Goal: Task Accomplishment & Management: Use online tool/utility

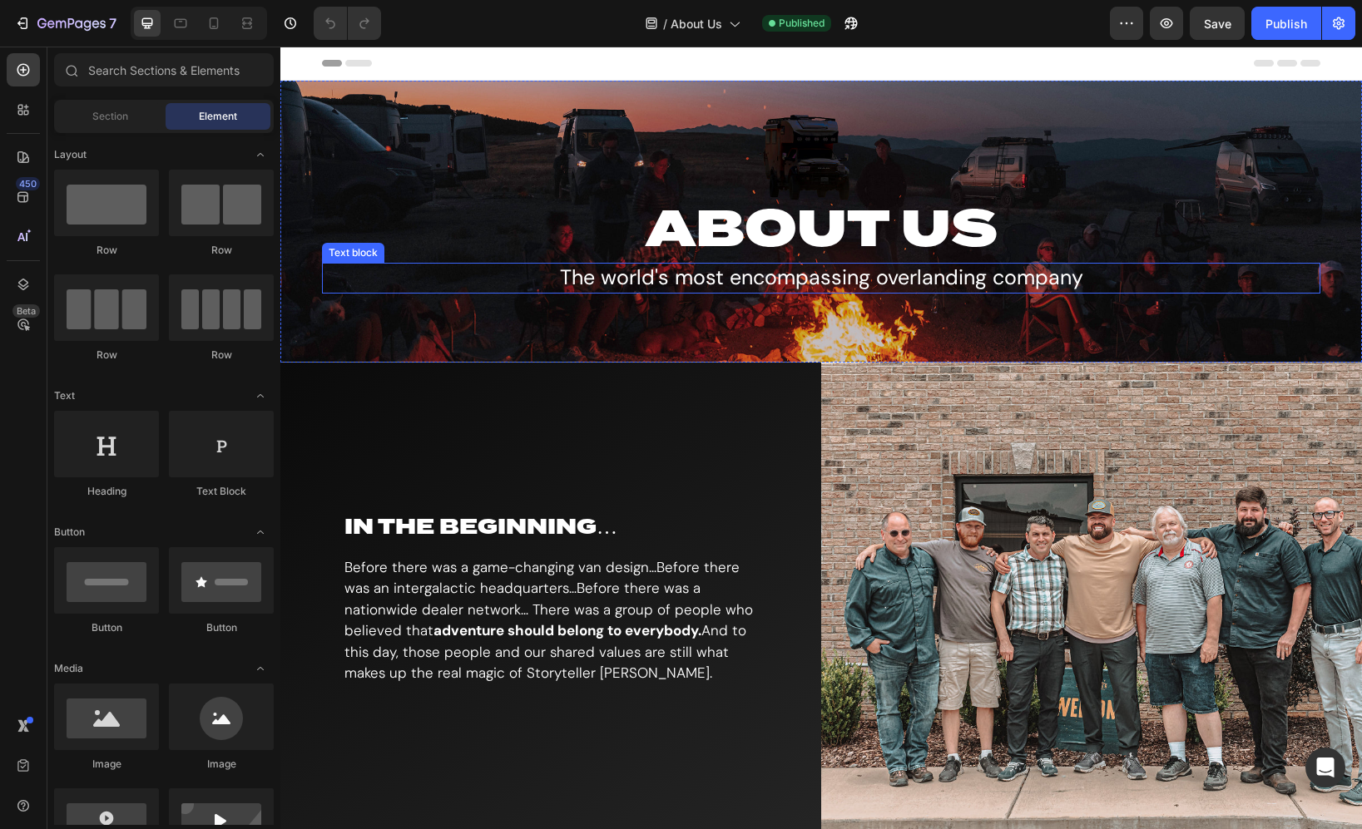
click at [680, 285] on p "The world's most encompassing overlanding company" at bounding box center [821, 277] width 995 height 27
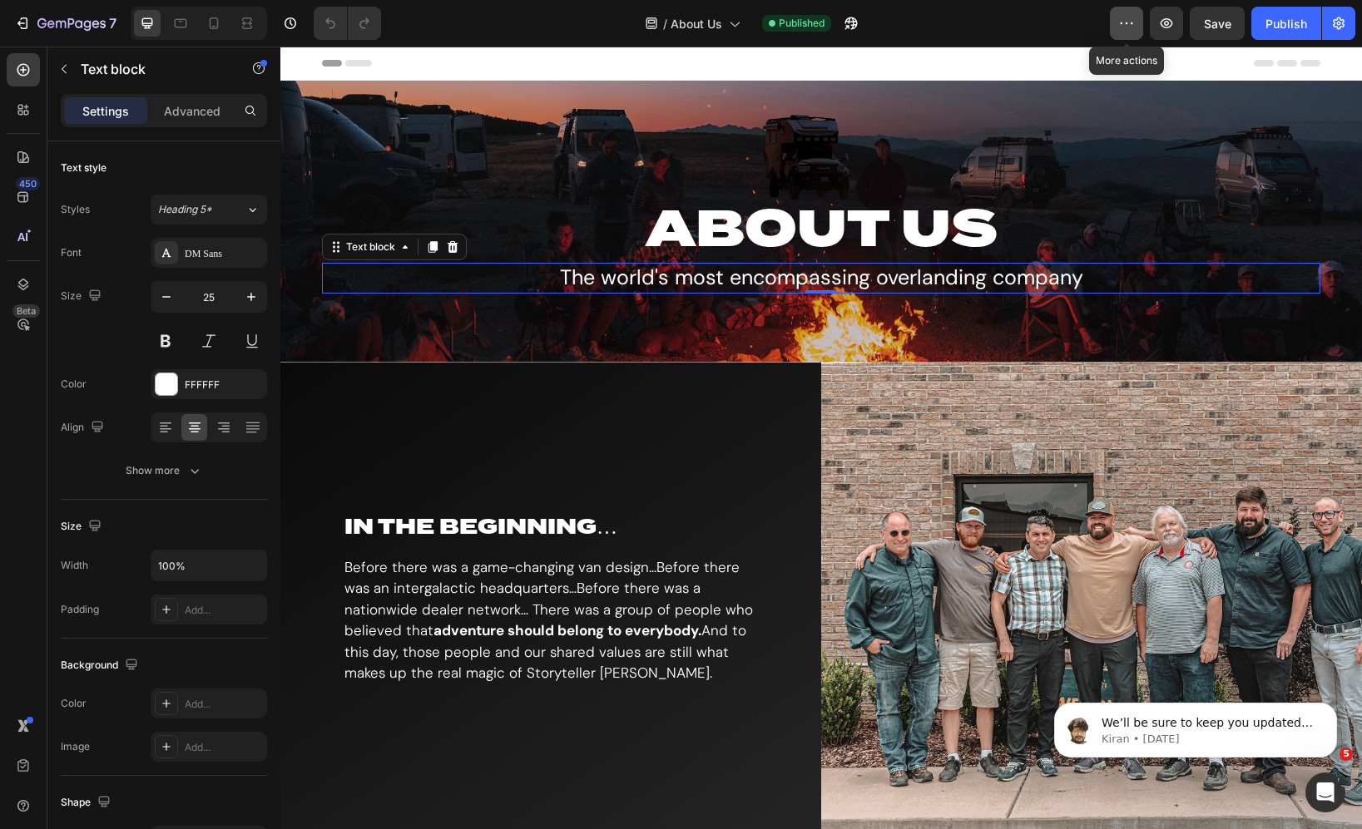
click at [1121, 28] on icon "button" at bounding box center [1126, 23] width 17 height 17
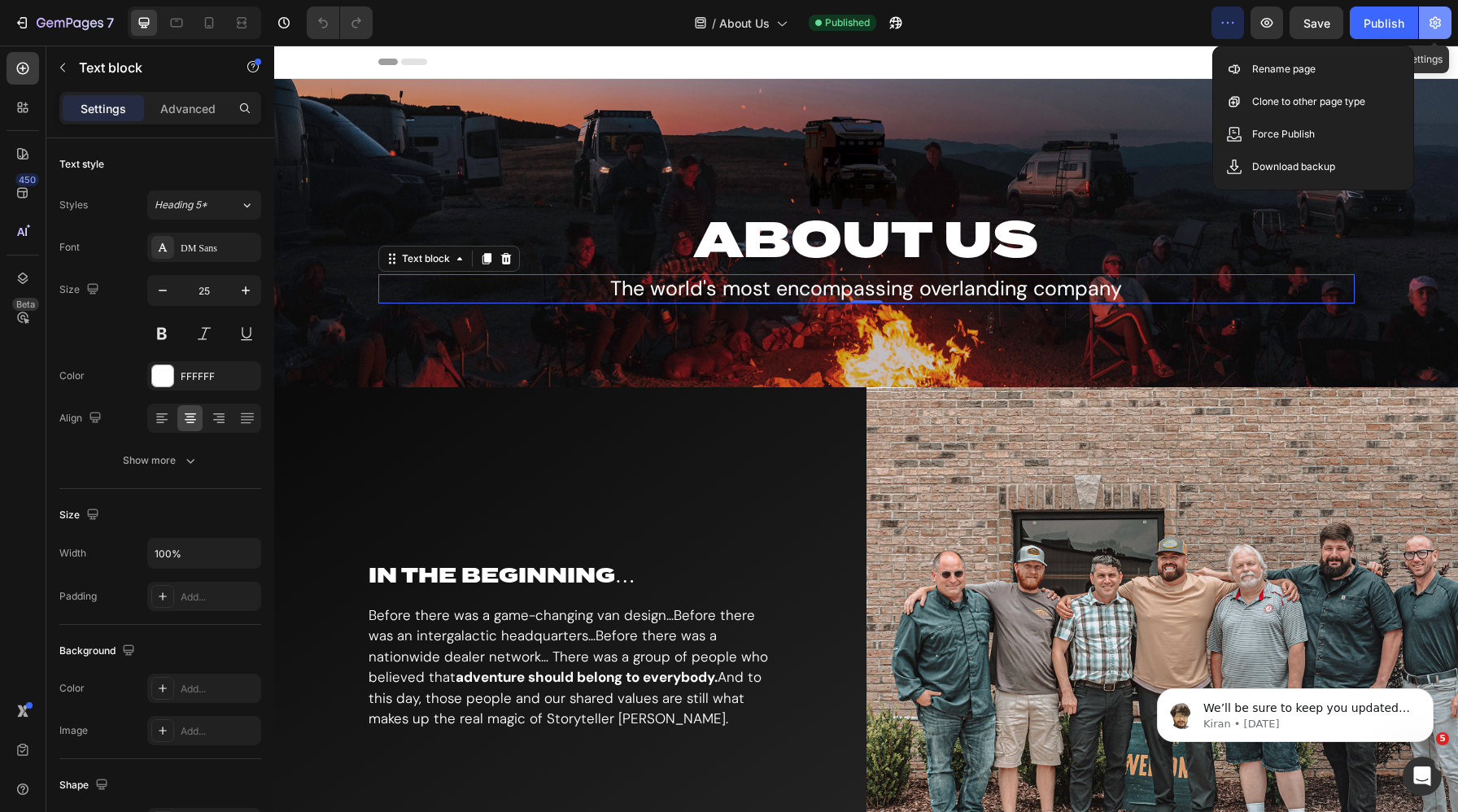
click at [1332, 19] on icon "button" at bounding box center [1435, 23] width 12 height 12
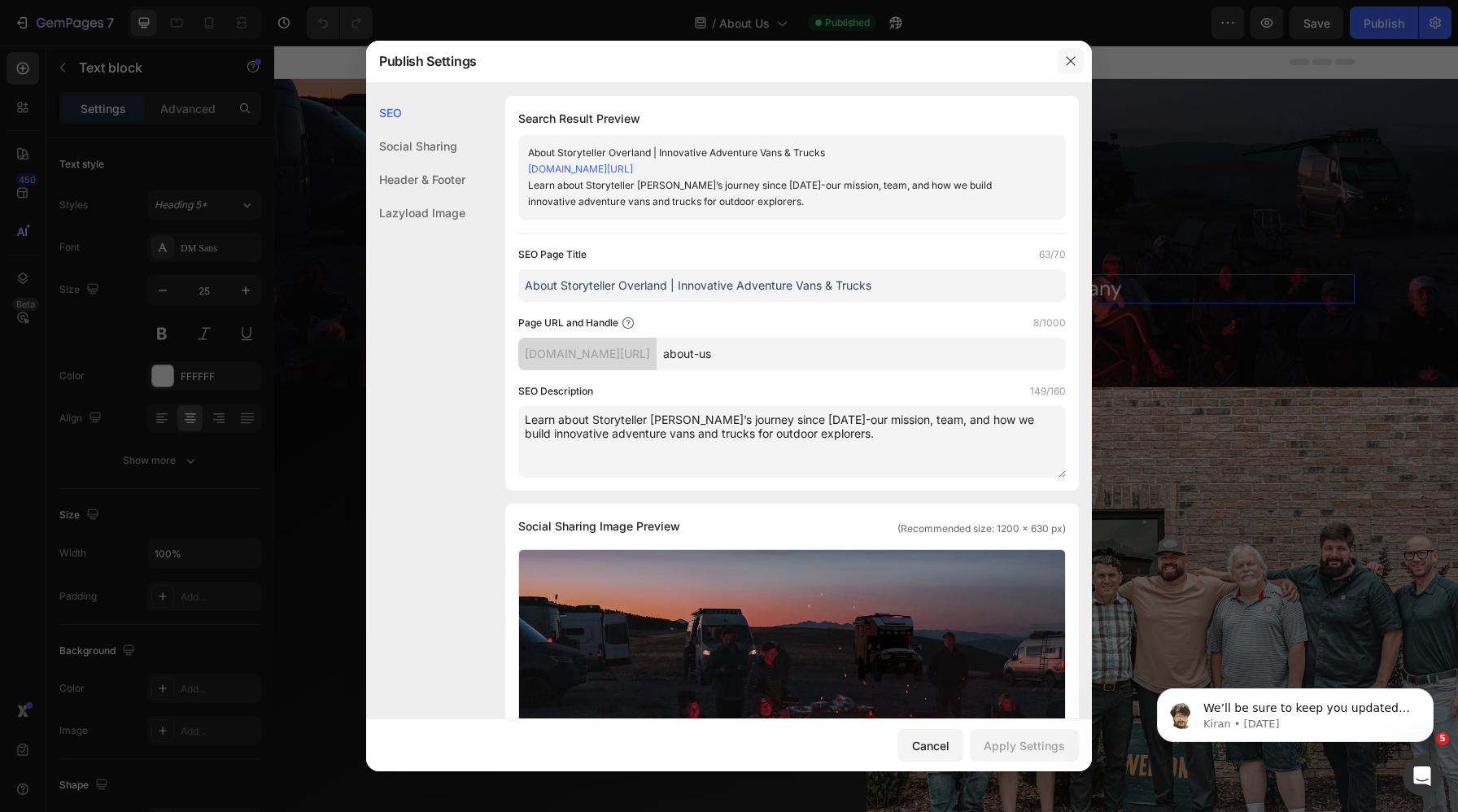
click at [1071, 55] on icon "button" at bounding box center [1071, 61] width 13 height 13
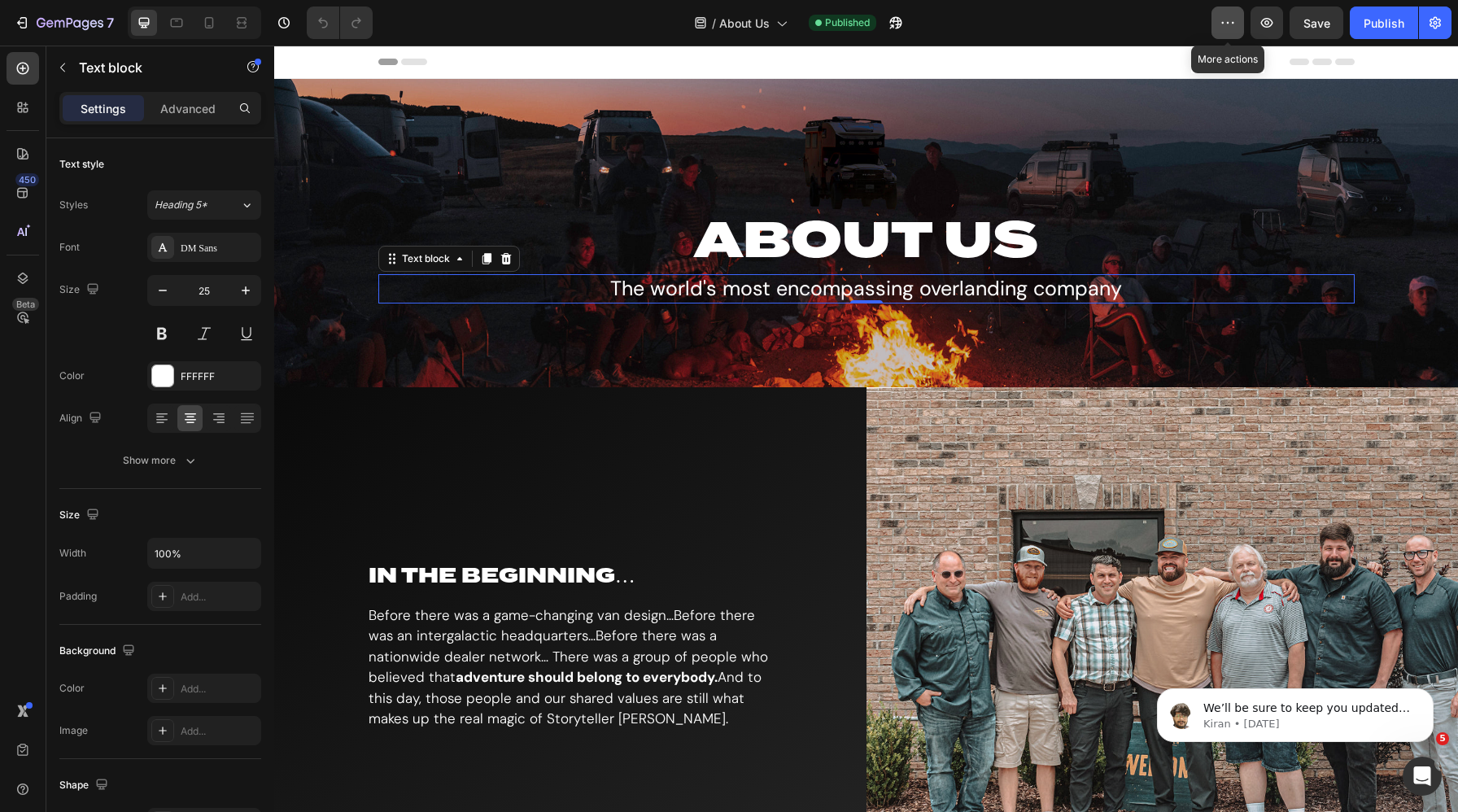
click at [1231, 34] on button "button" at bounding box center [1227, 23] width 32 height 32
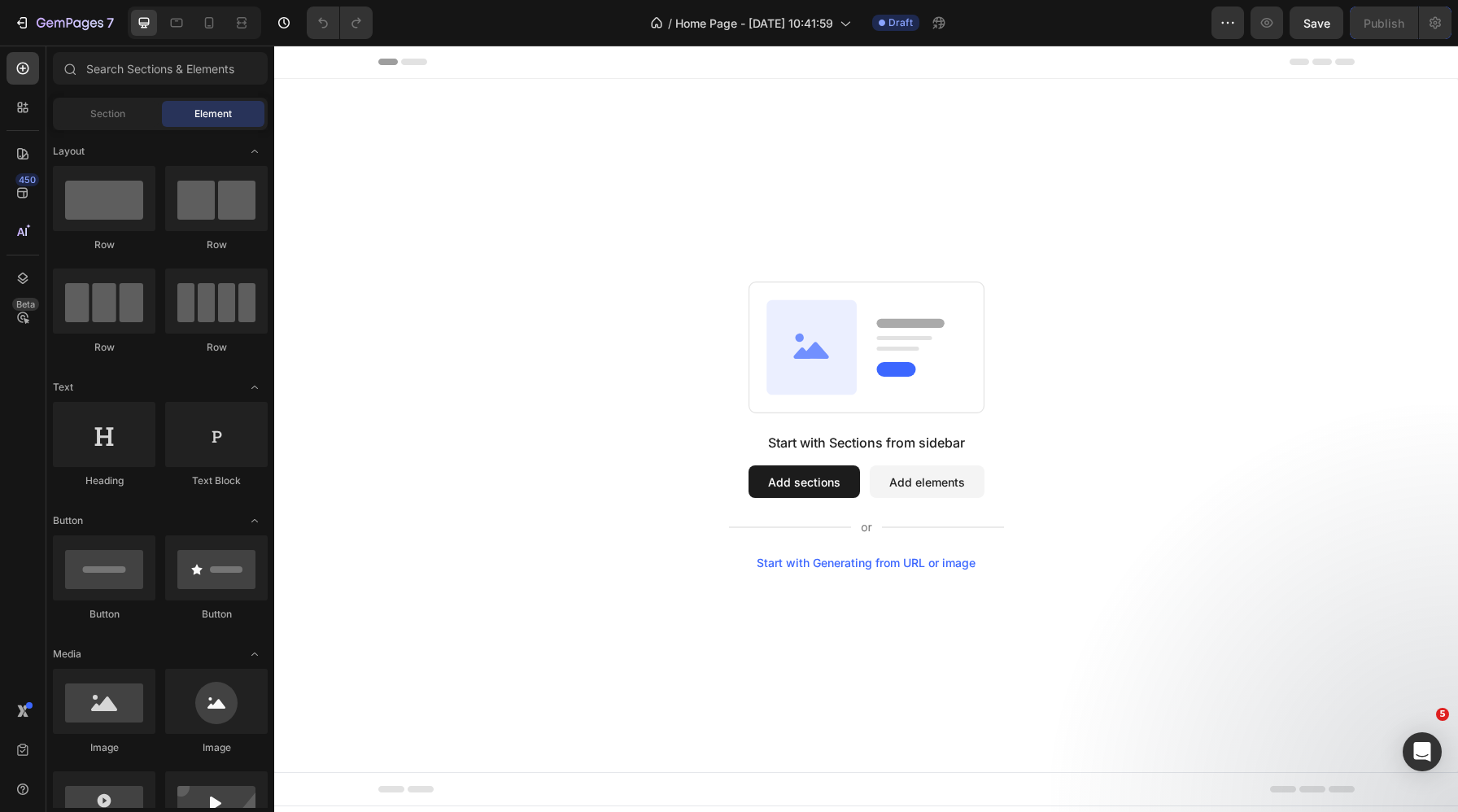
click at [806, 482] on button "Add sections" at bounding box center [804, 481] width 112 height 32
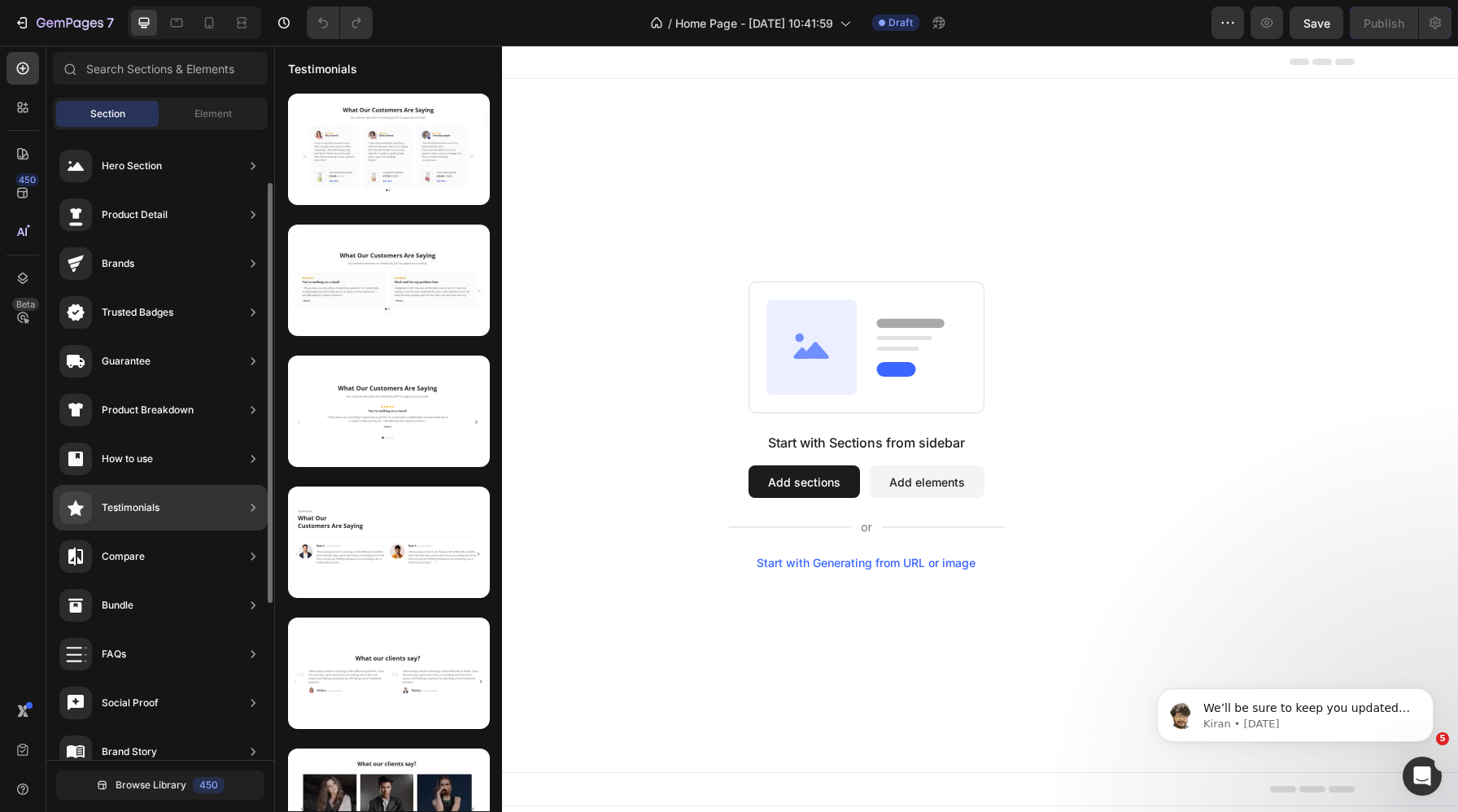
scroll to position [314, 0]
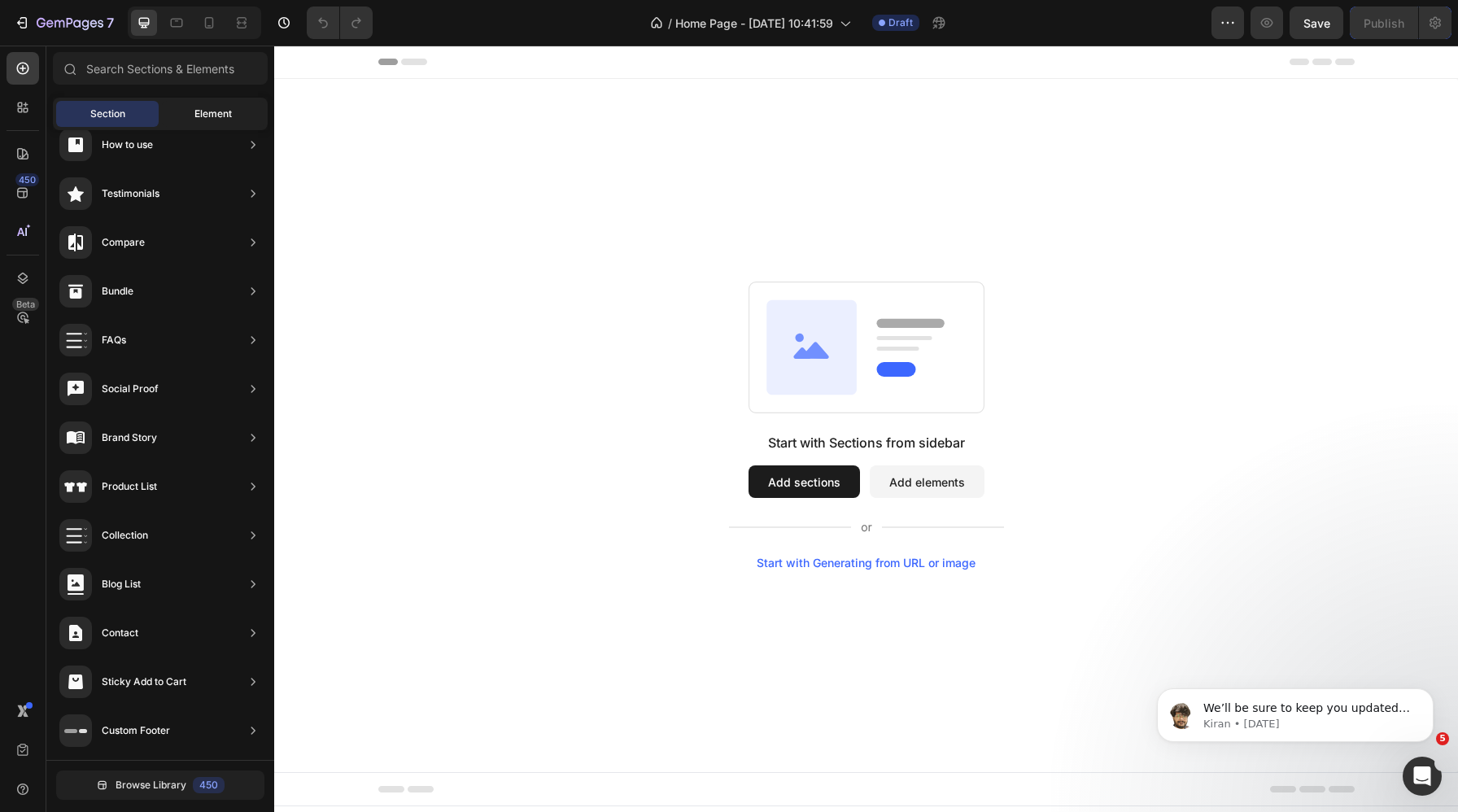
click at [240, 115] on div "Element" at bounding box center [213, 113] width 103 height 26
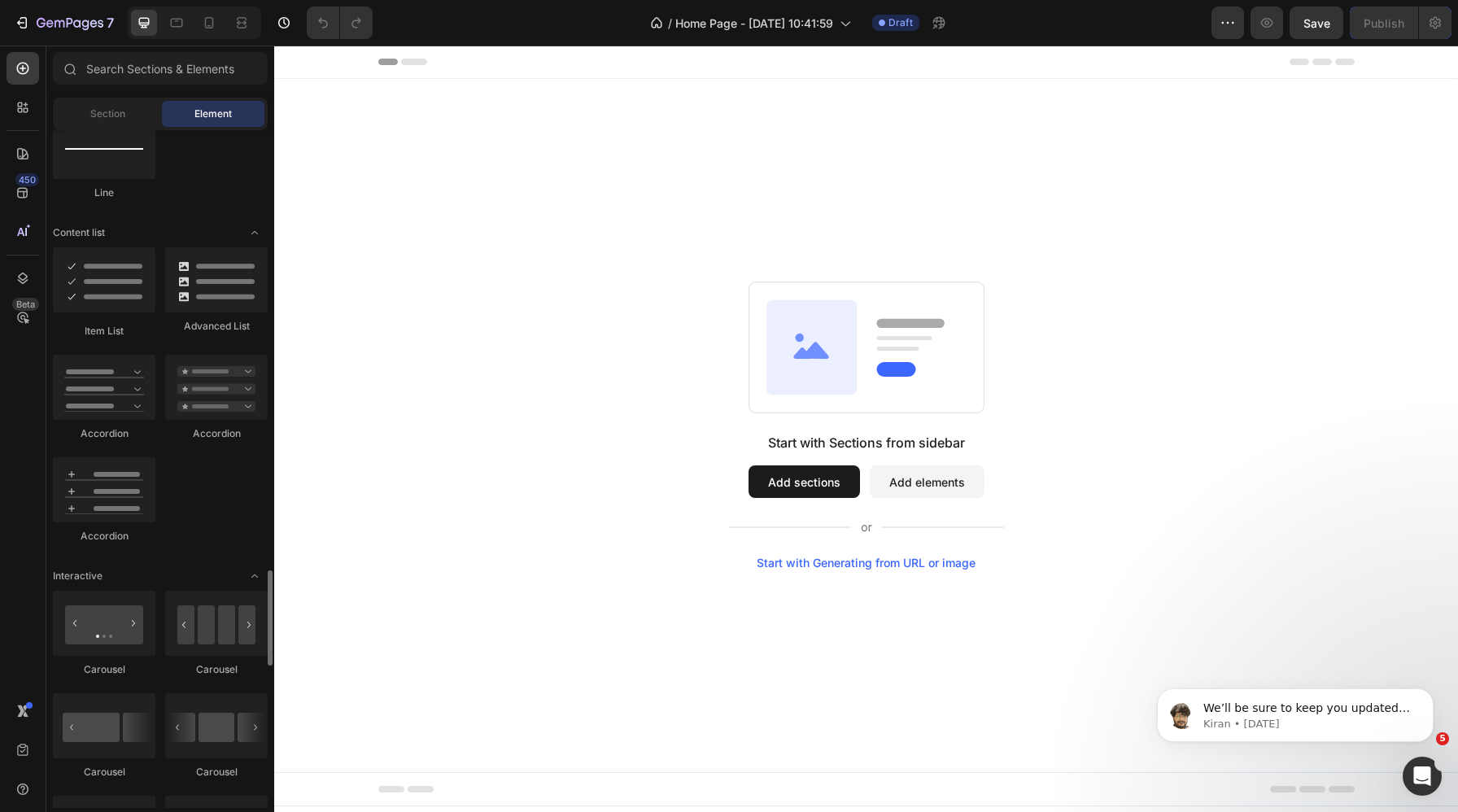
scroll to position [0, 0]
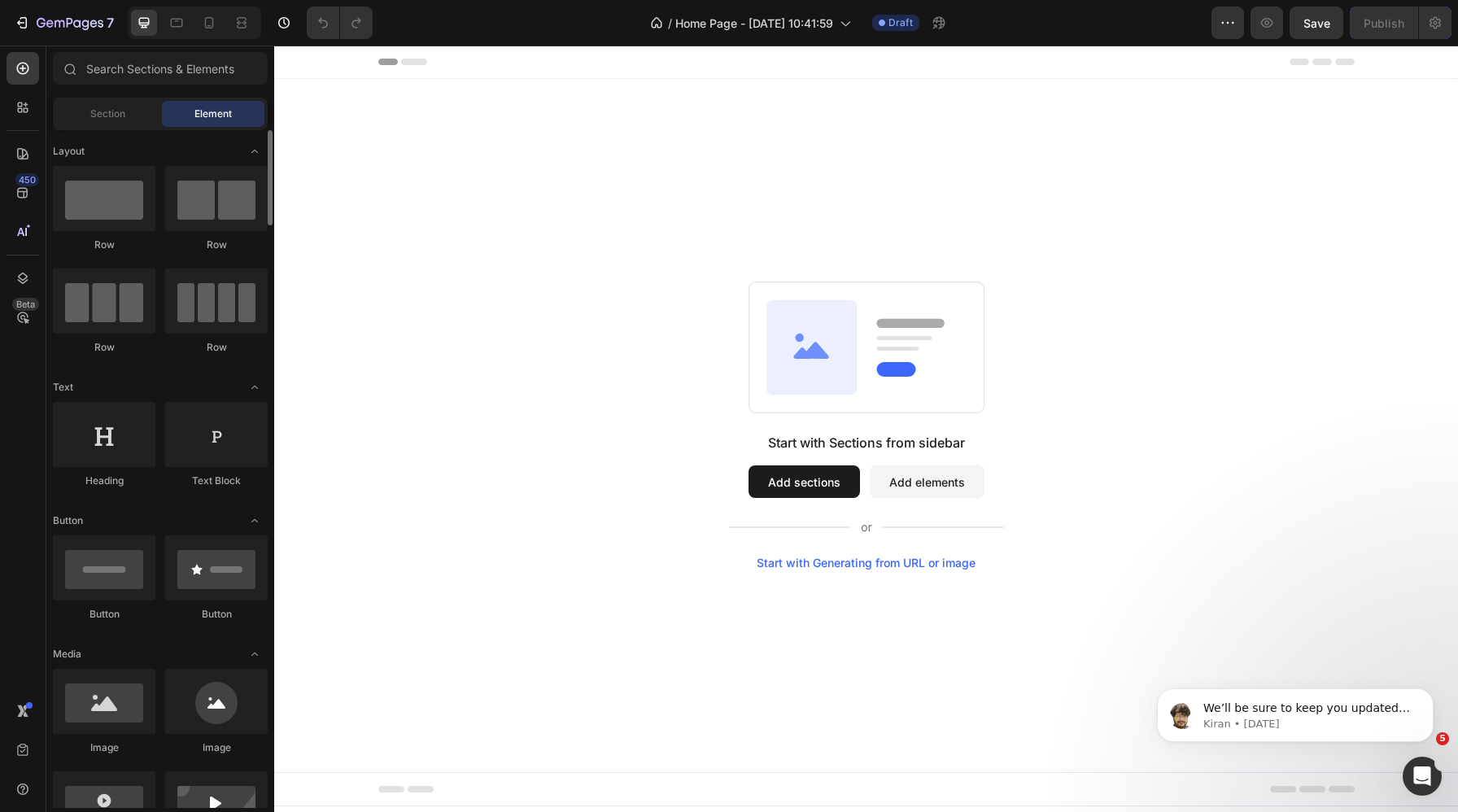
click at [695, 214] on div "Start with Sections from sidebar Add sections Add elements Start with Generatin…" at bounding box center [866, 426] width 1184 height 694
click at [800, 29] on span "Home Page - [DATE] 10:41:59" at bounding box center [753, 23] width 158 height 17
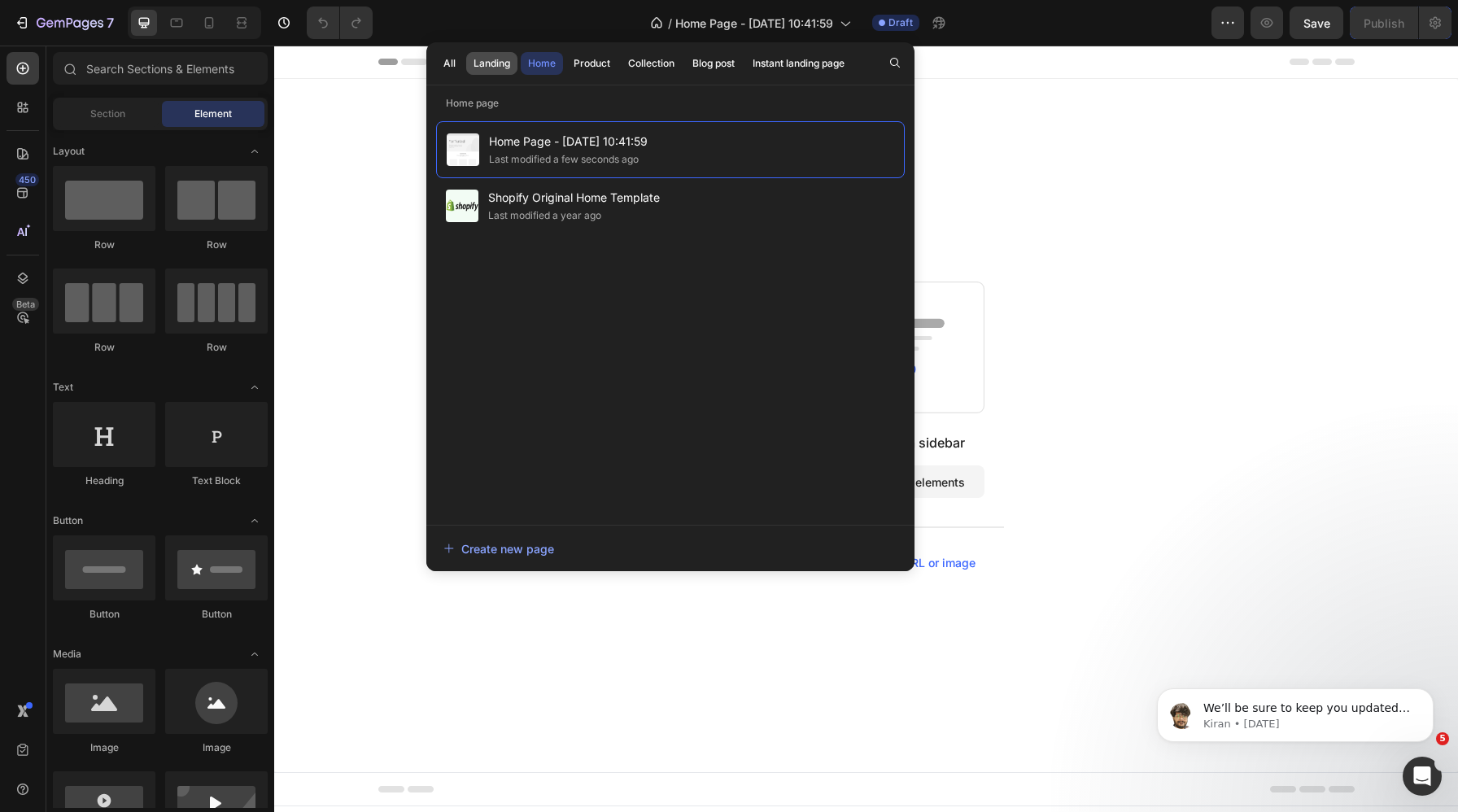
click at [484, 63] on div "Landing" at bounding box center [491, 63] width 36 height 15
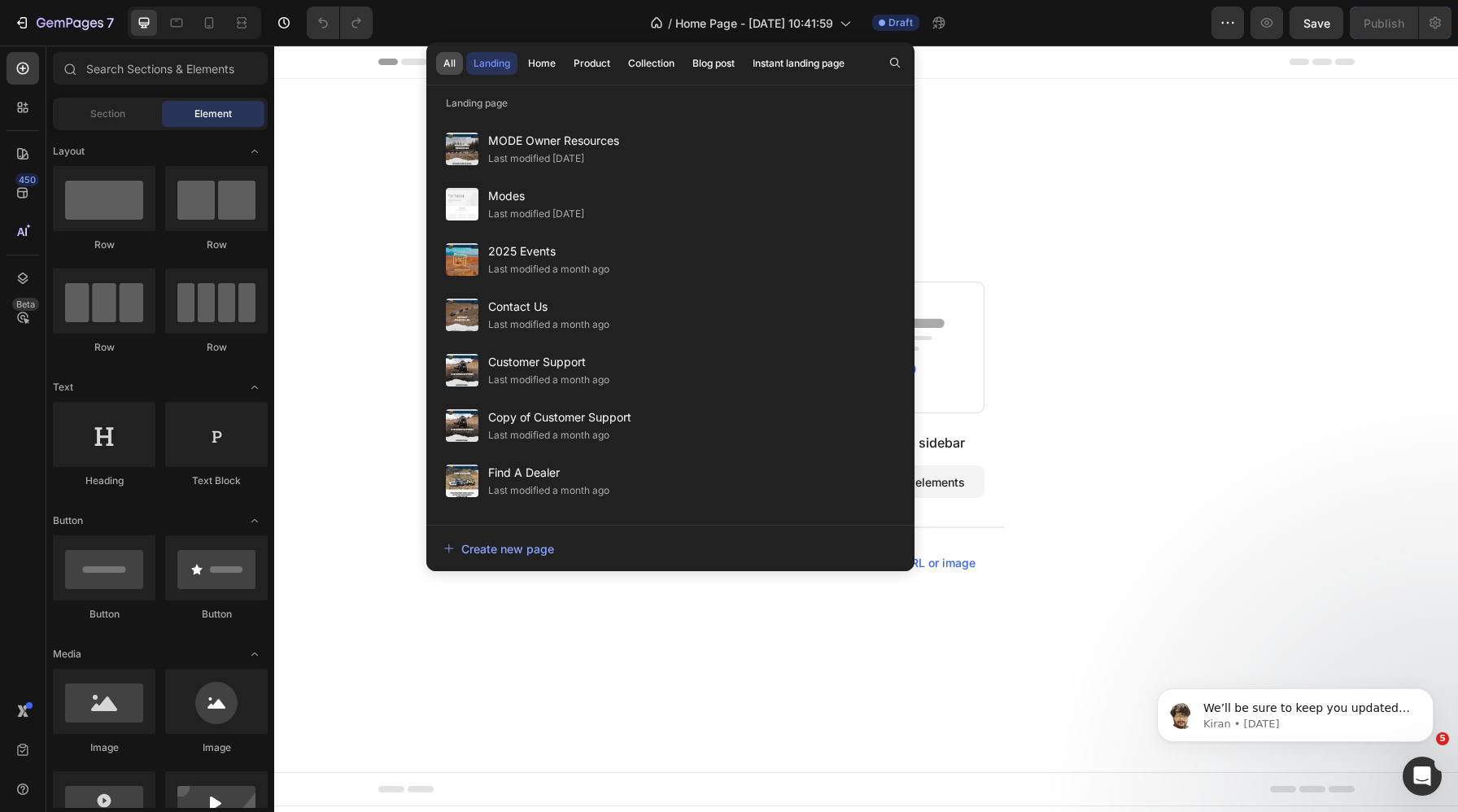
click at [447, 63] on div "All" at bounding box center [449, 63] width 12 height 15
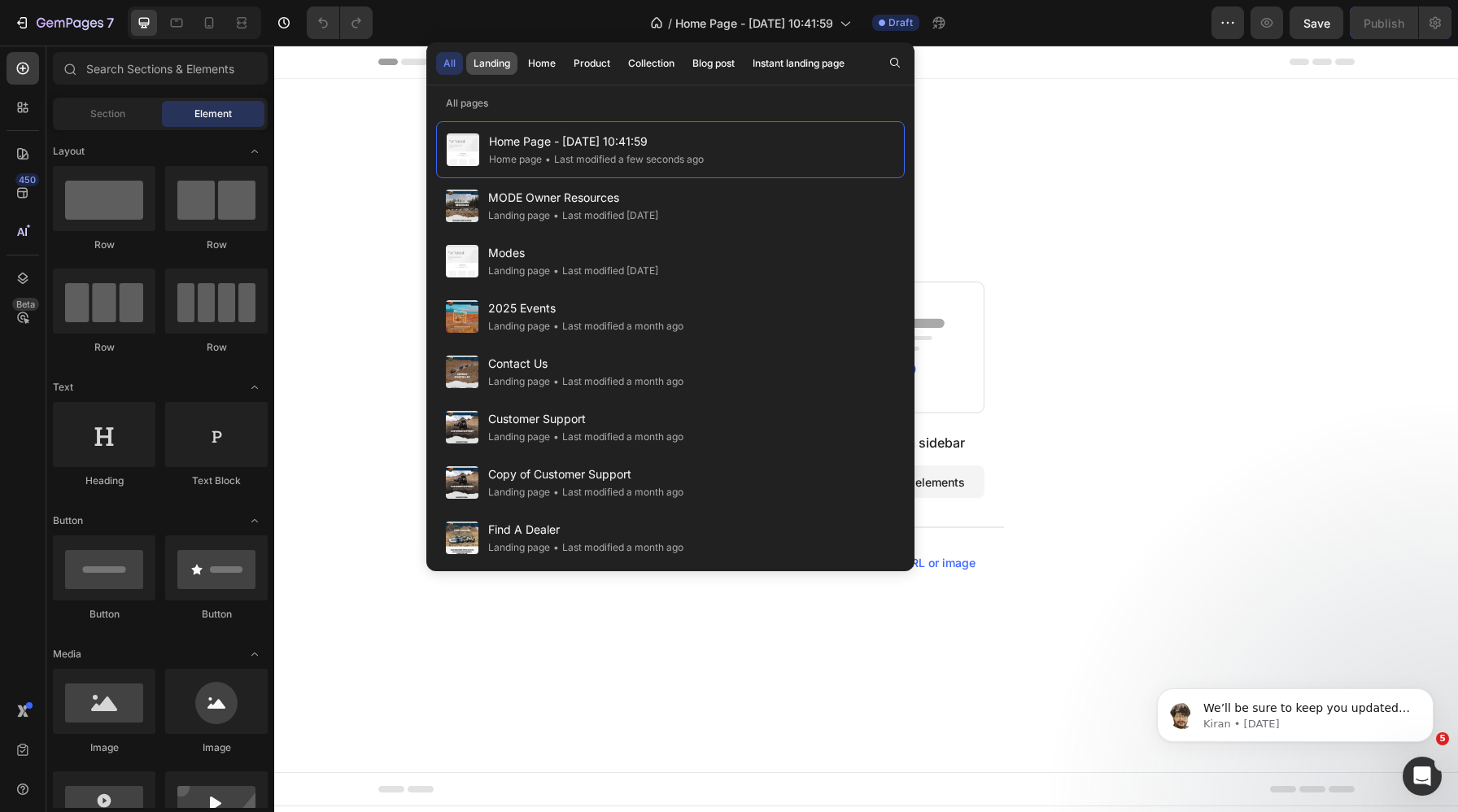
click at [481, 61] on div "Landing" at bounding box center [491, 63] width 36 height 15
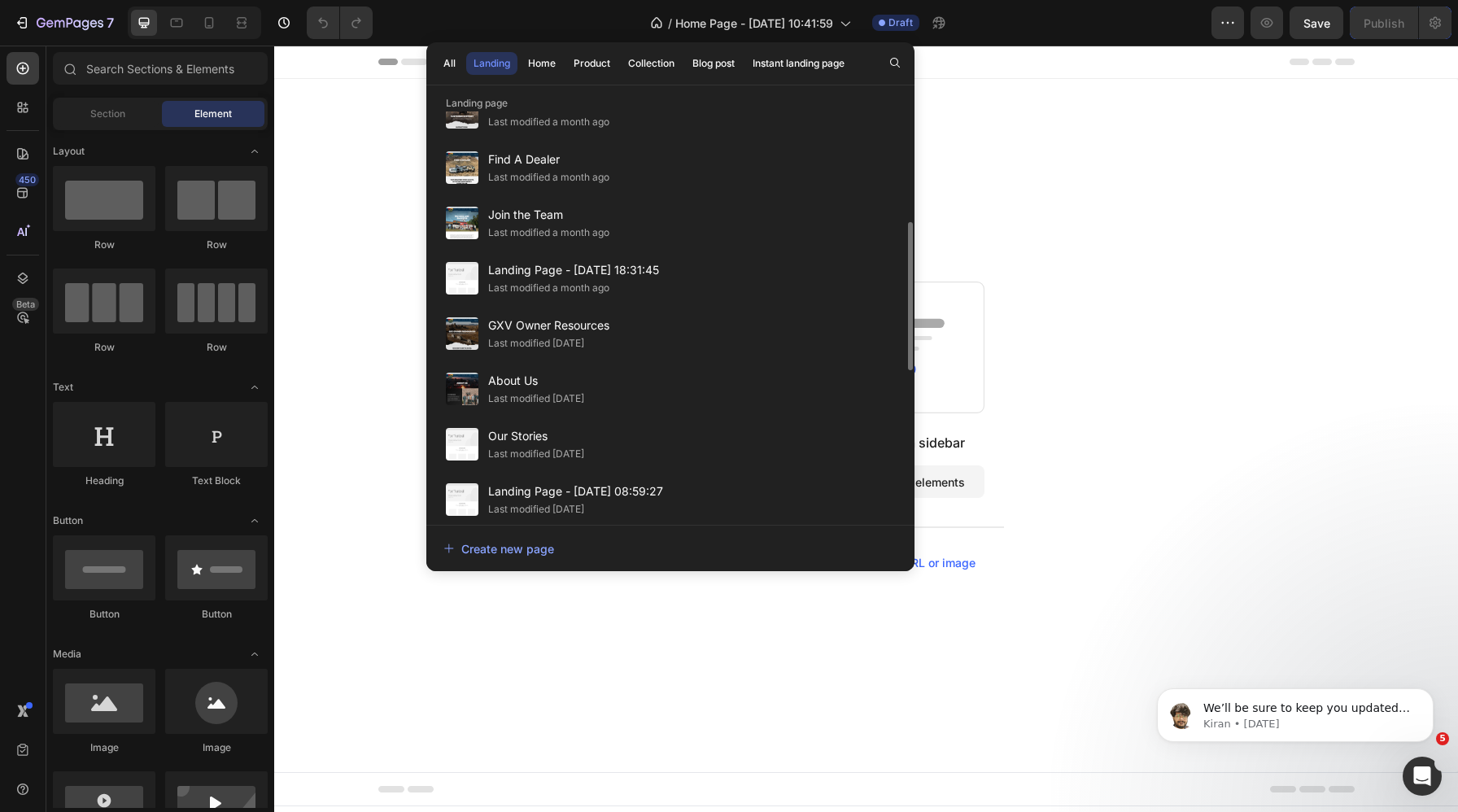
scroll to position [316, 0]
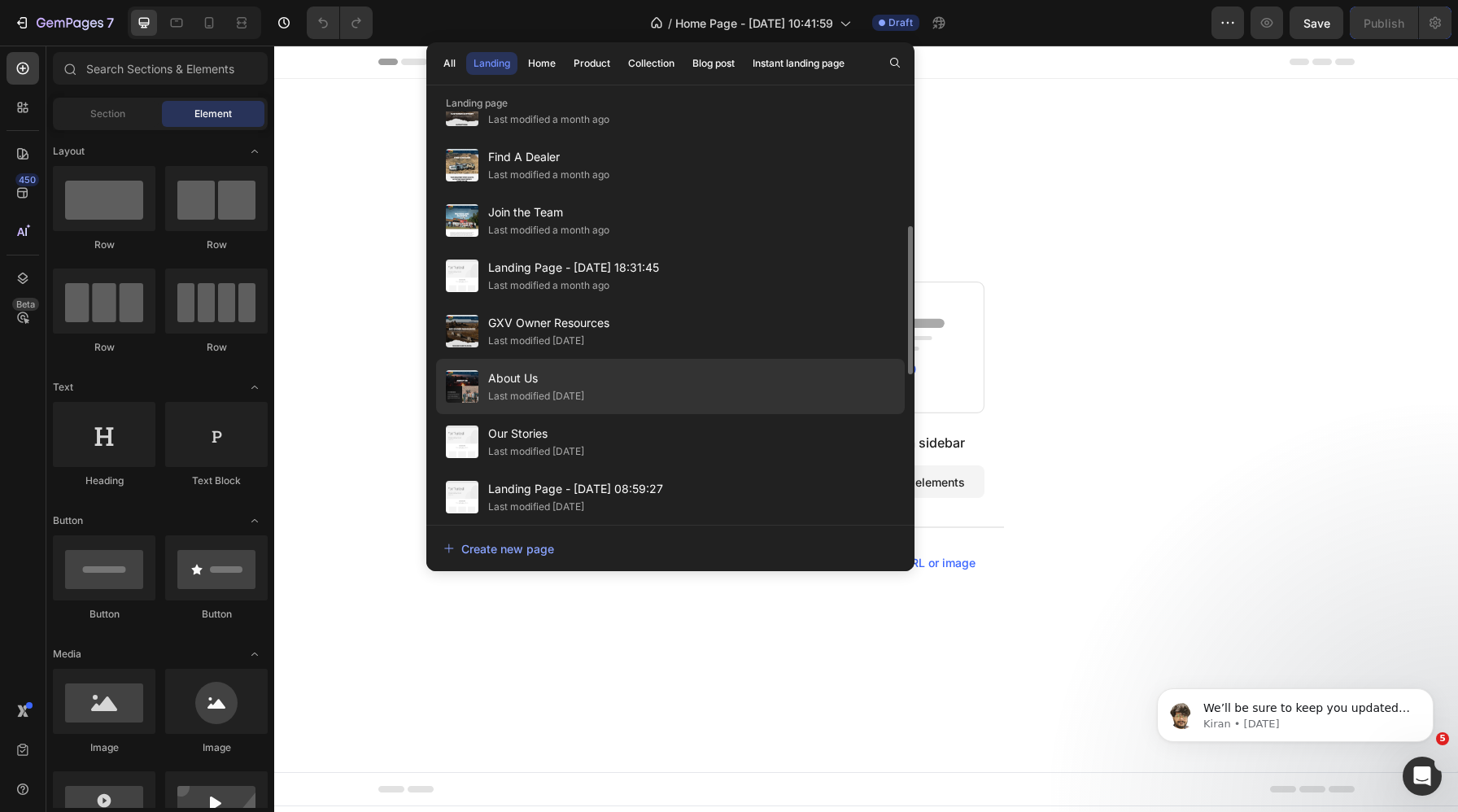
click at [501, 384] on span "About Us" at bounding box center [536, 379] width 96 height 20
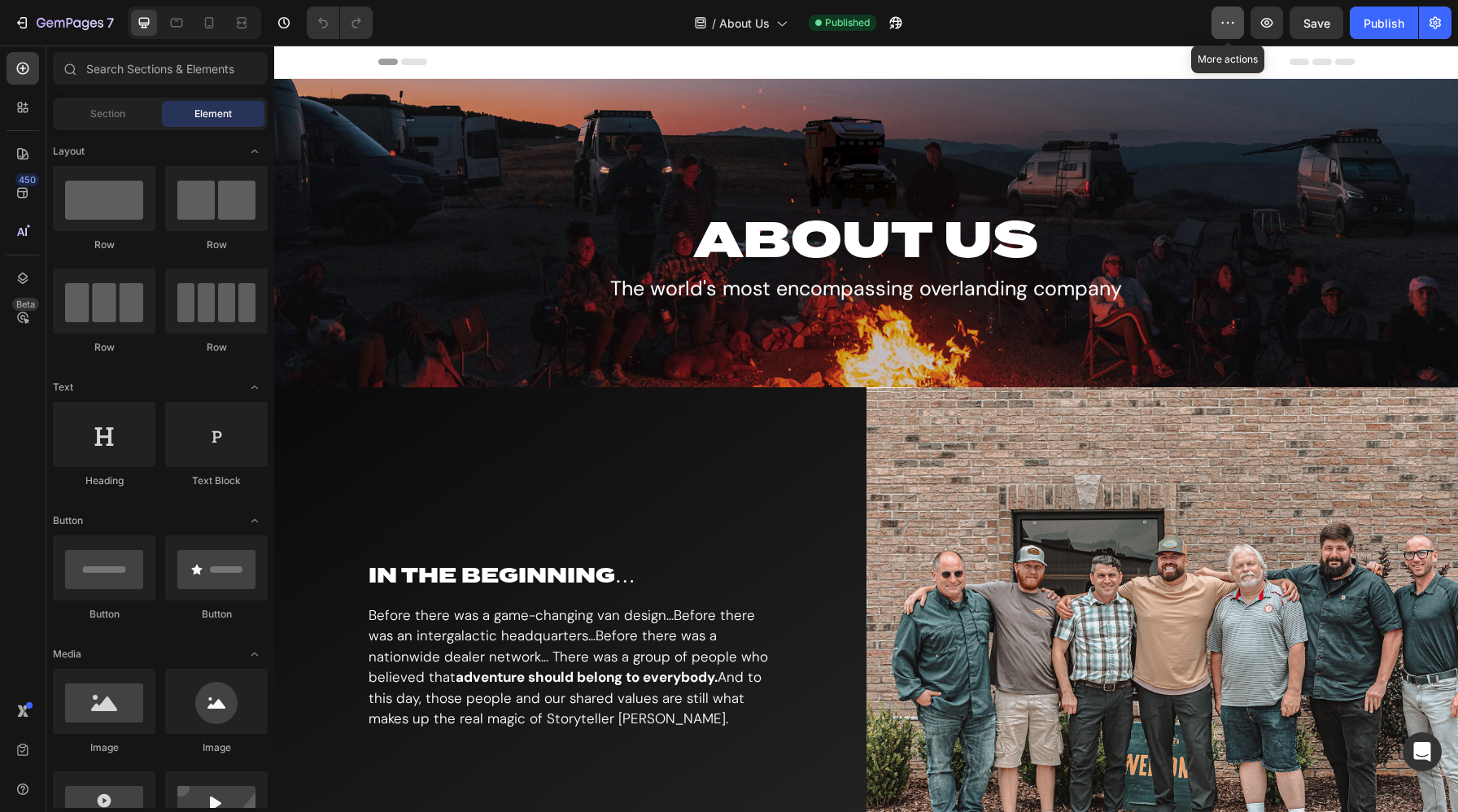
click at [1220, 31] on button "button" at bounding box center [1227, 23] width 32 height 32
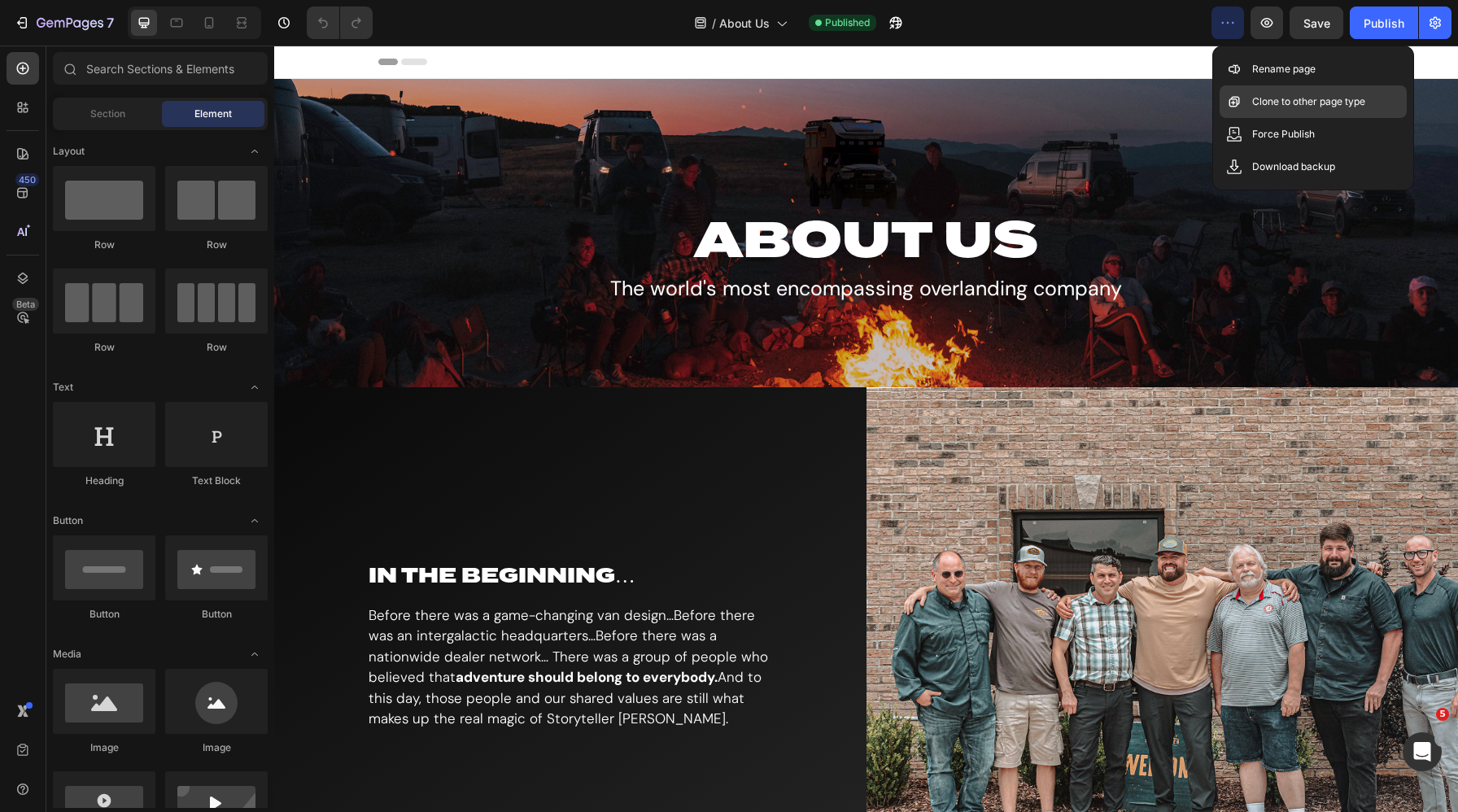
click at [1254, 104] on p "Clone to other page type" at bounding box center [1309, 102] width 114 height 17
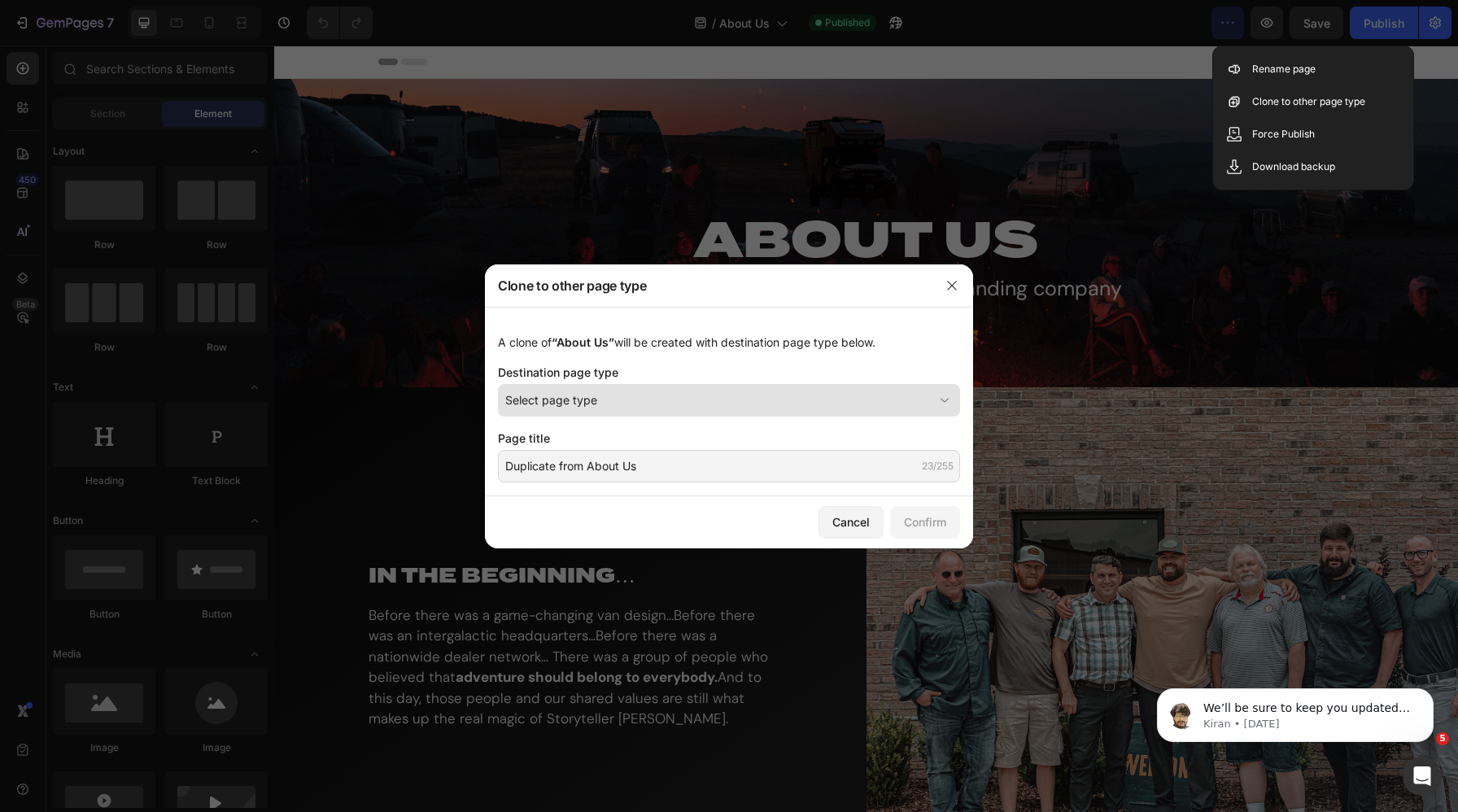
click at [615, 407] on div "Select page type" at bounding box center [718, 399] width 428 height 17
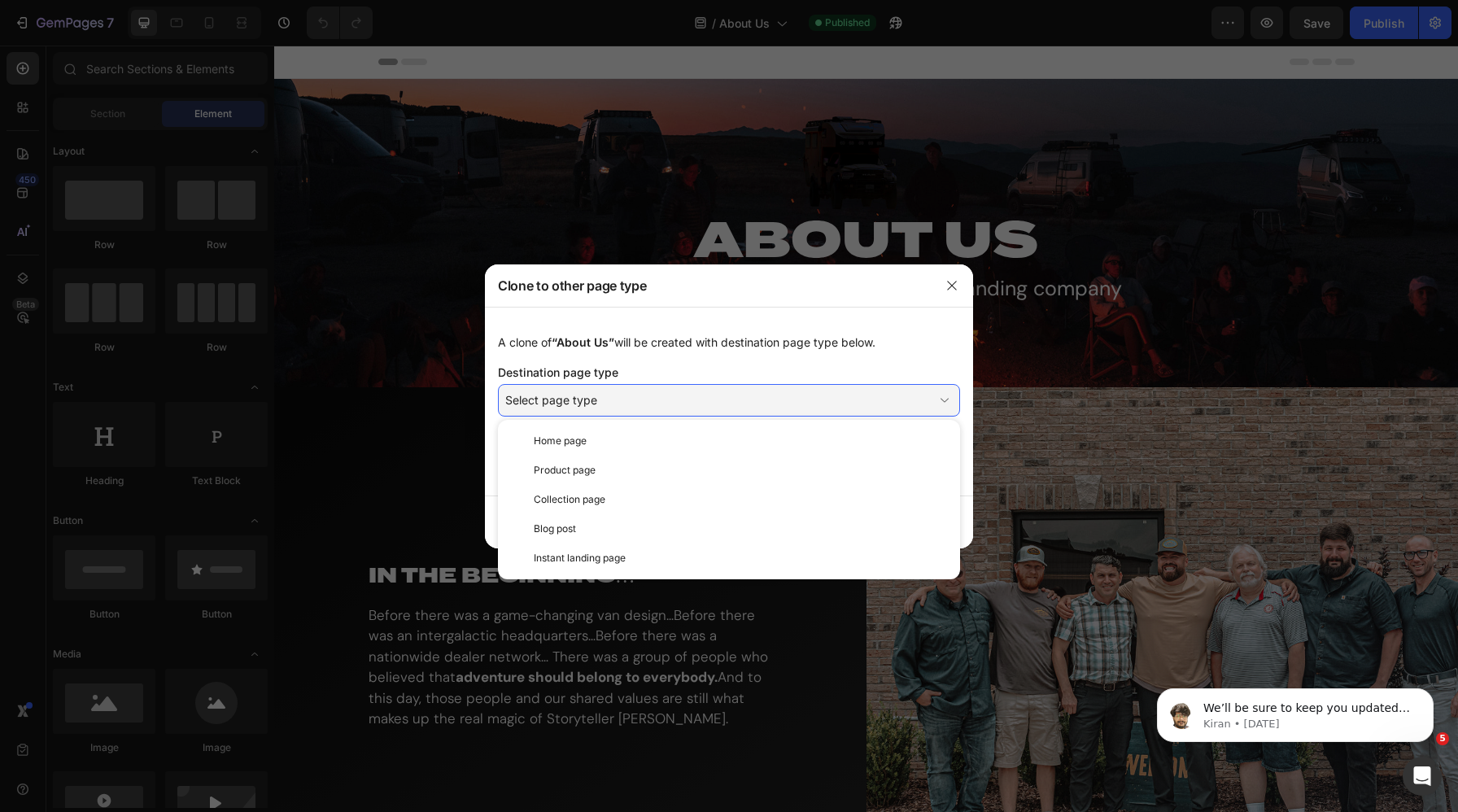
click at [653, 331] on div "A clone of “About Us” will be created with destination page type below. Destina…" at bounding box center [729, 402] width 488 height 190
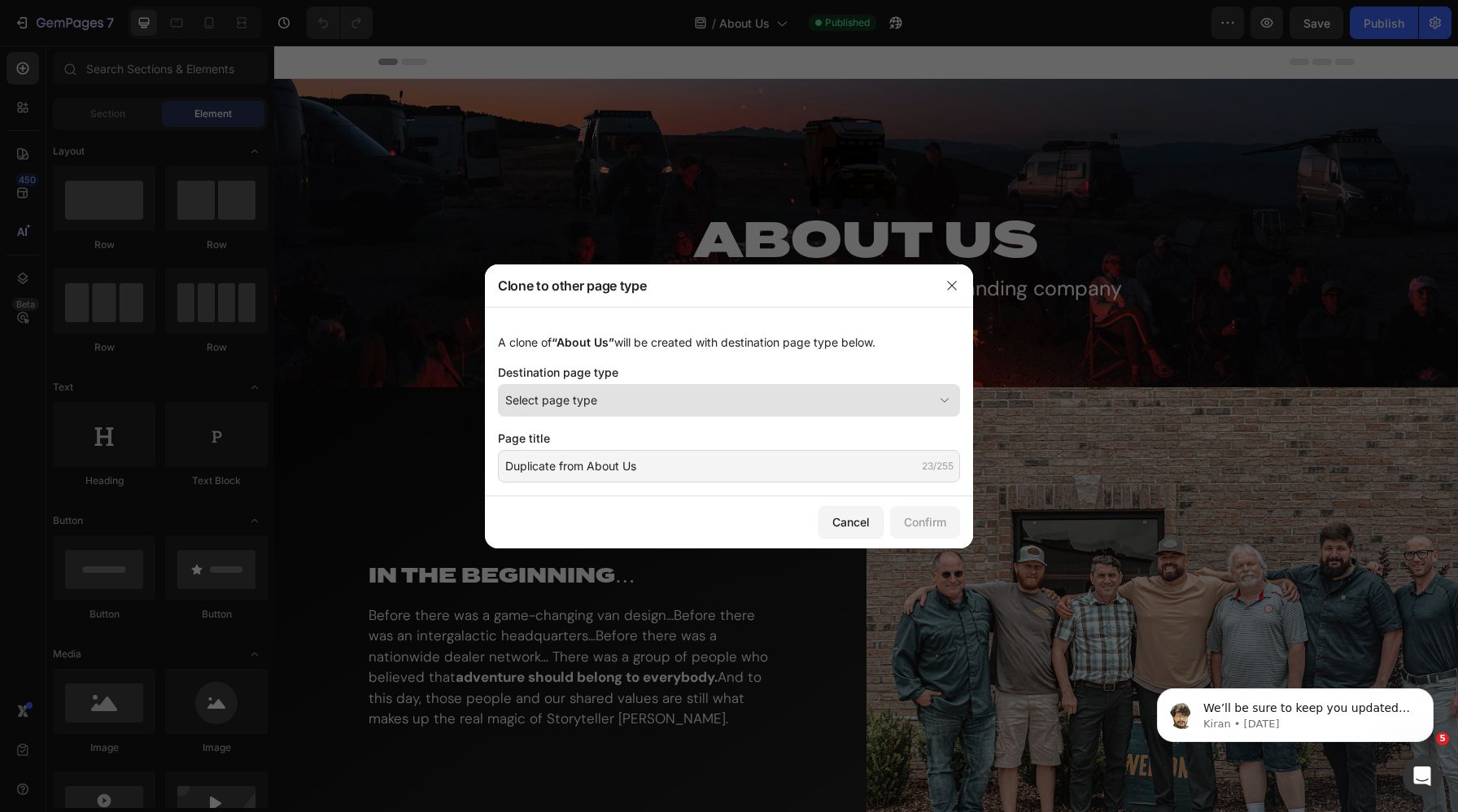
click at [634, 402] on div "Select page type" at bounding box center [718, 399] width 428 height 17
click at [626, 358] on div "A clone of “About Us” will be created with destination page type below. Destina…" at bounding box center [729, 402] width 488 height 190
click at [636, 399] on div "Select page type" at bounding box center [718, 399] width 428 height 17
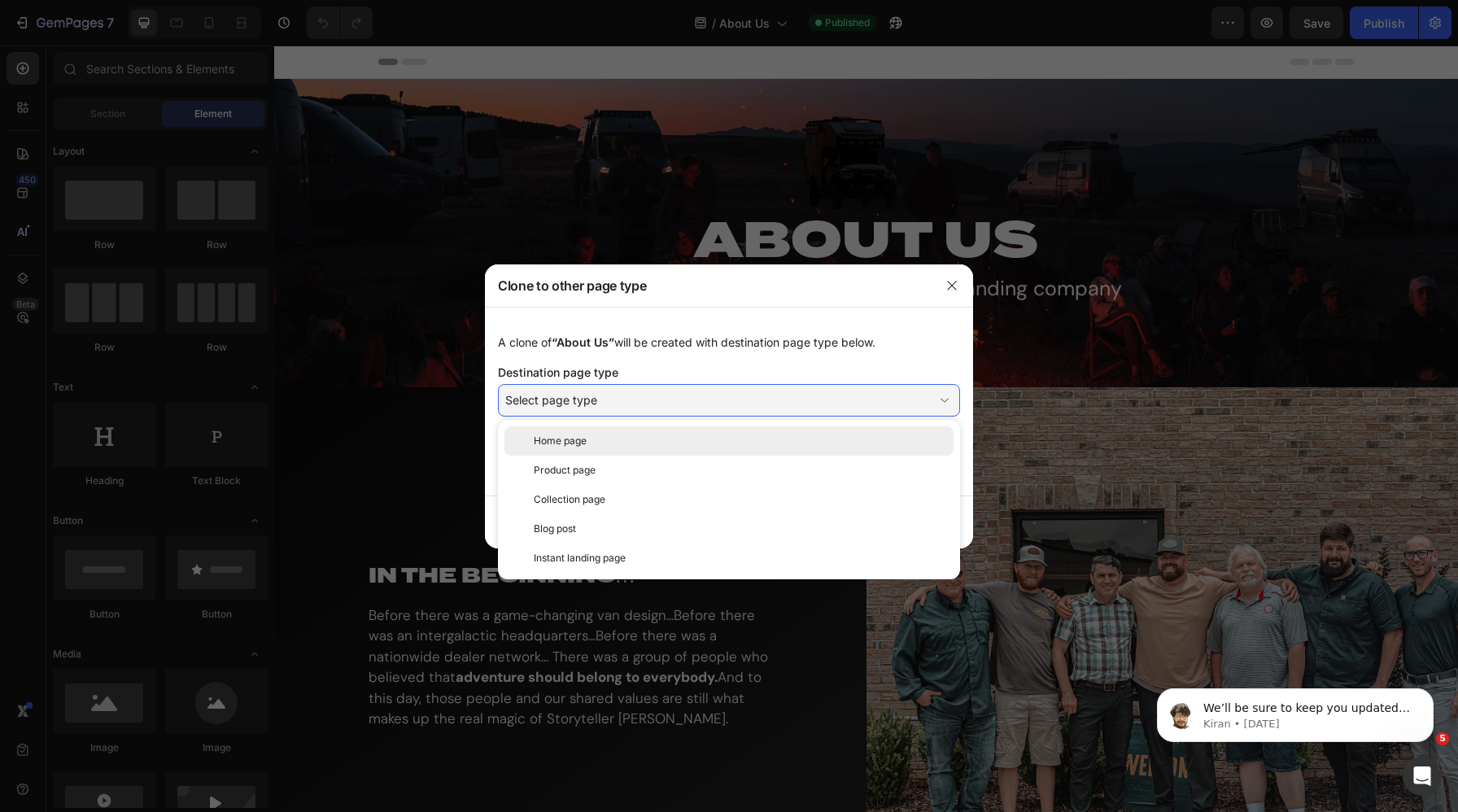
click at [605, 446] on div "Home page" at bounding box center [741, 440] width 414 height 15
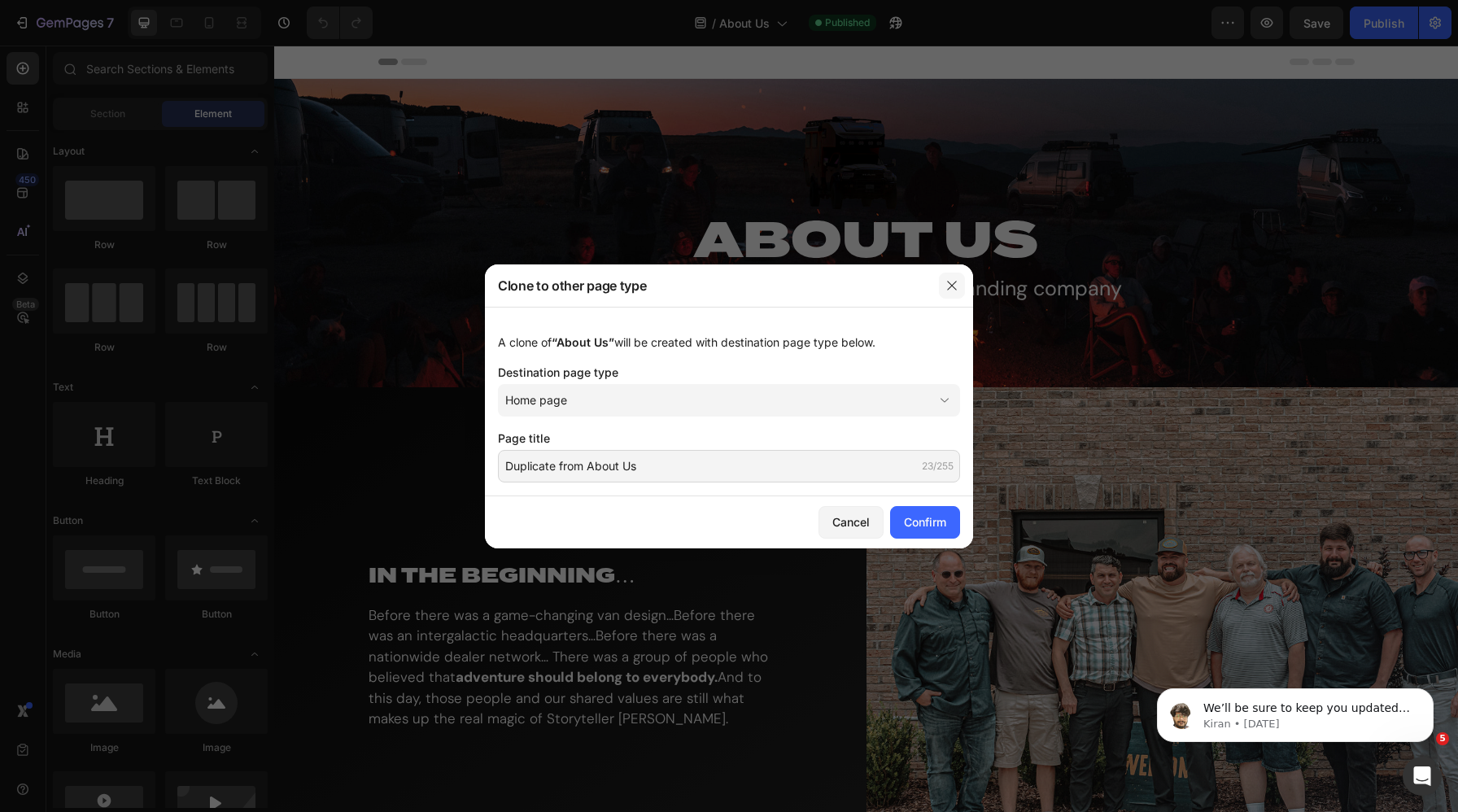
click at [956, 283] on icon "button" at bounding box center [951, 285] width 13 height 13
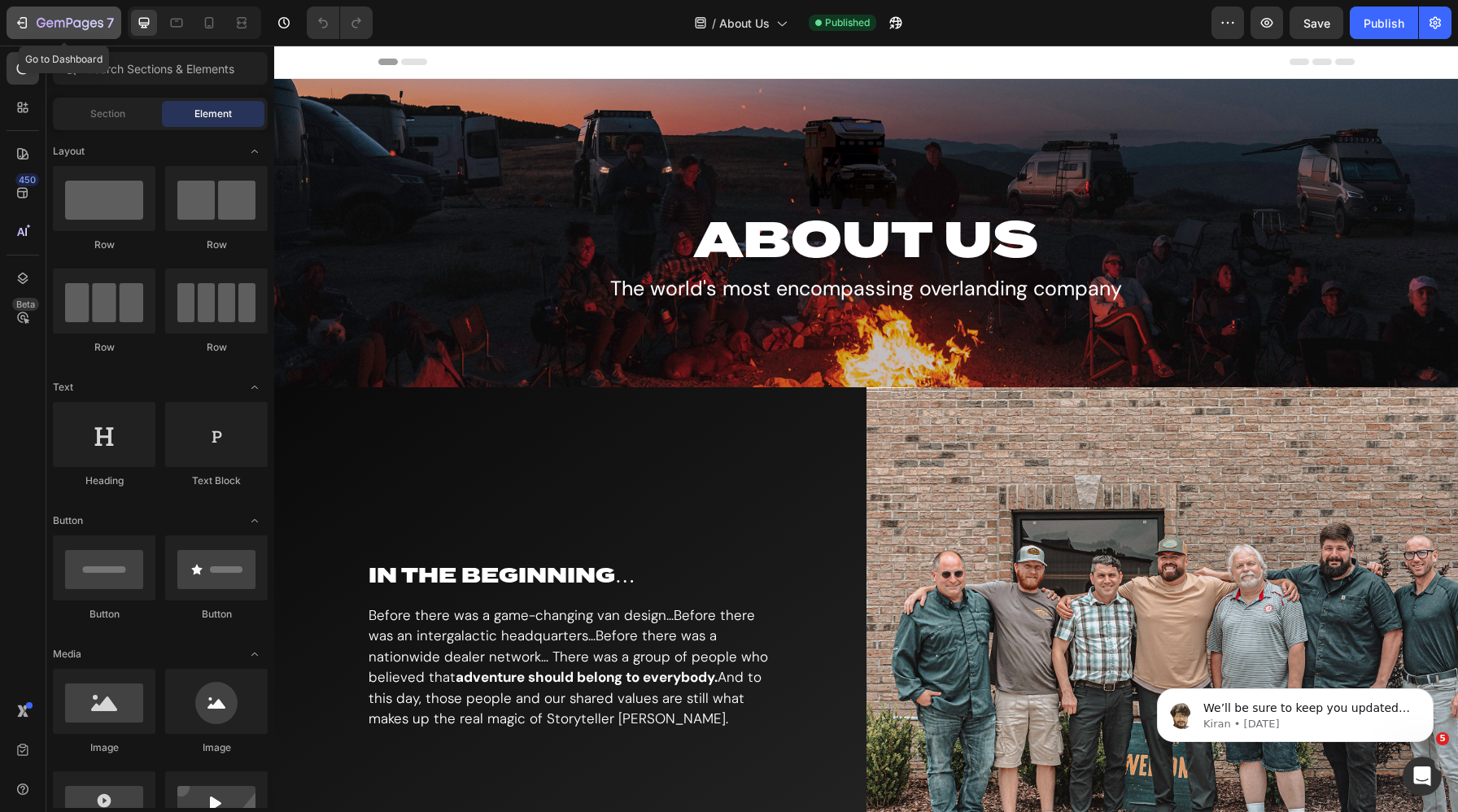
click at [37, 28] on icon "button" at bounding box center [69, 23] width 67 height 14
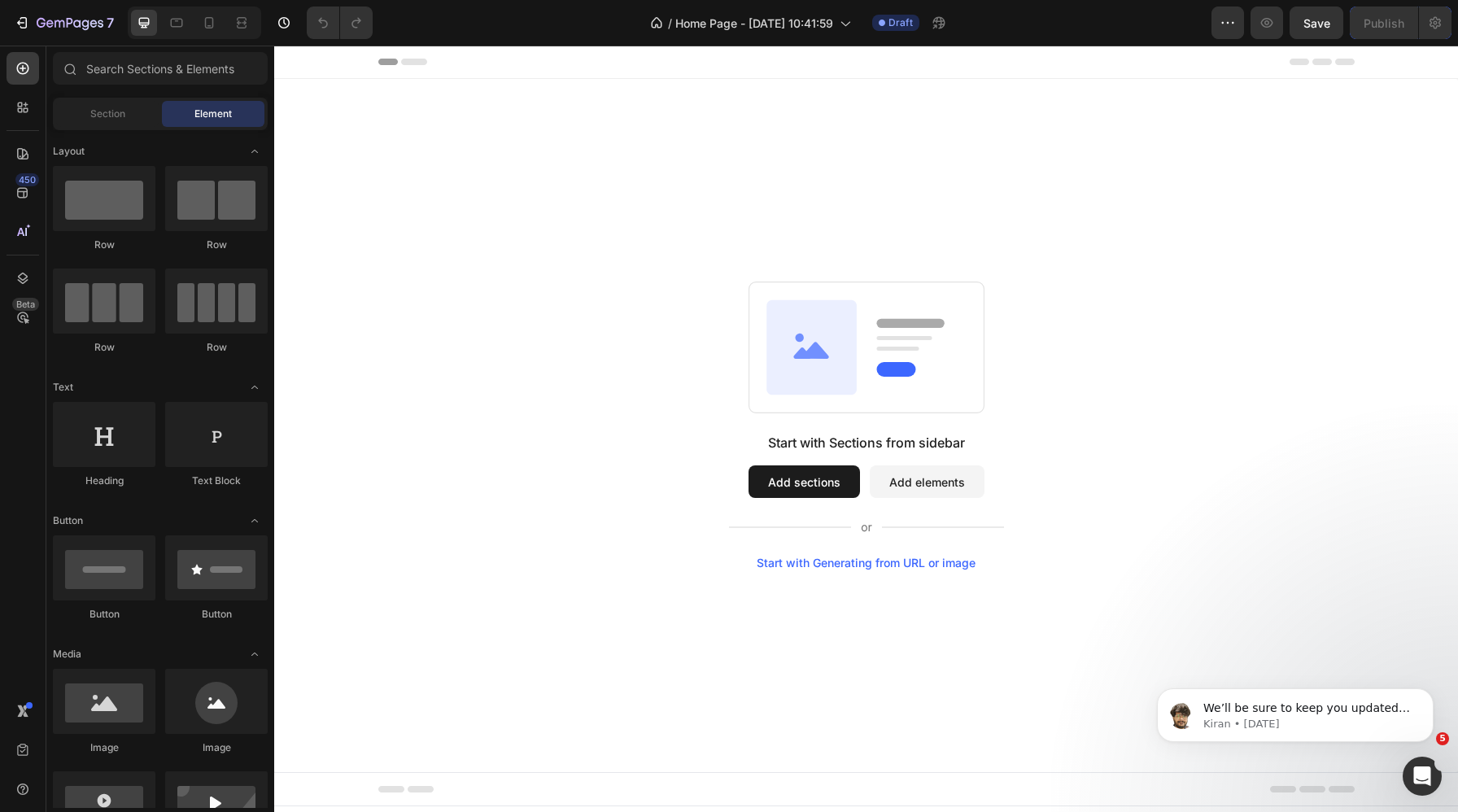
click at [810, 479] on button "Add sections" at bounding box center [804, 481] width 112 height 32
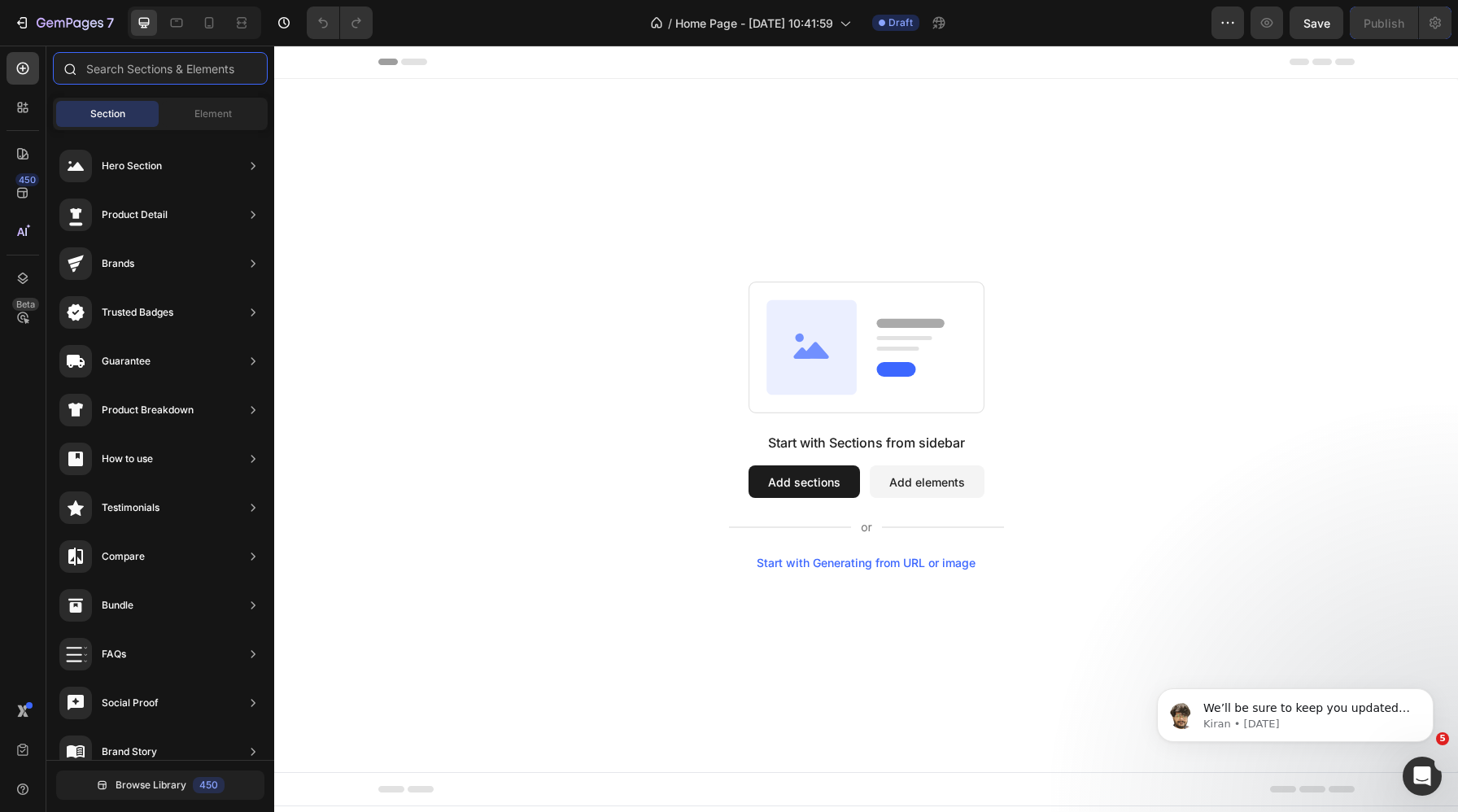
click at [199, 67] on input "text" at bounding box center [160, 68] width 215 height 32
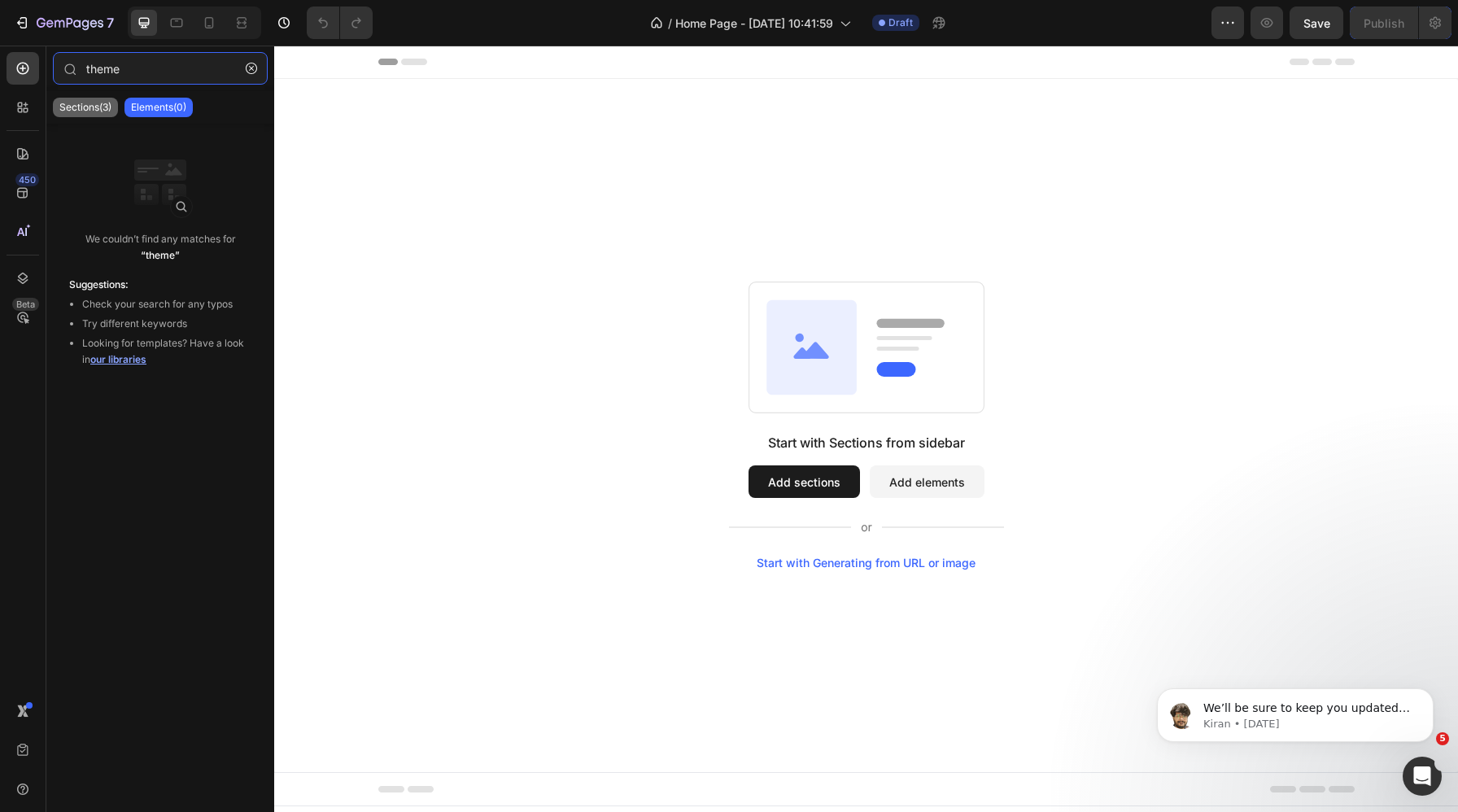
type input "theme"
click at [68, 102] on p "Sections(3)" at bounding box center [85, 107] width 52 height 13
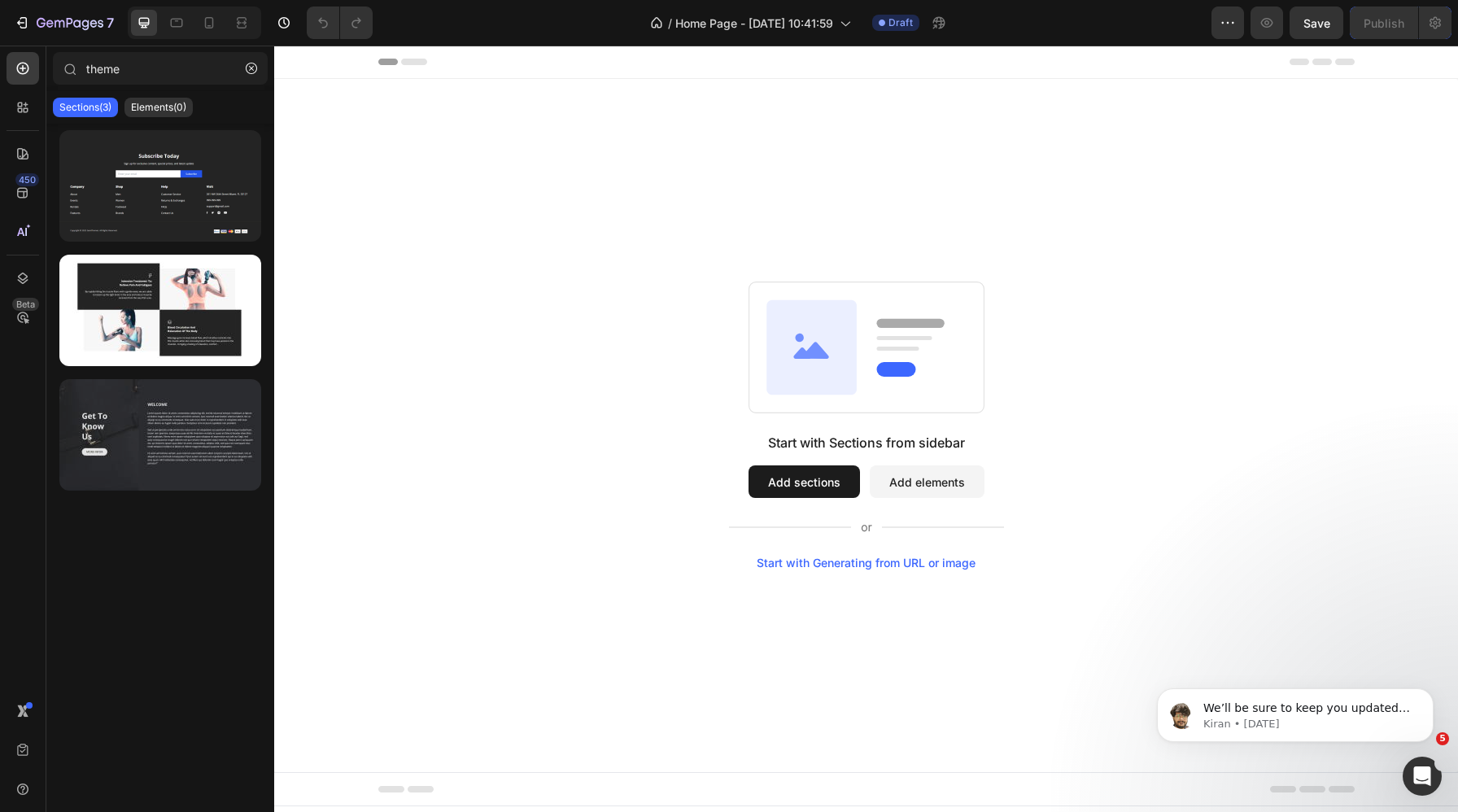
click at [176, 438] on div at bounding box center [160, 435] width 202 height 112
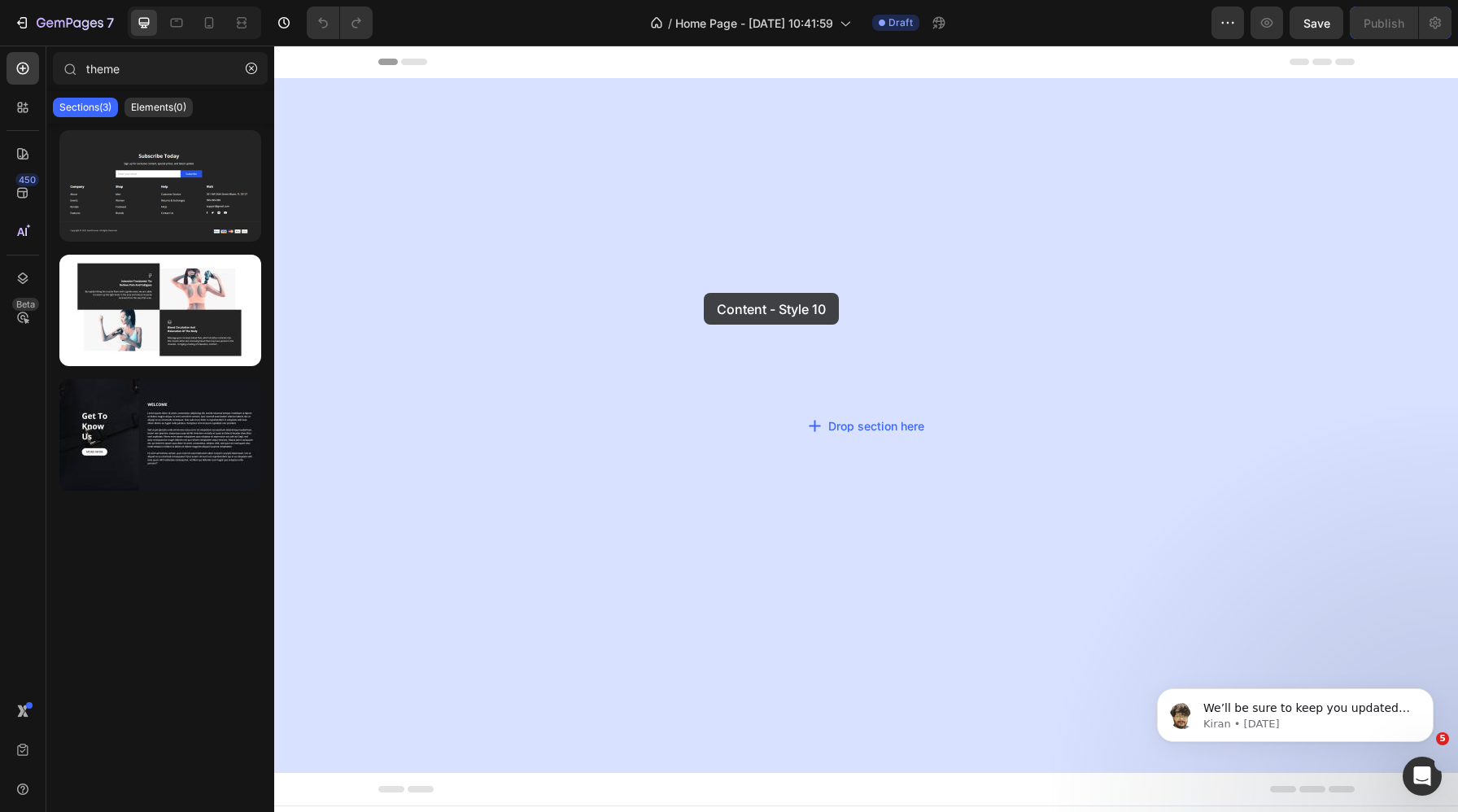
drag, startPoint x: 425, startPoint y: 491, endPoint x: 787, endPoint y: 296, distance: 411.2
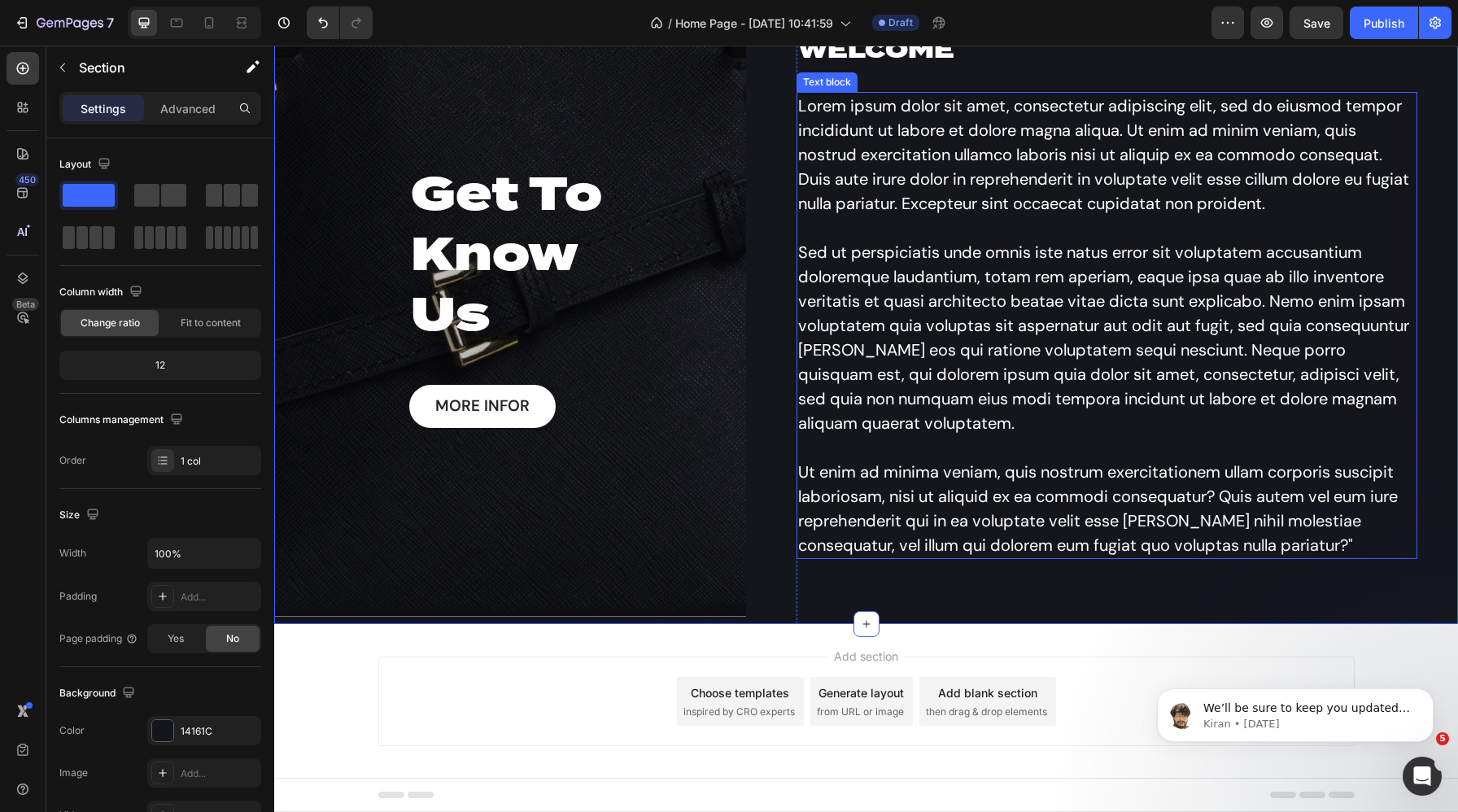
scroll to position [123, 0]
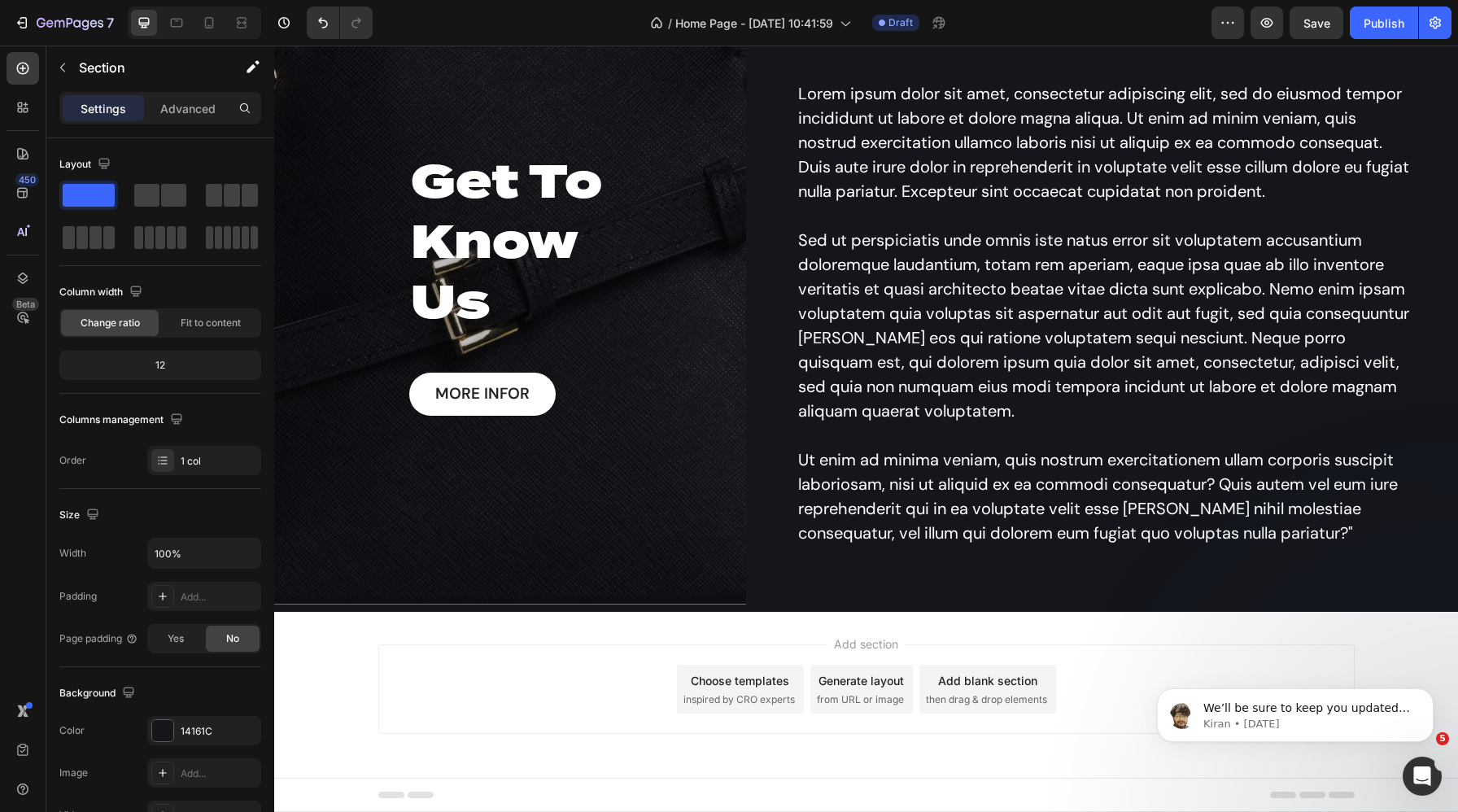
click at [725, 689] on div "Choose templates inspired by CRO experts" at bounding box center [741, 690] width 127 height 49
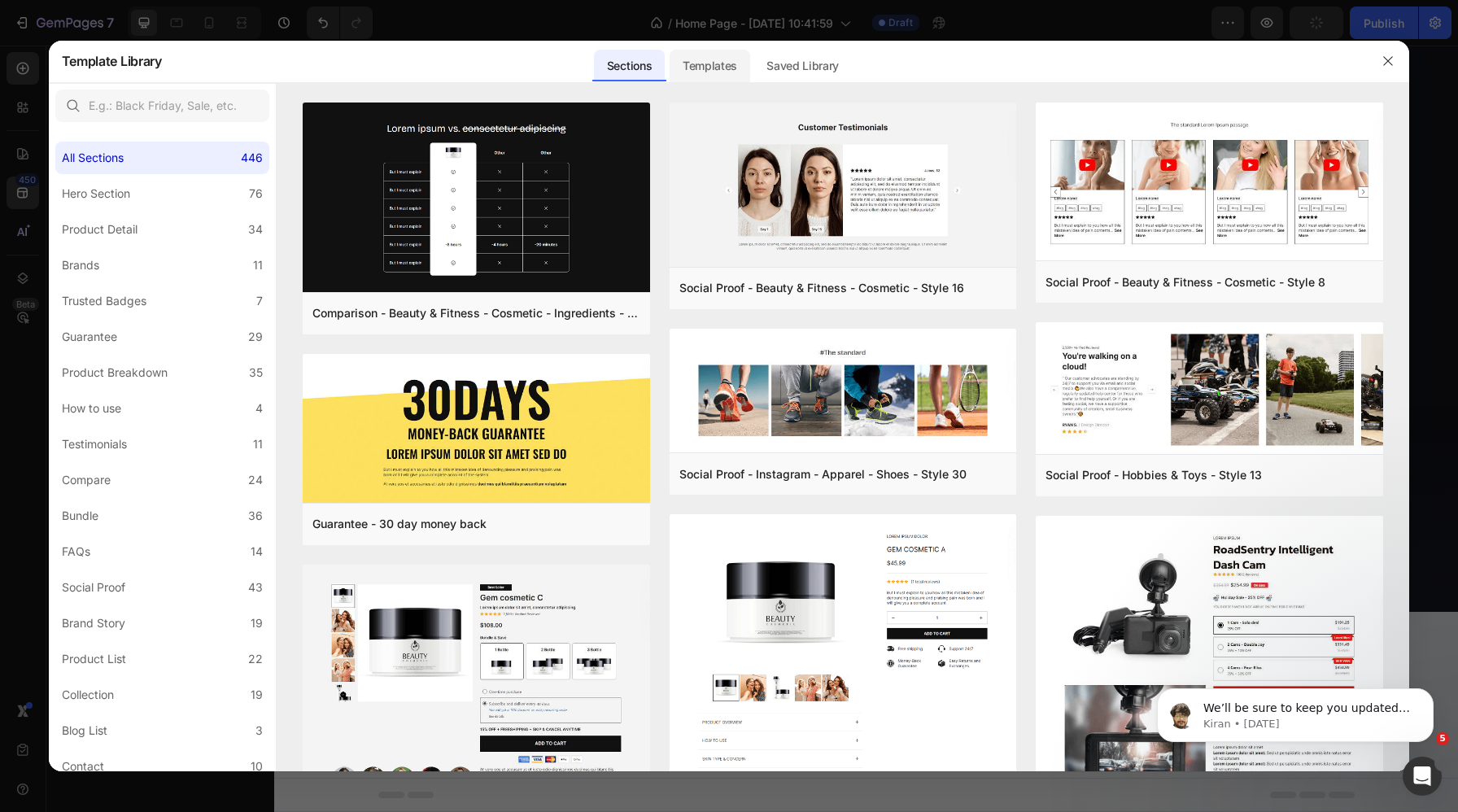
click at [694, 70] on div "Templates" at bounding box center [709, 66] width 80 height 32
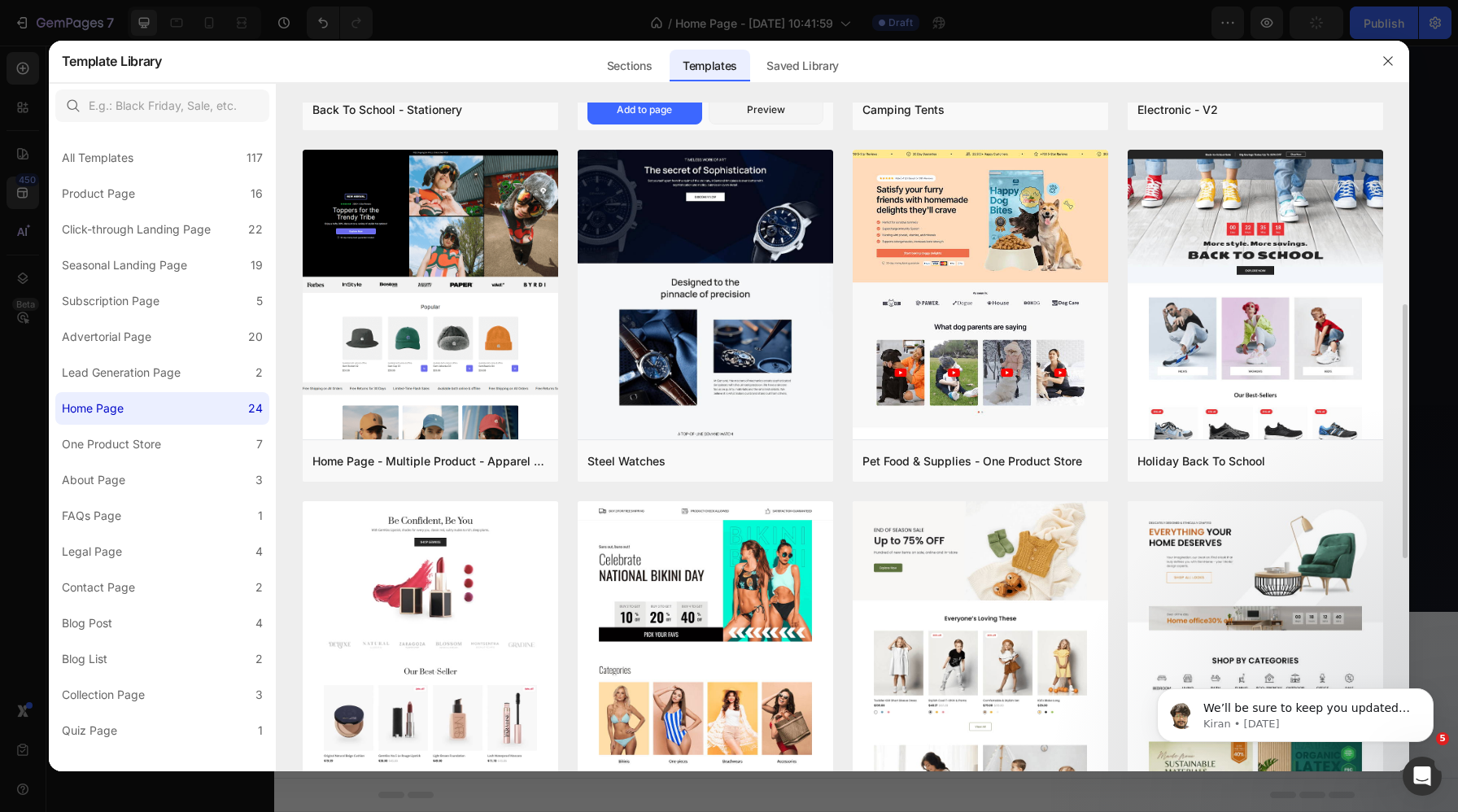
scroll to position [383, 0]
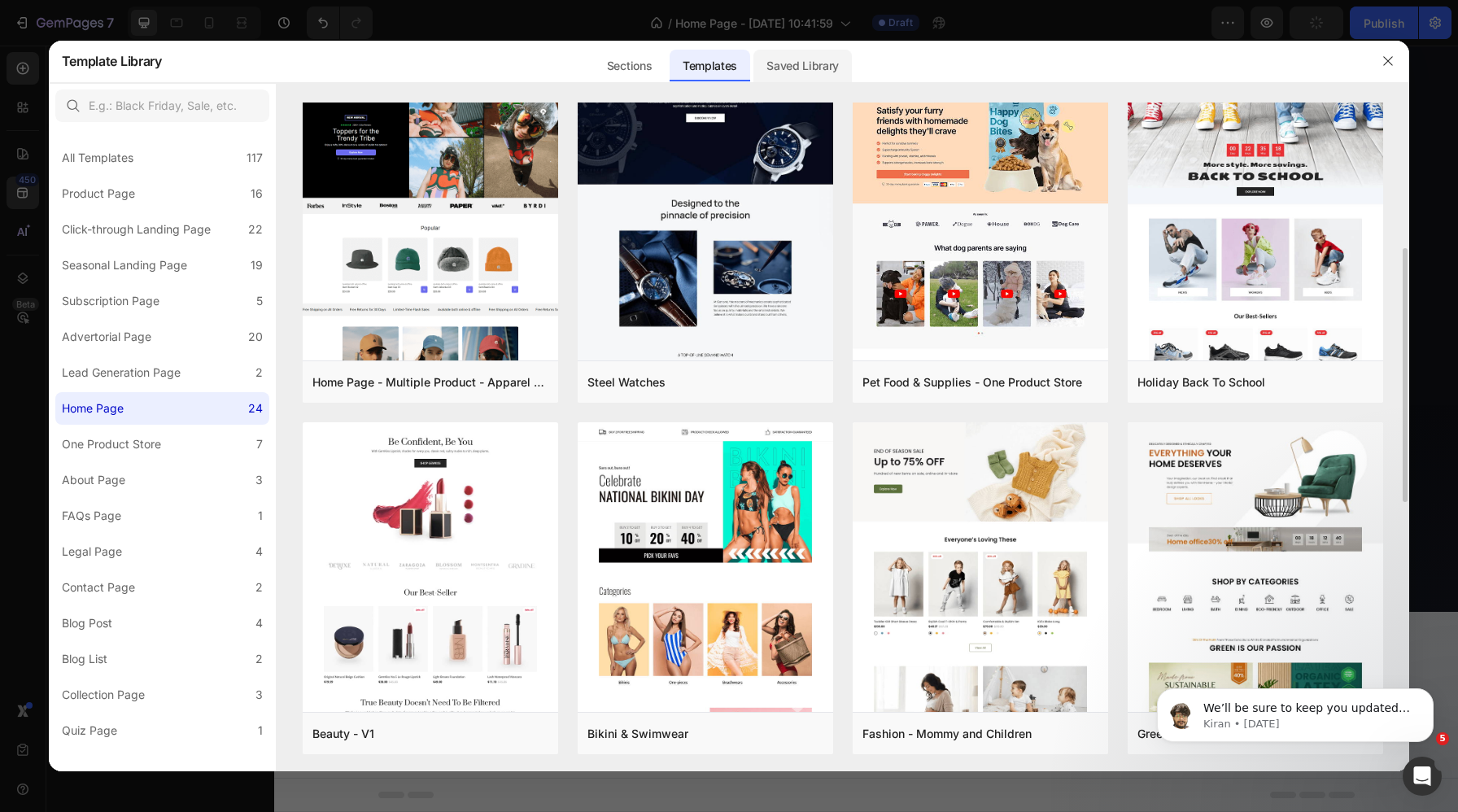
click at [807, 75] on div "Saved Library" at bounding box center [802, 66] width 99 height 32
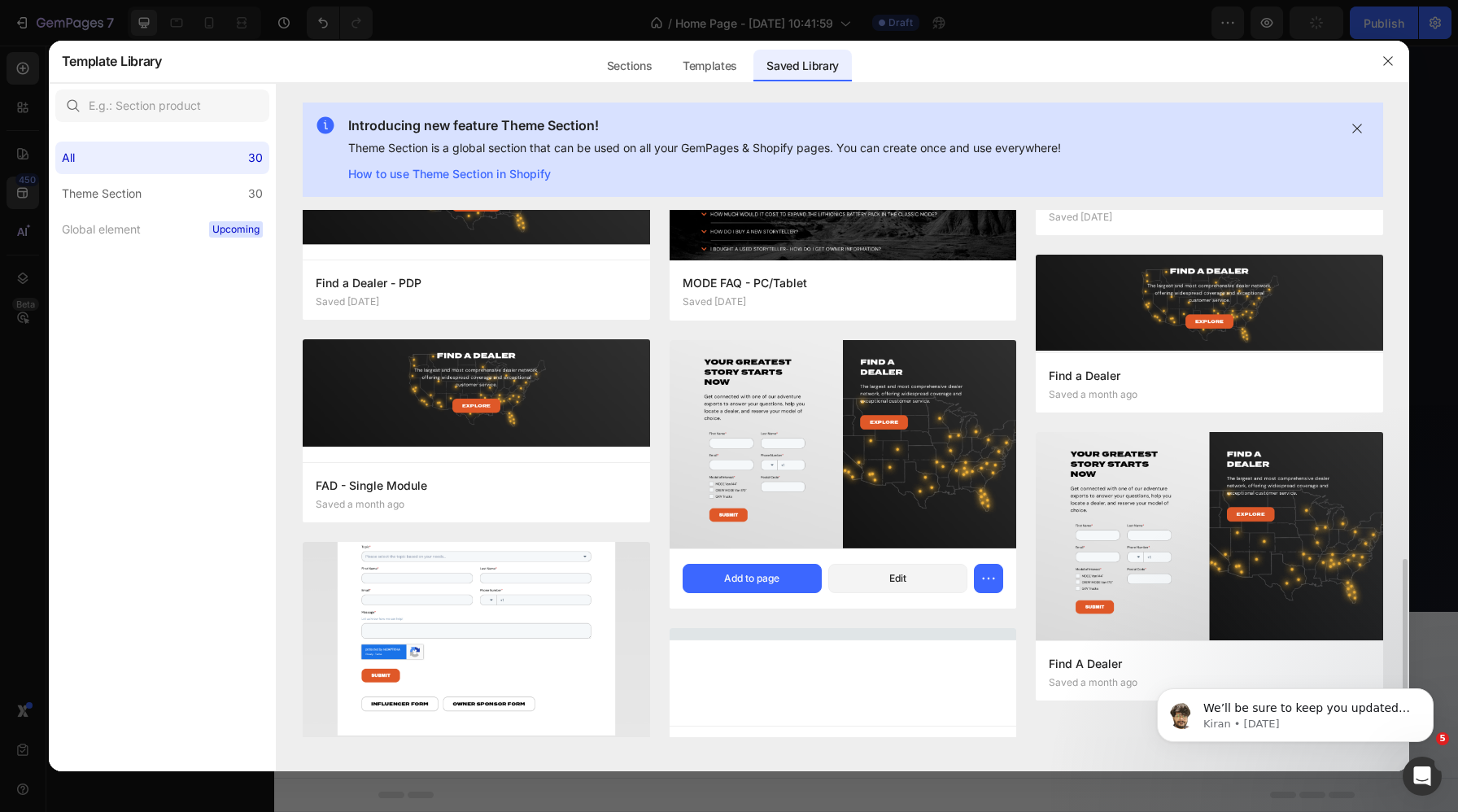
scroll to position [1042, 0]
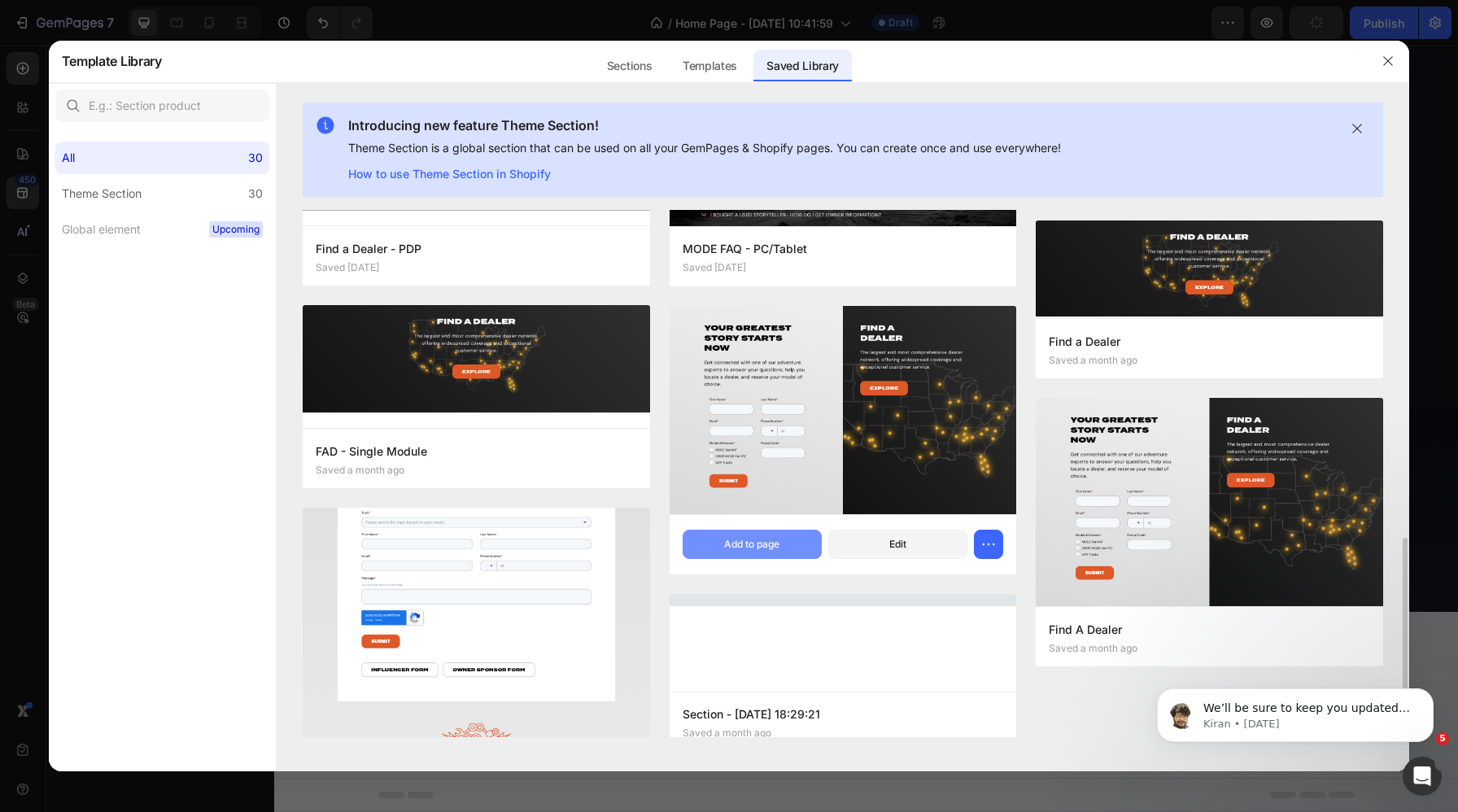
click at [761, 544] on div "Add to page" at bounding box center [752, 544] width 56 height 15
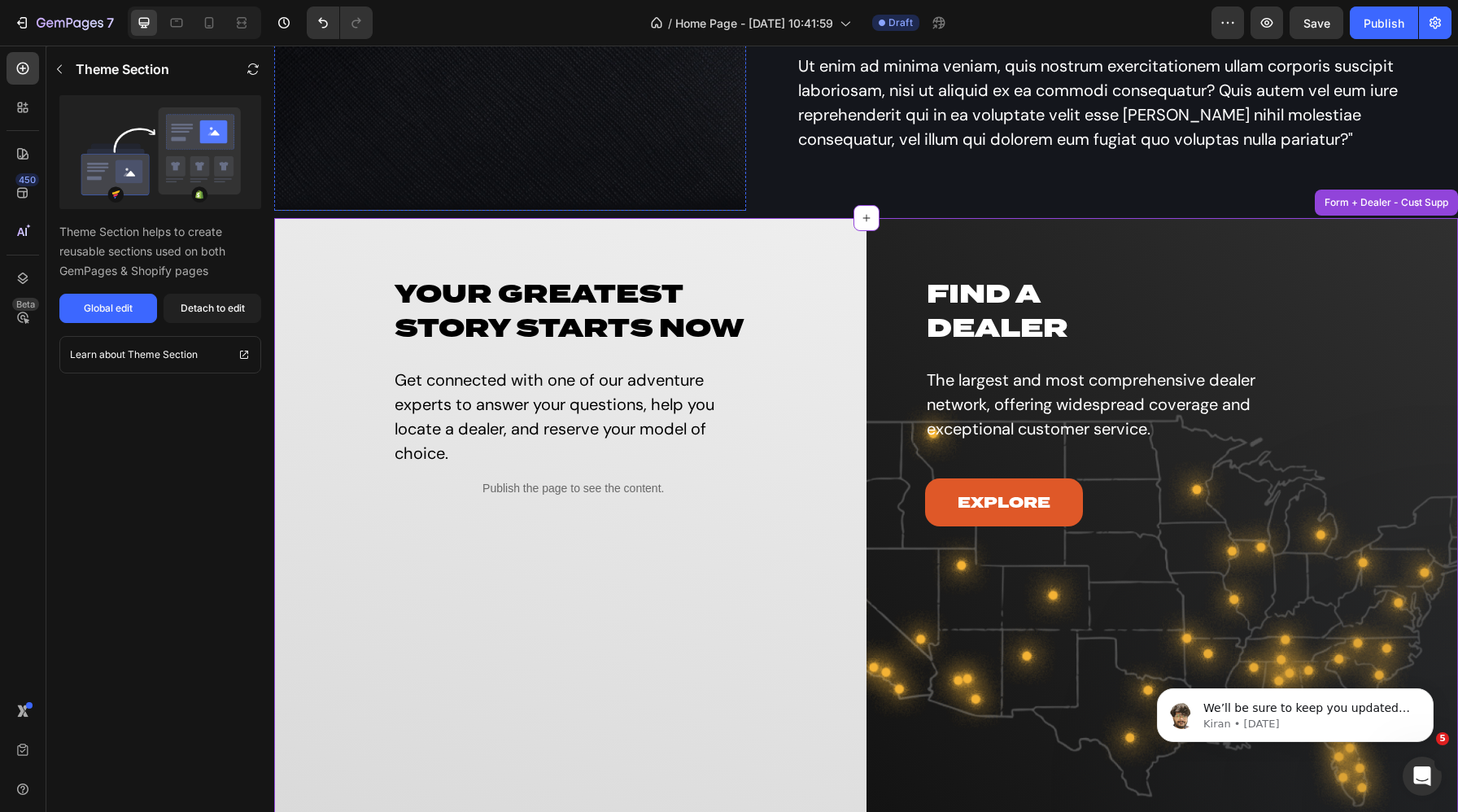
scroll to position [793, 0]
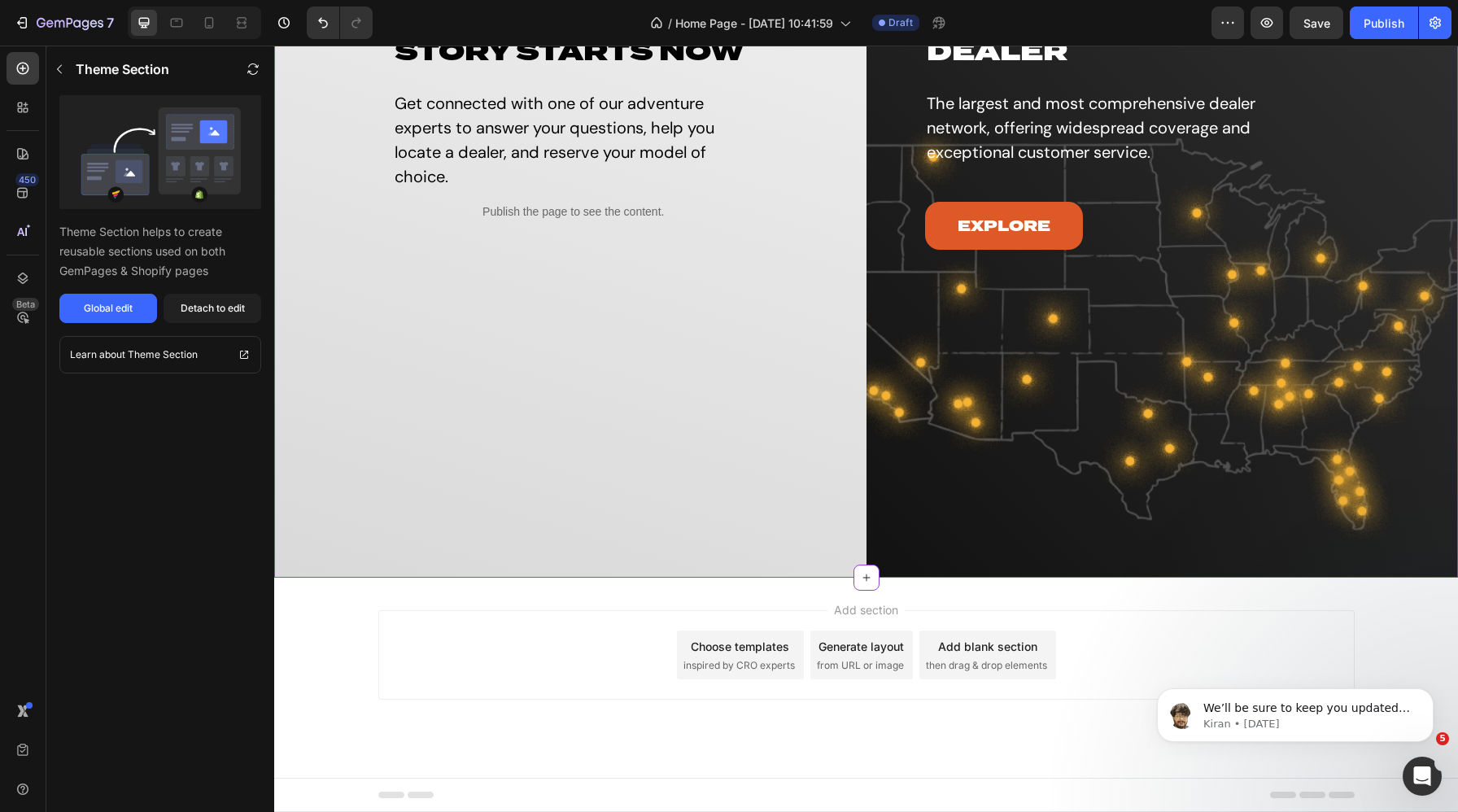
click at [755, 659] on span "inspired by CRO experts" at bounding box center [740, 665] width 112 height 15
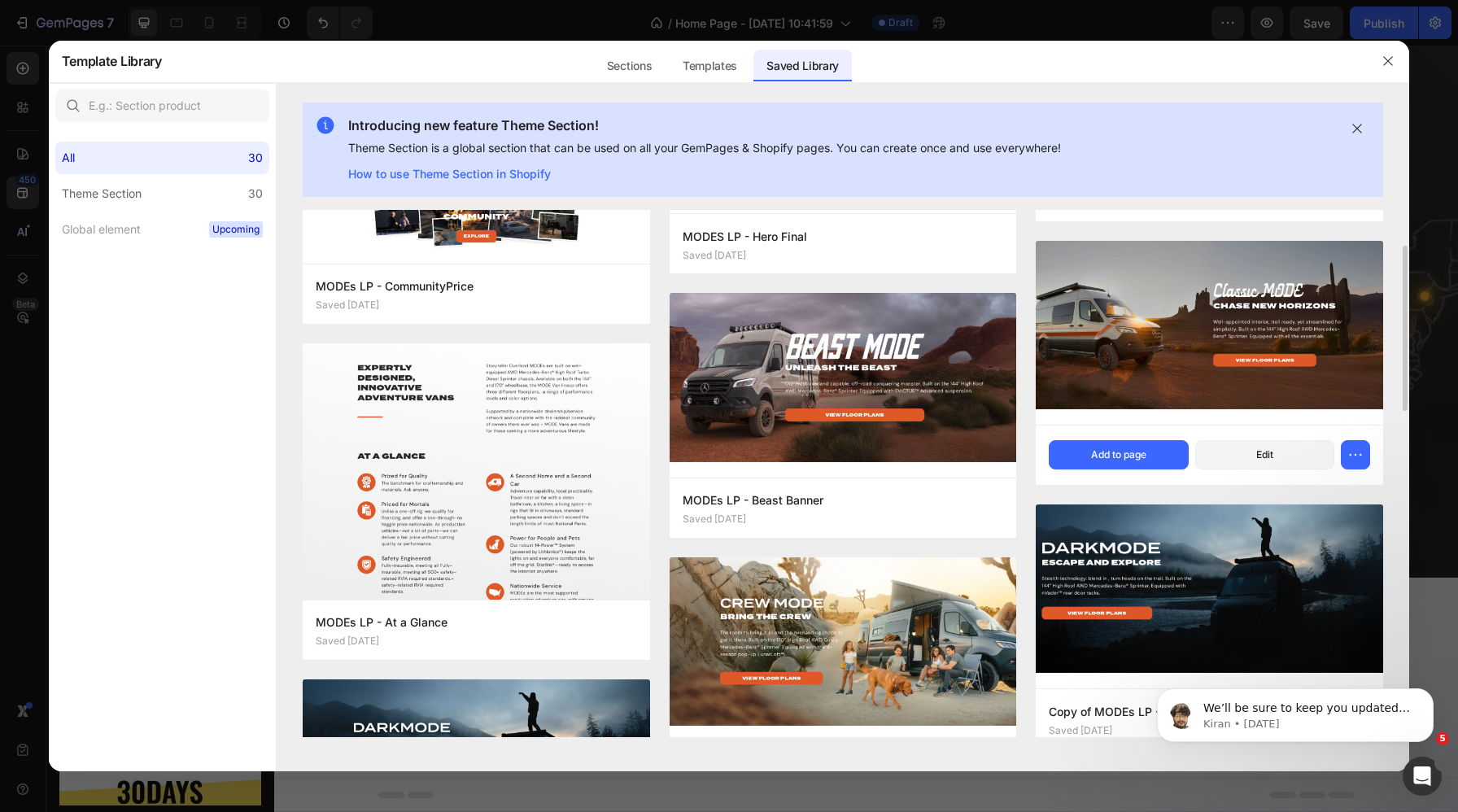
scroll to position [159, 0]
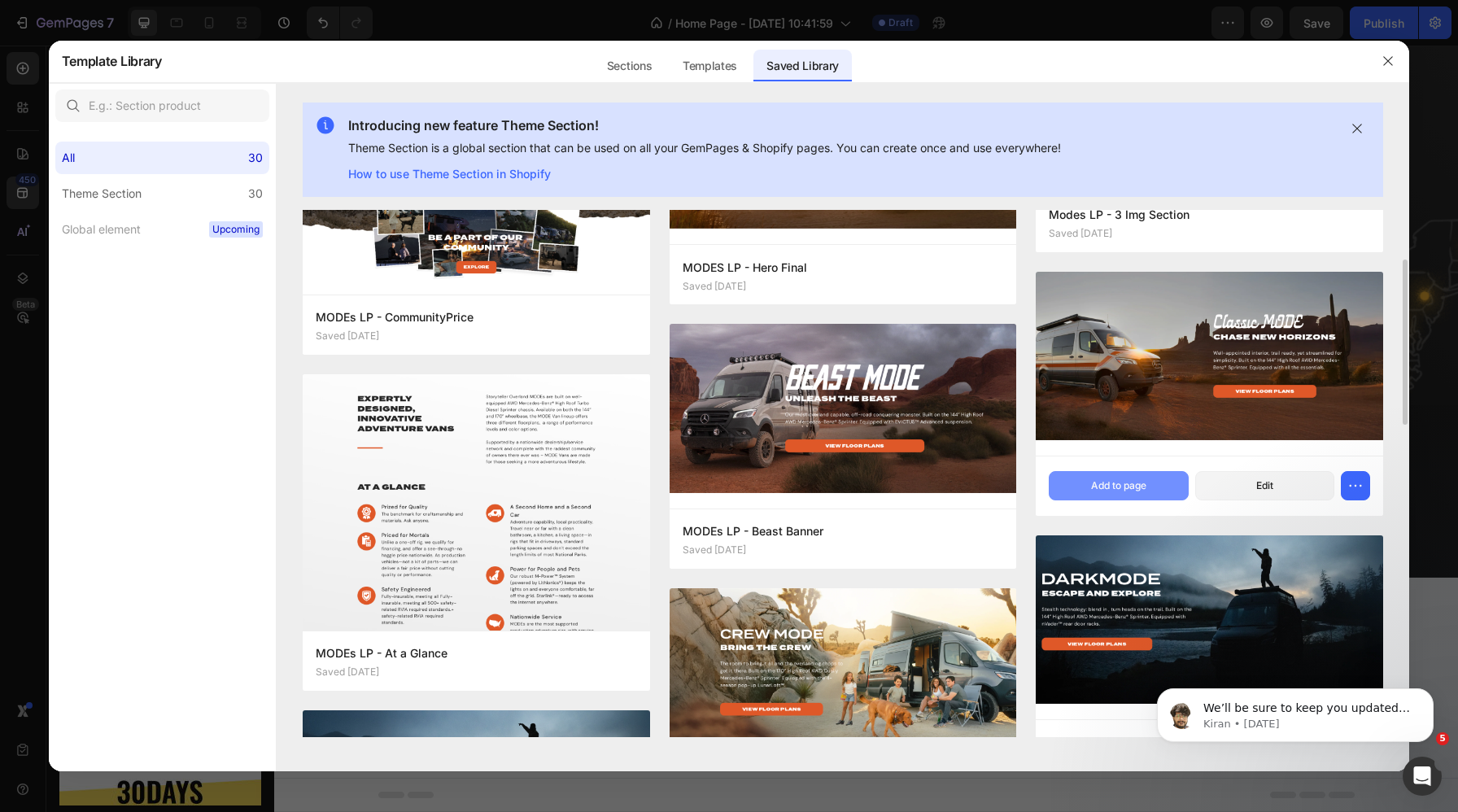
click at [1113, 486] on div "Add to page" at bounding box center [1118, 485] width 56 height 15
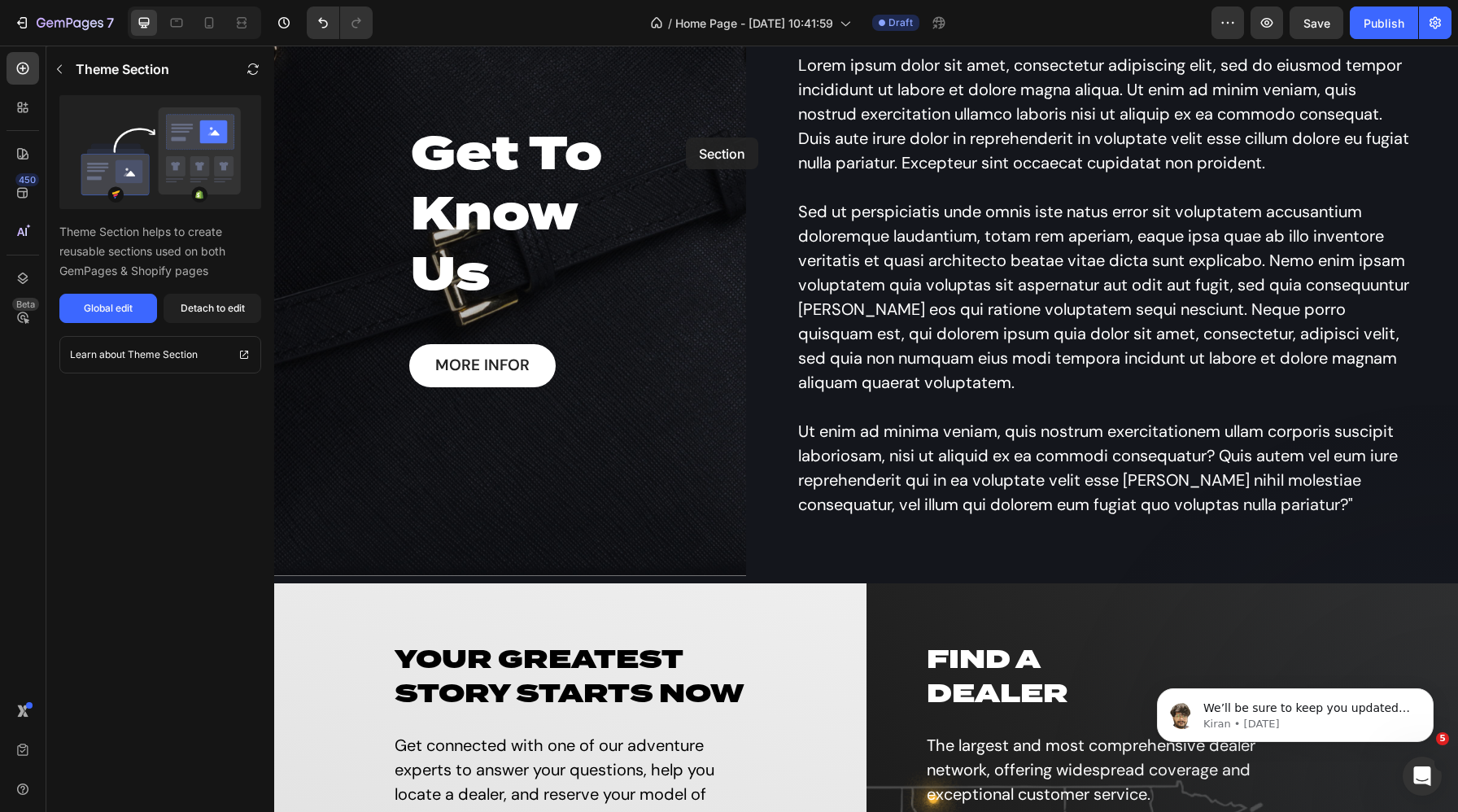
scroll to position [148, 0]
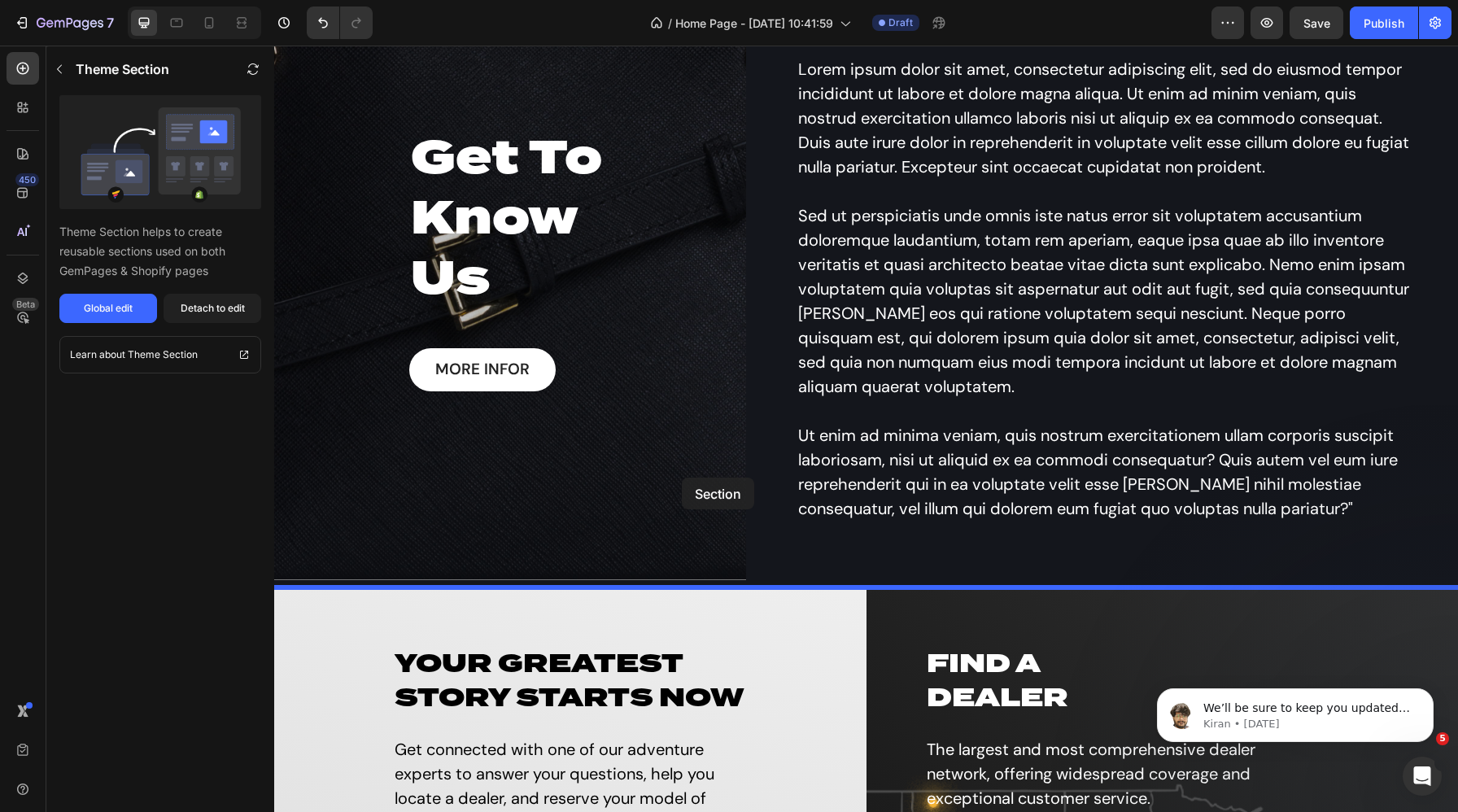
drag, startPoint x: 544, startPoint y: 248, endPoint x: 665, endPoint y: 505, distance: 284.1
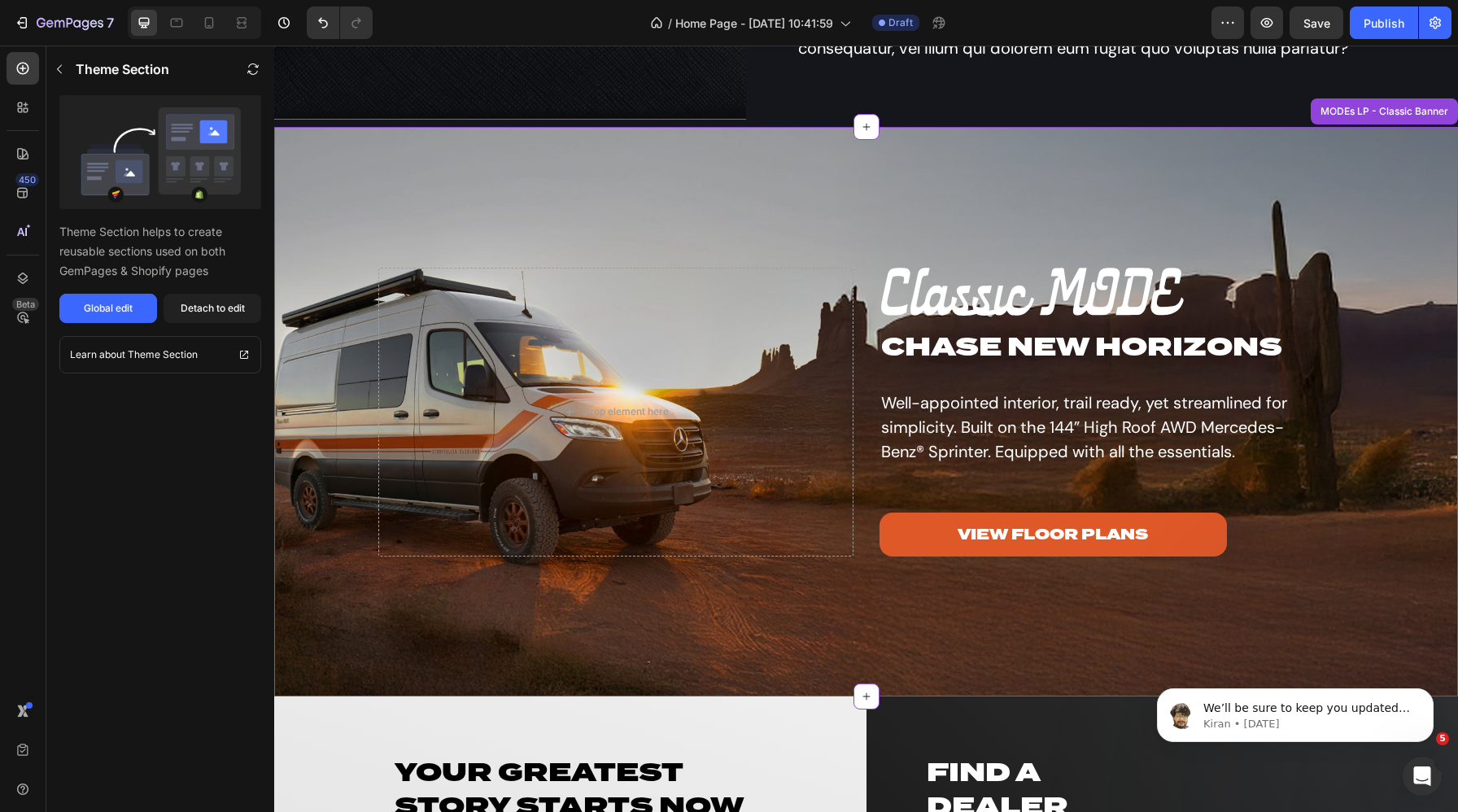
scroll to position [609, 0]
click at [1013, 619] on div "Overlay" at bounding box center [866, 411] width 1184 height 569
click at [953, 347] on h2 "Chase New Horizons" at bounding box center [1097, 345] width 434 height 37
click at [216, 303] on div "Detach to edit" at bounding box center [213, 308] width 65 height 15
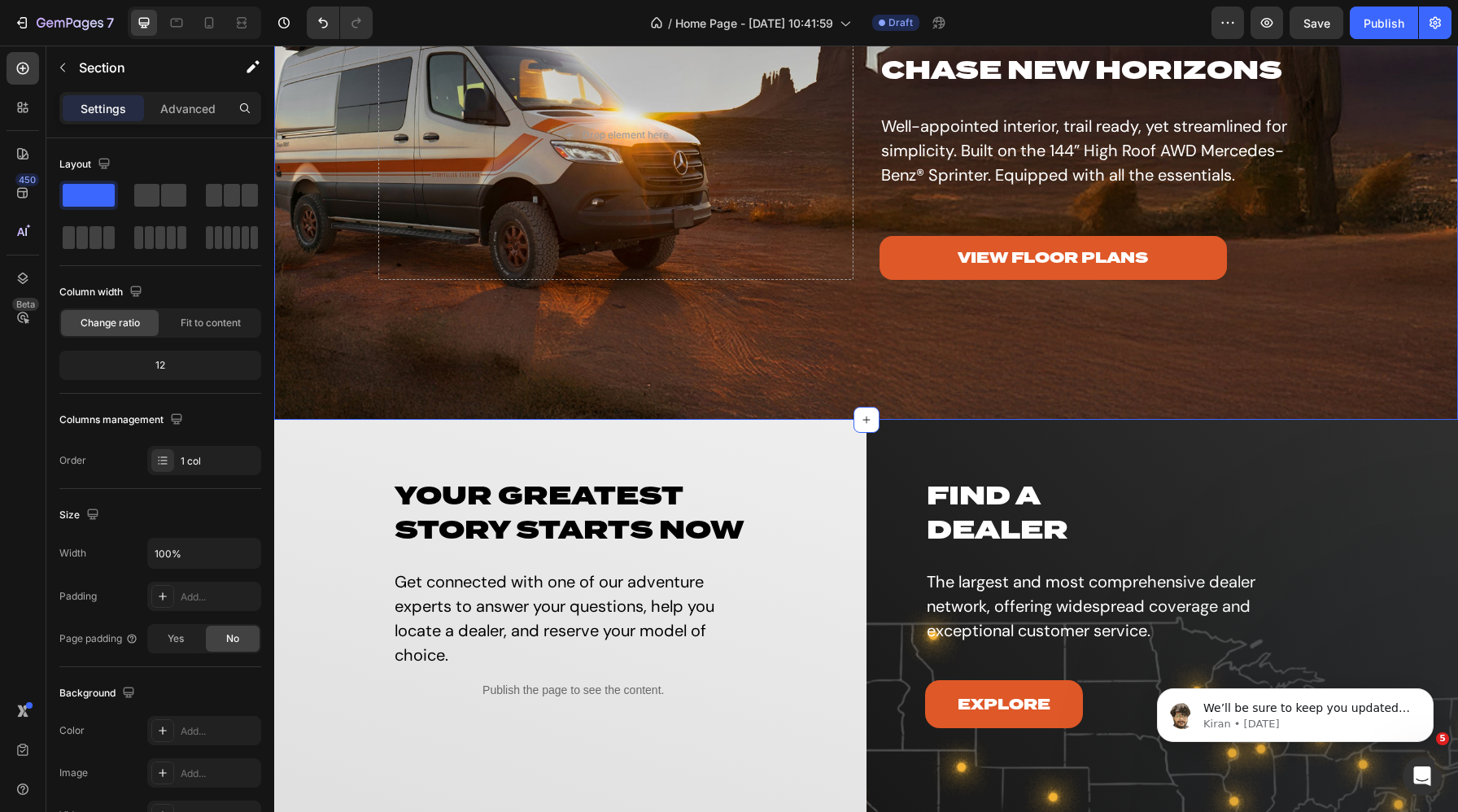
scroll to position [0, 0]
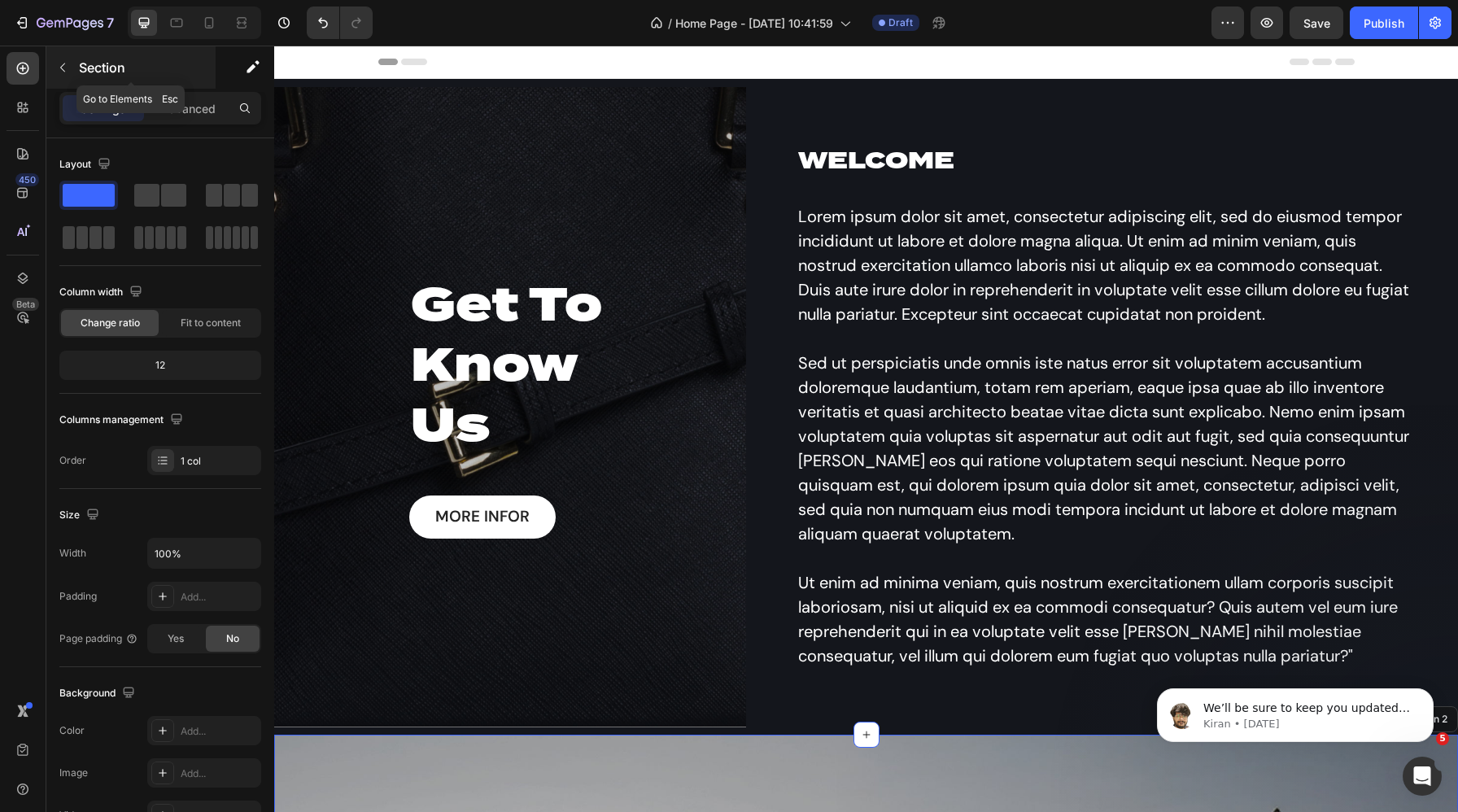
click at [71, 68] on button "button" at bounding box center [63, 68] width 26 height 26
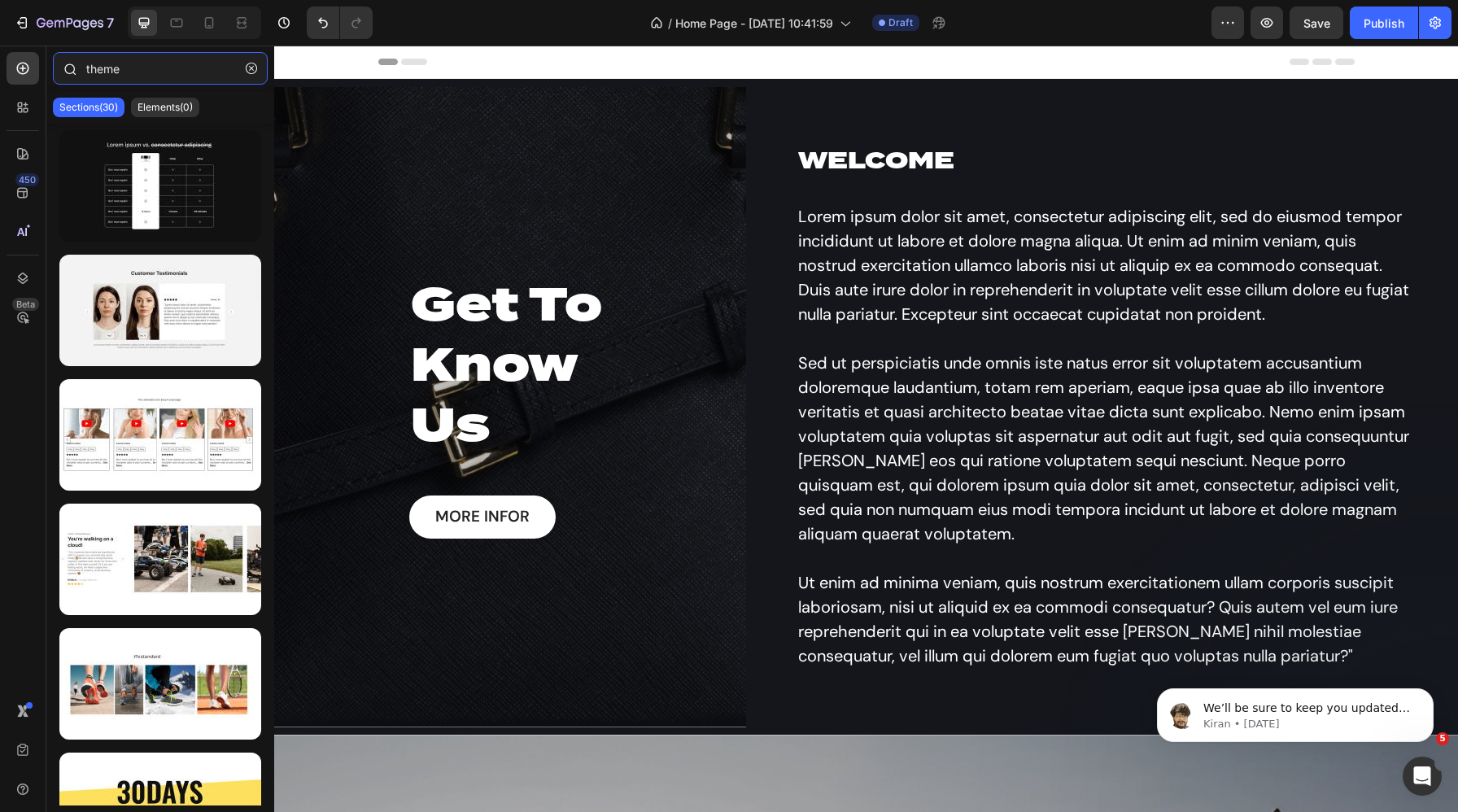
click at [130, 66] on input "theme" at bounding box center [160, 68] width 215 height 32
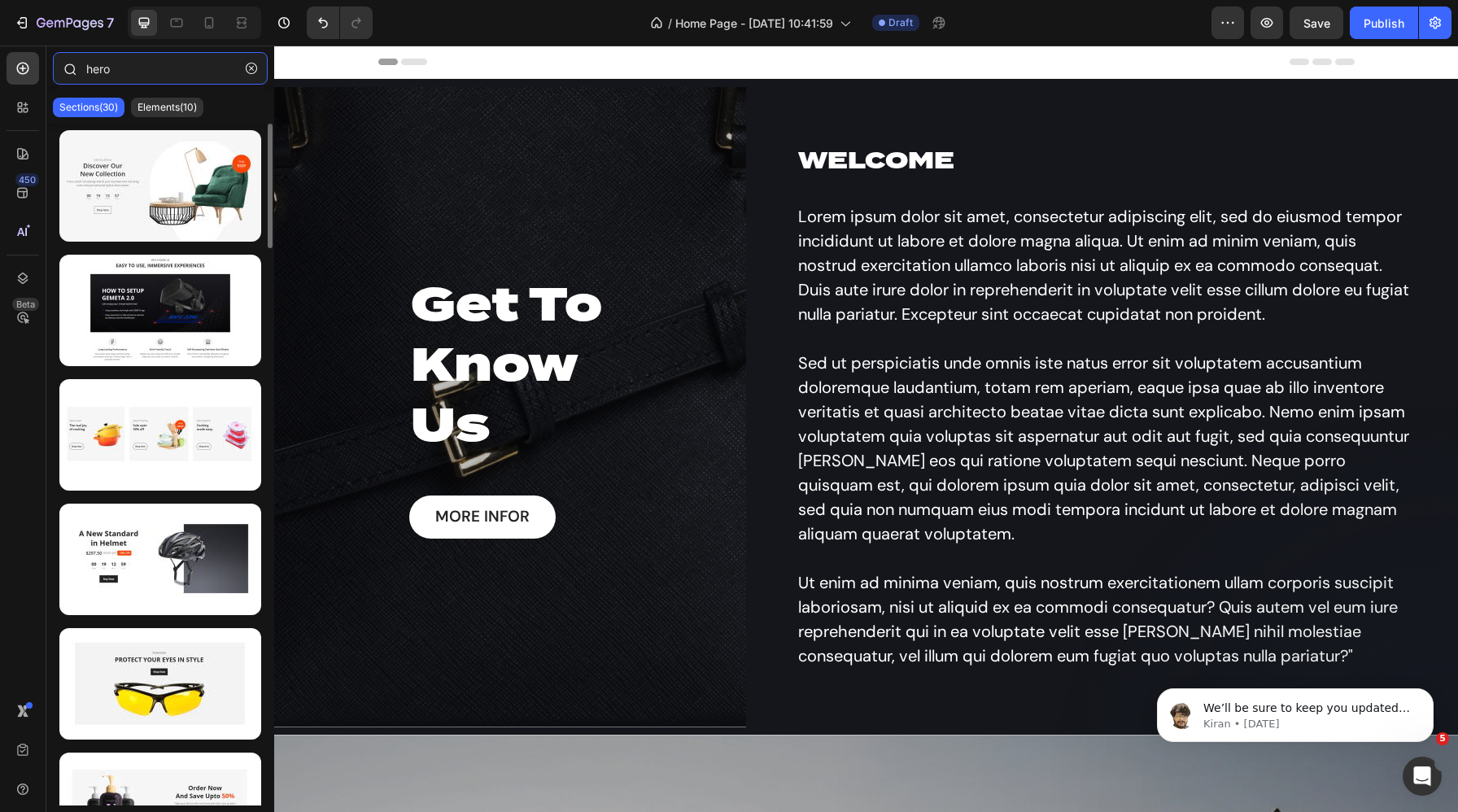
click at [111, 73] on input "hero" at bounding box center [160, 68] width 215 height 32
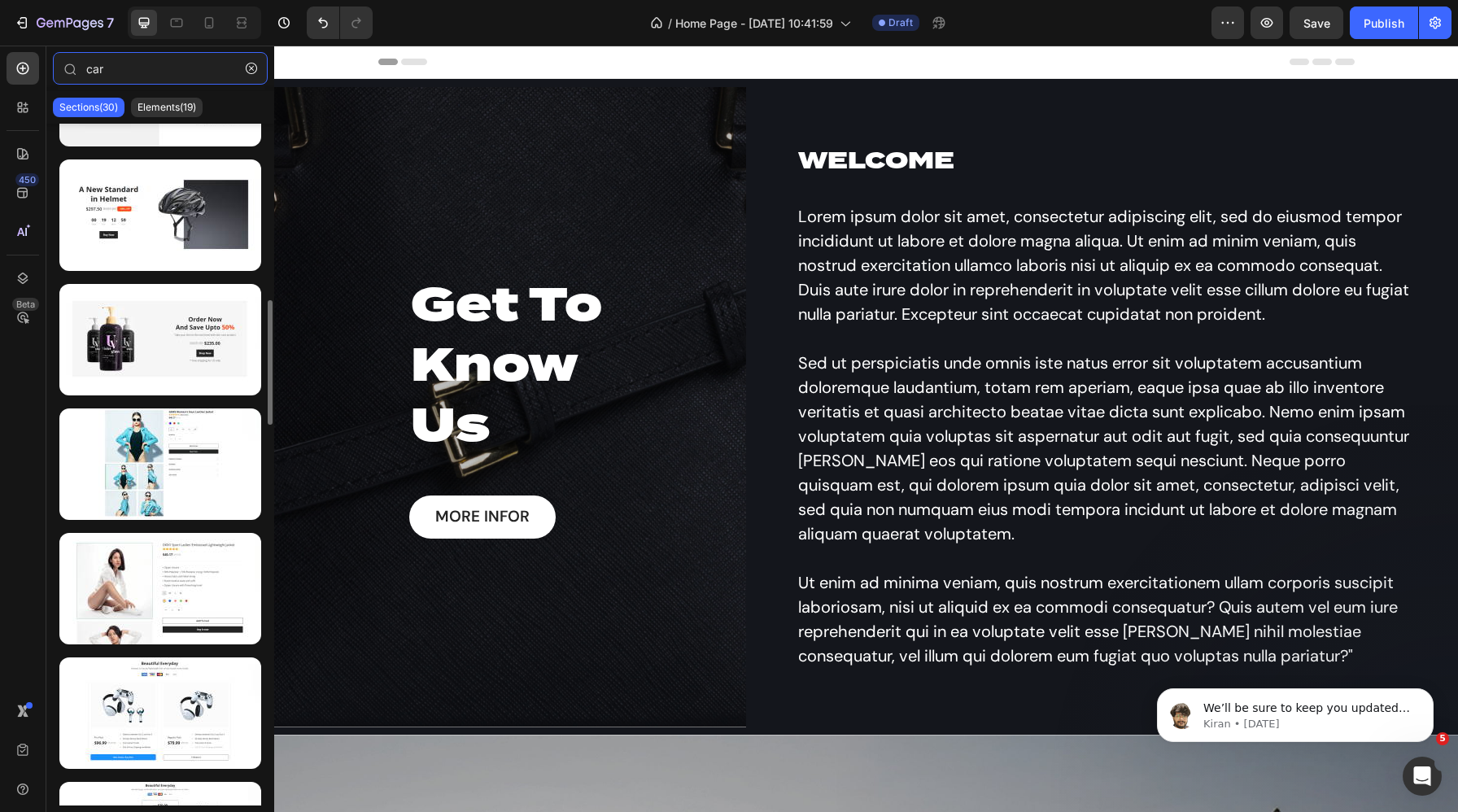
scroll to position [970, 0]
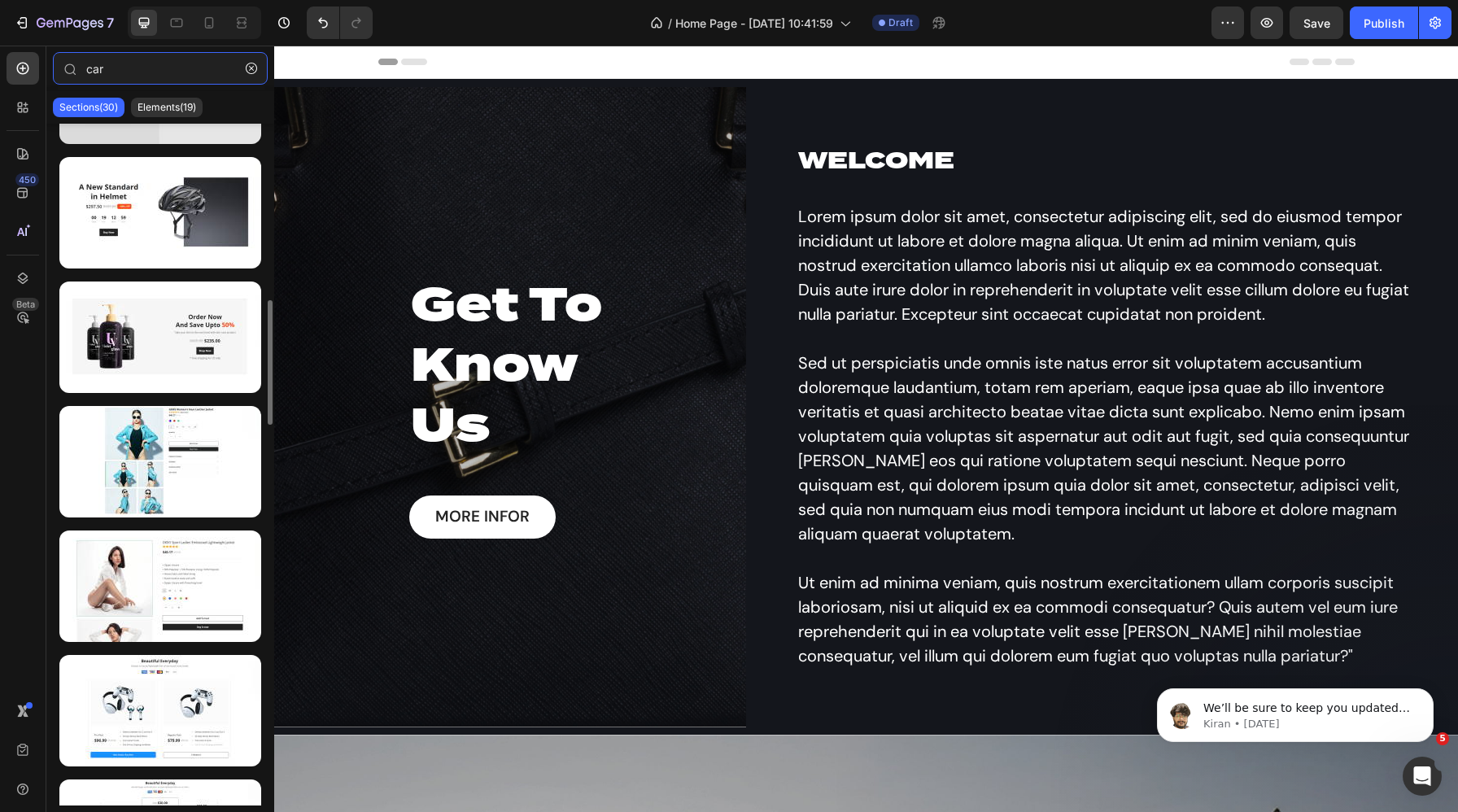
paste input "ousel"
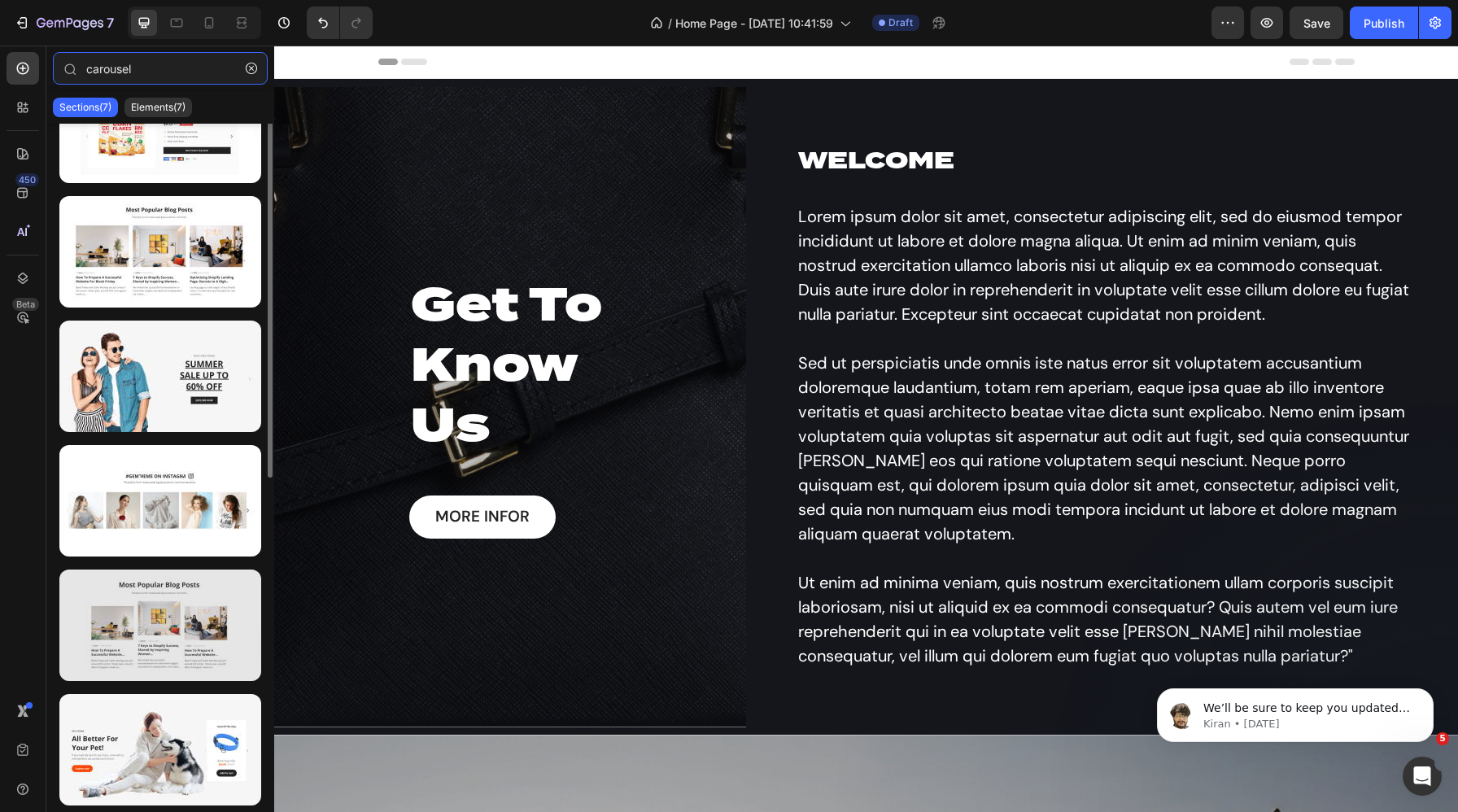
scroll to position [0, 0]
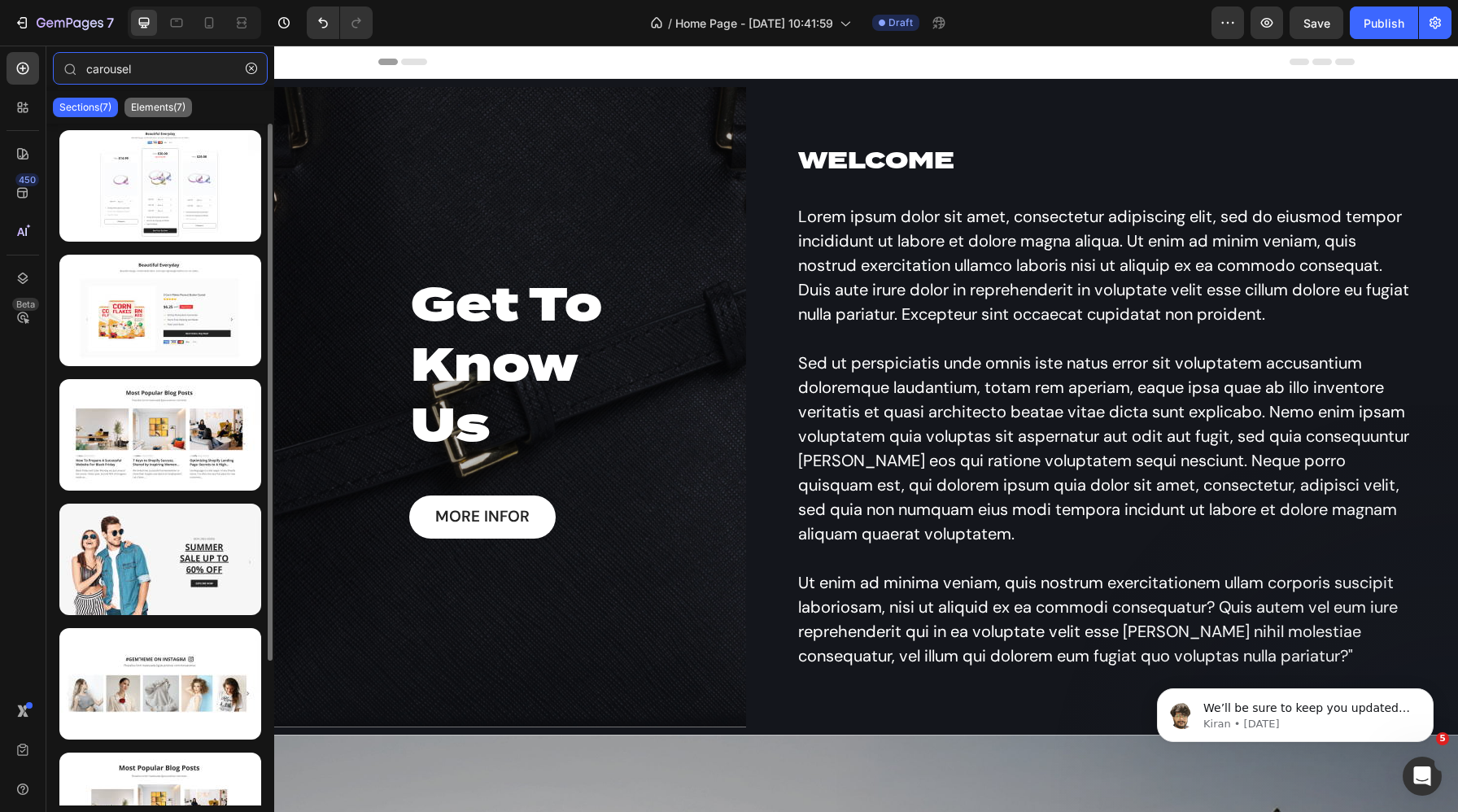
type input "carousel"
click at [175, 106] on p "Elements(7)" at bounding box center [159, 107] width 55 height 13
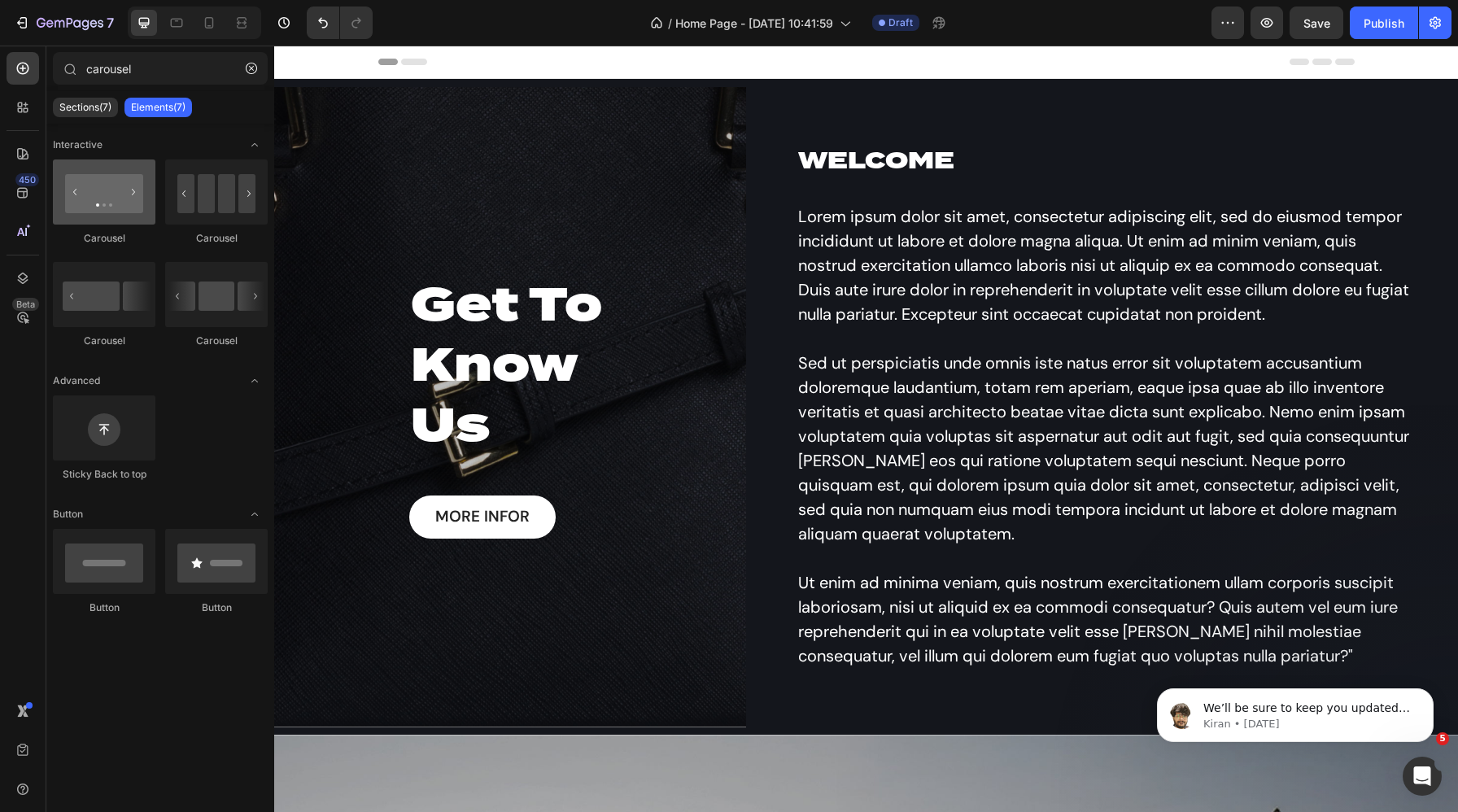
click at [109, 190] on div at bounding box center [104, 192] width 103 height 66
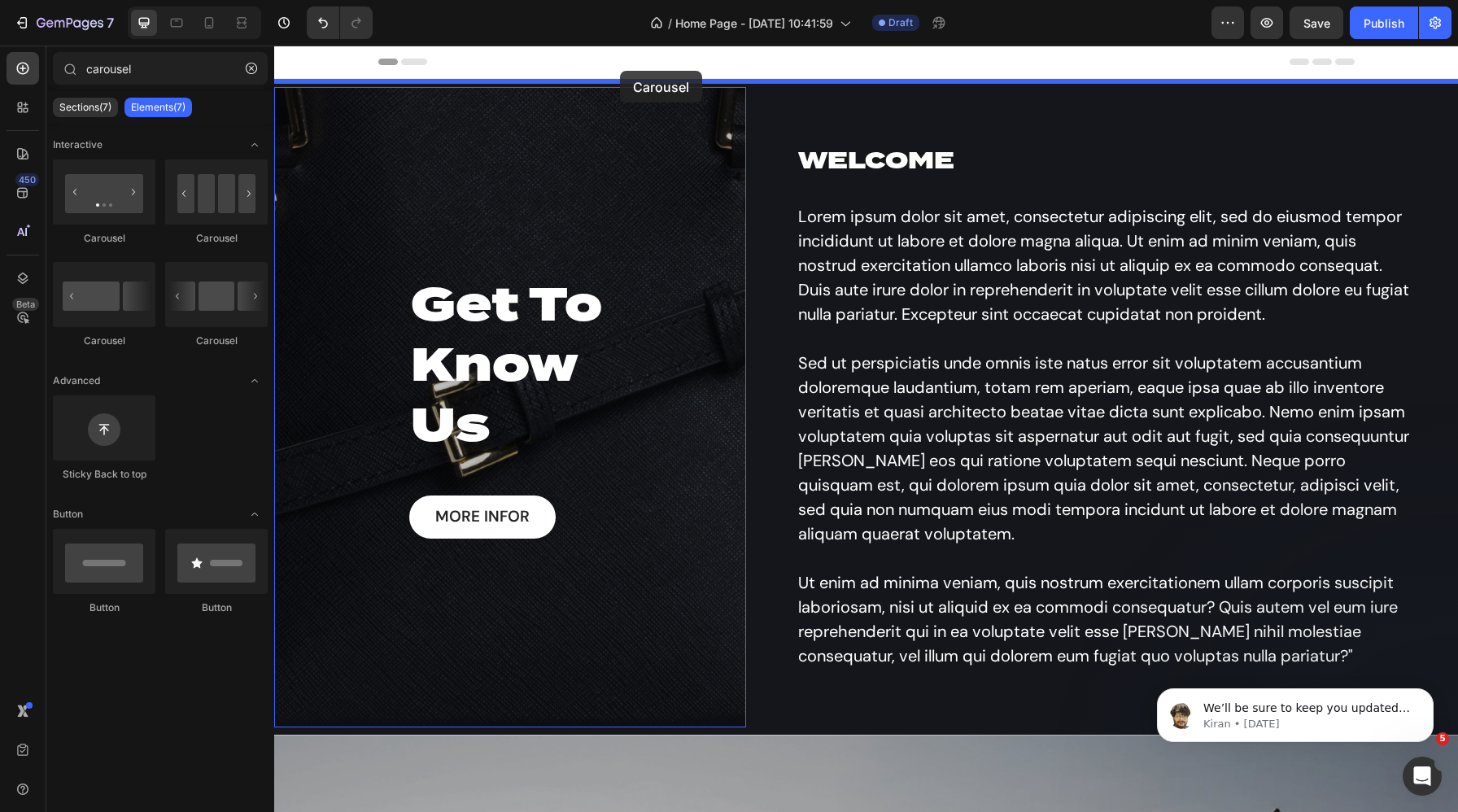
drag, startPoint x: 362, startPoint y: 245, endPoint x: 618, endPoint y: 70, distance: 310.1
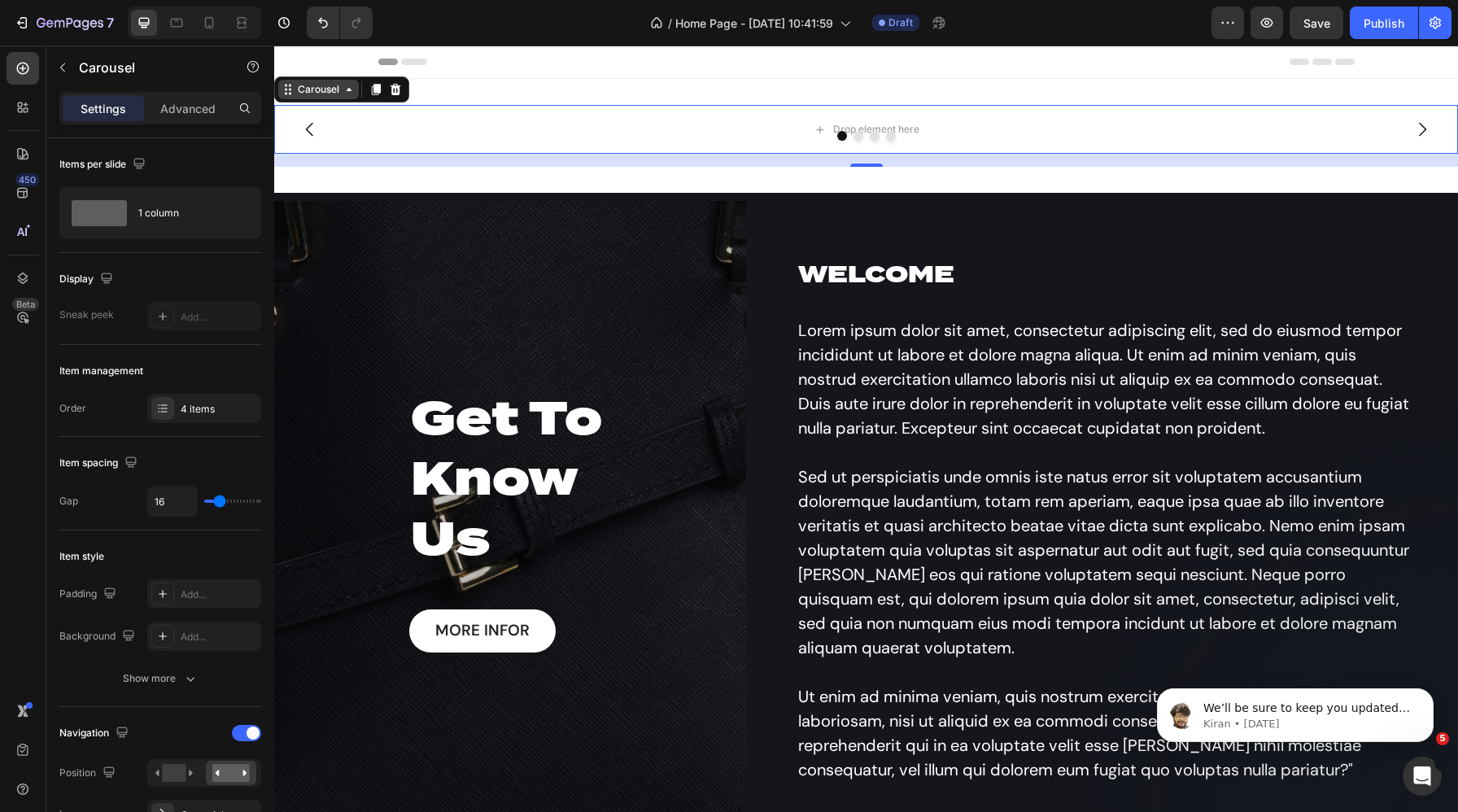
click at [342, 88] on icon at bounding box center [348, 89] width 13 height 13
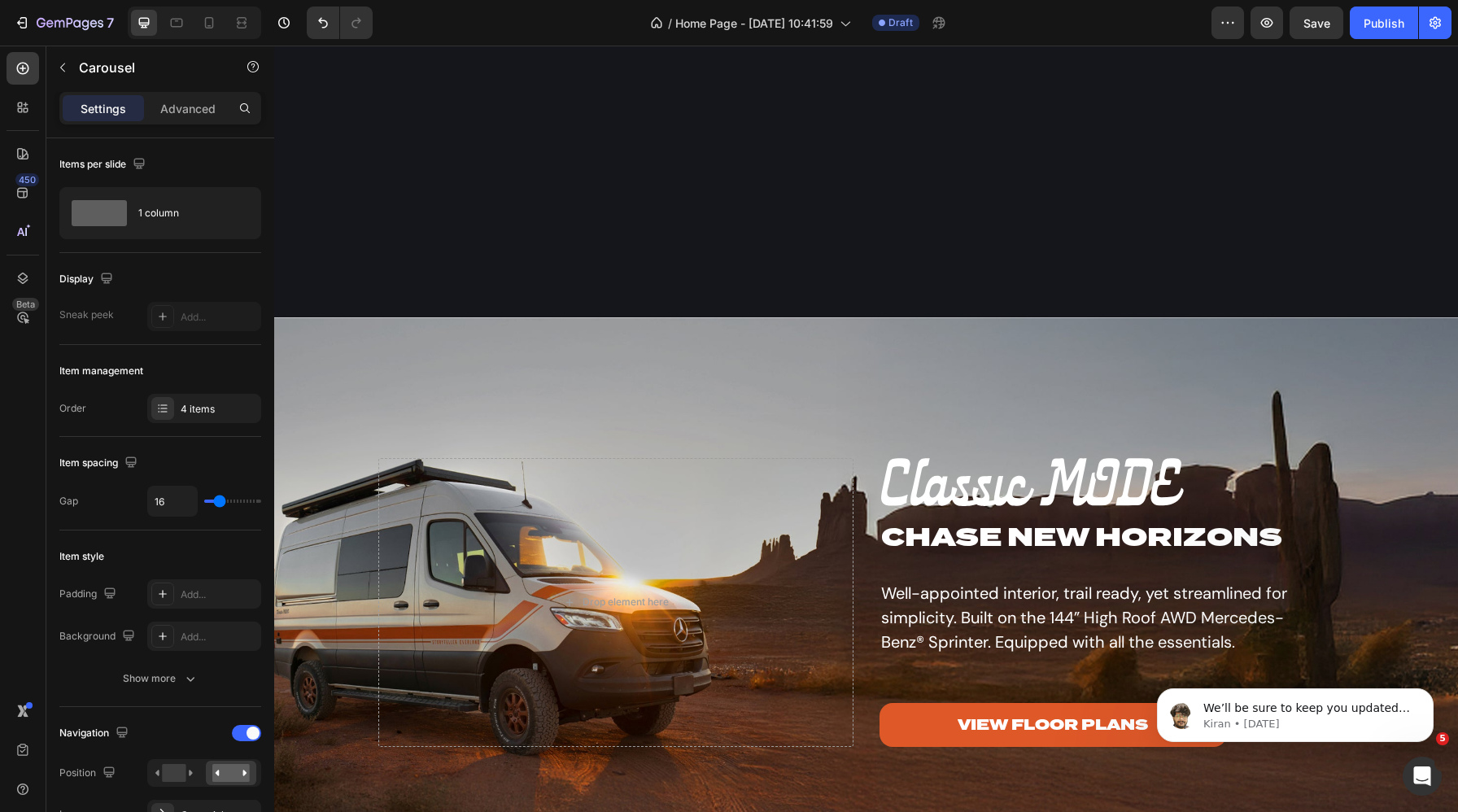
scroll to position [1477, 0]
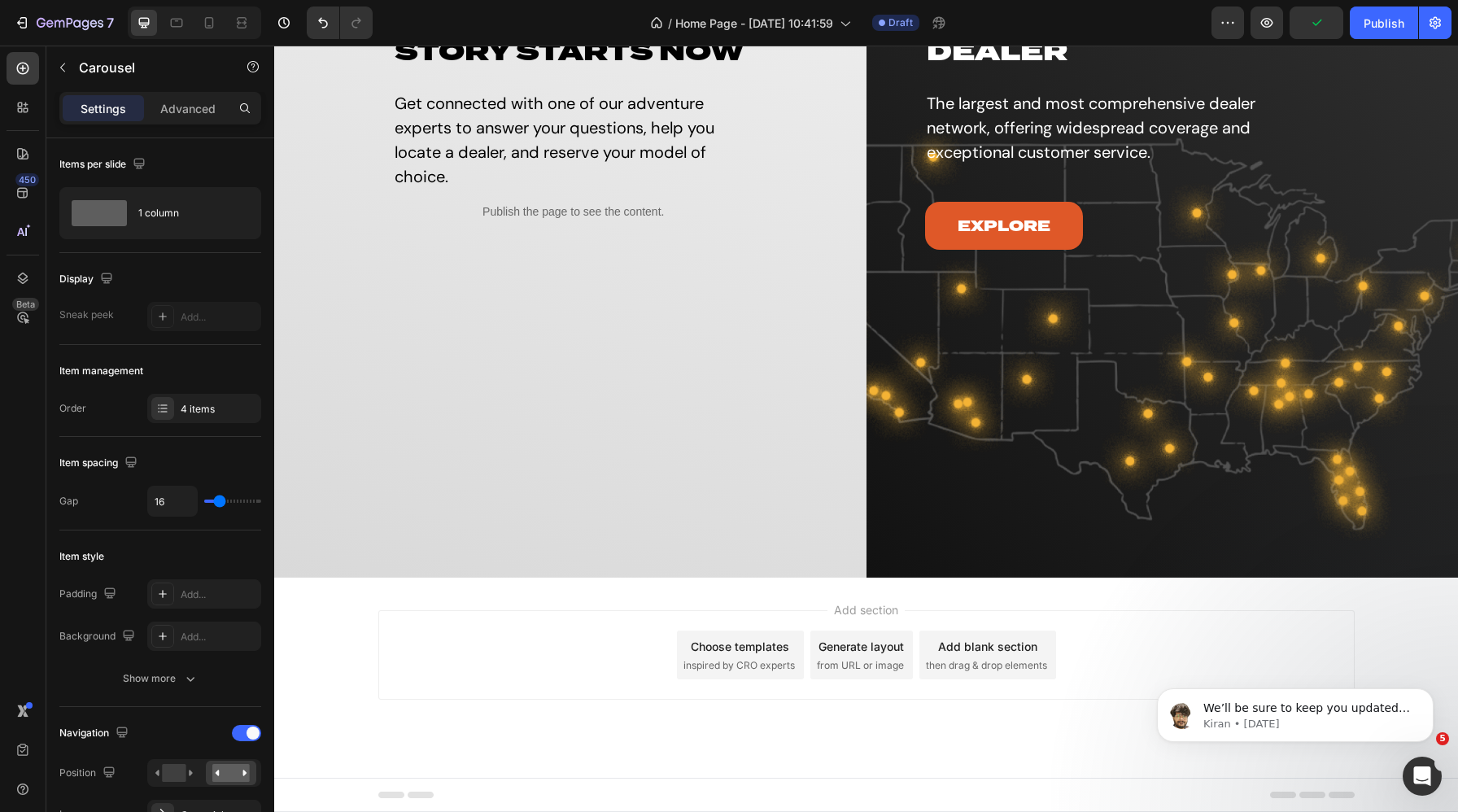
click at [722, 661] on span "inspired by CRO experts" at bounding box center [740, 665] width 112 height 15
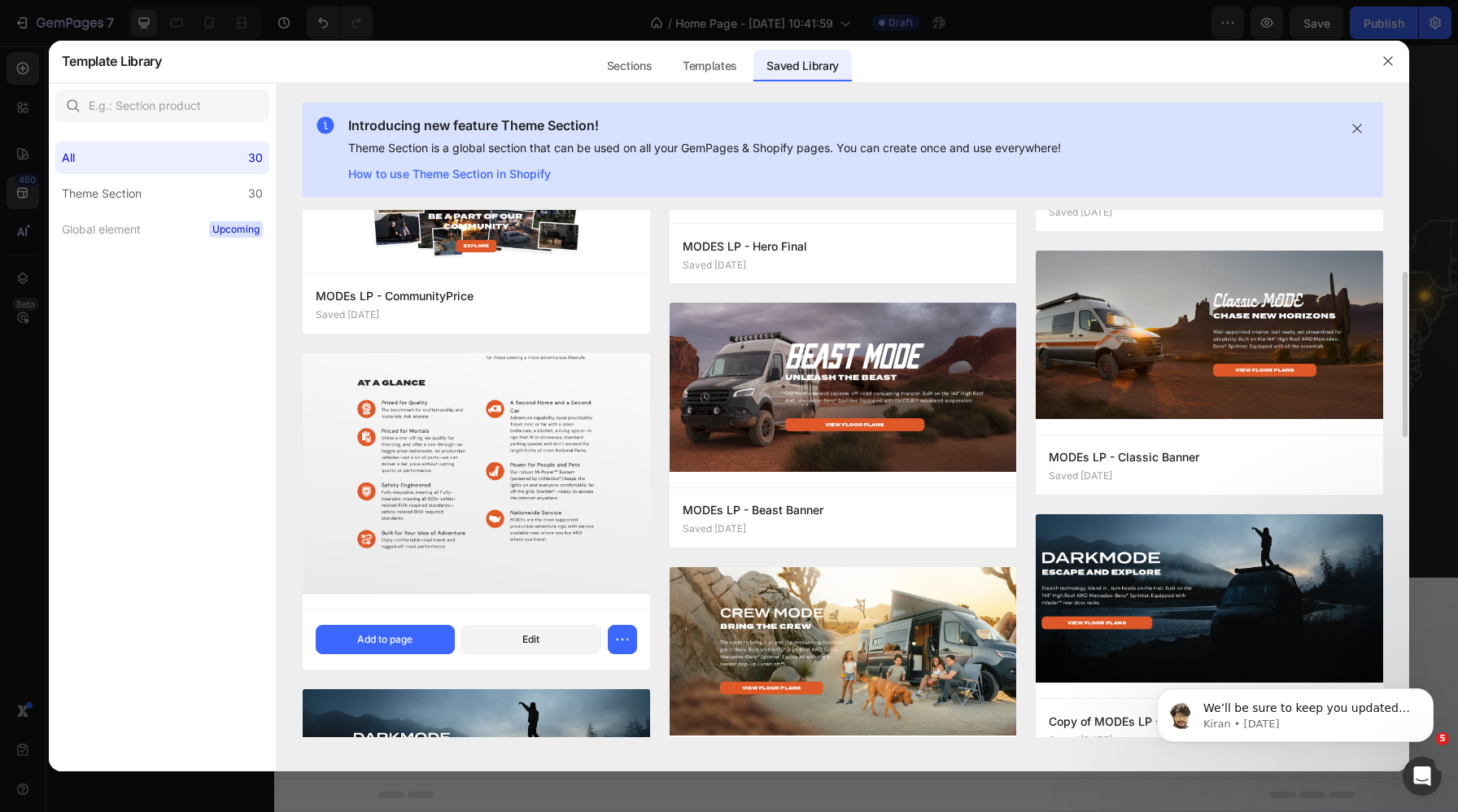
scroll to position [225, 0]
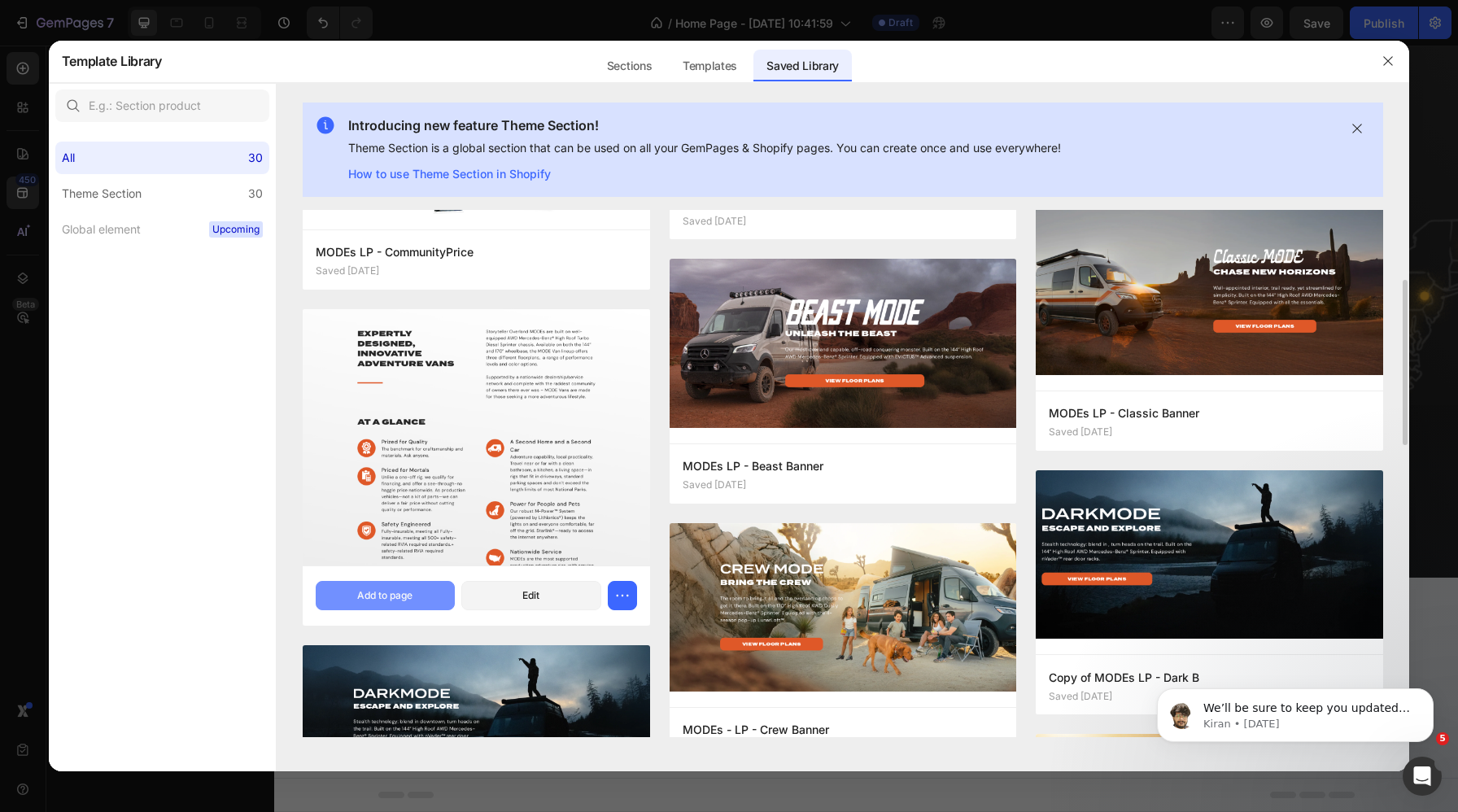
click at [389, 595] on div "Add to page" at bounding box center [385, 595] width 56 height 15
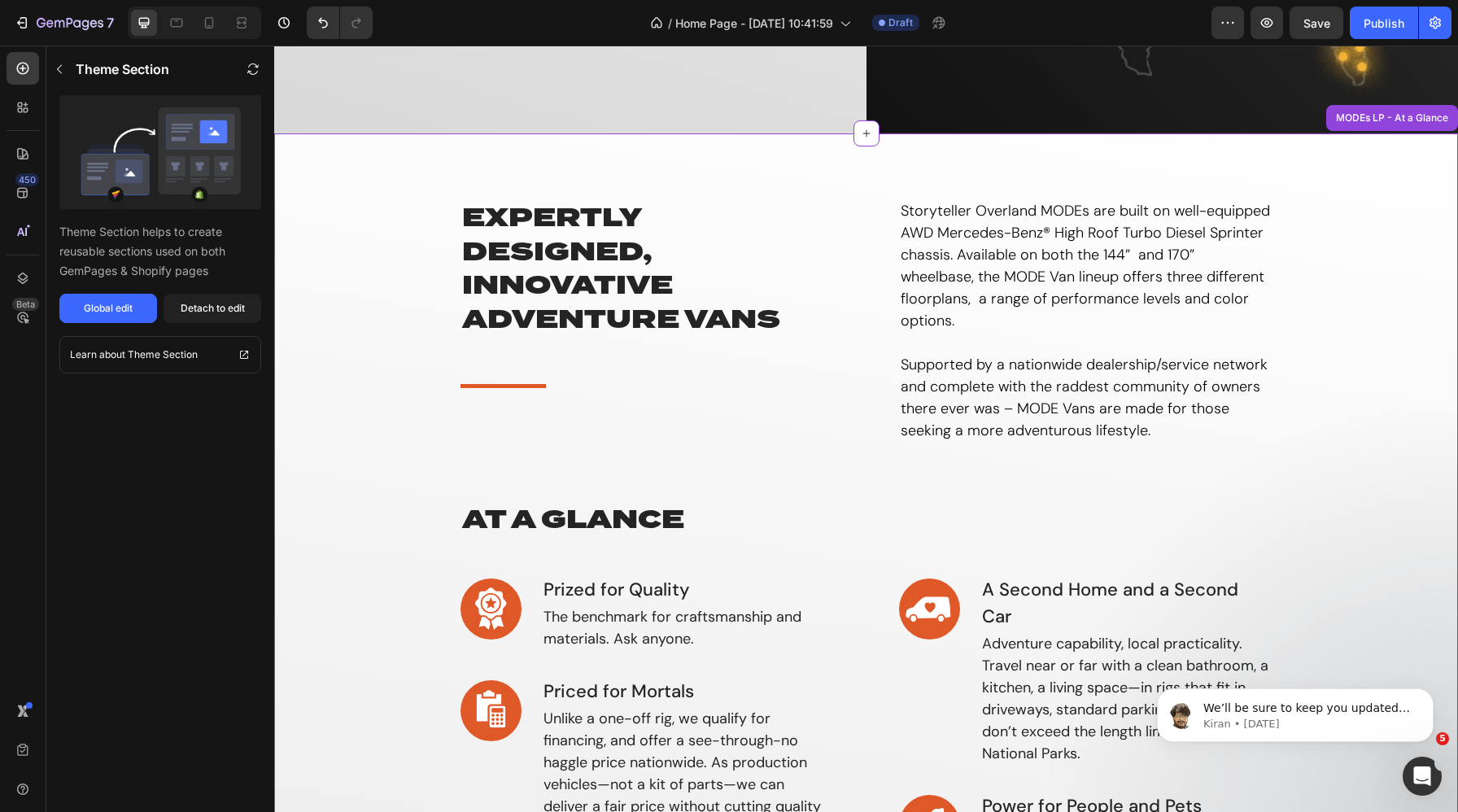
scroll to position [1913, 0]
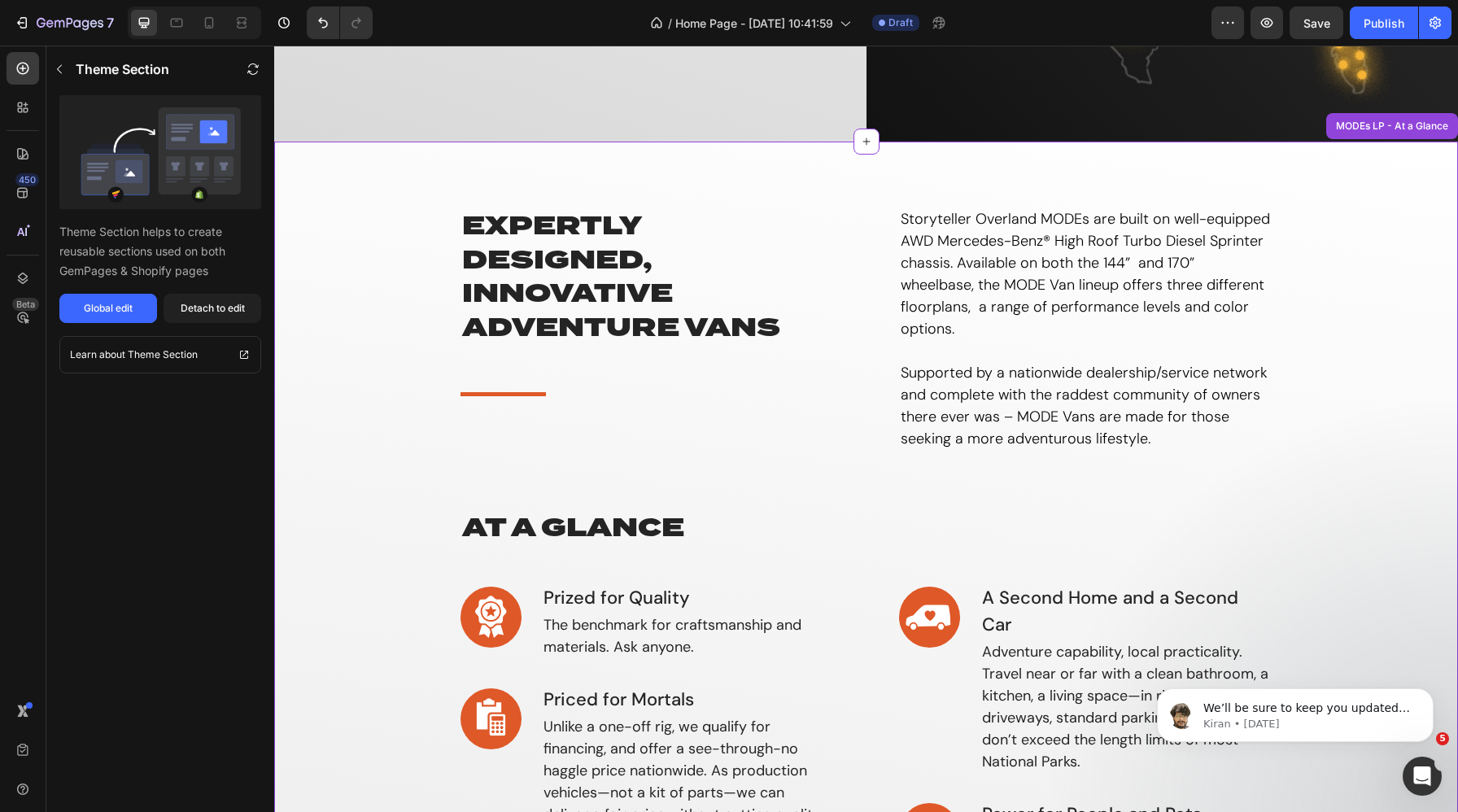
click at [457, 399] on div "Expertly designed, innovative adventure vans Heading Title Line Storyteller Ove…" at bounding box center [866, 659] width 1160 height 907
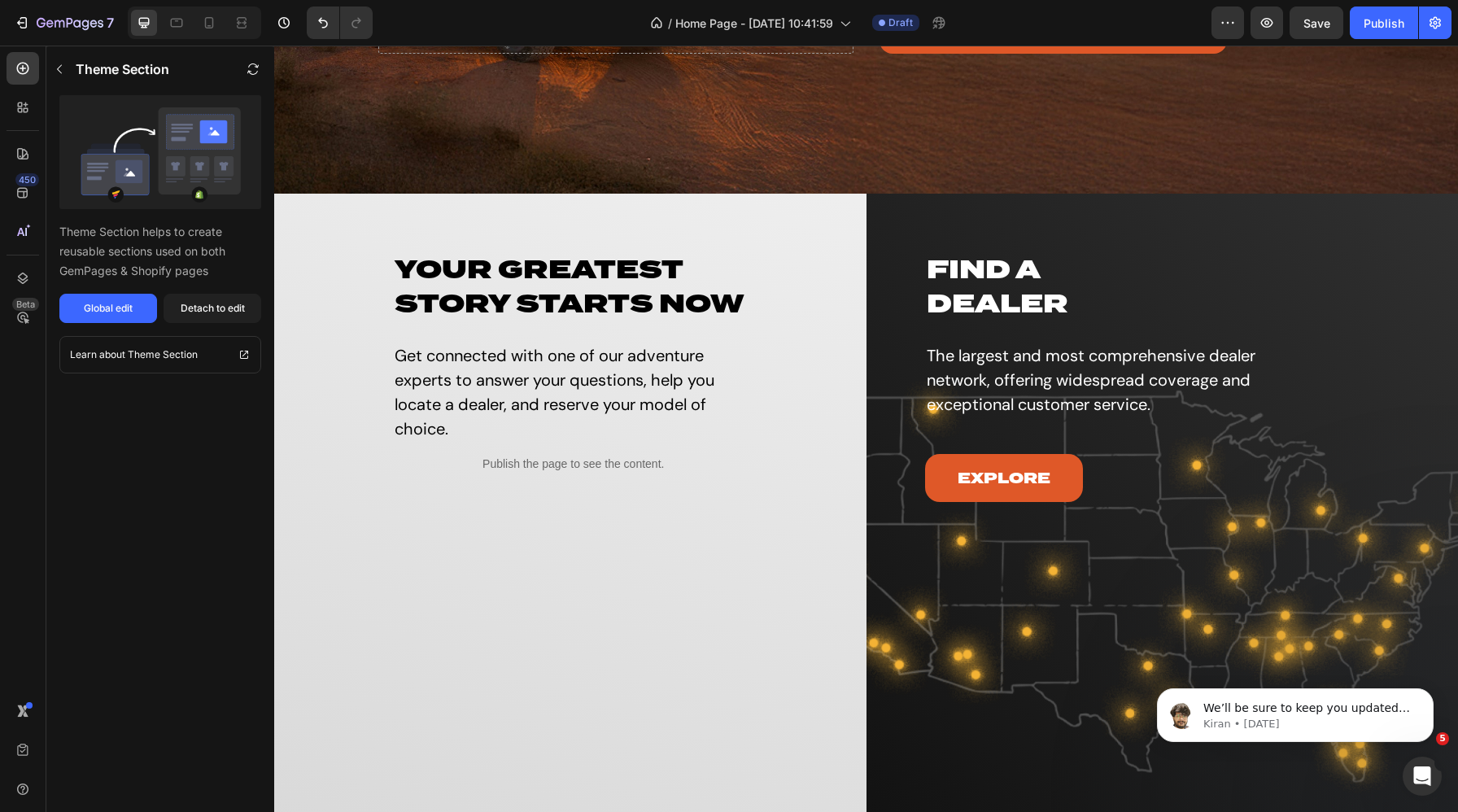
scroll to position [1236, 0]
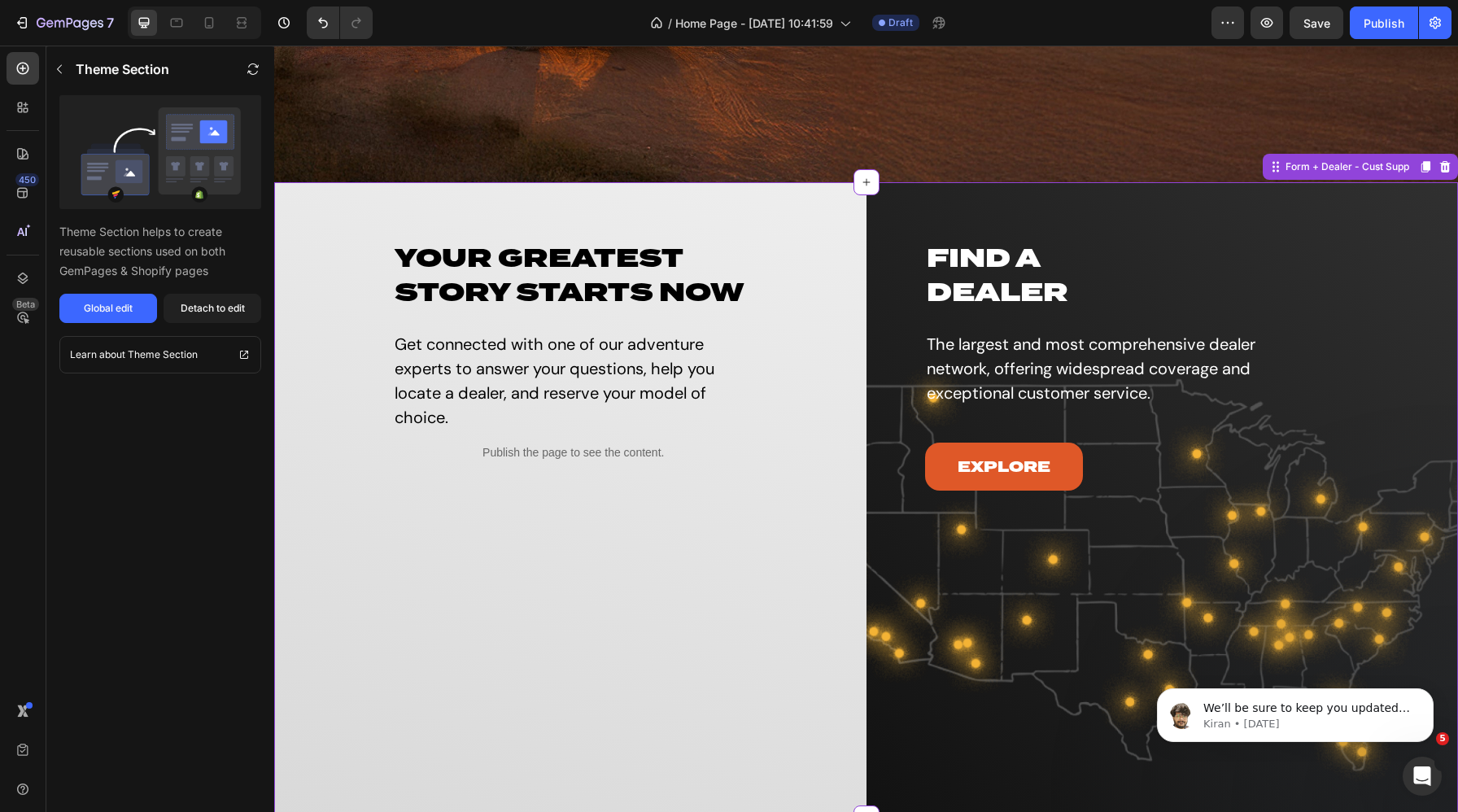
click at [783, 182] on div "Your Greatest Story Starts Now Heading Get connected with one of our adventure …" at bounding box center [570, 500] width 444 height 636
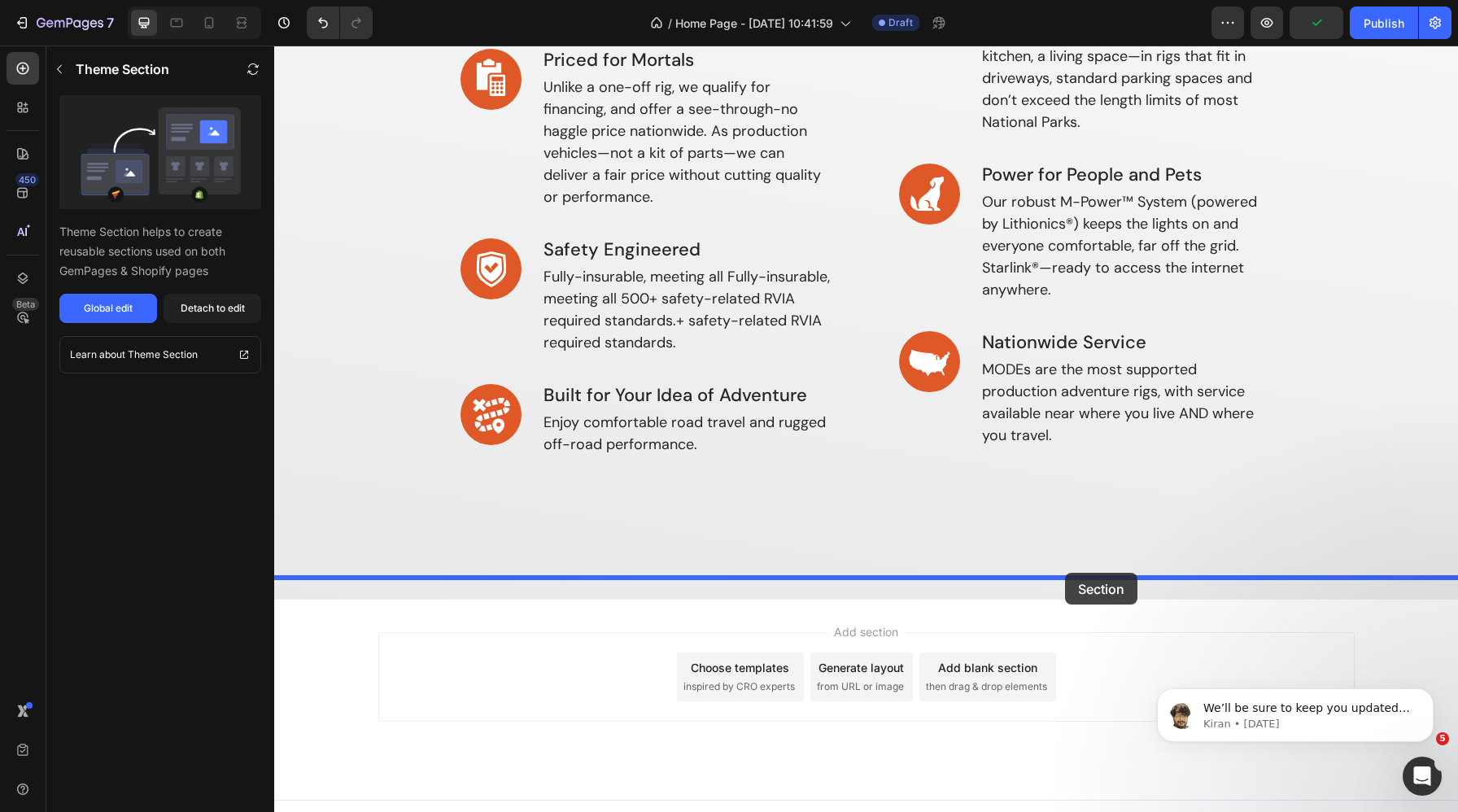
drag, startPoint x: 1276, startPoint y: 167, endPoint x: 1065, endPoint y: 572, distance: 456.7
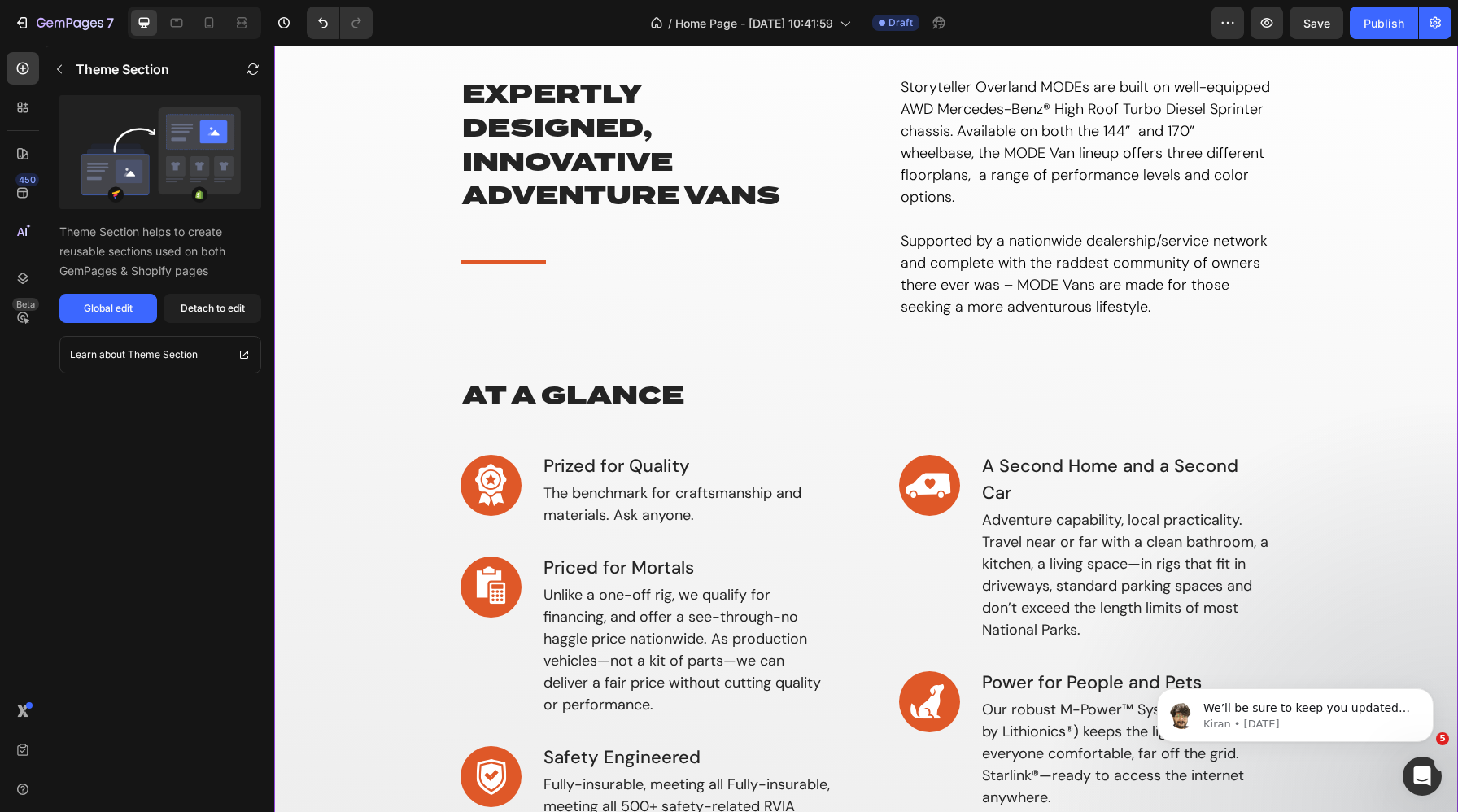
scroll to position [1382, 0]
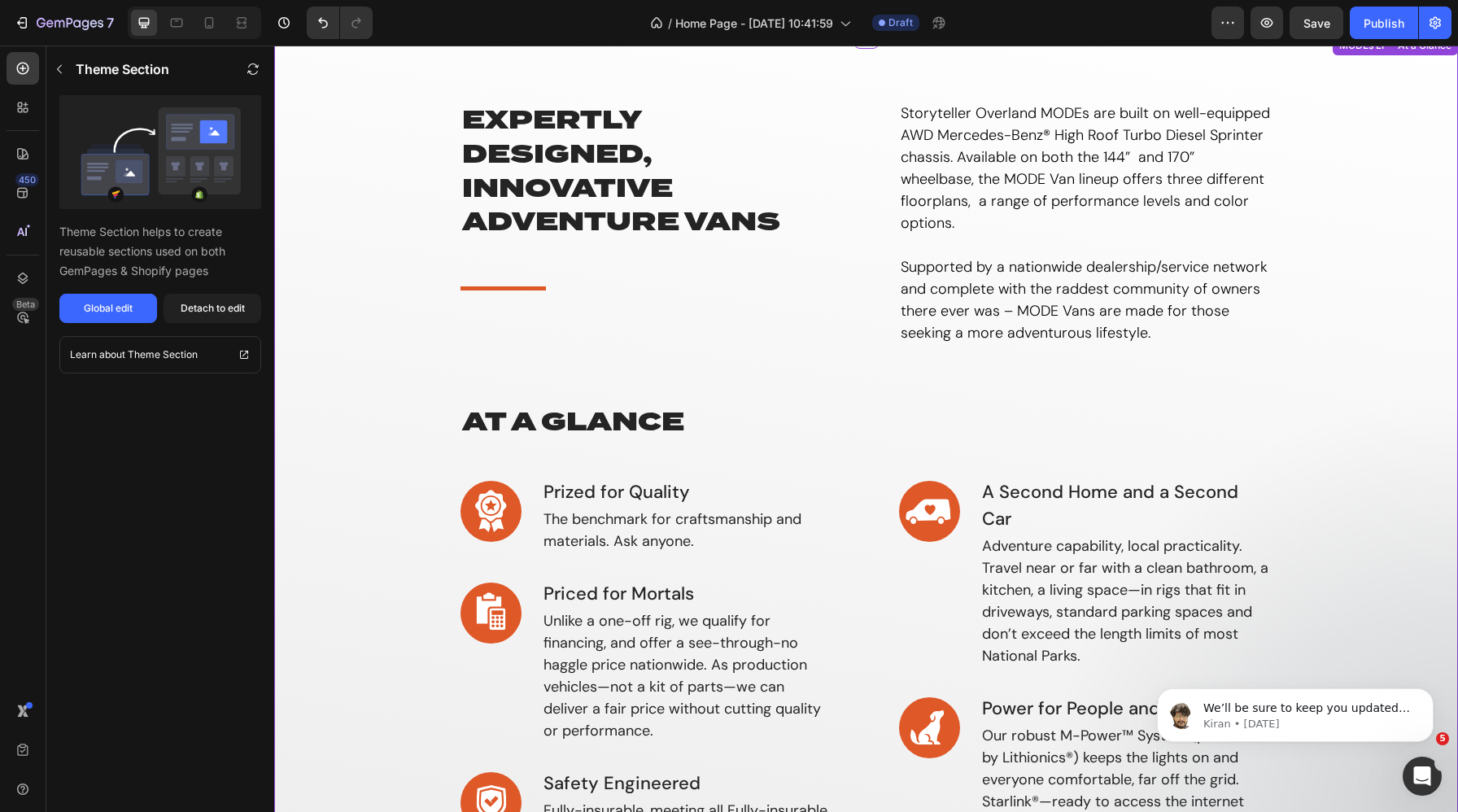
click at [311, 113] on div "Expertly designed, innovative adventure vans Heading Title Line Storyteller Ove…" at bounding box center [866, 584] width 1160 height 968
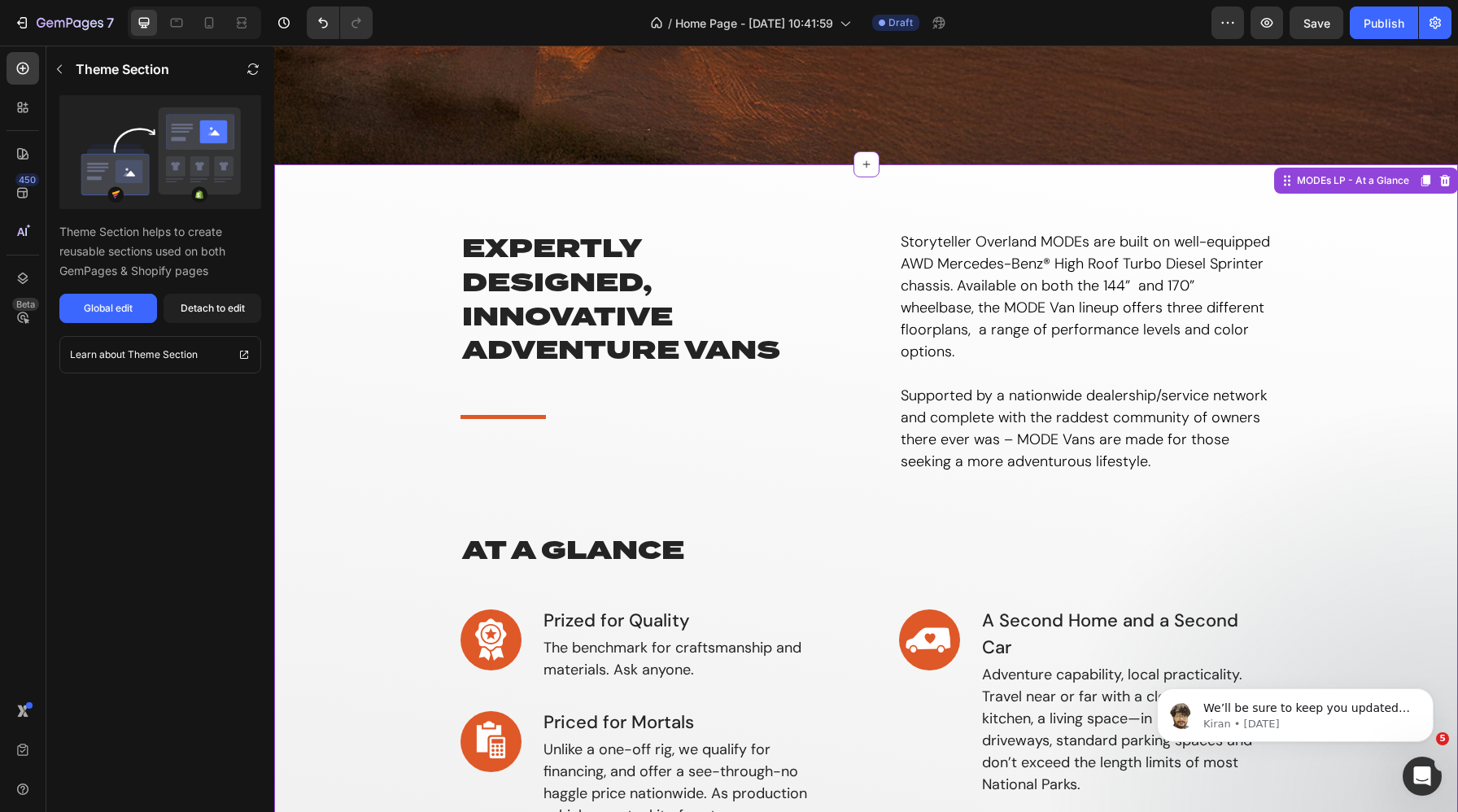
scroll to position [1250, 0]
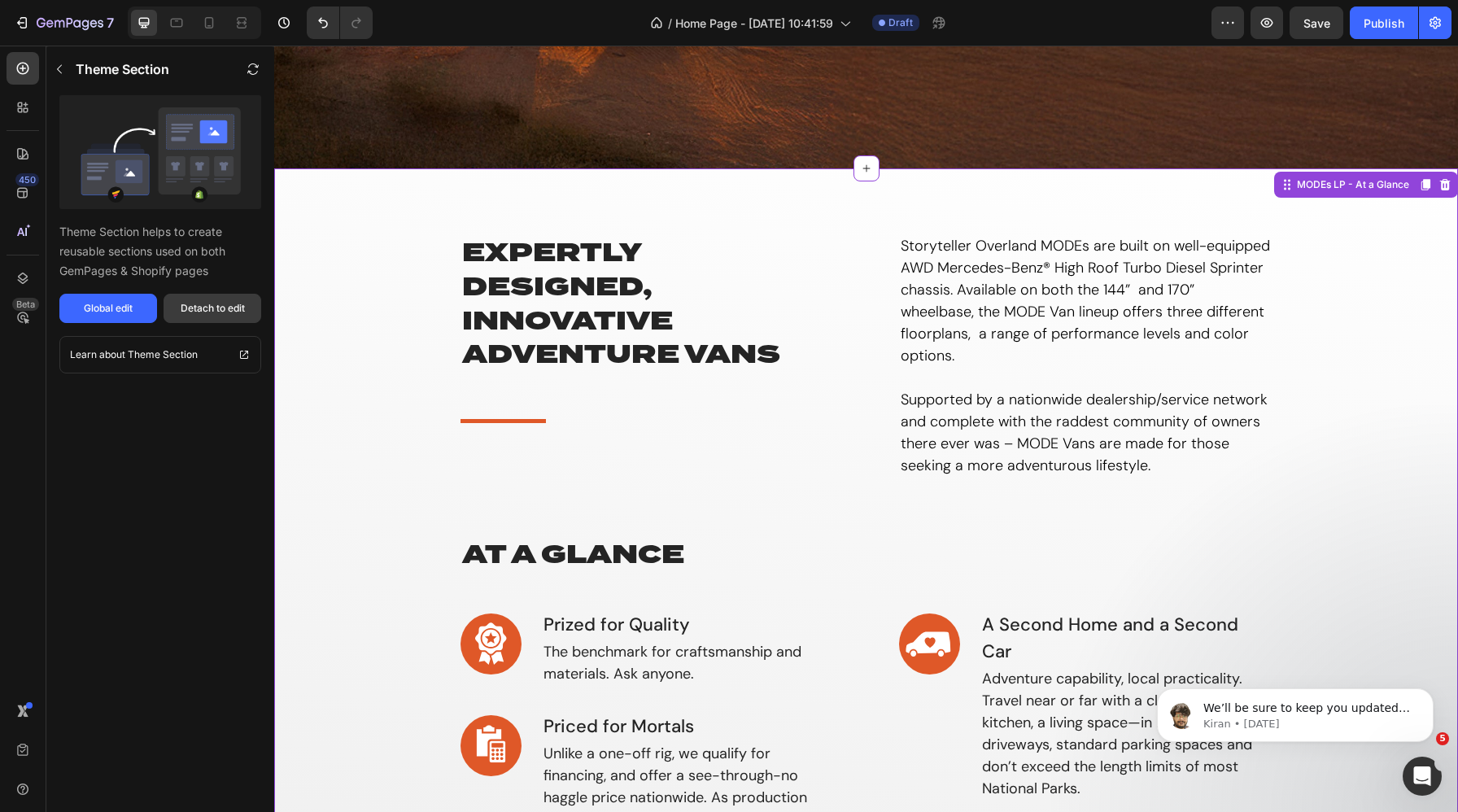
click at [218, 314] on div "Detach to edit" at bounding box center [213, 308] width 65 height 15
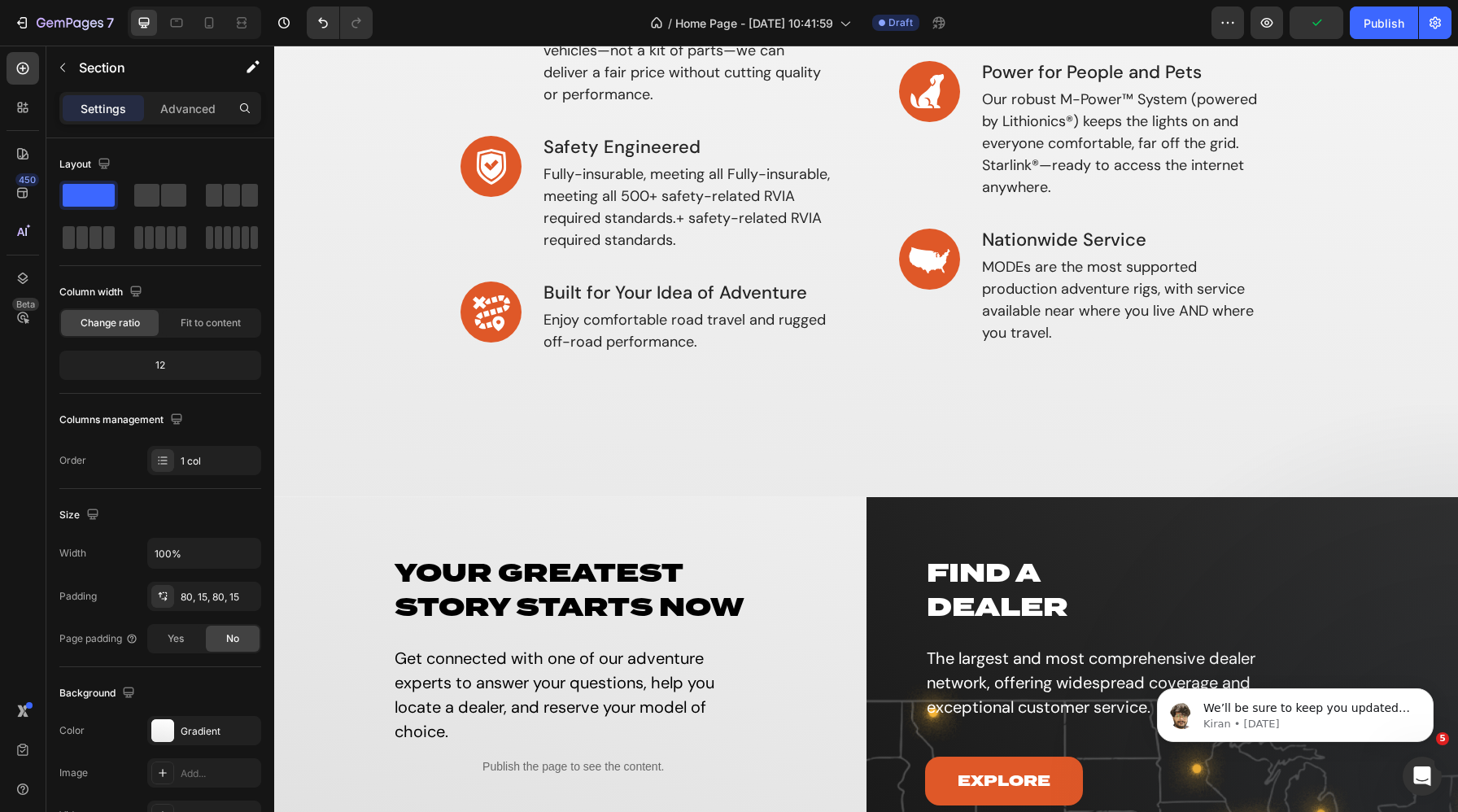
scroll to position [1693, 0]
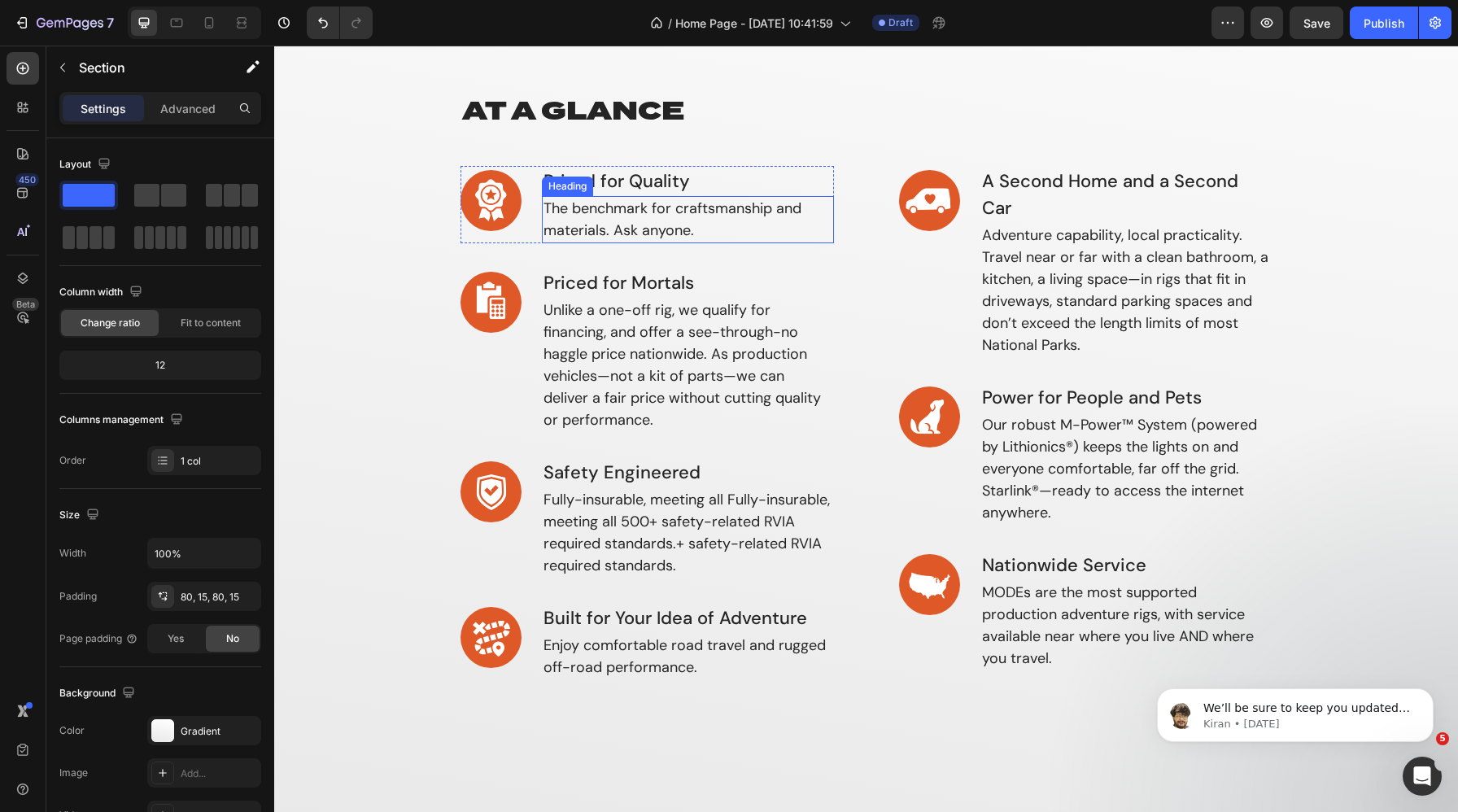
click at [636, 212] on h3 "The benchmark for craftsmanship and materials. Ask anyone." at bounding box center [688, 219] width 293 height 47
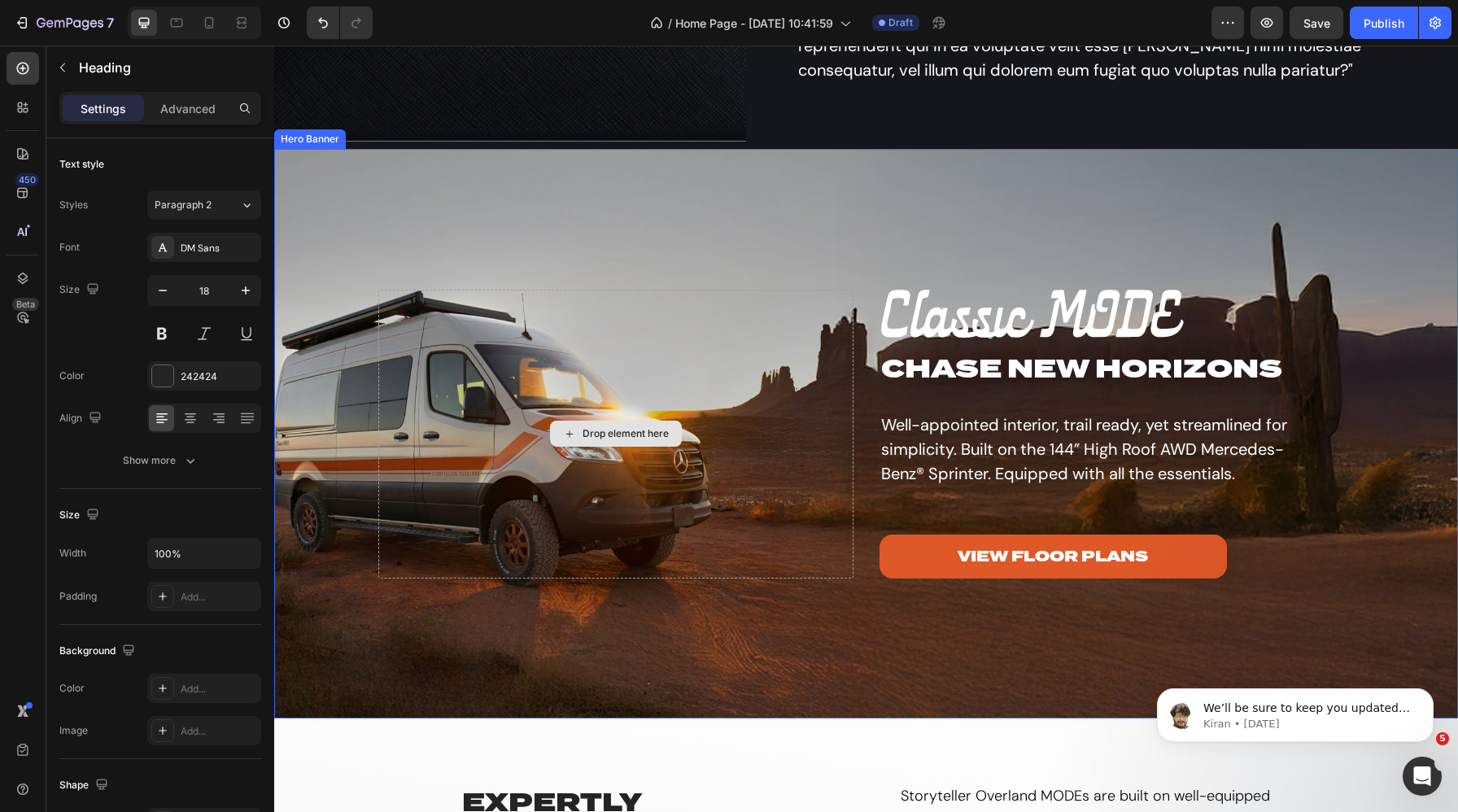
scroll to position [995, 0]
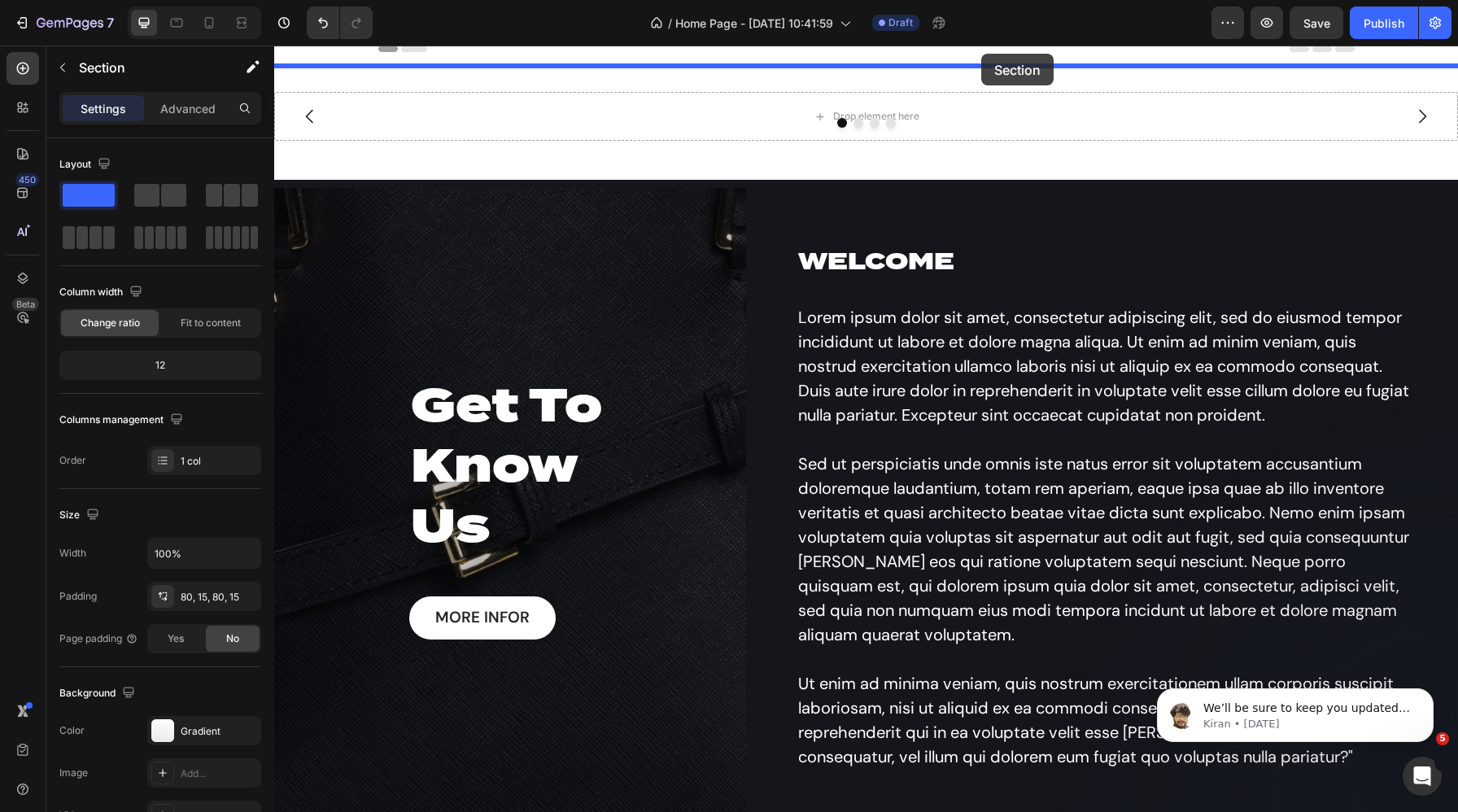
scroll to position [0, 0]
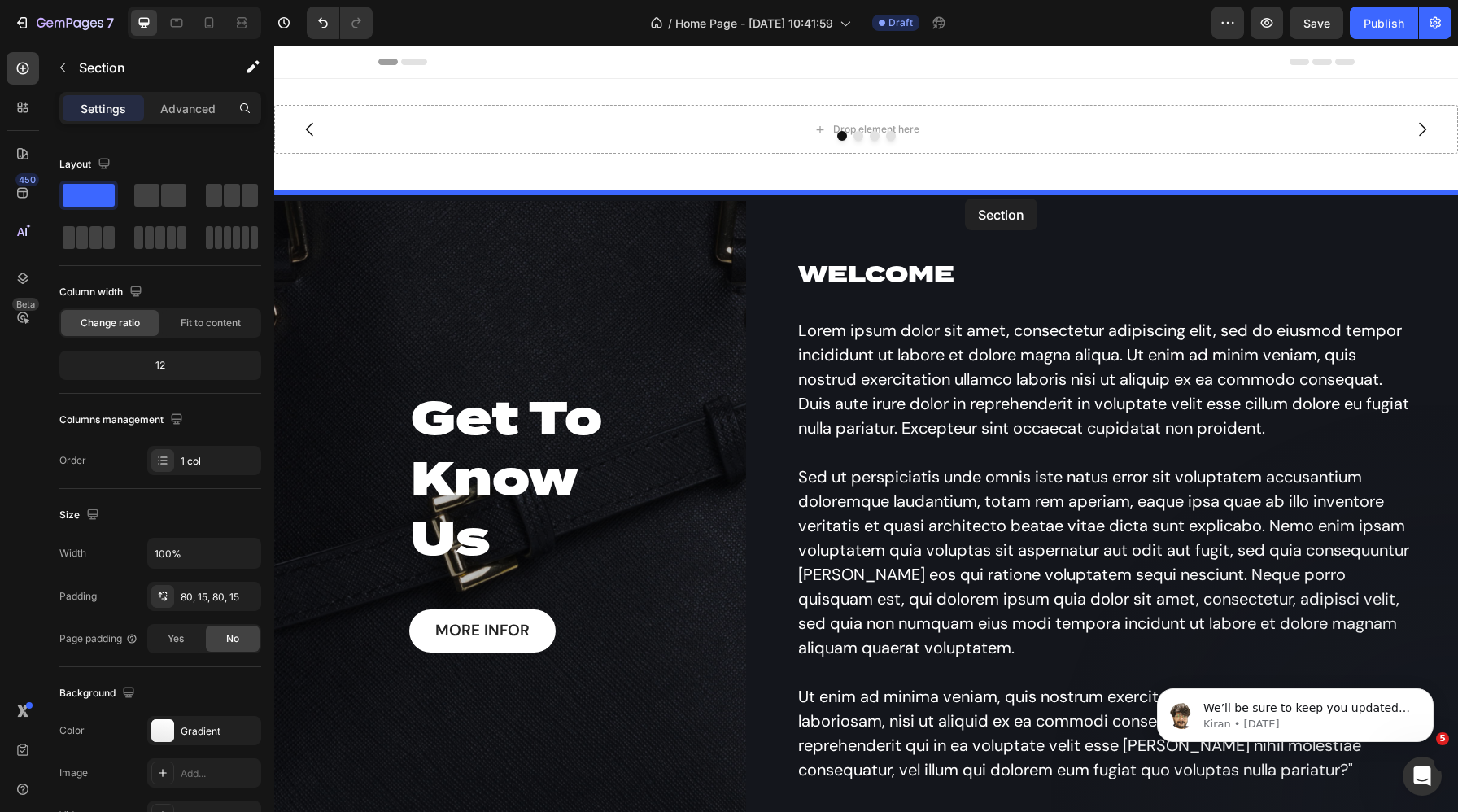
drag, startPoint x: 1146, startPoint y: 404, endPoint x: 965, endPoint y: 200, distance: 272.7
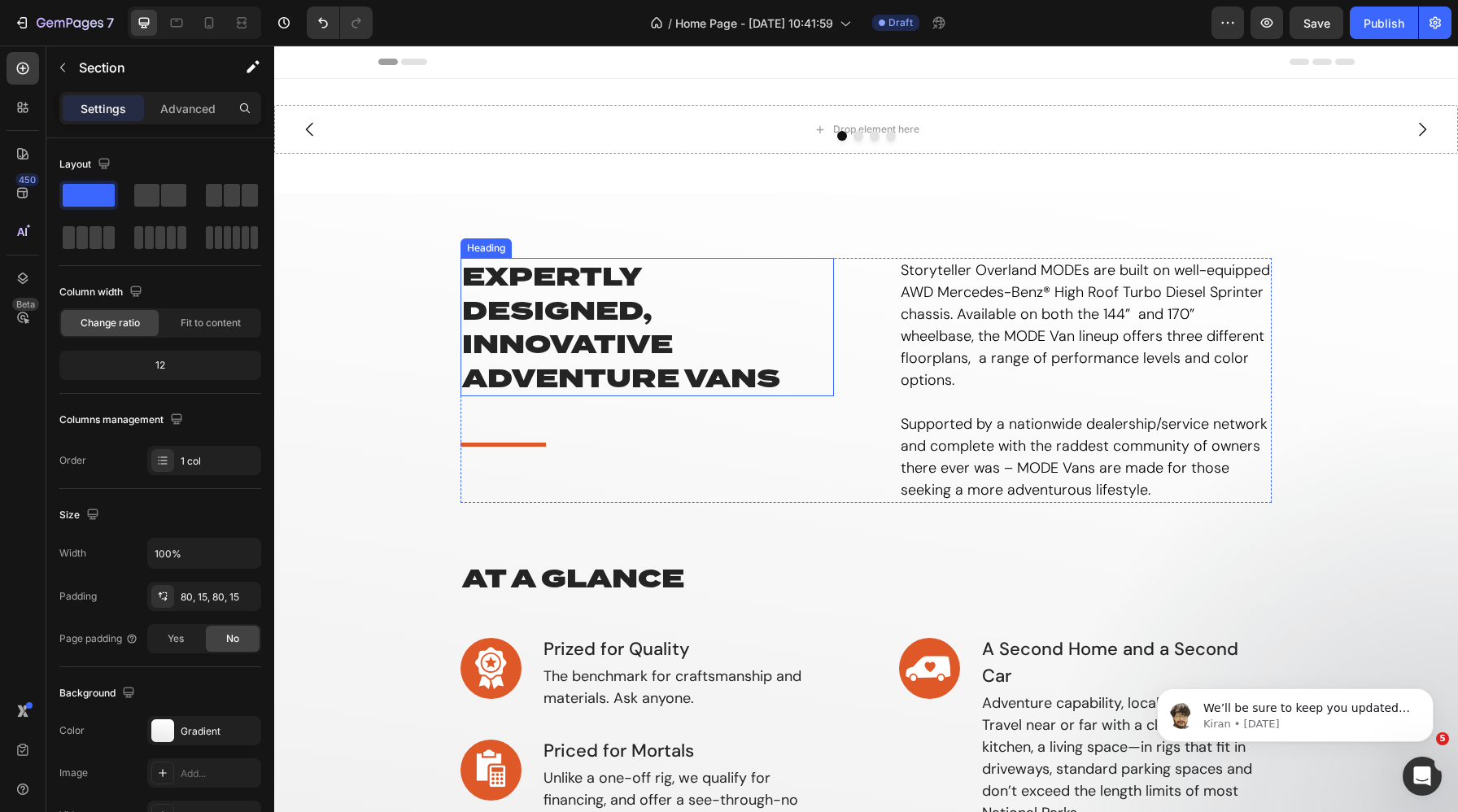
click at [547, 282] on h2 "Expertly designed, innovative adventure vans" at bounding box center [648, 327] width 374 height 138
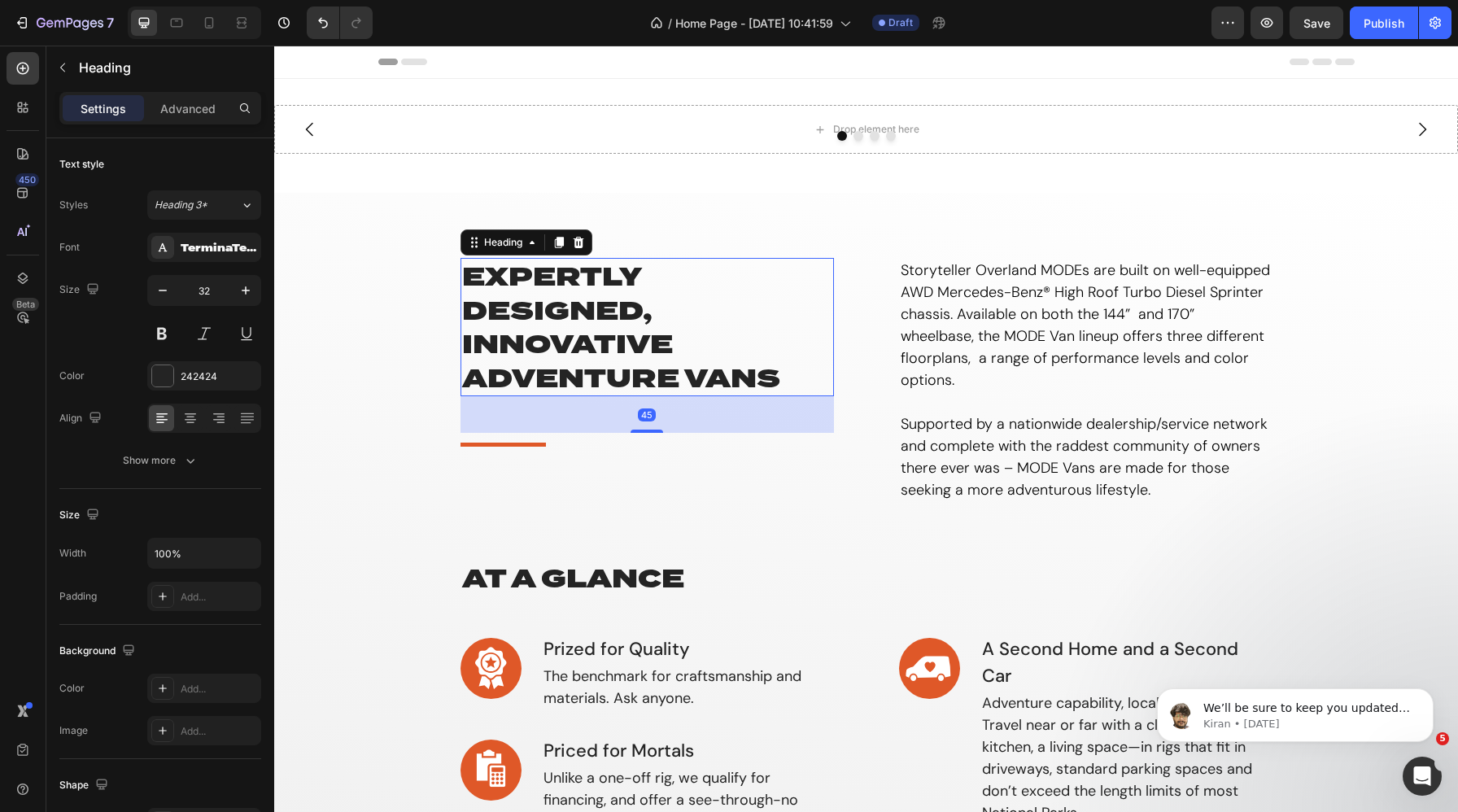
click at [547, 282] on h2 "Expertly designed, innovative adventure vans" at bounding box center [648, 327] width 374 height 138
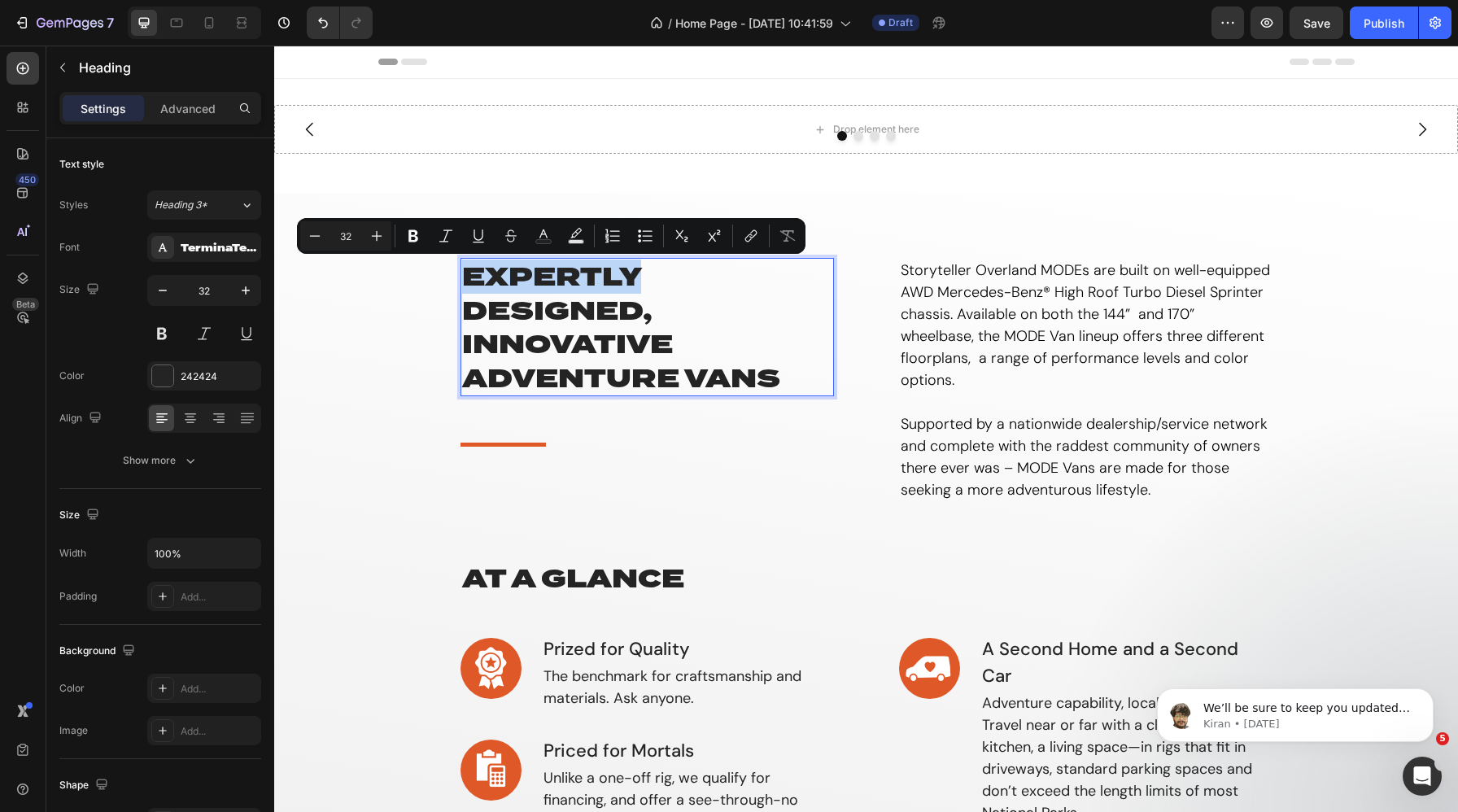
click at [585, 298] on p "Expertly designed, innovative adventure vans" at bounding box center [647, 327] width 370 height 135
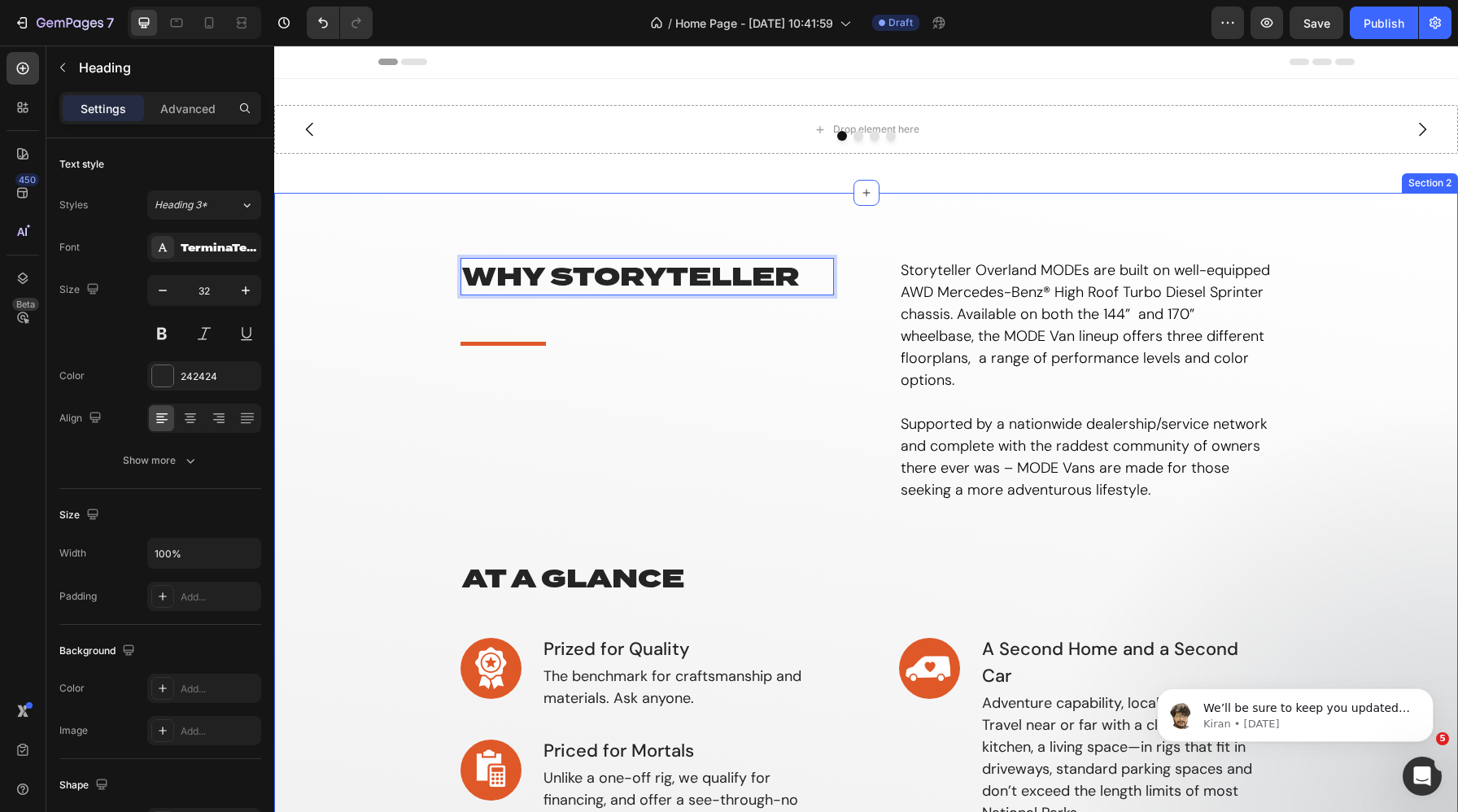
click at [475, 240] on div "why storyteller Heading 45 Title Line Storyteller Overland MODEs are built on w…" at bounding box center [866, 742] width 1184 height 1098
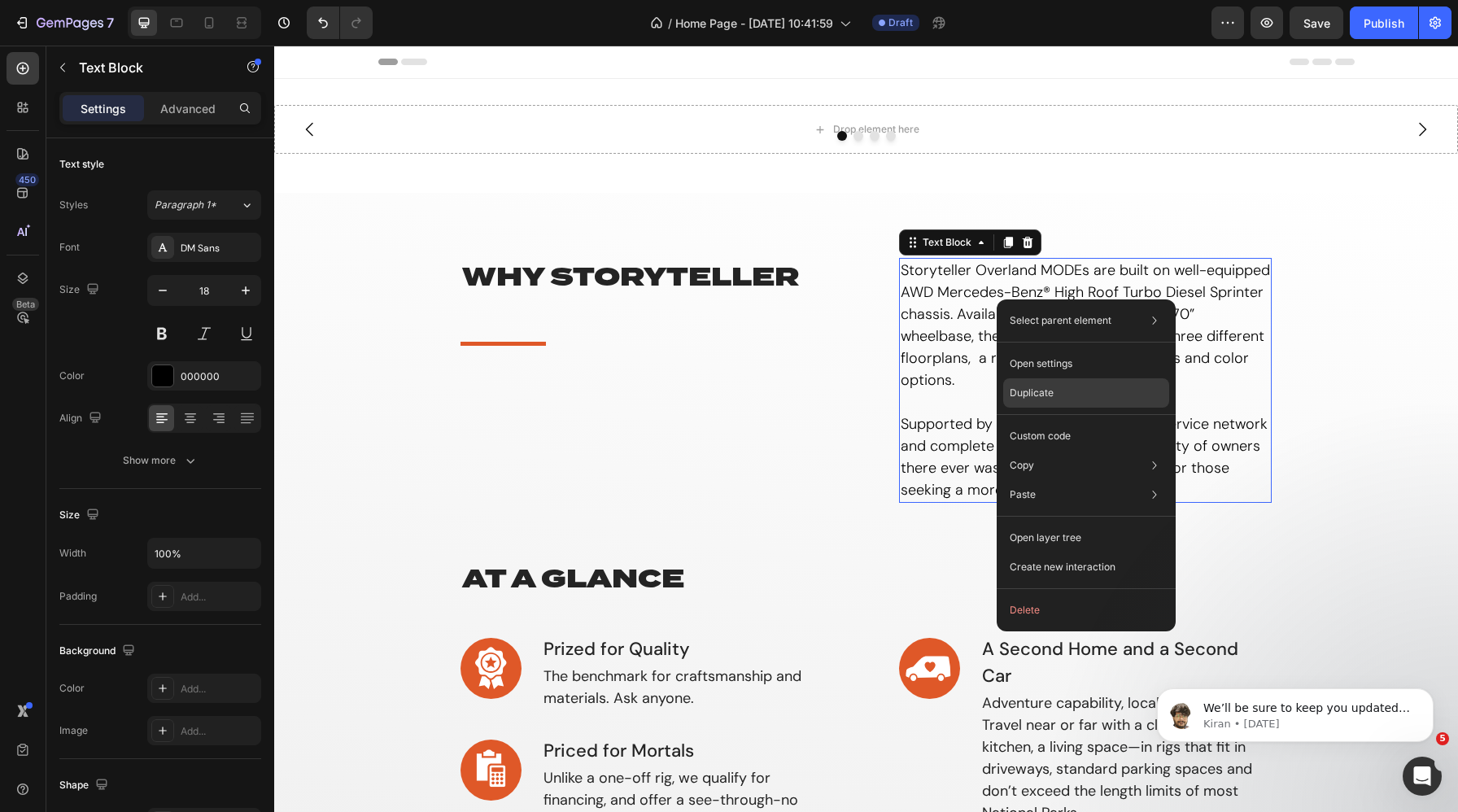
click at [1035, 398] on p "Duplicate" at bounding box center [1031, 392] width 44 height 15
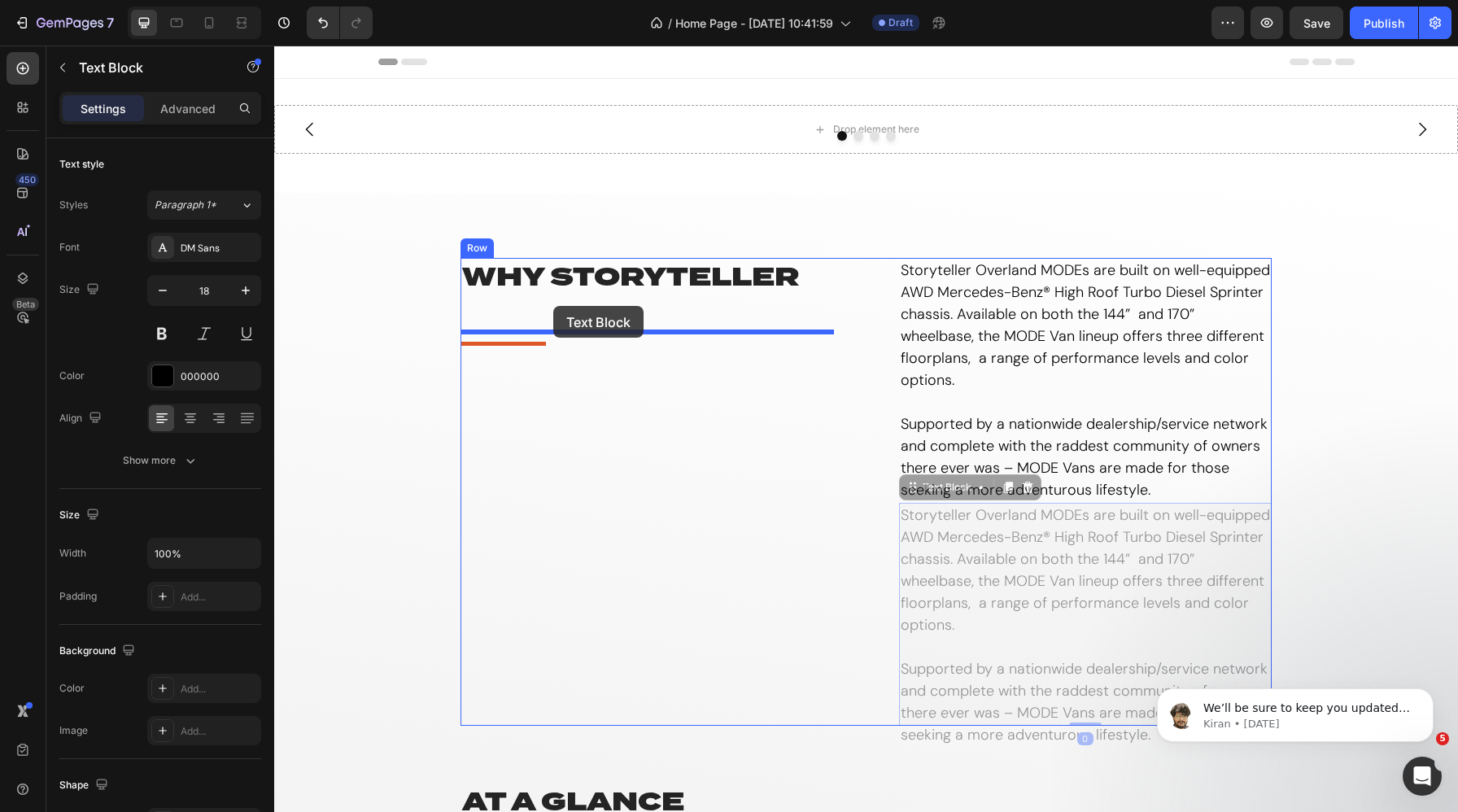
drag, startPoint x: 946, startPoint y: 466, endPoint x: 554, endPoint y: 306, distance: 423.4
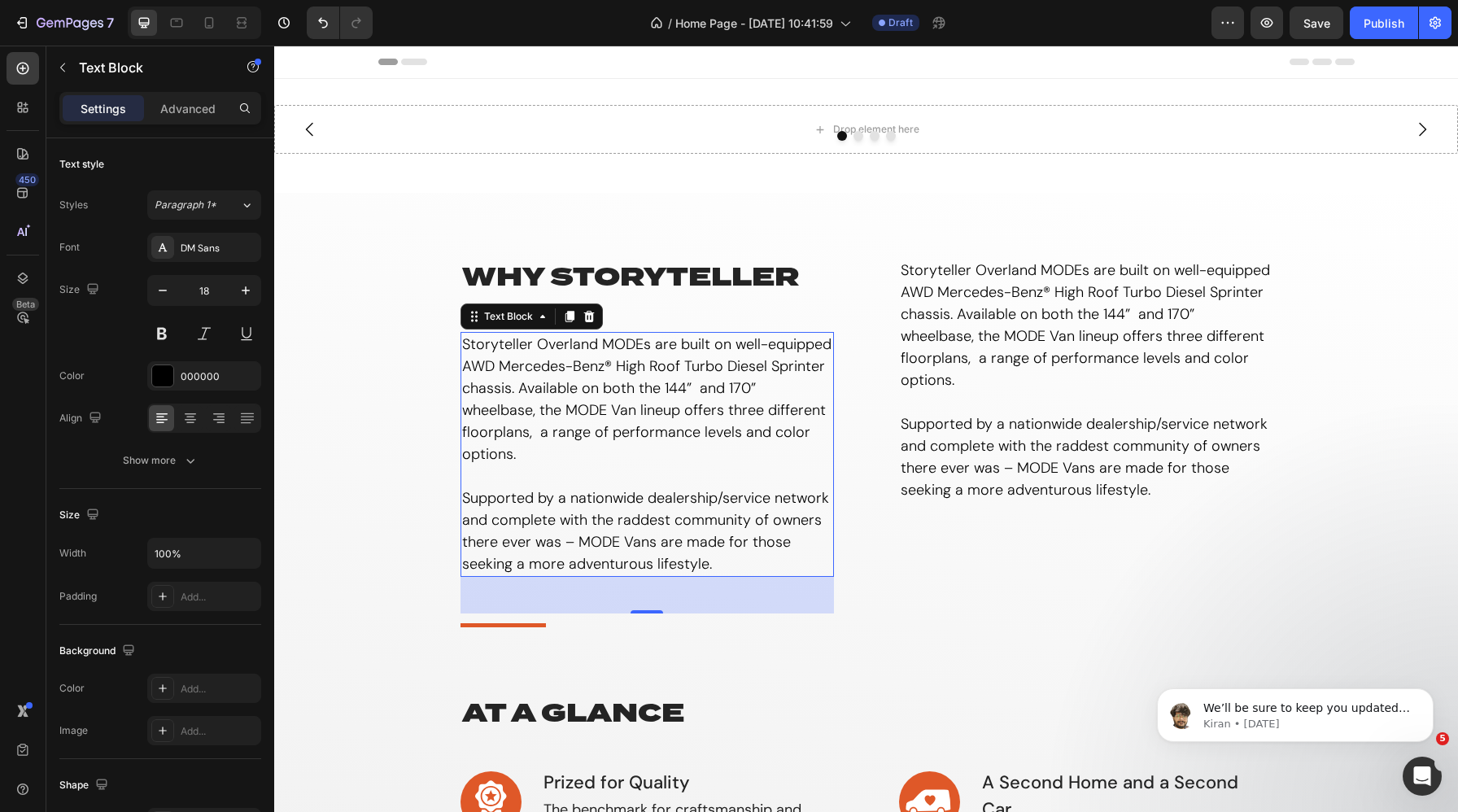
click at [718, 347] on p "Storyteller Overland MODEs are built on well-equipped AWD Mercedes-Benz® High R…" at bounding box center [647, 454] width 370 height 242
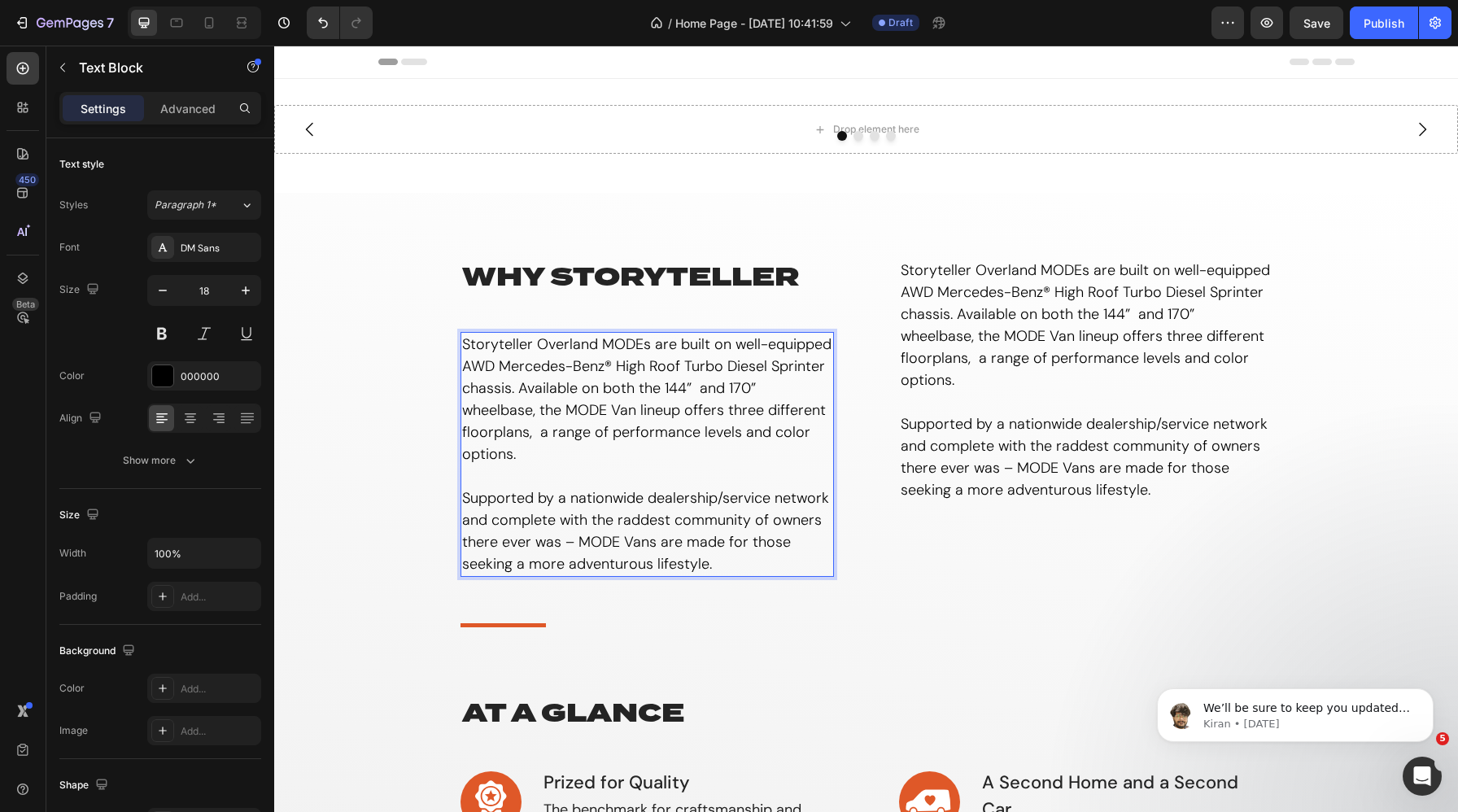
click at [671, 363] on p "Storyteller Overland MODEs are built on well-equipped AWD Mercedes-Benz® High R…" at bounding box center [647, 454] width 370 height 242
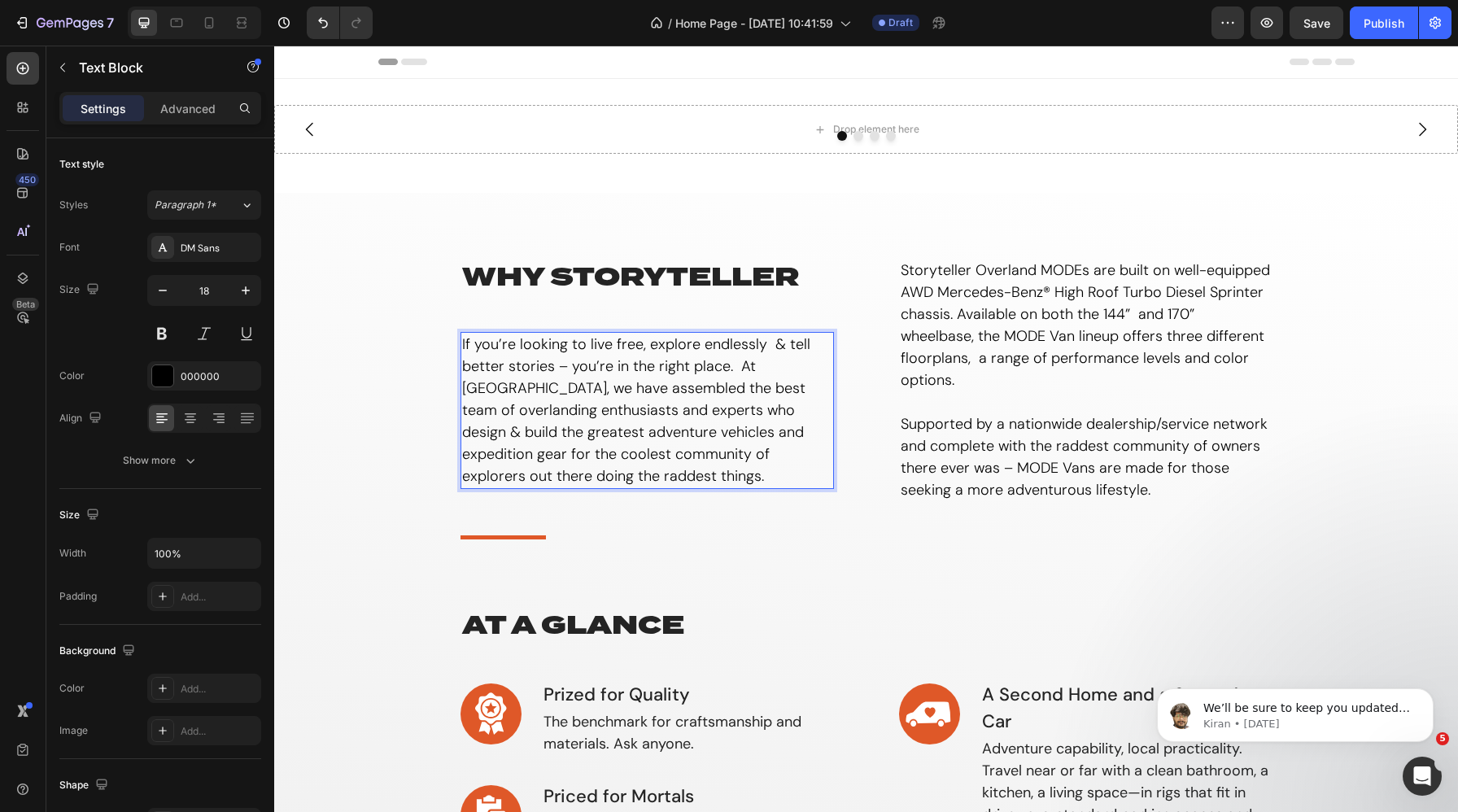
click at [579, 375] on p "If you’re looking to live free, explore endlessly & tell better stories – you’r…" at bounding box center [647, 410] width 370 height 154
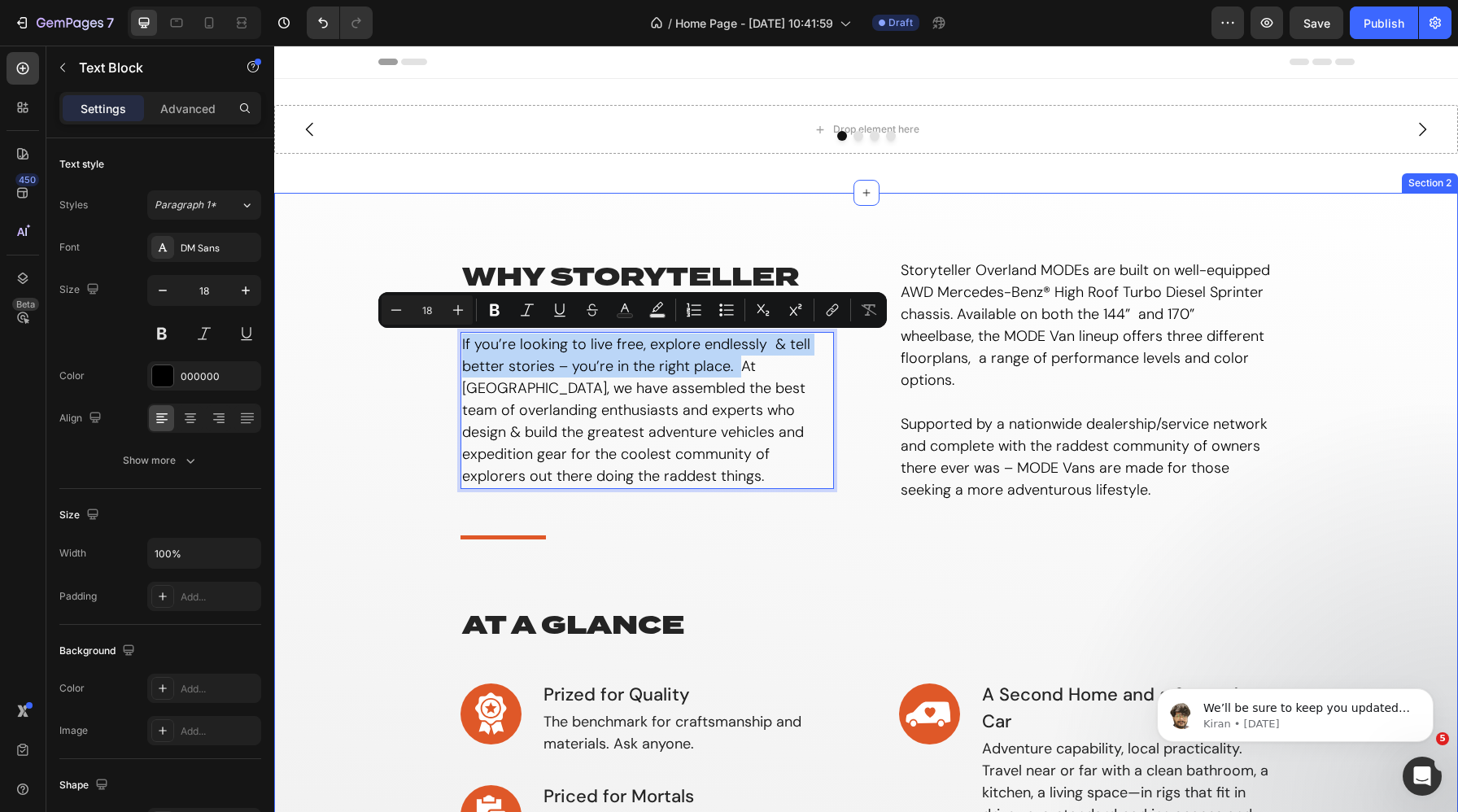
drag, startPoint x: 739, startPoint y: 366, endPoint x: 446, endPoint y: 353, distance: 293.3
click at [446, 353] on div "why storyteller Heading If you’re looking to live free, explore endlessly & tel…" at bounding box center [866, 764] width 1160 height 1013
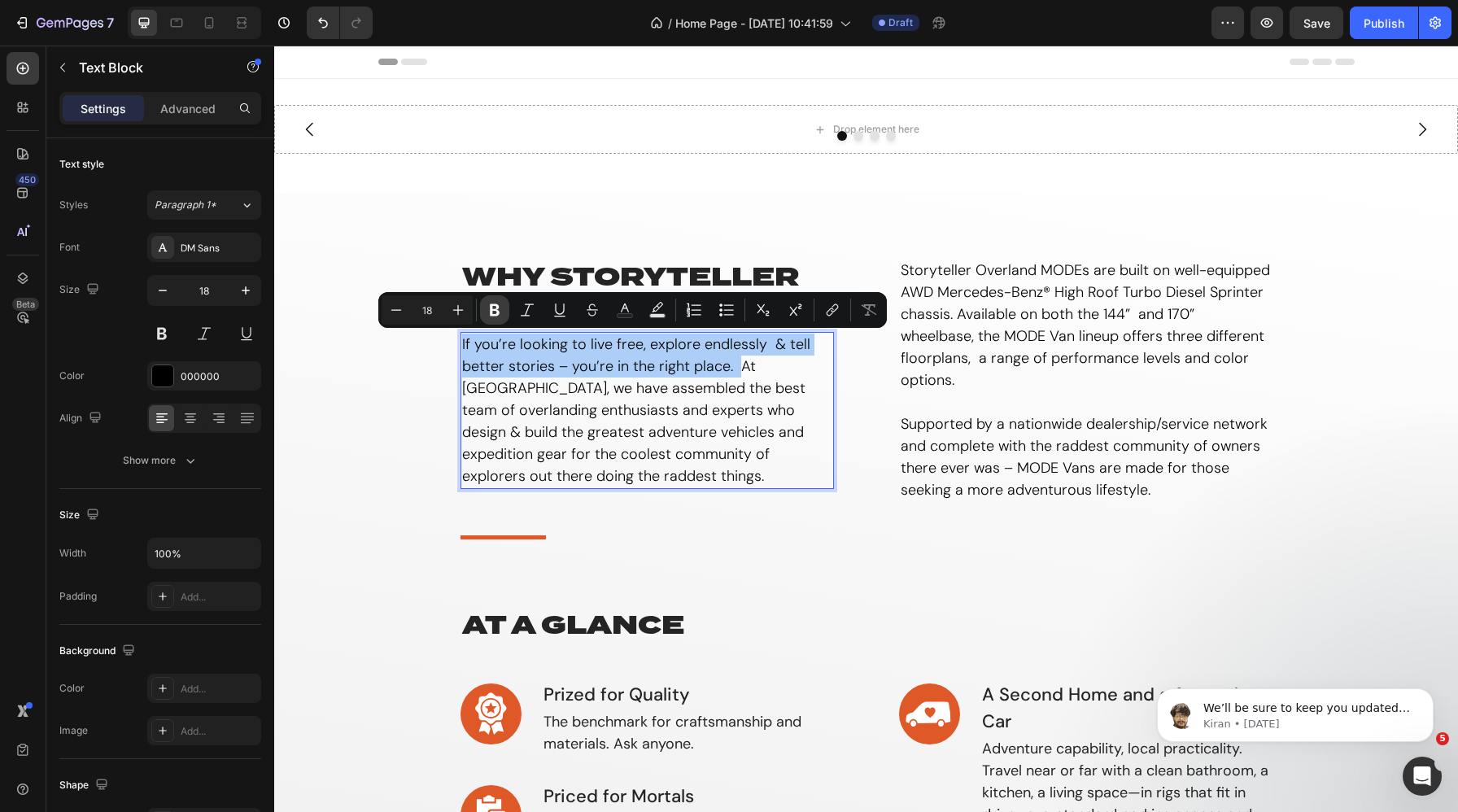
click at [492, 307] on icon "Editor contextual toolbar" at bounding box center [495, 310] width 10 height 12
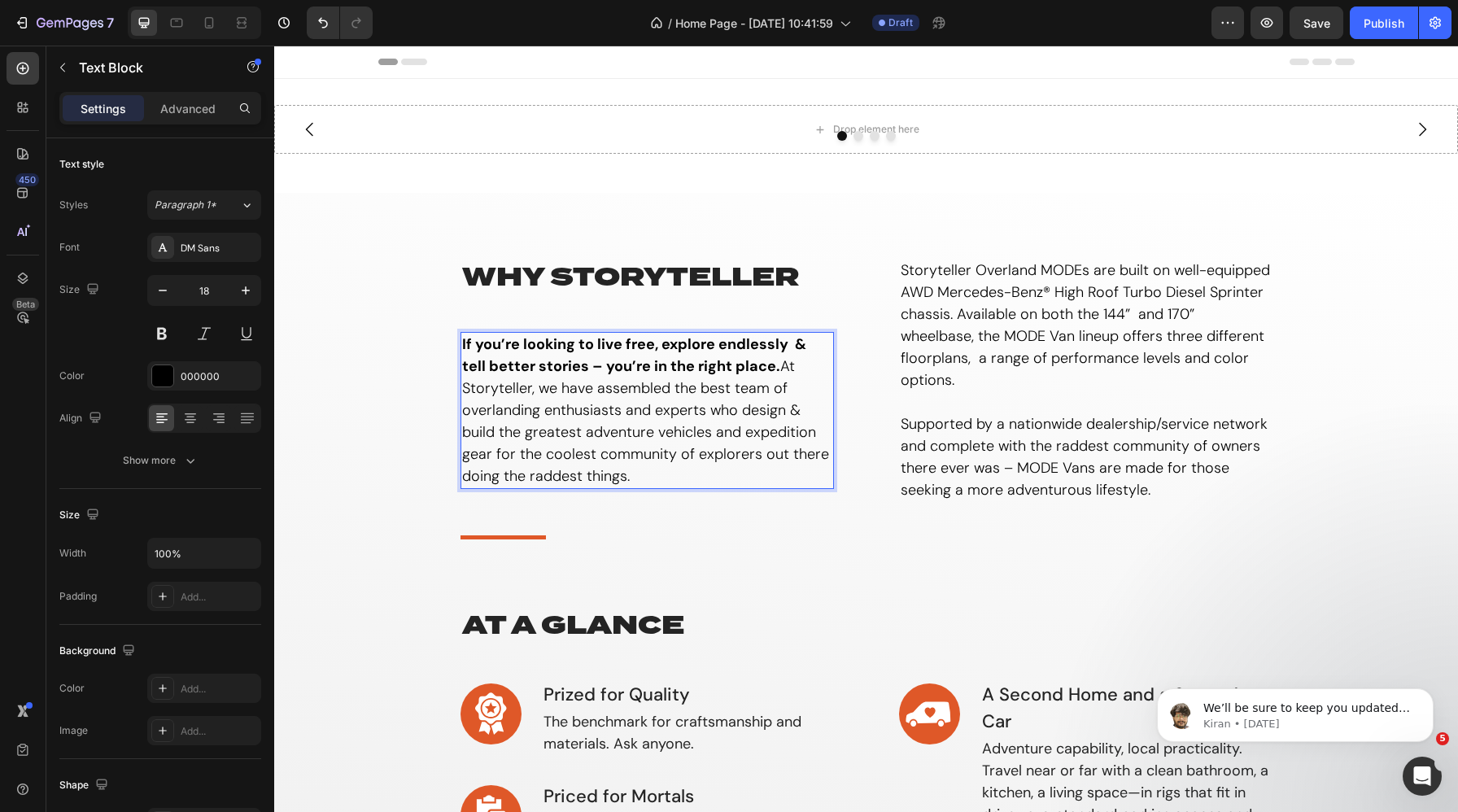
click at [652, 369] on strong "If you’re looking to live free, explore endlessly & tell better stories – you’r…" at bounding box center [634, 355] width 344 height 41
click at [749, 366] on strong "If you’re looking to live free, explore endlessly & tell better stories – you’r…" at bounding box center [634, 355] width 344 height 41
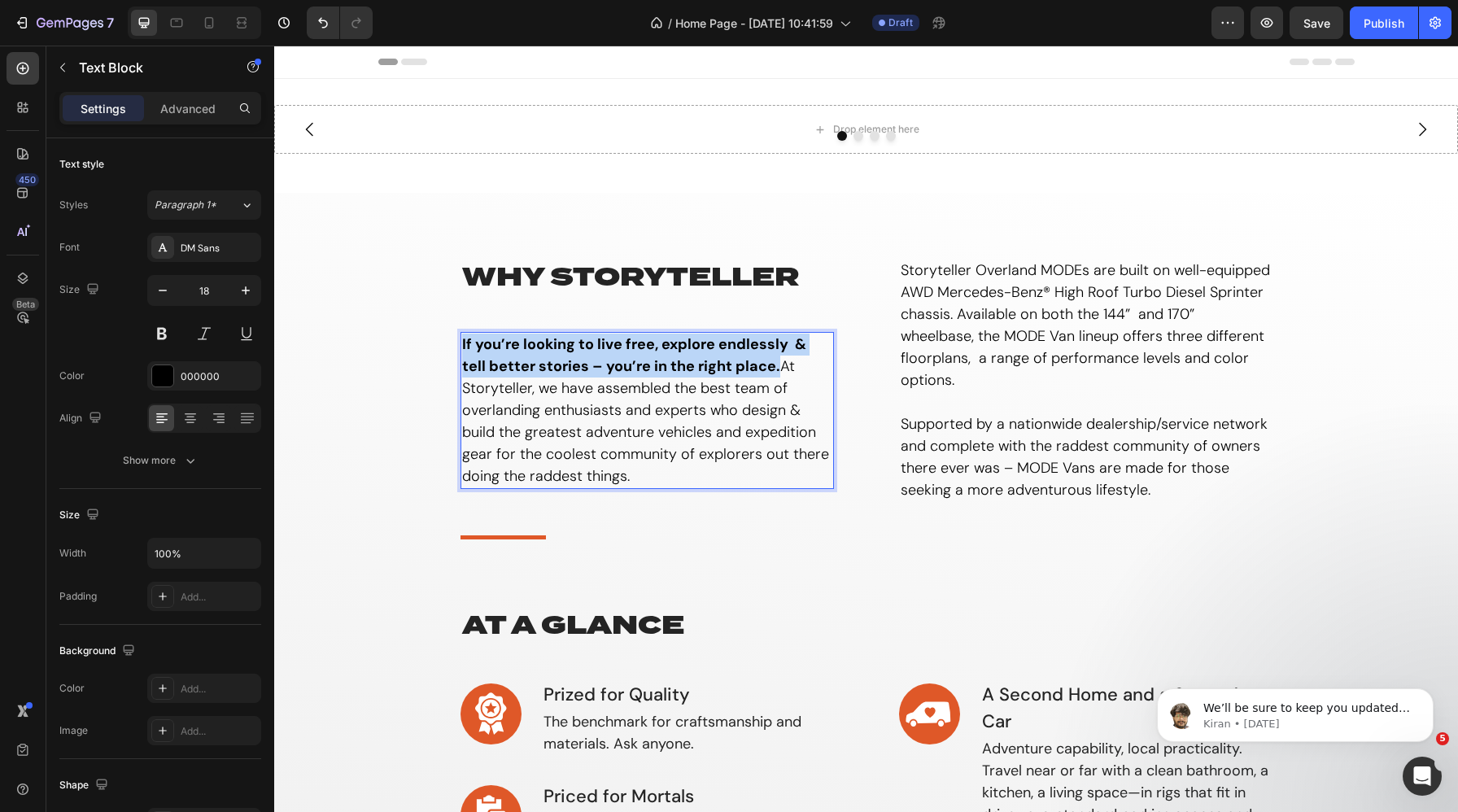
drag, startPoint x: 752, startPoint y: 366, endPoint x: 462, endPoint y: 345, distance: 290.8
click at [462, 345] on strong "If you’re looking to live free, explore endlessly & tell better stories – you’r…" at bounding box center [634, 355] width 344 height 41
click at [524, 373] on strong "If you’re looking to live free, explore endlessly & tell better stories – you’r…" at bounding box center [634, 355] width 344 height 41
drag, startPoint x: 752, startPoint y: 371, endPoint x: 461, endPoint y: 346, distance: 292.1
click at [461, 346] on div "If you’re looking to live free, explore endlessly & tell better stories – you’r…" at bounding box center [648, 410] width 374 height 158
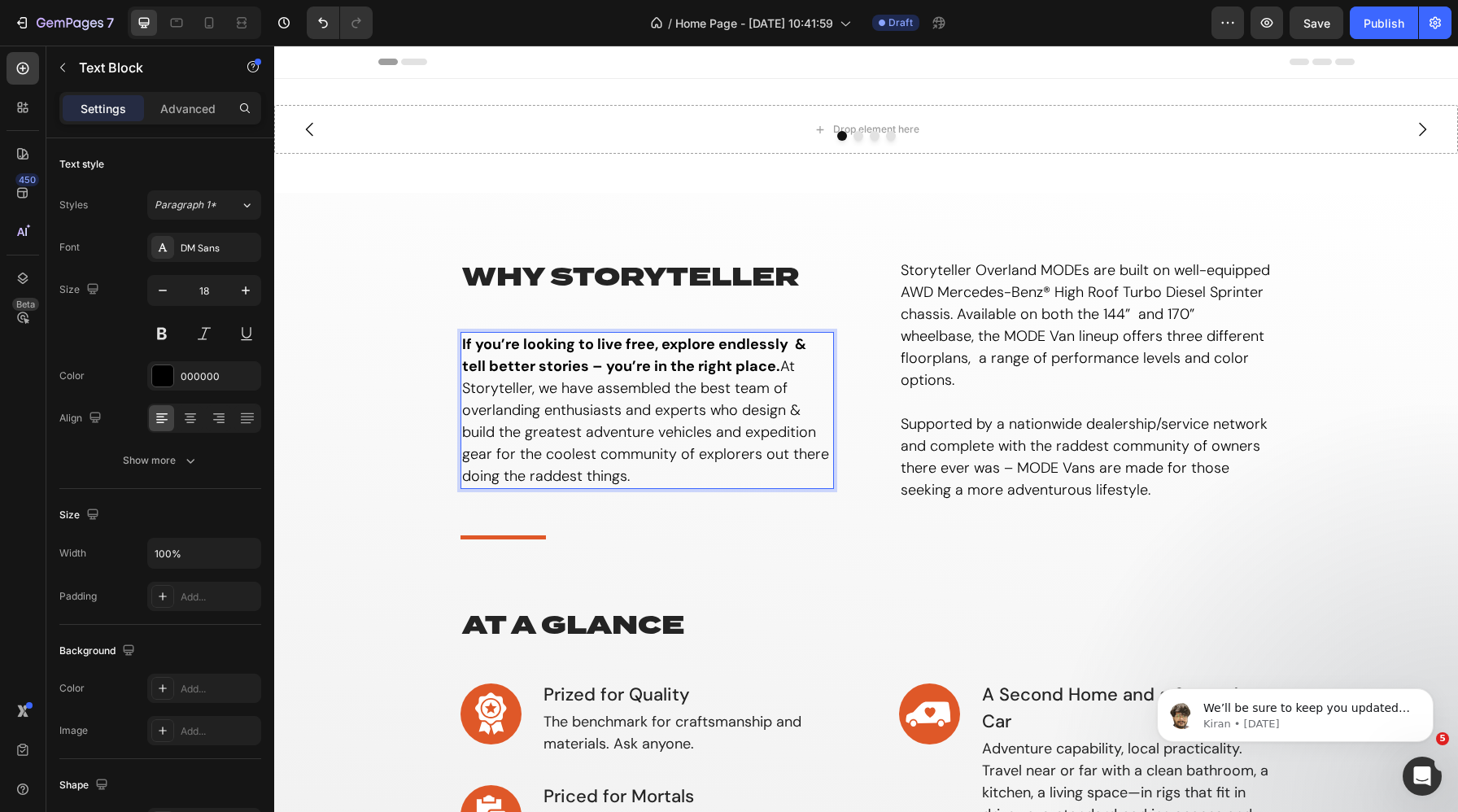
click at [770, 365] on p "If you’re looking to live free, explore endlessly & tell better stories – you’r…" at bounding box center [647, 410] width 370 height 154
drag, startPoint x: 756, startPoint y: 363, endPoint x: 521, endPoint y: 345, distance: 235.7
click at [521, 345] on strong "If you’re looking to live free, explore endlessly & tell better stories – you’r…" at bounding box center [634, 355] width 344 height 41
click at [760, 355] on p "If you’re looking to live free, explore endlessly & tell better stories – you’r…" at bounding box center [647, 410] width 370 height 154
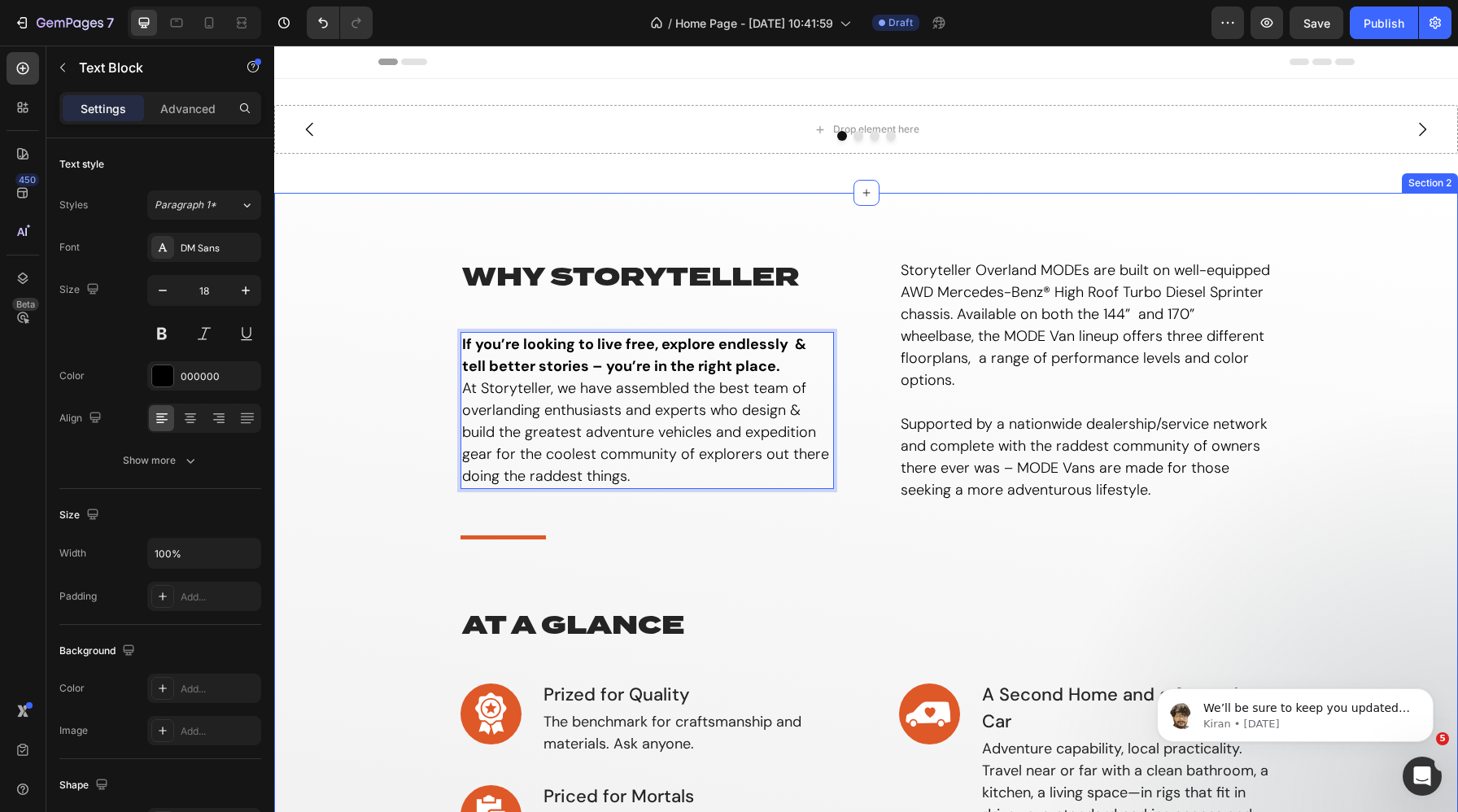
drag, startPoint x: 765, startPoint y: 370, endPoint x: 452, endPoint y: 348, distance: 313.8
click at [452, 348] on div "why storyteller Heading If you’re looking to live free, explore endlessly & tel…" at bounding box center [866, 764] width 1160 height 1013
copy strong "If you’re looking to live free, explore endlessly & tell better stories – you’r…"
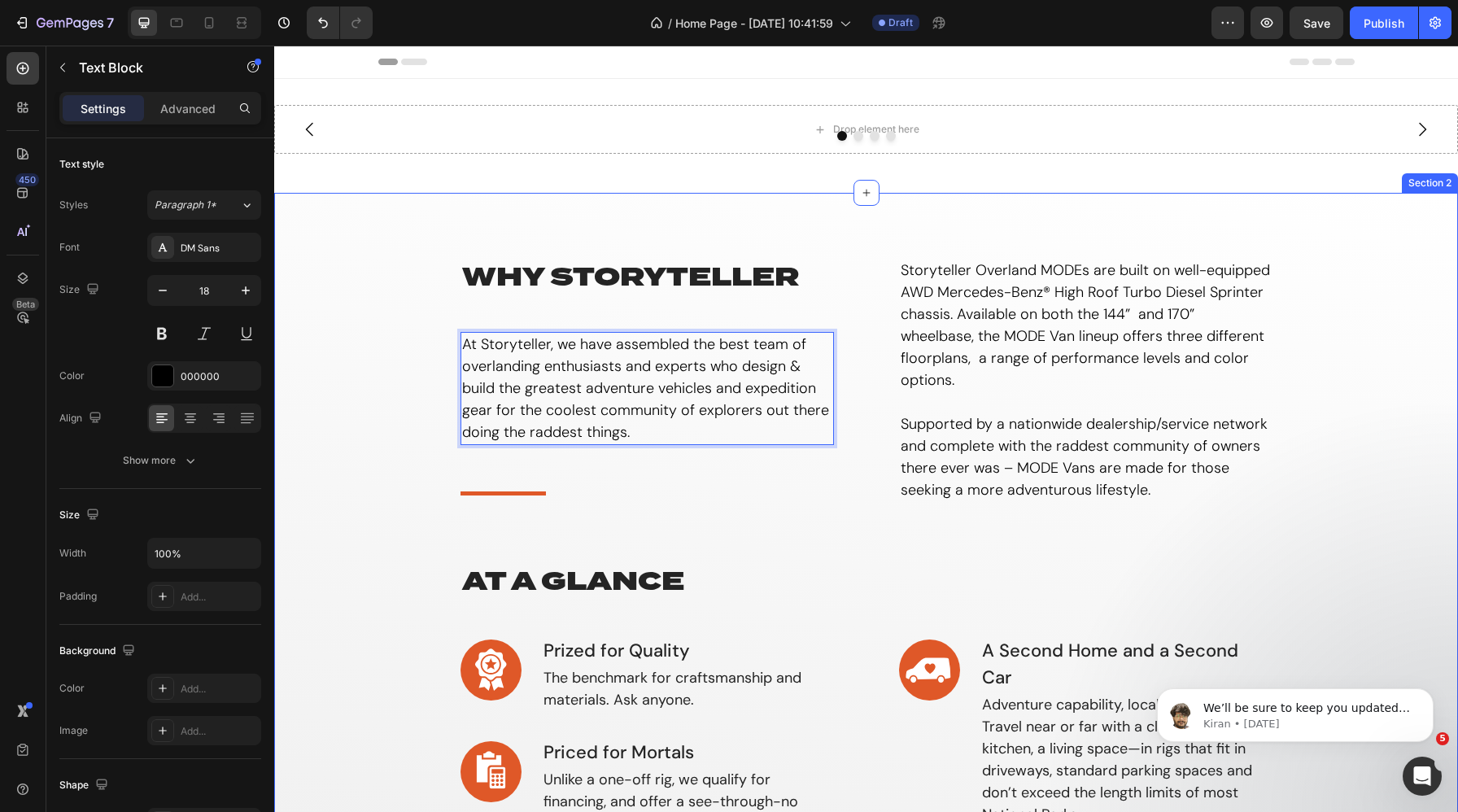
click at [423, 370] on div "why storyteller Heading At Storyteller, we have assembled the best team of over…" at bounding box center [866, 743] width 1160 height 970
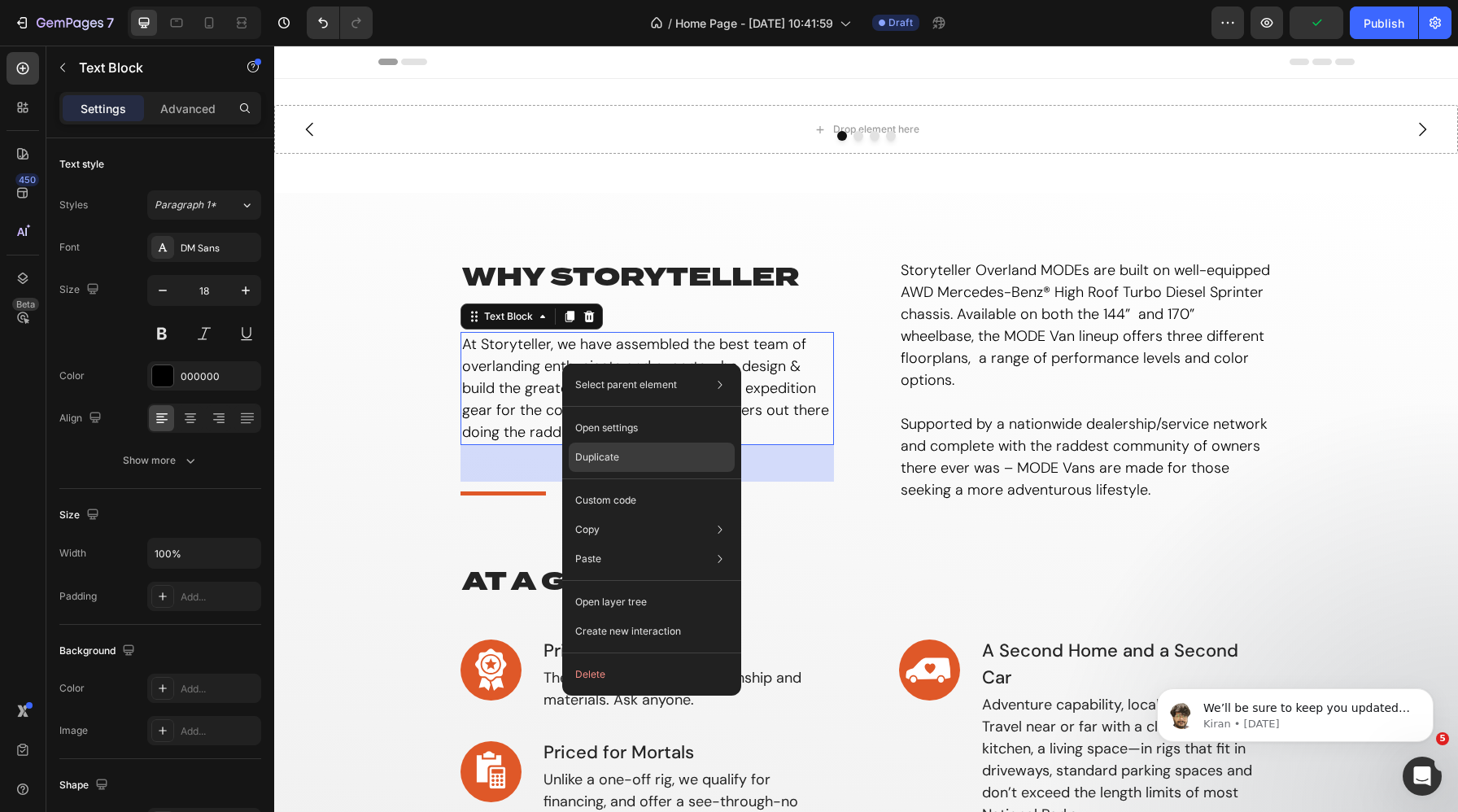
click at [597, 460] on p "Duplicate" at bounding box center [597, 457] width 44 height 15
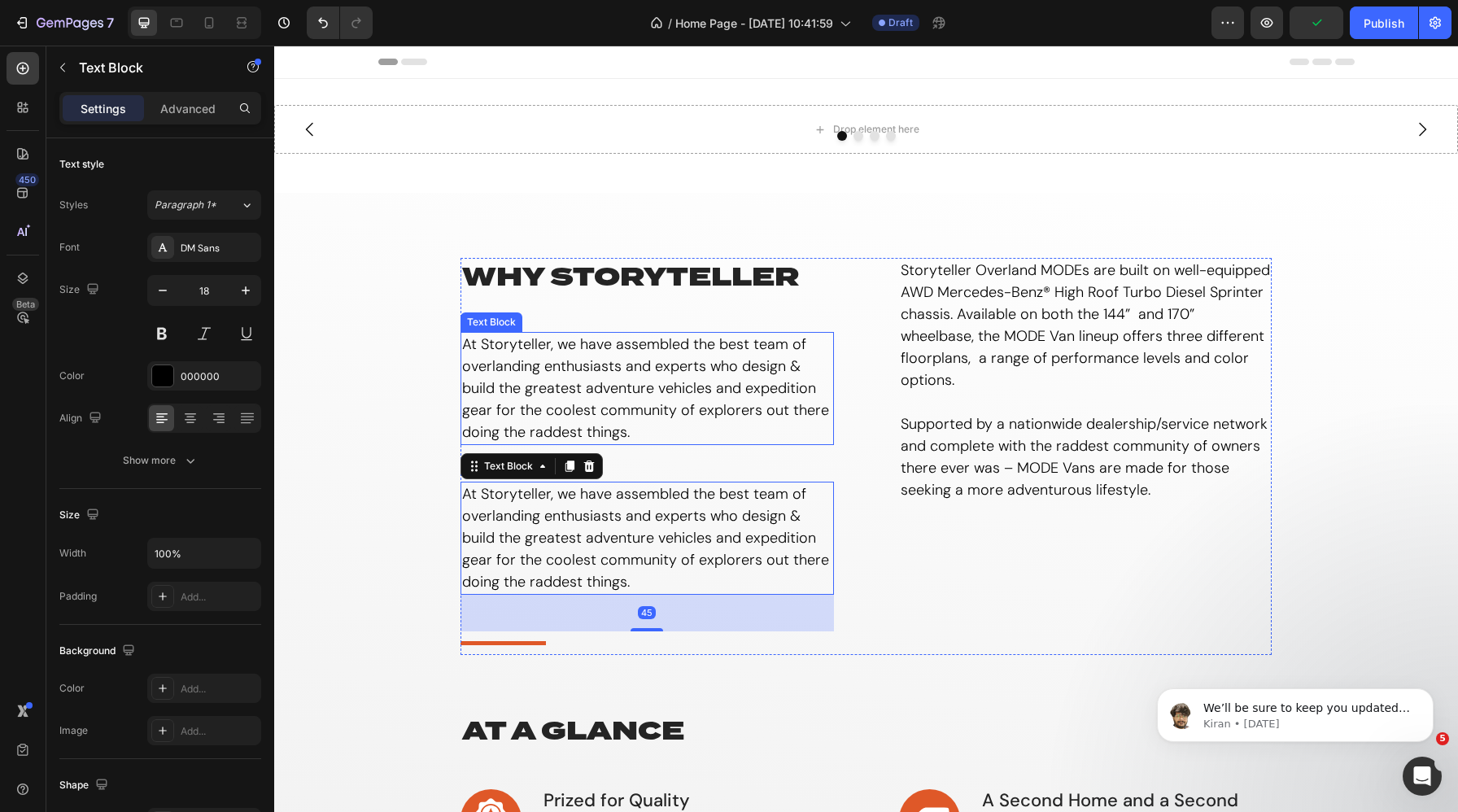
click at [561, 377] on p "At Storyteller, we have assembled the best team of overlanding enthusiasts and …" at bounding box center [647, 388] width 370 height 110
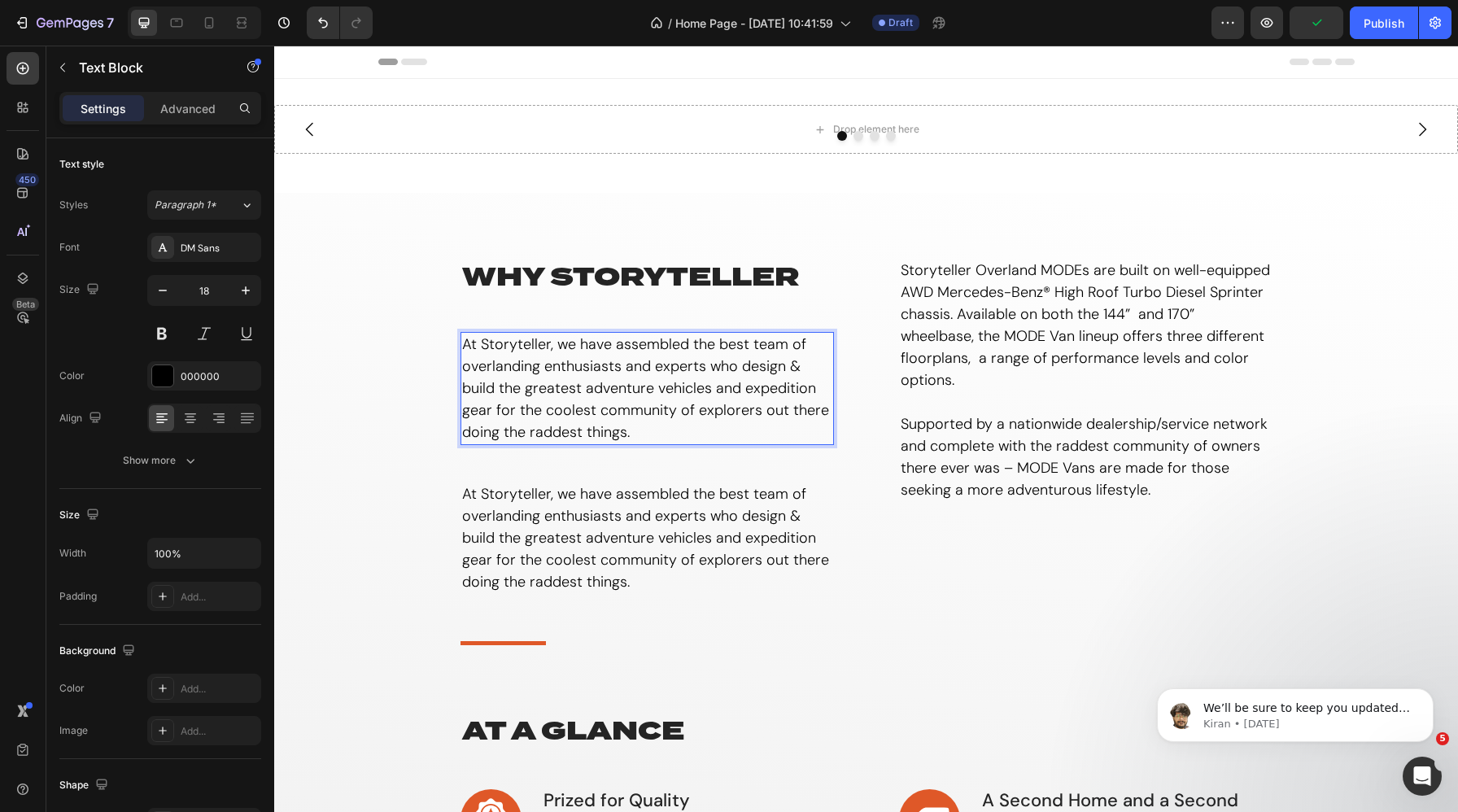
click at [605, 384] on p "At Storyteller, we have assembled the best team of overlanding enthusiasts and …" at bounding box center [647, 388] width 370 height 110
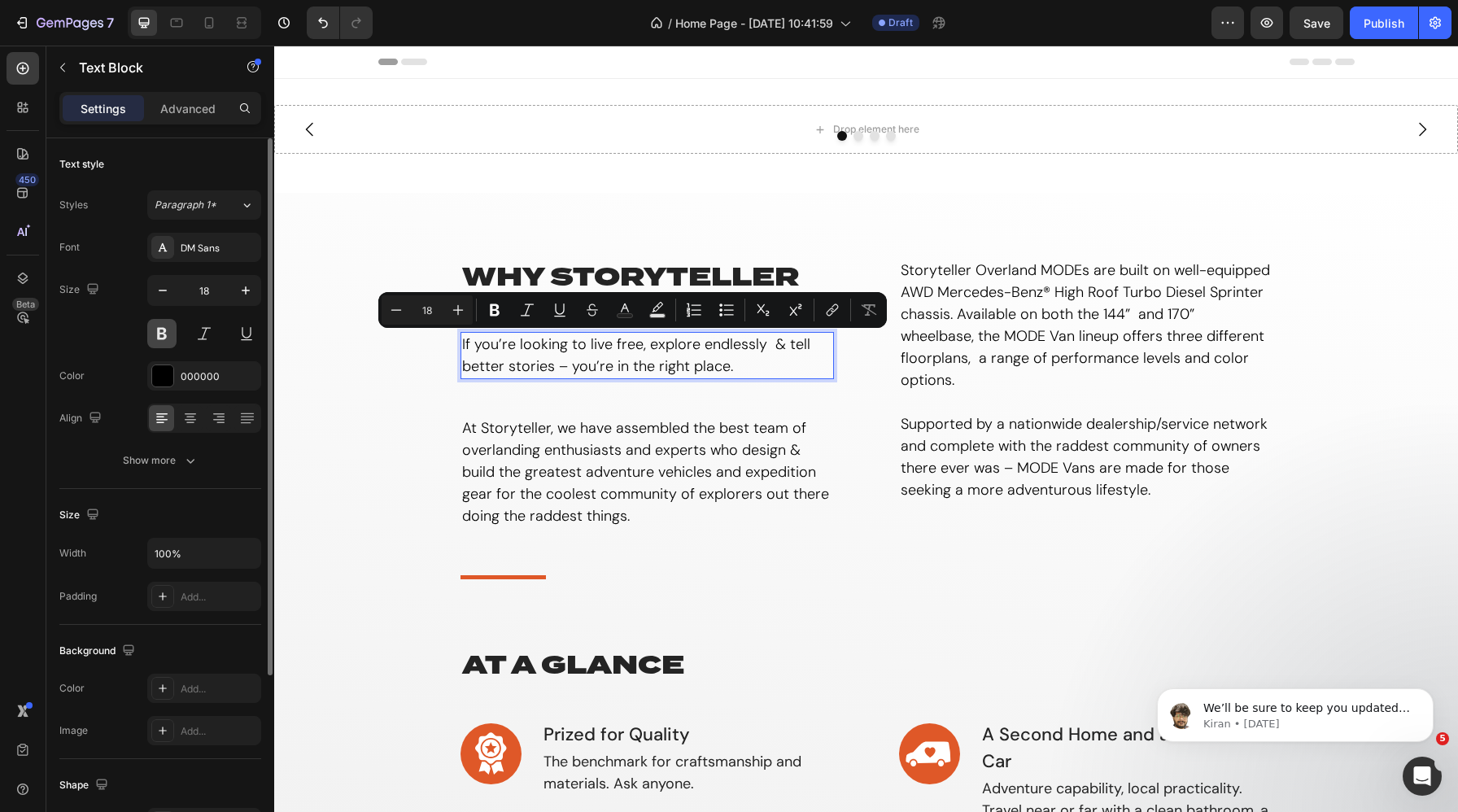
click at [162, 332] on button at bounding box center [162, 334] width 29 height 29
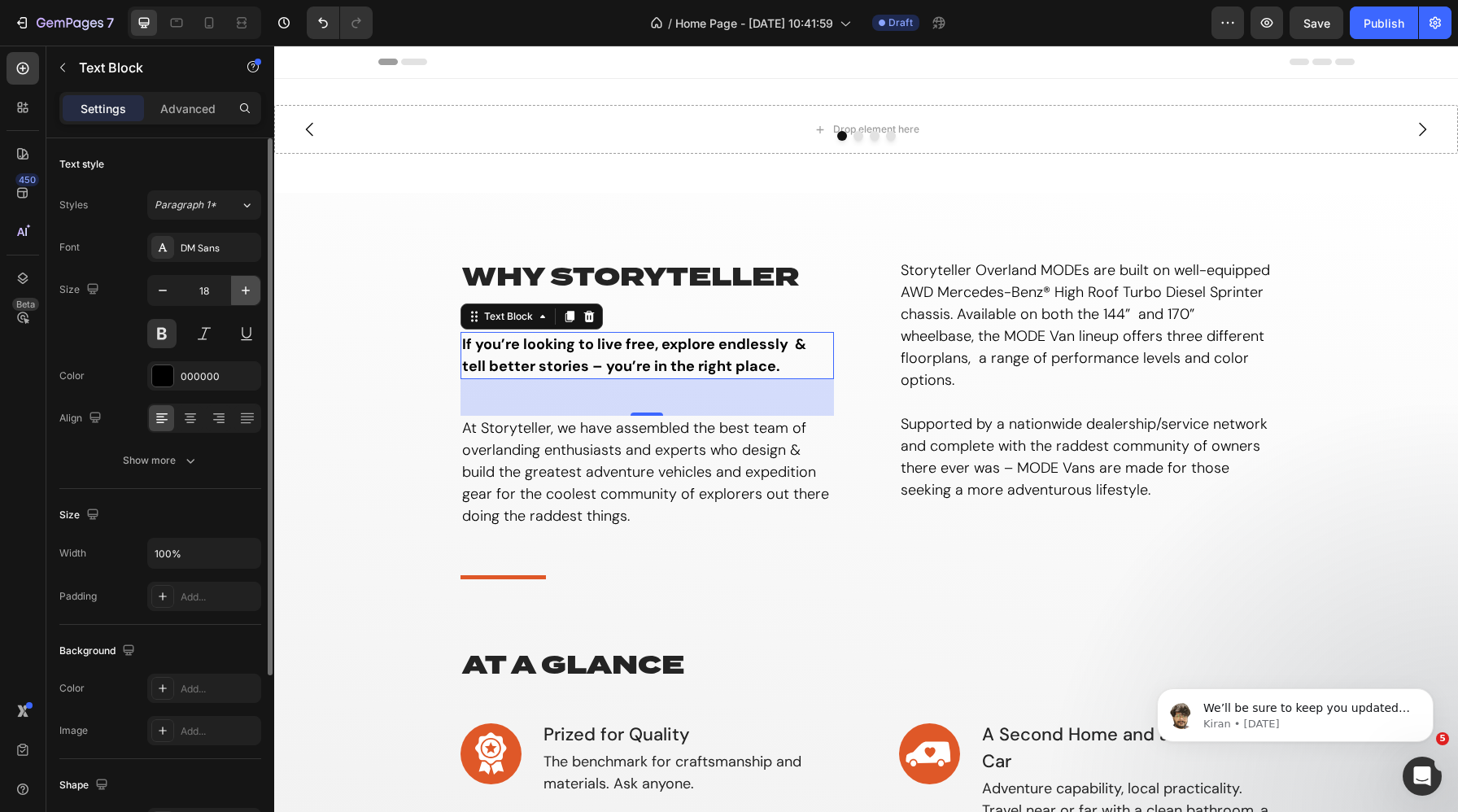
click at [241, 293] on icon "button" at bounding box center [246, 291] width 17 height 17
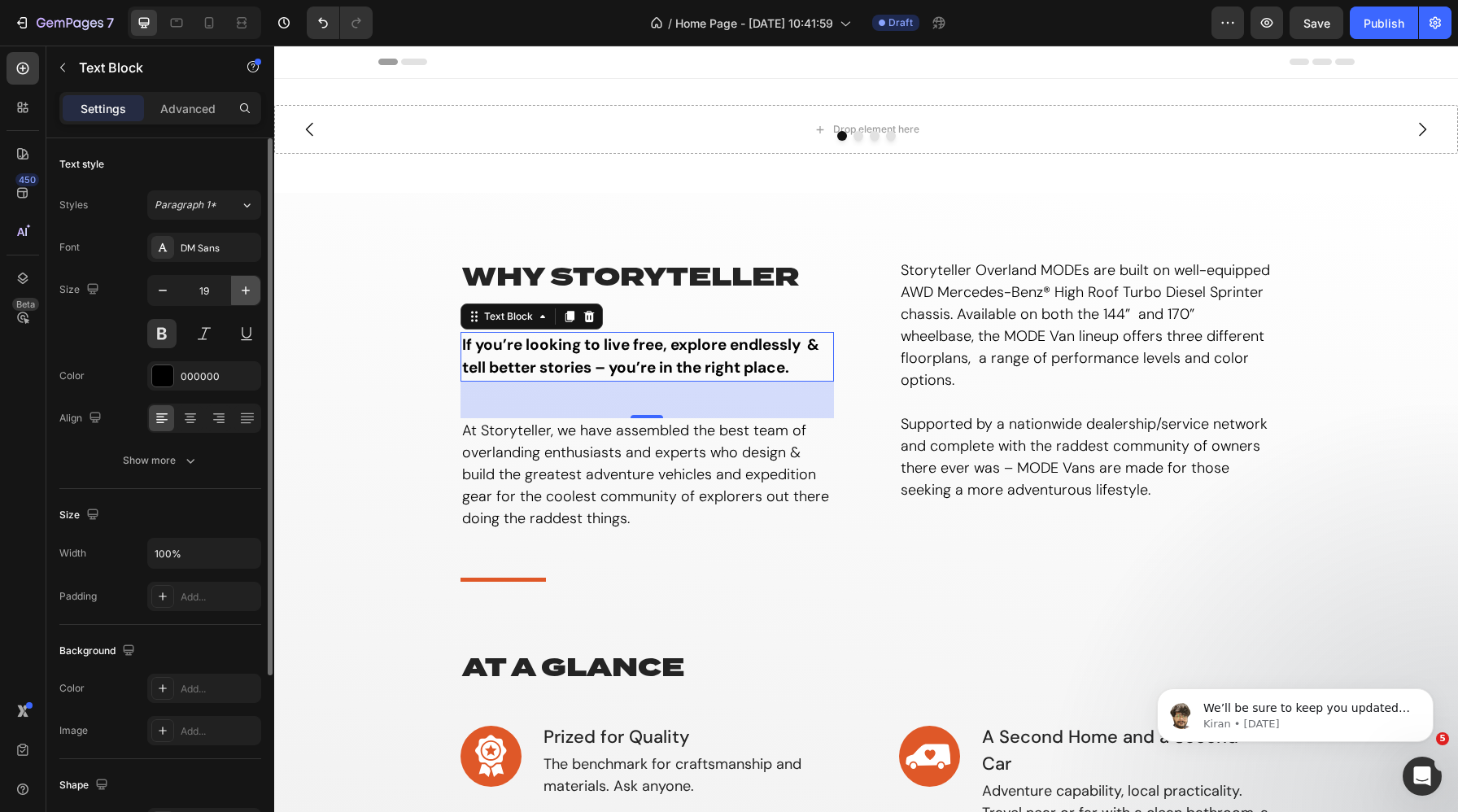
click at [241, 293] on icon "button" at bounding box center [246, 291] width 17 height 17
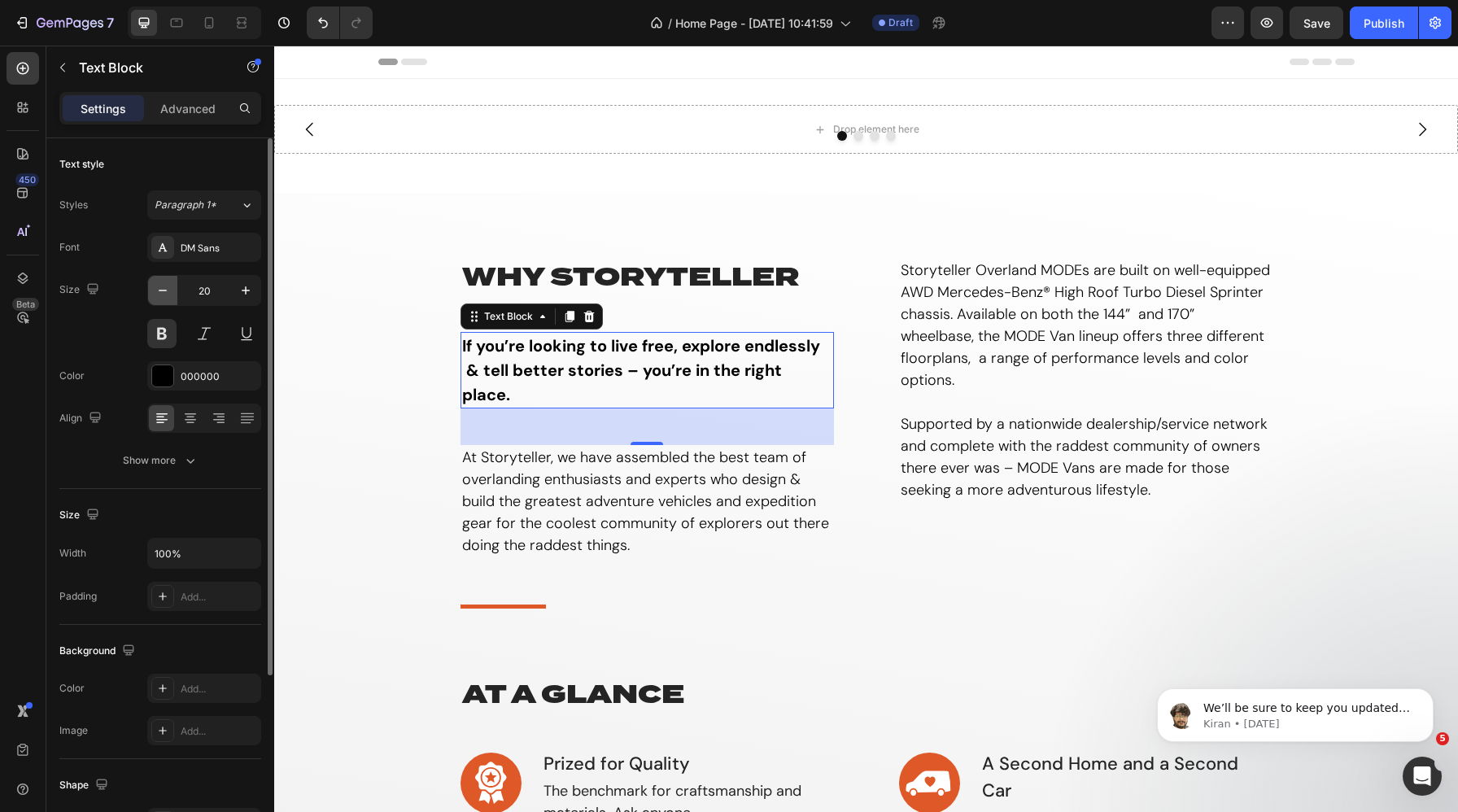
click at [166, 293] on icon "button" at bounding box center [162, 291] width 17 height 17
type input "19"
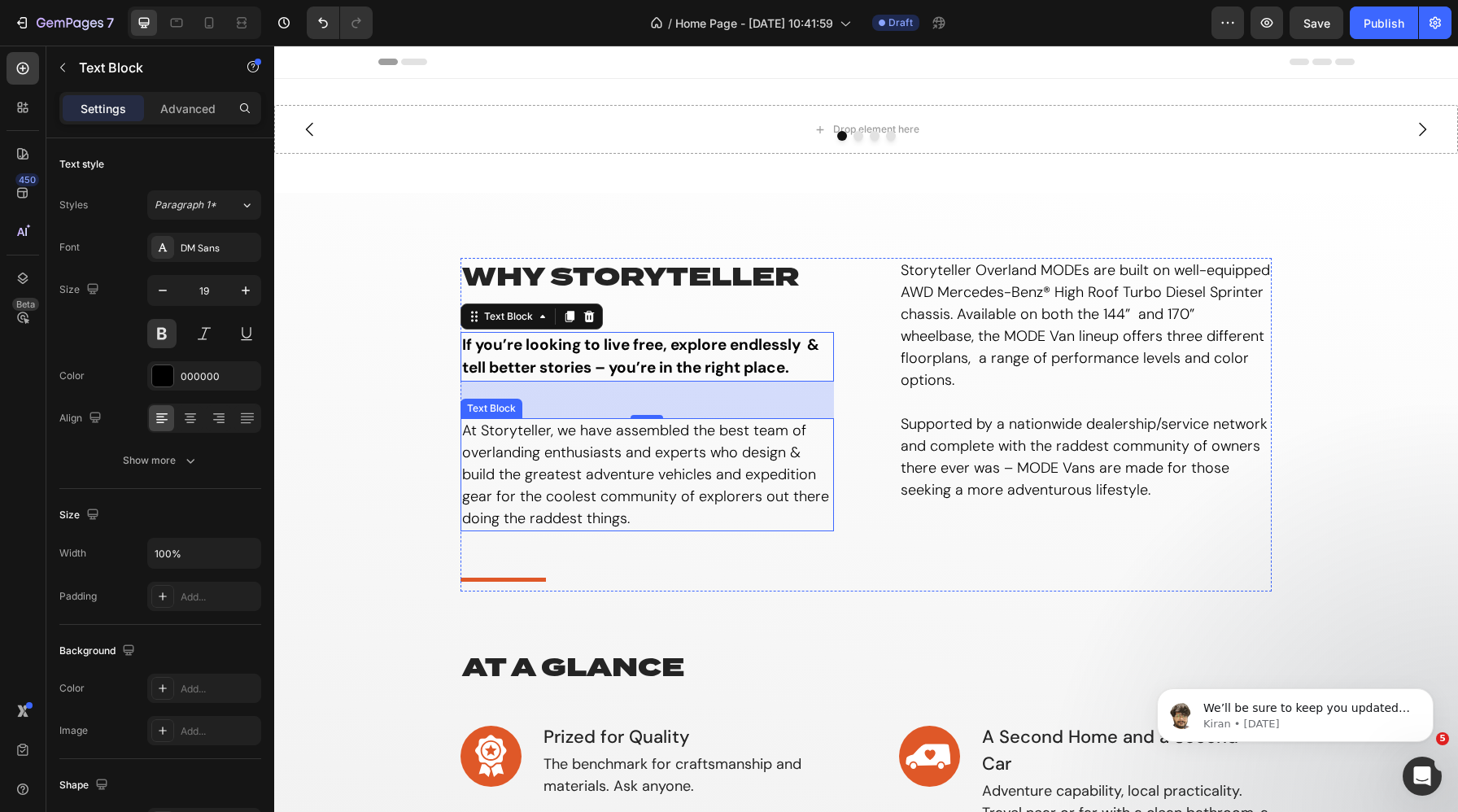
click at [586, 441] on p "At Storyteller, we have assembled the best team of overlanding enthusiasts and …" at bounding box center [647, 474] width 370 height 110
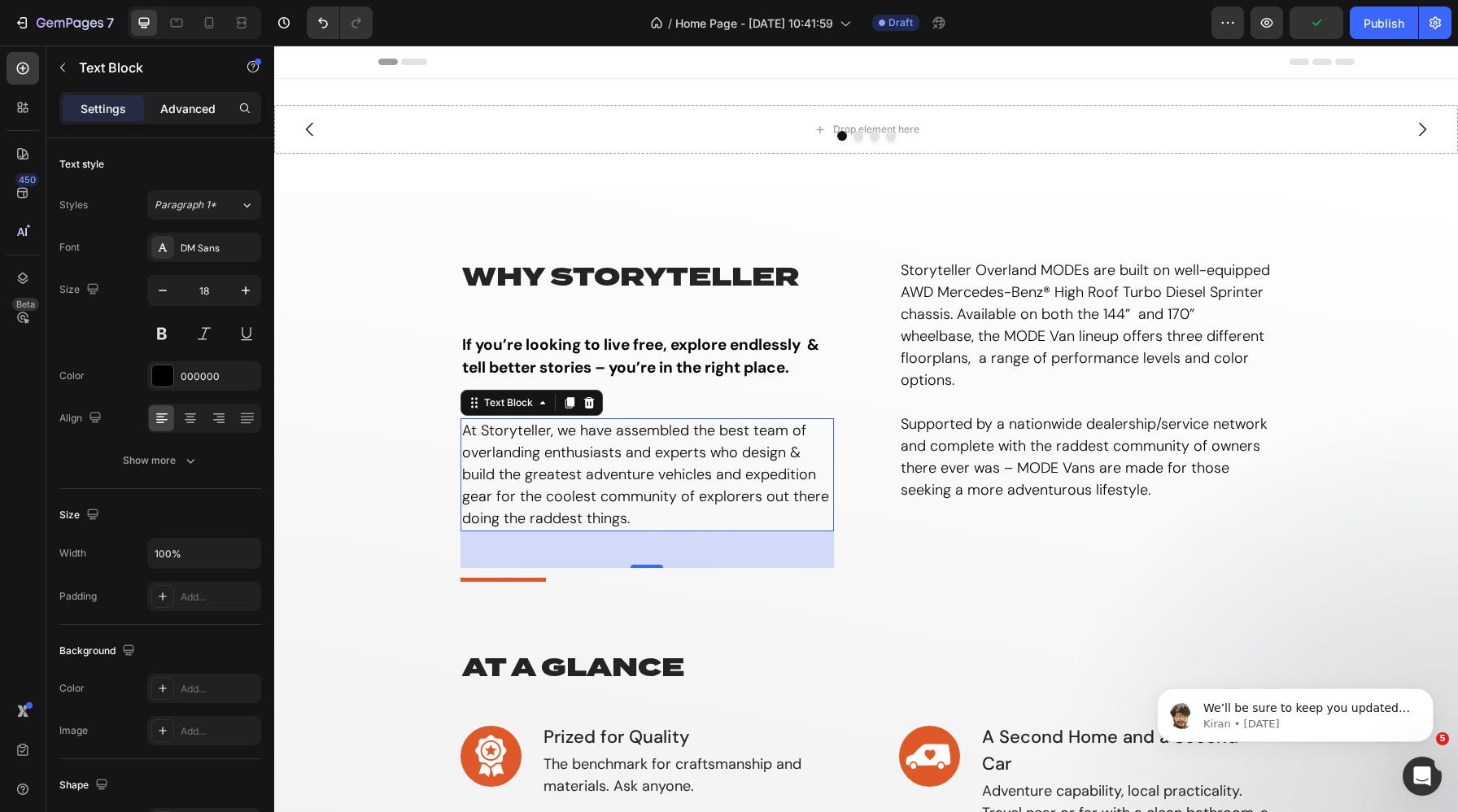
click at [197, 108] on p "Advanced" at bounding box center [188, 108] width 56 height 17
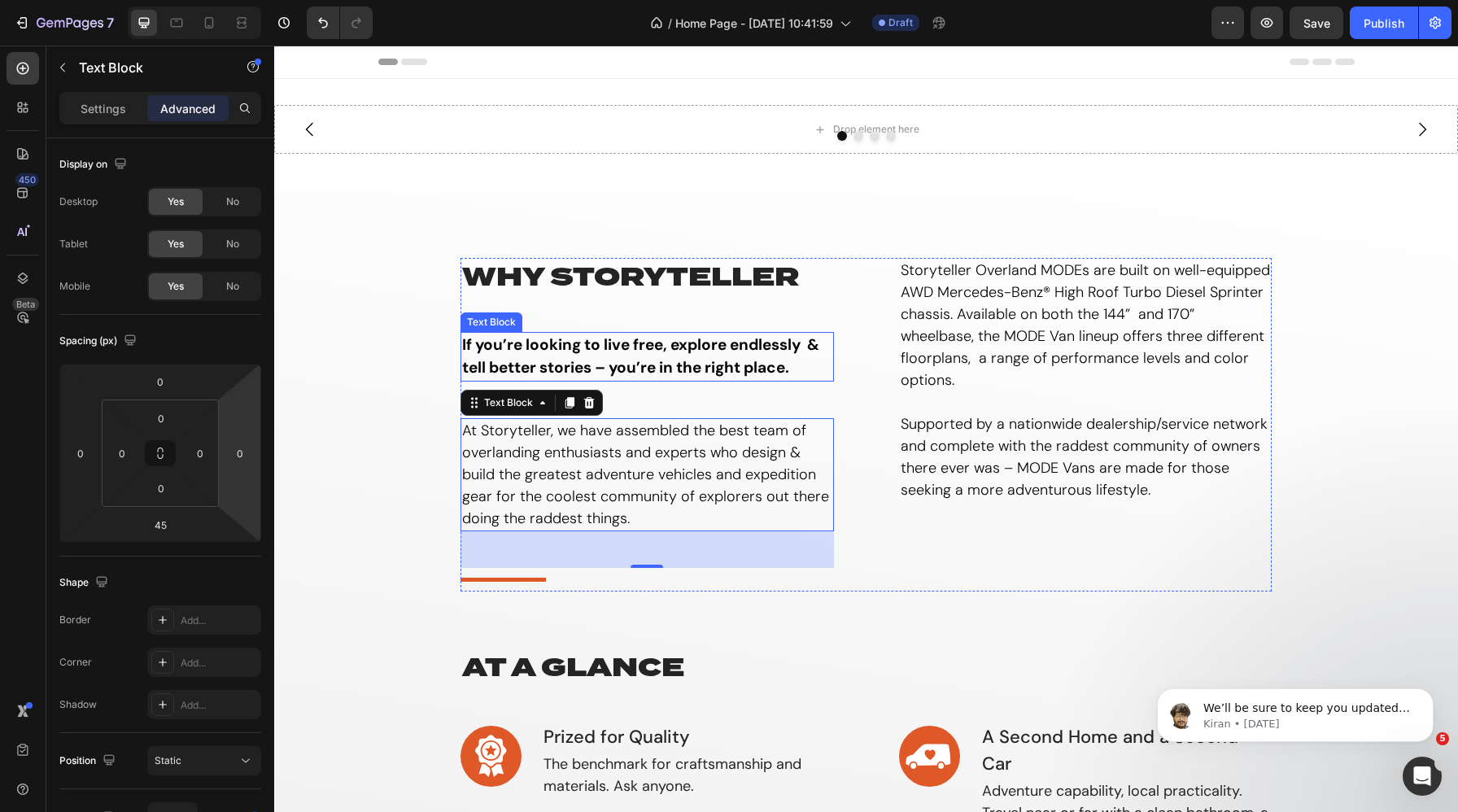
click at [526, 355] on p "If you’re looking to live free, explore endlessly & tell better stories – you’r…" at bounding box center [647, 356] width 370 height 46
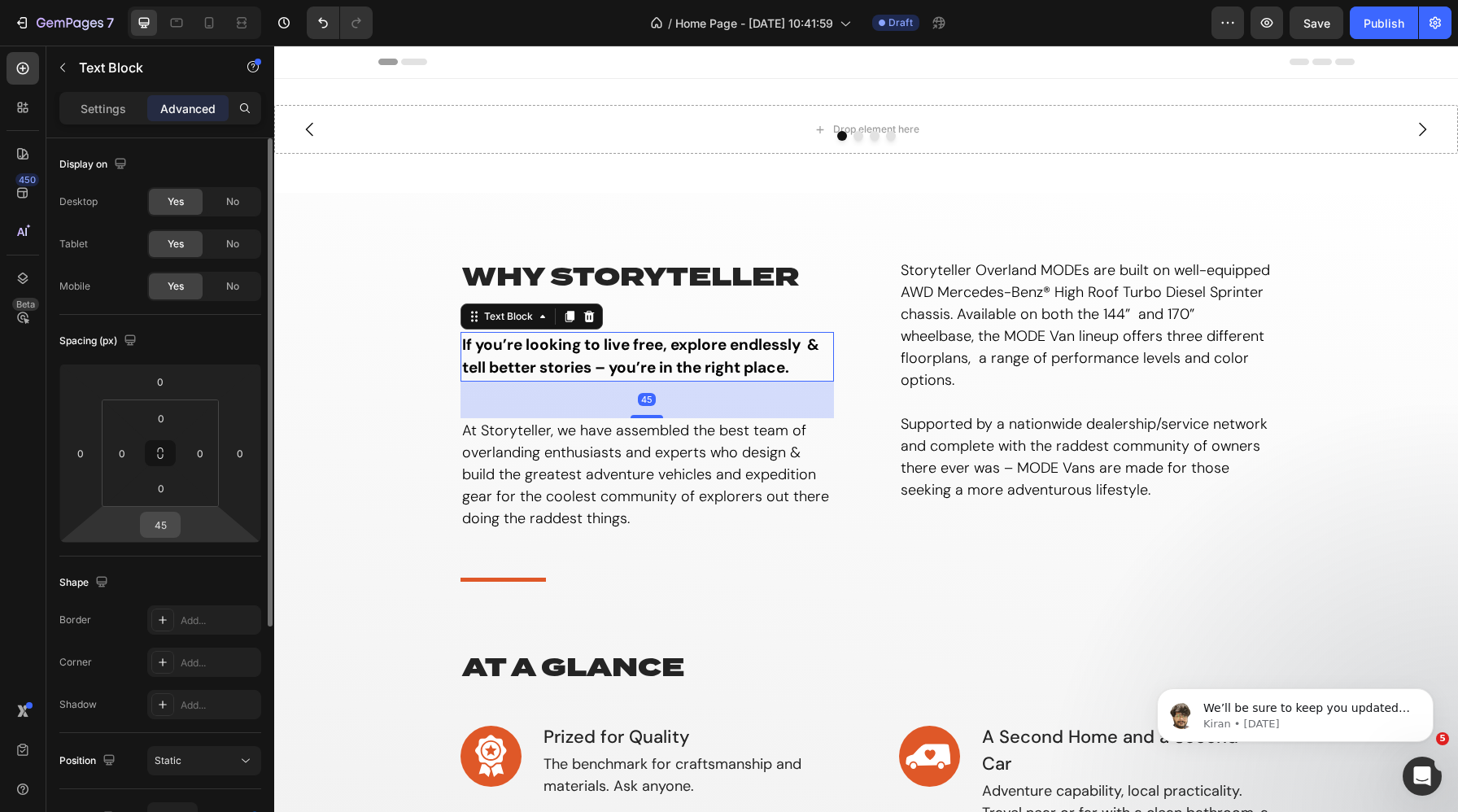
click at [160, 532] on input "45" at bounding box center [159, 524] width 32 height 24
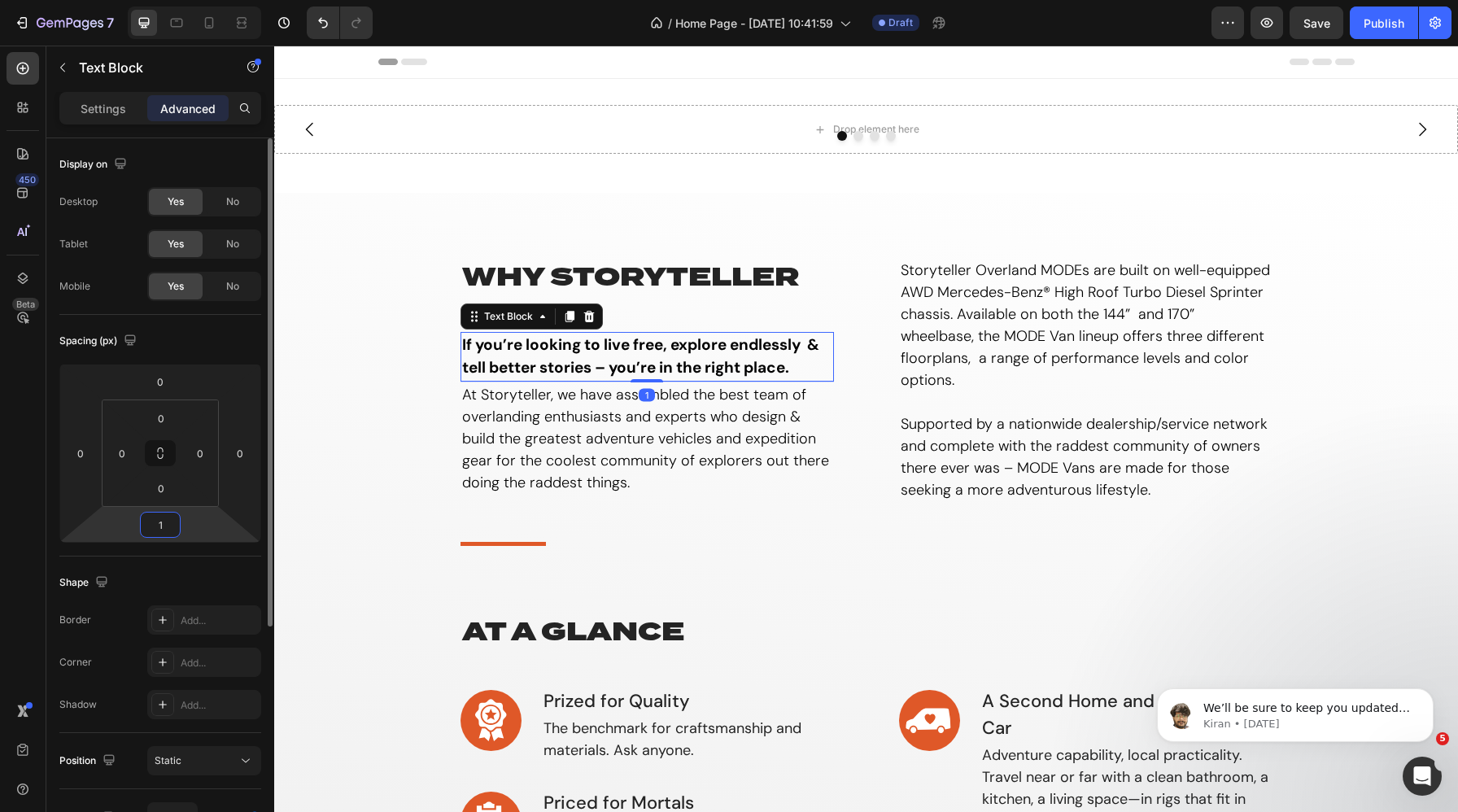
type input "15"
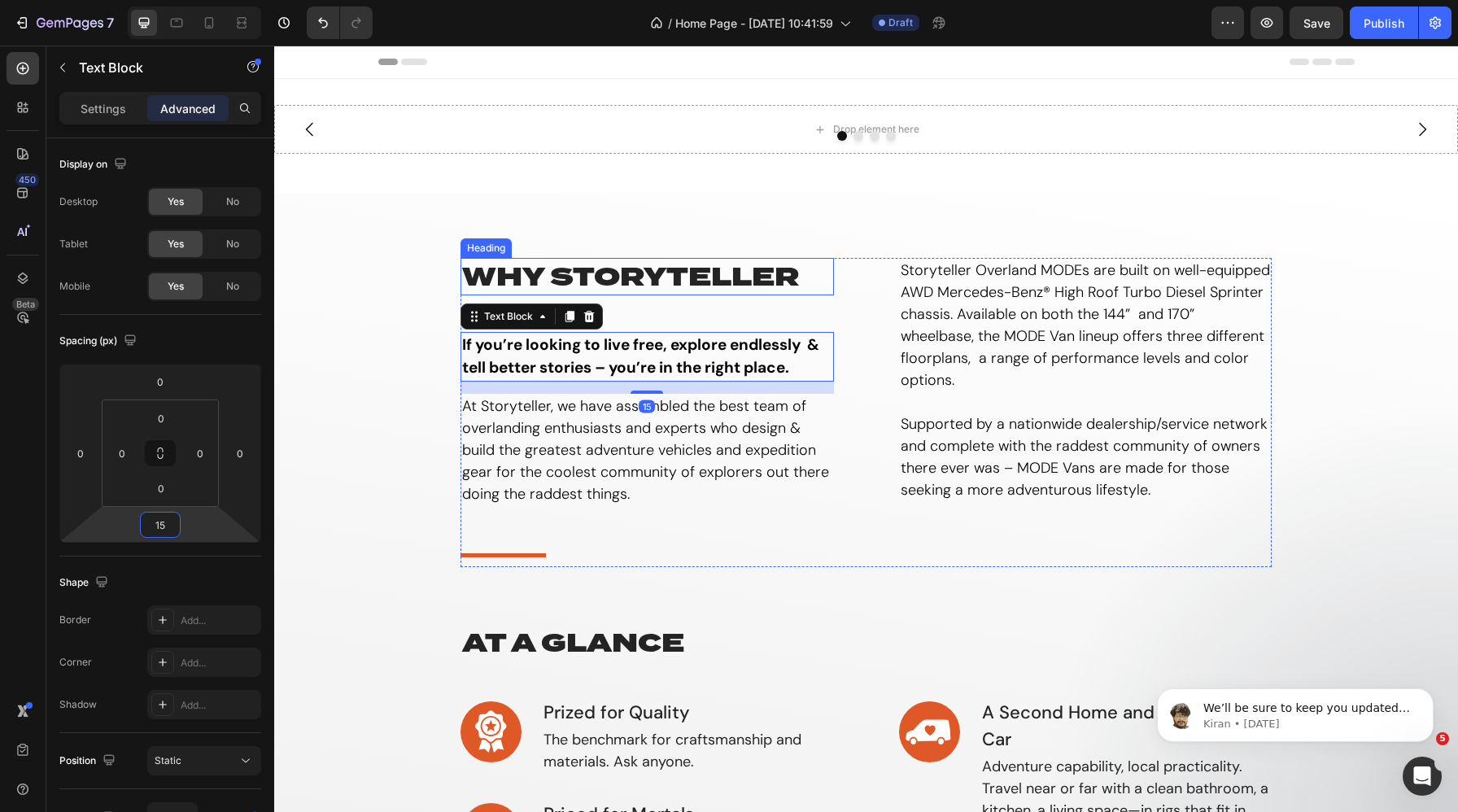
click at [574, 269] on p "why storyteller" at bounding box center [647, 276] width 370 height 34
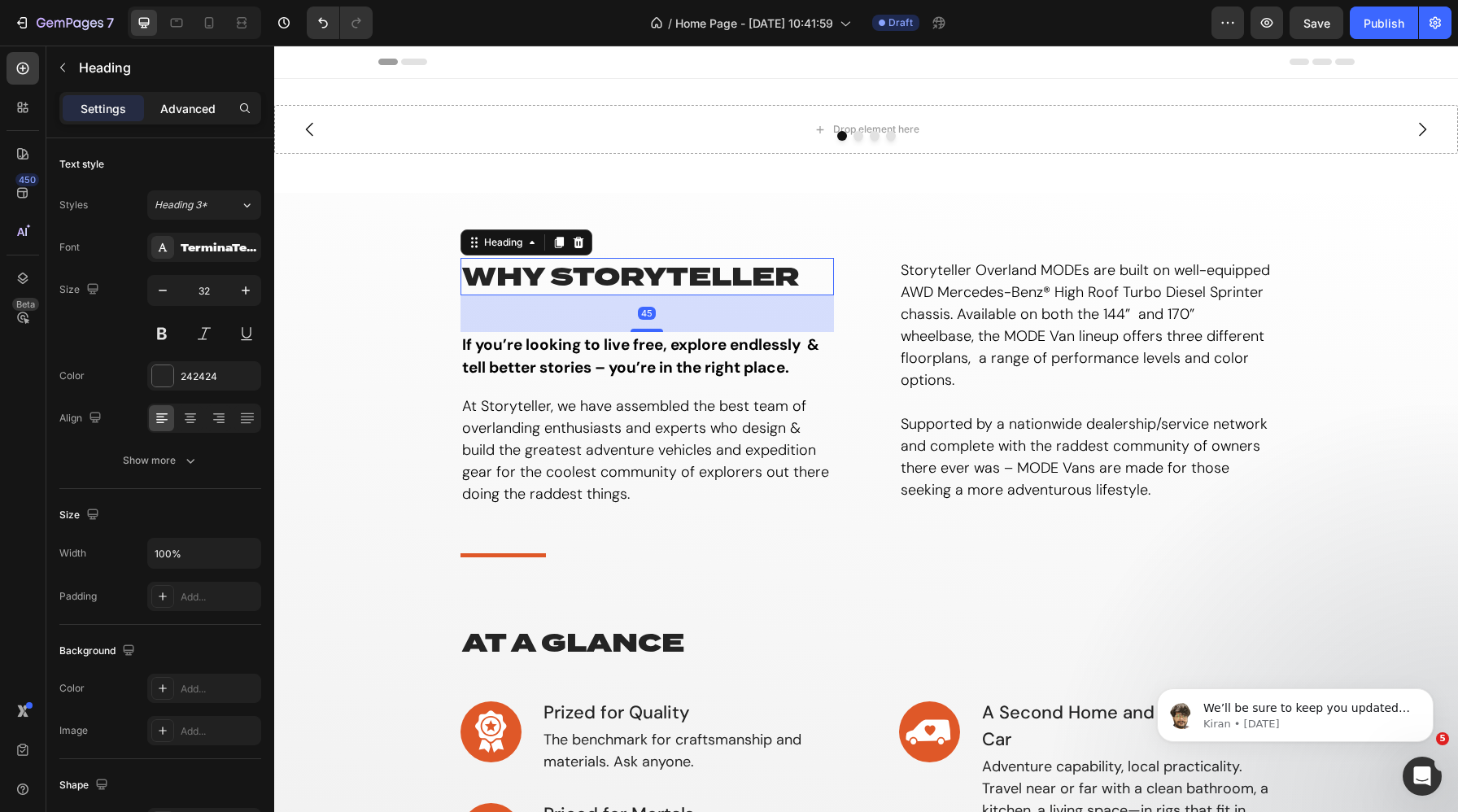
click at [185, 107] on p "Advanced" at bounding box center [188, 108] width 56 height 17
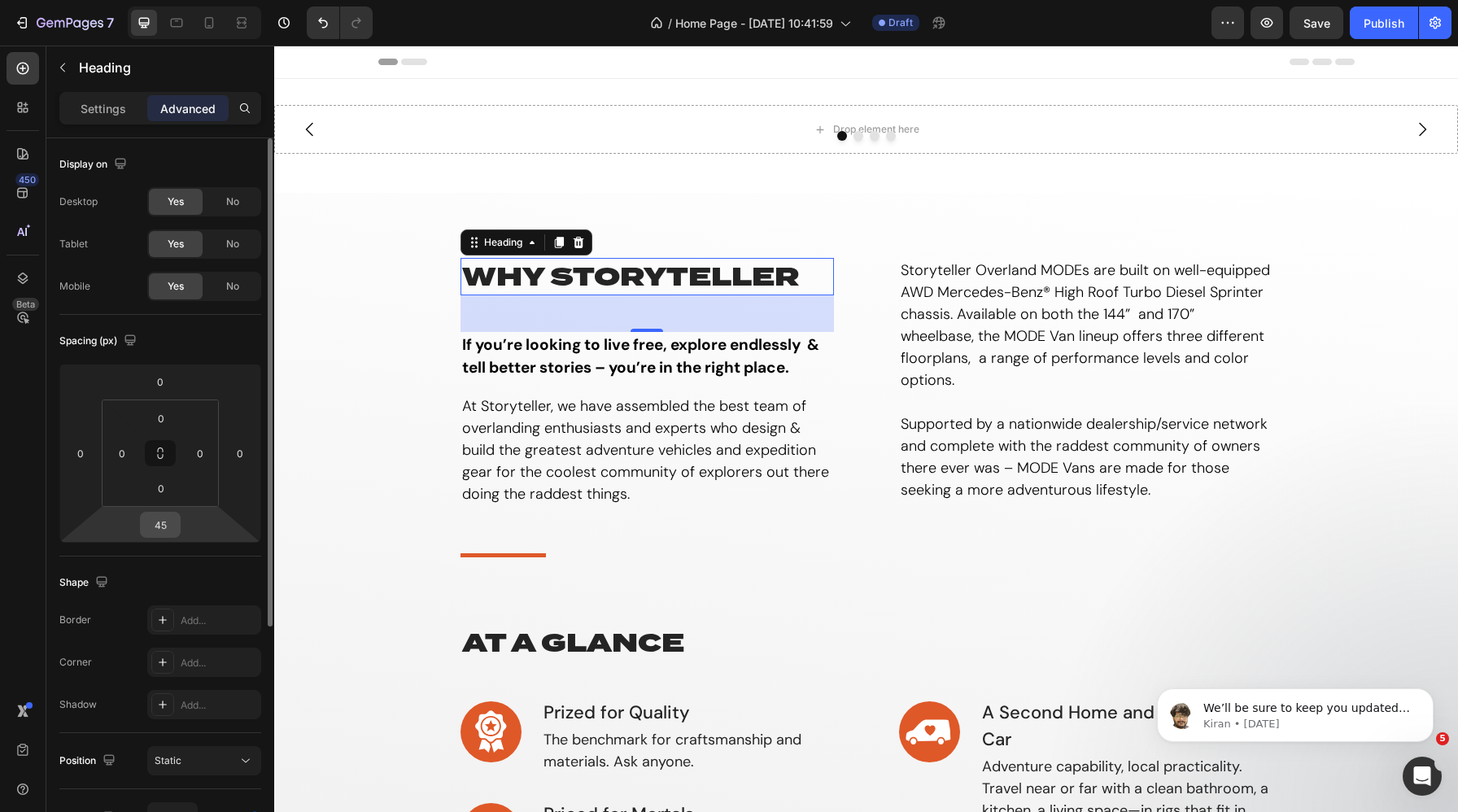
click at [157, 522] on input "45" at bounding box center [159, 524] width 32 height 24
type input "20"
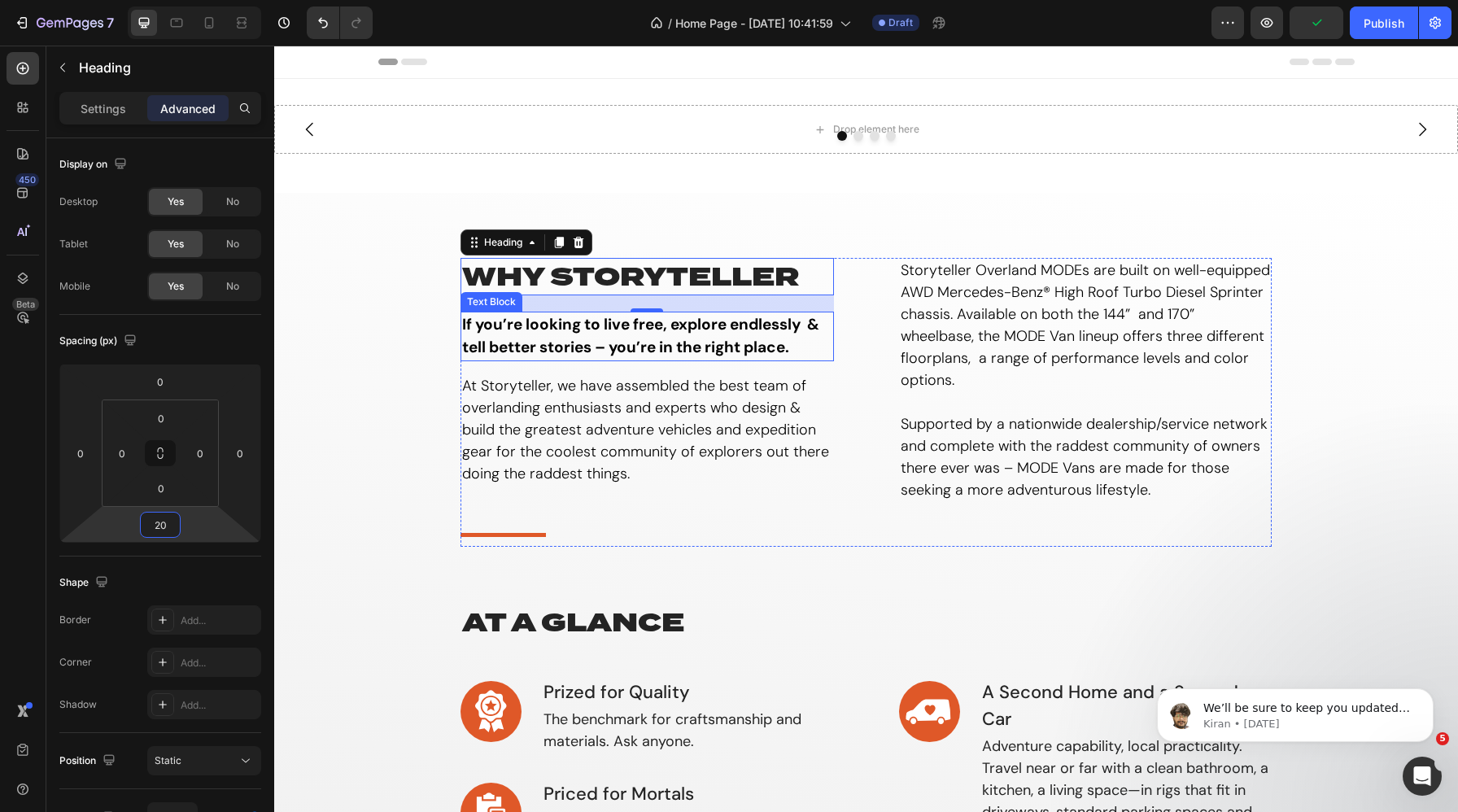
click at [546, 326] on p "If you’re looking to live free, explore endlessly & tell better stories – you’r…" at bounding box center [647, 336] width 370 height 46
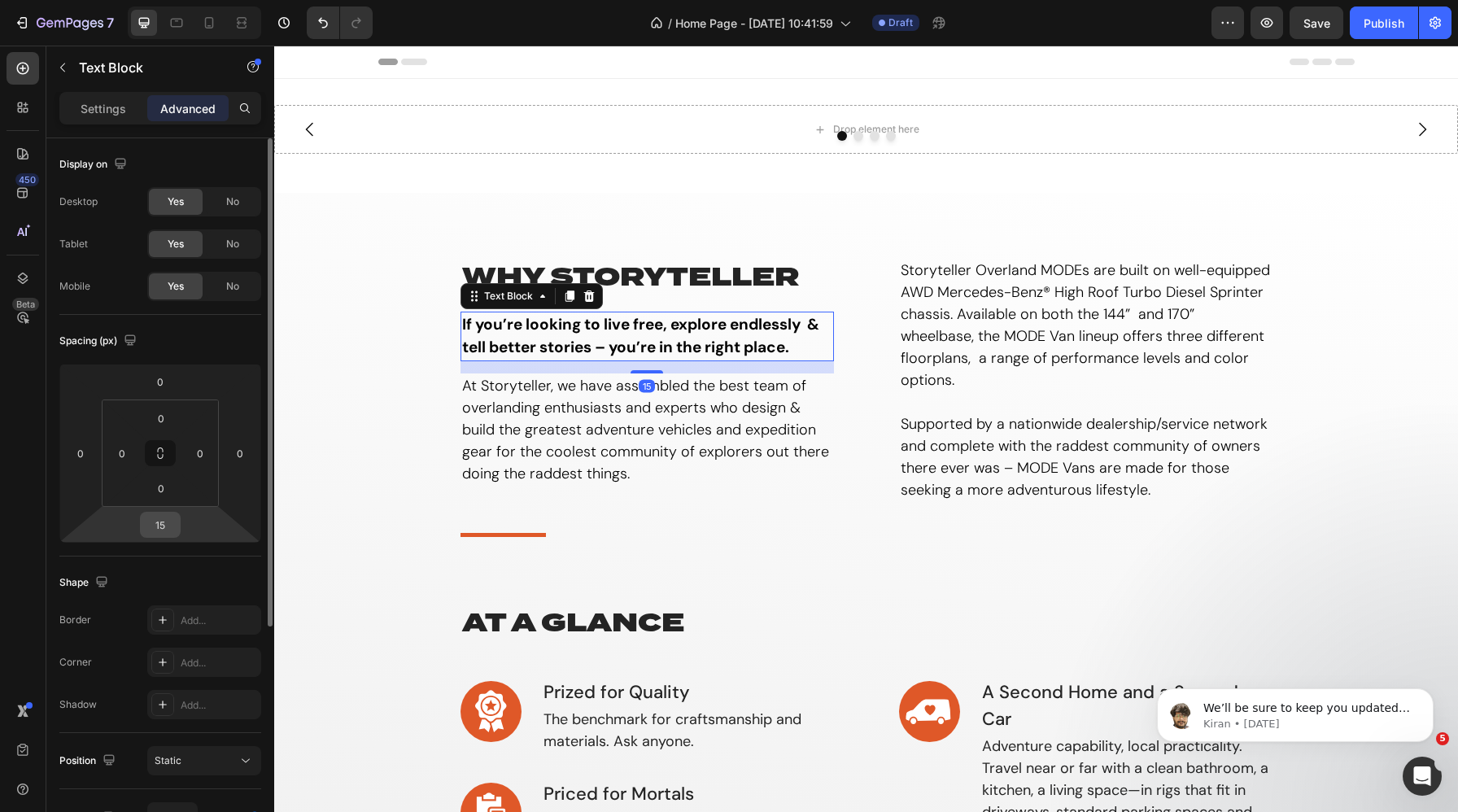
click at [160, 529] on input "15" at bounding box center [159, 524] width 32 height 24
type input "5"
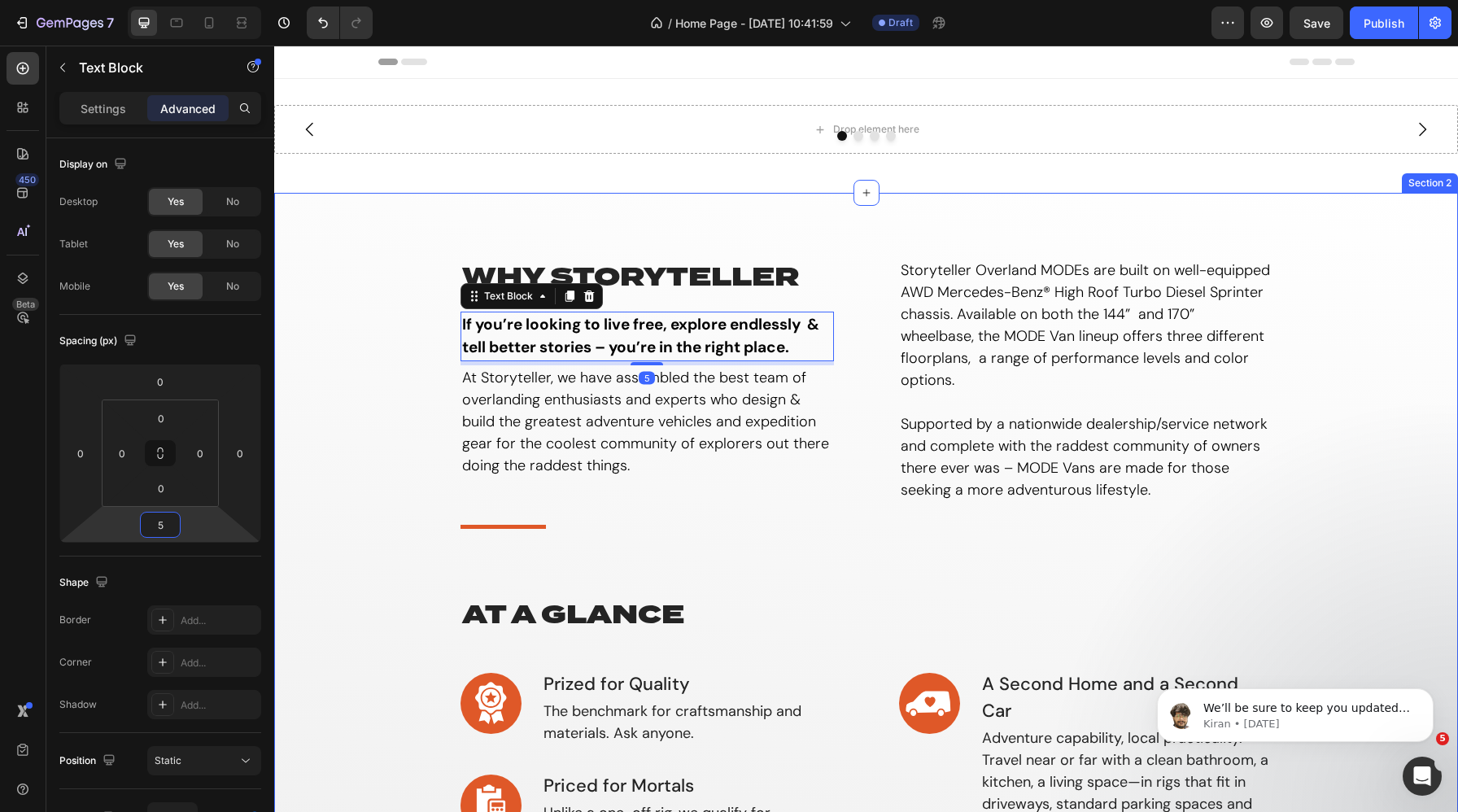
click at [386, 441] on div "why storyteller Heading If you’re looking to live free, explore endlessly & tel…" at bounding box center [866, 759] width 1160 height 1003
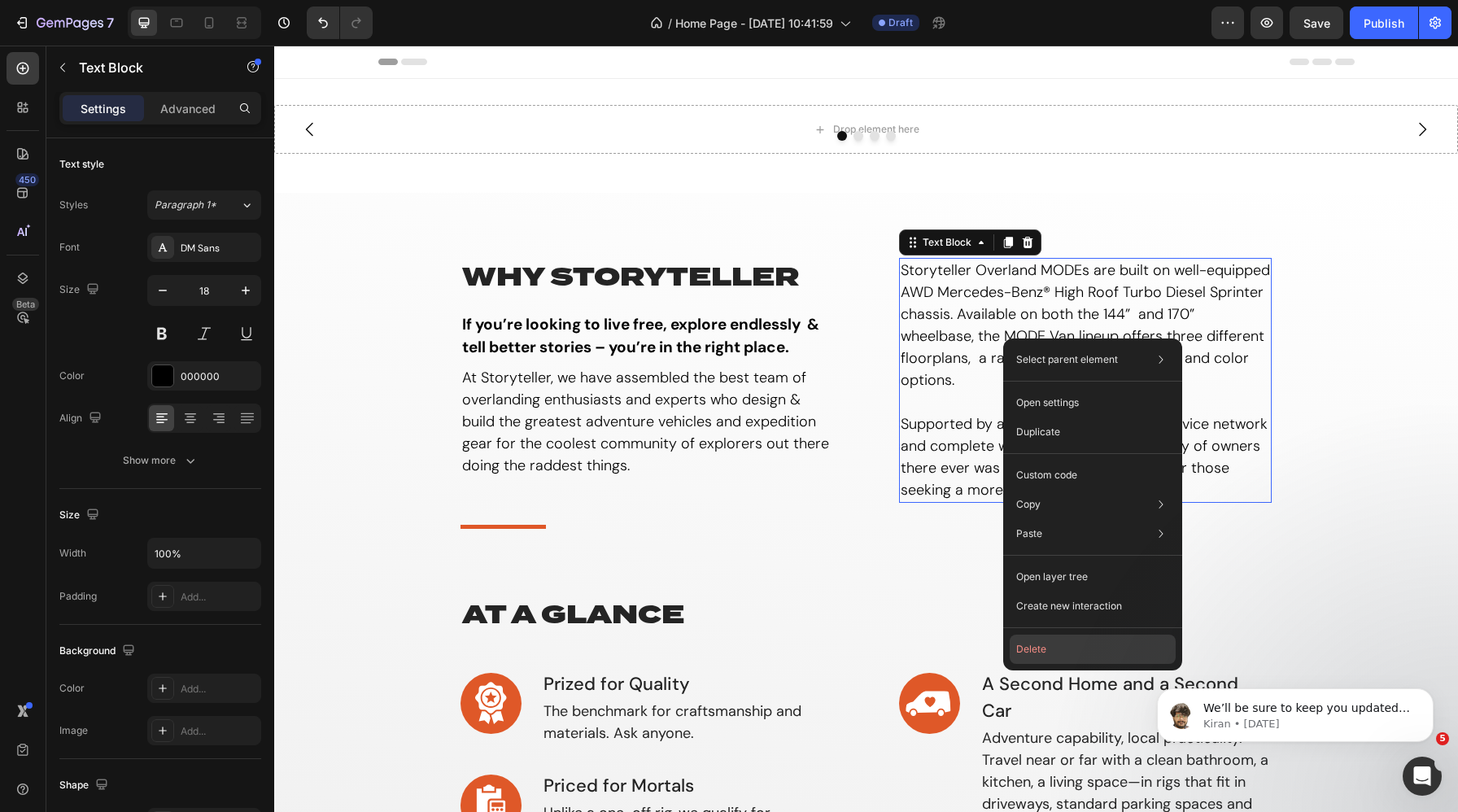
click at [1055, 650] on button "Delete" at bounding box center [1093, 650] width 166 height 29
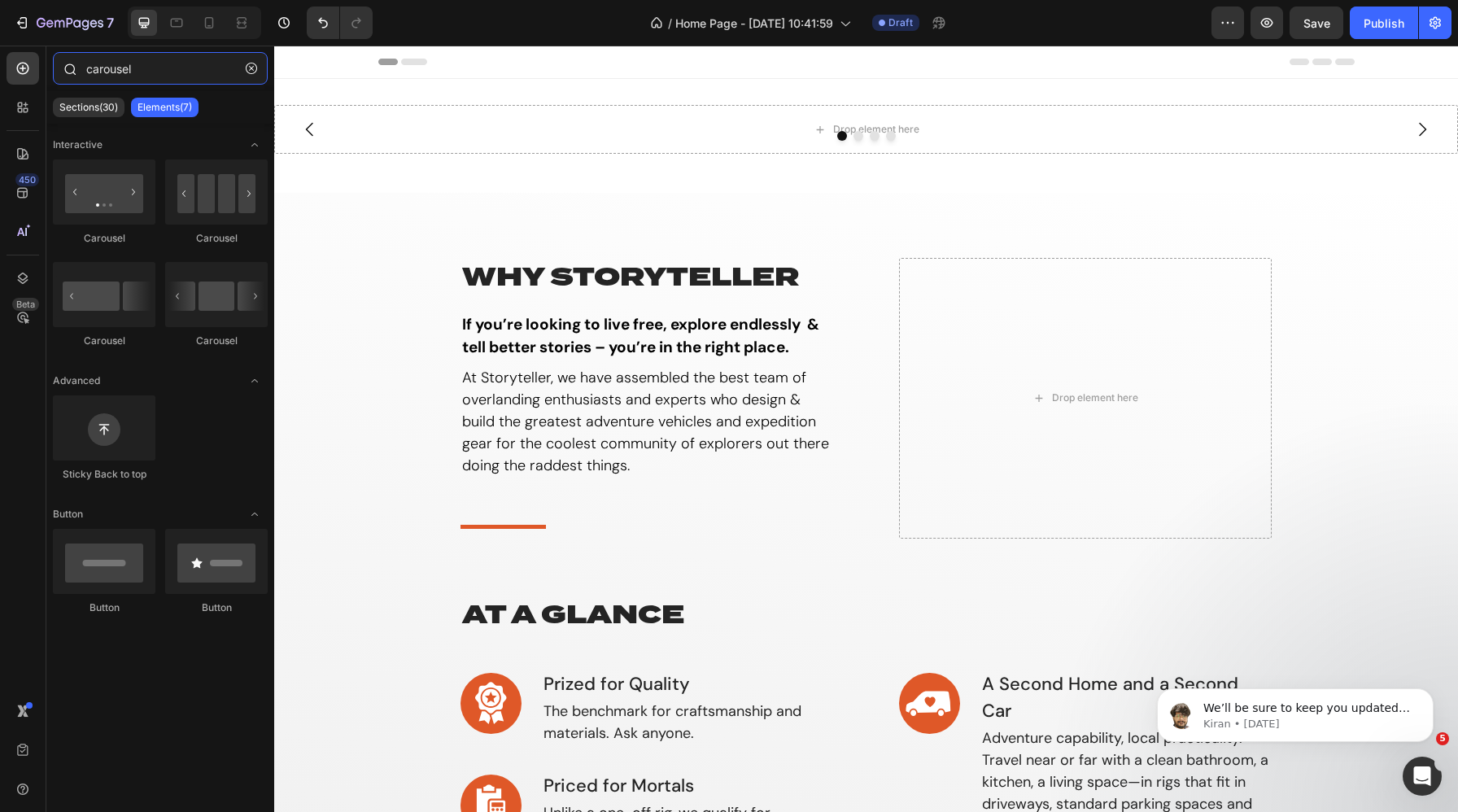
click at [156, 74] on input "carousel" at bounding box center [160, 68] width 215 height 32
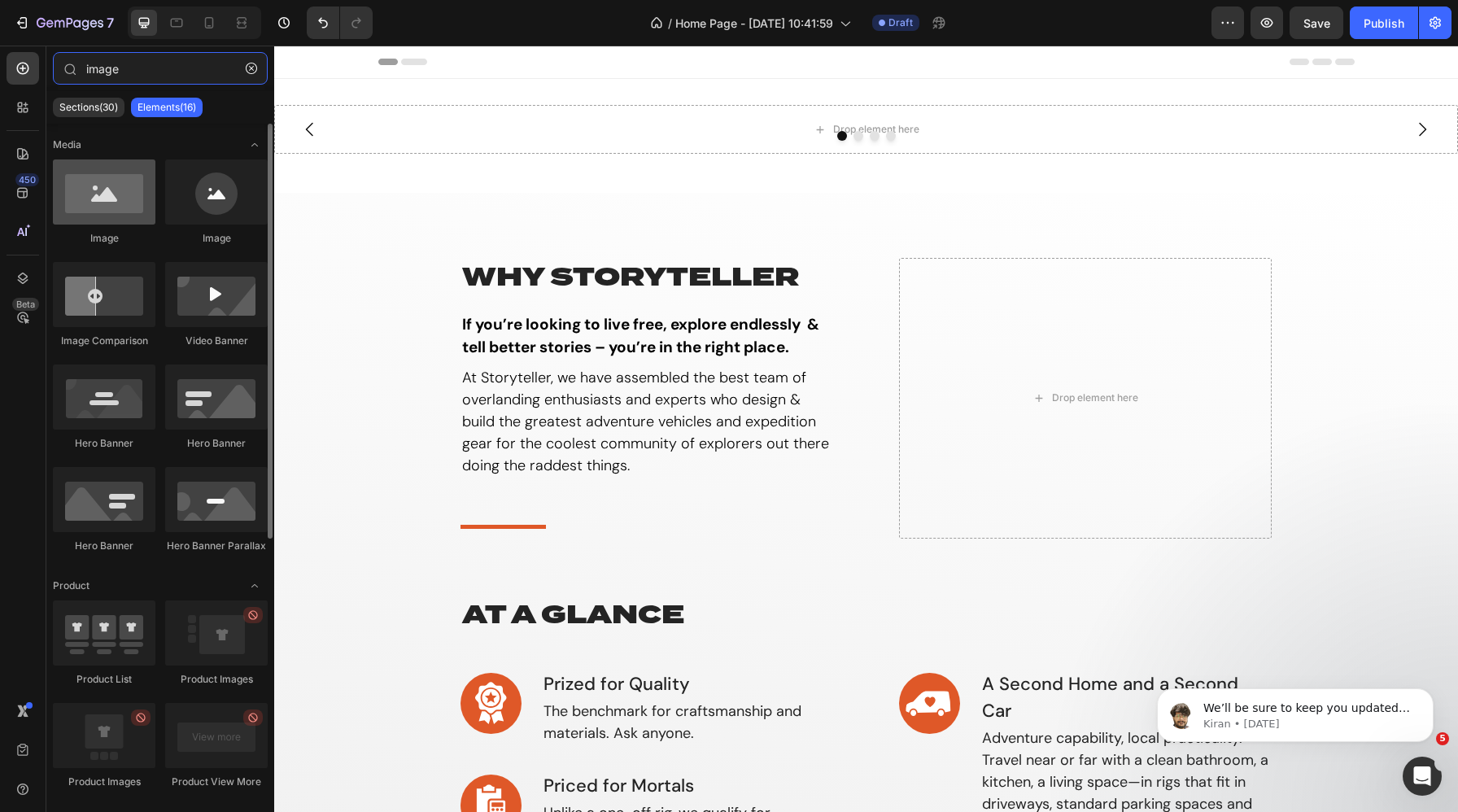
type input "image"
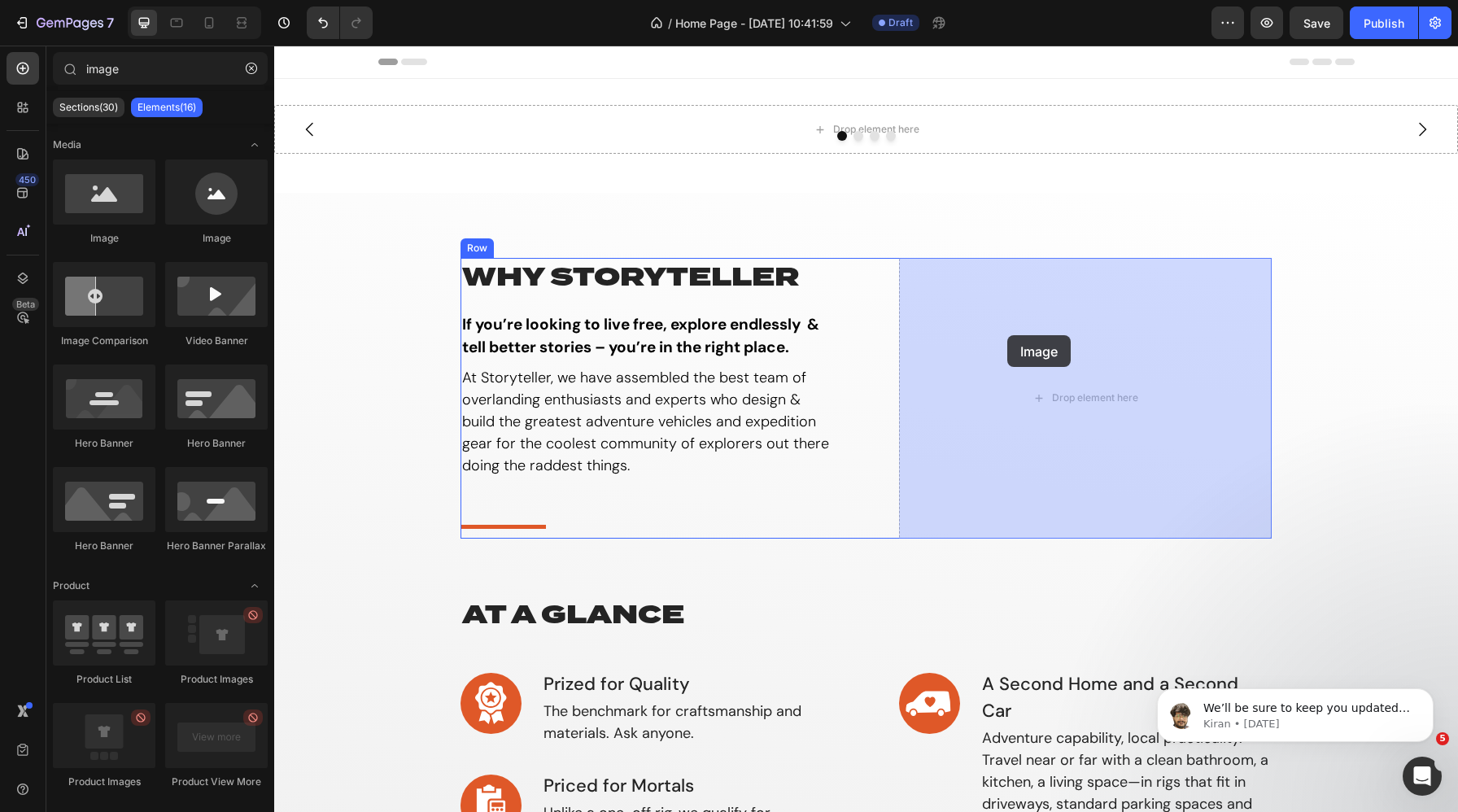
drag, startPoint x: 354, startPoint y: 261, endPoint x: 1008, endPoint y: 336, distance: 658.3
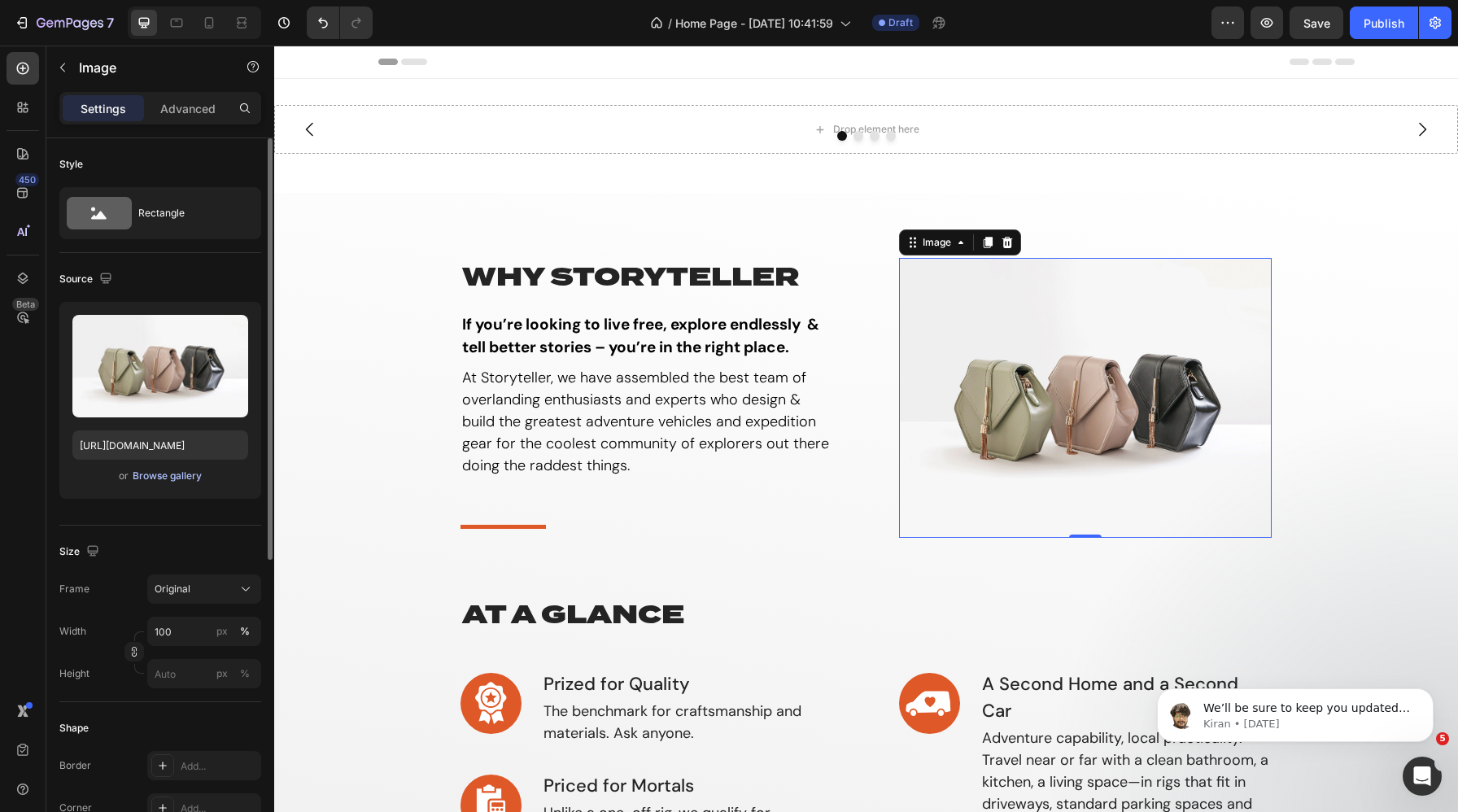
click at [157, 483] on button "Browse gallery" at bounding box center [167, 475] width 70 height 17
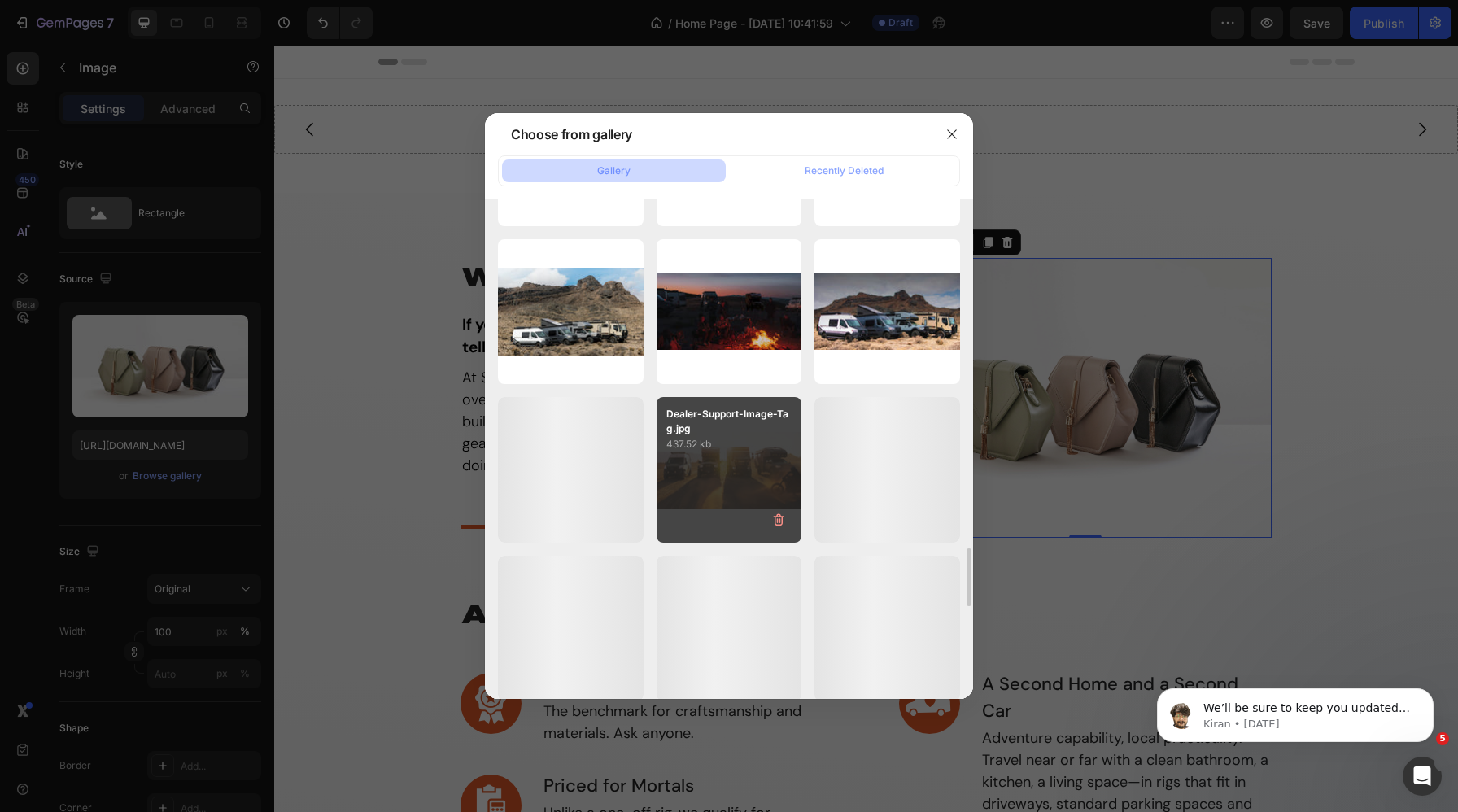
scroll to position [2985, 0]
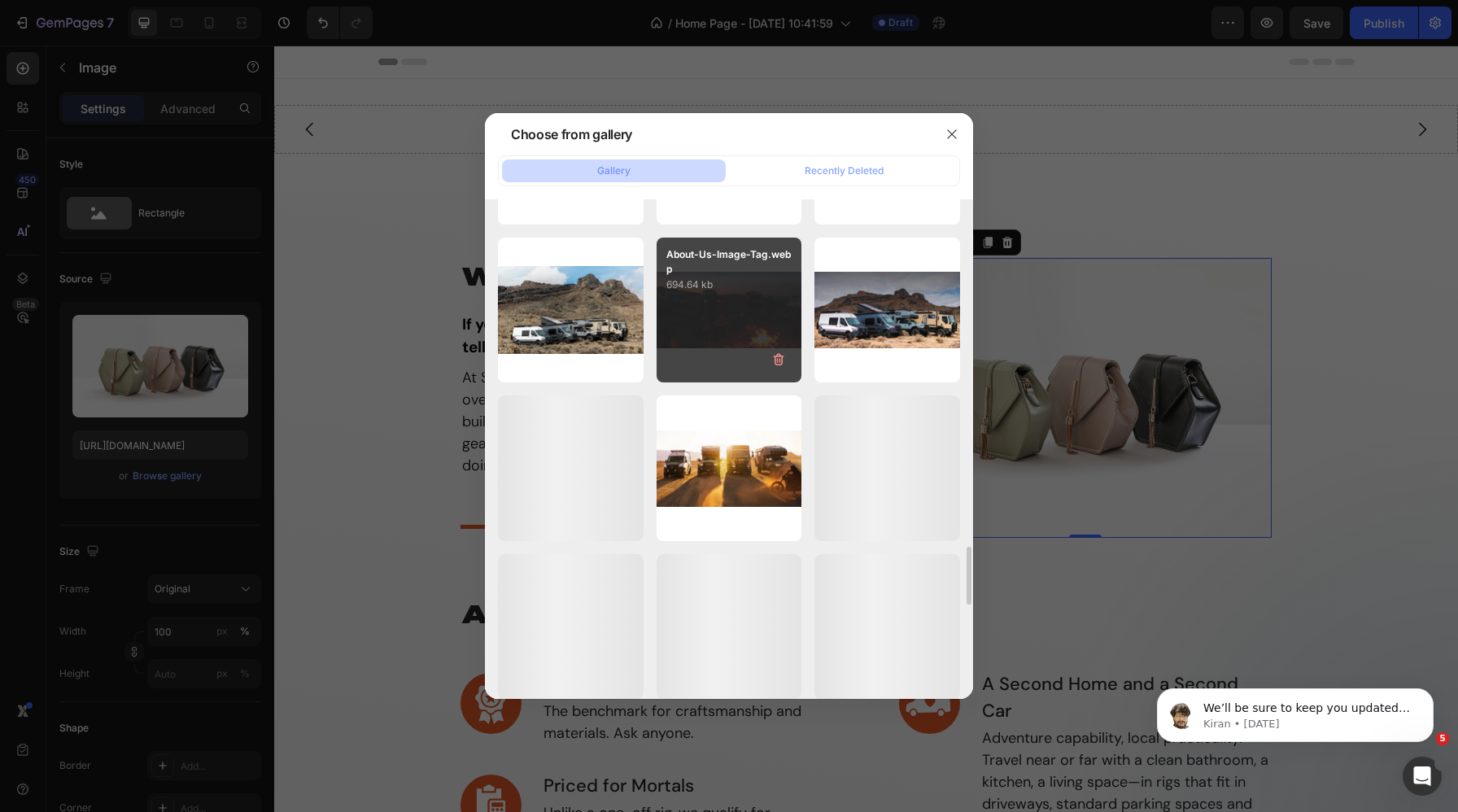
click at [712, 298] on div "About-Us-Image-Tag.webp 694.64 kb" at bounding box center [729, 310] width 146 height 146
type input "https://cdn.shopify.com/s/files/1/0625/3907/1747/files/gempages_491634444252218…"
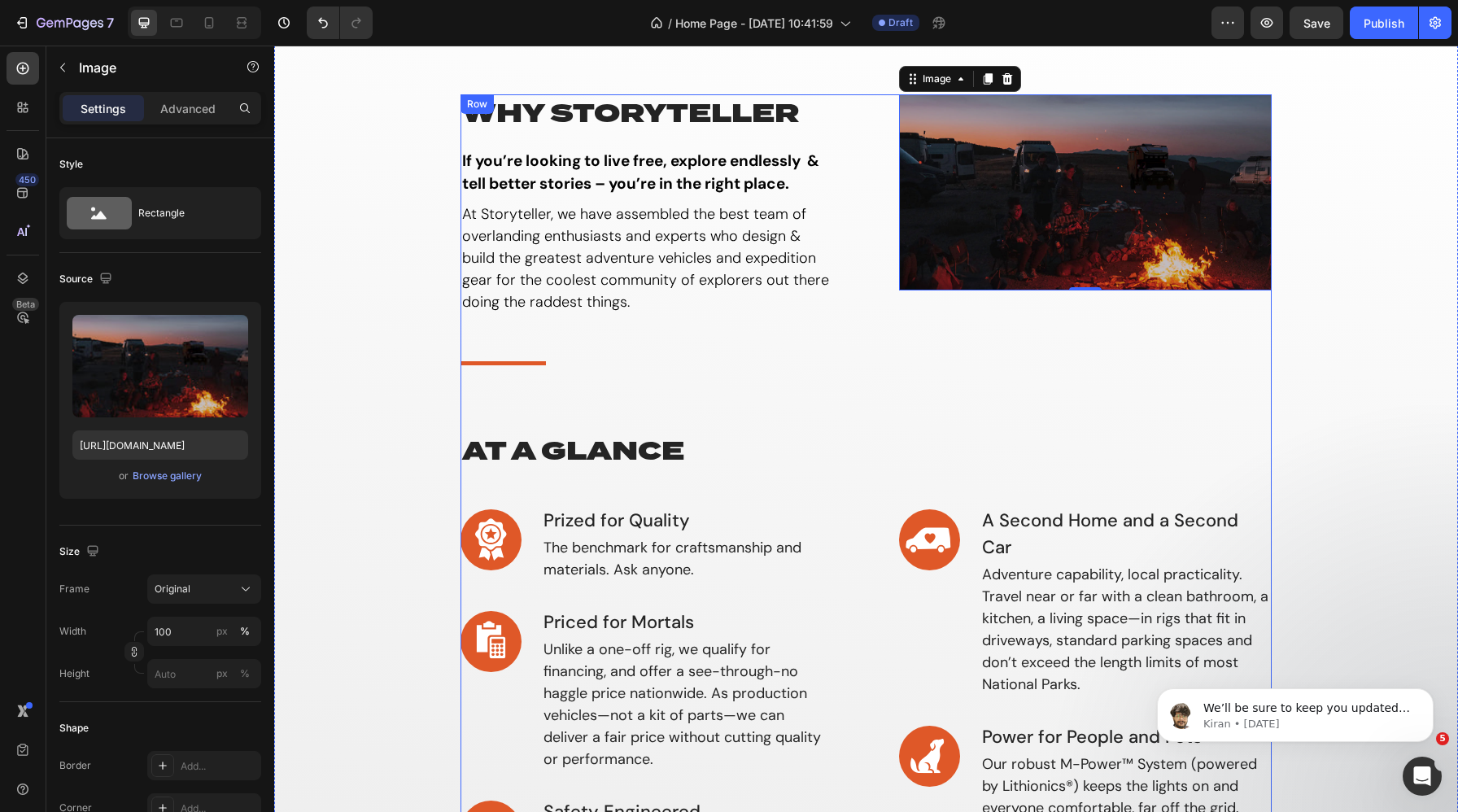
scroll to position [158, 0]
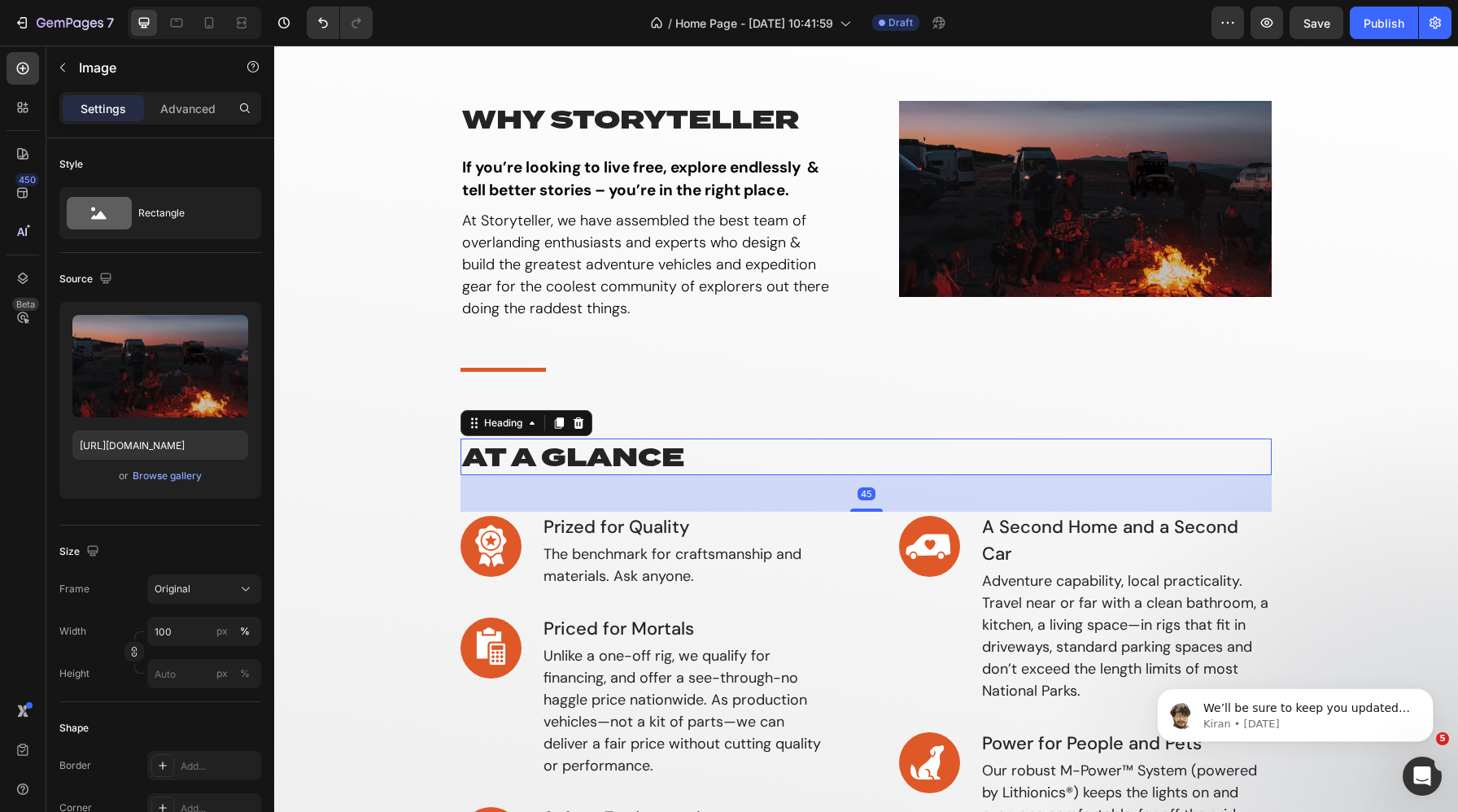
click at [584, 458] on h2 "AT A GLANCE" at bounding box center [867, 457] width 812 height 37
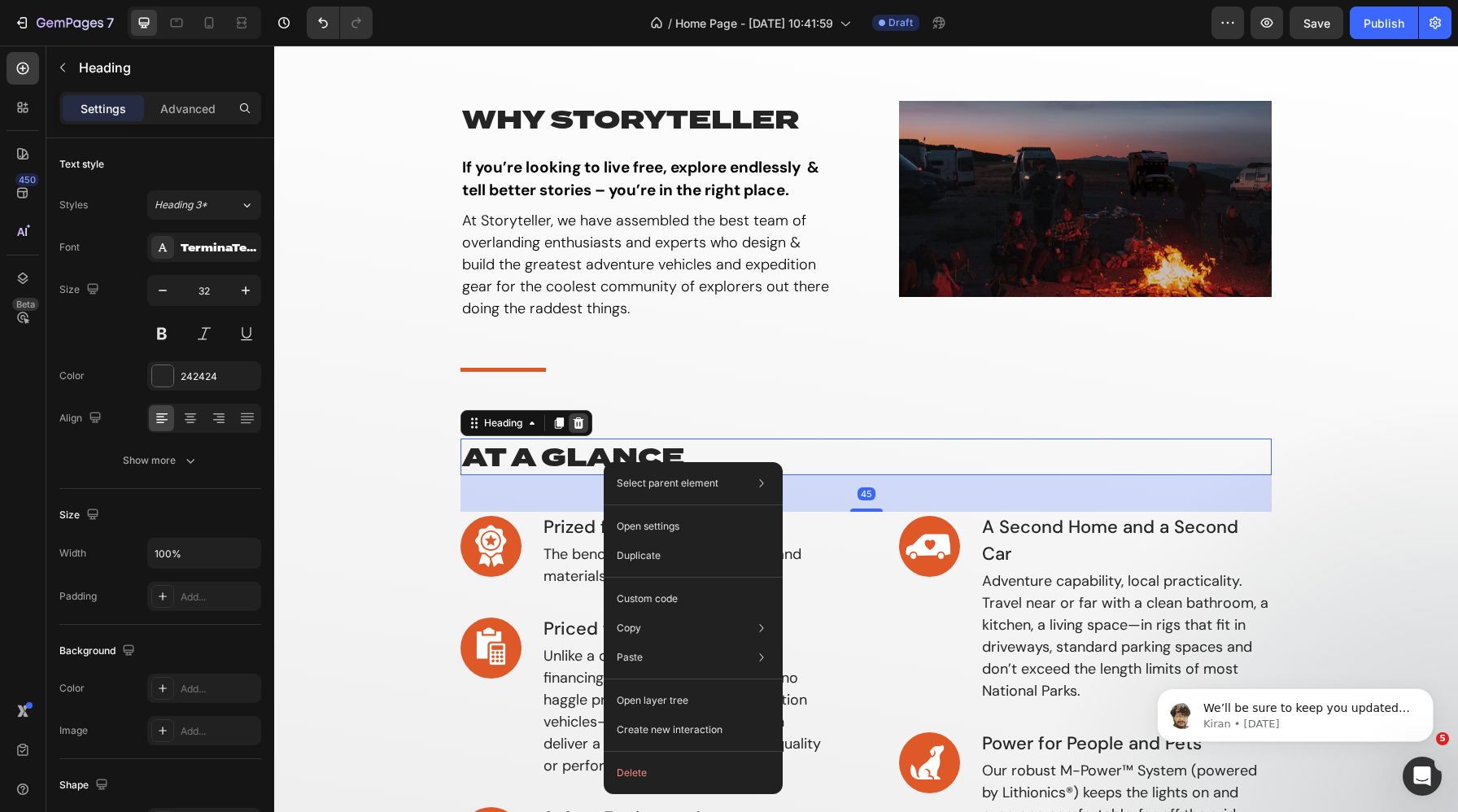
click at [583, 420] on icon at bounding box center [578, 423] width 13 height 13
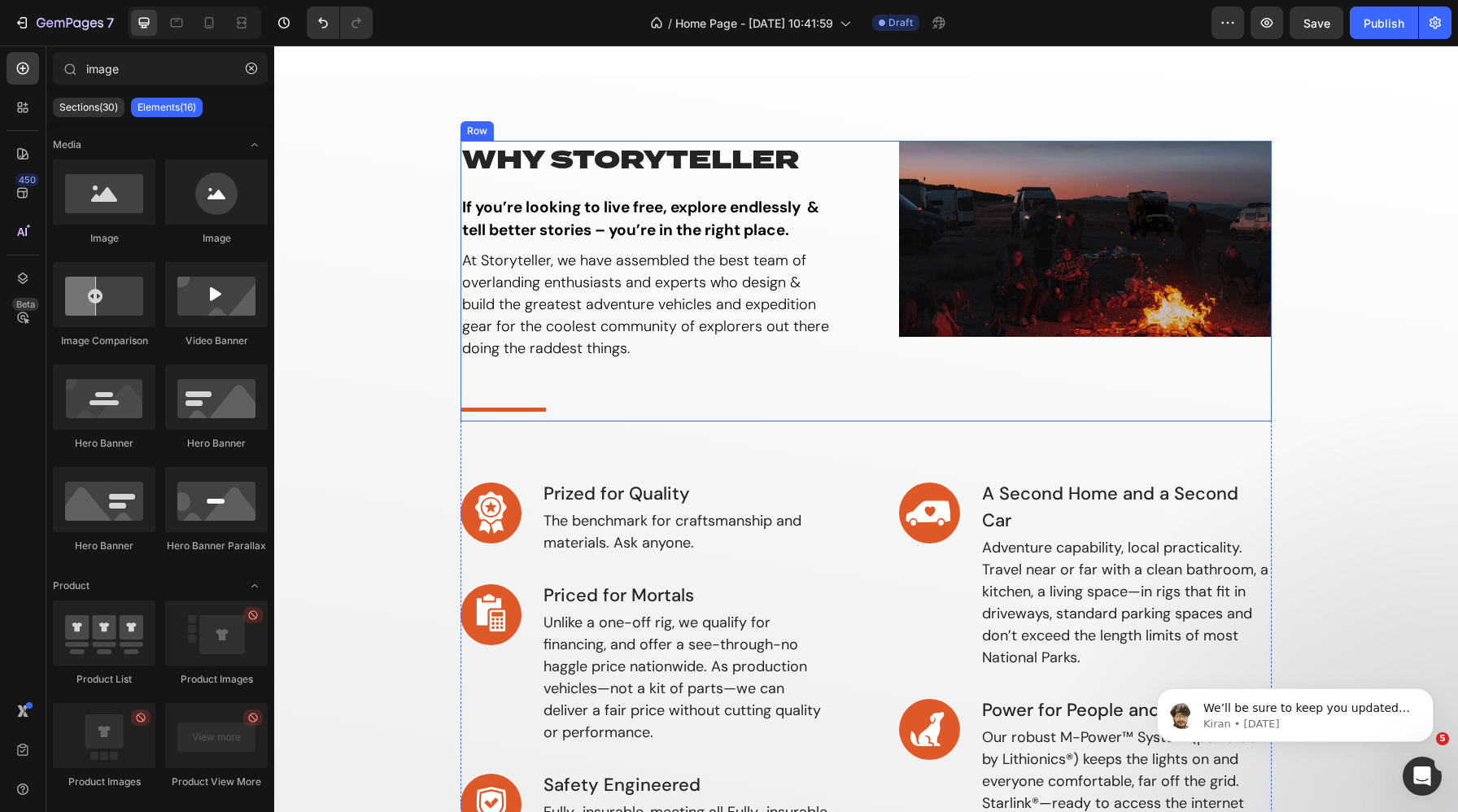
scroll to position [138, 0]
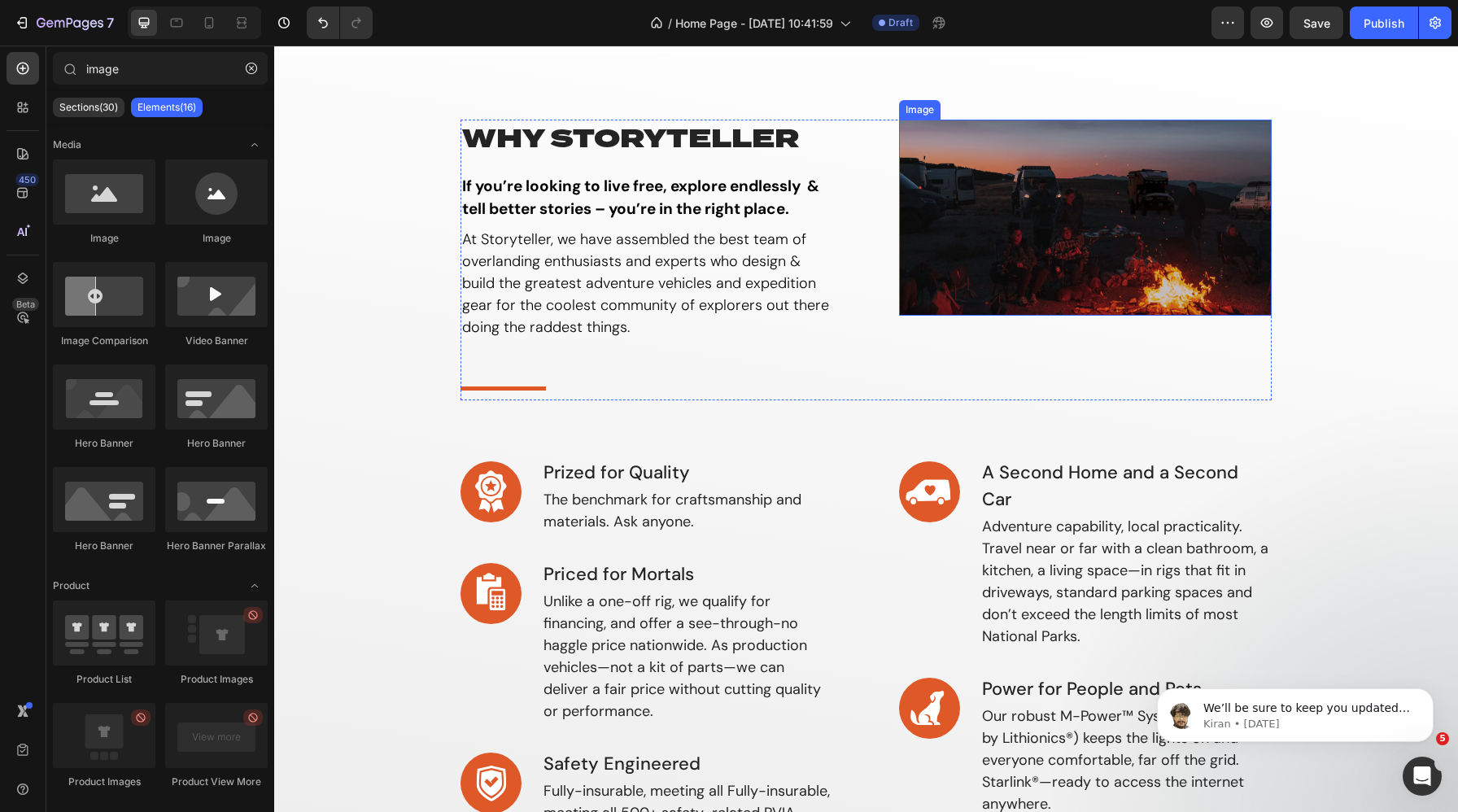
click at [1086, 233] on img at bounding box center [1086, 217] width 374 height 196
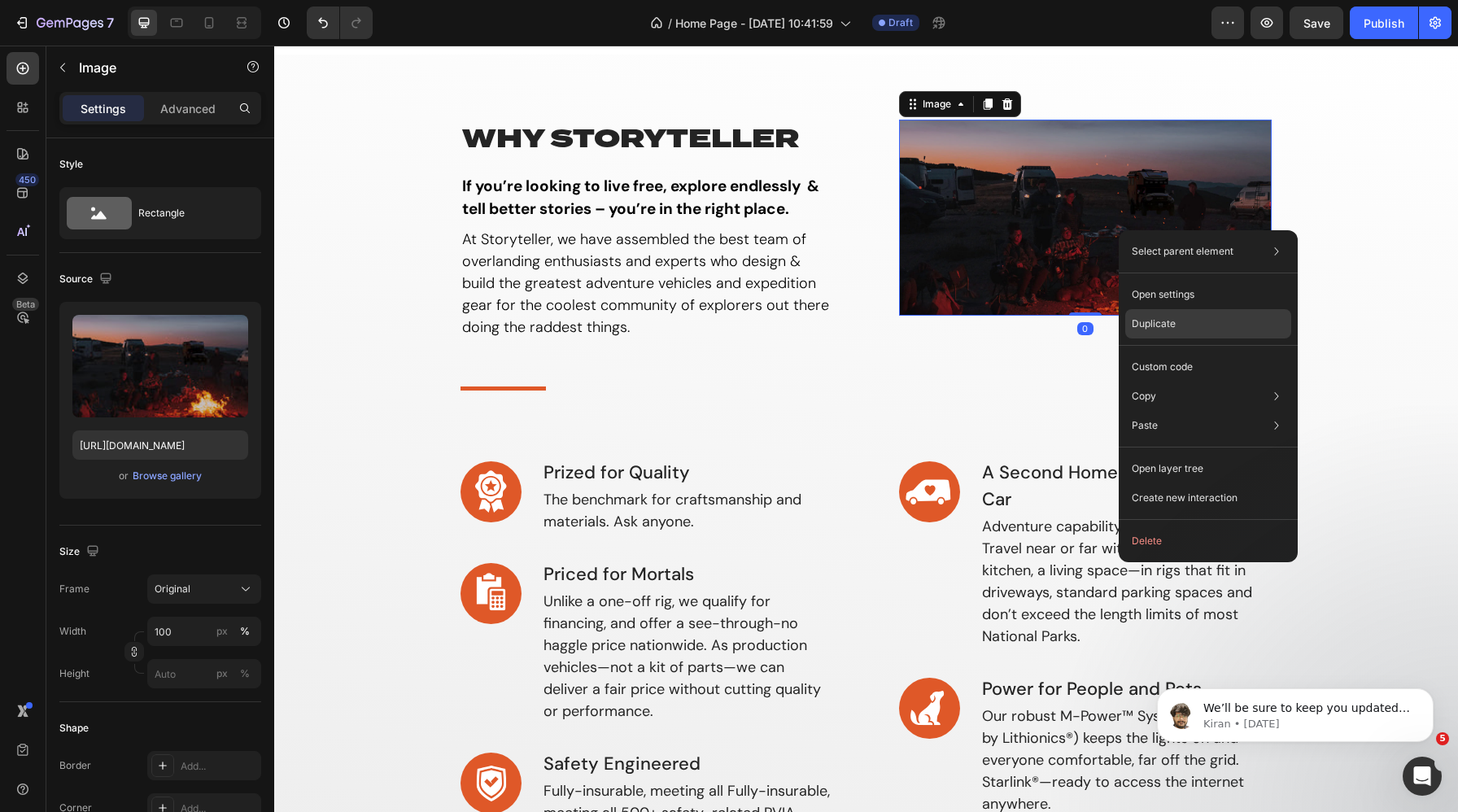
click at [1162, 319] on p "Duplicate" at bounding box center [1154, 324] width 44 height 15
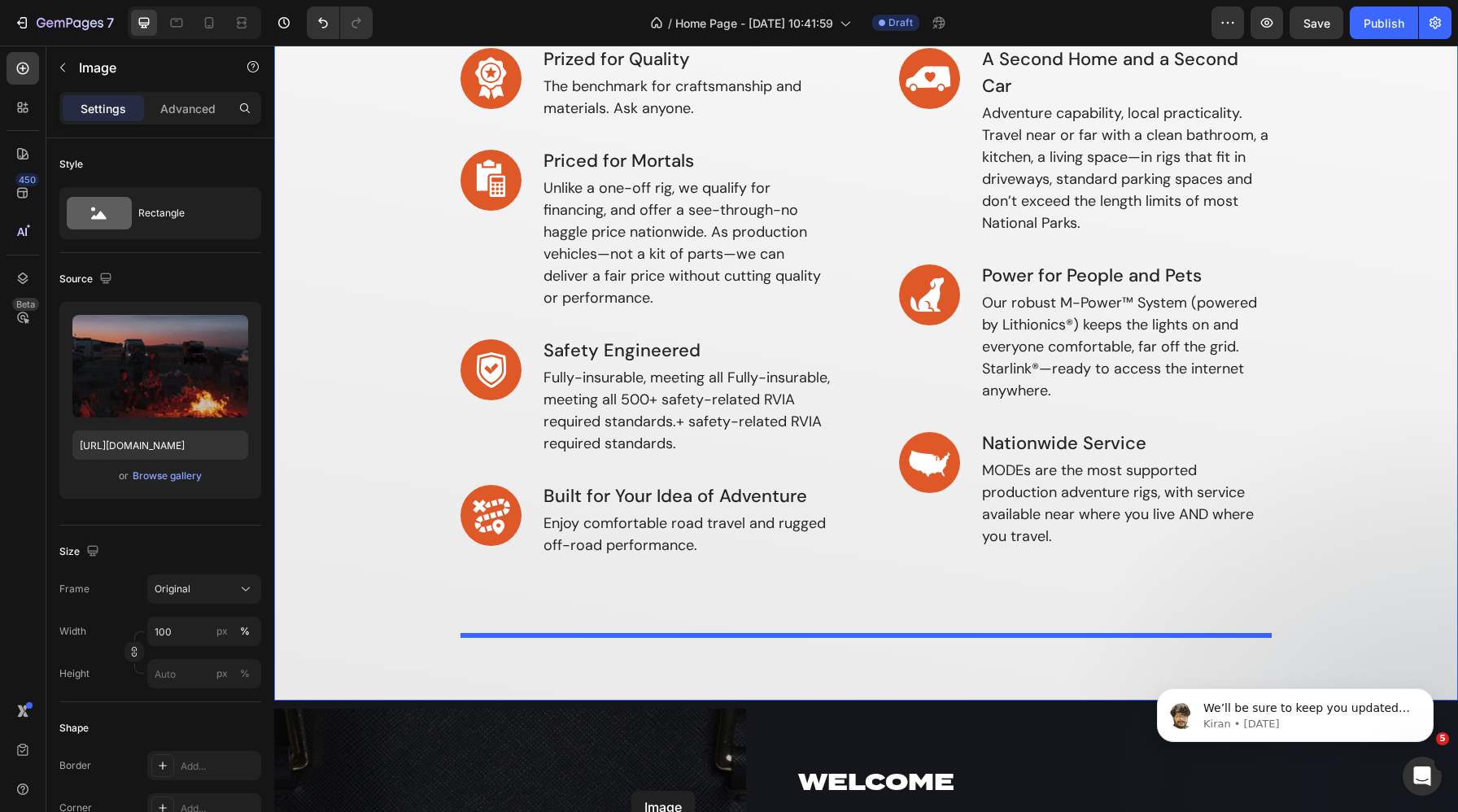
scroll to position [668, 0]
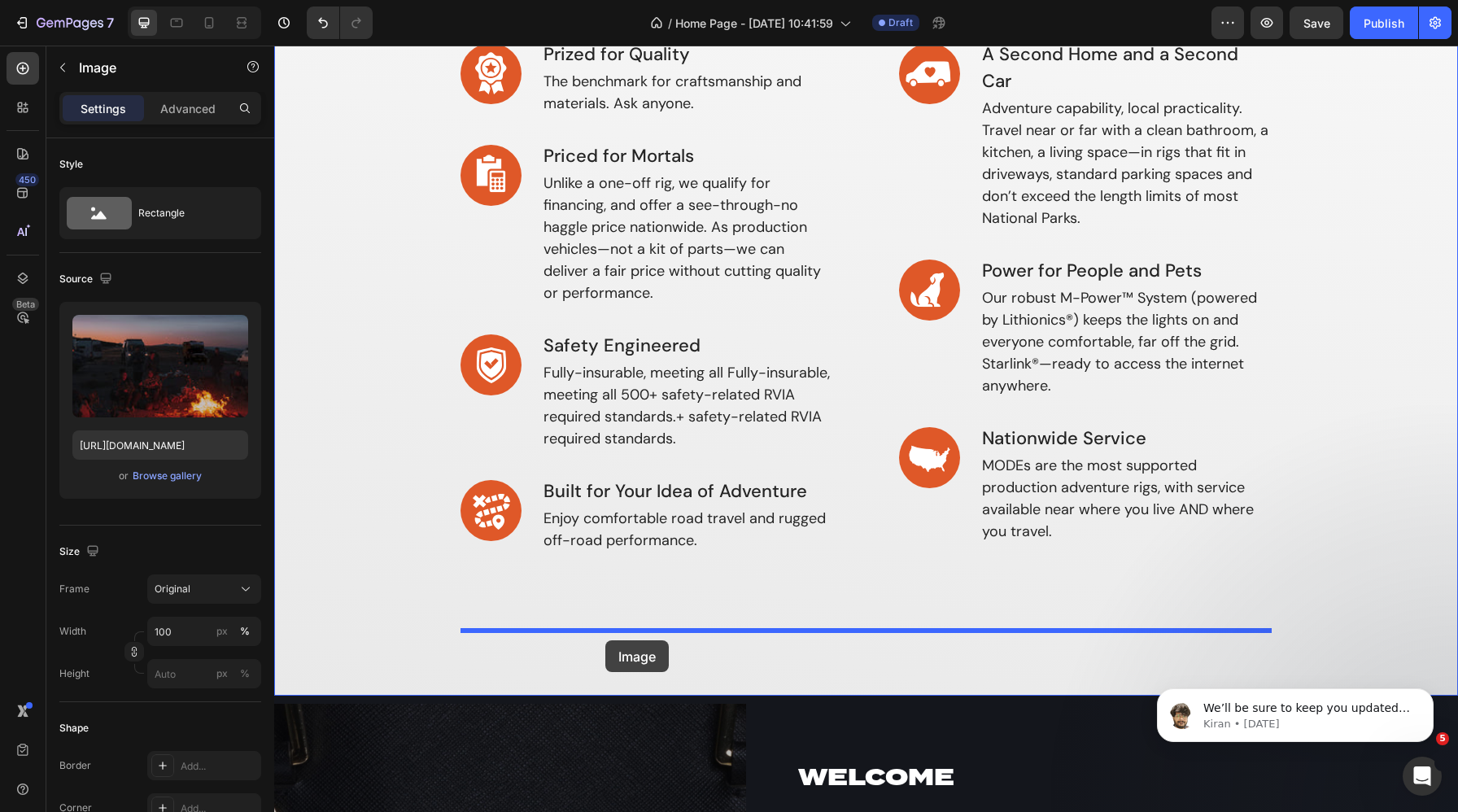
drag, startPoint x: 931, startPoint y: 136, endPoint x: 606, endPoint y: 639, distance: 598.9
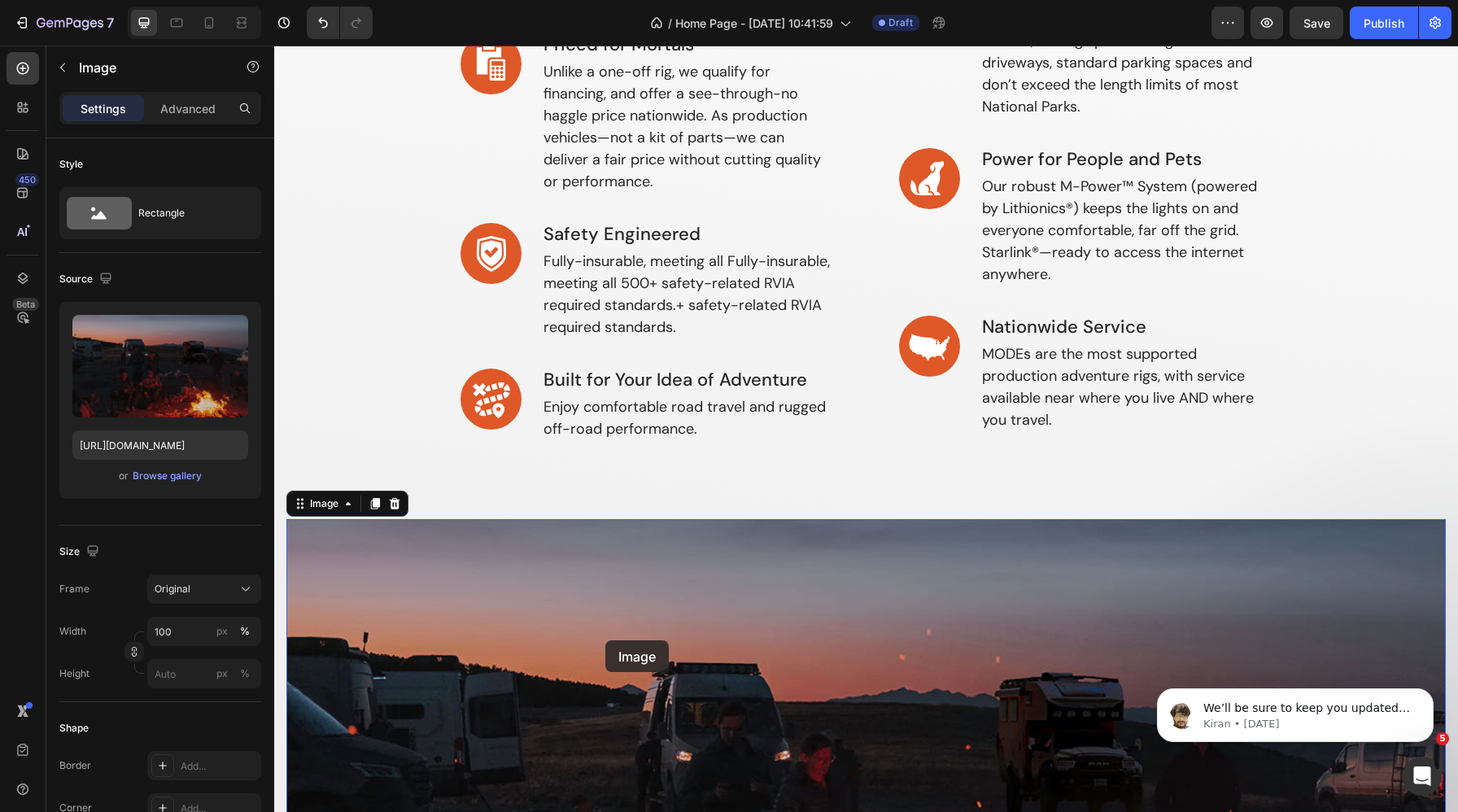
scroll to position [557, 0]
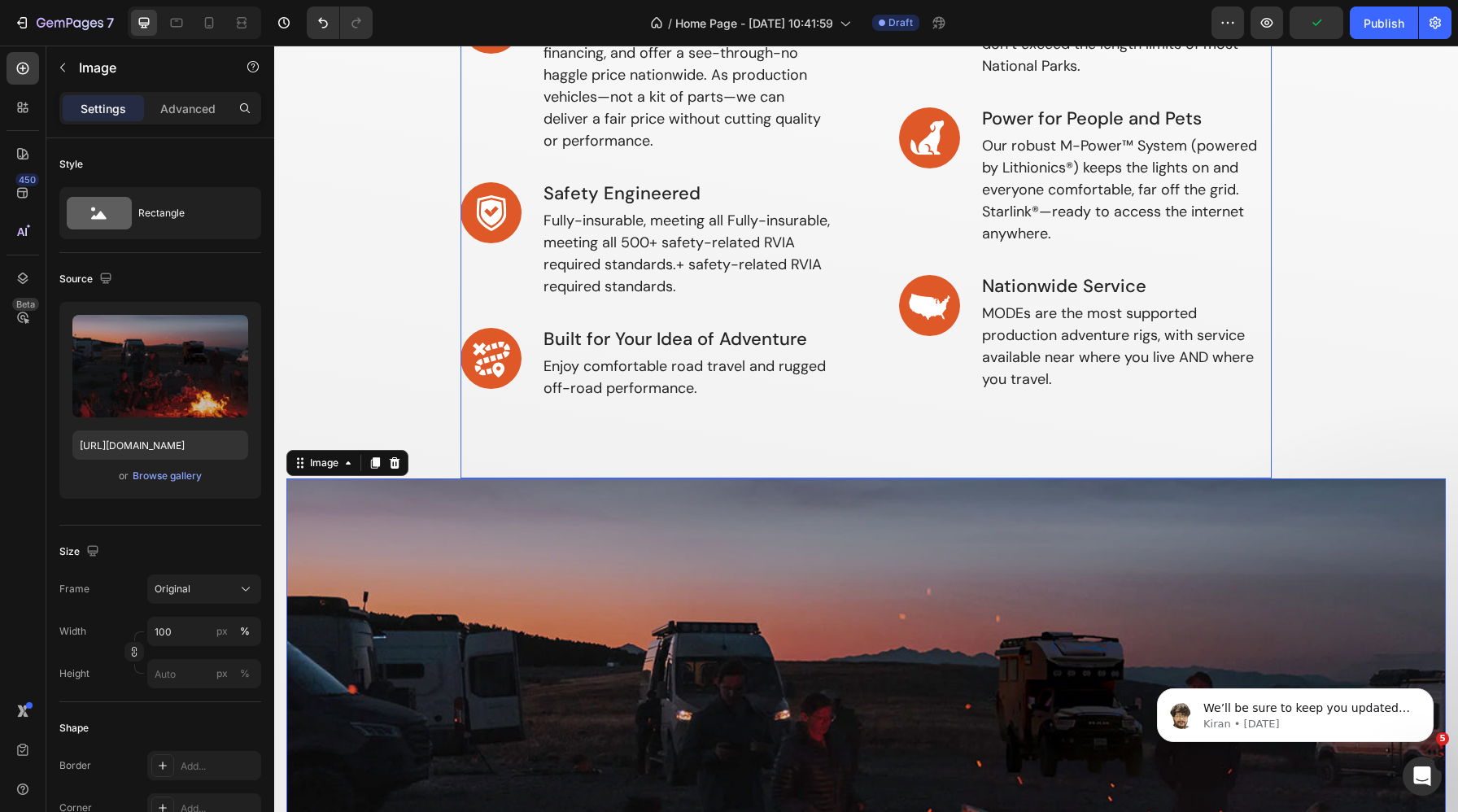
scroll to position [708, 0]
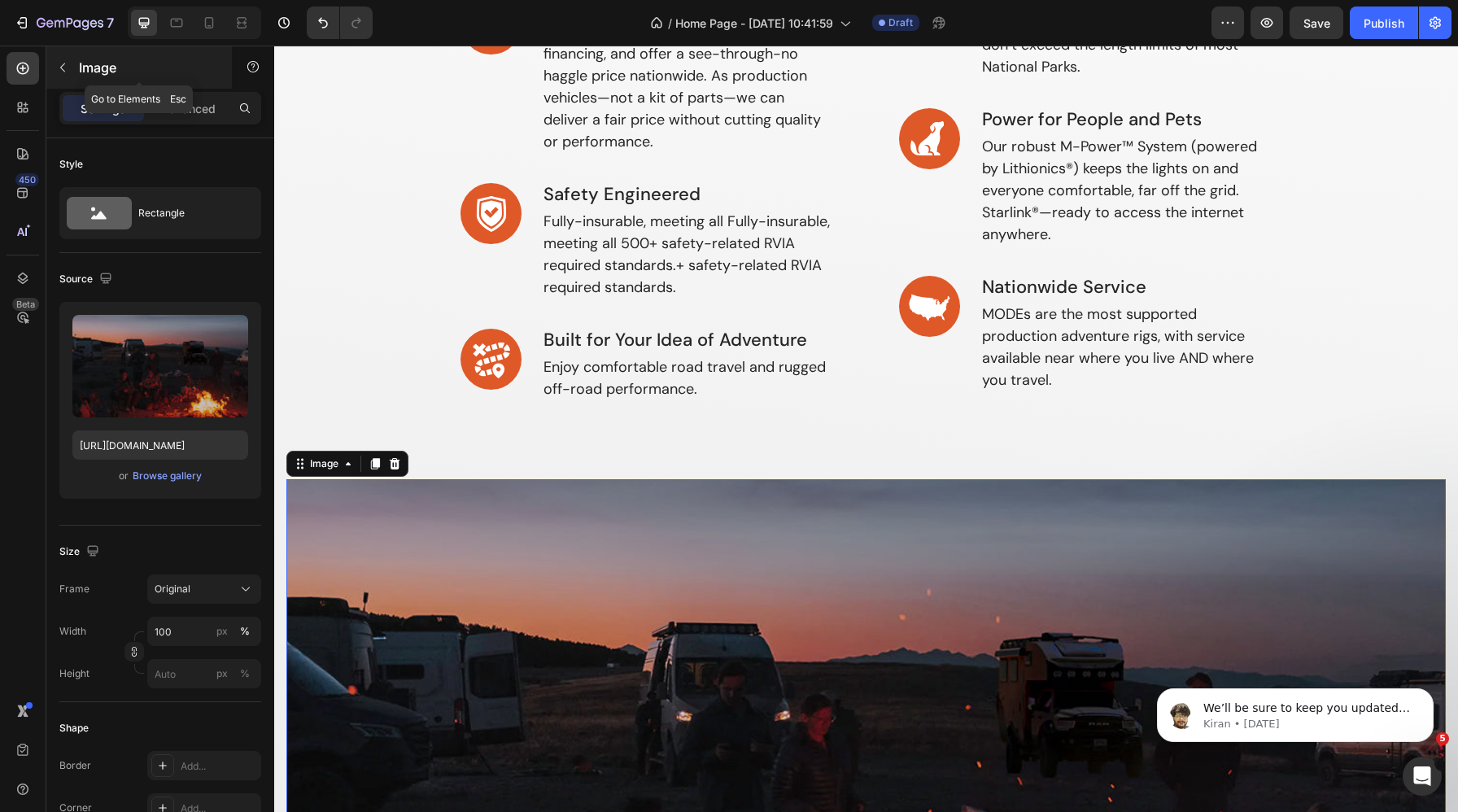
click at [59, 74] on button "button" at bounding box center [63, 68] width 26 height 26
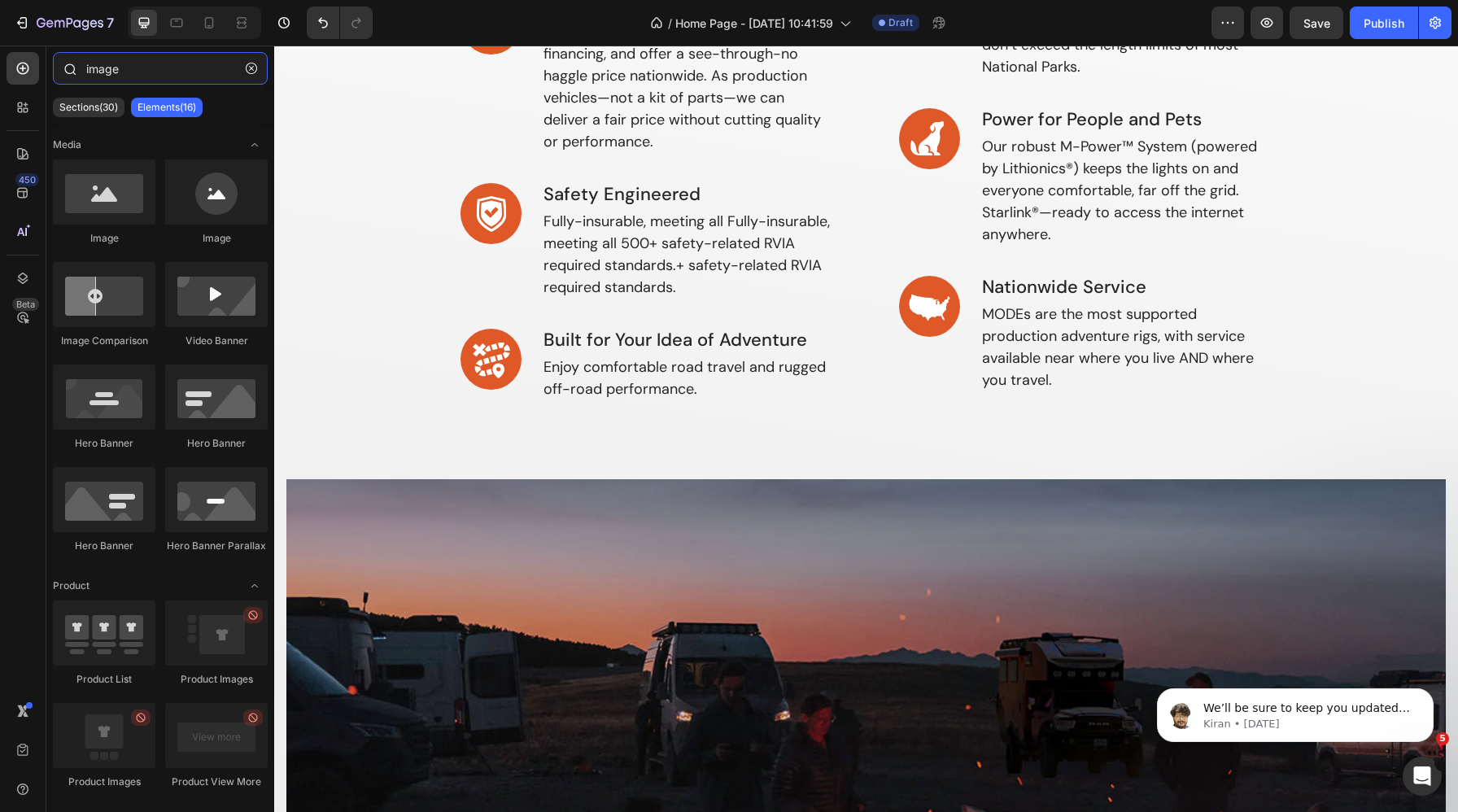
click at [139, 70] on input "image" at bounding box center [160, 68] width 215 height 32
click at [78, 107] on p "Sections(30)" at bounding box center [89, 107] width 59 height 13
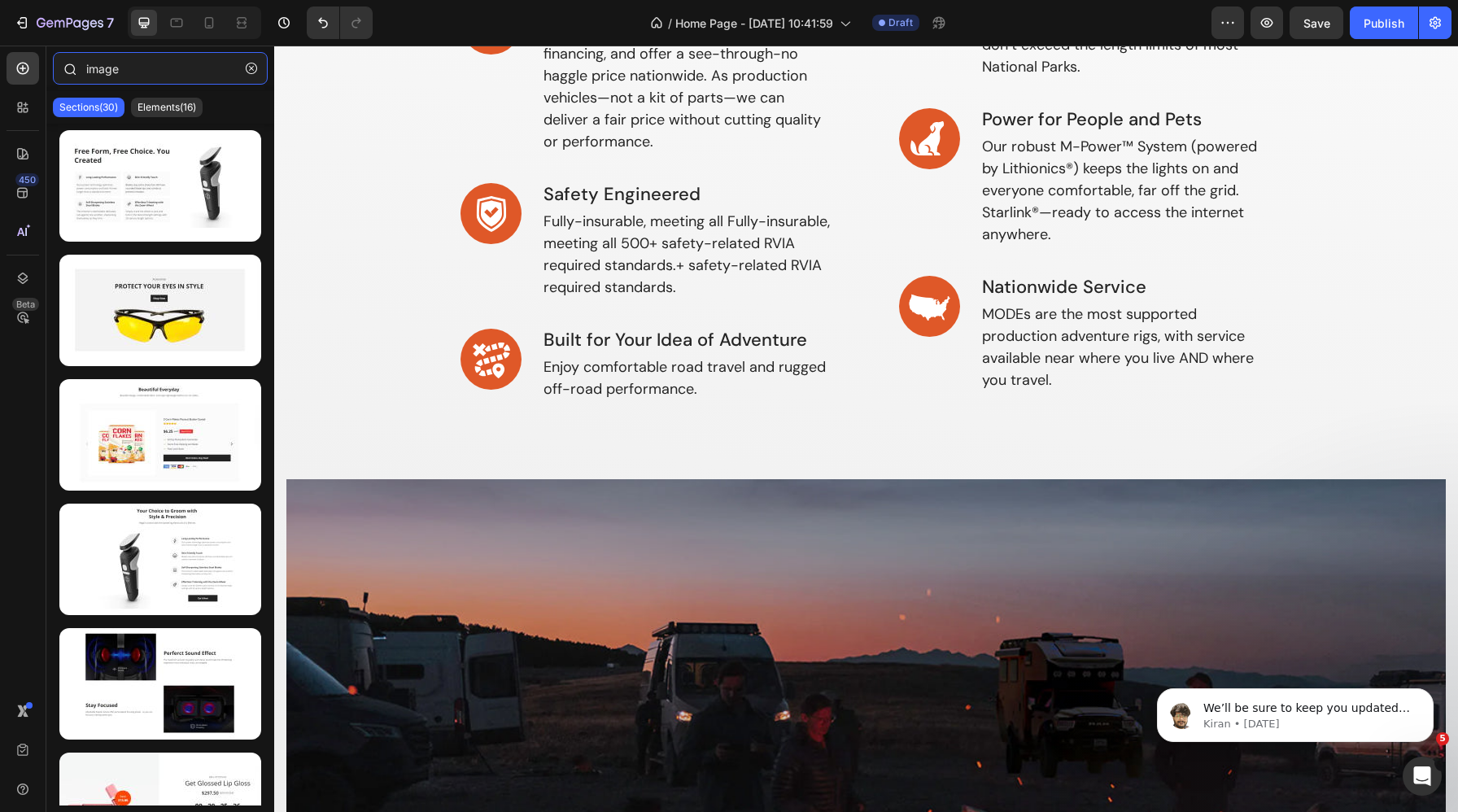
click at [144, 68] on input "image" at bounding box center [160, 68] width 215 height 32
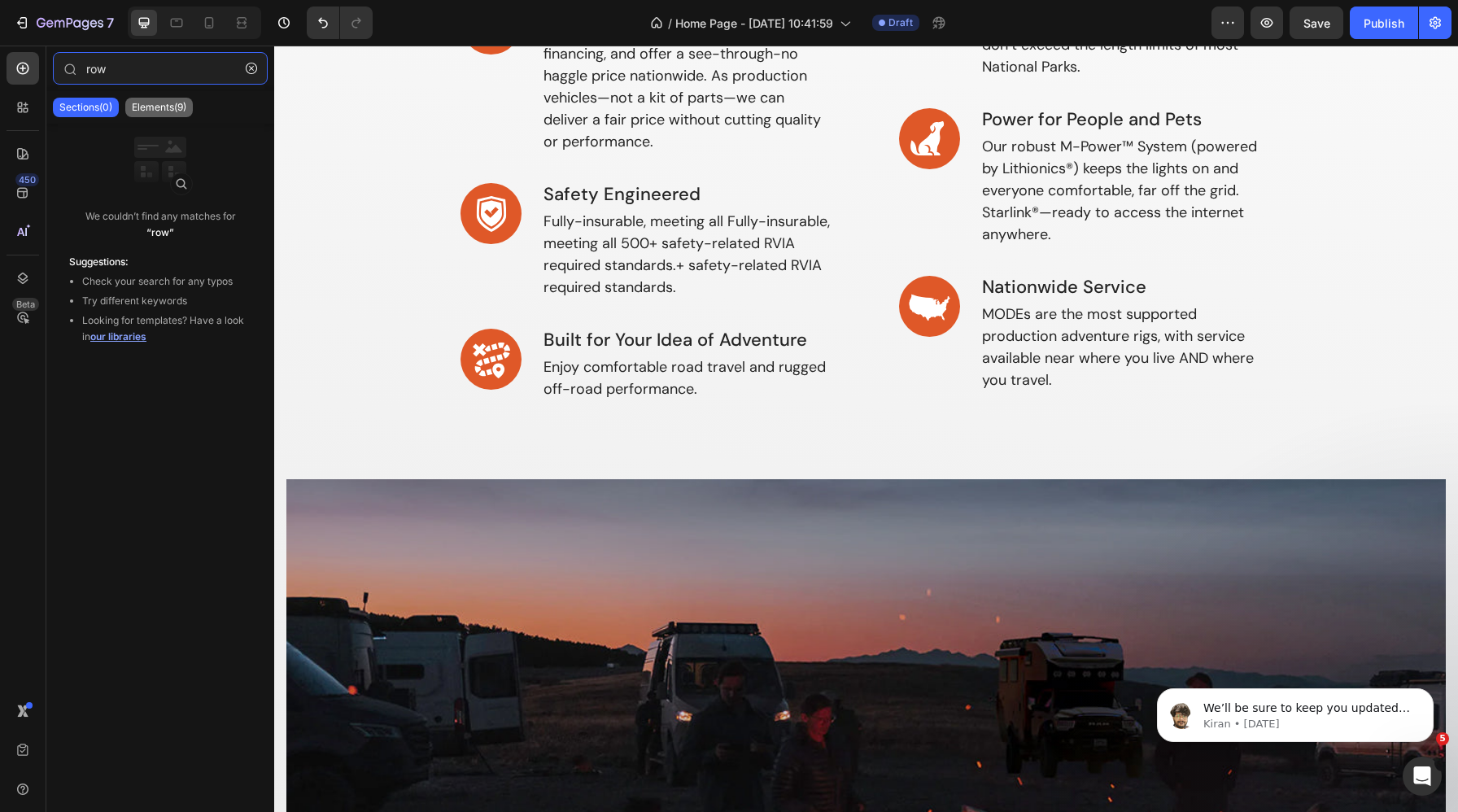
type input "row"
click at [153, 99] on div "Elements(9)" at bounding box center [159, 108] width 68 height 20
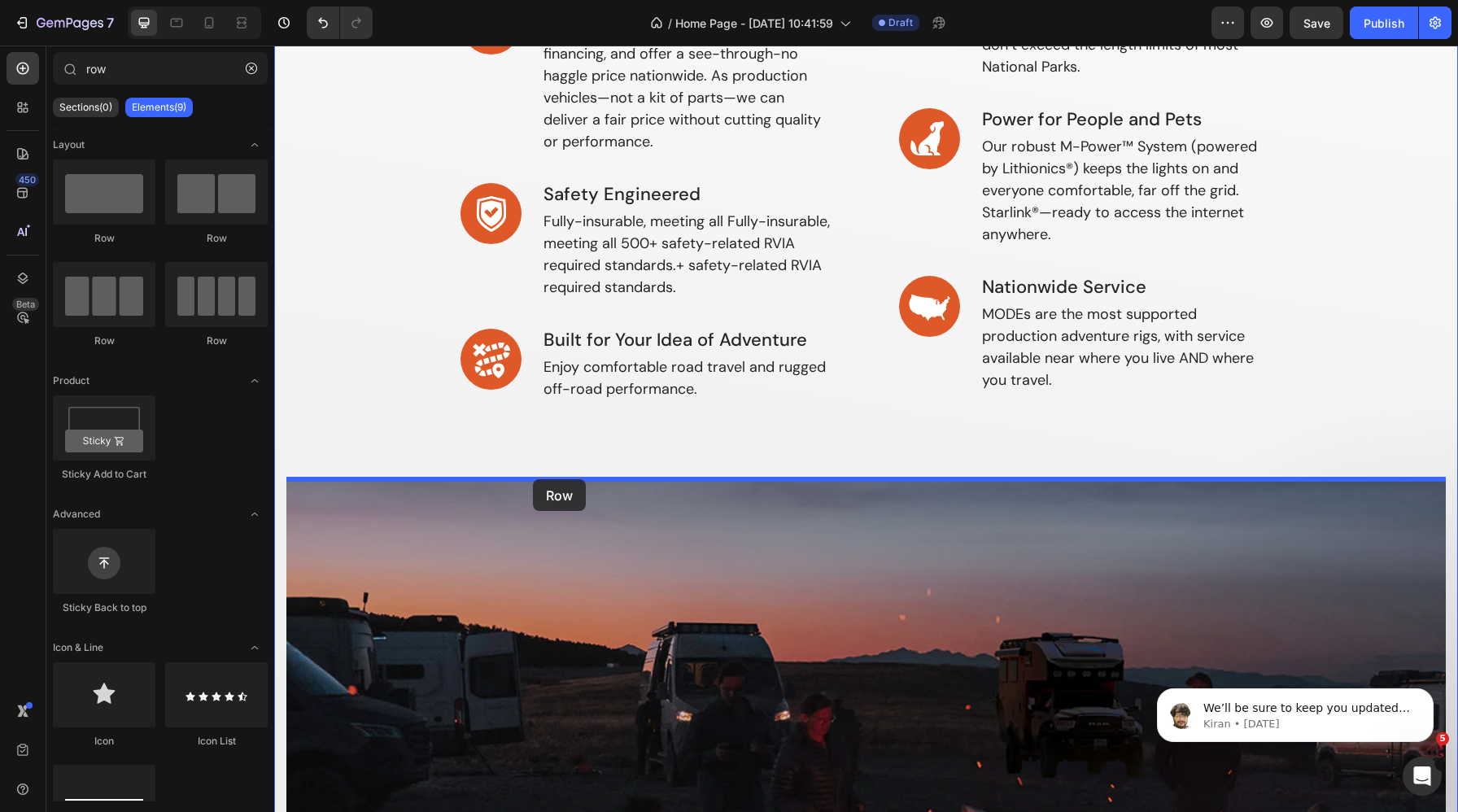
drag, startPoint x: 496, startPoint y: 235, endPoint x: 533, endPoint y: 479, distance: 246.8
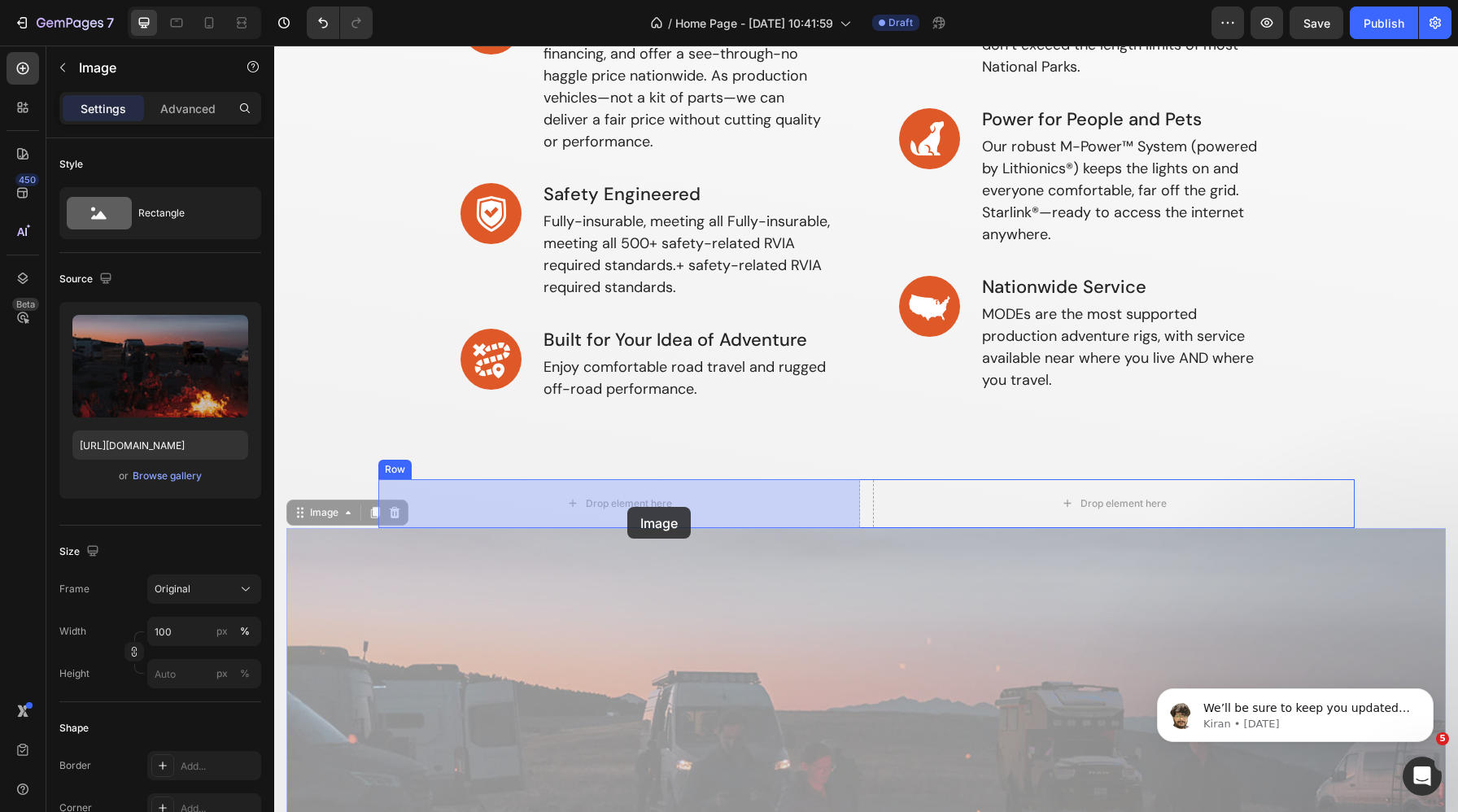
drag, startPoint x: 708, startPoint y: 667, endPoint x: 625, endPoint y: 505, distance: 182.0
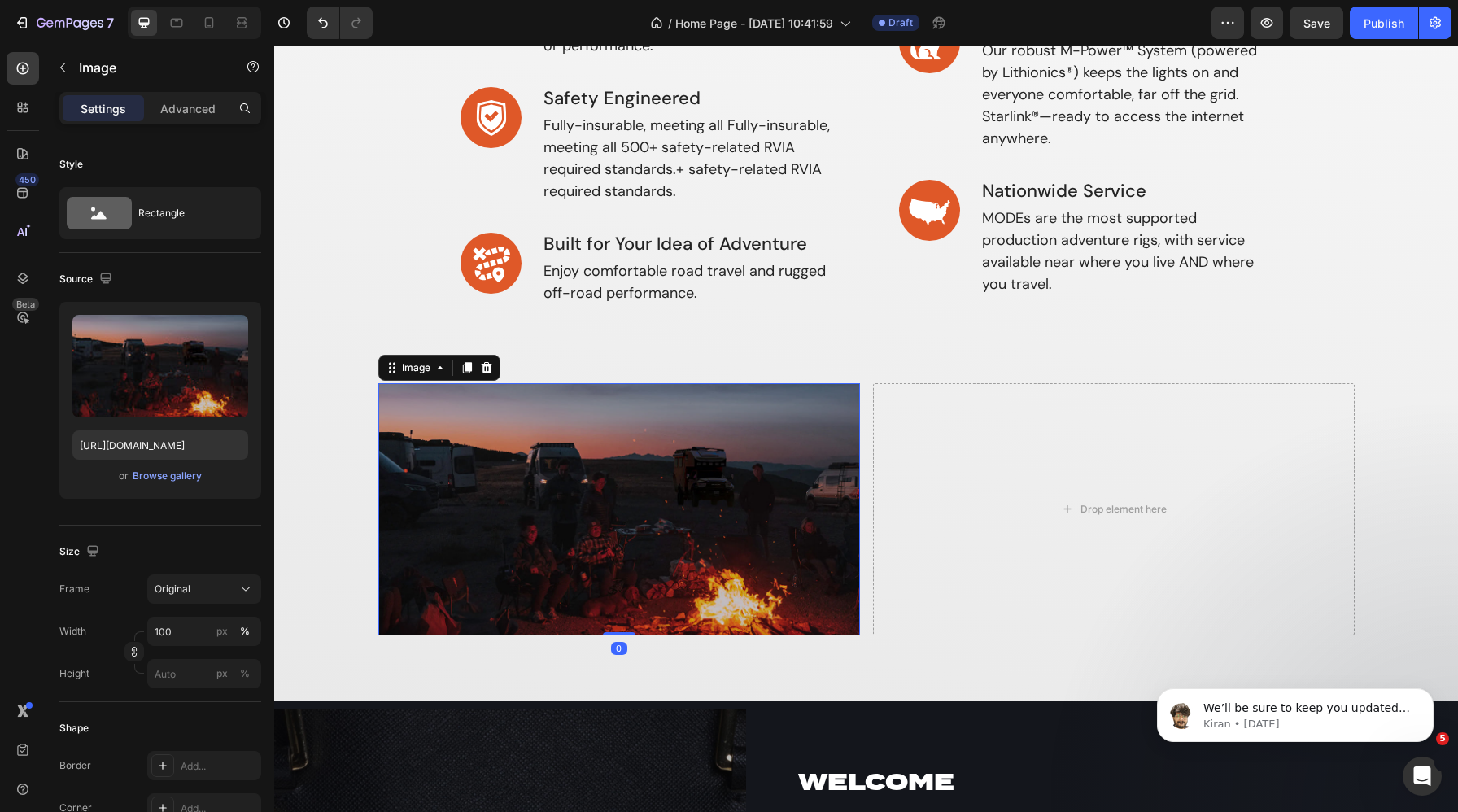
scroll to position [806, 0]
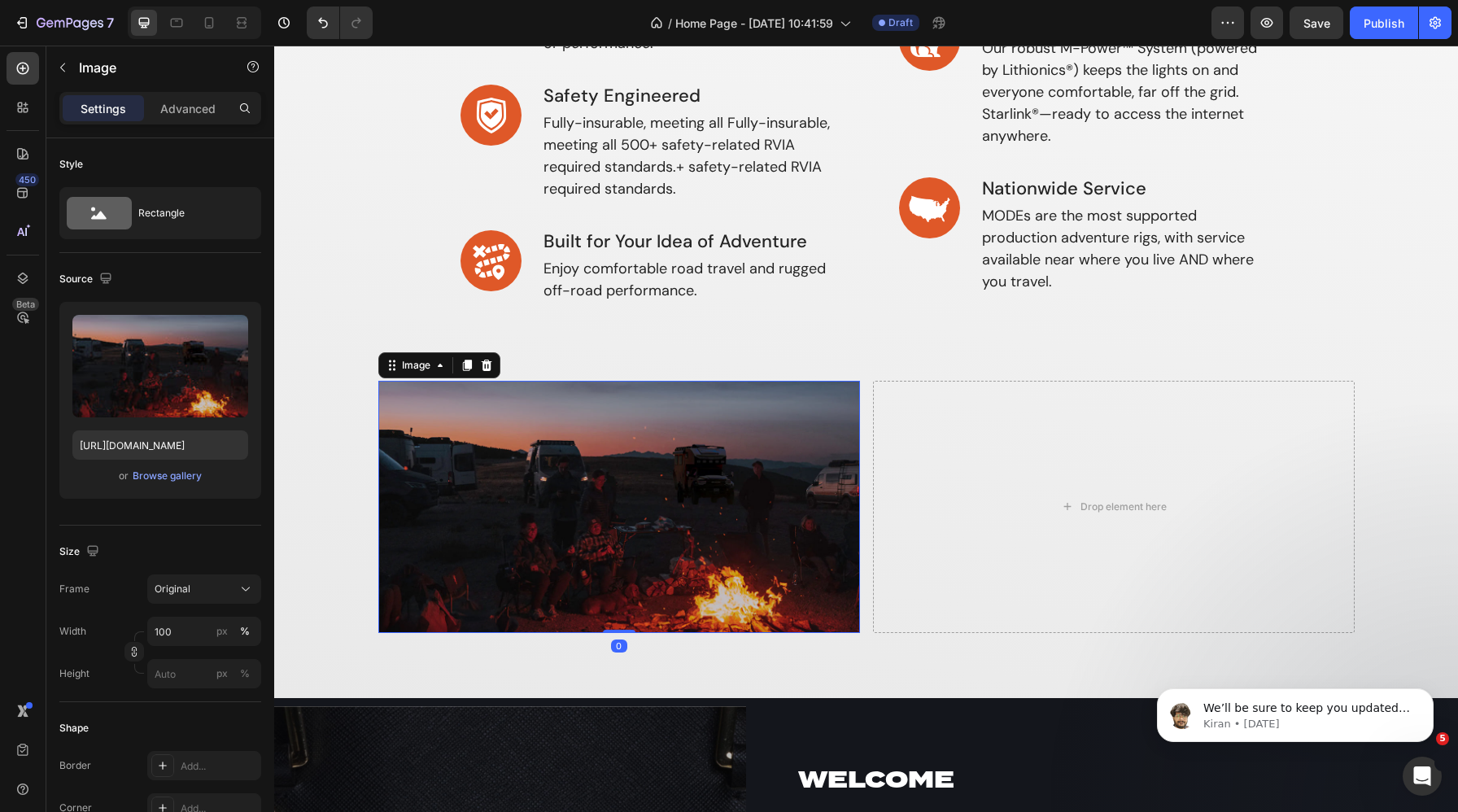
click at [633, 492] on img at bounding box center [619, 507] width 481 height 253
click at [167, 482] on div "Browse gallery" at bounding box center [167, 475] width 69 height 15
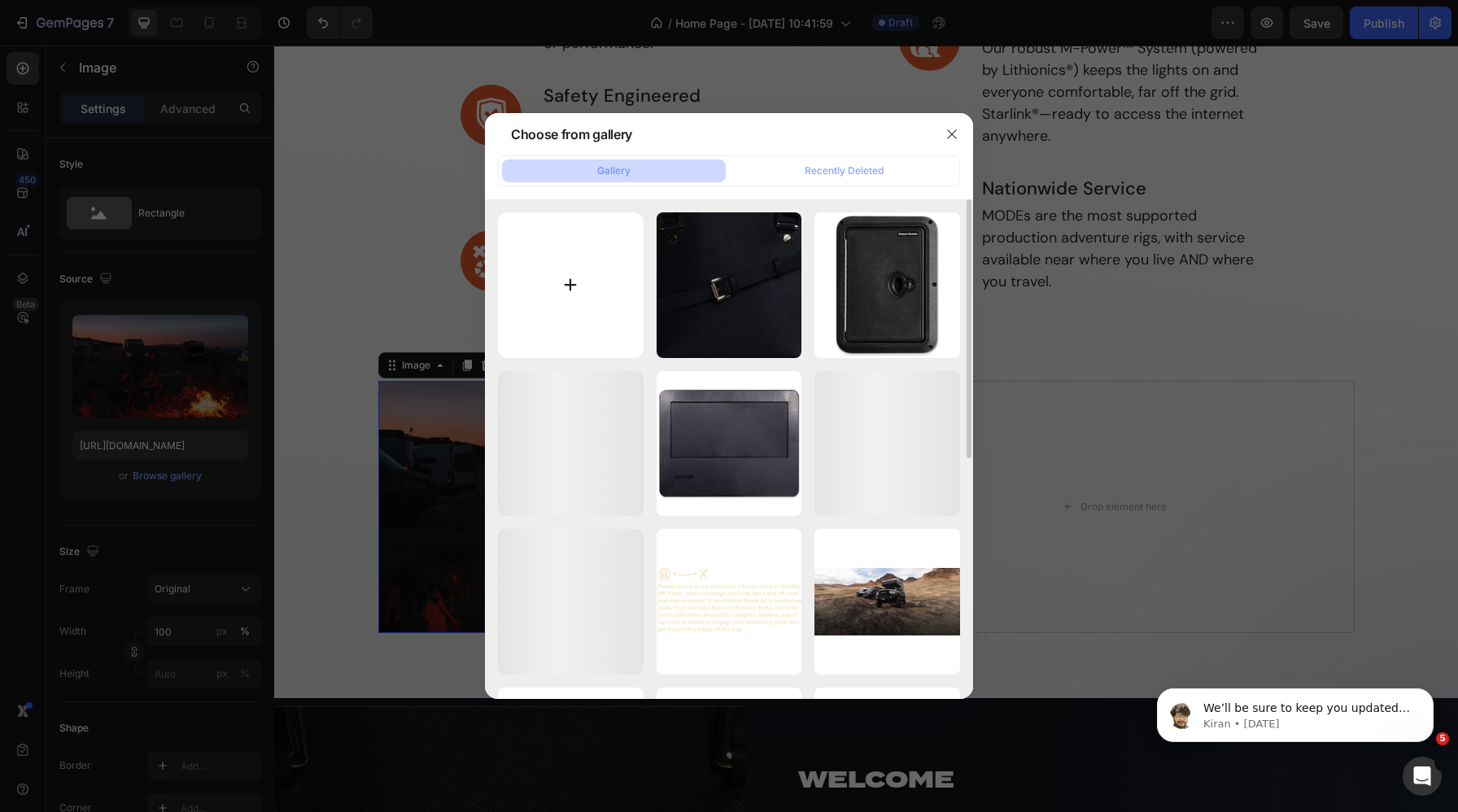
click at [584, 279] on input "file" at bounding box center [570, 285] width 146 height 146
type input "C:\fakepath\Storyteller Camping Off-Grid.webp"
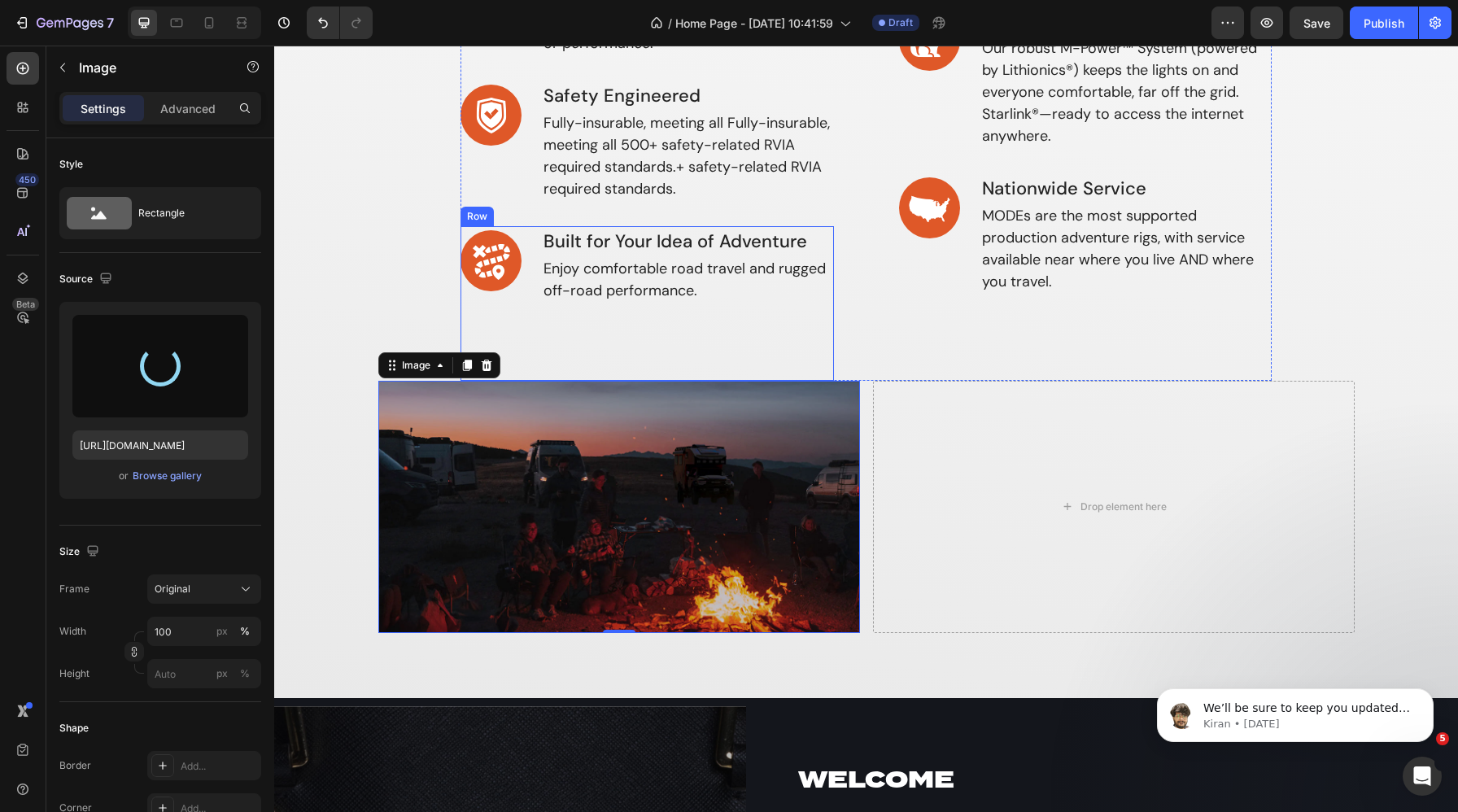
type input "https://cdn.shopify.com/s/files/1/0625/3907/1747/files/gempages_491634444252218…"
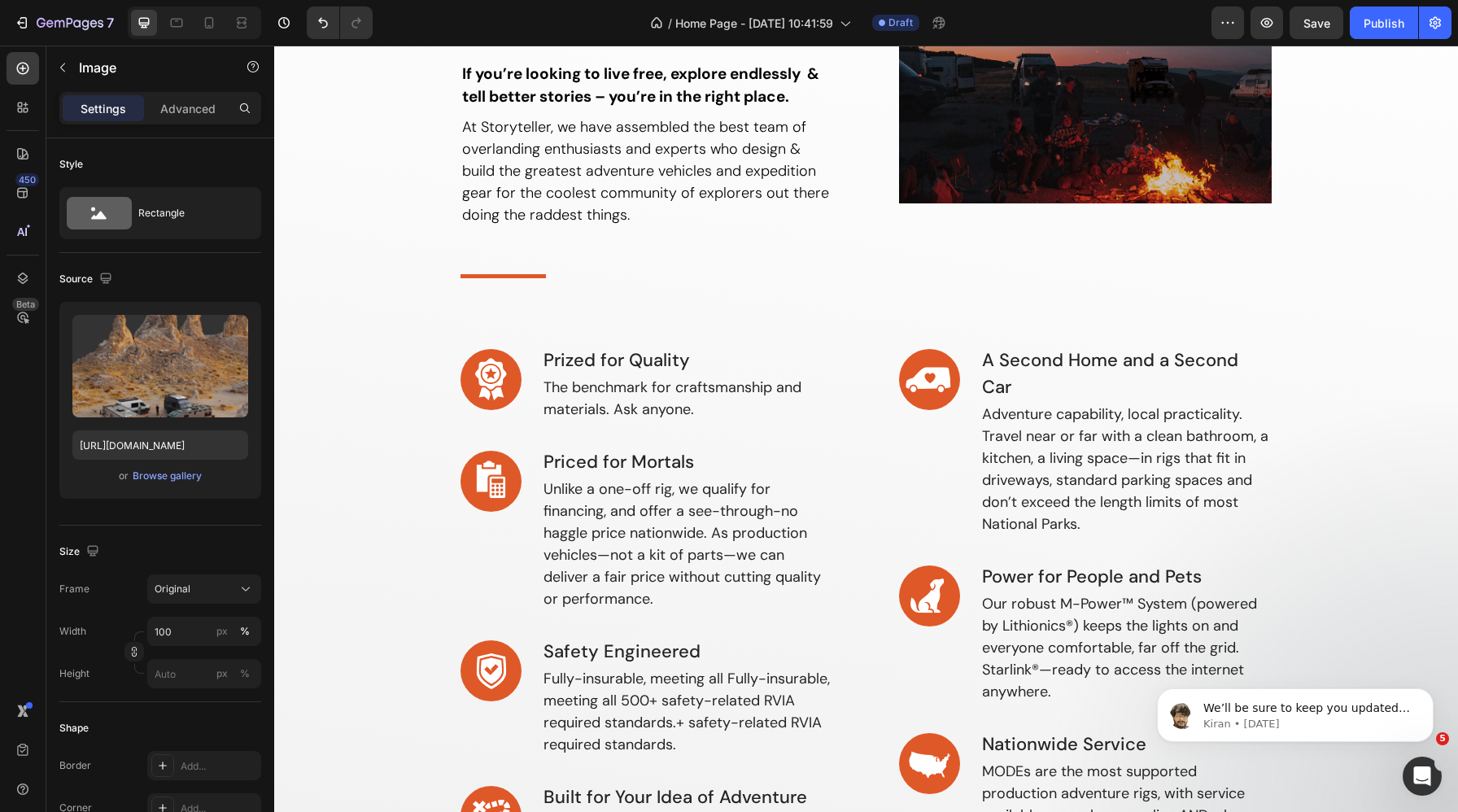
scroll to position [99, 0]
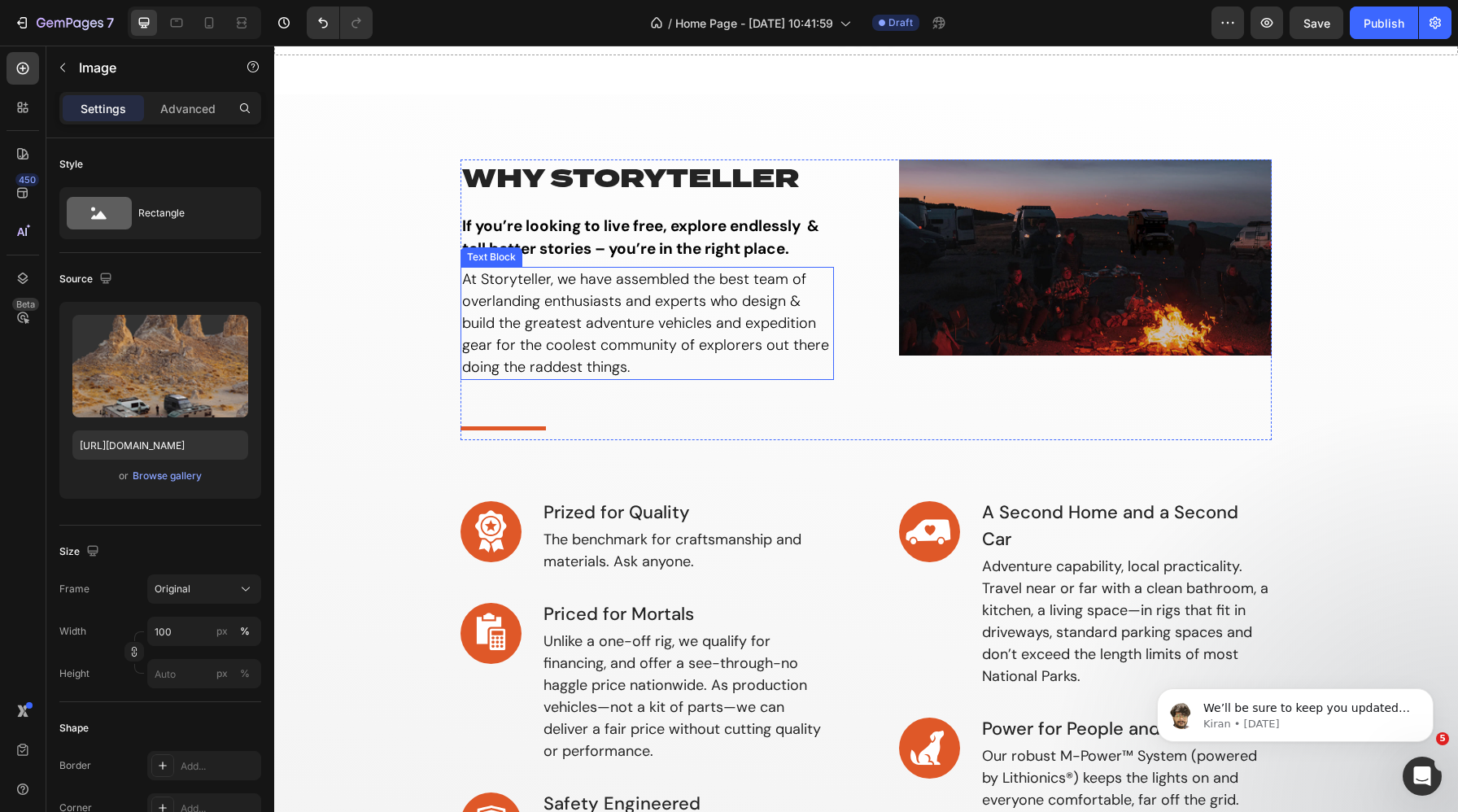
click at [622, 259] on p "If you’re looking to live free, explore endlessly & tell better stories – you’r…" at bounding box center [647, 238] width 370 height 46
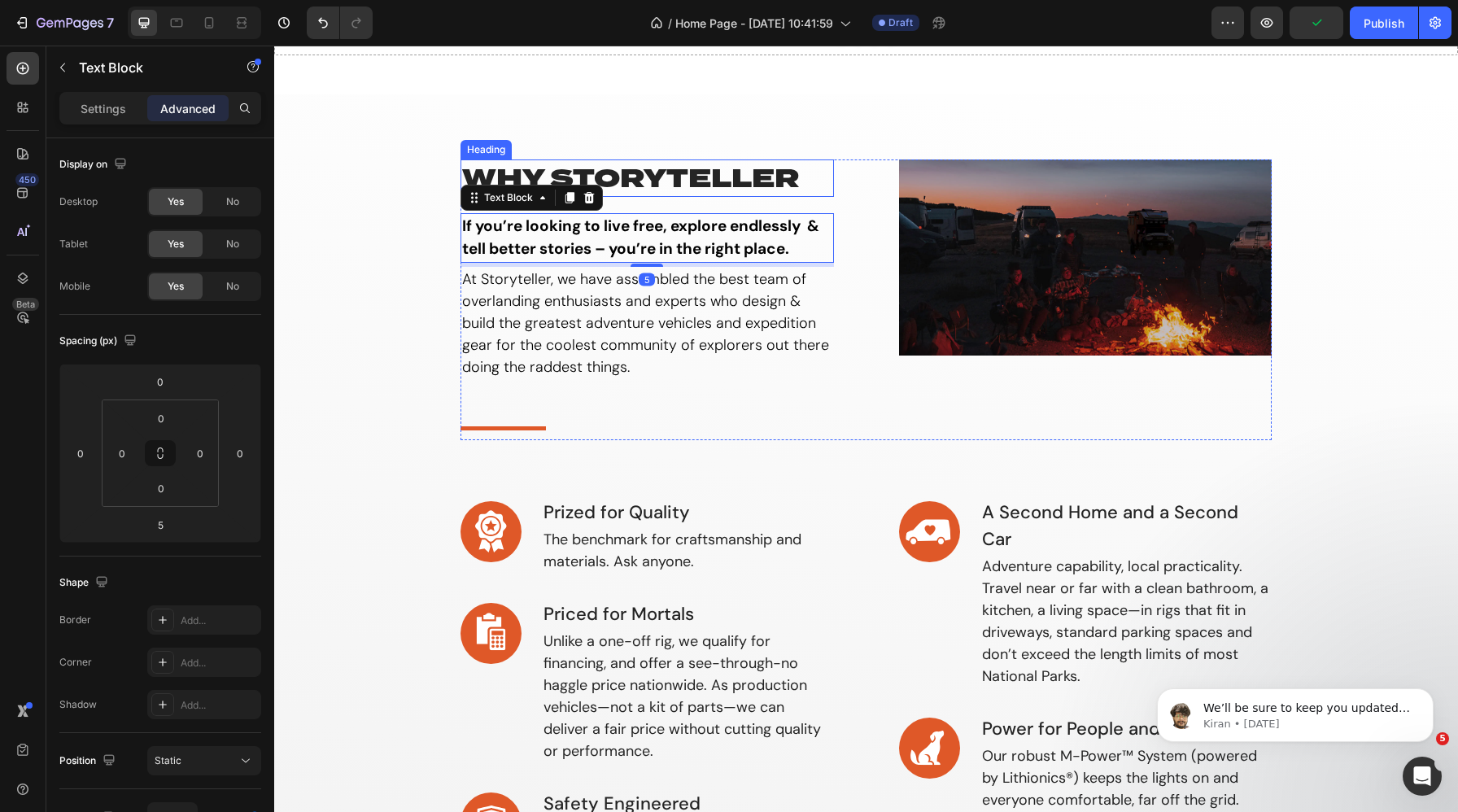
click at [638, 183] on p "why storyteller" at bounding box center [647, 178] width 370 height 34
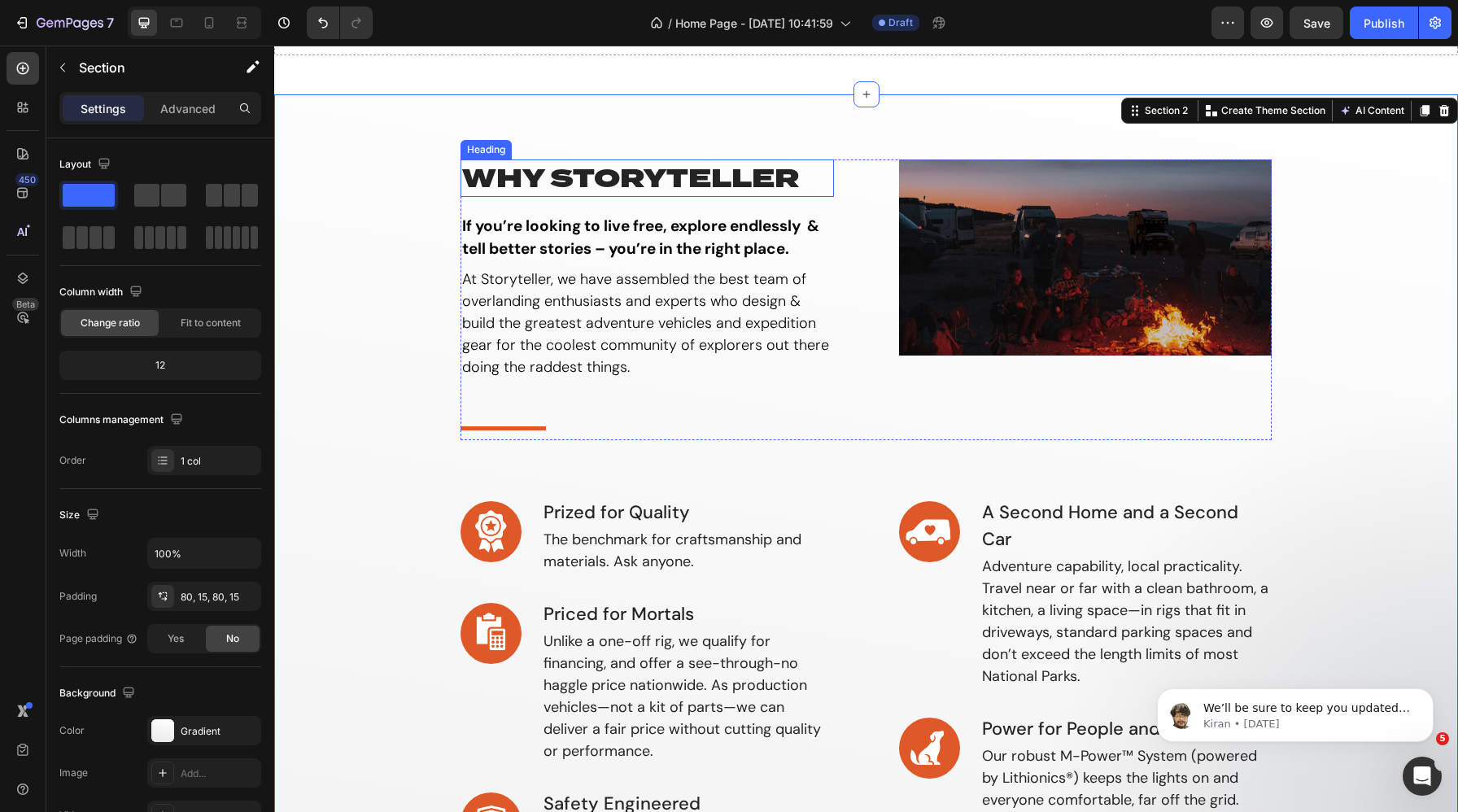
click at [599, 177] on p "why storyteller" at bounding box center [647, 178] width 370 height 34
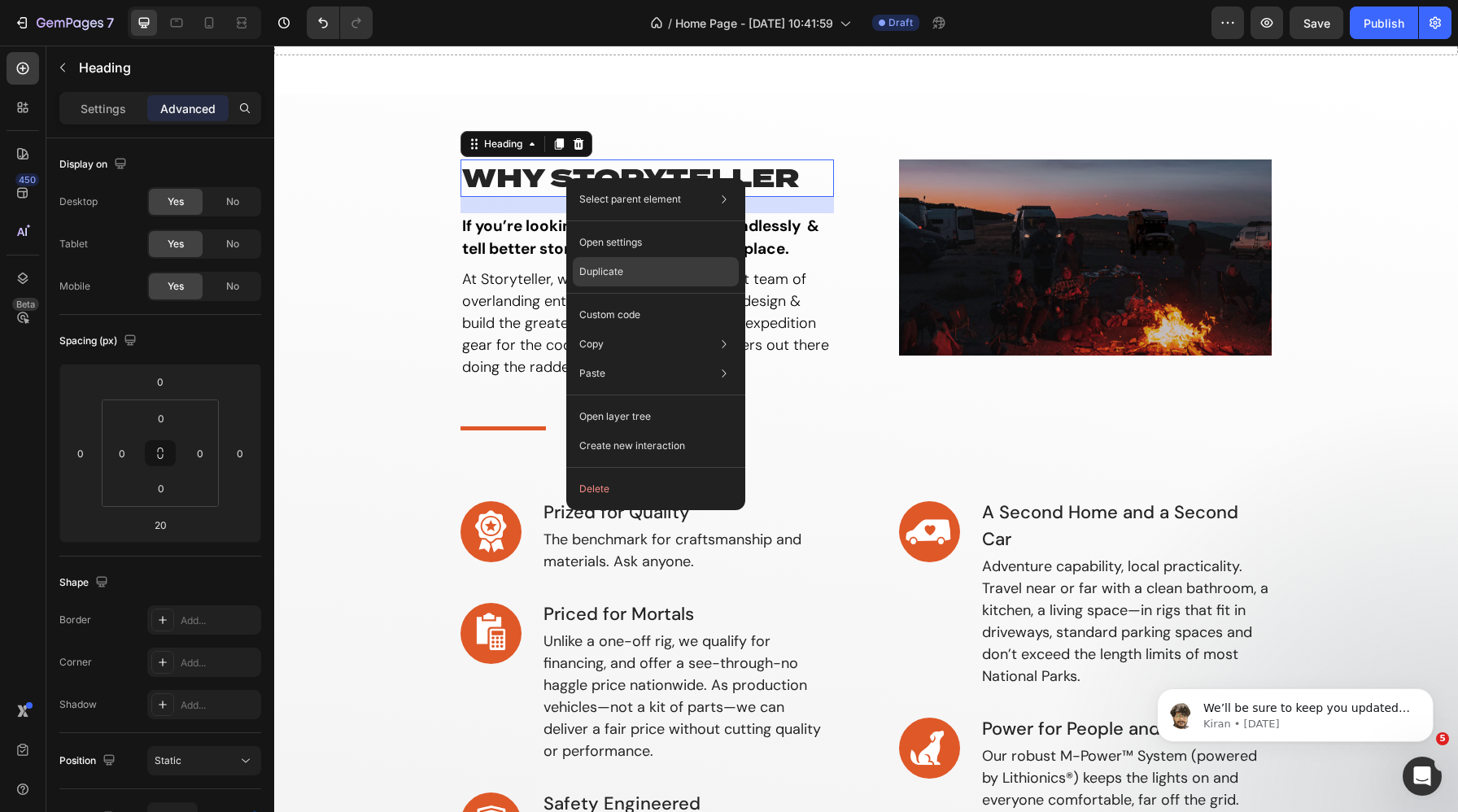
click at [595, 277] on p "Duplicate" at bounding box center [601, 271] width 44 height 15
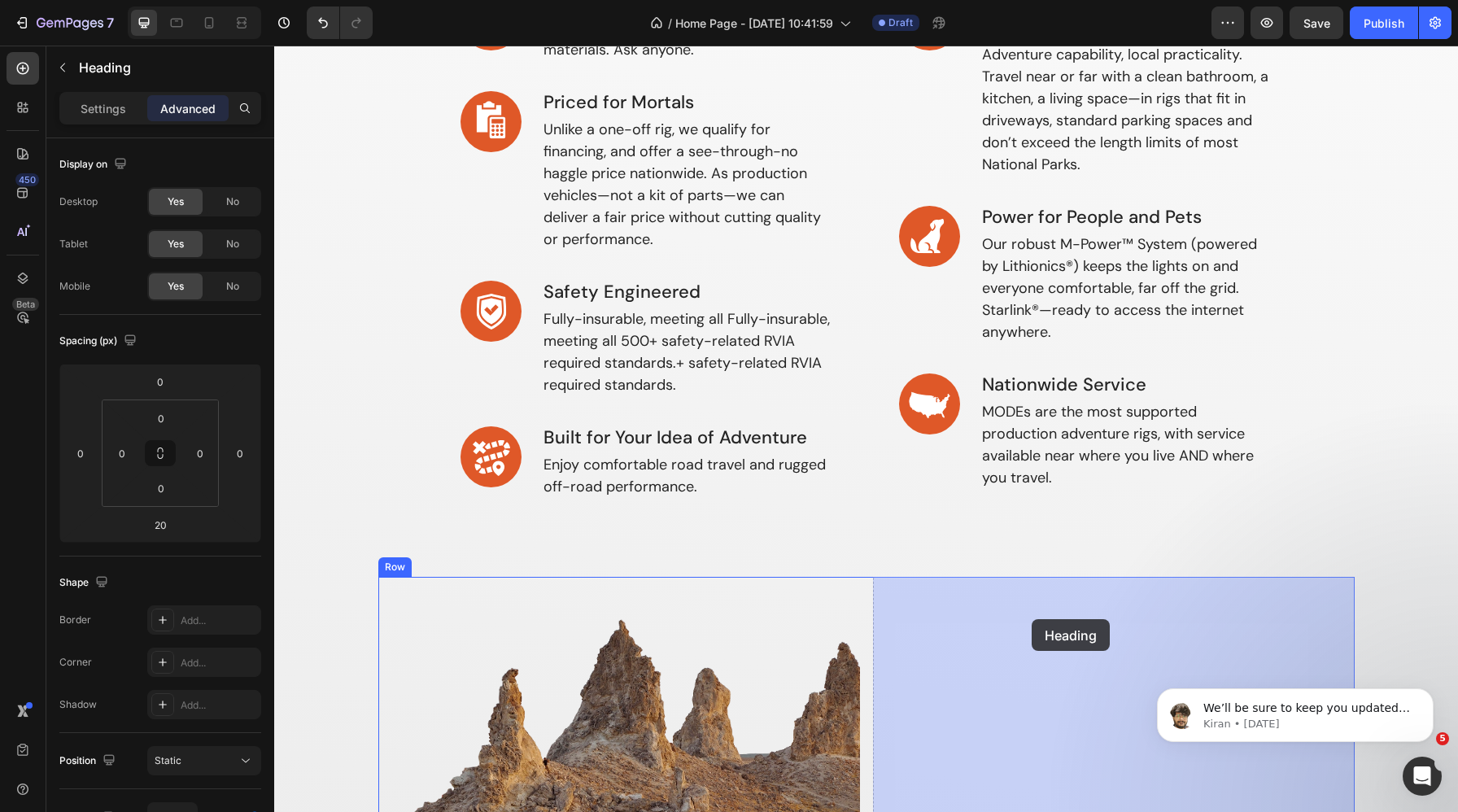
drag, startPoint x: 487, startPoint y: 201, endPoint x: 1032, endPoint y: 619, distance: 686.8
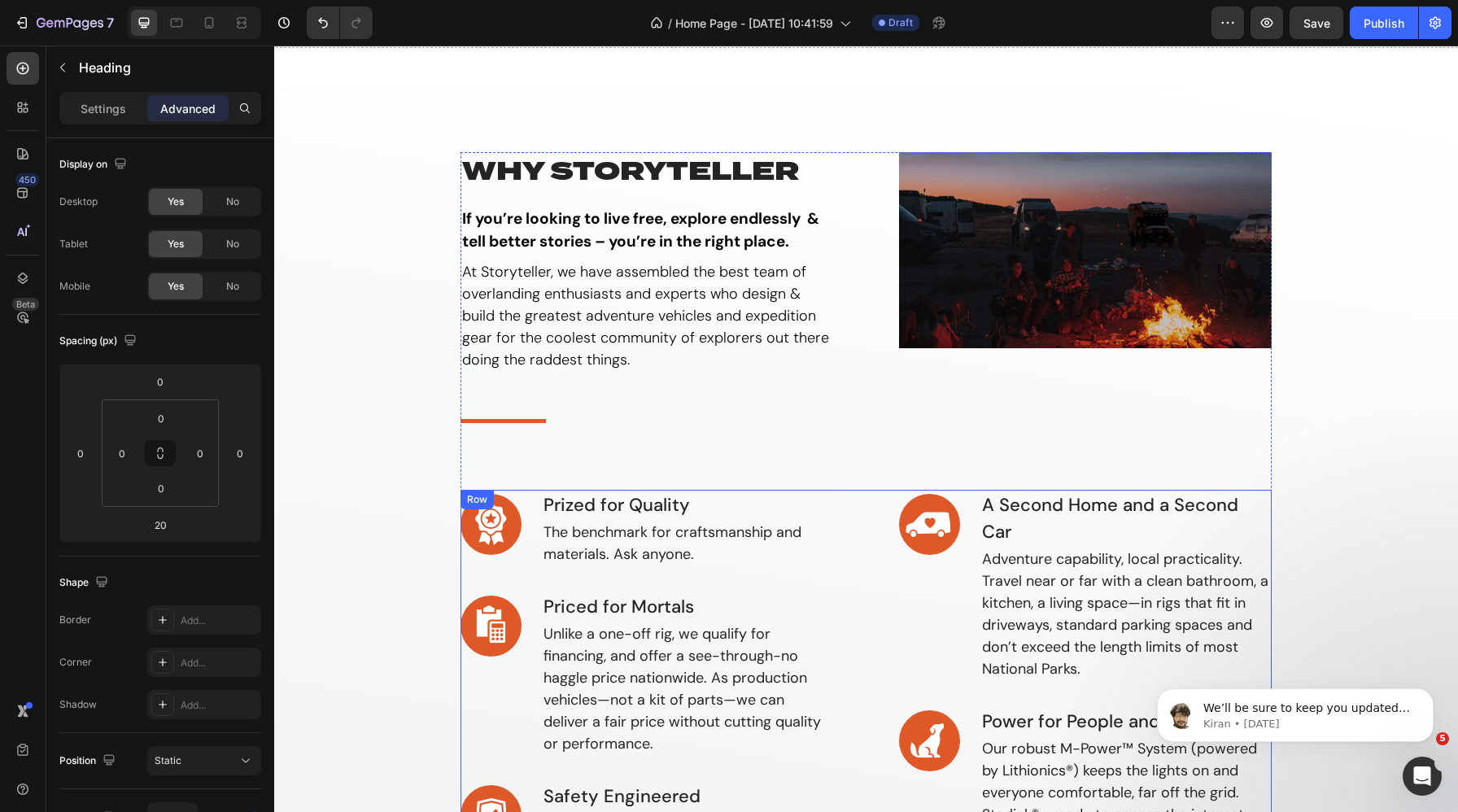
scroll to position [101, 0]
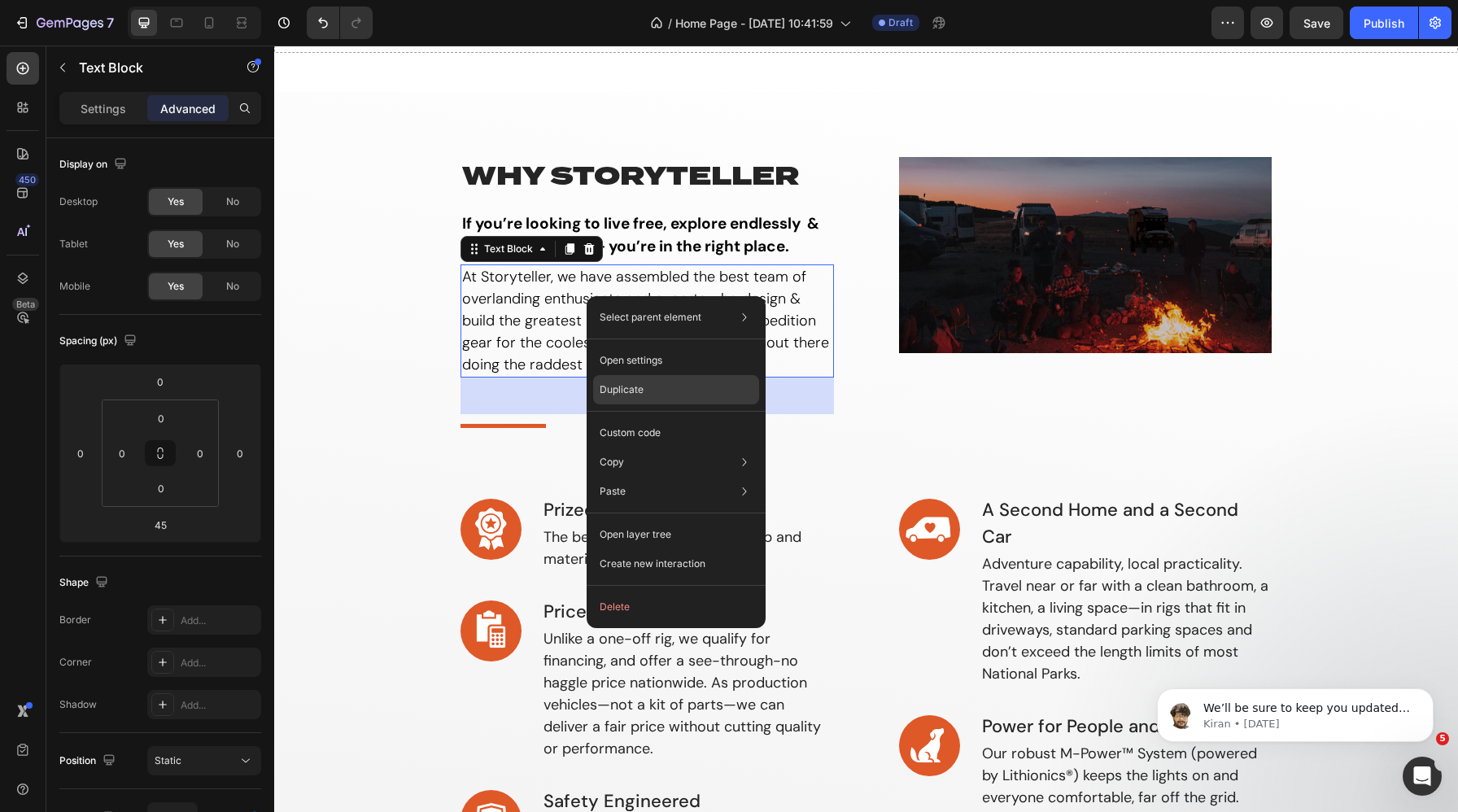
click at [623, 418] on div "Duplicate" at bounding box center [676, 432] width 166 height 29
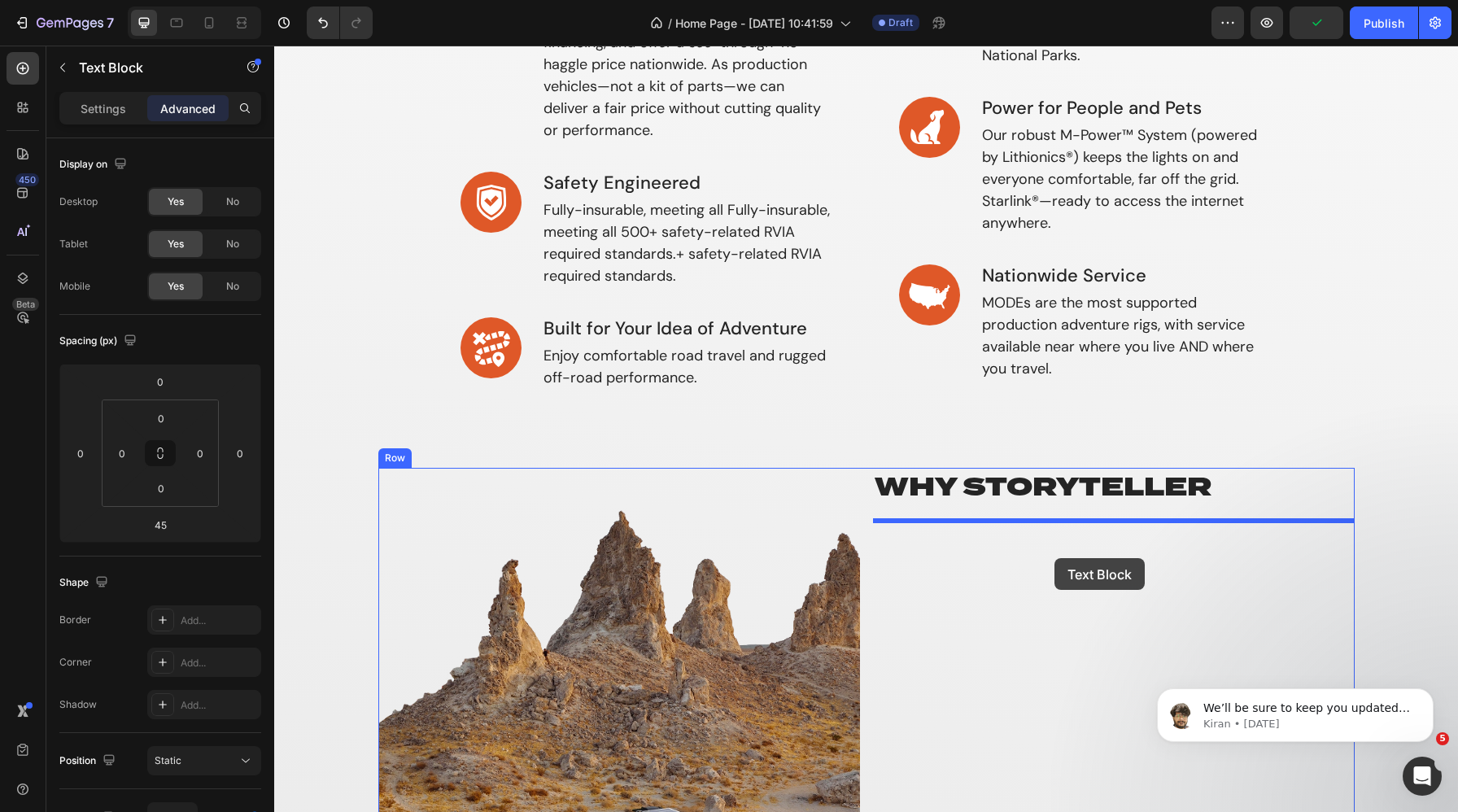
drag, startPoint x: 492, startPoint y: 400, endPoint x: 1048, endPoint y: 548, distance: 575.4
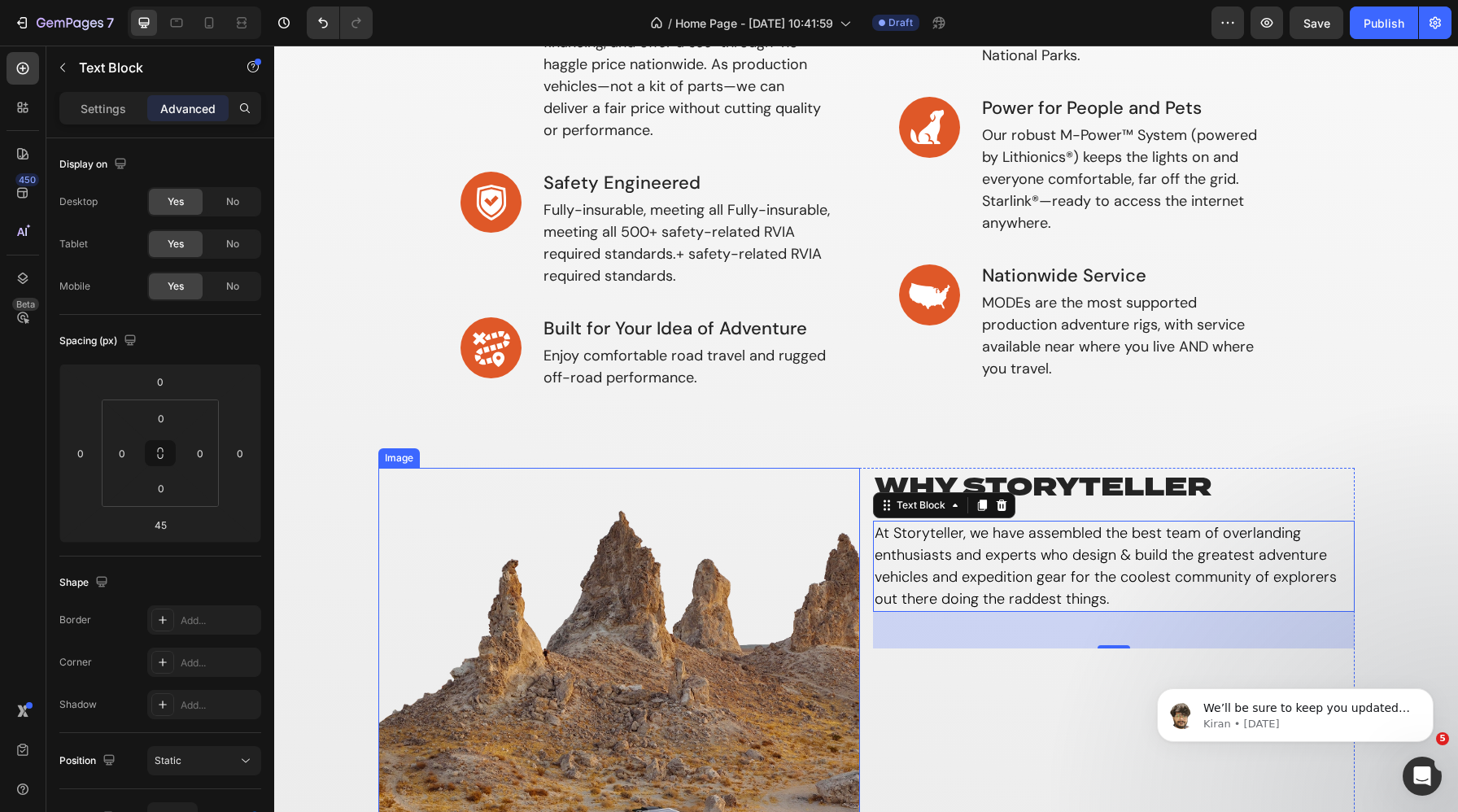
click at [389, 457] on div "Image" at bounding box center [399, 458] width 35 height 15
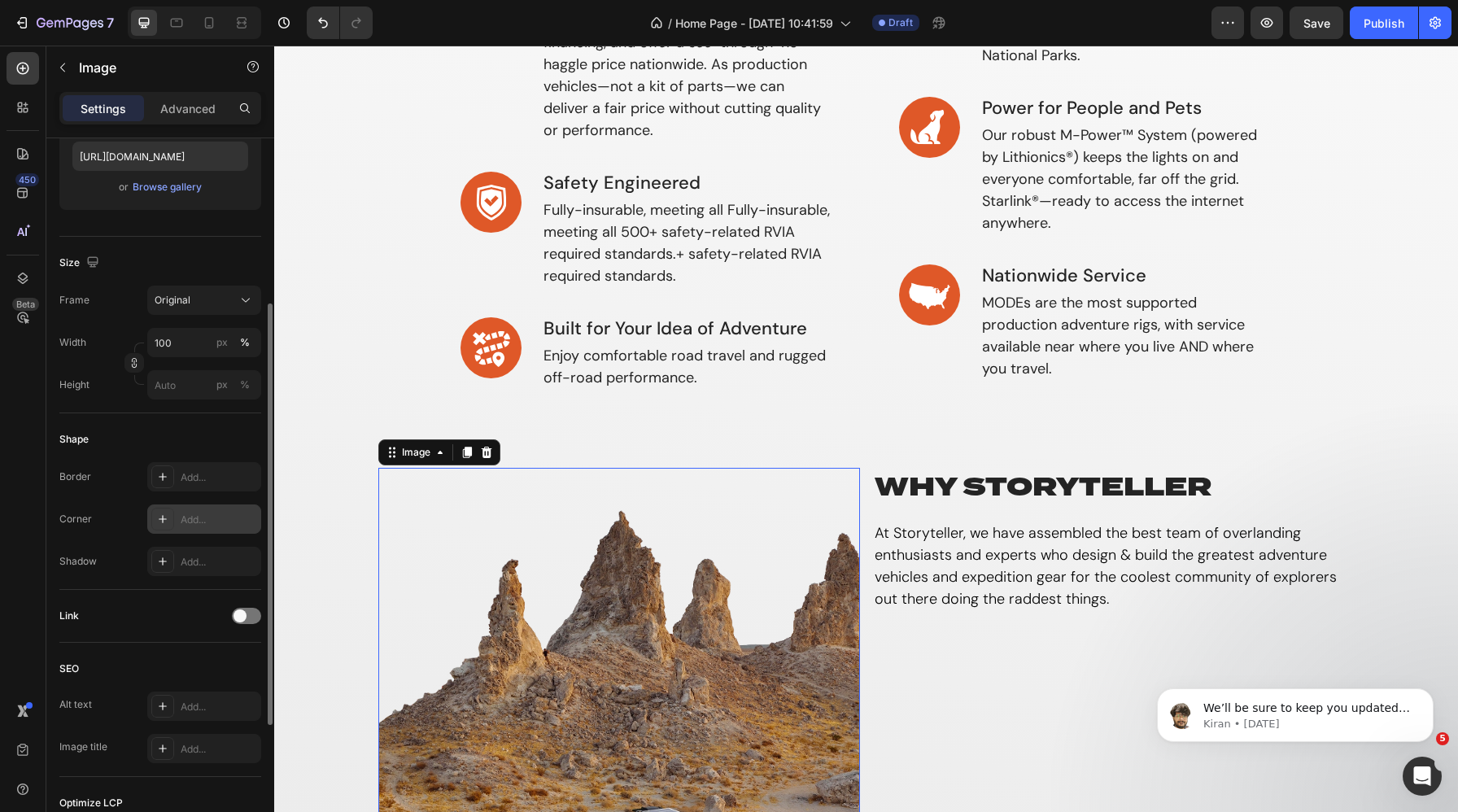
scroll to position [287, 0]
click at [954, 474] on h2 "why storyteller" at bounding box center [1114, 486] width 481 height 37
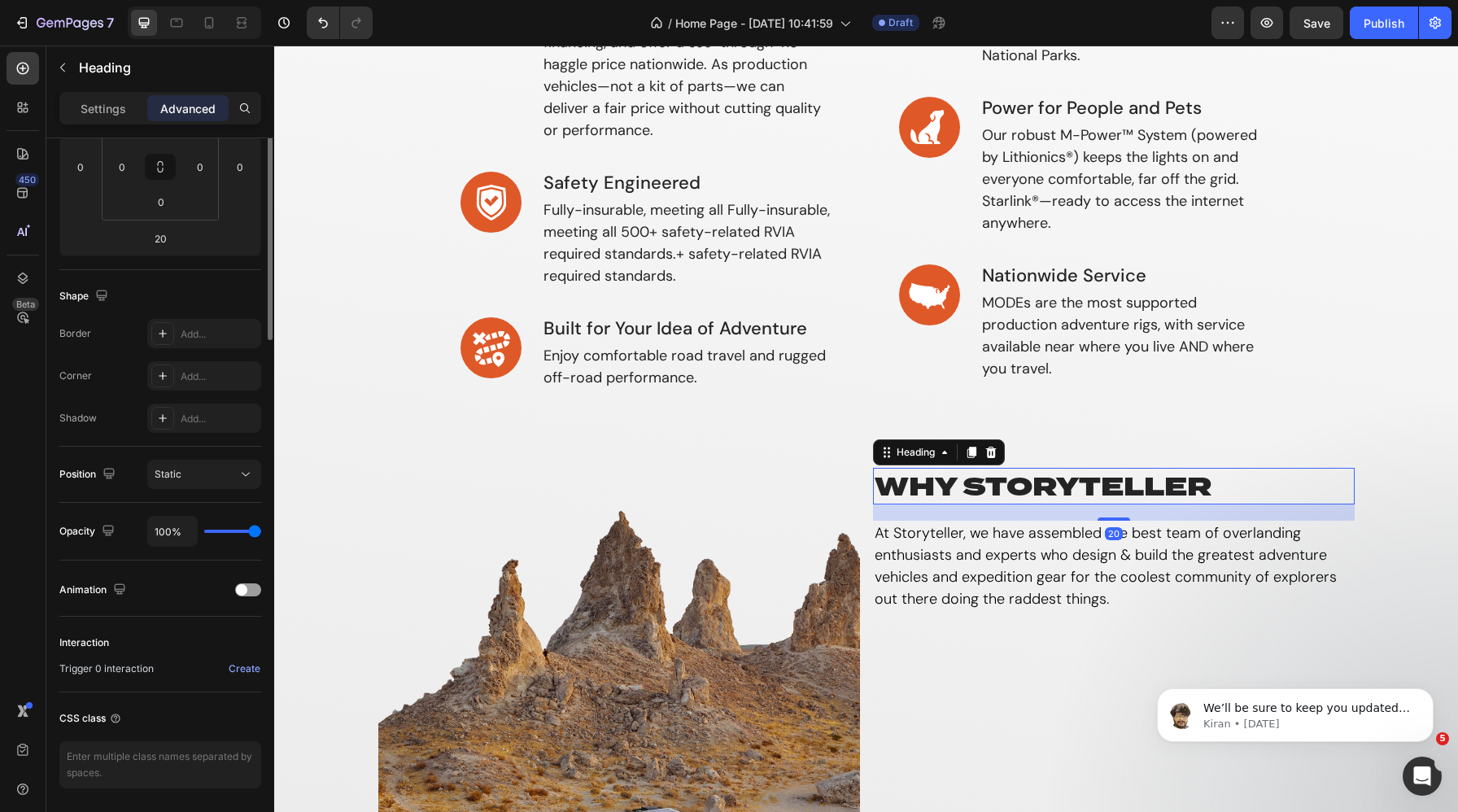
scroll to position [0, 0]
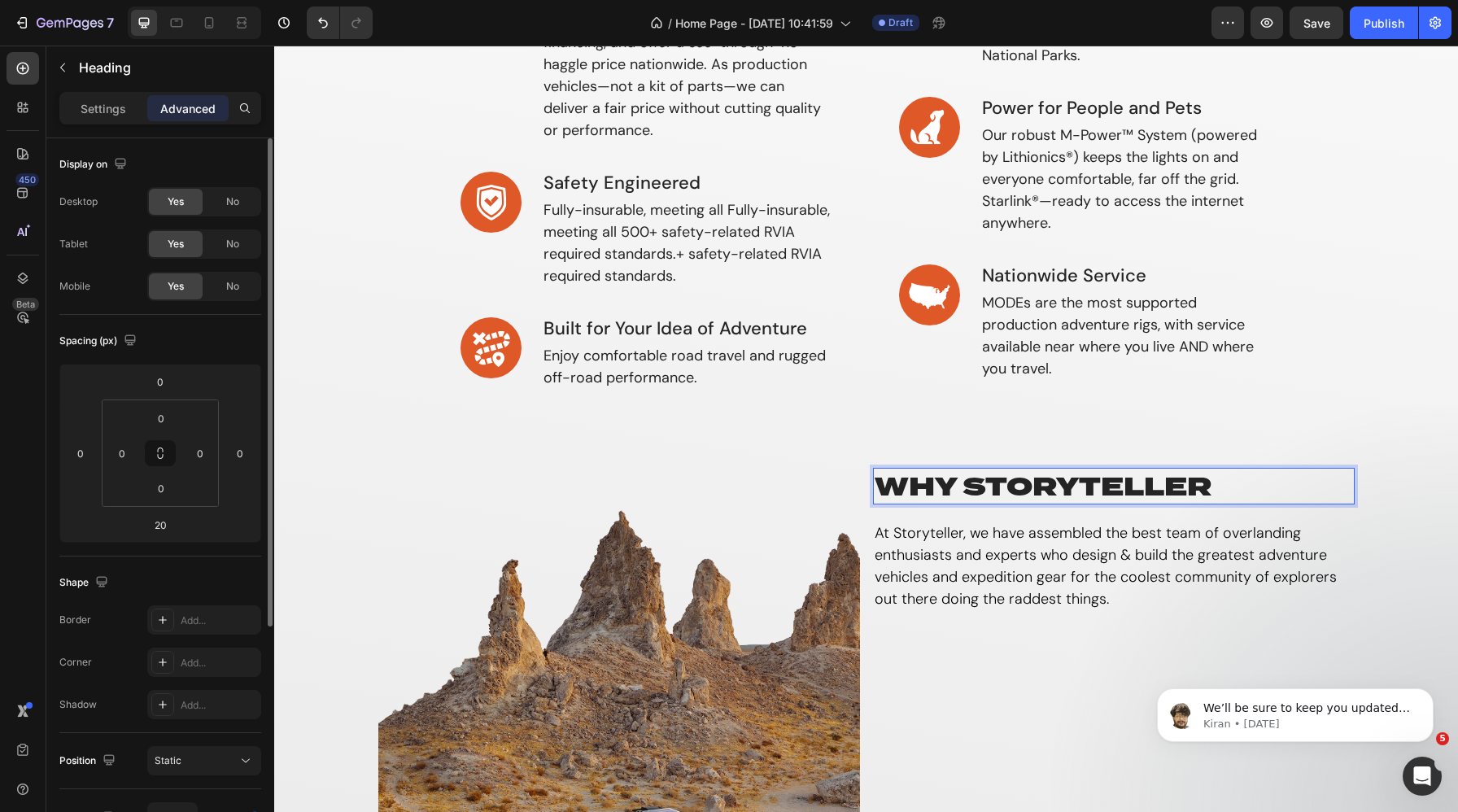
click at [981, 479] on p "why storyteller" at bounding box center [1114, 486] width 478 height 34
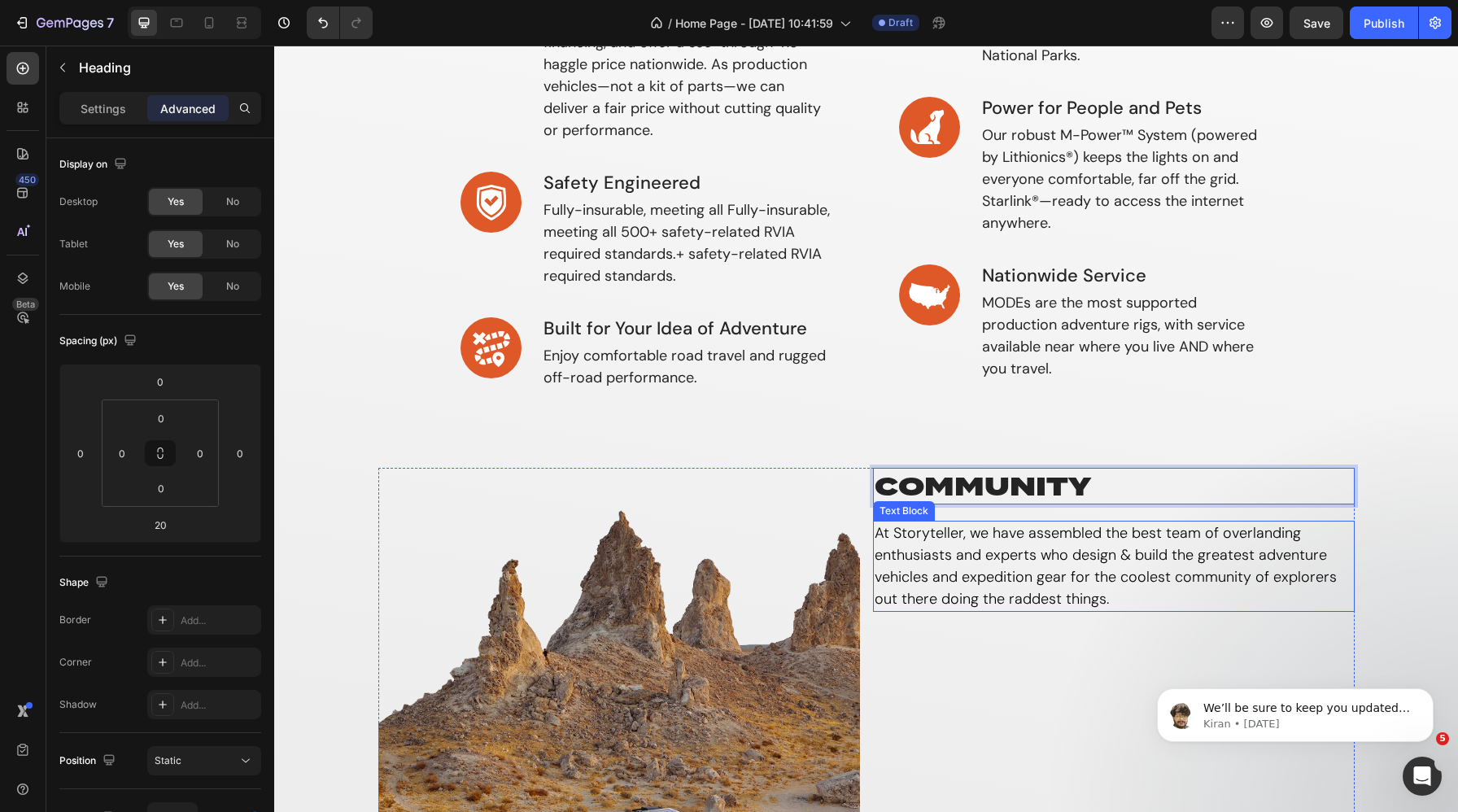
click at [998, 608] on p "At Storyteller, we have assembled the best team of overlanding enthusiasts and …" at bounding box center [1114, 566] width 478 height 88
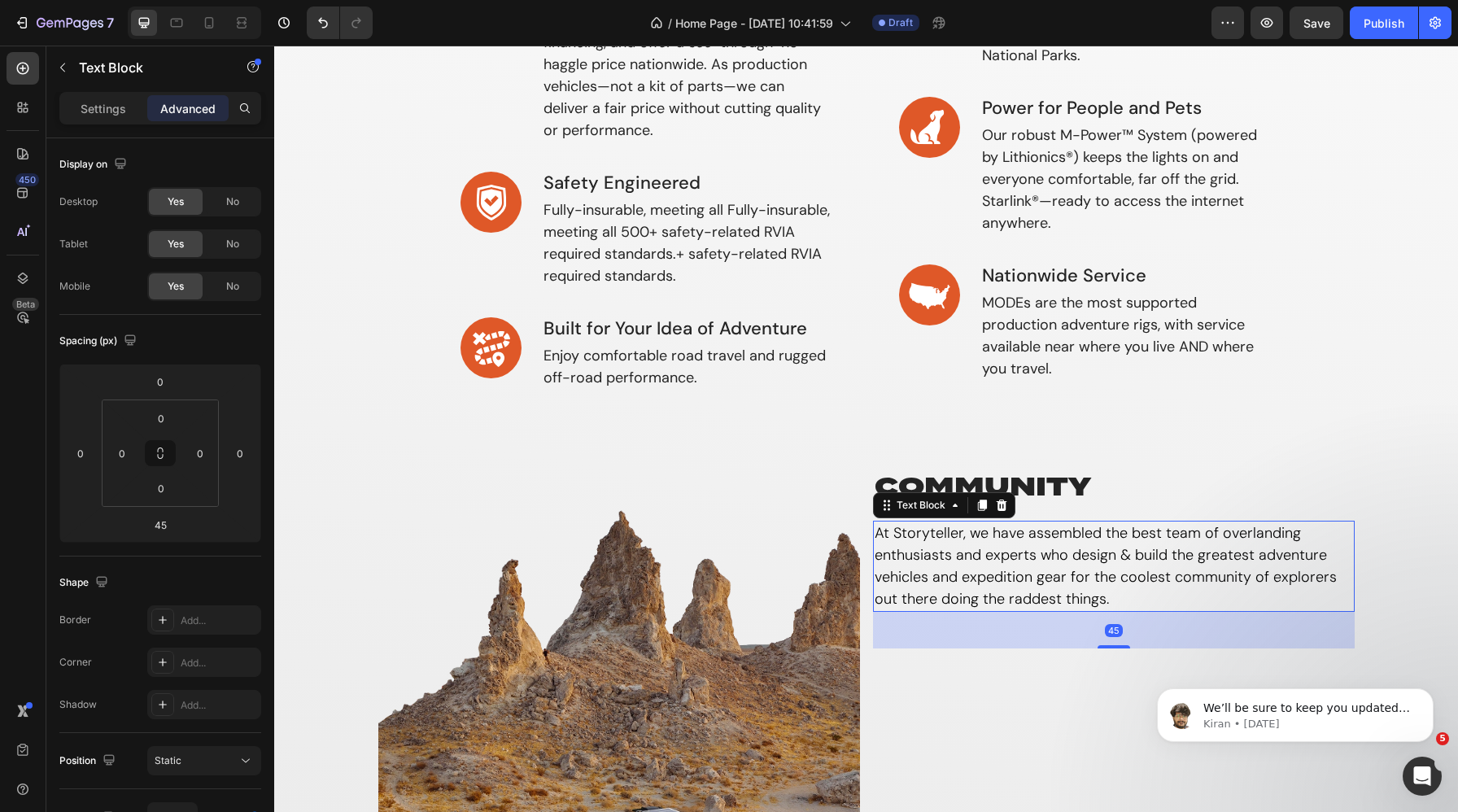
click at [1023, 569] on p "At Storyteller, we have assembled the best team of overlanding enthusiasts and …" at bounding box center [1114, 566] width 478 height 88
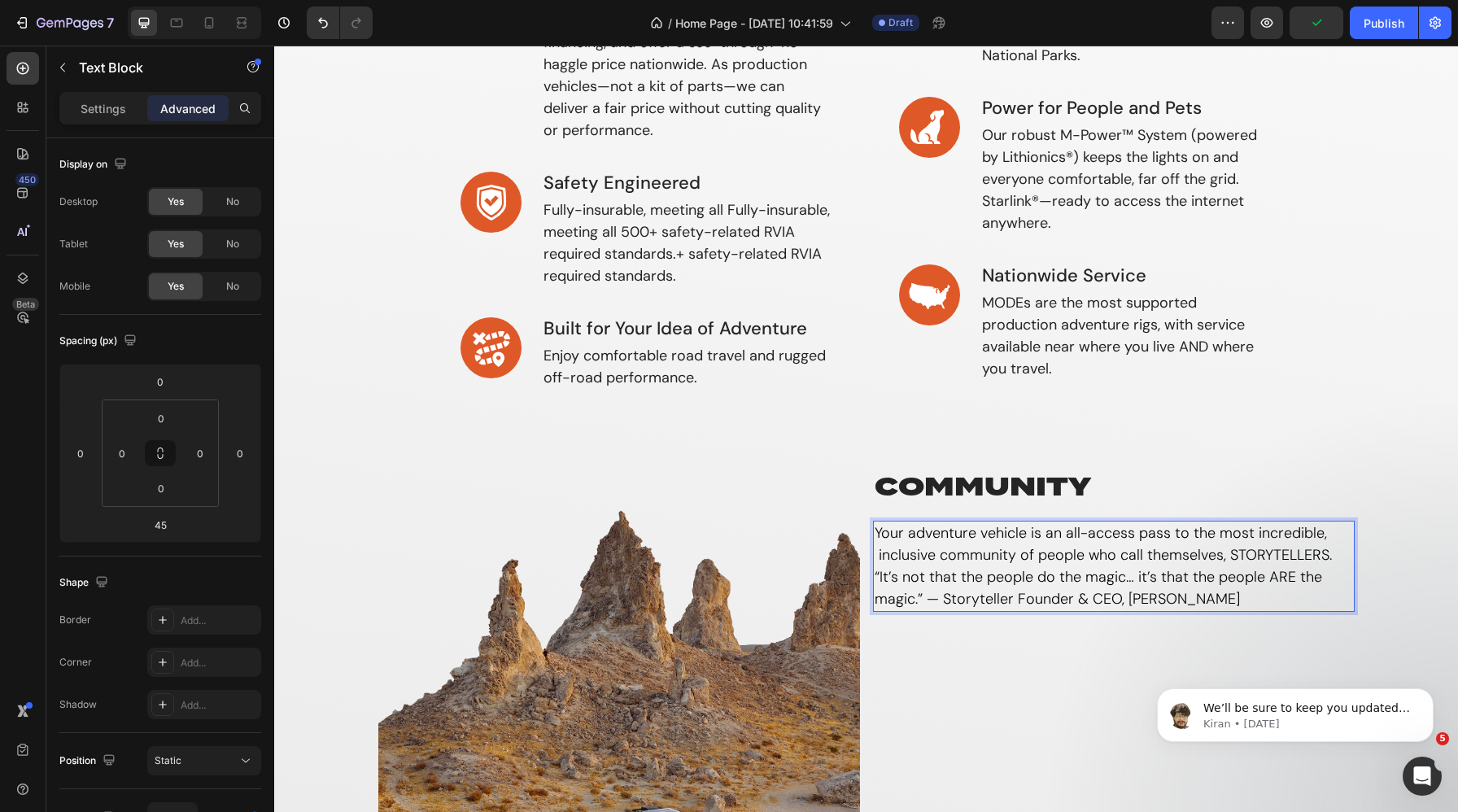
click at [1335, 558] on p "Your adventure vehicle is an all-access pass to the most incredible, inclusive …" at bounding box center [1114, 566] width 478 height 88
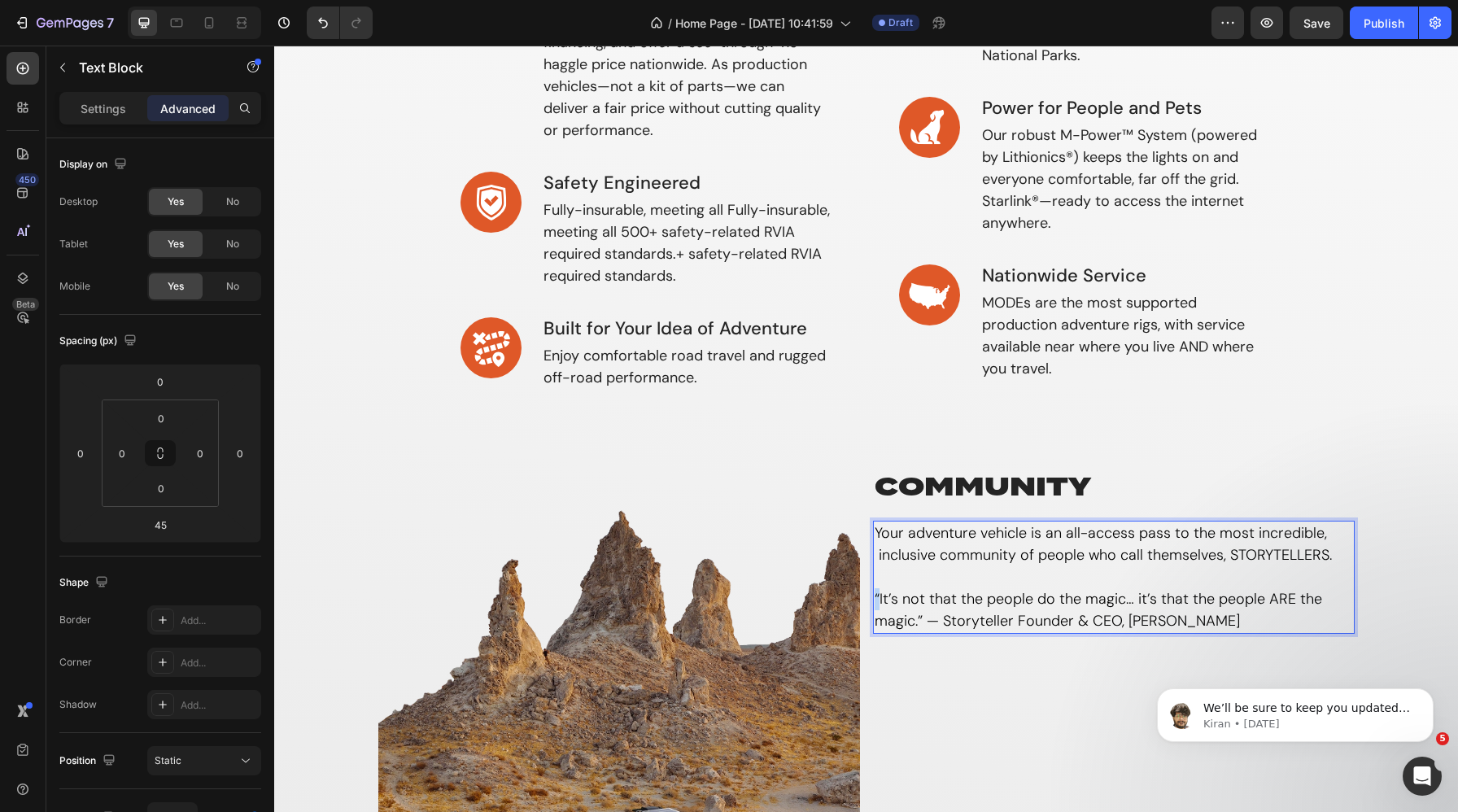
drag, startPoint x: 878, startPoint y: 600, endPoint x: 859, endPoint y: 600, distance: 19.0
click at [859, 600] on div "Image community Heading Your adventure vehicle is an all-access pass to the mos…" at bounding box center [867, 730] width 977 height 524
drag, startPoint x: 878, startPoint y: 559, endPoint x: 859, endPoint y: 559, distance: 19.0
click at [859, 559] on div "Image community Heading Your adventure vehicle is an all-access pass to the mos…" at bounding box center [867, 730] width 977 height 524
click at [926, 618] on p "Your adventure vehicle is an all-access pass to the most incredible, inclusive …" at bounding box center [1114, 577] width 478 height 110
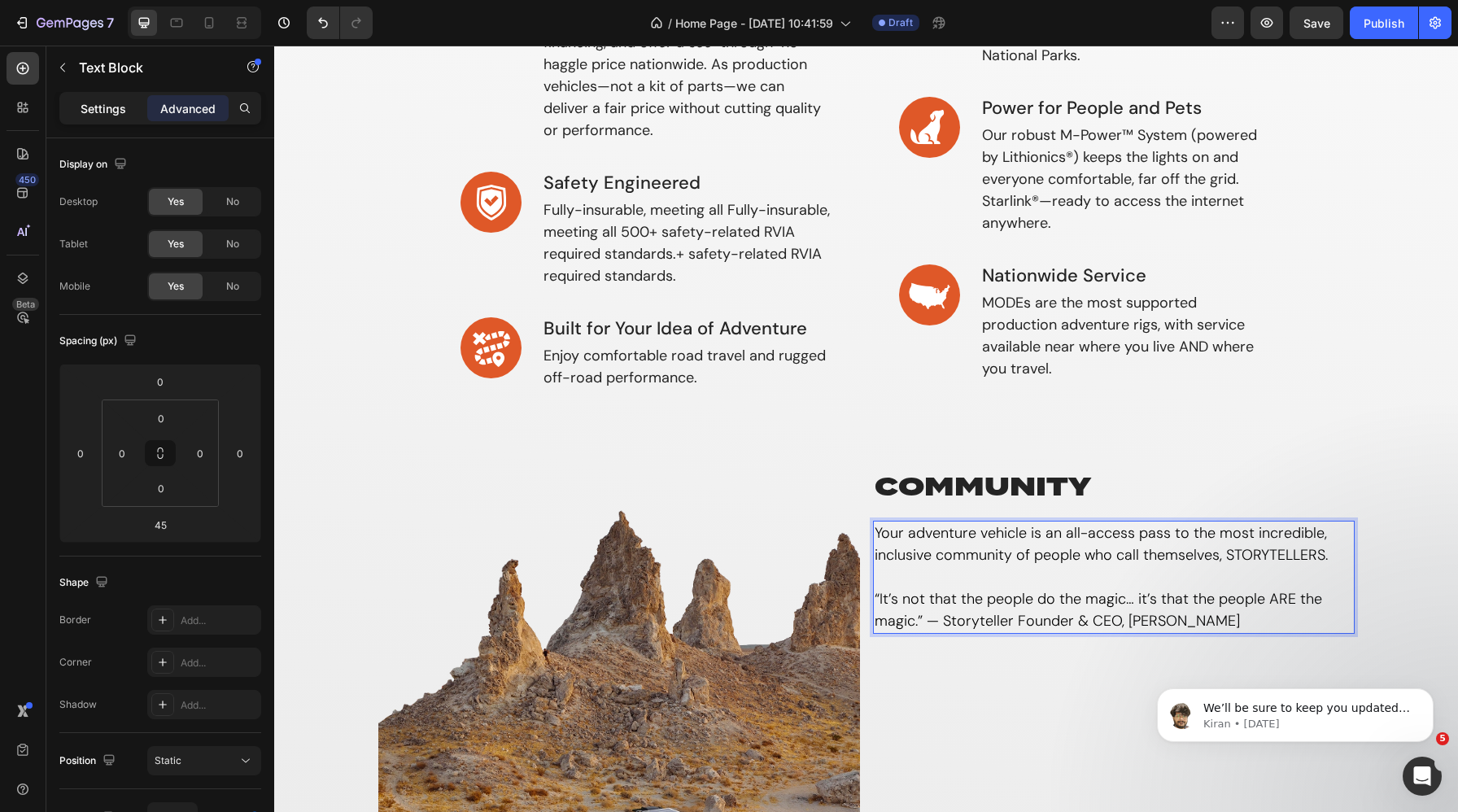
click at [112, 113] on p "Settings" at bounding box center [103, 108] width 46 height 17
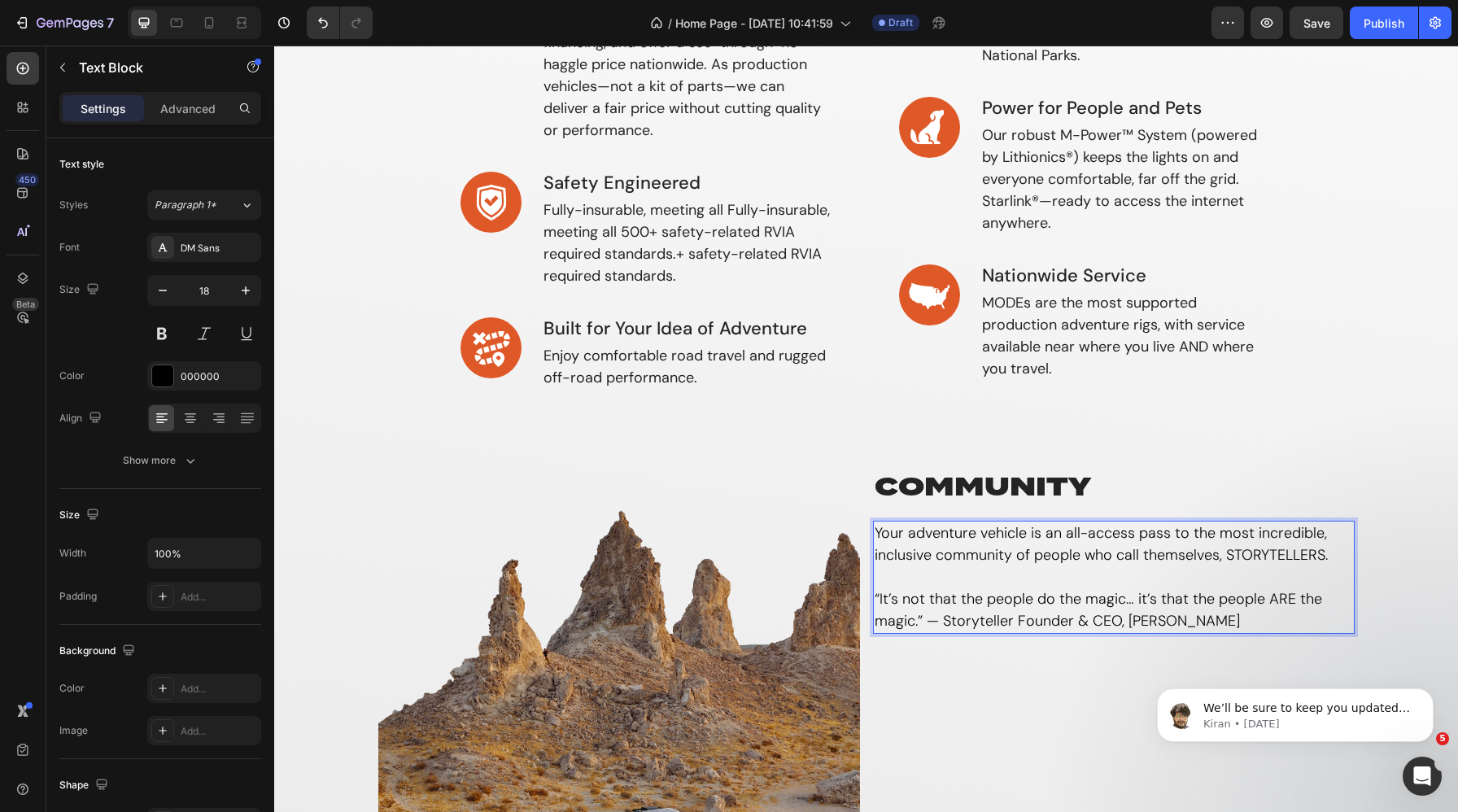
click at [1246, 625] on p "Your adventure vehicle is an all-access pass to the most incredible, inclusive …" at bounding box center [1114, 577] width 478 height 110
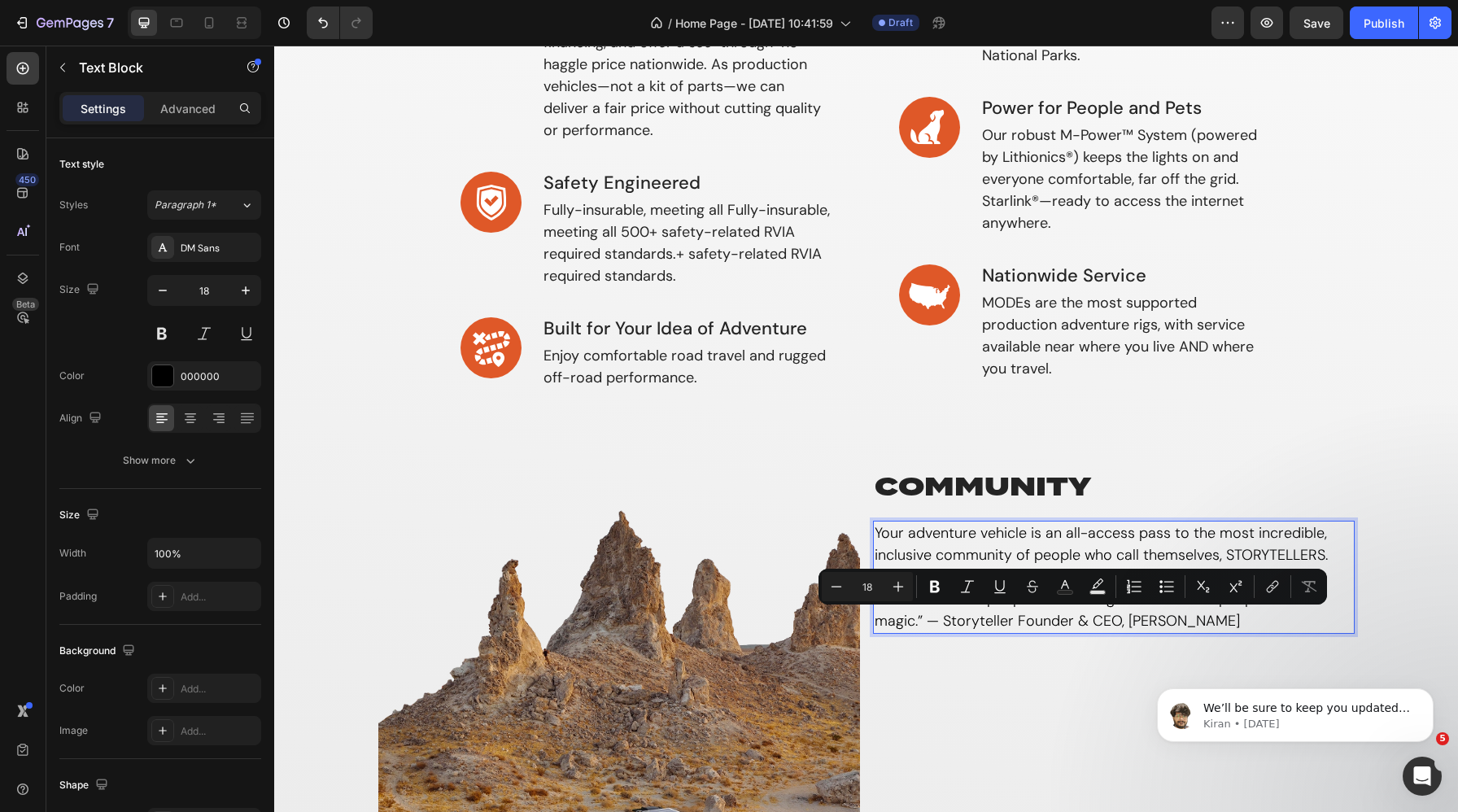
drag, startPoint x: 1259, startPoint y: 624, endPoint x: 927, endPoint y: 627, distance: 332.0
click at [927, 627] on p "Your adventure vehicle is an all-access pass to the most incredible, inclusive …" at bounding box center [1114, 577] width 478 height 110
click at [927, 586] on icon "Editor contextual toolbar" at bounding box center [934, 586] width 17 height 17
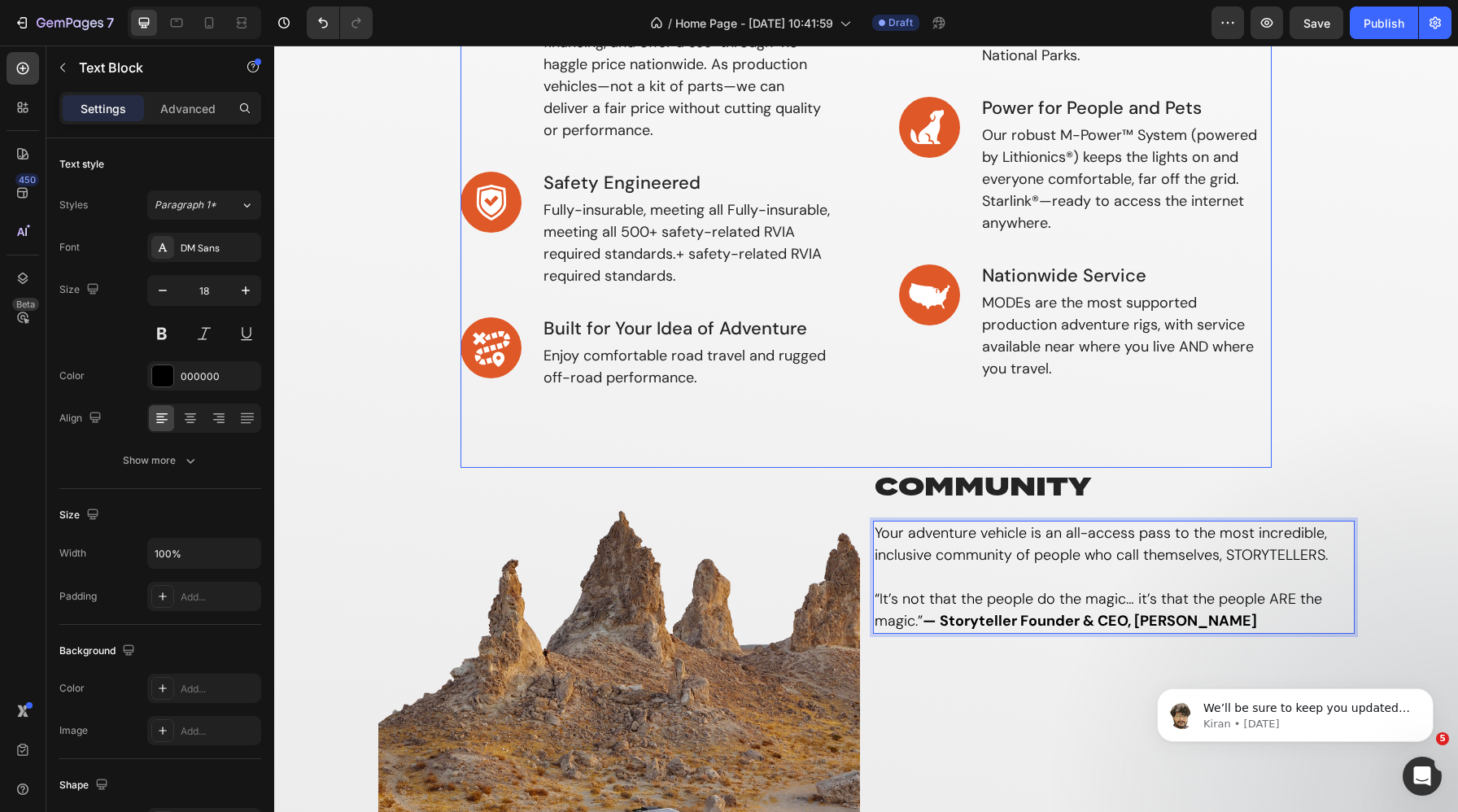
click at [1221, 437] on div "Image A Second Home and a Second Car Heading Adventure capability, local practi…" at bounding box center [1086, 172] width 374 height 592
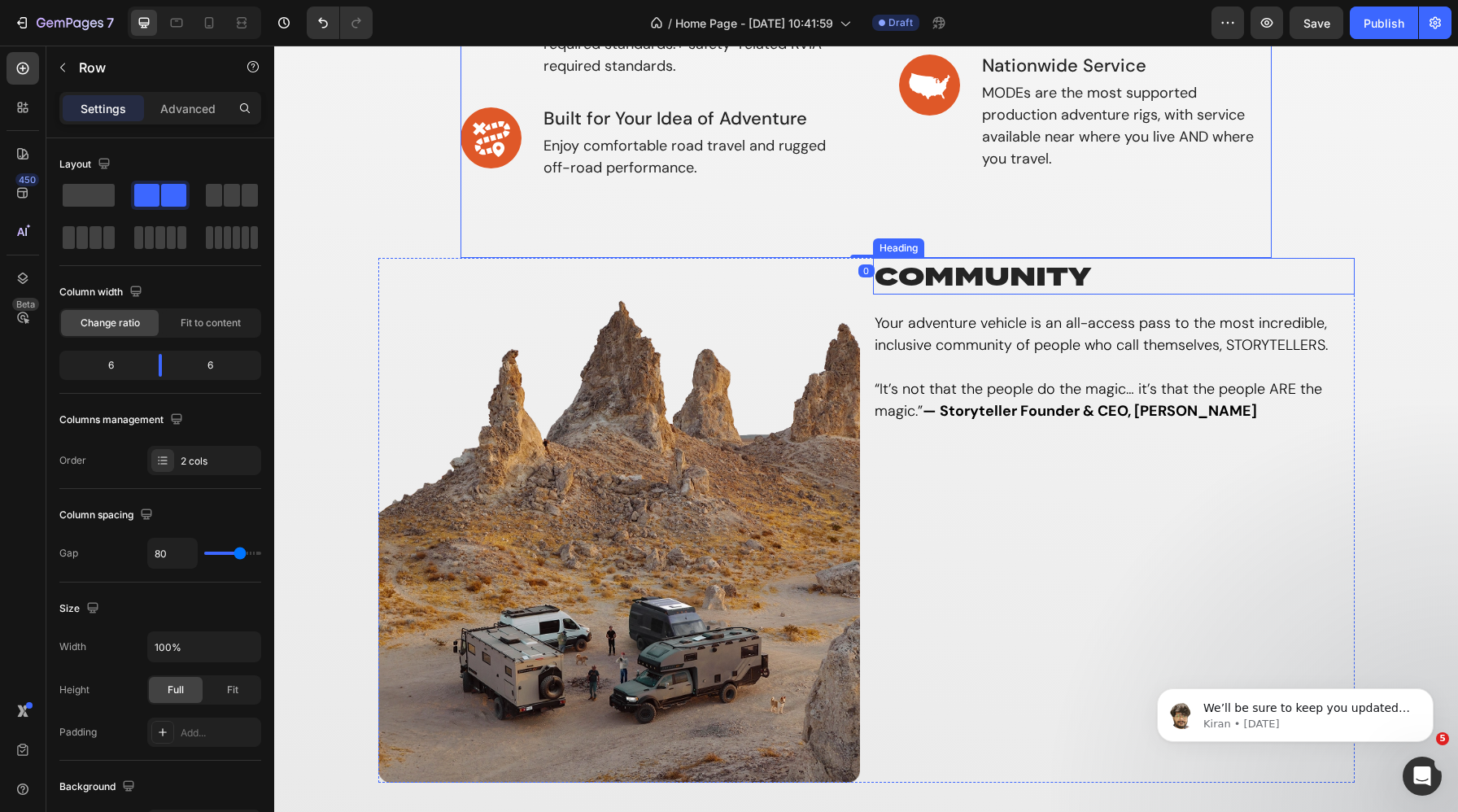
scroll to position [984, 0]
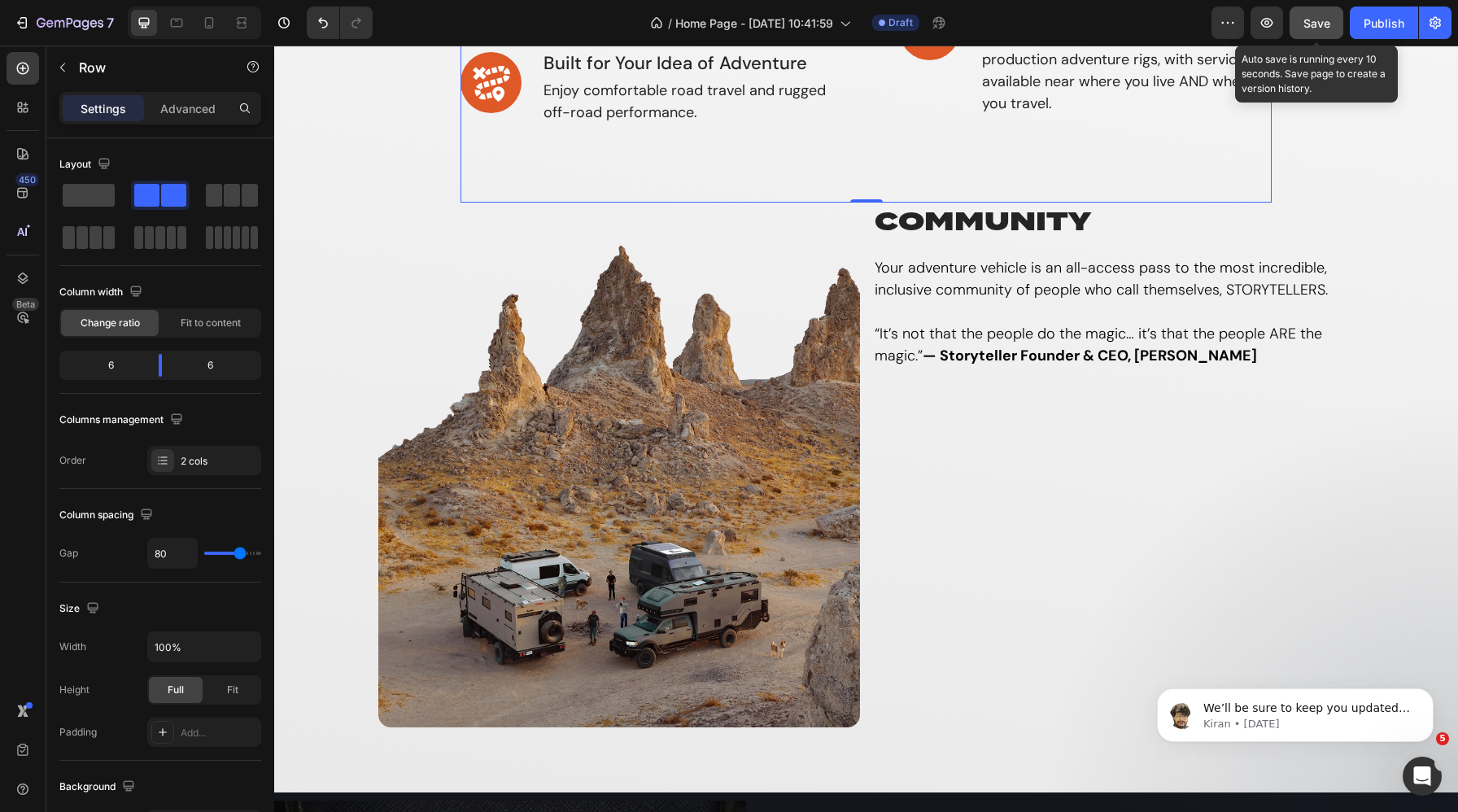
click at [1315, 10] on button "Save" at bounding box center [1316, 23] width 54 height 32
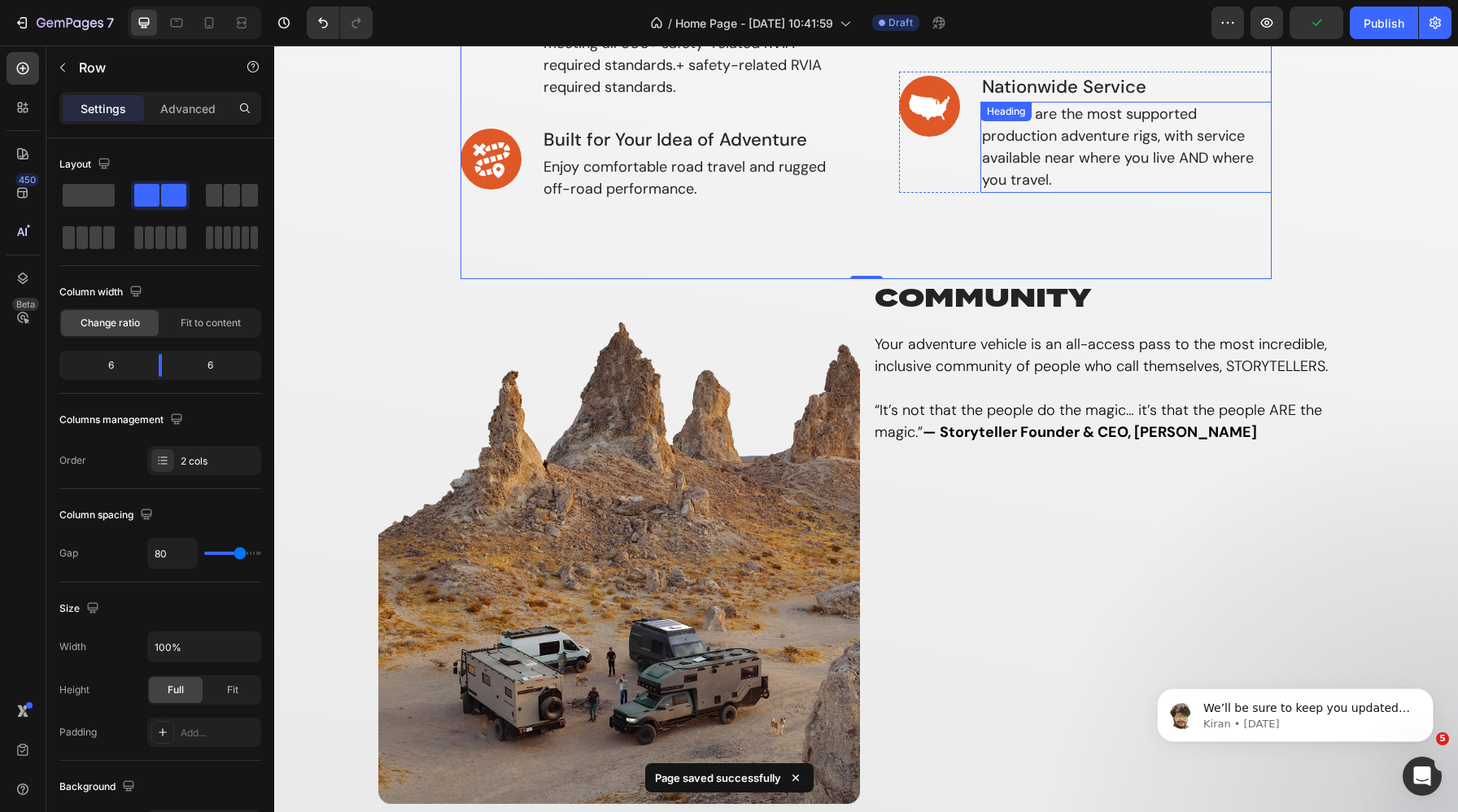
scroll to position [907, 0]
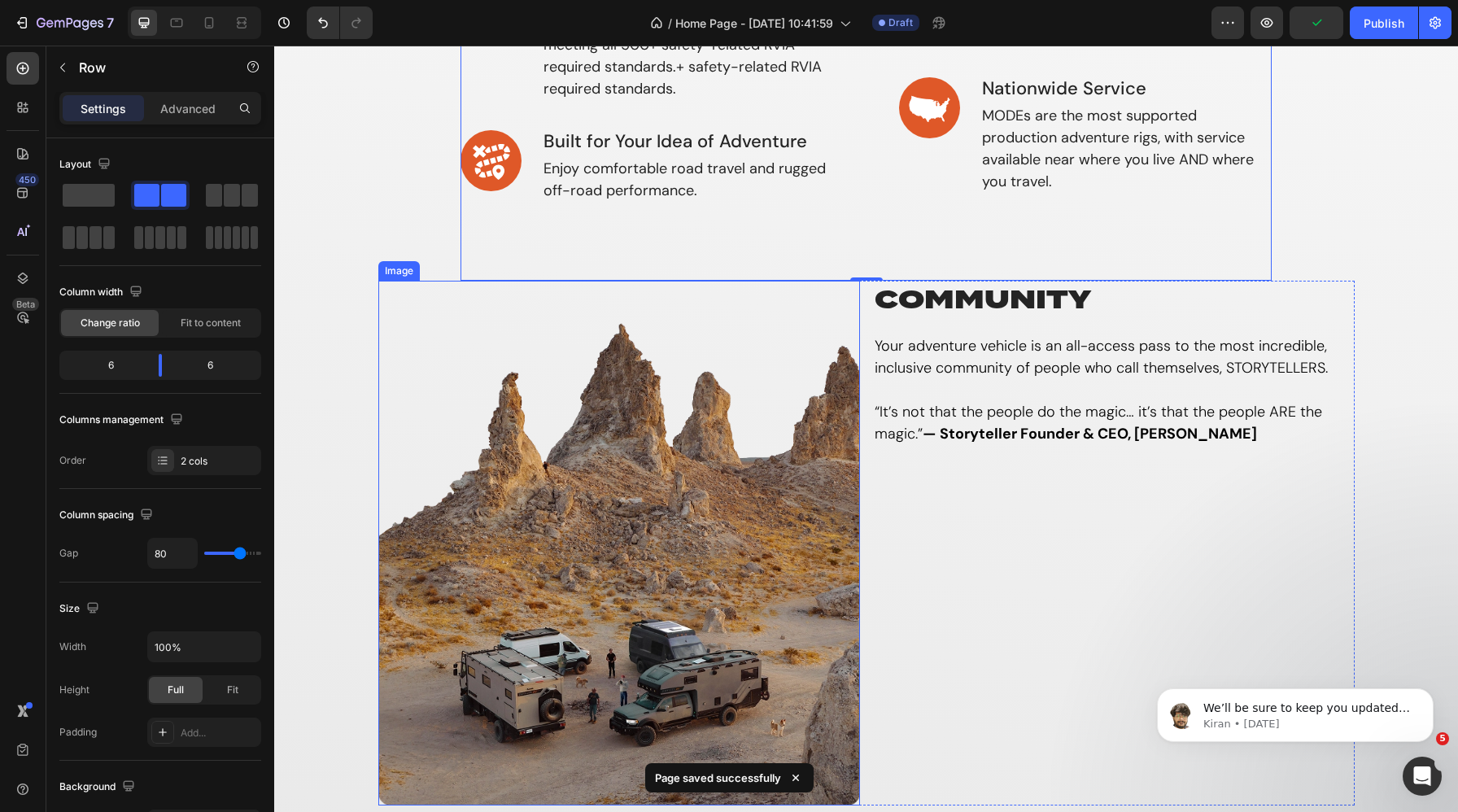
click at [710, 505] on img at bounding box center [619, 543] width 481 height 524
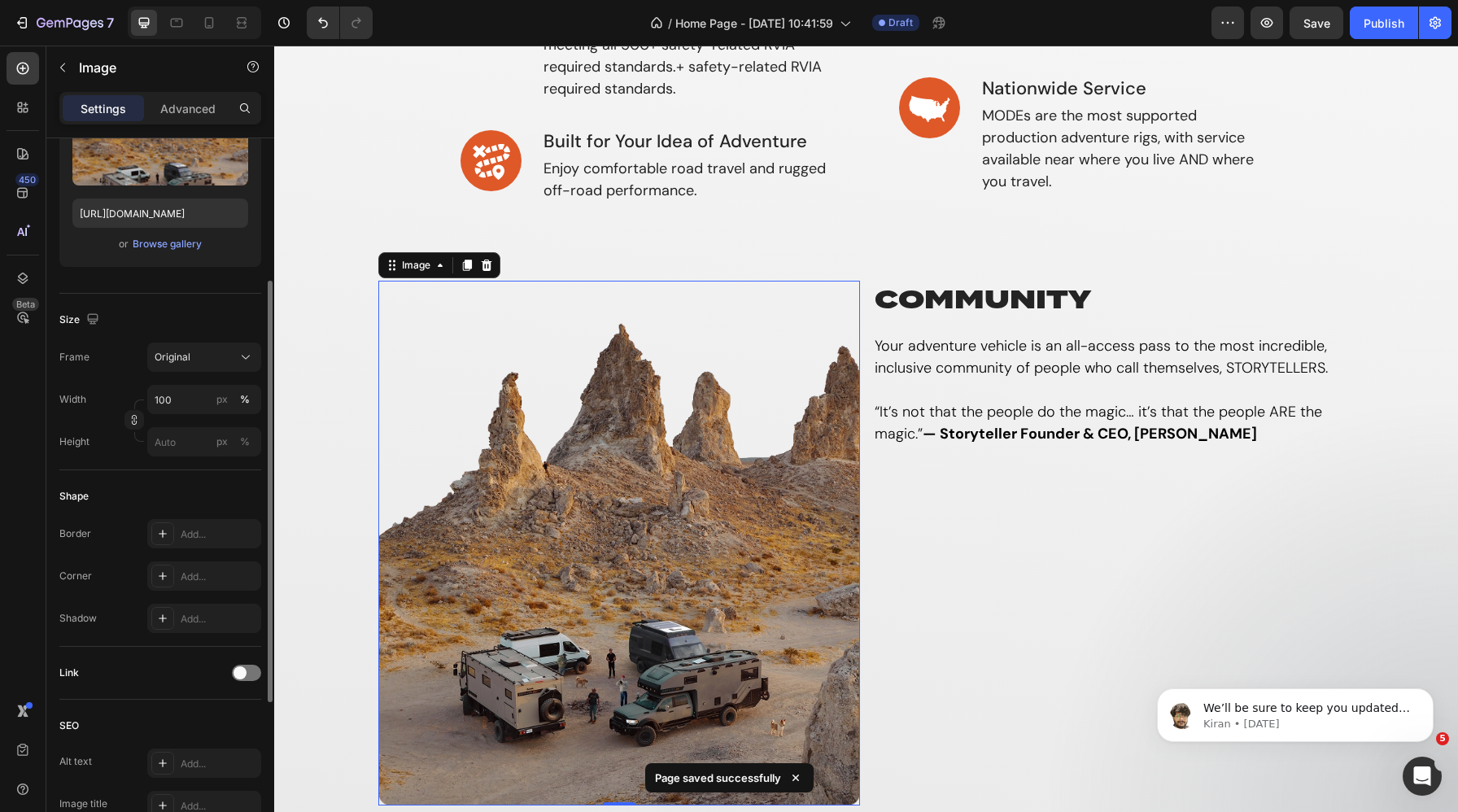
scroll to position [236, 0]
click at [182, 396] on input "100" at bounding box center [205, 395] width 114 height 29
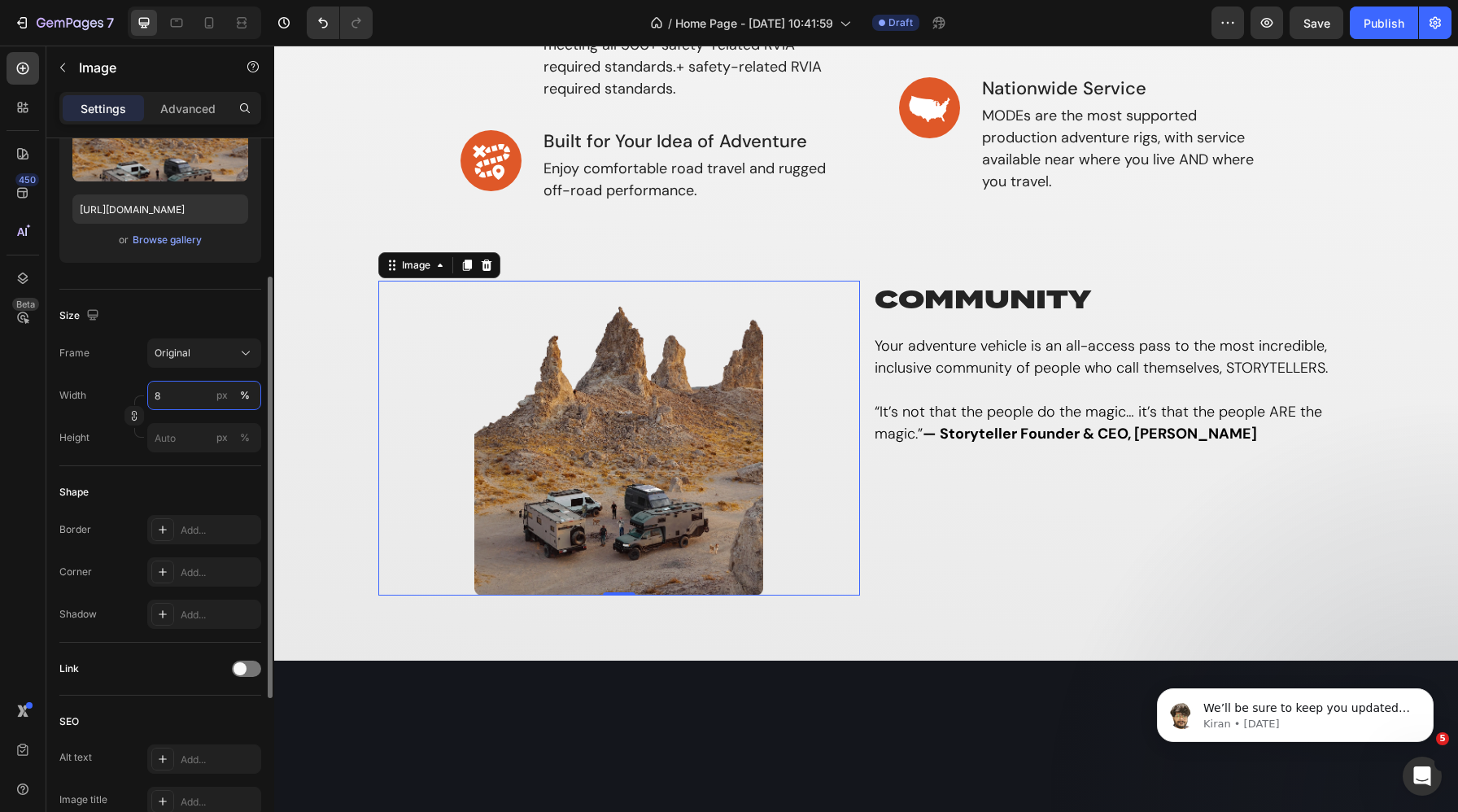
type input "80"
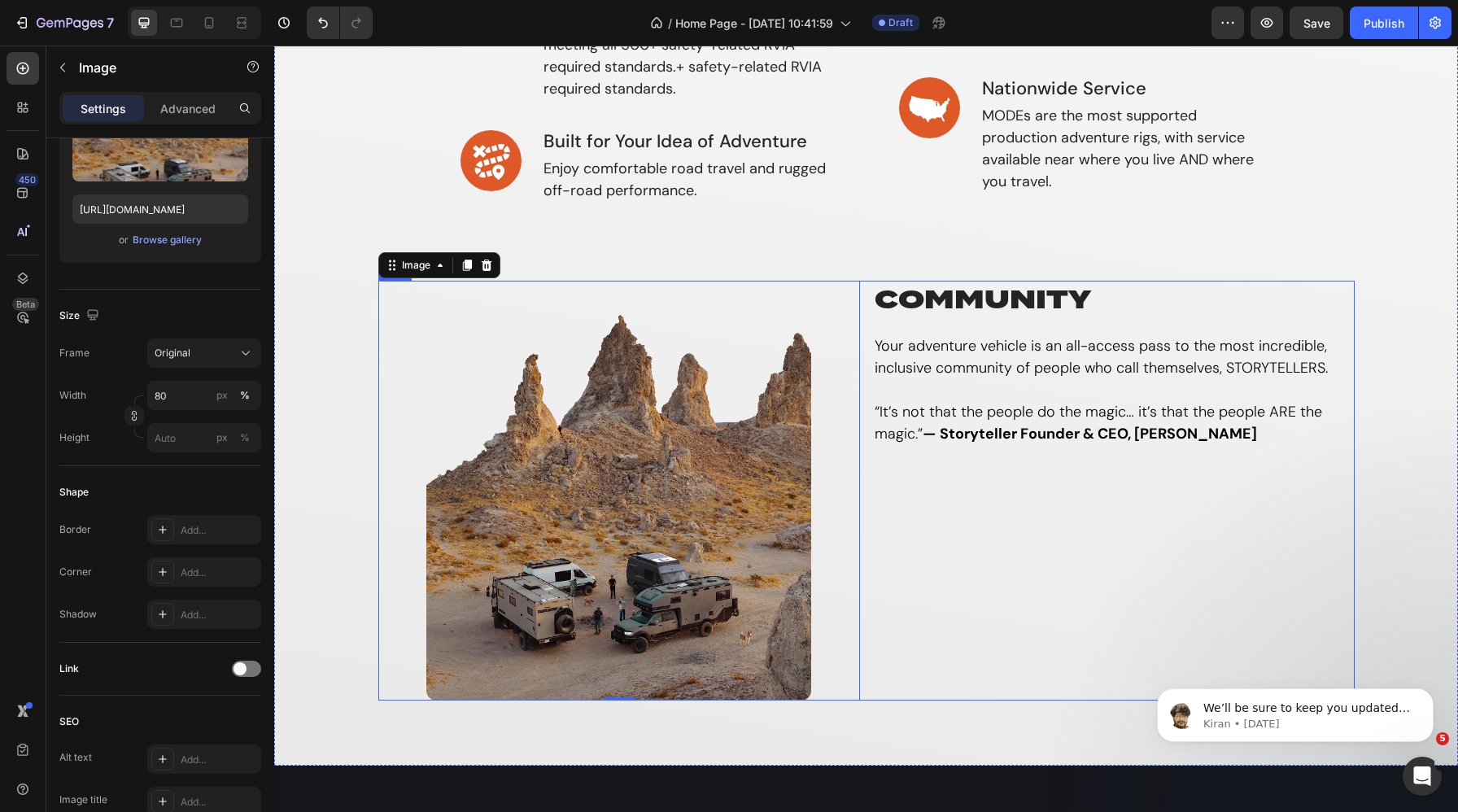
click at [869, 315] on div "Image 0 community Heading Your adventure vehicle is an all-access pass to the m…" at bounding box center [867, 490] width 977 height 420
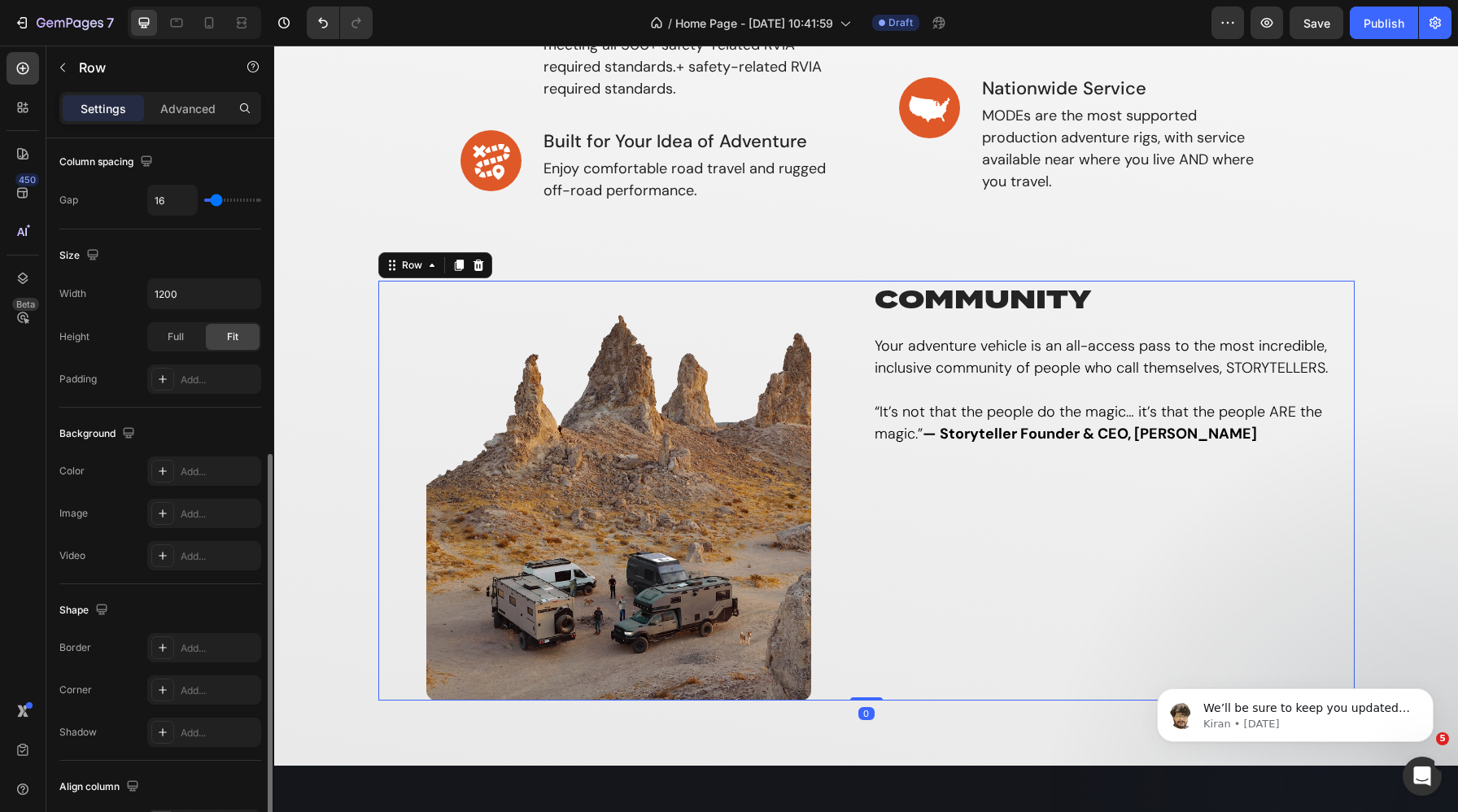
scroll to position [458, 0]
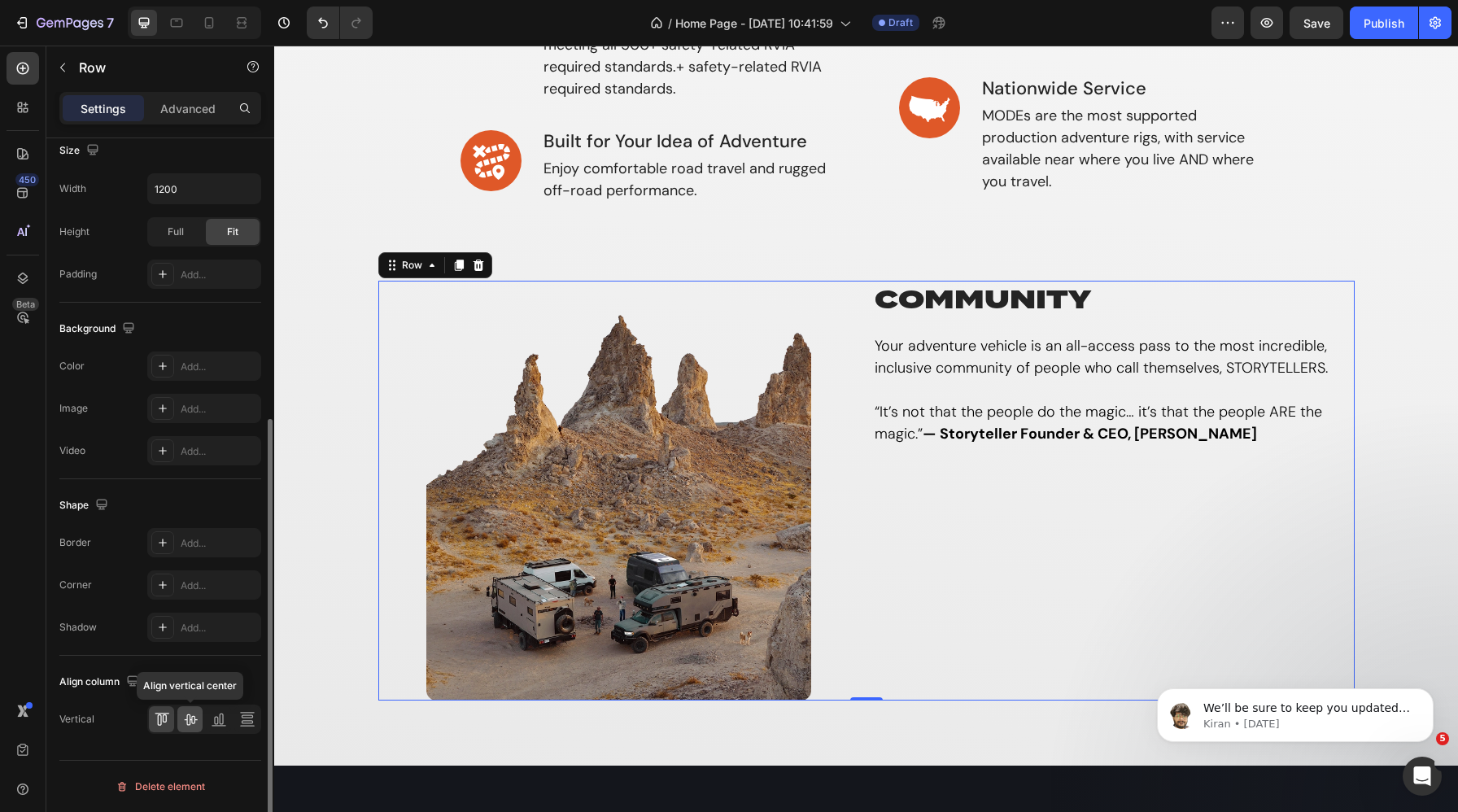
click at [190, 719] on icon at bounding box center [190, 720] width 13 height 12
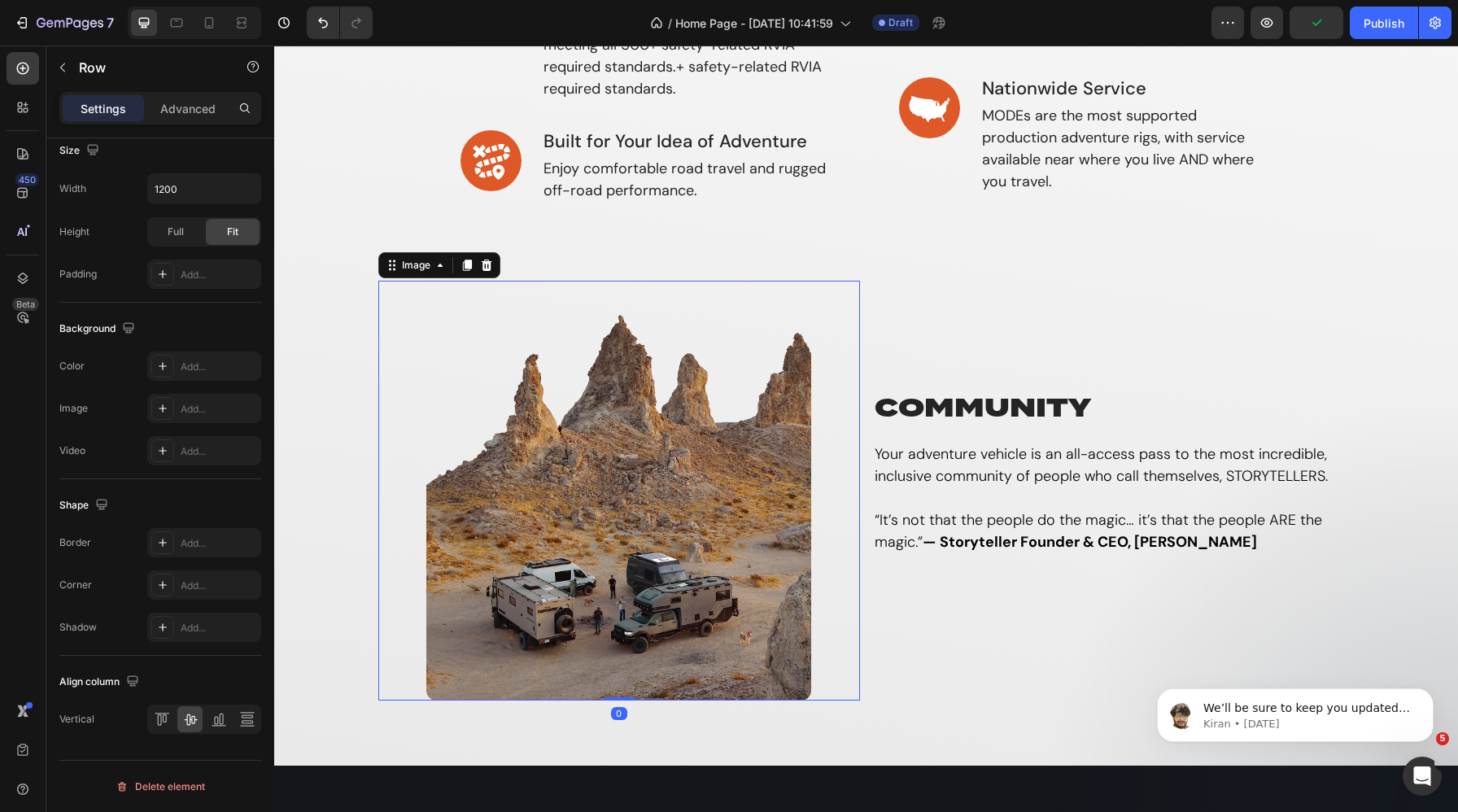
click at [654, 314] on img at bounding box center [619, 490] width 386 height 420
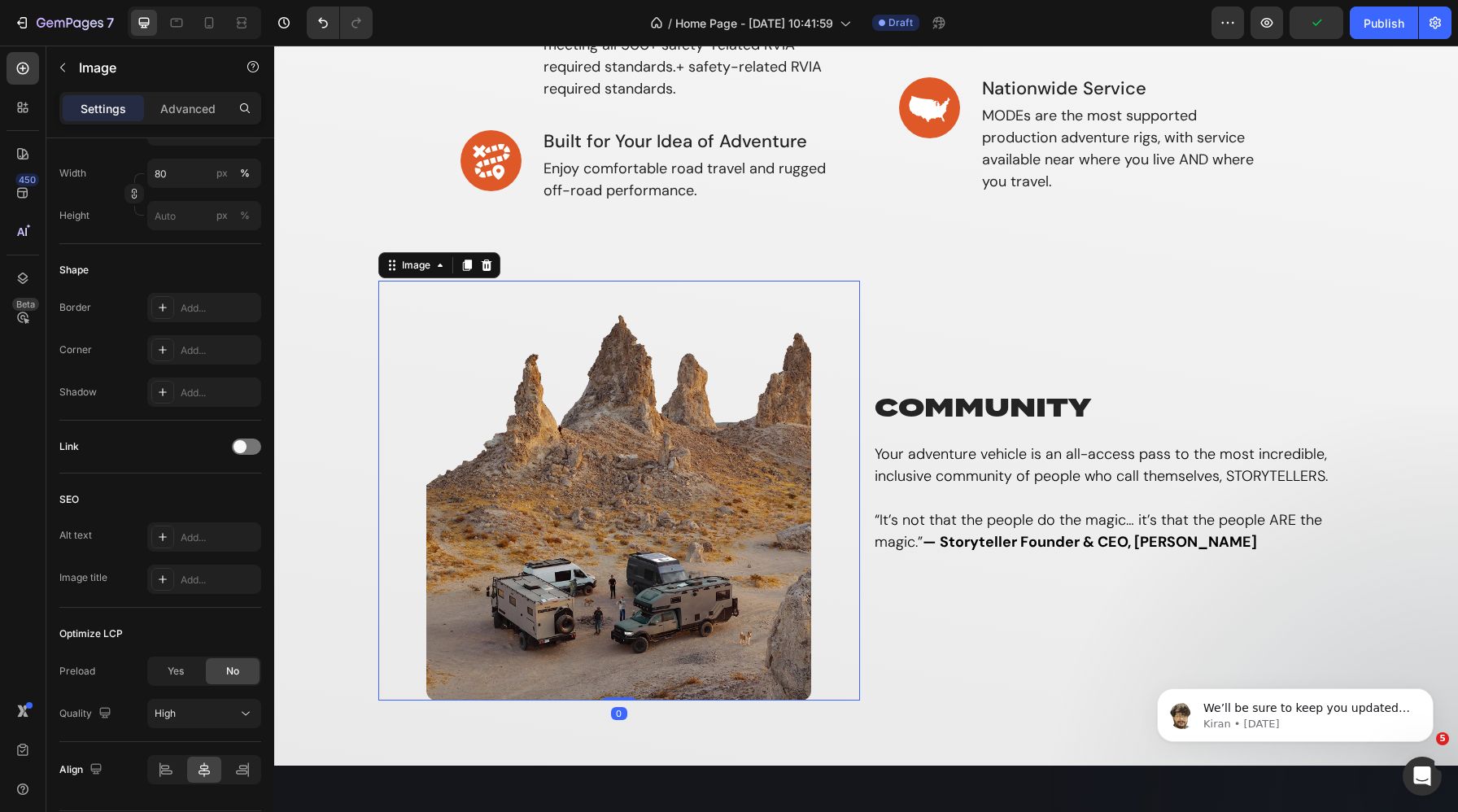
scroll to position [0, 0]
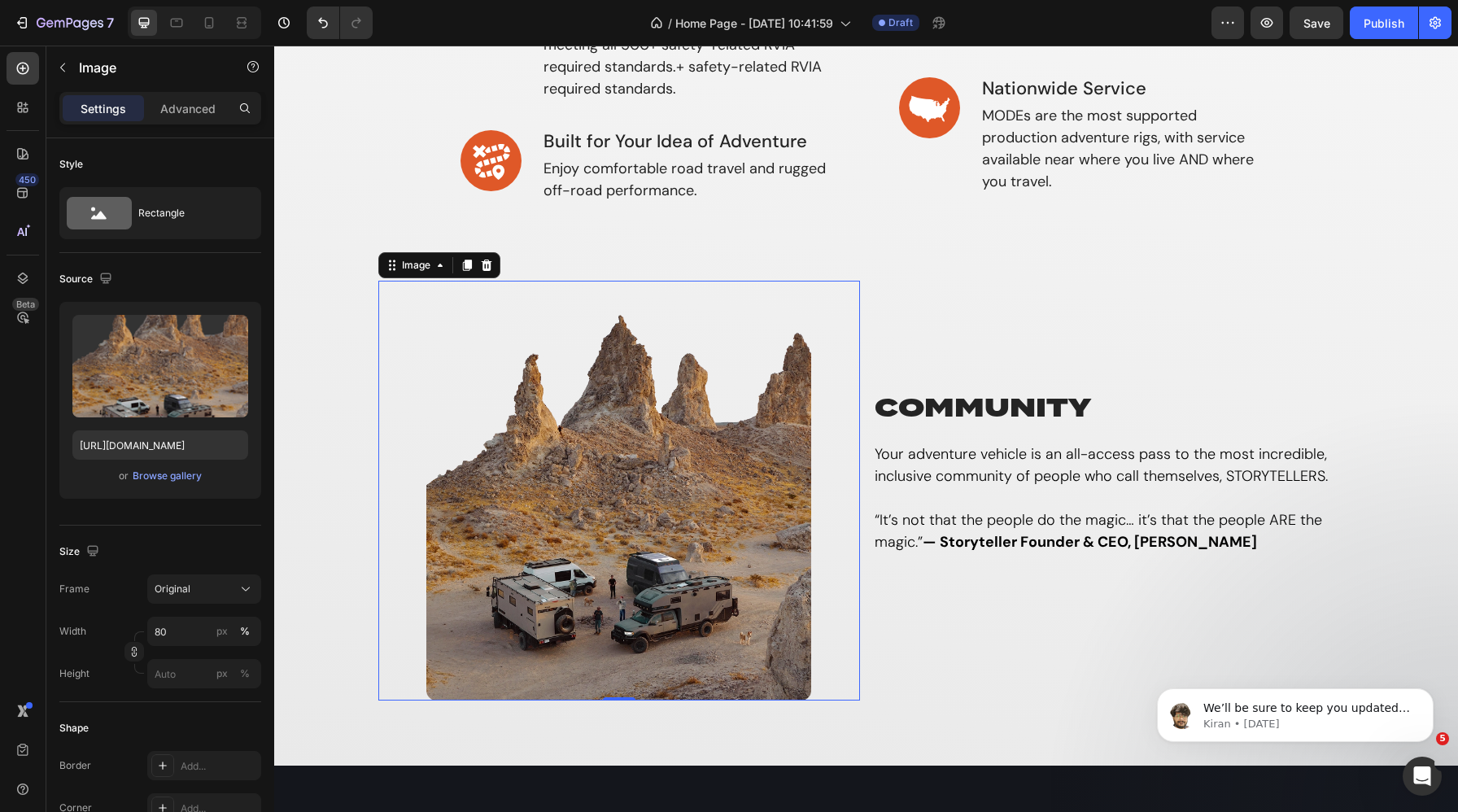
click at [750, 508] on img at bounding box center [619, 490] width 386 height 420
click at [174, 474] on div "Browse gallery" at bounding box center [167, 475] width 69 height 15
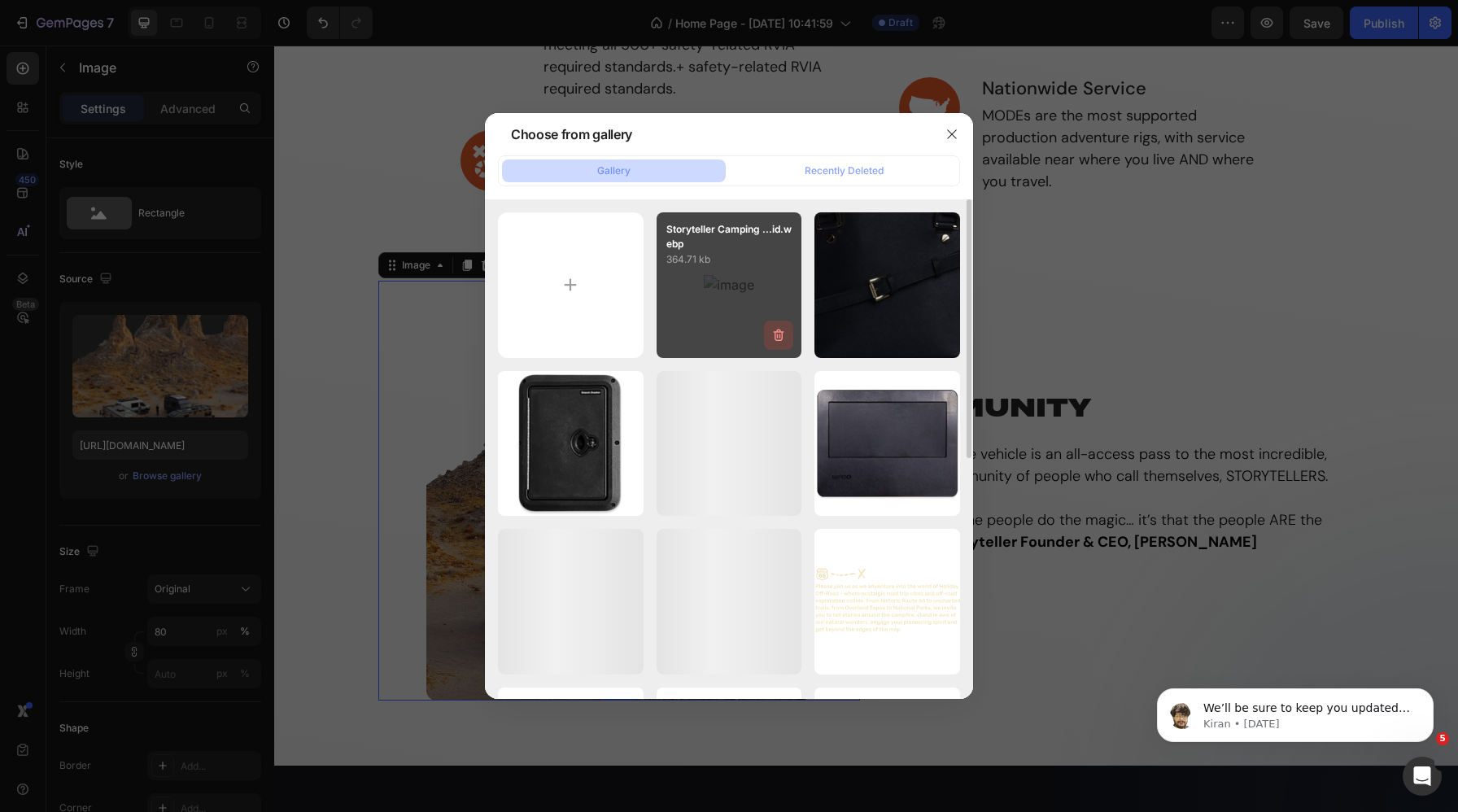
click at [776, 337] on icon "button" at bounding box center [779, 335] width 17 height 17
click at [759, 338] on div "Delete" at bounding box center [769, 338] width 30 height 15
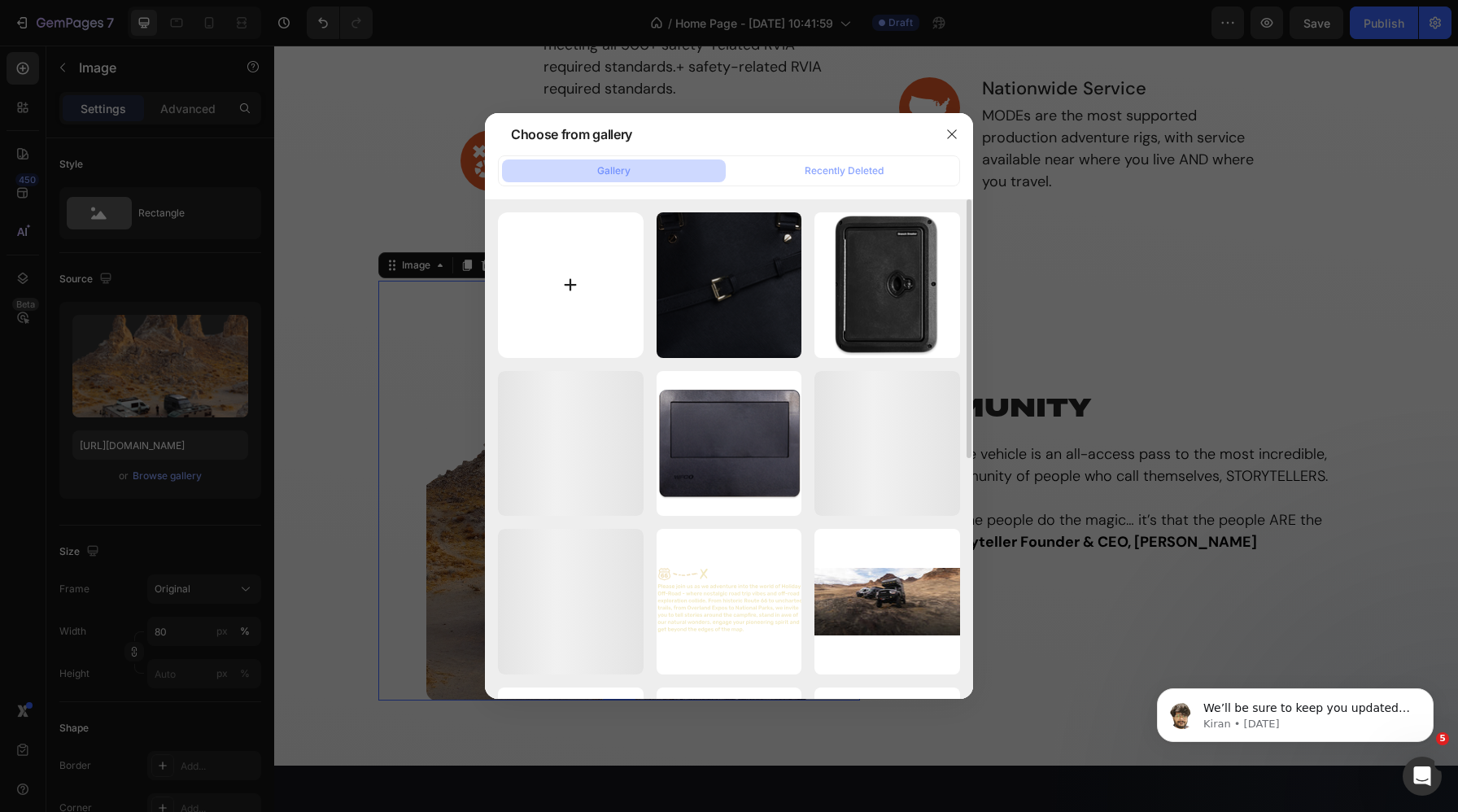
click at [573, 264] on input "file" at bounding box center [570, 285] width 146 height 146
click at [955, 129] on icon "button" at bounding box center [951, 134] width 13 height 13
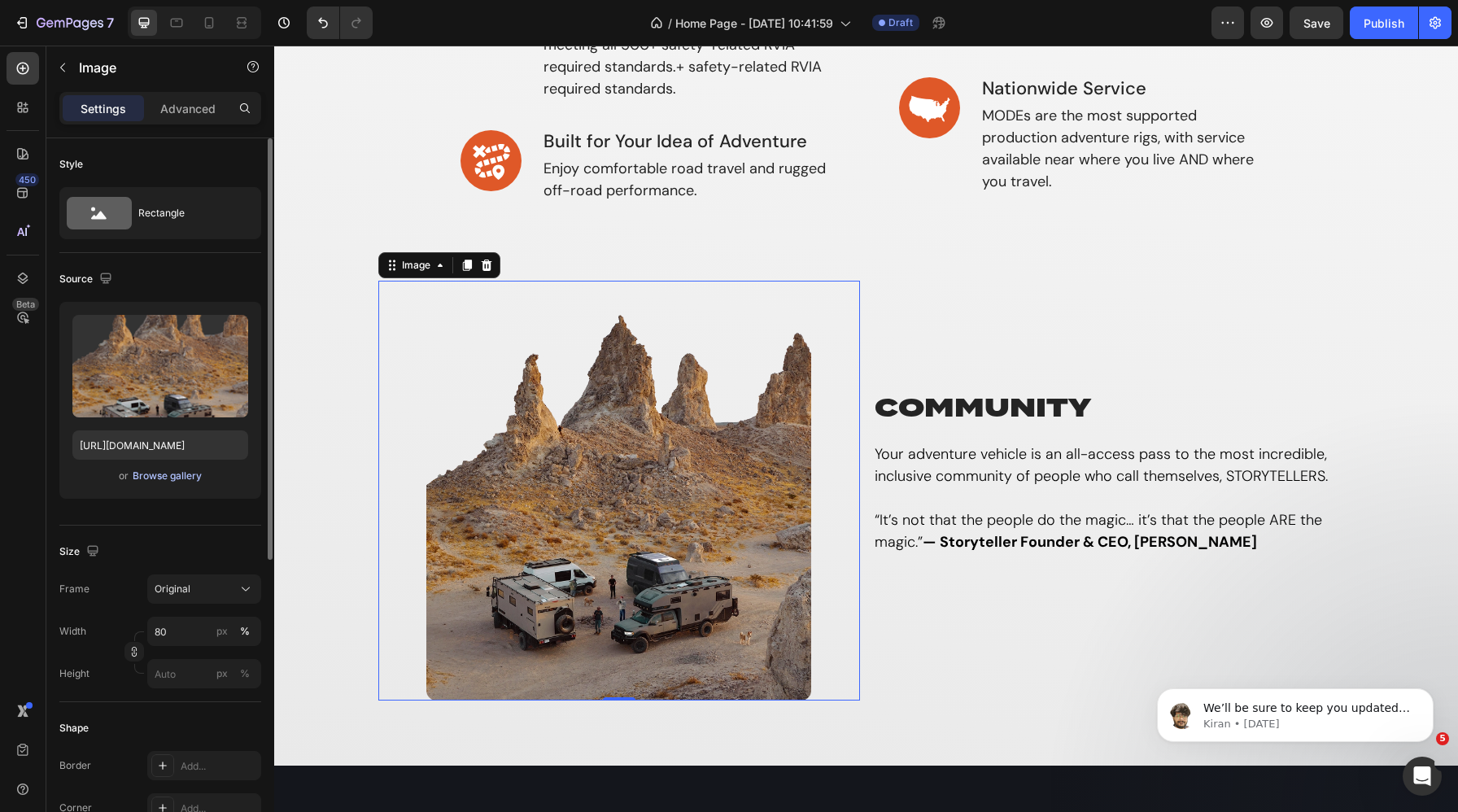
click at [171, 474] on div "Browse gallery" at bounding box center [167, 475] width 69 height 15
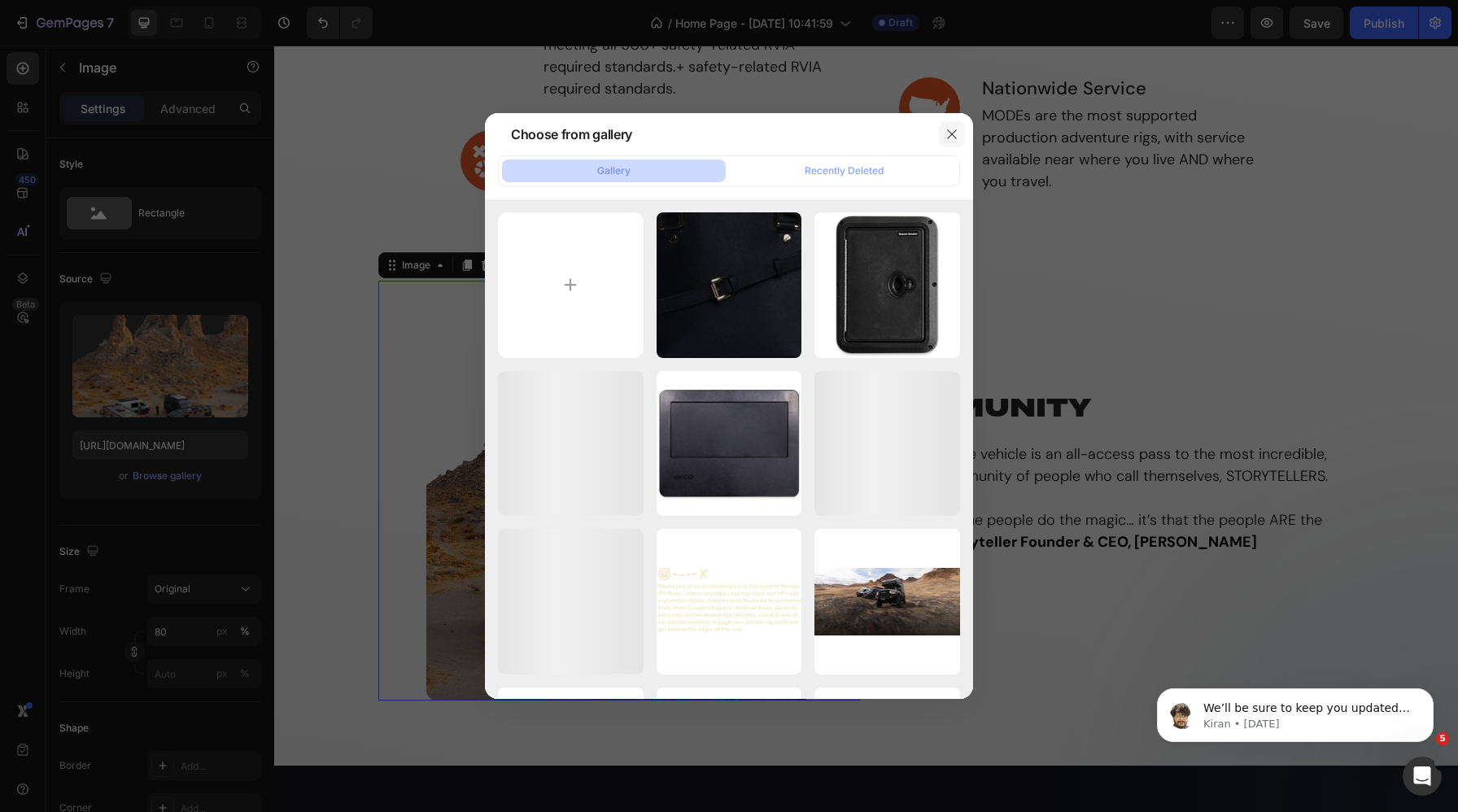
click at [959, 128] on button "button" at bounding box center [952, 134] width 26 height 26
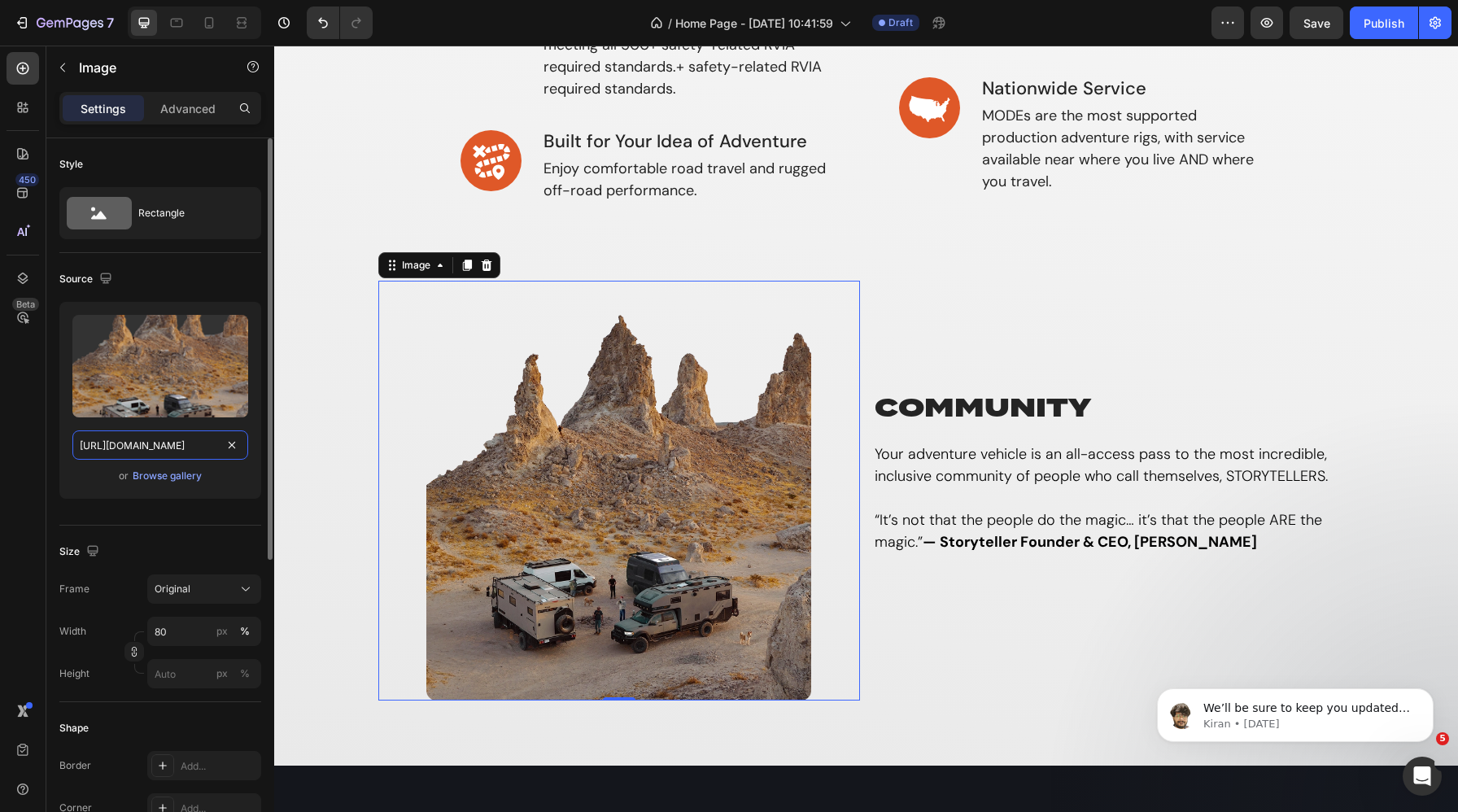
click at [154, 437] on input "https://cdn.shopify.com/s/files/1/0625/3907/1747/files/gempages_491634444252218…" at bounding box center [160, 445] width 176 height 29
paste input "Storyteller_Camping_Off-Grid.webp?v=1756310210"
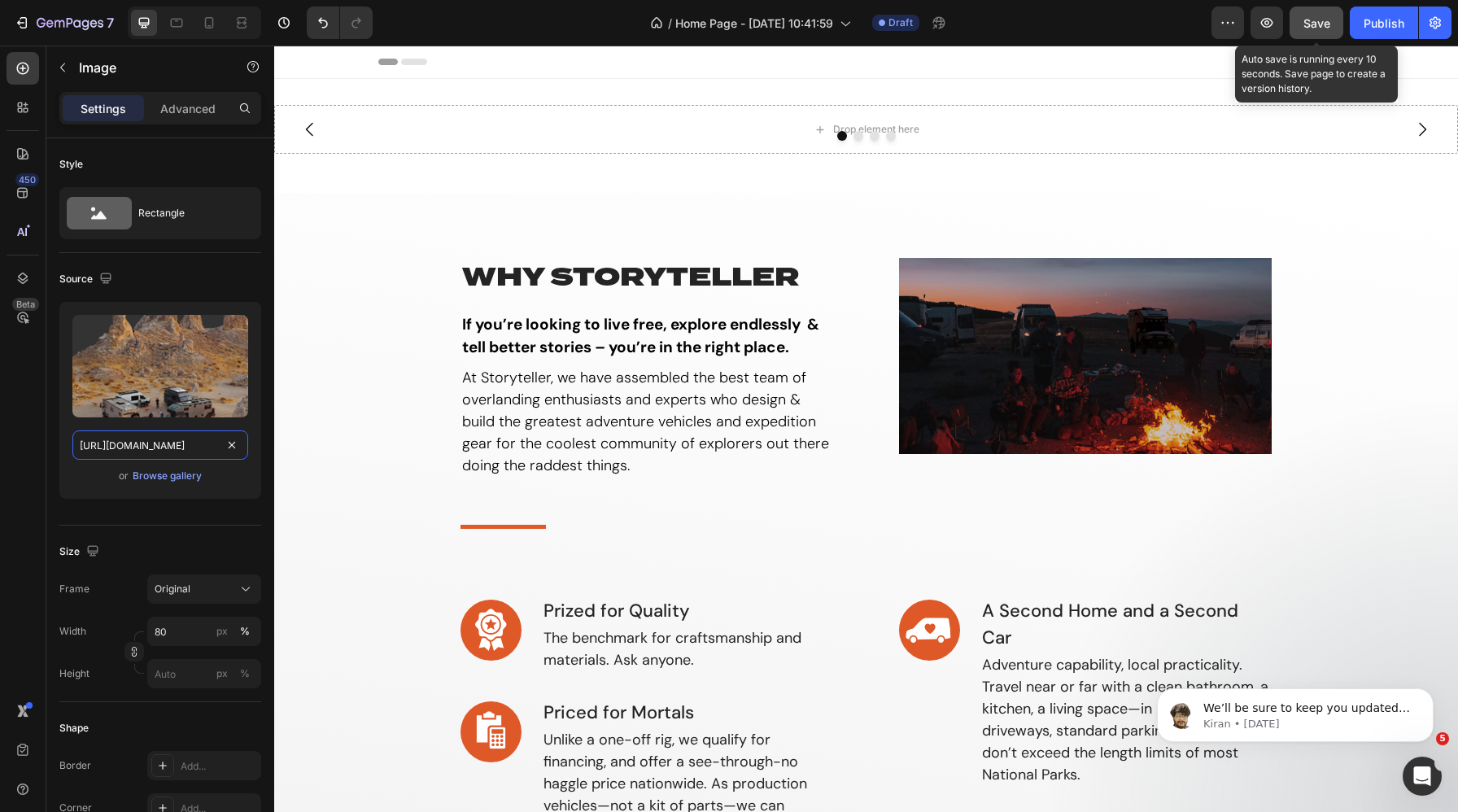
type input "https://cdn.shopify.com/s/files/1/0625/3907/1747/files/Storyteller_Camping_Off-…"
click at [1306, 25] on span "Save" at bounding box center [1316, 23] width 26 height 14
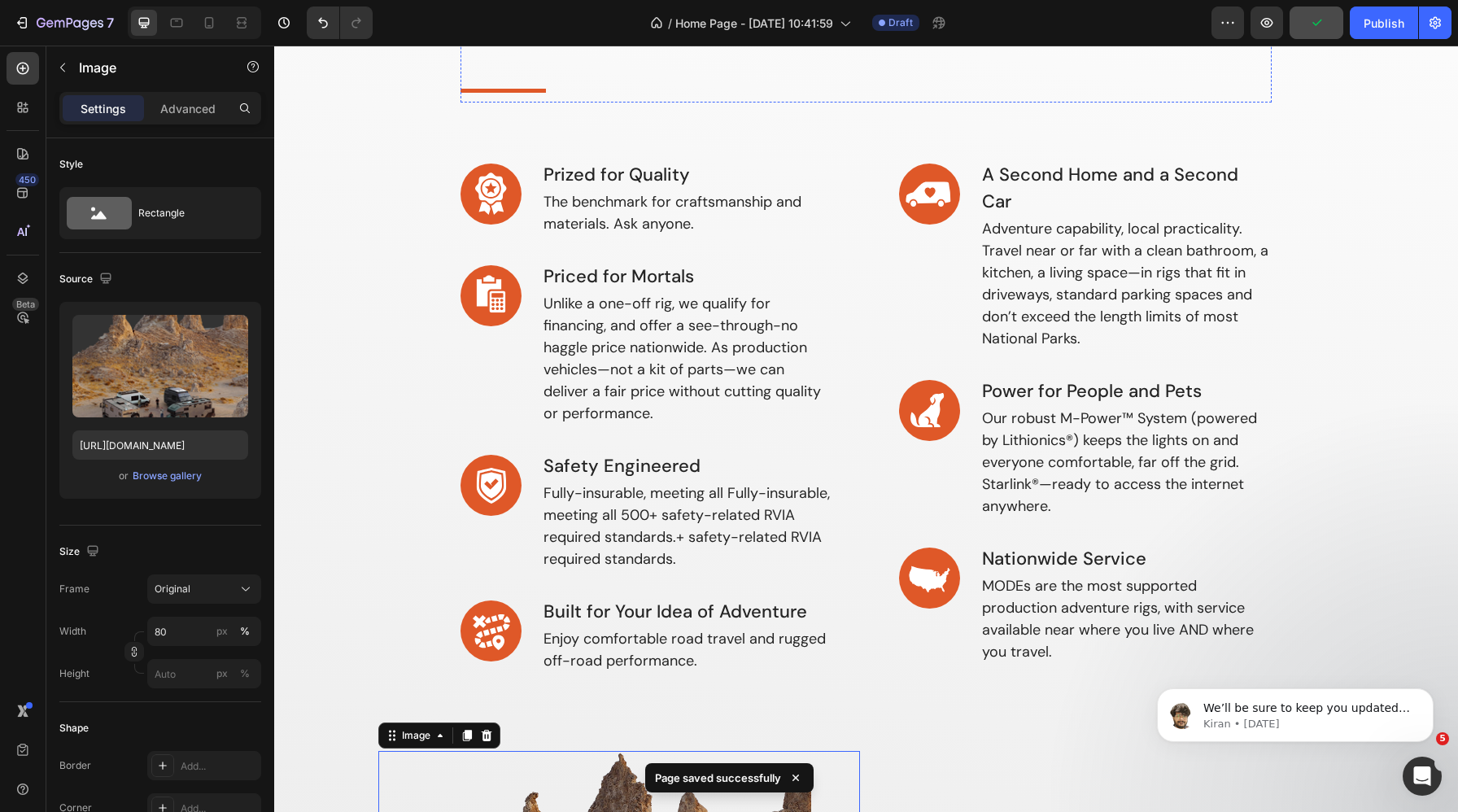
scroll to position [458, 0]
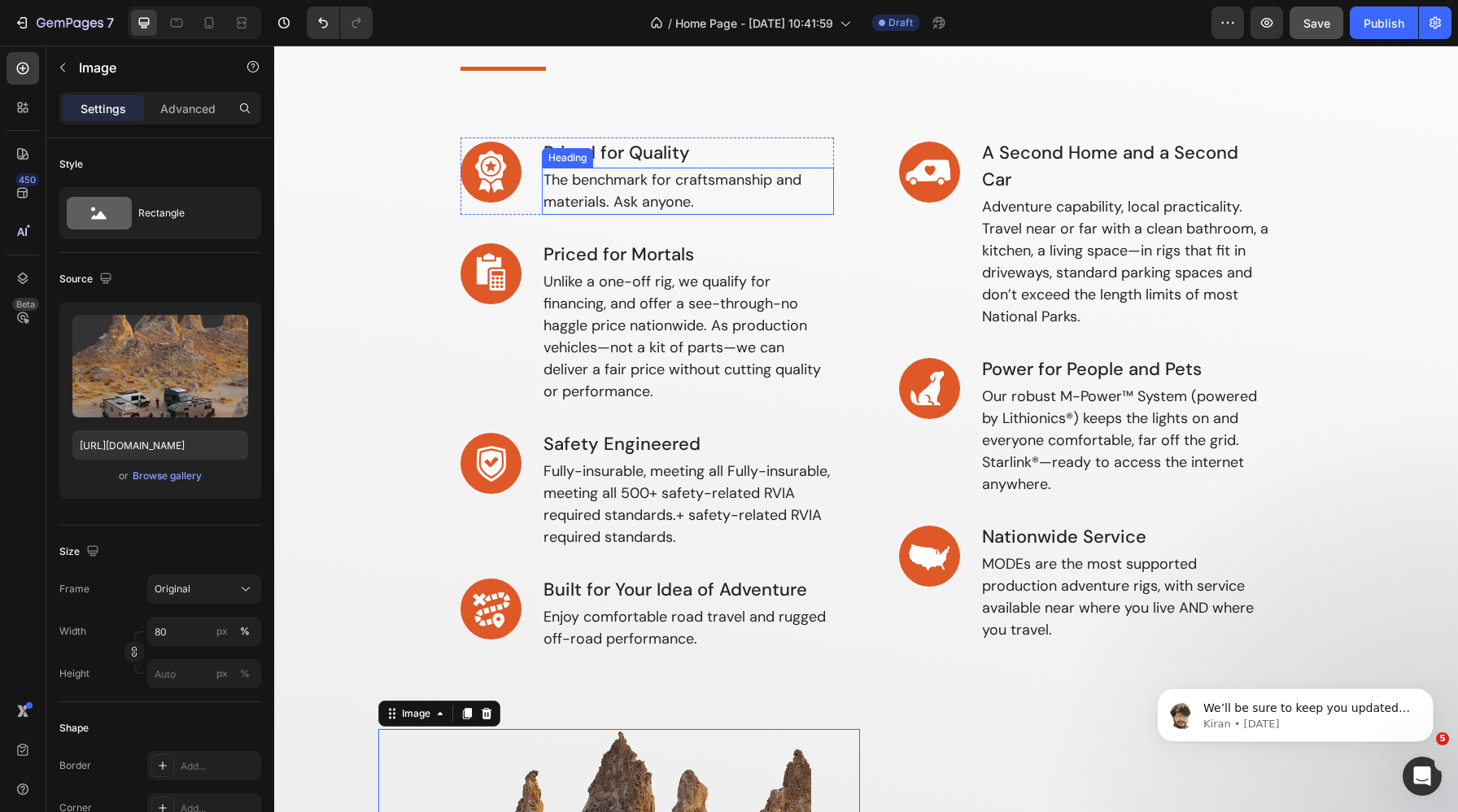
click at [631, 190] on h3 "The benchmark for craftsmanship and materials. Ask anyone." at bounding box center [688, 191] width 293 height 47
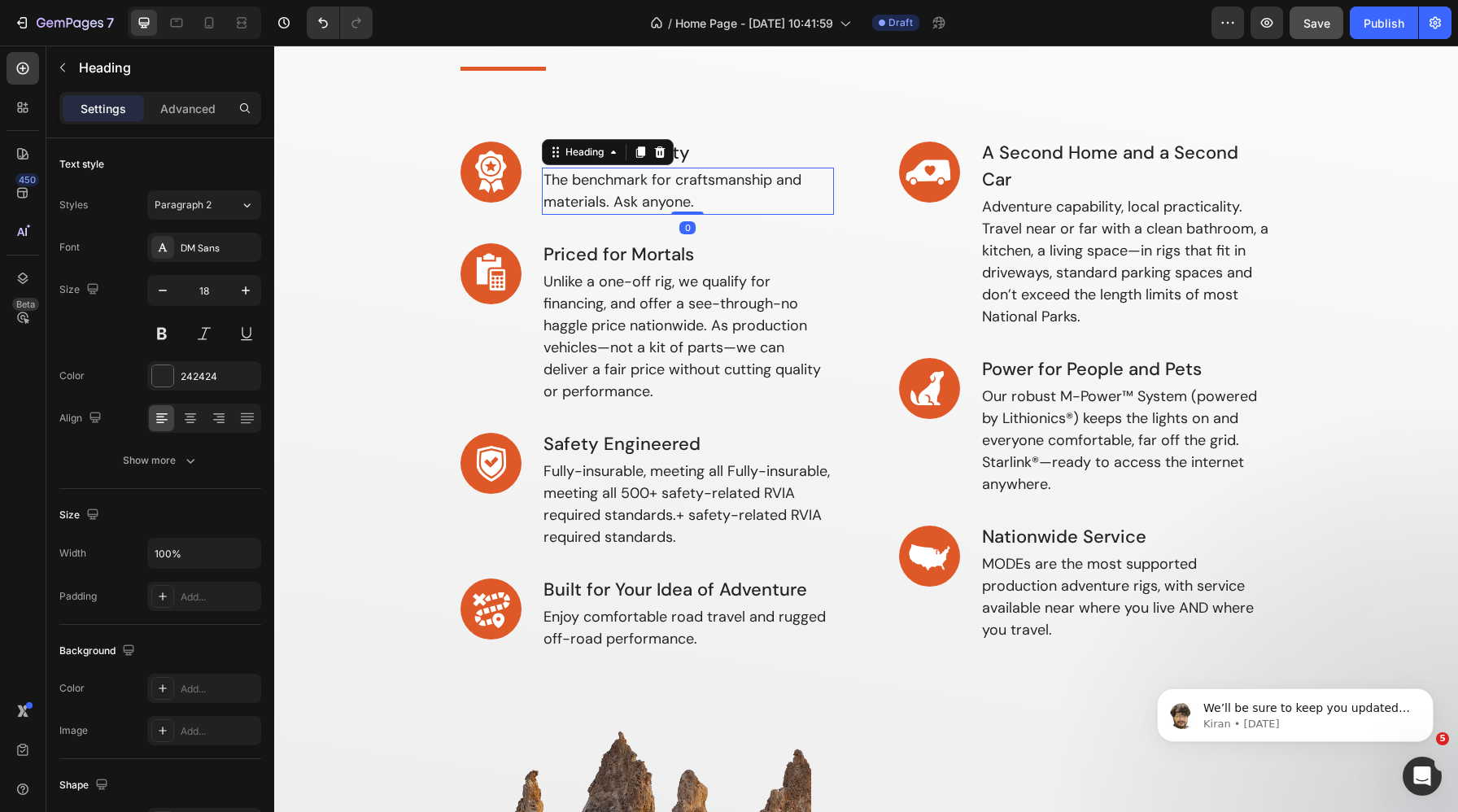
click at [679, 190] on h3 "The benchmark for craftsmanship and materials. Ask anyone." at bounding box center [688, 191] width 293 height 47
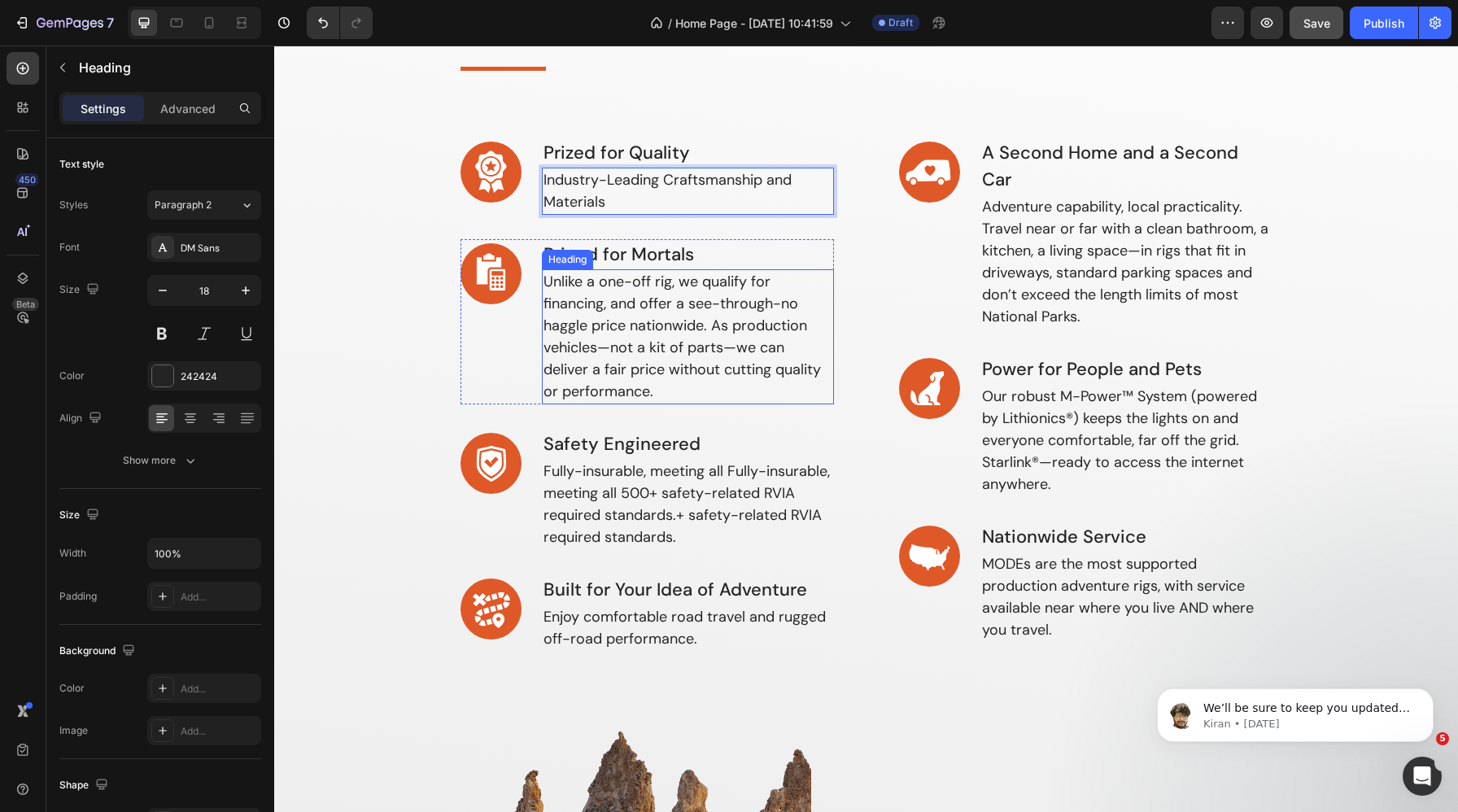
click at [647, 335] on h3 "Unlike a one-off rig, we qualify for financing, and offer a see-through-no hagg…" at bounding box center [688, 337] width 293 height 135
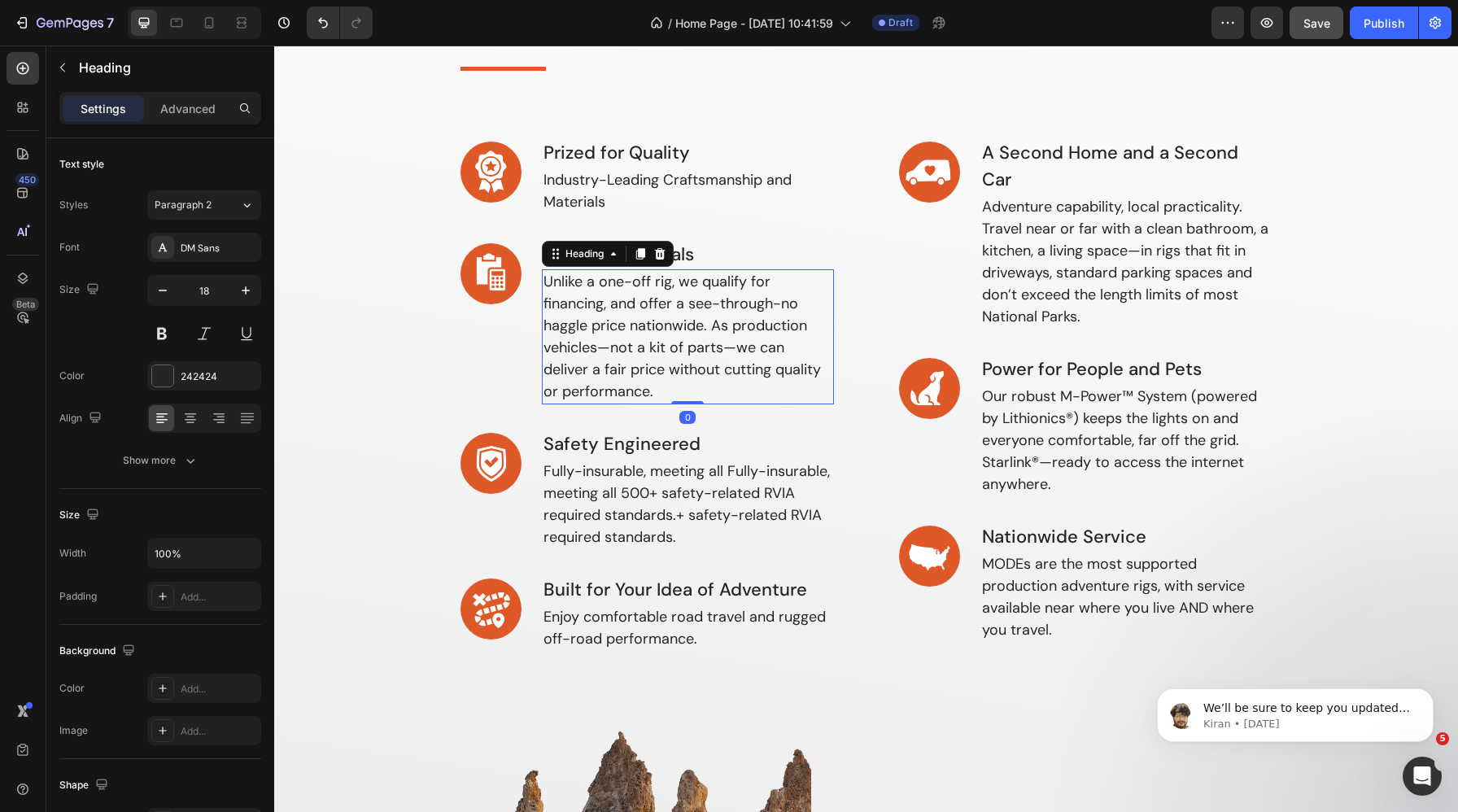
click at [611, 339] on h3 "Unlike a one-off rig, we qualify for financing, and offer a see-through-no hagg…" at bounding box center [688, 337] width 293 height 135
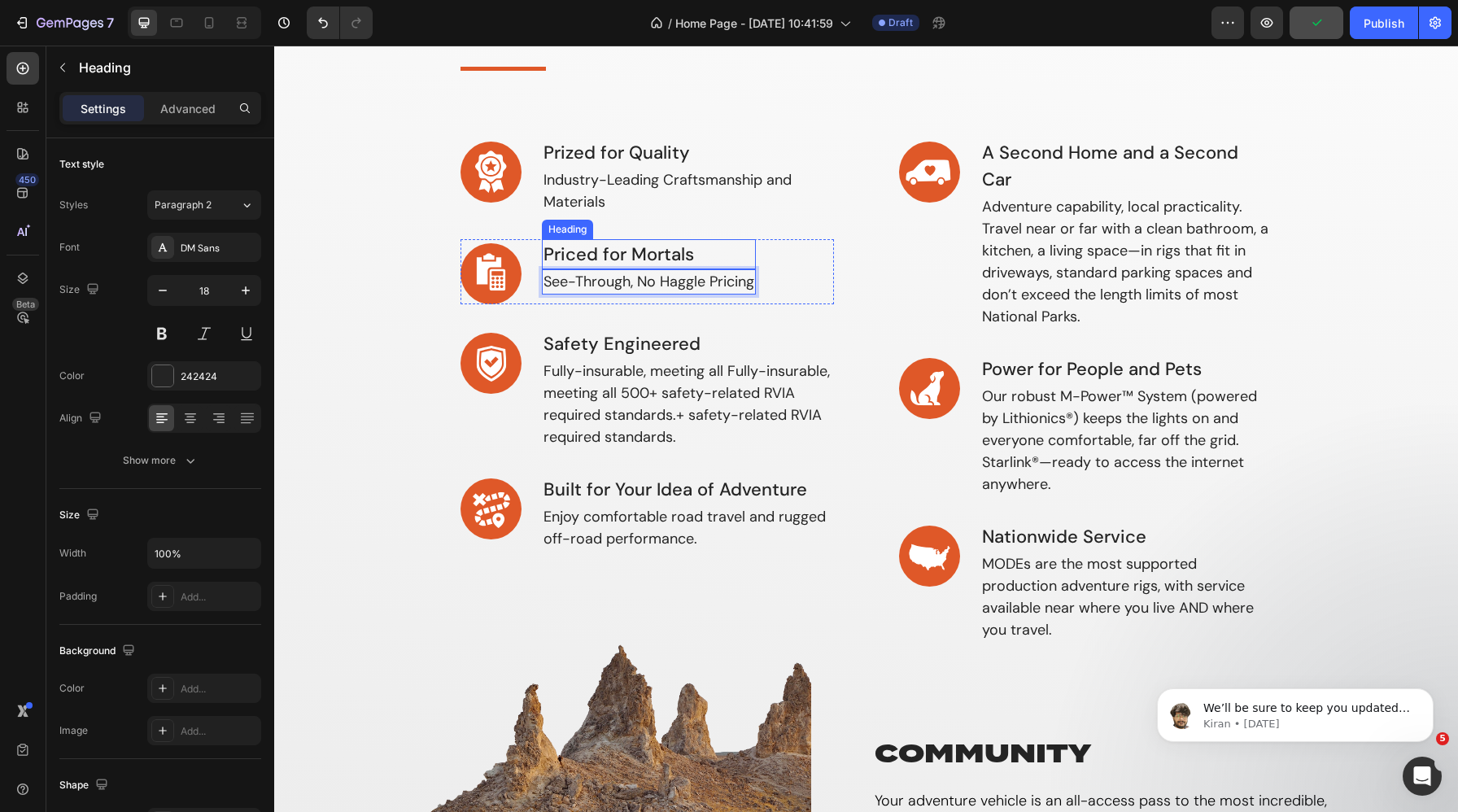
click at [587, 255] on h3 "Priced for Mortals" at bounding box center [649, 254] width 214 height 30
click at [618, 252] on h3 "Priced for Mortals" at bounding box center [649, 254] width 214 height 30
click at [597, 337] on h3 "Safety Engineered" at bounding box center [688, 343] width 293 height 30
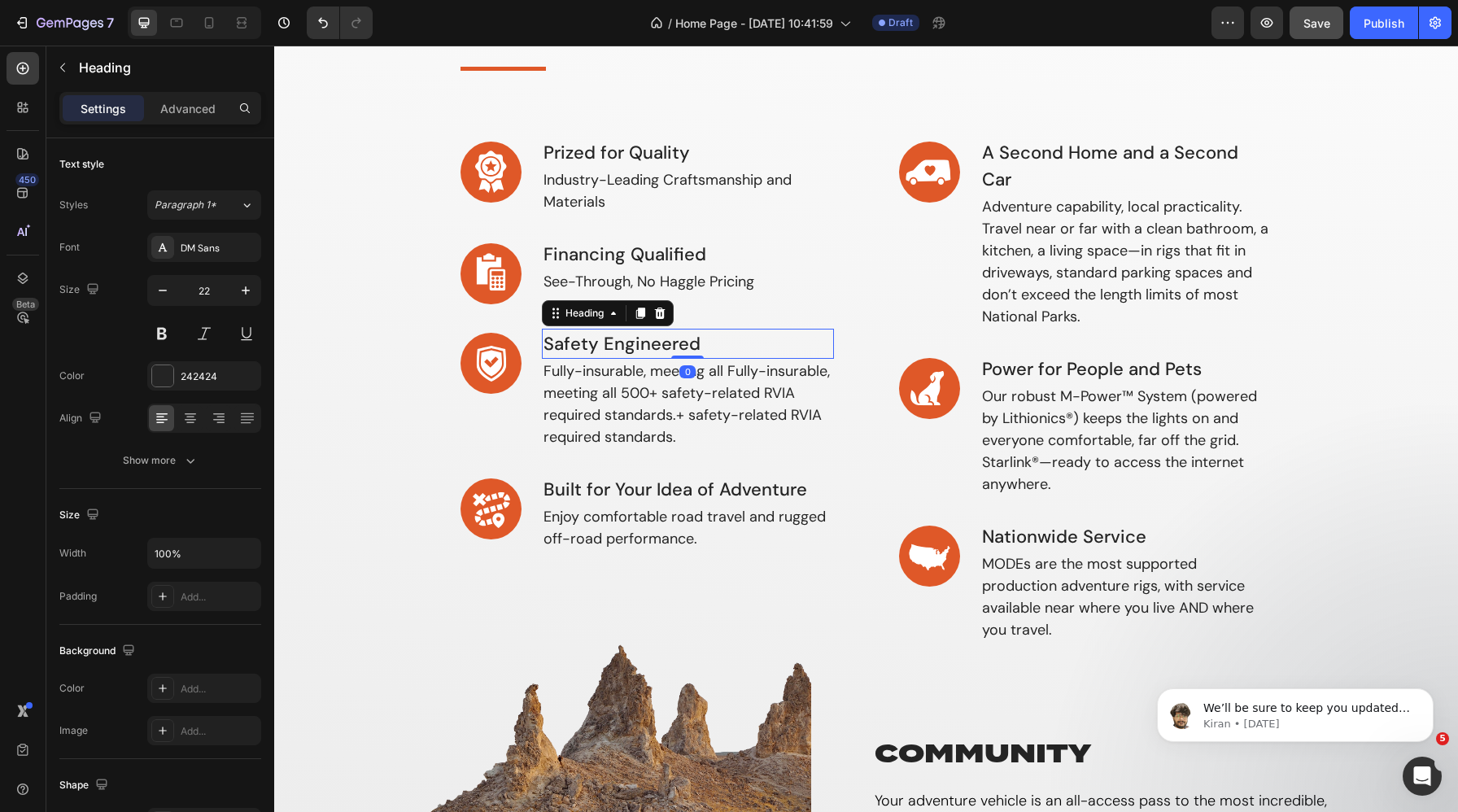
click at [626, 337] on h3 "Safety Engineered" at bounding box center [688, 343] width 293 height 30
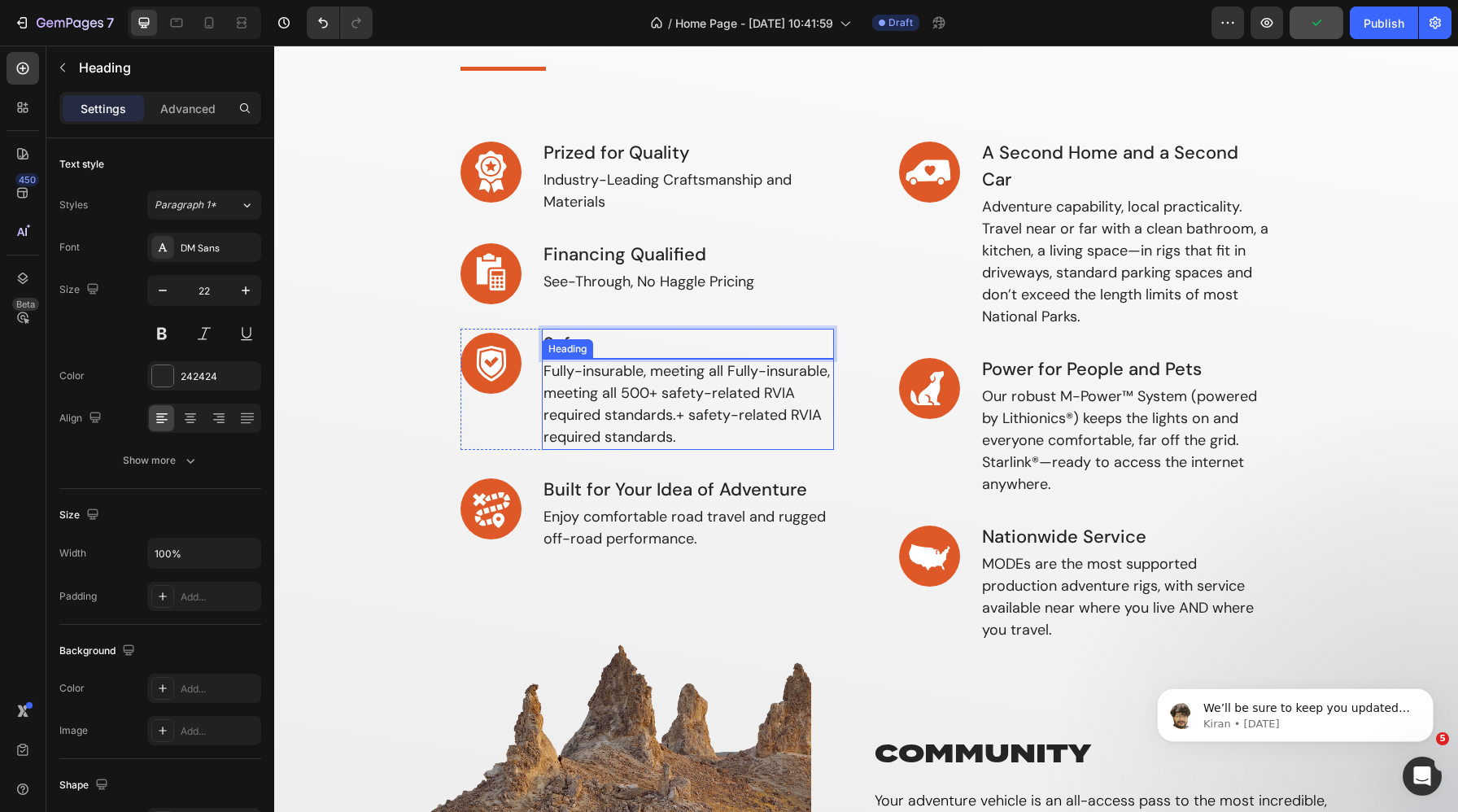
click at [708, 379] on h3 "Fully-insurable, meeting all Fully-insurable, meeting all 500+ safety-related R…" at bounding box center [688, 404] width 293 height 91
click at [671, 396] on h3 "Fully-insurable, meeting all Fully-insurable, meeting all 500+ safety-related R…" at bounding box center [688, 404] width 293 height 91
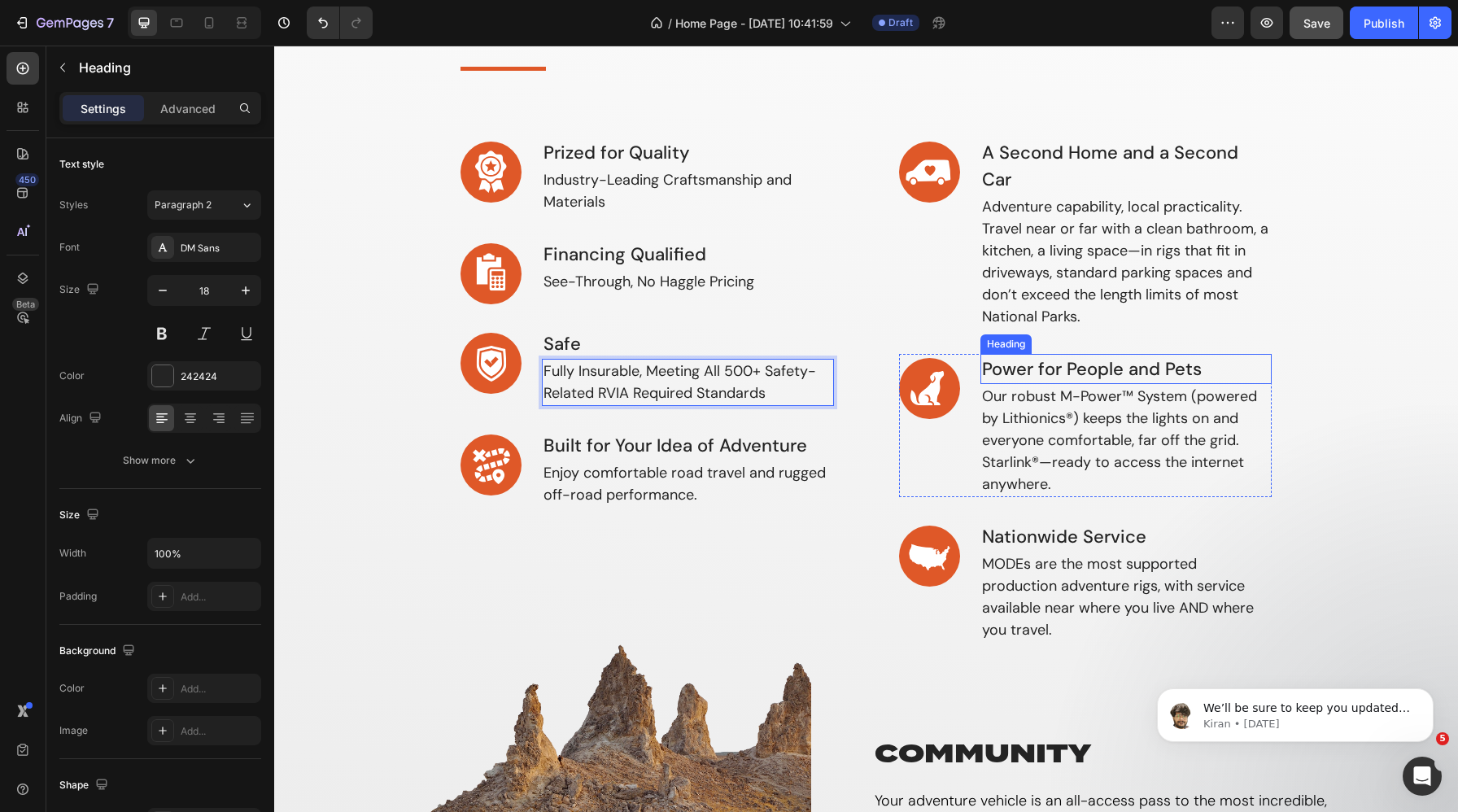
click at [1037, 368] on h3 "Power for People and Pets" at bounding box center [1126, 369] width 293 height 30
click at [1052, 368] on h3 "Power for People and Pets" at bounding box center [1126, 369] width 293 height 30
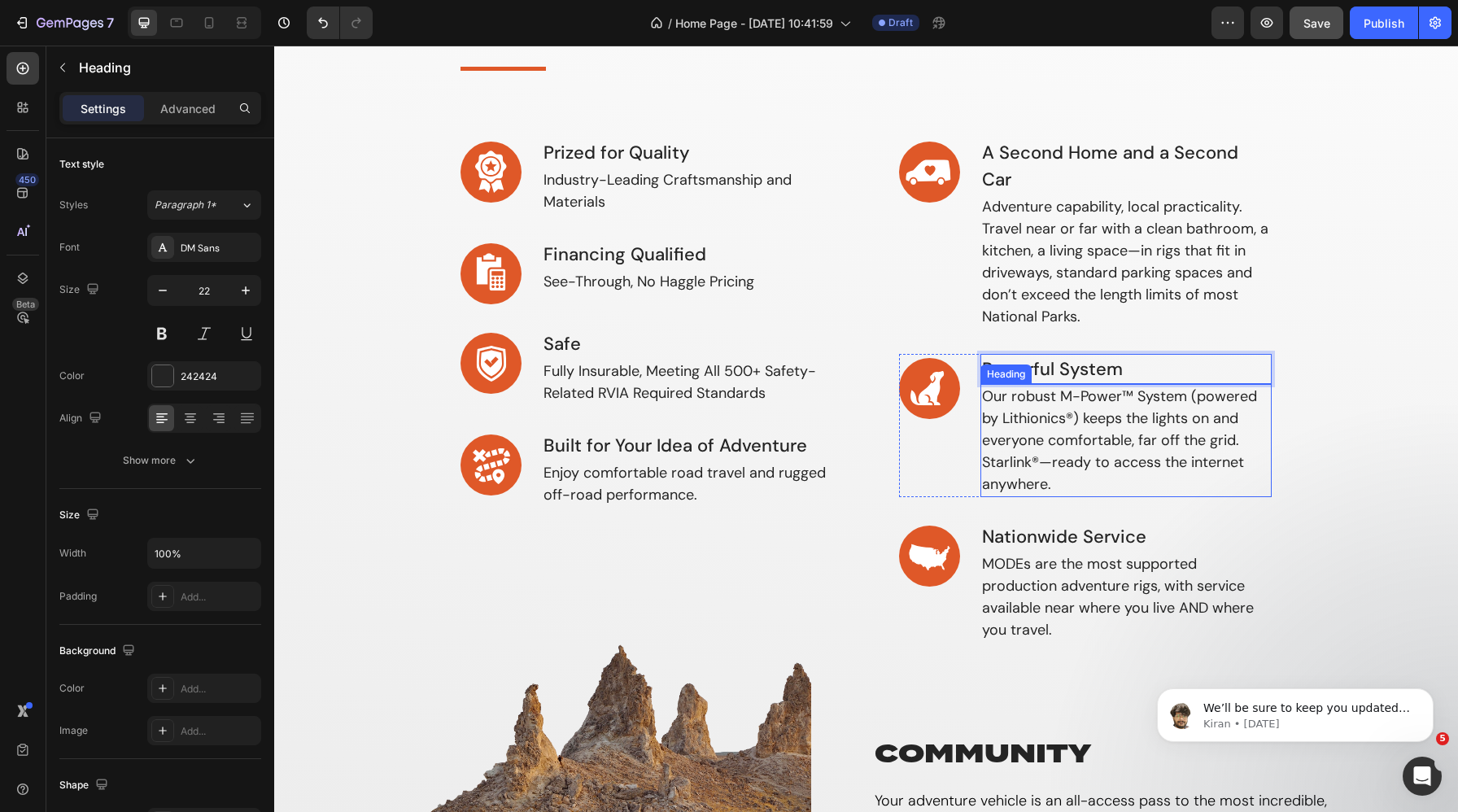
click at [1090, 412] on h3 "Our robust M-Power™ System (powered by Lithionics®) keeps the lights on and eve…" at bounding box center [1126, 441] width 293 height 113
click at [1071, 415] on h3 "Our robust M-Power™ System (powered by Lithionics®) keeps the lights on and eve…" at bounding box center [1126, 441] width 293 height 113
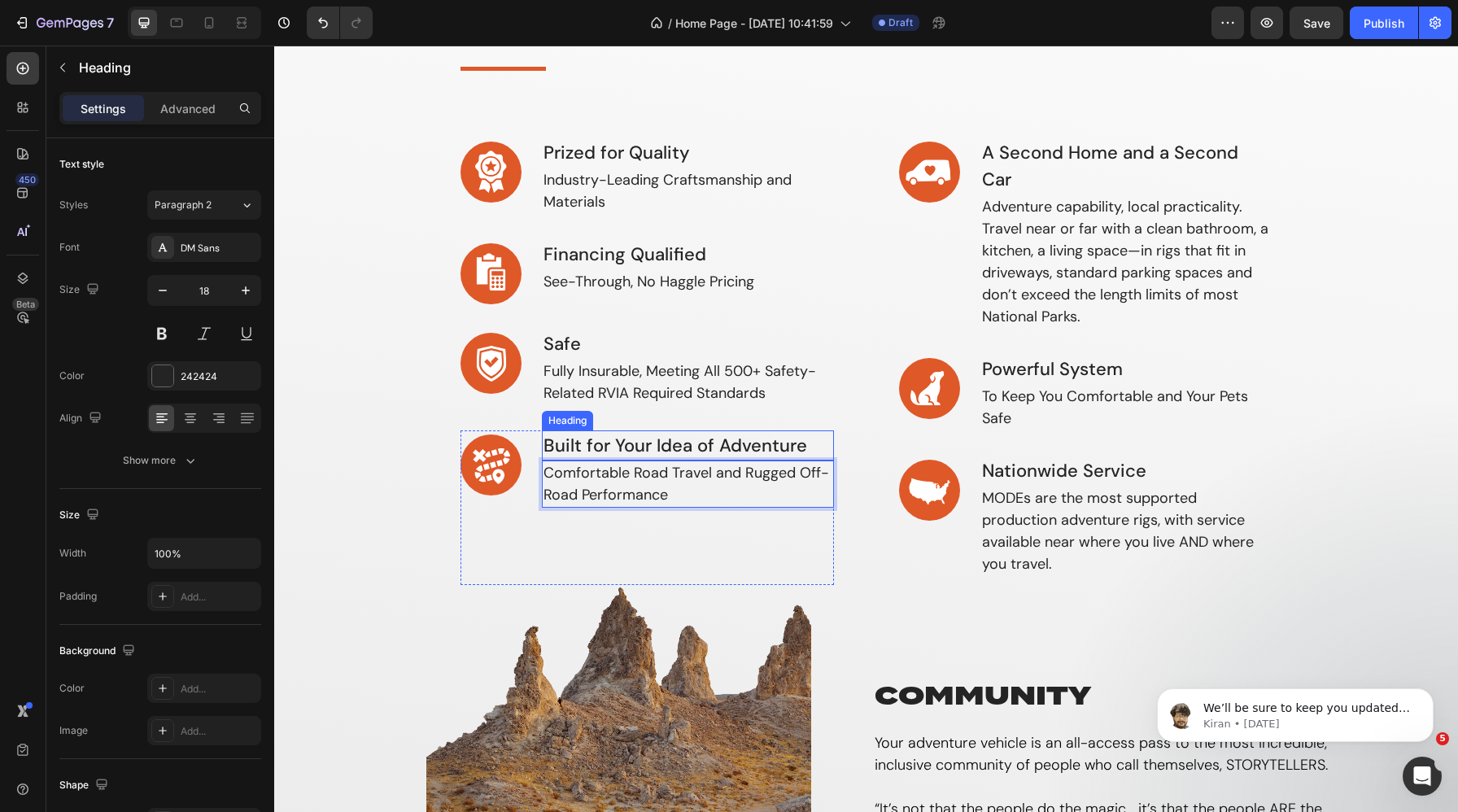
click at [616, 437] on h3 "Built for Your Idea of Adventure" at bounding box center [688, 445] width 293 height 30
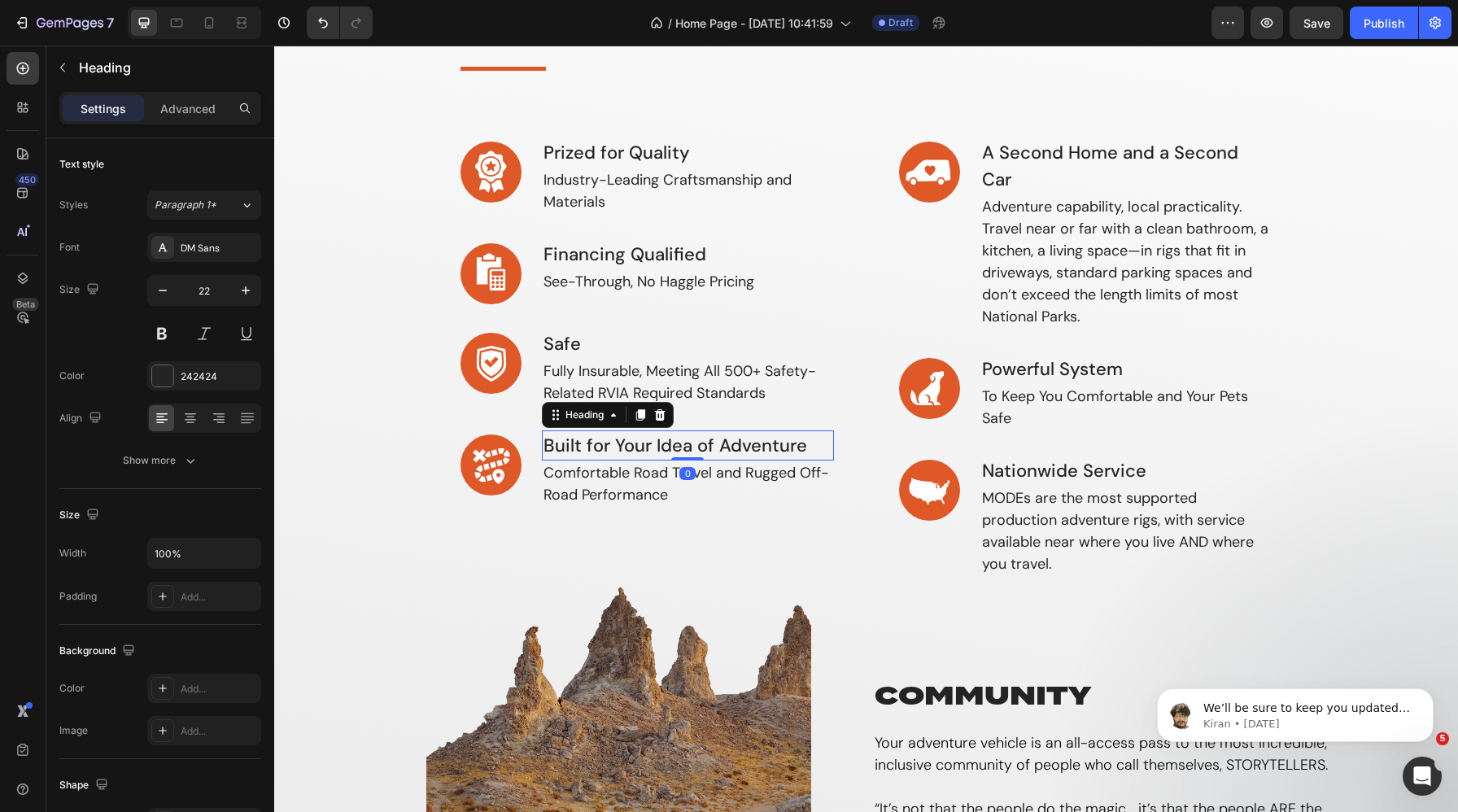
click at [653, 439] on h3 "Built for Your Idea of Adventure" at bounding box center [688, 445] width 293 height 30
click at [1100, 468] on h3 "Nationwide Service" at bounding box center [1126, 471] width 293 height 30
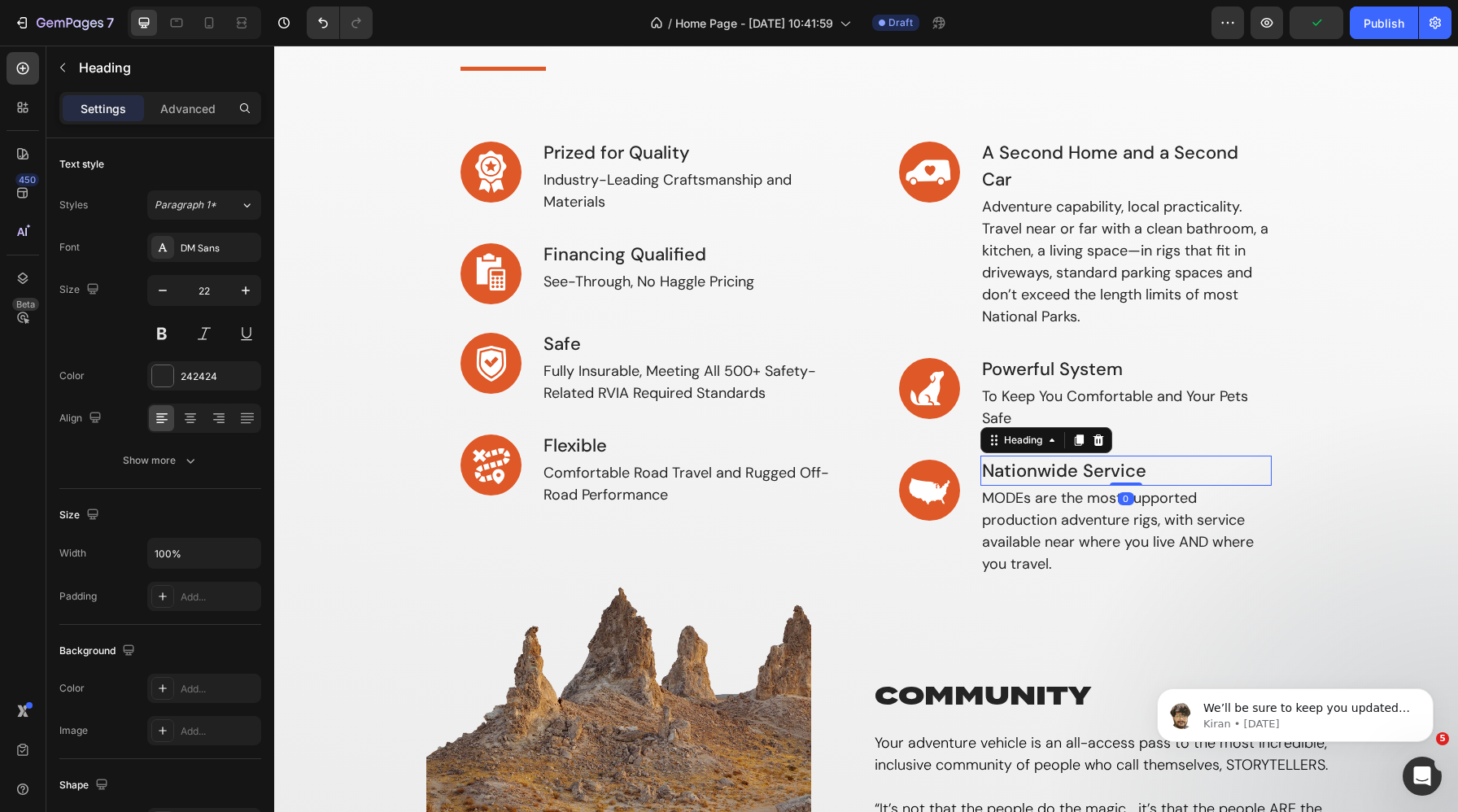
click at [1100, 468] on h3 "Nationwide Service" at bounding box center [1126, 471] width 293 height 30
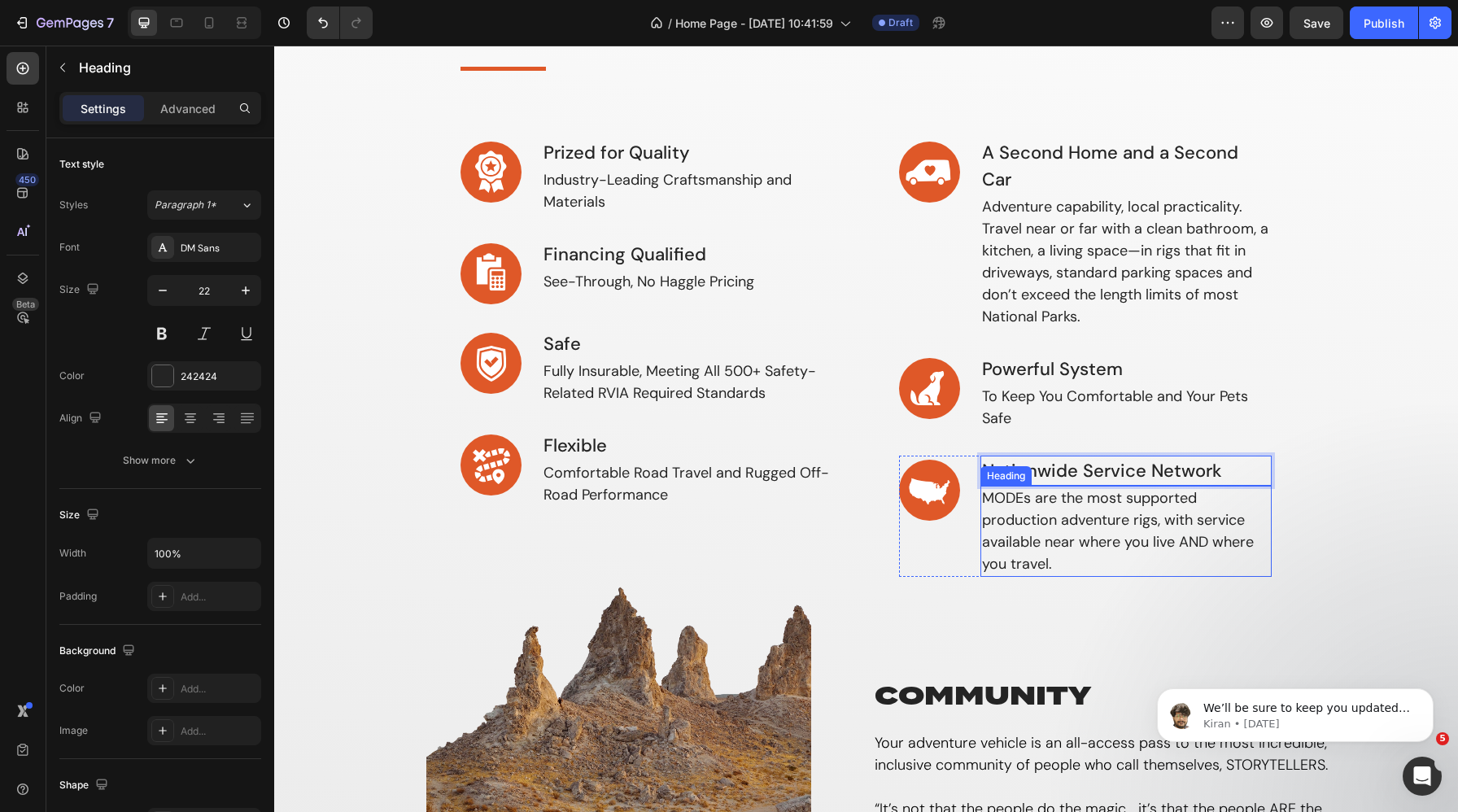
click at [1066, 548] on h3 "MODEs are the most supported production adventure rigs, with service available …" at bounding box center [1126, 531] width 293 height 91
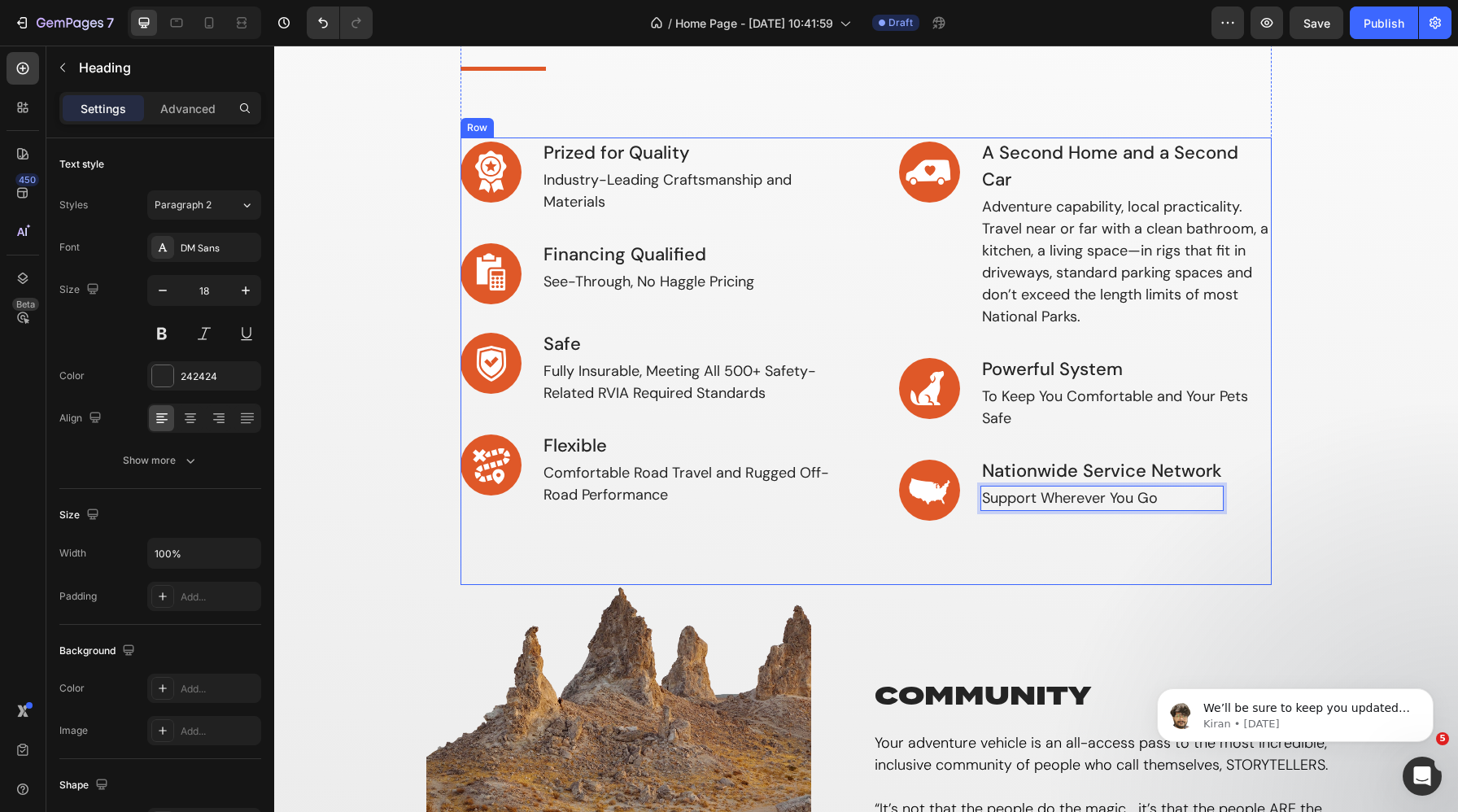
click at [1116, 574] on div "Image A Second Home and a Second Car Heading Adventure capability, local practi…" at bounding box center [1086, 361] width 374 height 447
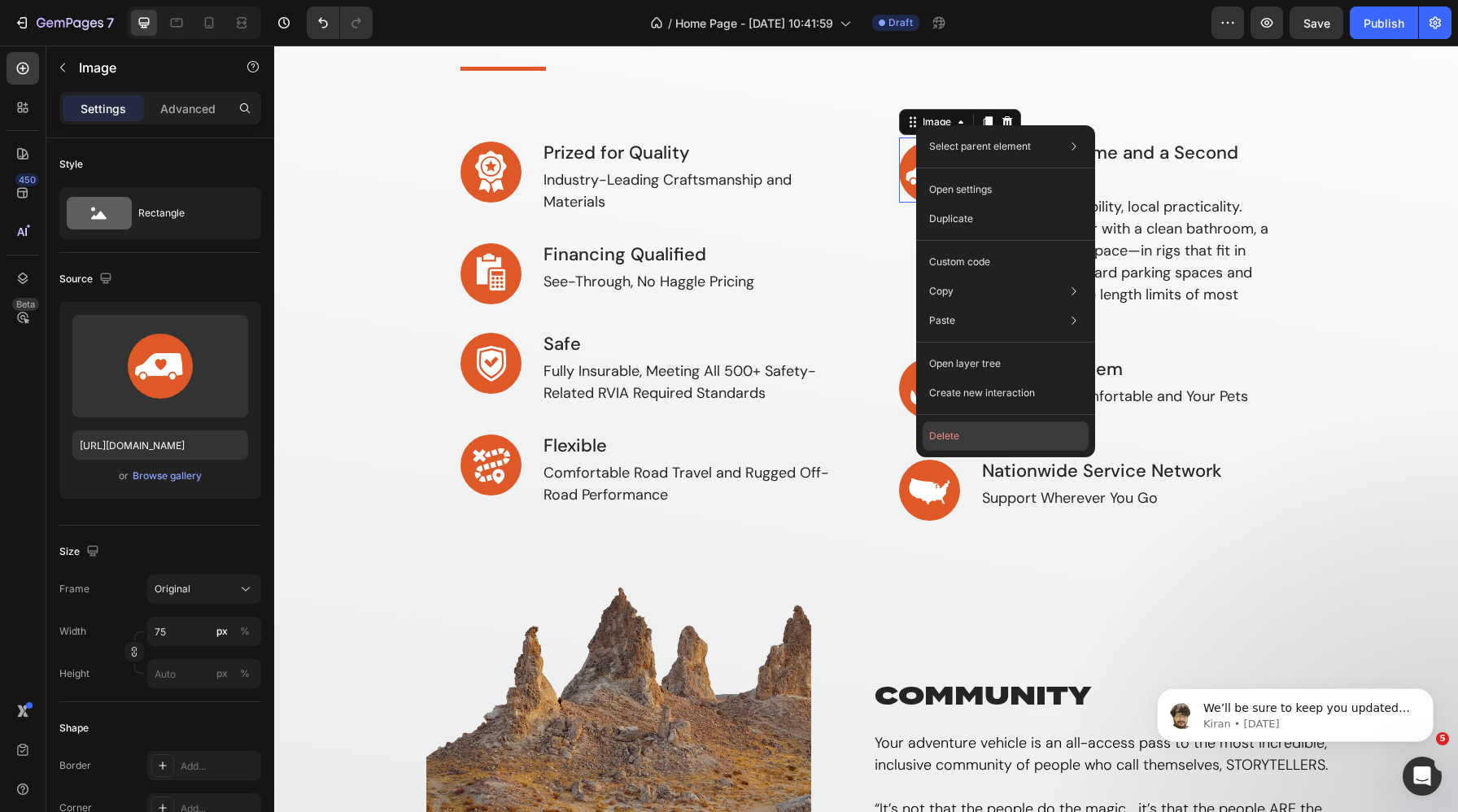
click at [972, 437] on button "Delete" at bounding box center [1006, 436] width 166 height 29
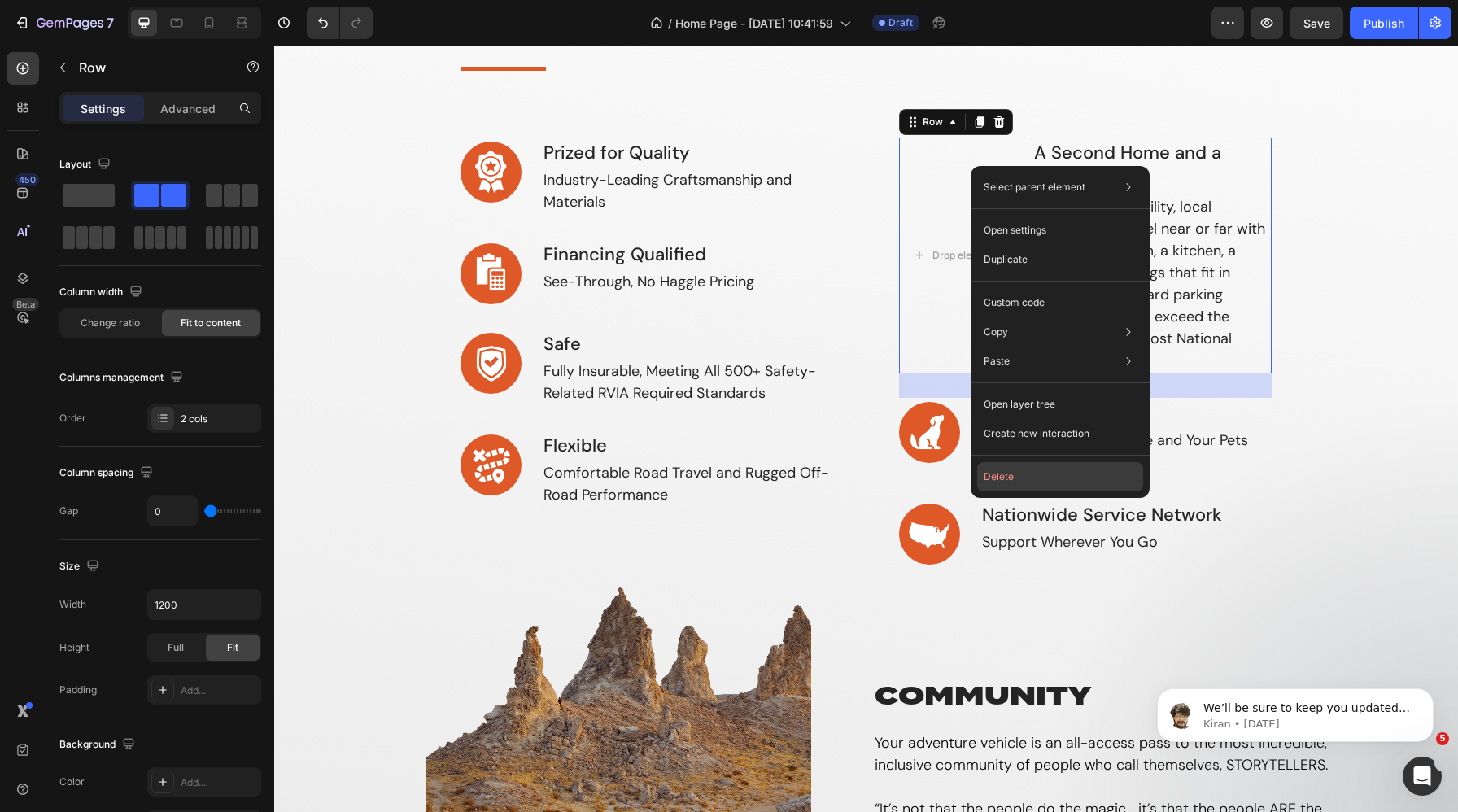
click at [1011, 474] on button "Delete" at bounding box center [1061, 476] width 166 height 29
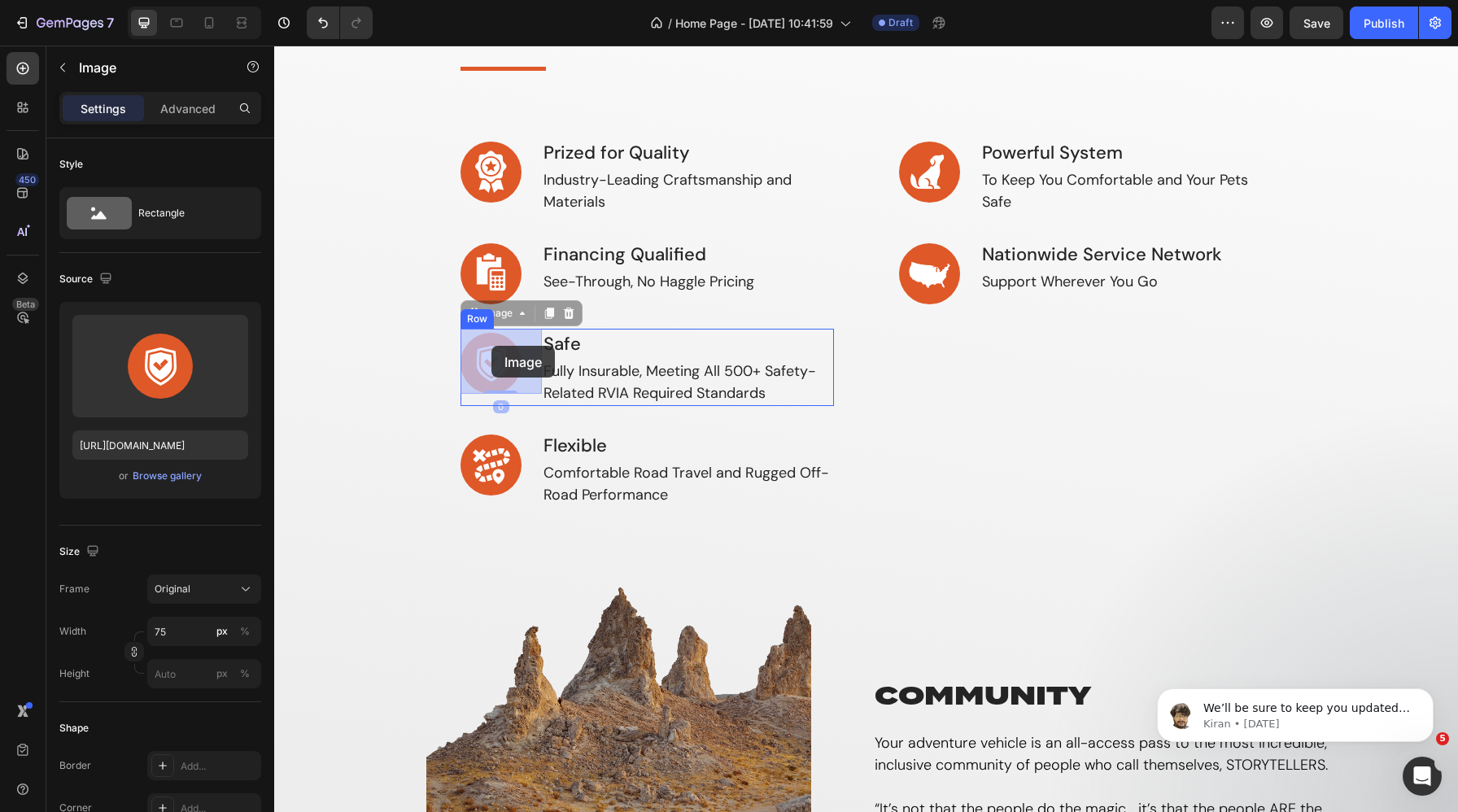
drag, startPoint x: 469, startPoint y: 320, endPoint x: 491, endPoint y: 345, distance: 33.3
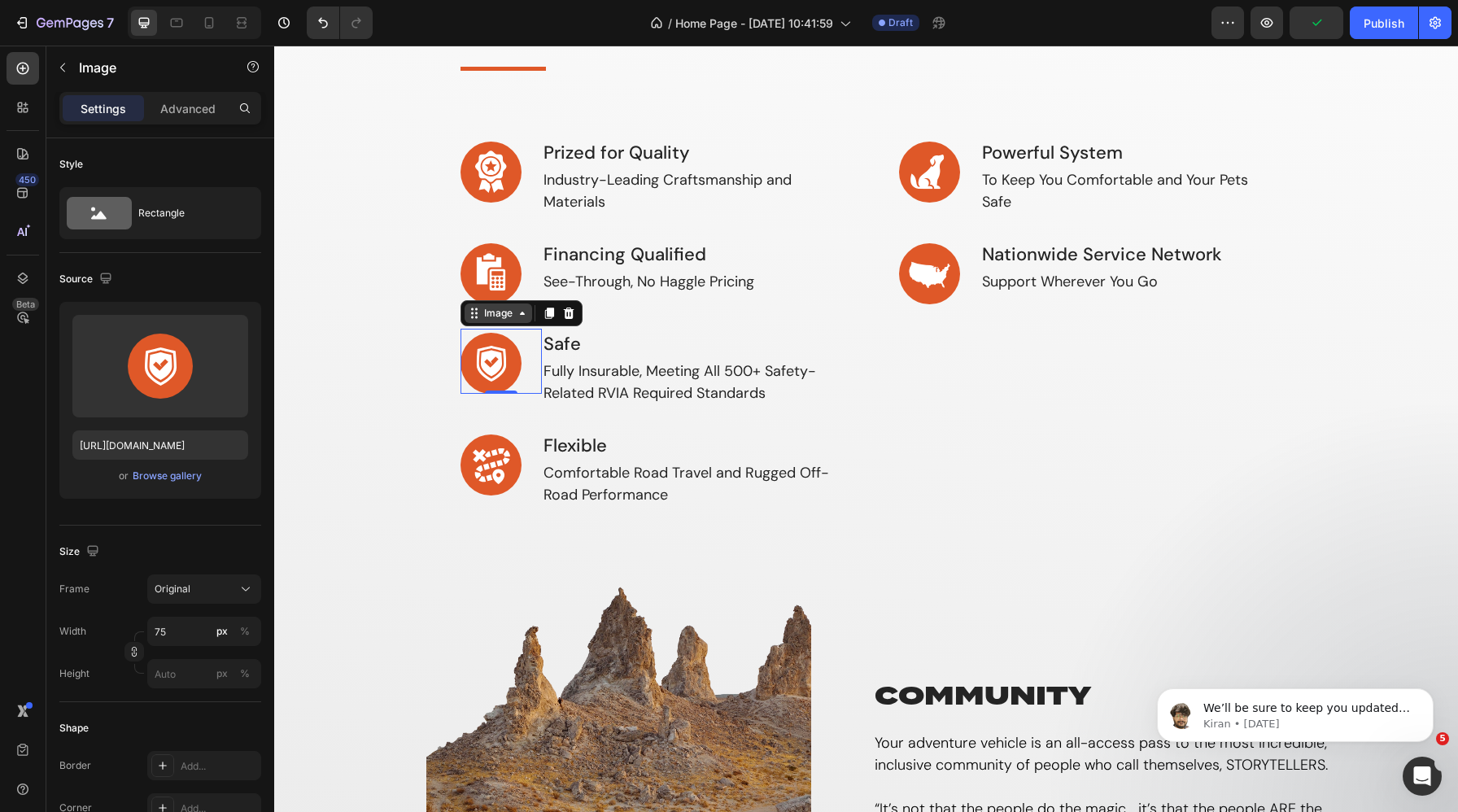
click at [504, 310] on div "Image" at bounding box center [499, 313] width 35 height 15
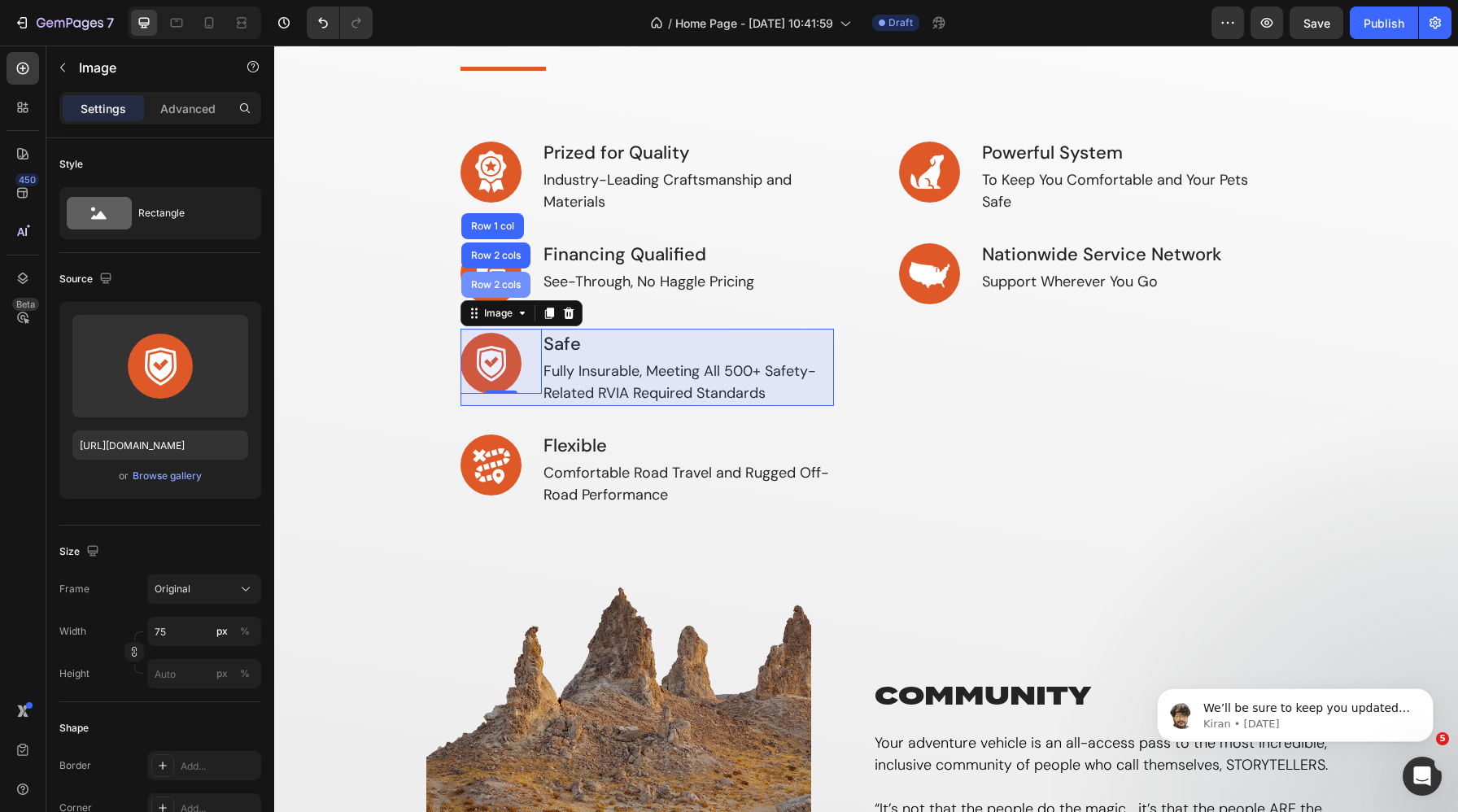
click at [491, 278] on div "Row 2 cols" at bounding box center [496, 285] width 69 height 26
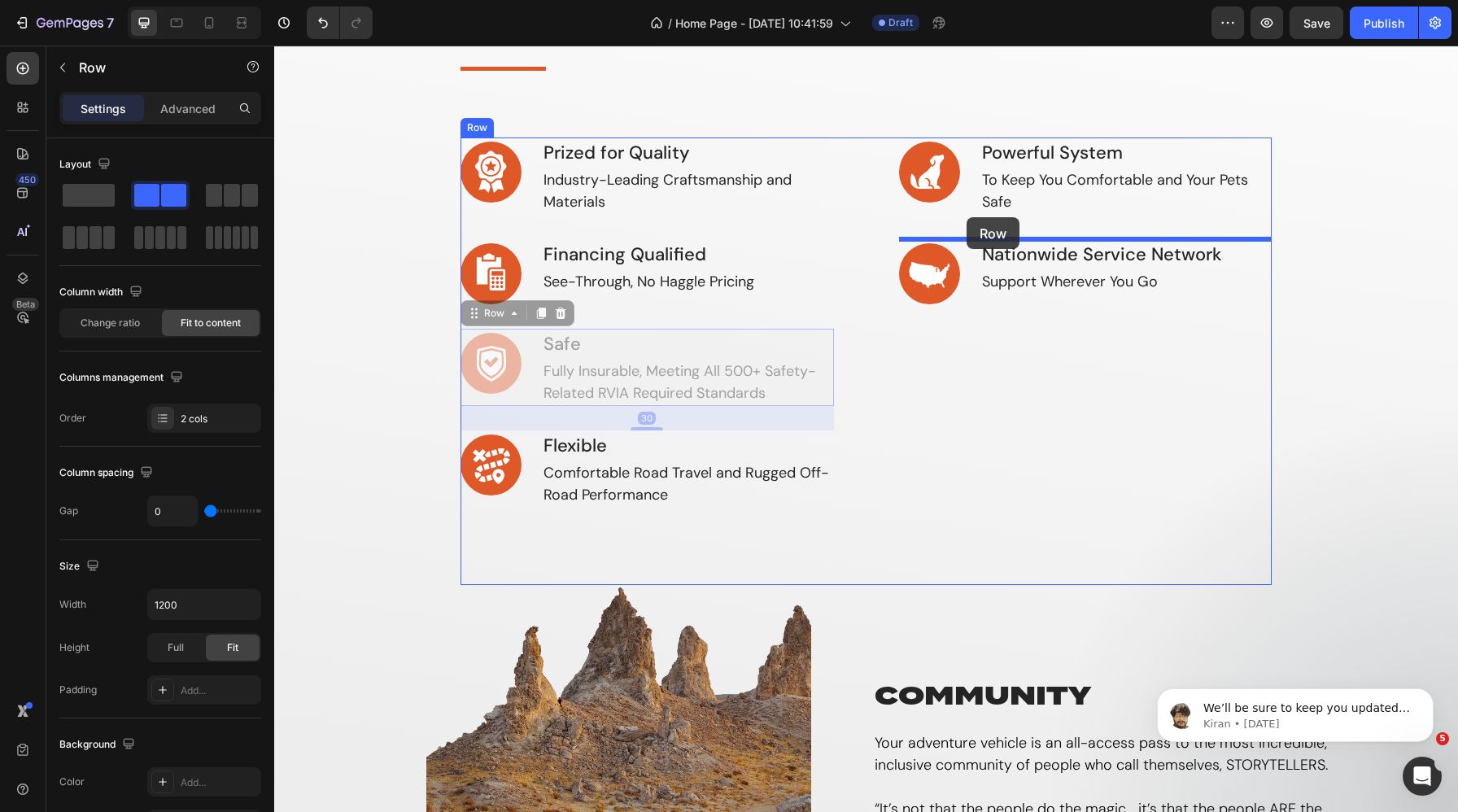
drag, startPoint x: 476, startPoint y: 311, endPoint x: 967, endPoint y: 217, distance: 499.9
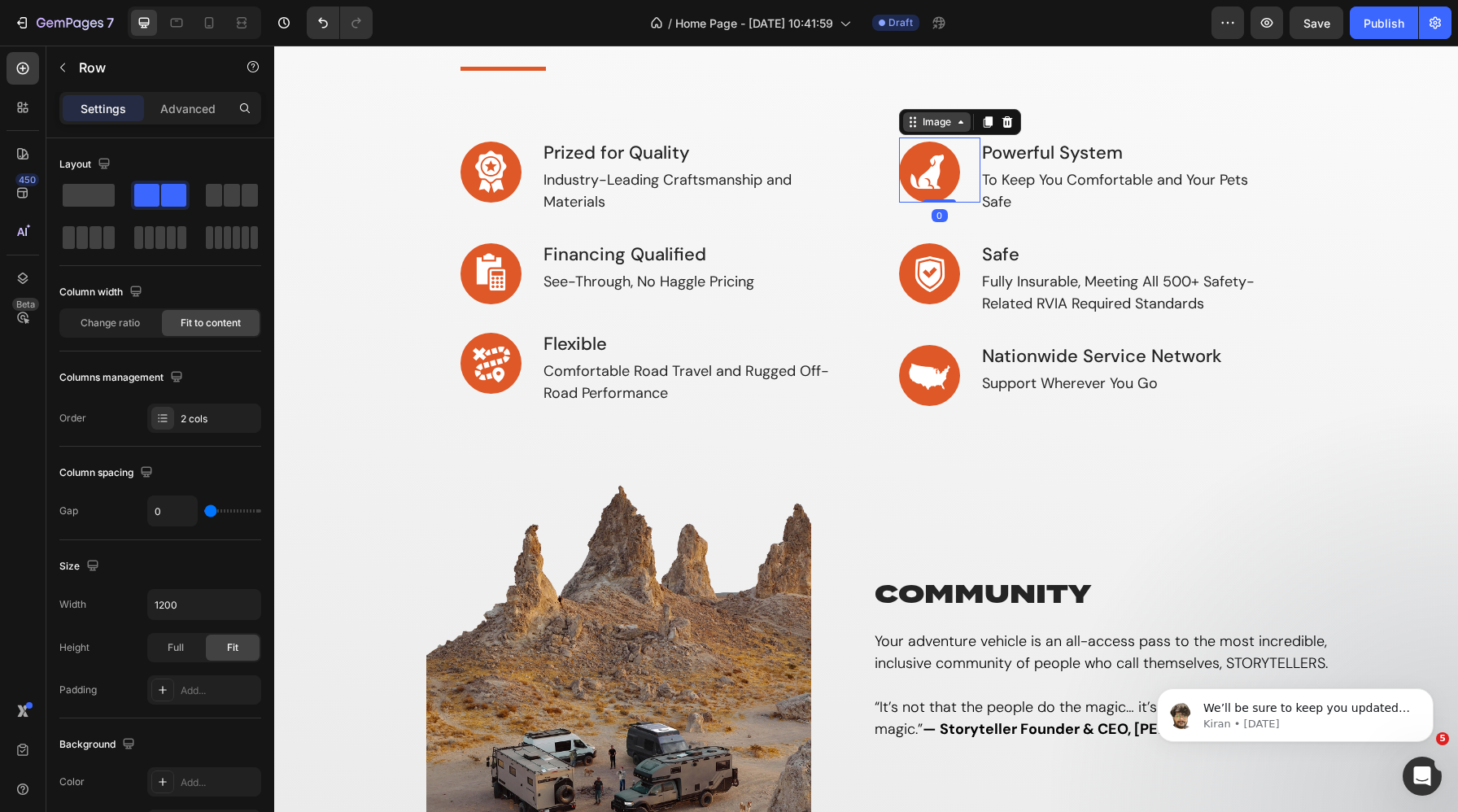
click at [912, 127] on div "Image" at bounding box center [936, 122] width 68 height 20
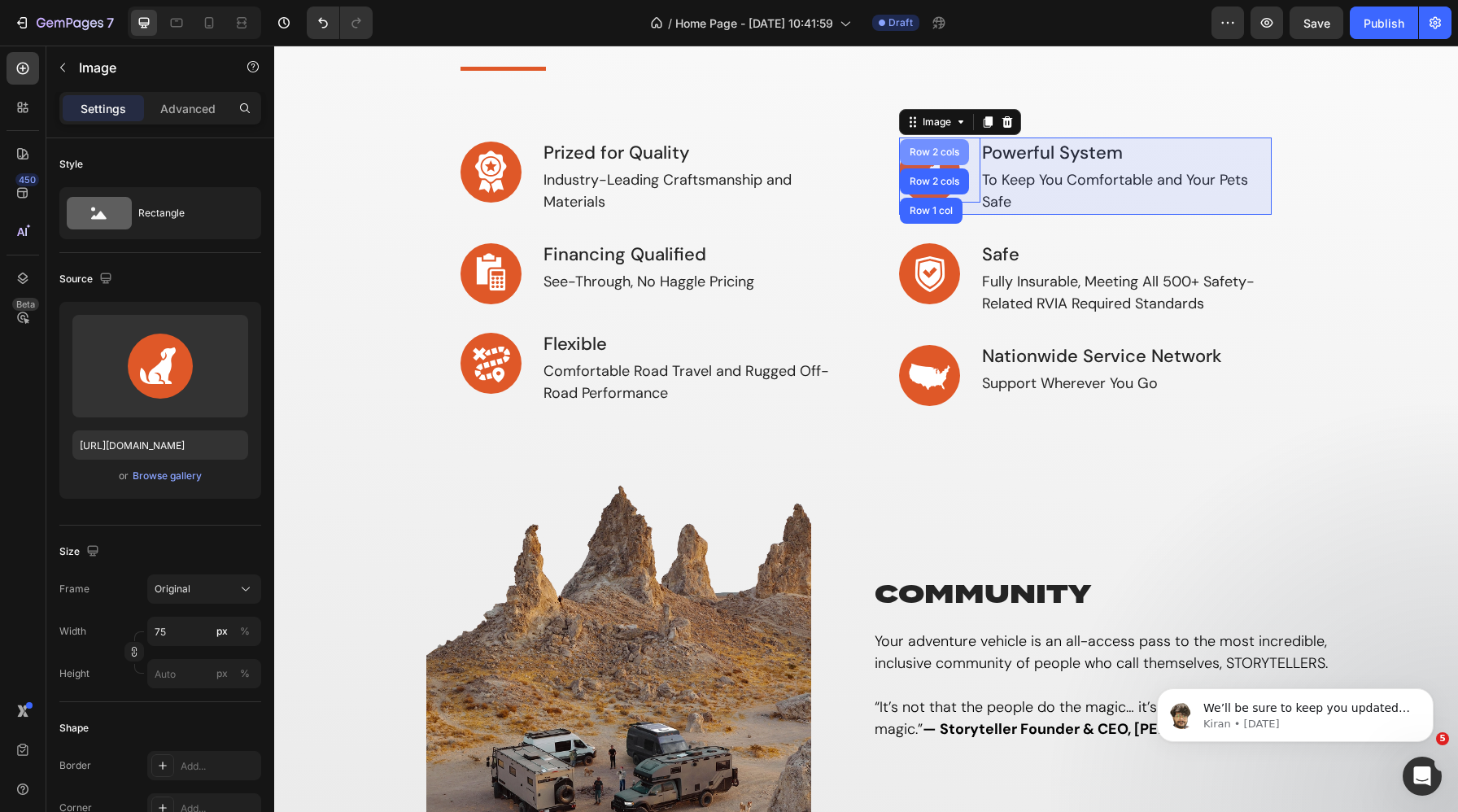
click at [934, 154] on div "Row 2 cols" at bounding box center [934, 153] width 56 height 10
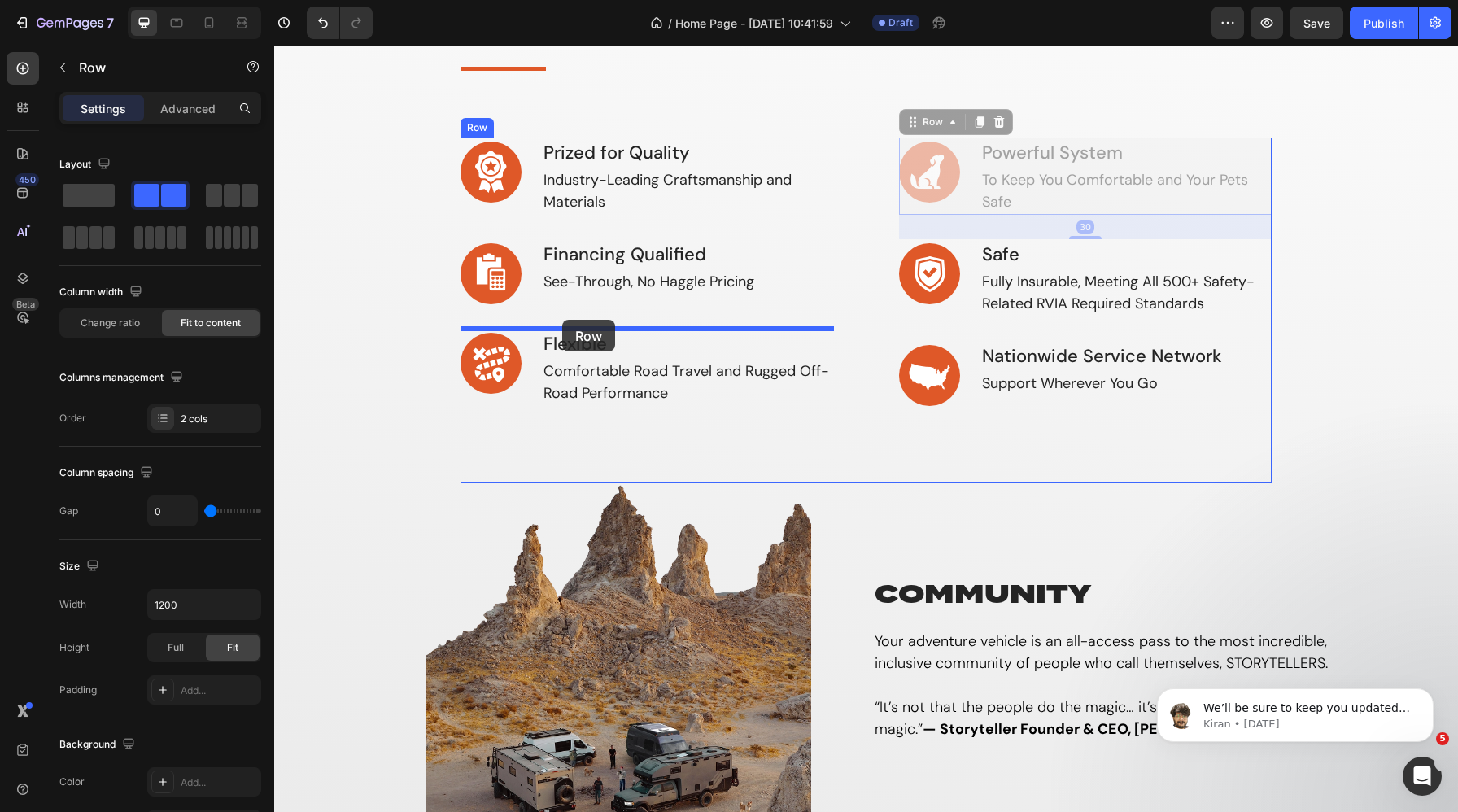
drag, startPoint x: 931, startPoint y: 118, endPoint x: 563, endPoint y: 320, distance: 419.8
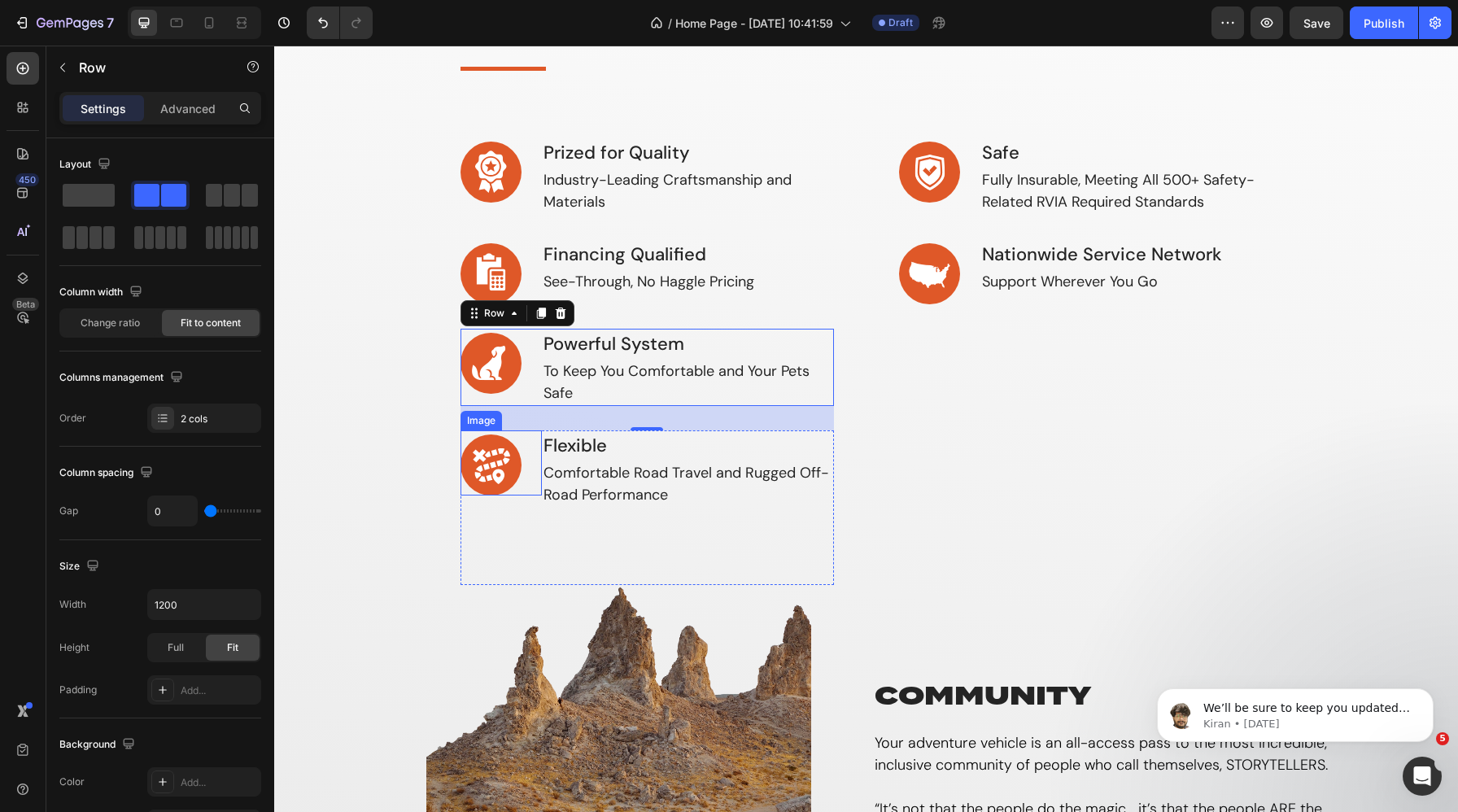
click at [471, 440] on img at bounding box center [491, 465] width 61 height 61
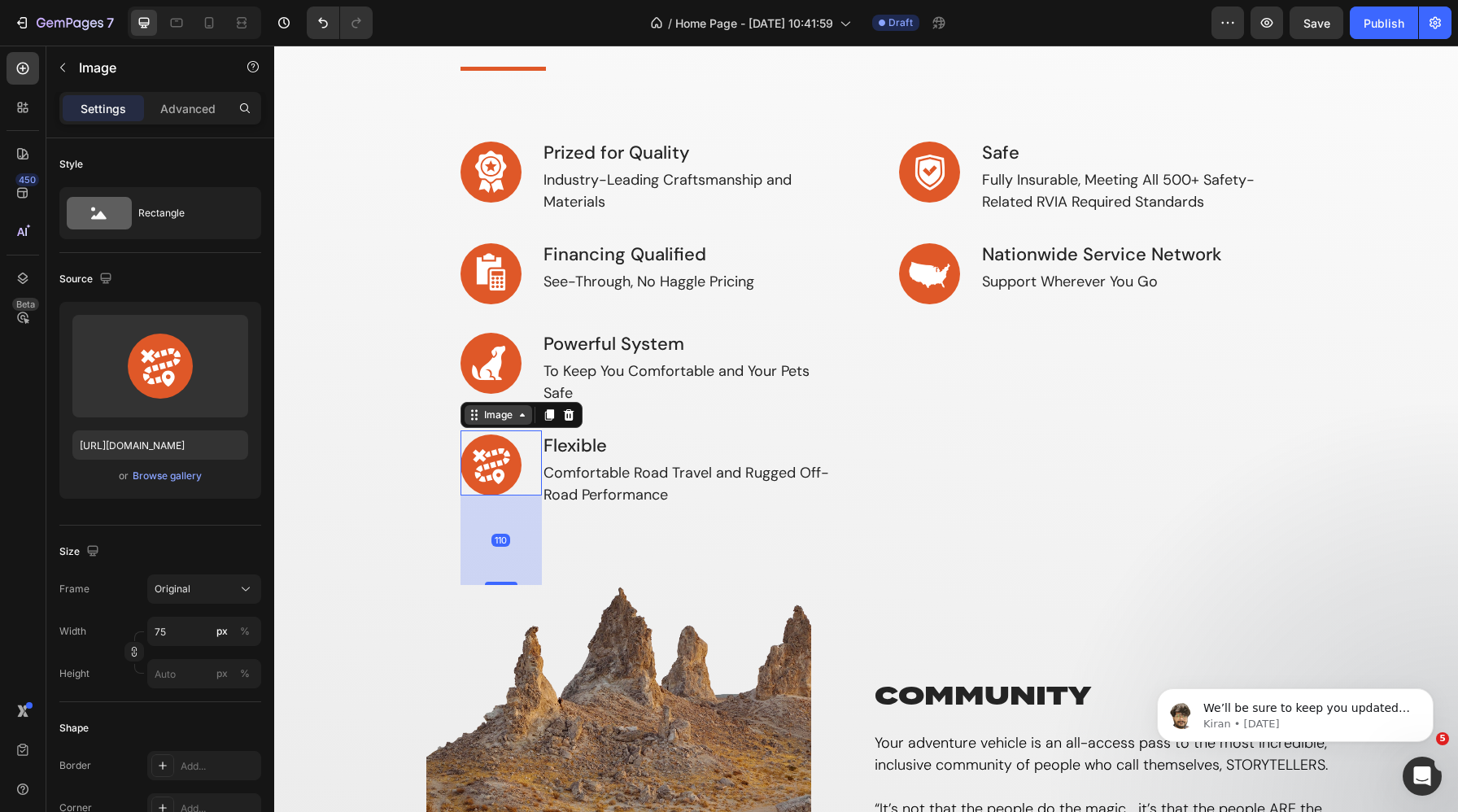
click at [494, 411] on div "Image" at bounding box center [499, 415] width 35 height 15
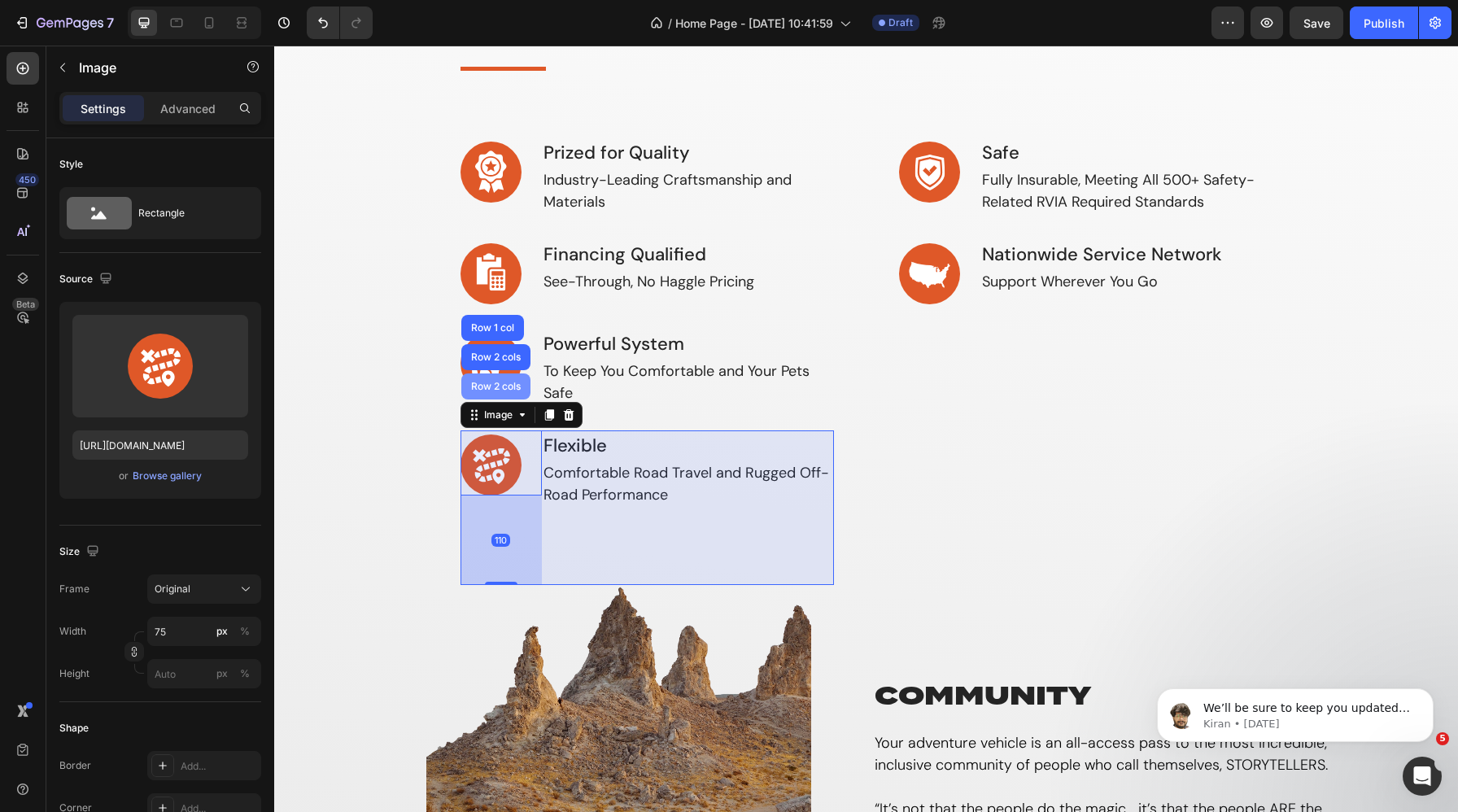
click at [496, 383] on div "Row 2 cols" at bounding box center [495, 386] width 56 height 10
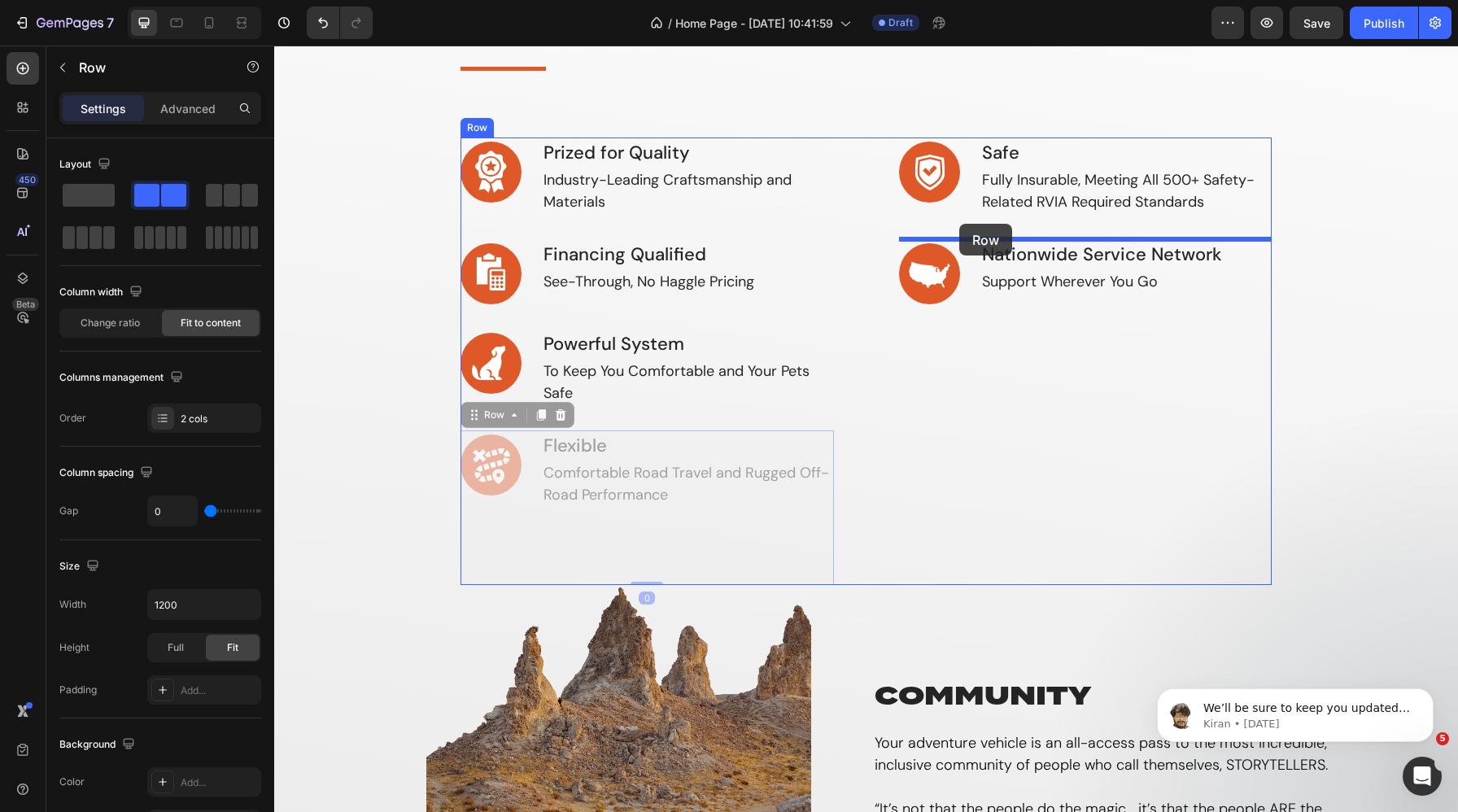
drag, startPoint x: 489, startPoint y: 416, endPoint x: 960, endPoint y: 224, distance: 508.6
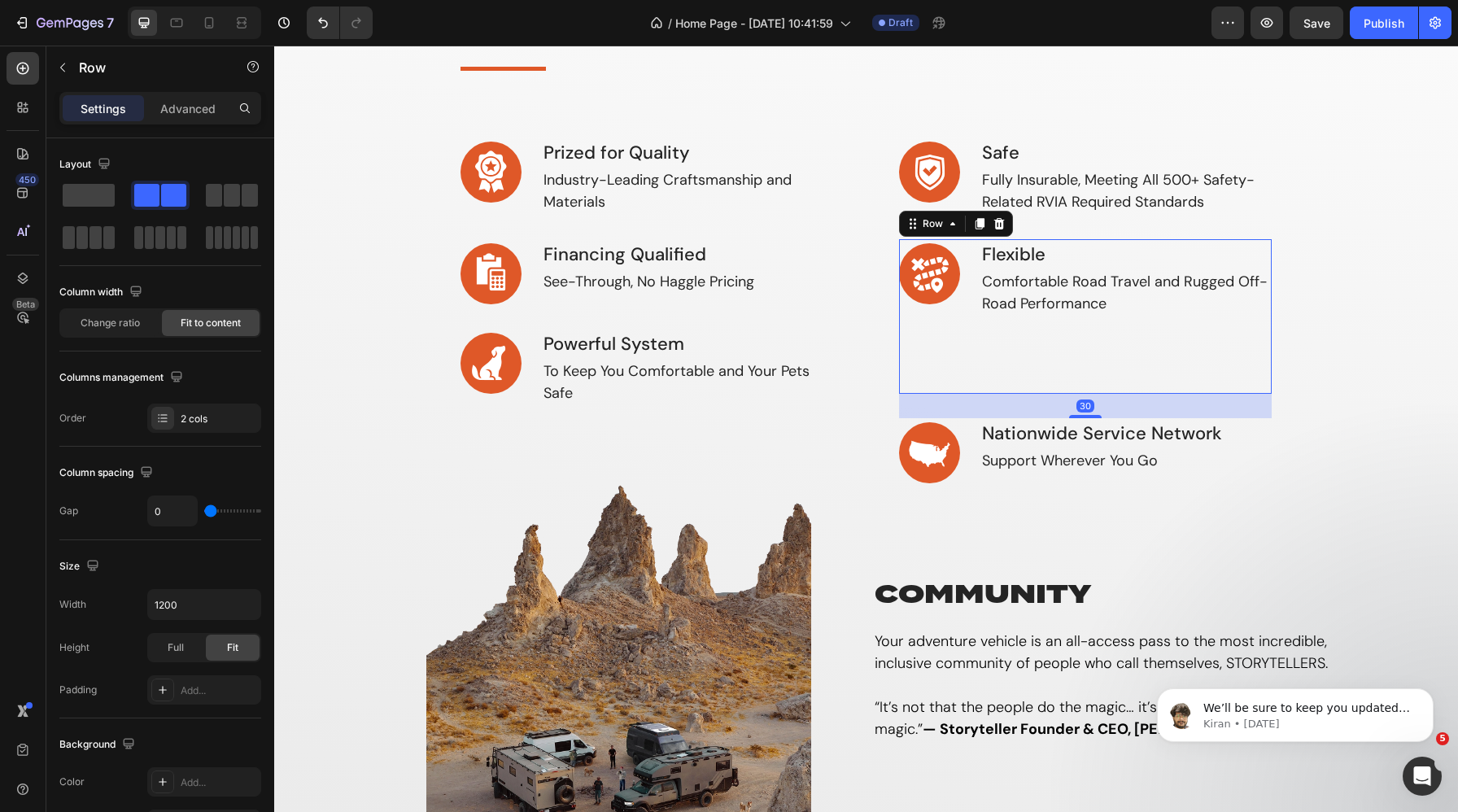
click at [1067, 361] on div "Flexible Heading Comfortable Road Travel and Rugged Off-Road Performance Heading" at bounding box center [1126, 317] width 293 height 155
click at [1080, 345] on div "Flexible Heading Comfortable Road Travel and Rugged Off-Road Performance Heading" at bounding box center [1126, 317] width 293 height 155
click at [1110, 282] on h3 "Comfortable Road Travel and Rugged Off-Road Performance" at bounding box center [1126, 293] width 293 height 47
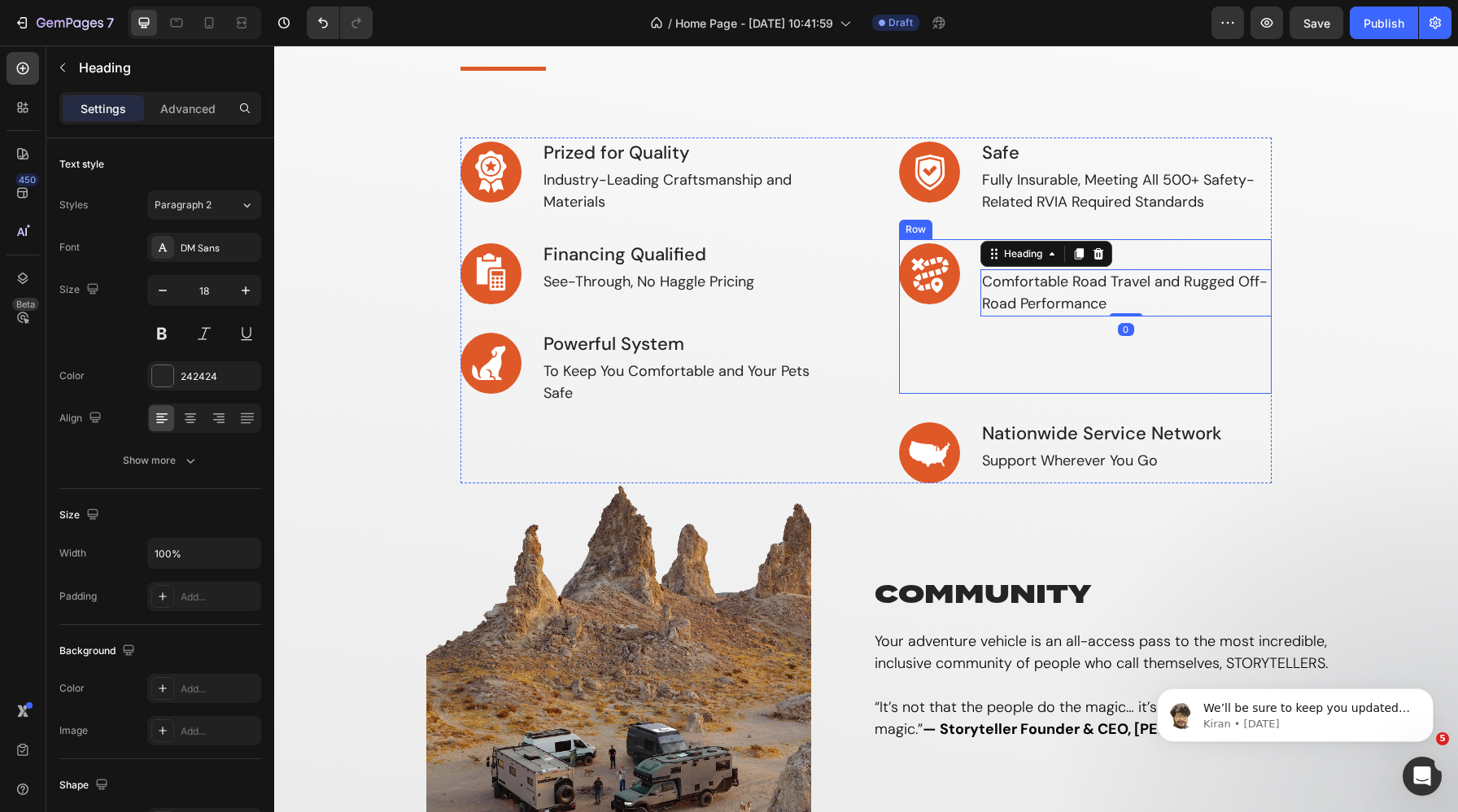
click at [1018, 342] on div "Flexible Heading Comfortable Road Travel and Rugged Off-Road Performance Headin…" at bounding box center [1126, 317] width 293 height 155
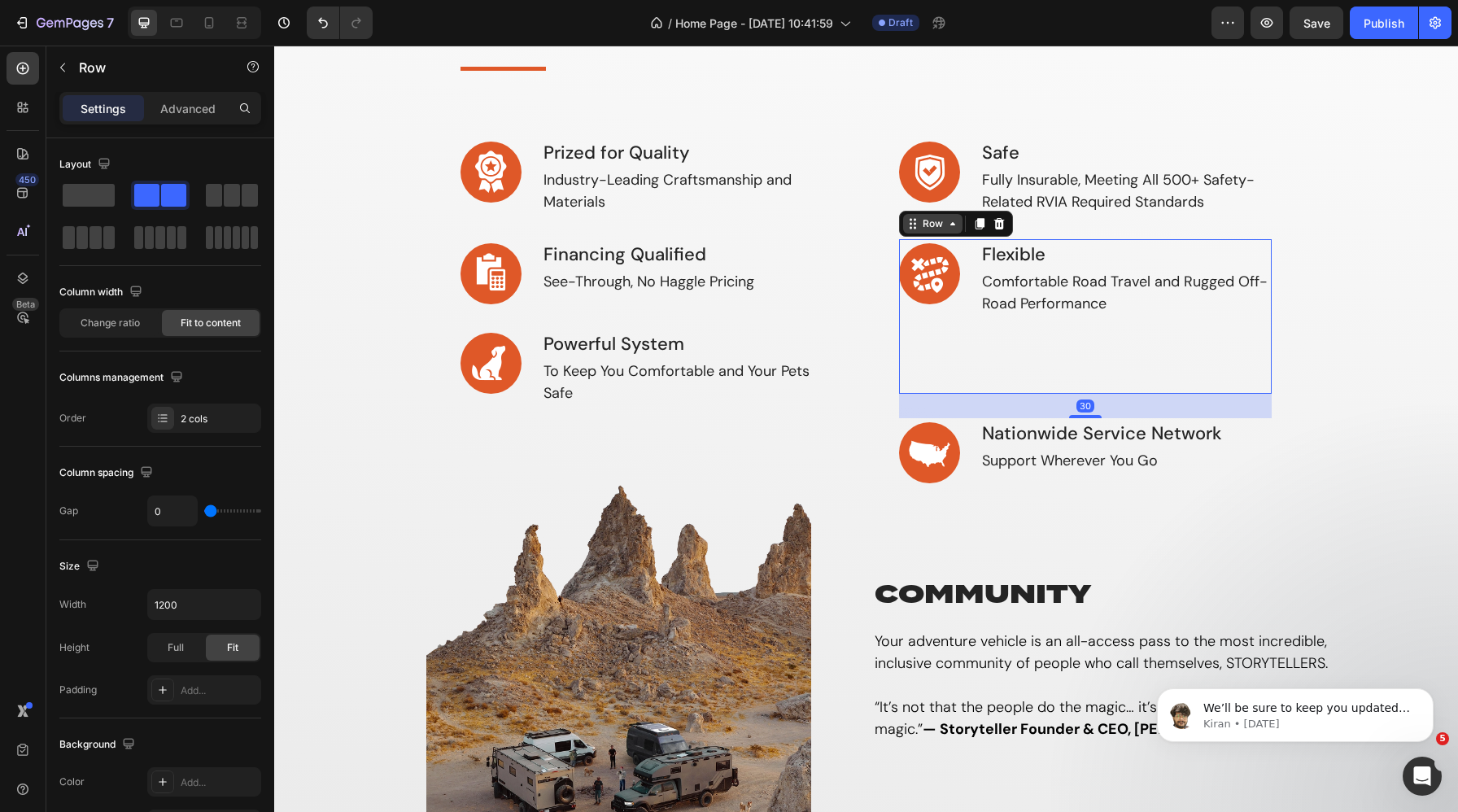
click at [935, 228] on div "Row" at bounding box center [933, 223] width 26 height 15
click at [193, 109] on p "Advanced" at bounding box center [188, 108] width 56 height 17
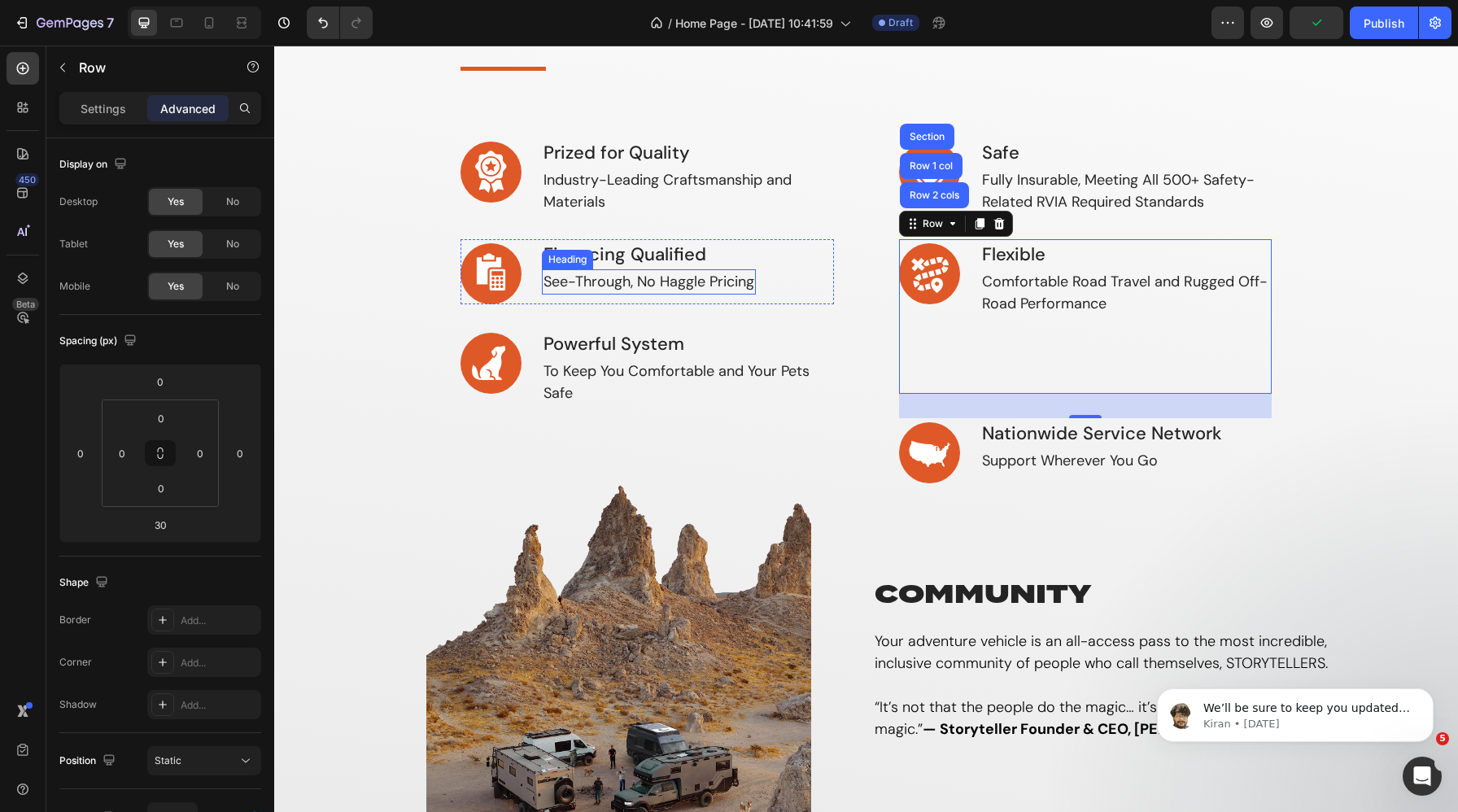
click at [699, 352] on h3 "Powerful System" at bounding box center [688, 343] width 293 height 30
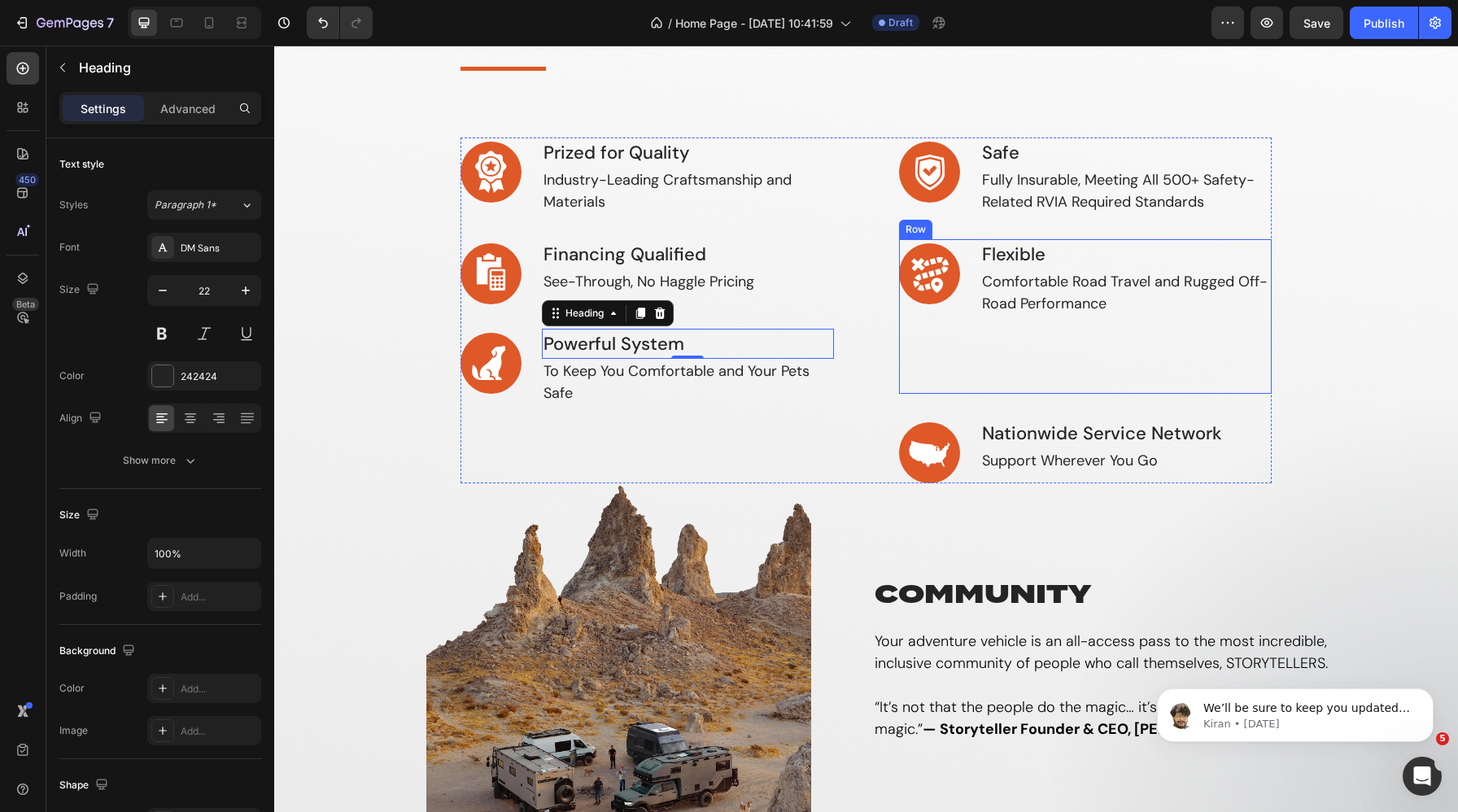
click at [994, 330] on div "Flexible Heading Comfortable Road Travel and Rugged Off-Road Performance Heading" at bounding box center [1126, 317] width 293 height 155
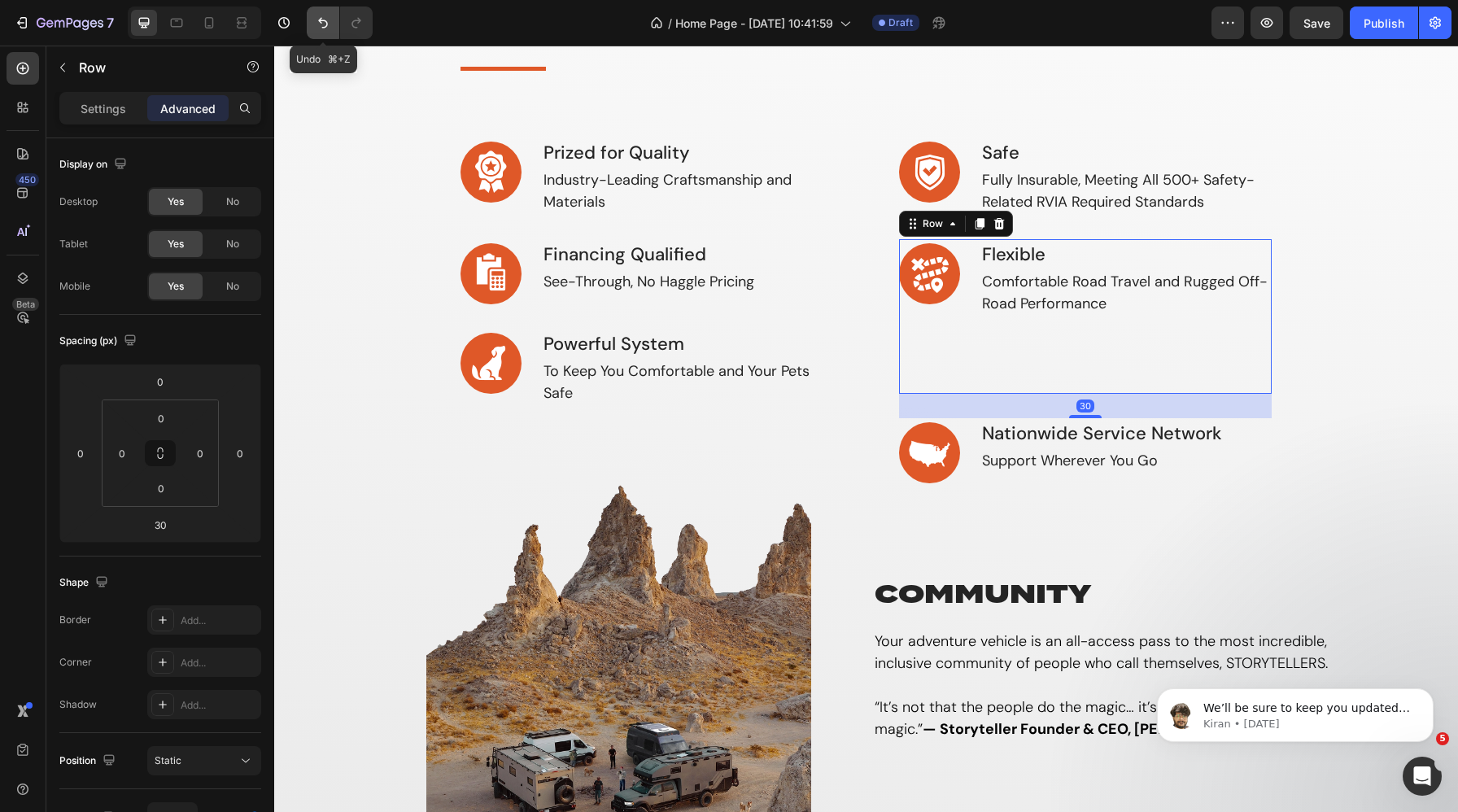
click at [322, 21] on icon "Undo/Redo" at bounding box center [323, 23] width 10 height 11
click at [322, 29] on icon "Undo/Redo" at bounding box center [323, 23] width 17 height 17
click at [1082, 359] on div "Flexible Heading Comfortable Road Travel and Rugged Off-Road Performance Heading" at bounding box center [1126, 317] width 293 height 155
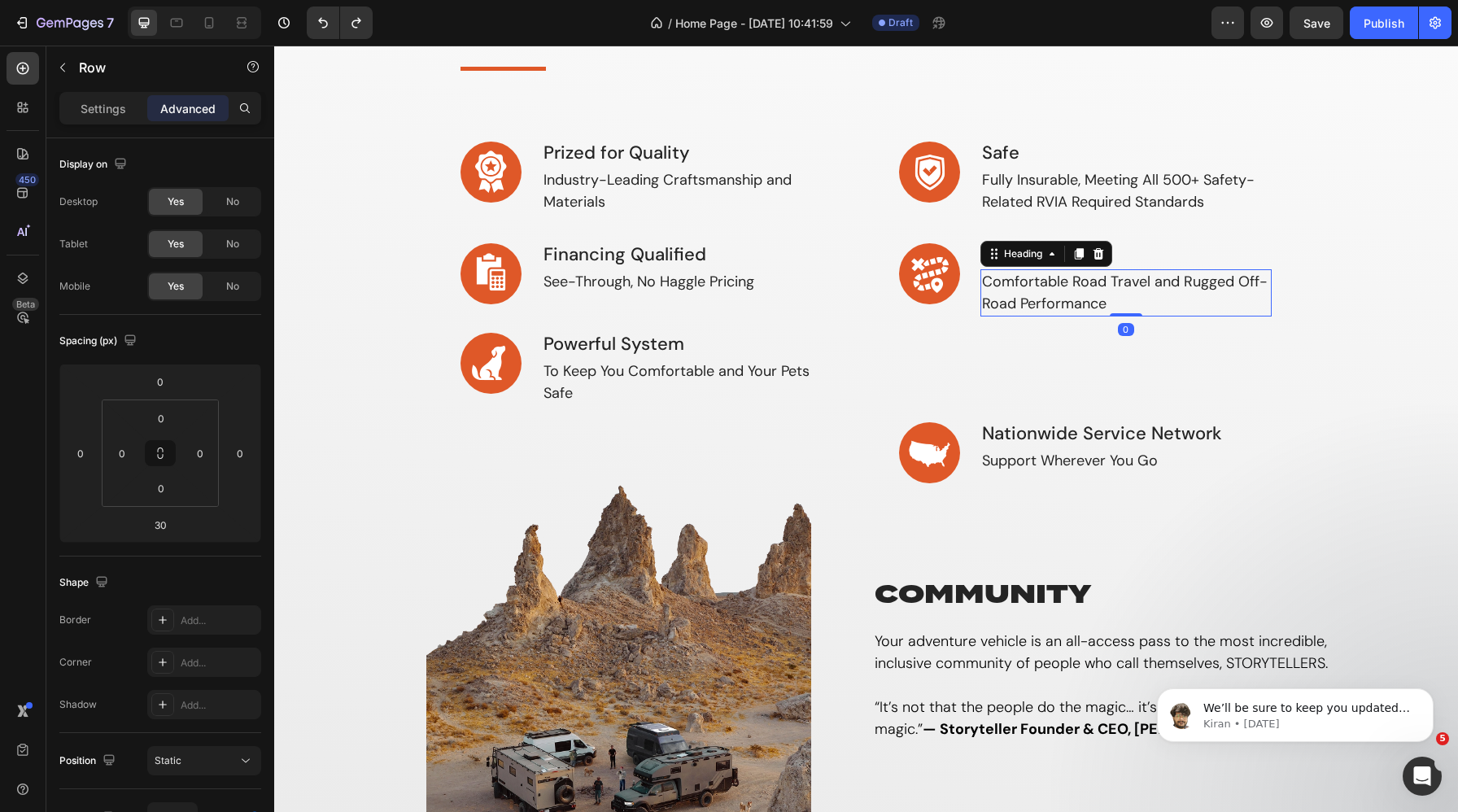
click at [1076, 297] on h3 "Comfortable Road Travel and Rugged Off-Road Performance" at bounding box center [1126, 293] width 293 height 47
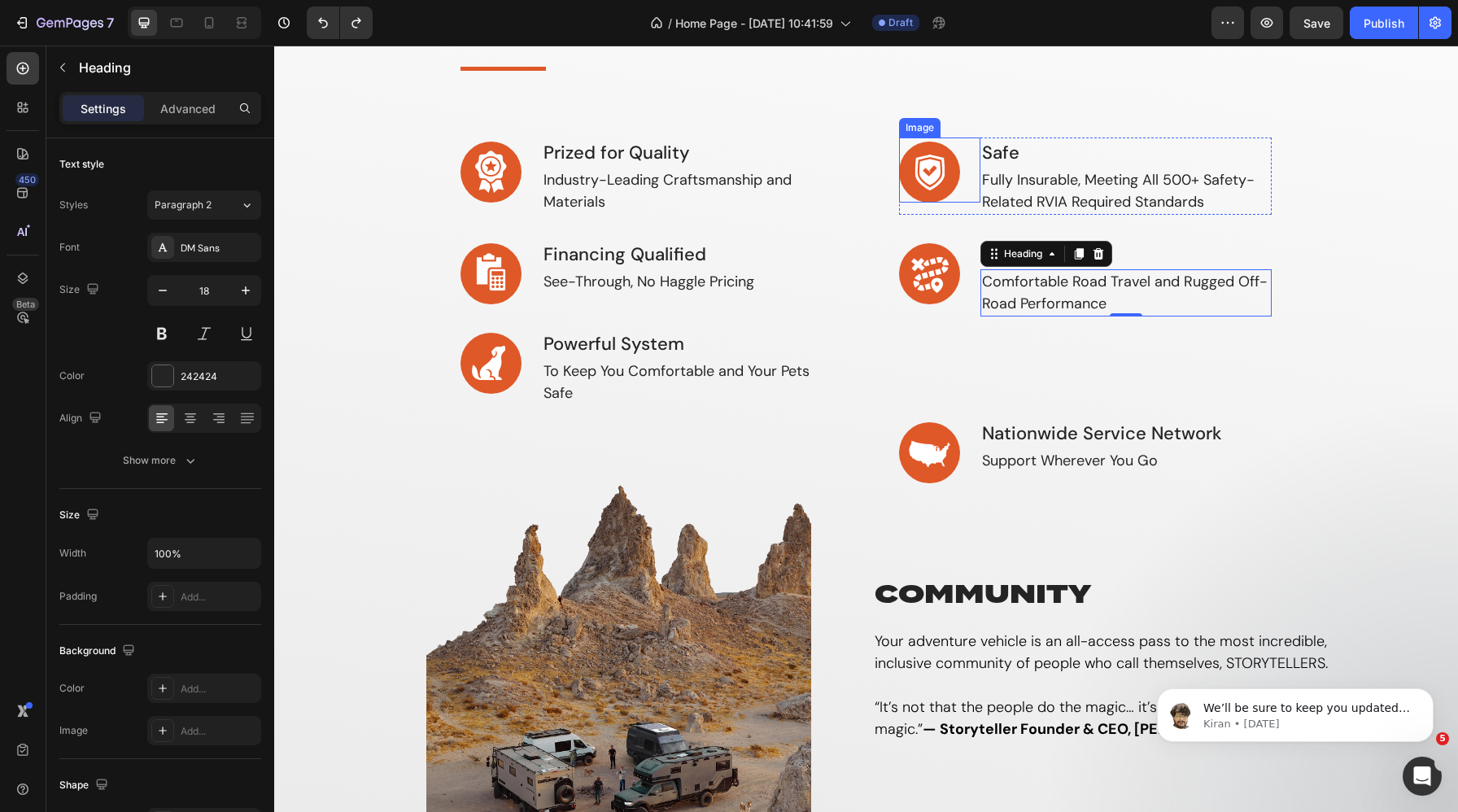
click at [919, 120] on div "Image" at bounding box center [920, 127] width 35 height 15
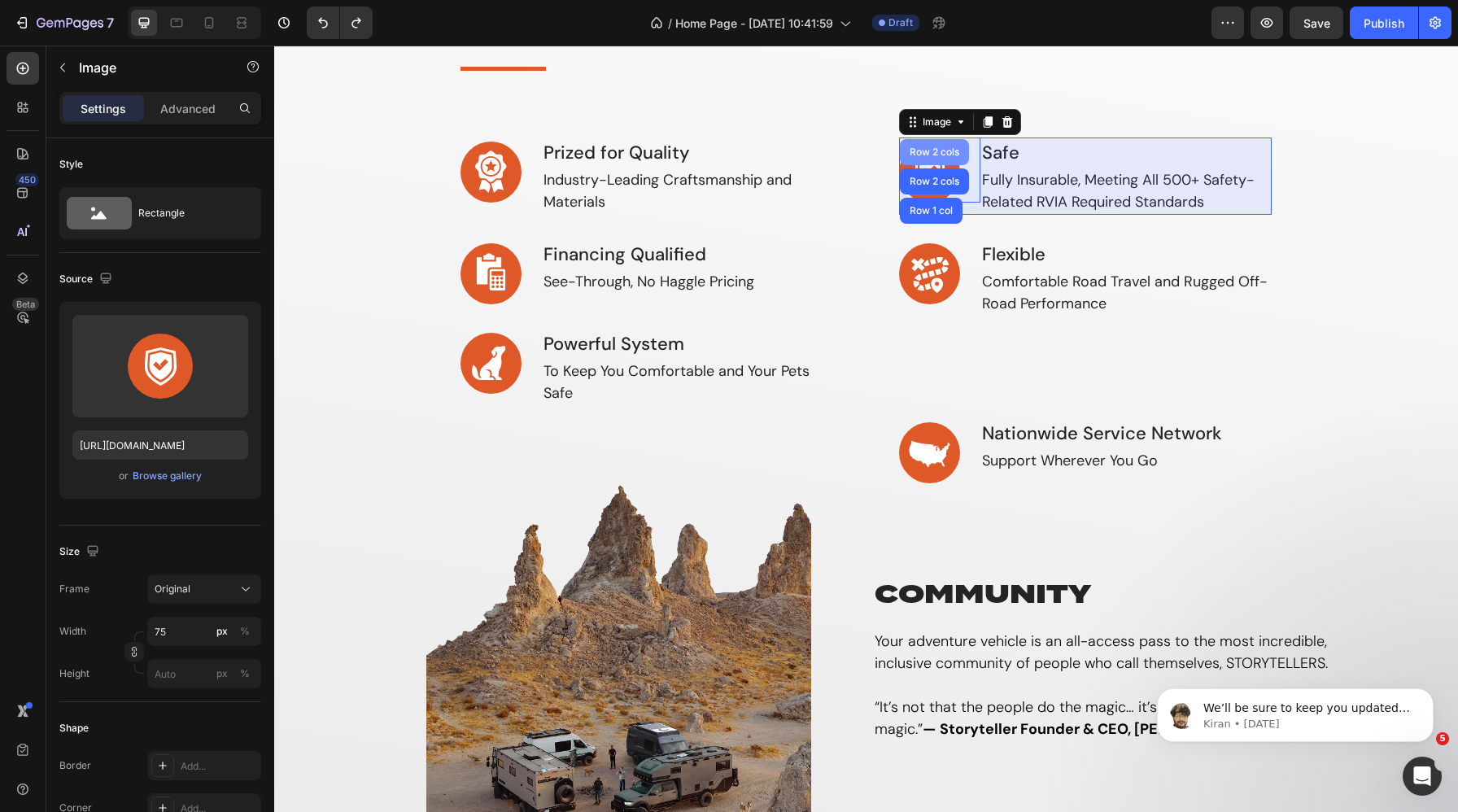
click at [934, 147] on div "Row 2 cols" at bounding box center [934, 152] width 69 height 26
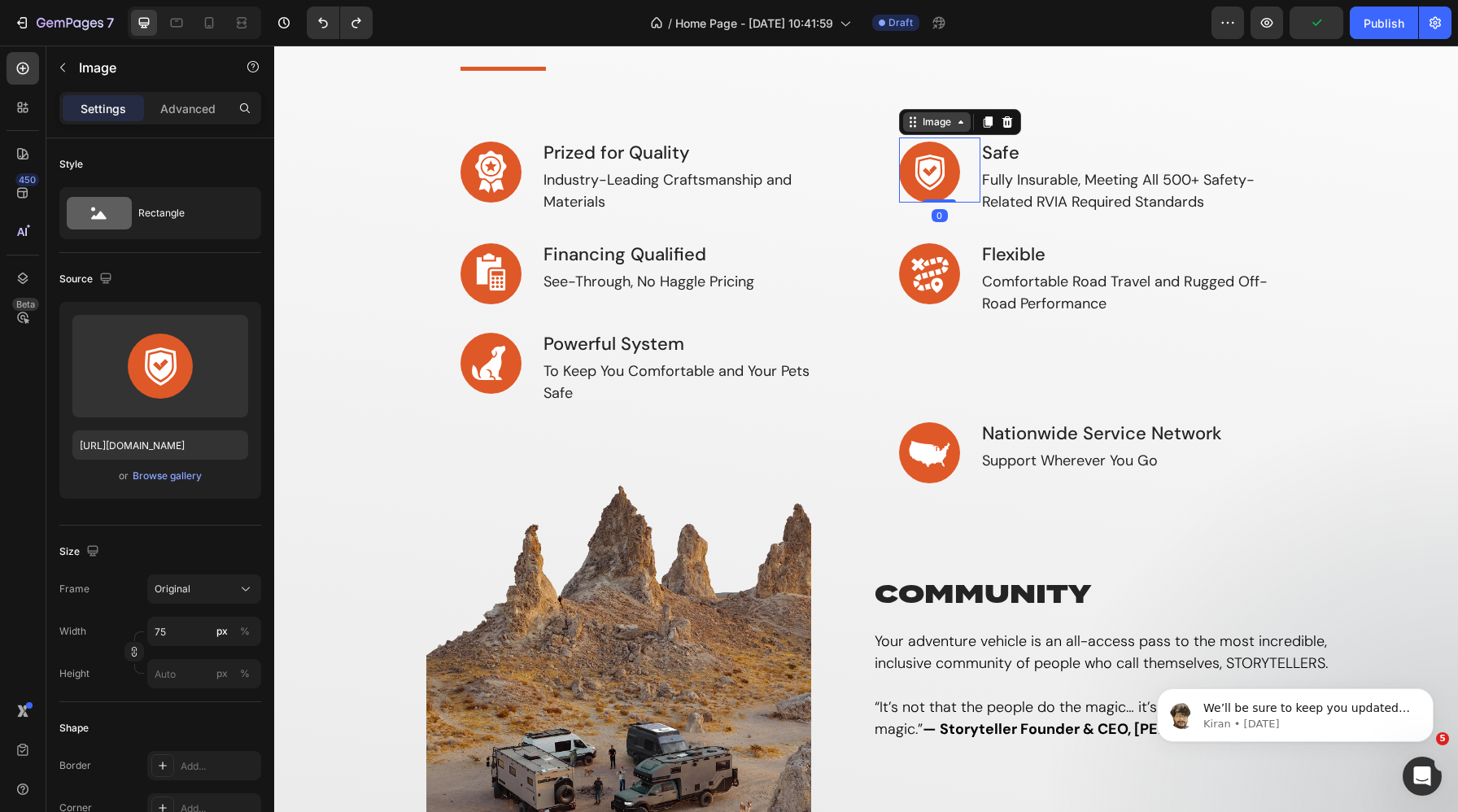
click at [923, 113] on div "Image" at bounding box center [936, 122] width 68 height 20
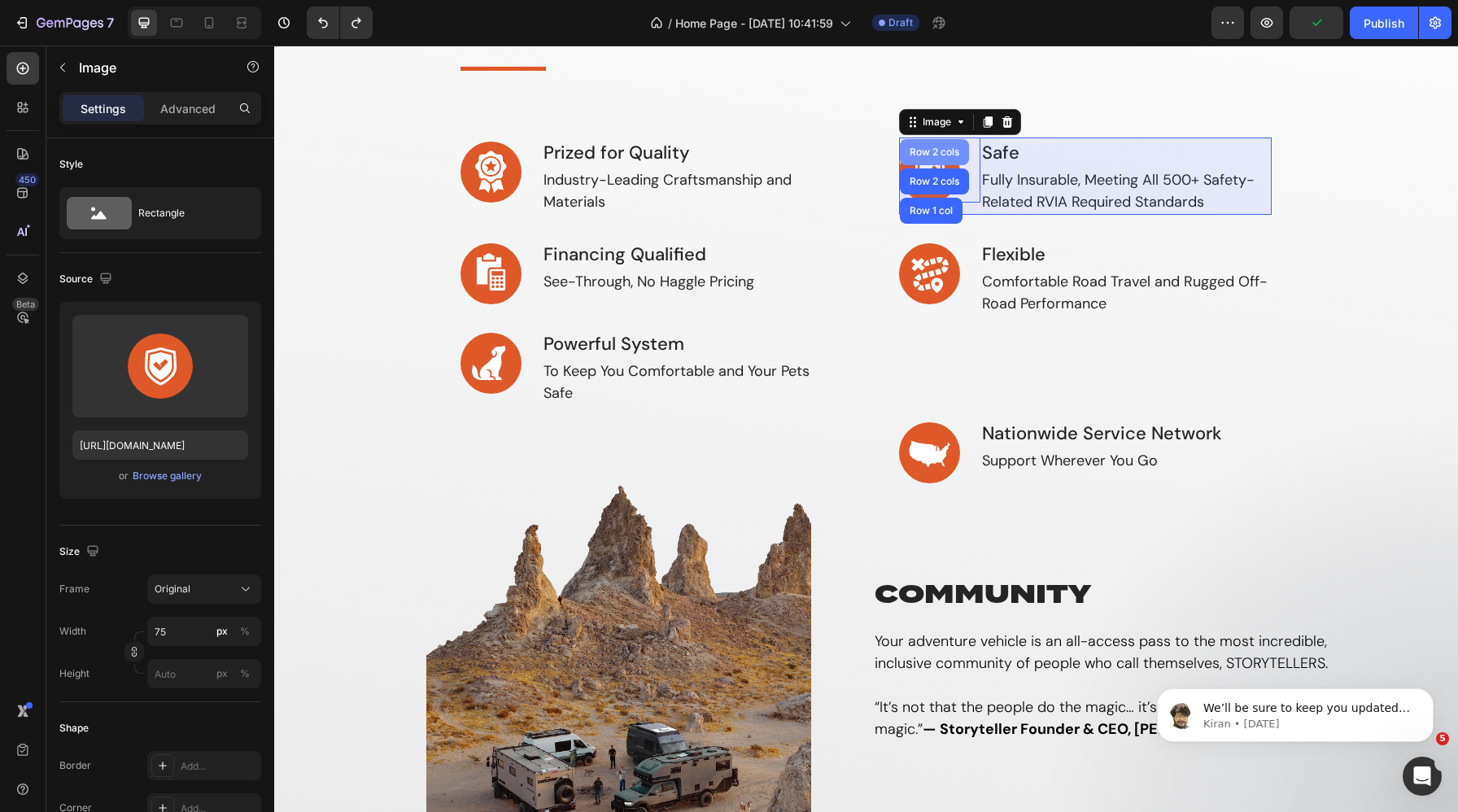
click at [927, 144] on div "Row 2 cols" at bounding box center [934, 152] width 69 height 26
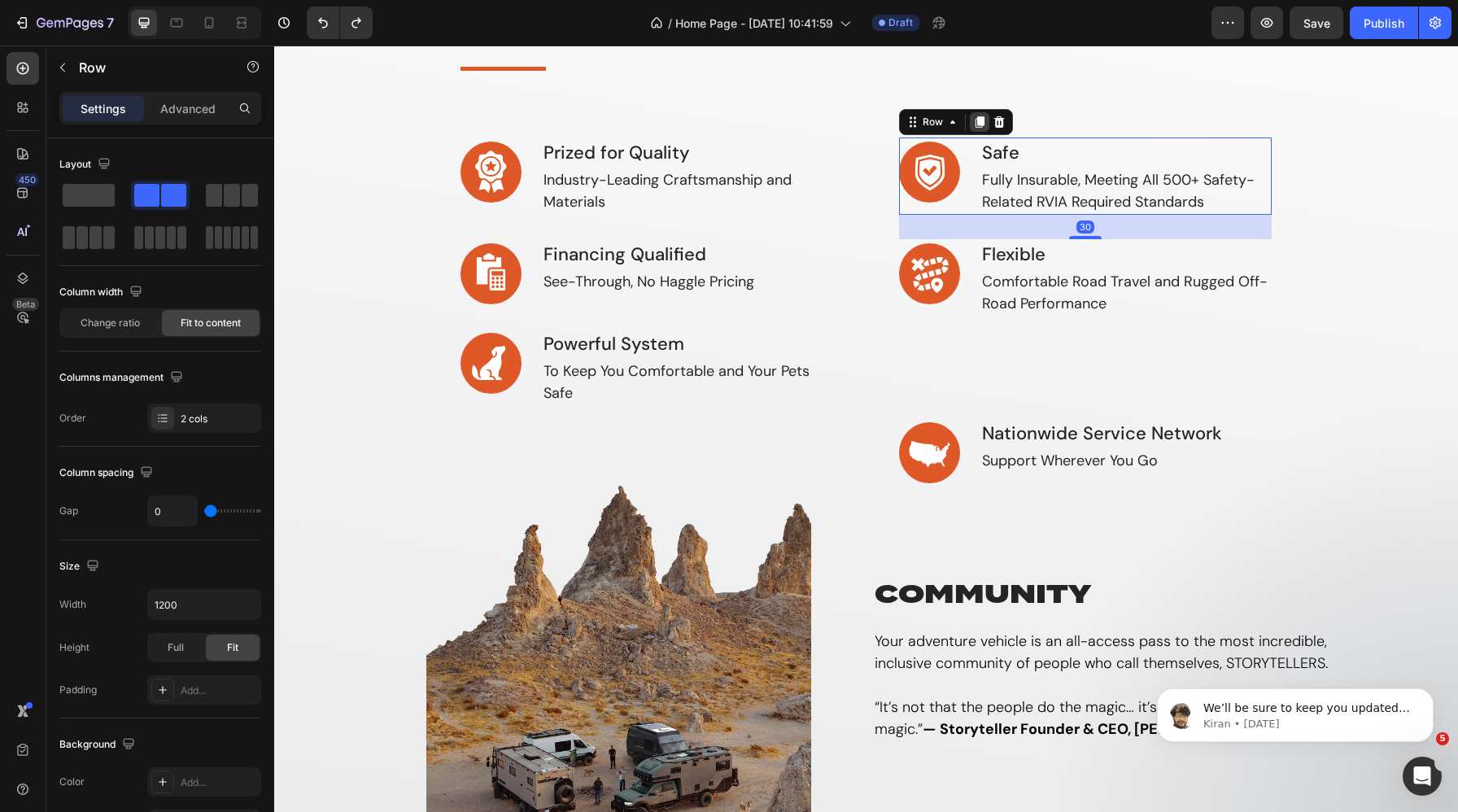
click at [974, 121] on icon at bounding box center [980, 121] width 13 height 13
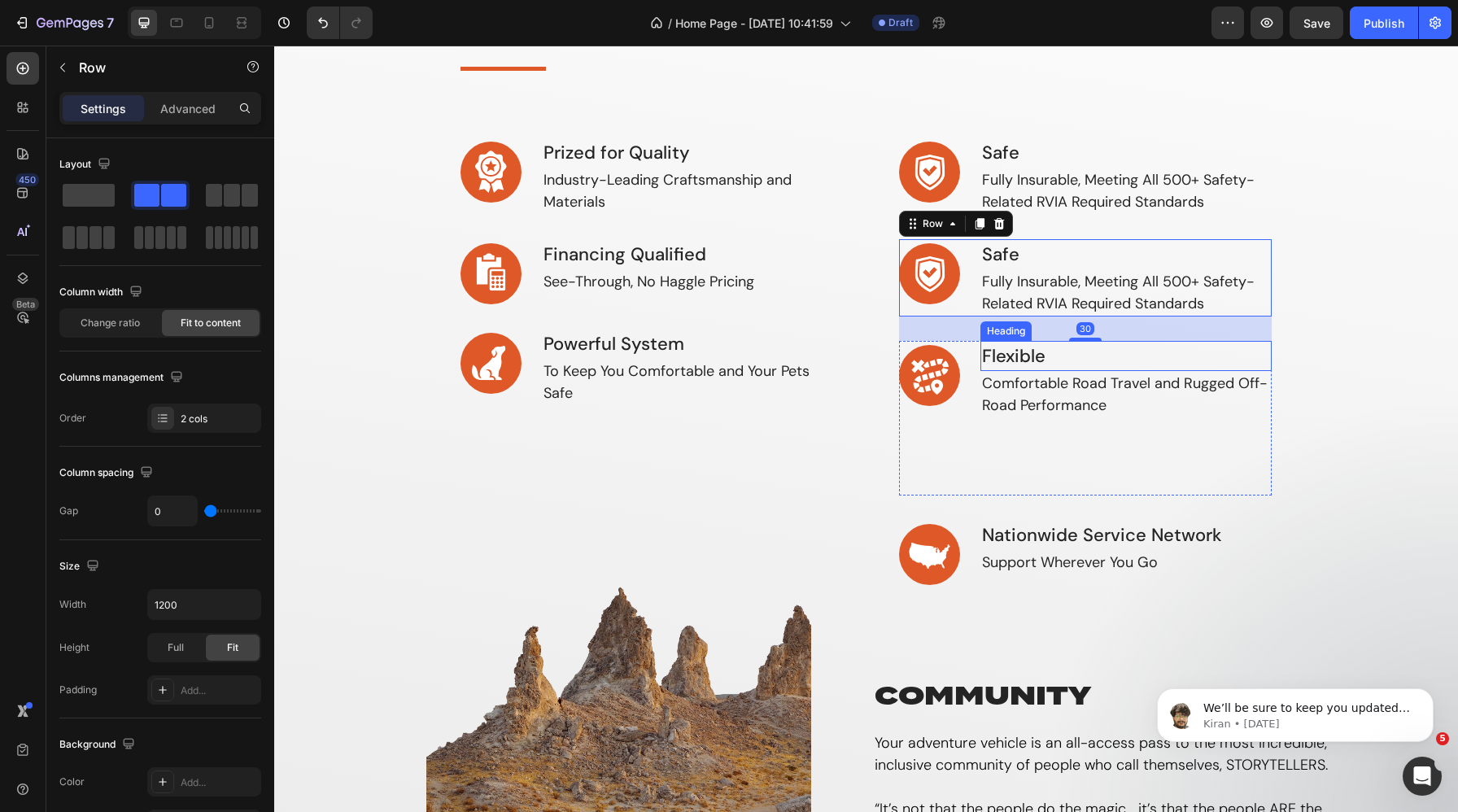
click at [1018, 358] on h3 "Flexible" at bounding box center [1126, 355] width 293 height 30
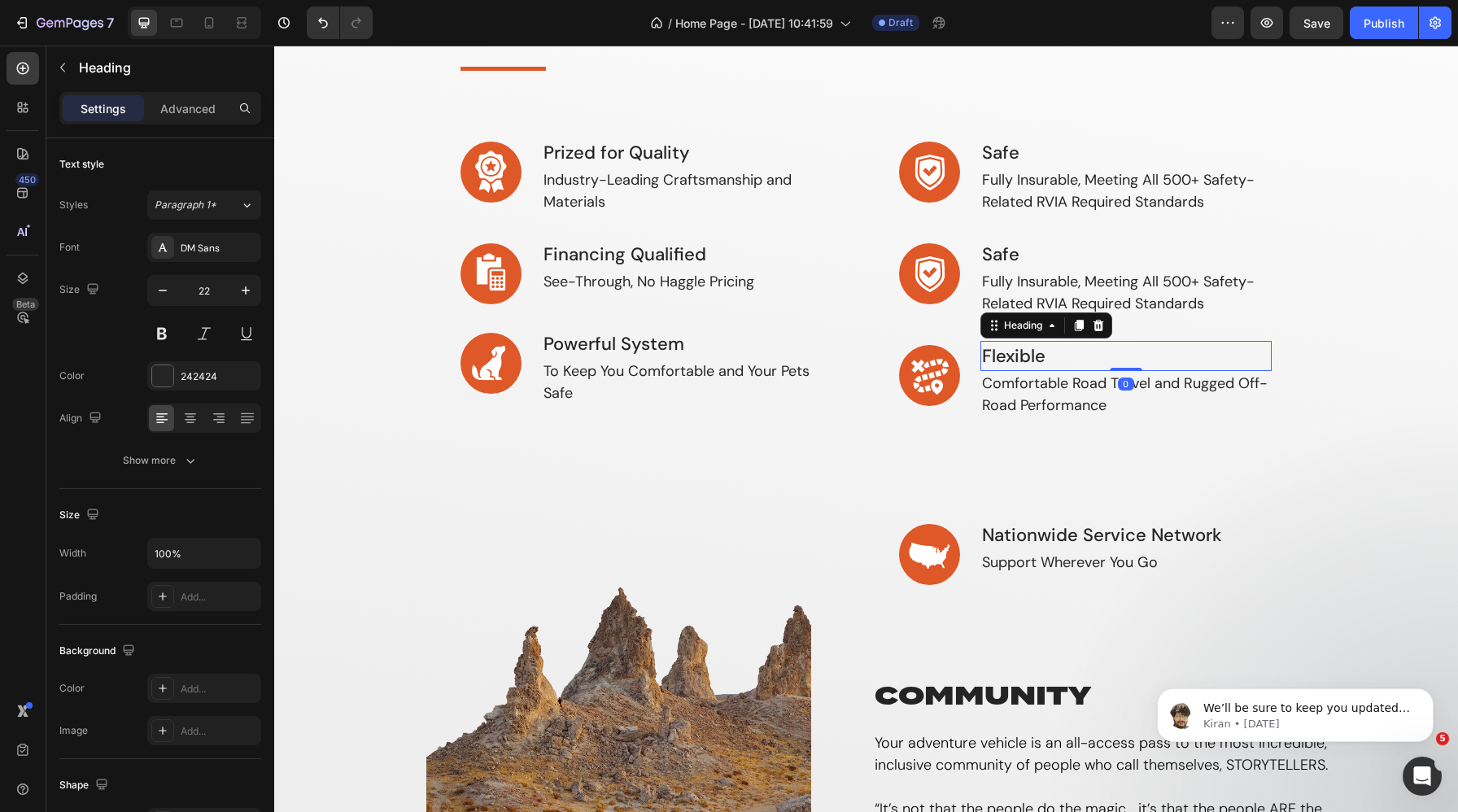
click at [1035, 358] on h3 "Flexible" at bounding box center [1126, 355] width 293 height 30
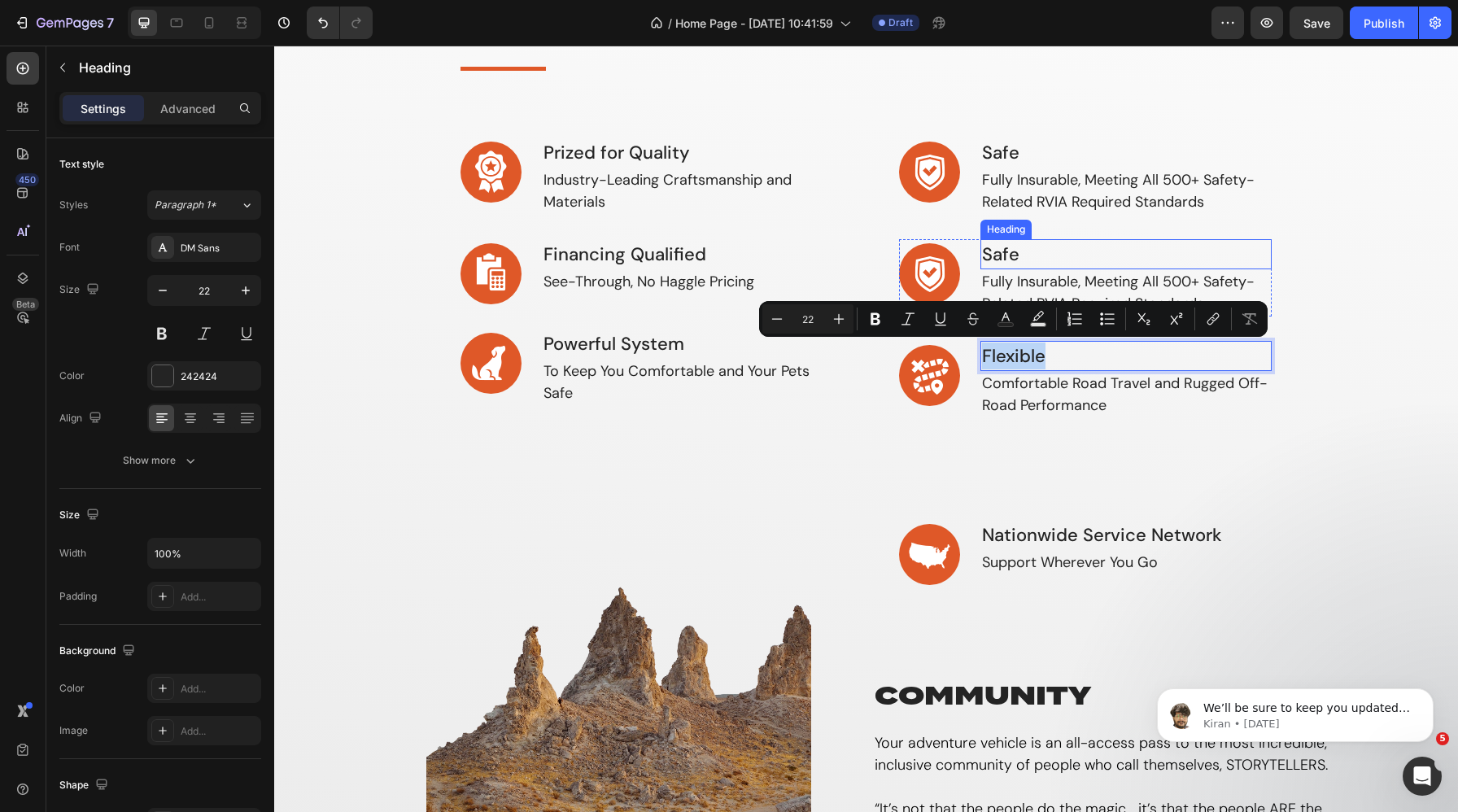
click at [1052, 257] on h3 "Safe" at bounding box center [1126, 254] width 293 height 30
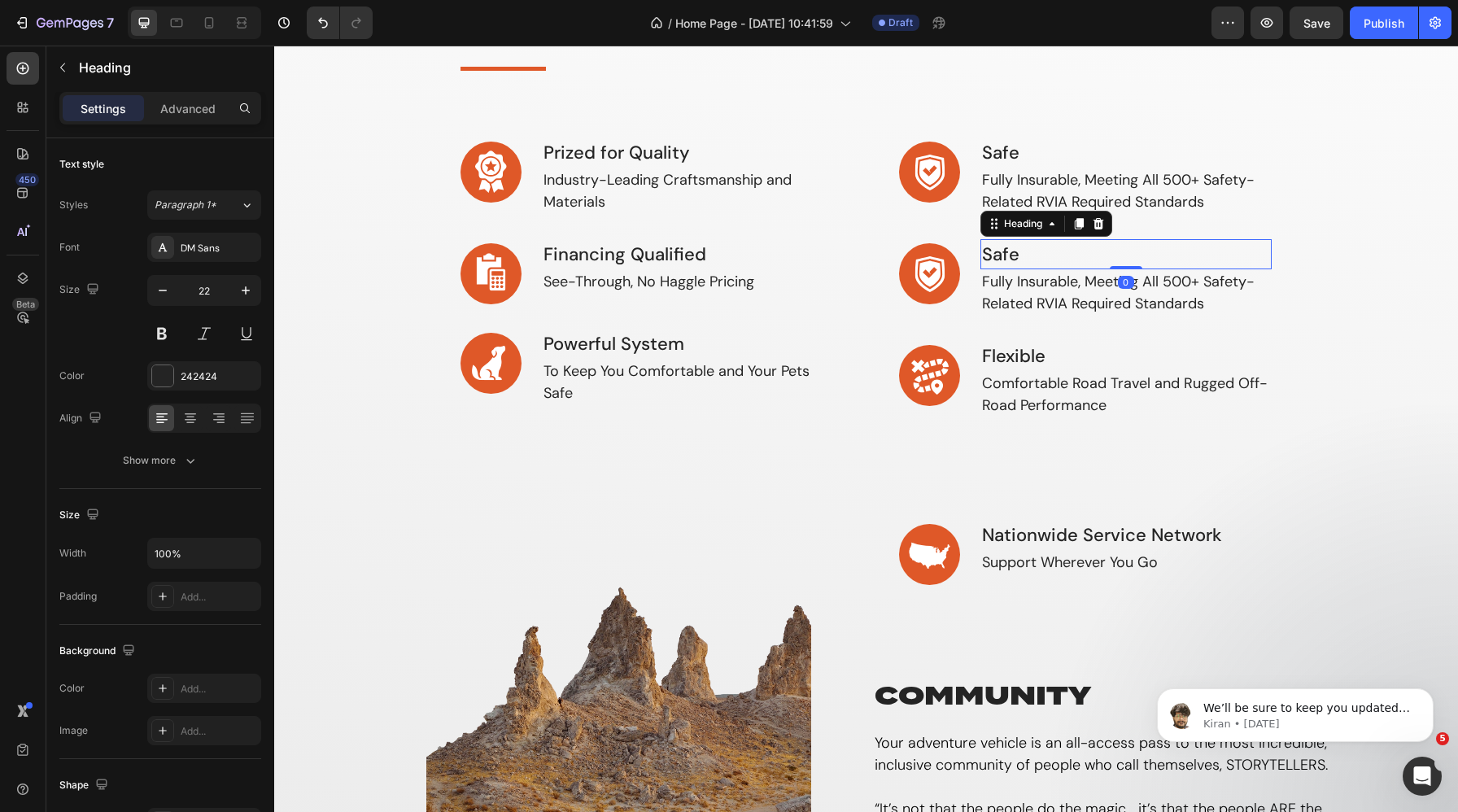
click at [1052, 257] on h3 "Safe" at bounding box center [1126, 254] width 293 height 30
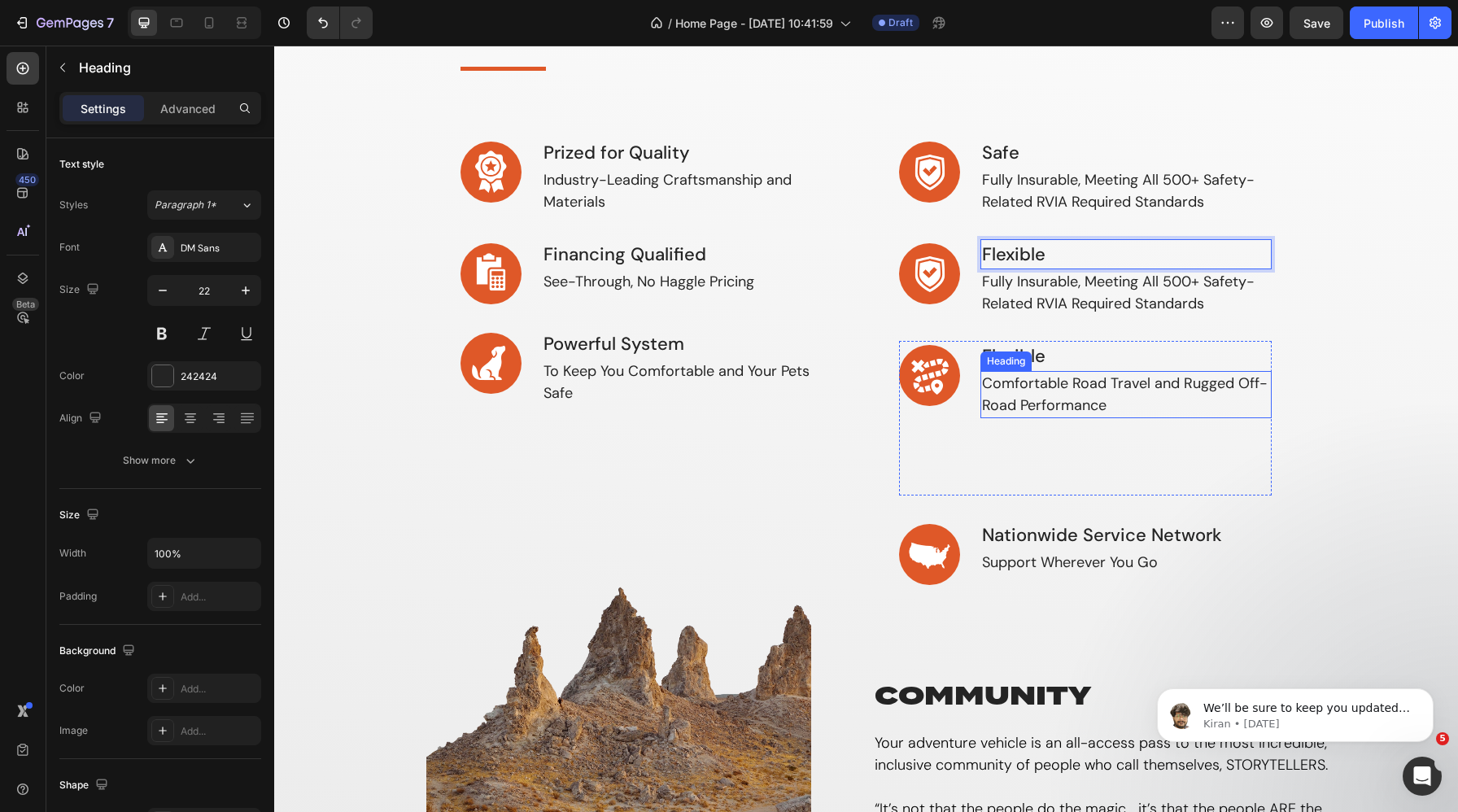
click at [1029, 389] on h3 "Comfortable Road Travel and Rugged Off-Road Performance" at bounding box center [1126, 394] width 293 height 47
click at [1064, 391] on h3 "Comfortable Road Travel and Rugged Off-Road Performance" at bounding box center [1126, 394] width 293 height 47
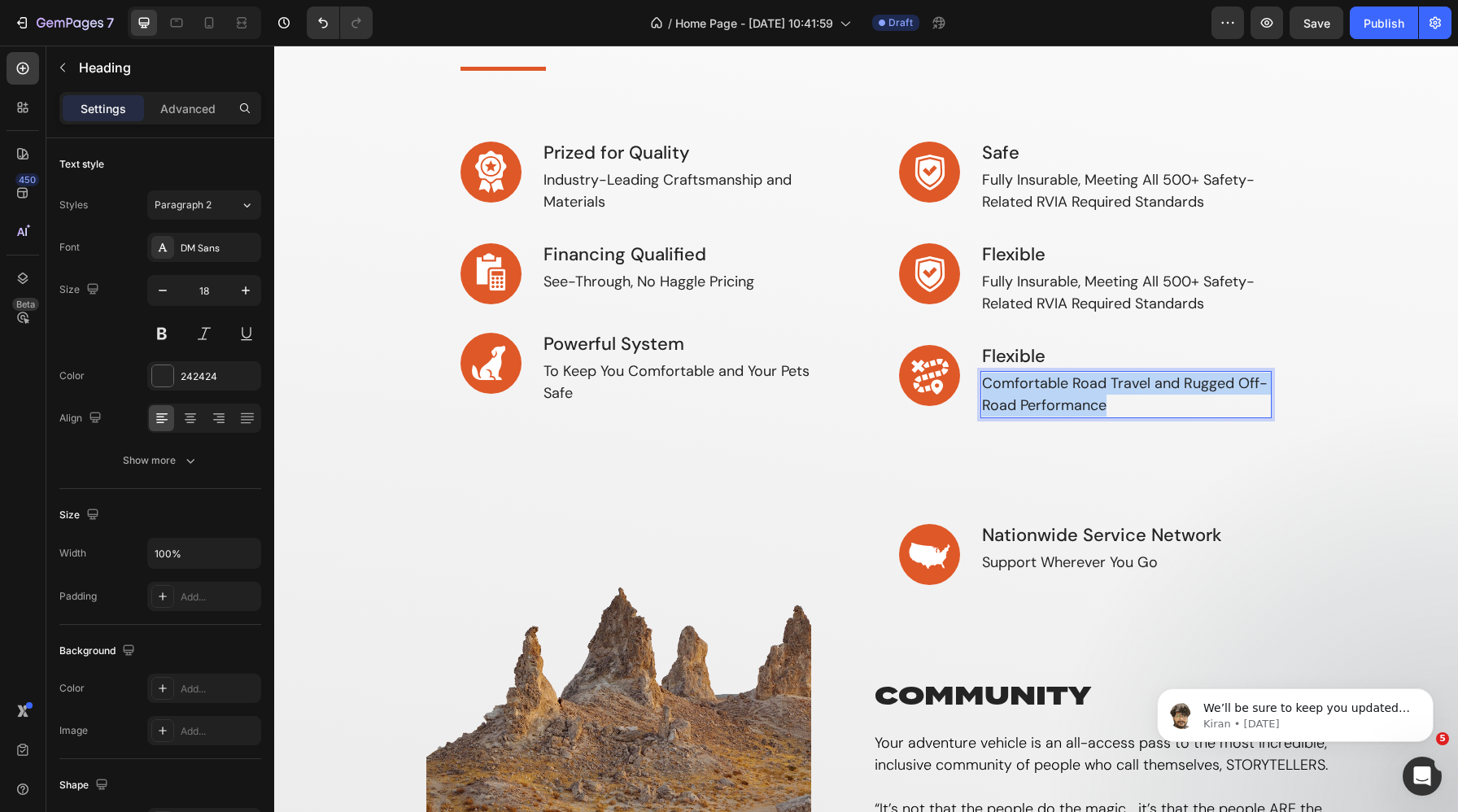
copy p "Comfortable Road Travel and Rugged Off-Road Performance"
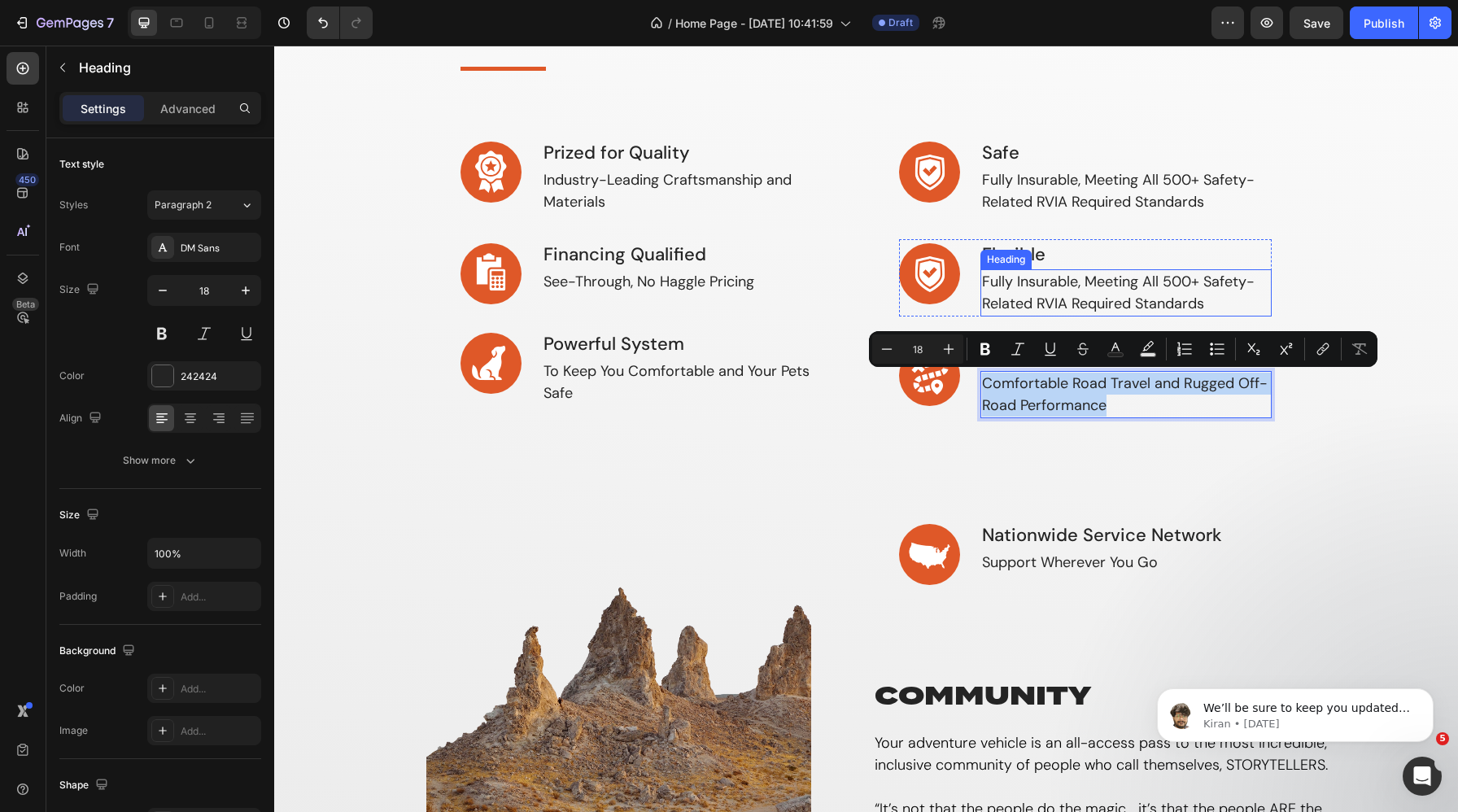
click at [1032, 298] on h3 "Fully Insurable, Meeting All 500+ Safety-Related RVIA Required Standards" at bounding box center [1126, 293] width 293 height 47
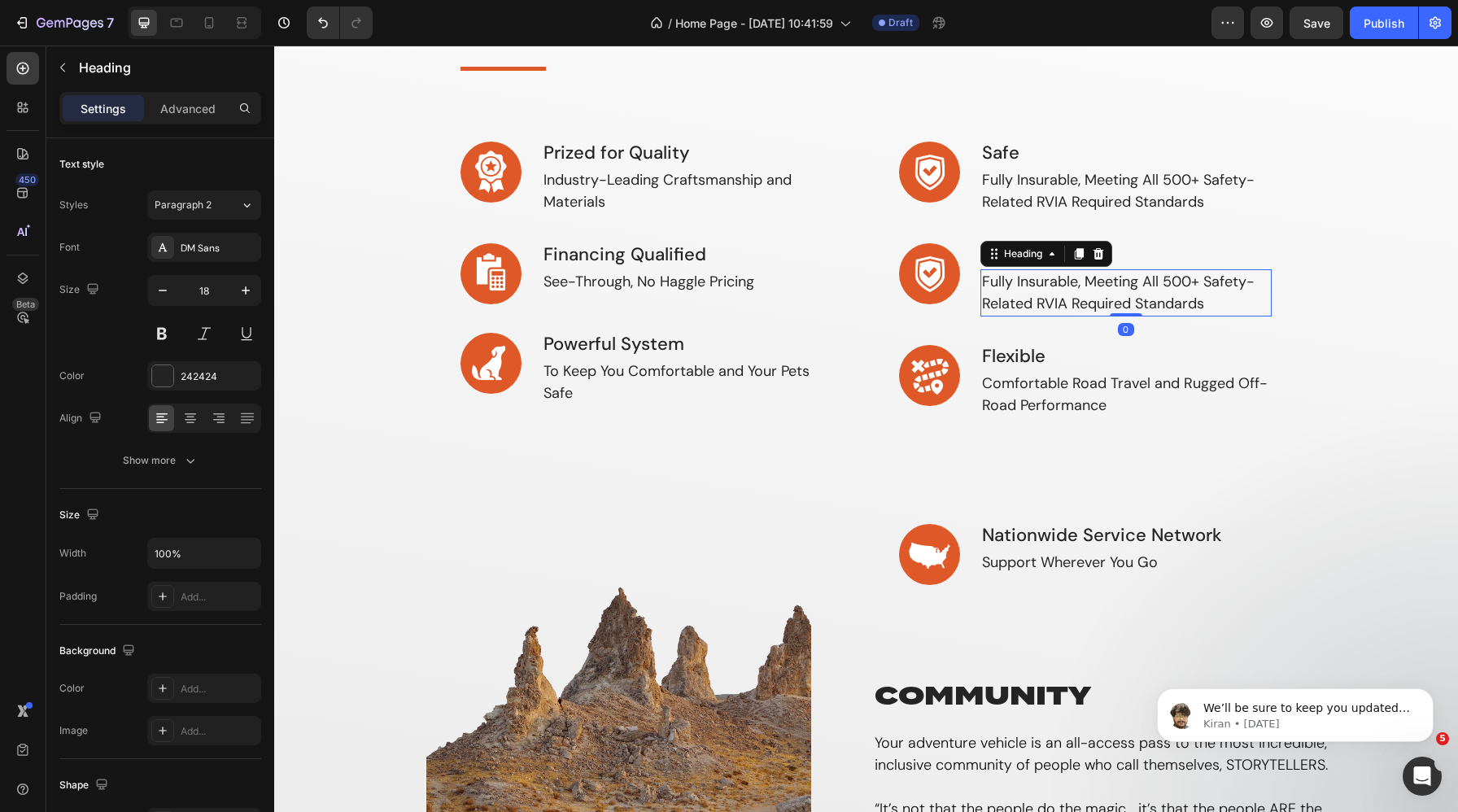
click at [1007, 298] on h3 "Fully Insurable, Meeting All 500+ Safety-Related RVIA Required Standards" at bounding box center [1126, 293] width 293 height 47
click at [924, 366] on img at bounding box center [930, 376] width 61 height 61
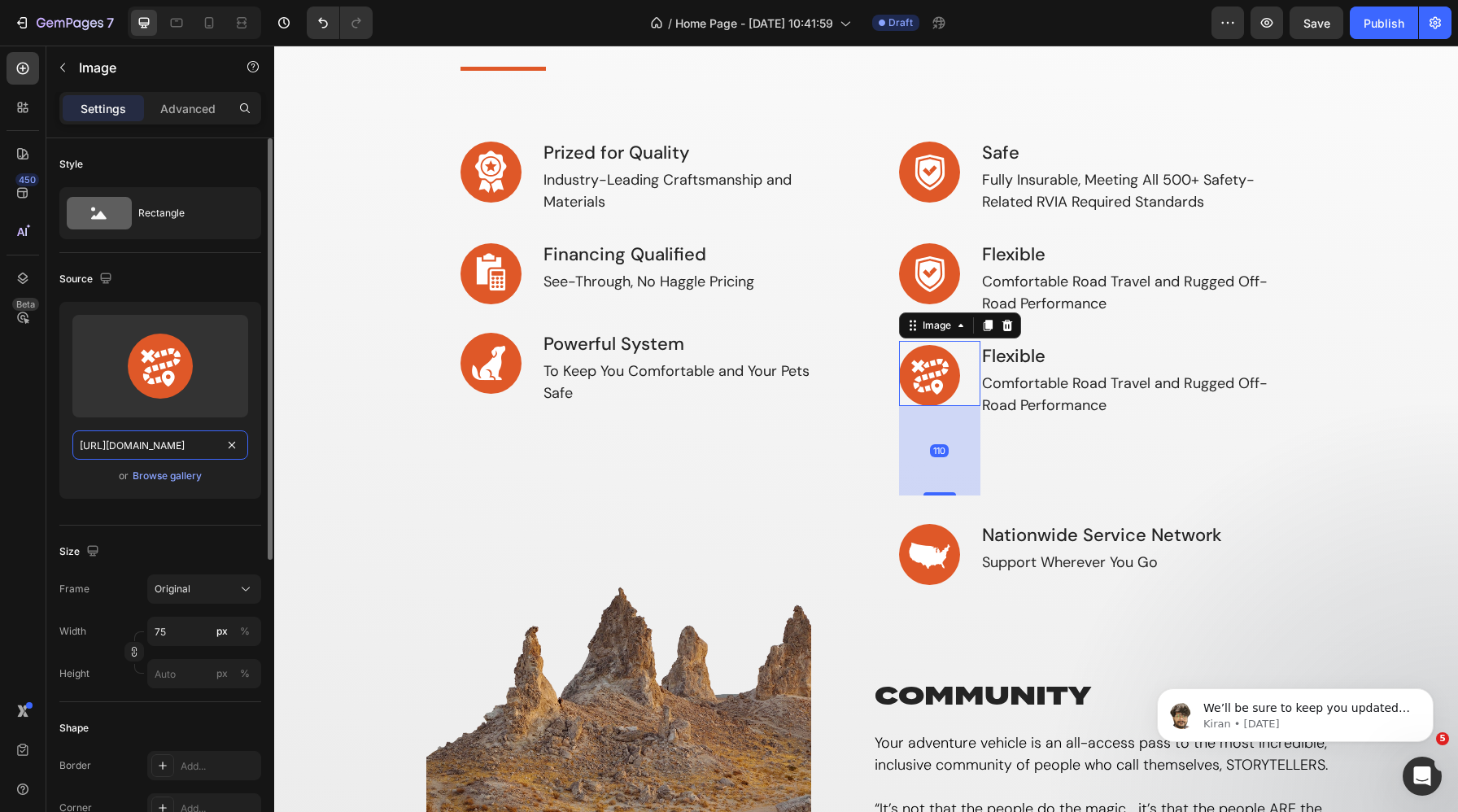
click at [185, 441] on input "[URL][DOMAIN_NAME]" at bounding box center [160, 445] width 176 height 29
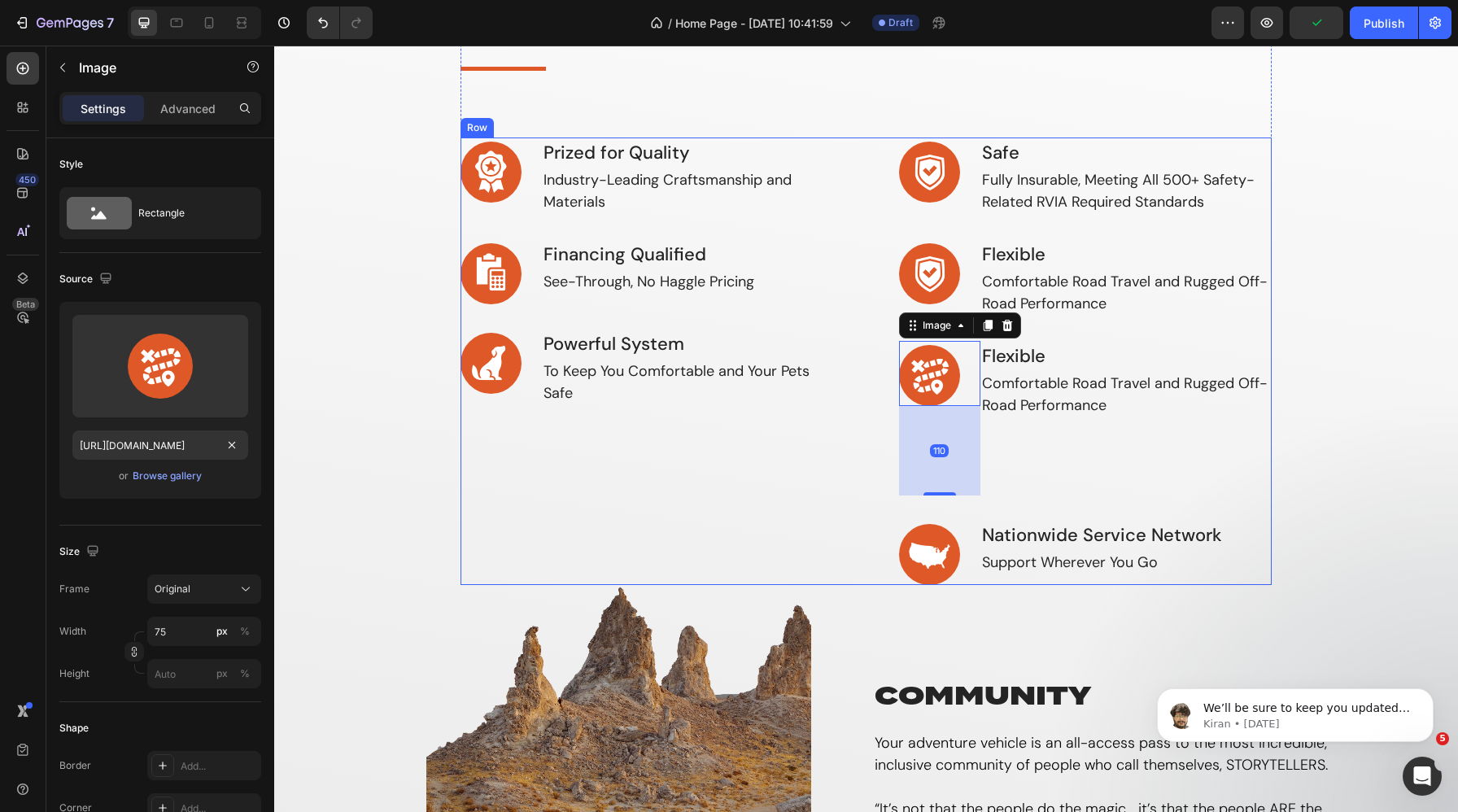
click at [911, 277] on img at bounding box center [930, 274] width 61 height 61
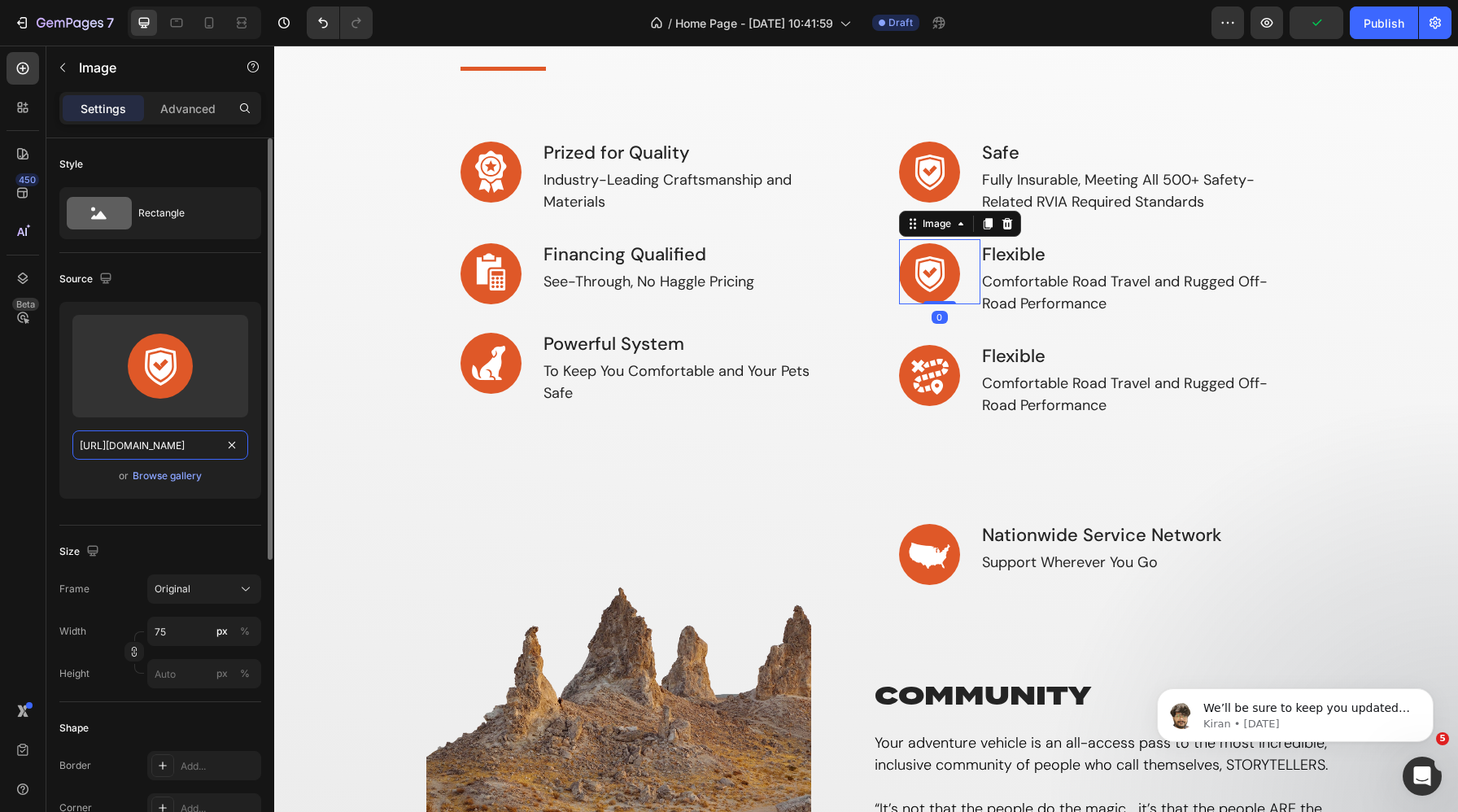
click at [126, 443] on input "[URL][DOMAIN_NAME]" at bounding box center [160, 445] width 176 height 29
paste input "Icon-Map-Orange.svg?v=1752004279"
type input "[URL][DOMAIN_NAME]"
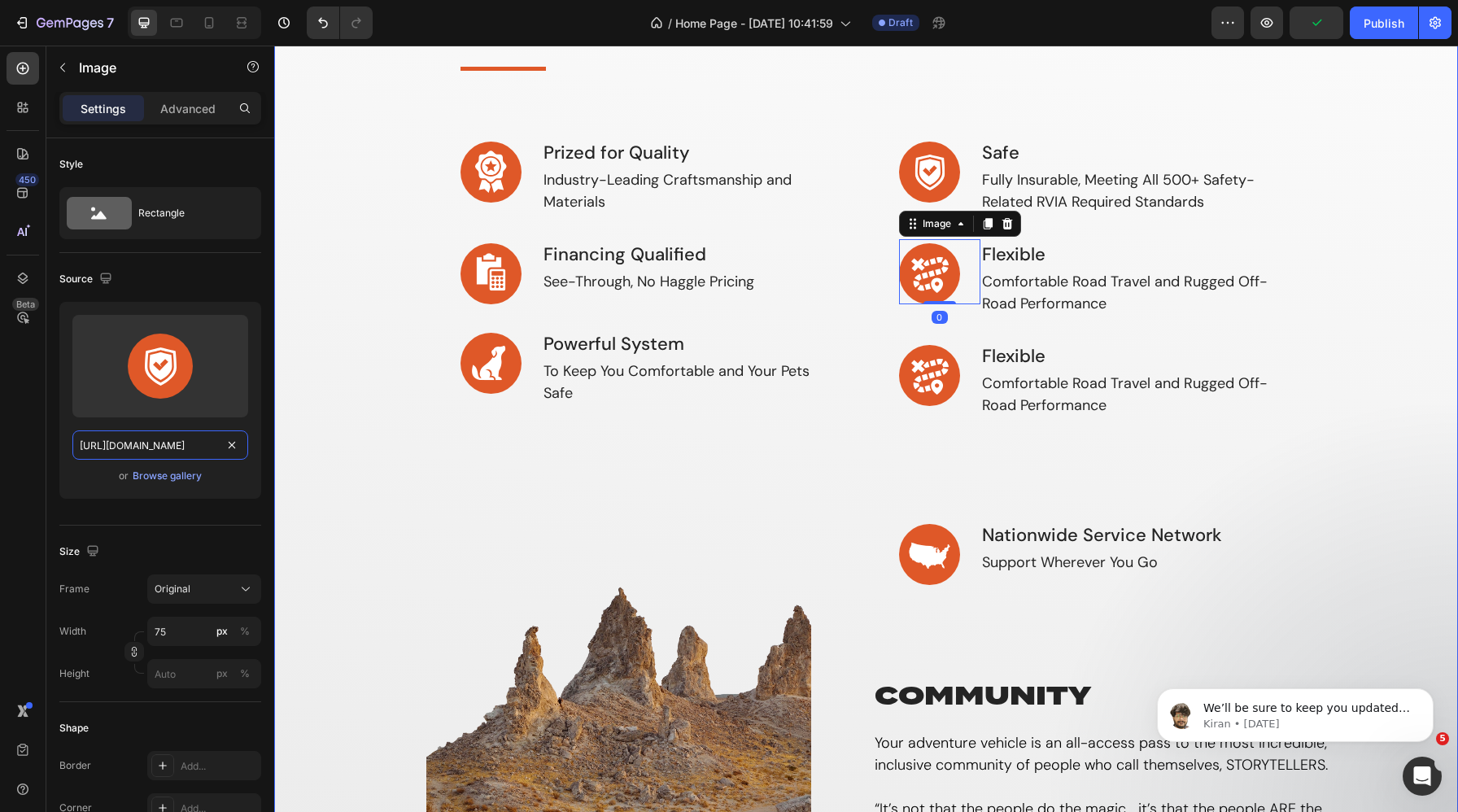
scroll to position [0, 295]
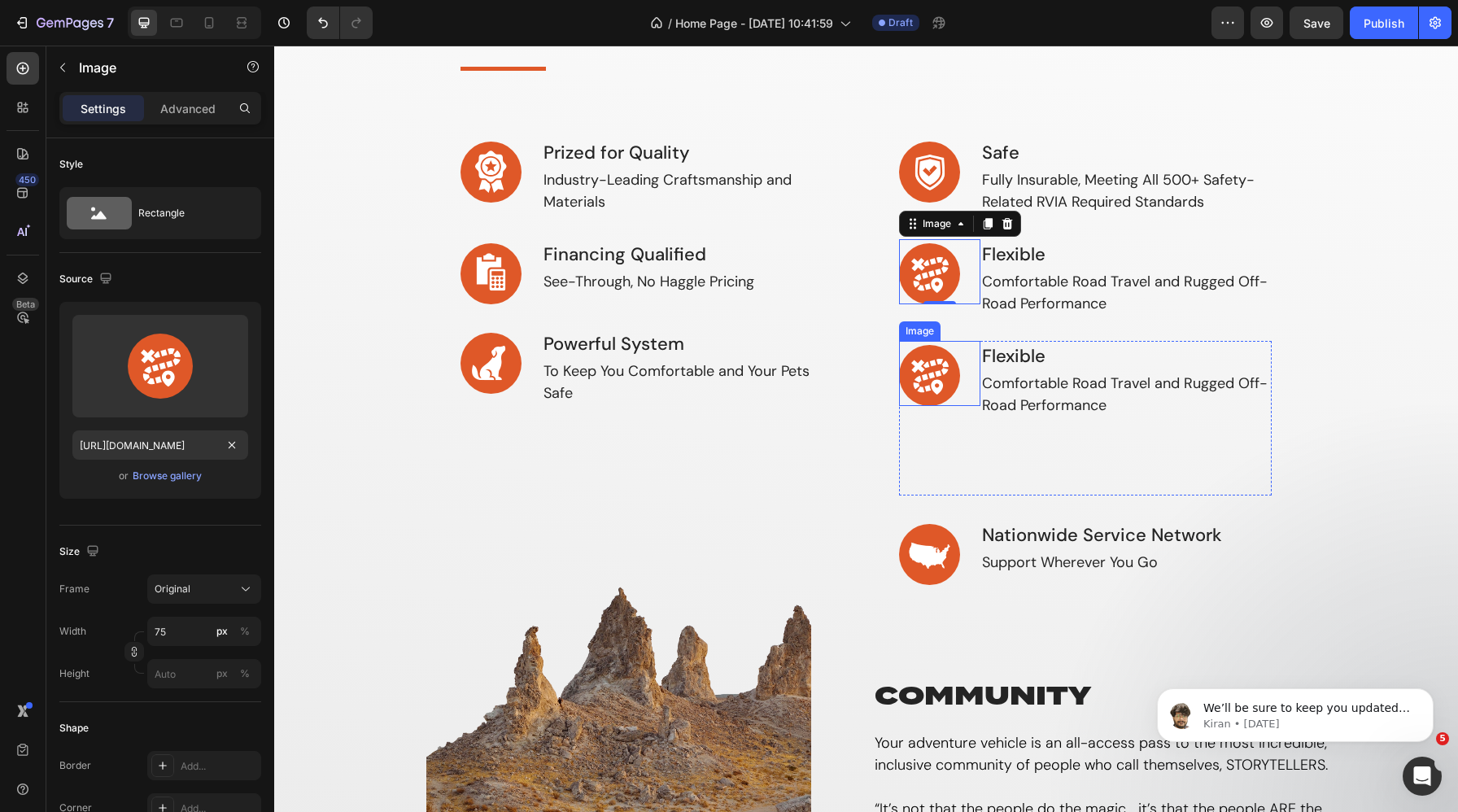
click at [918, 327] on div "Image" at bounding box center [920, 331] width 35 height 15
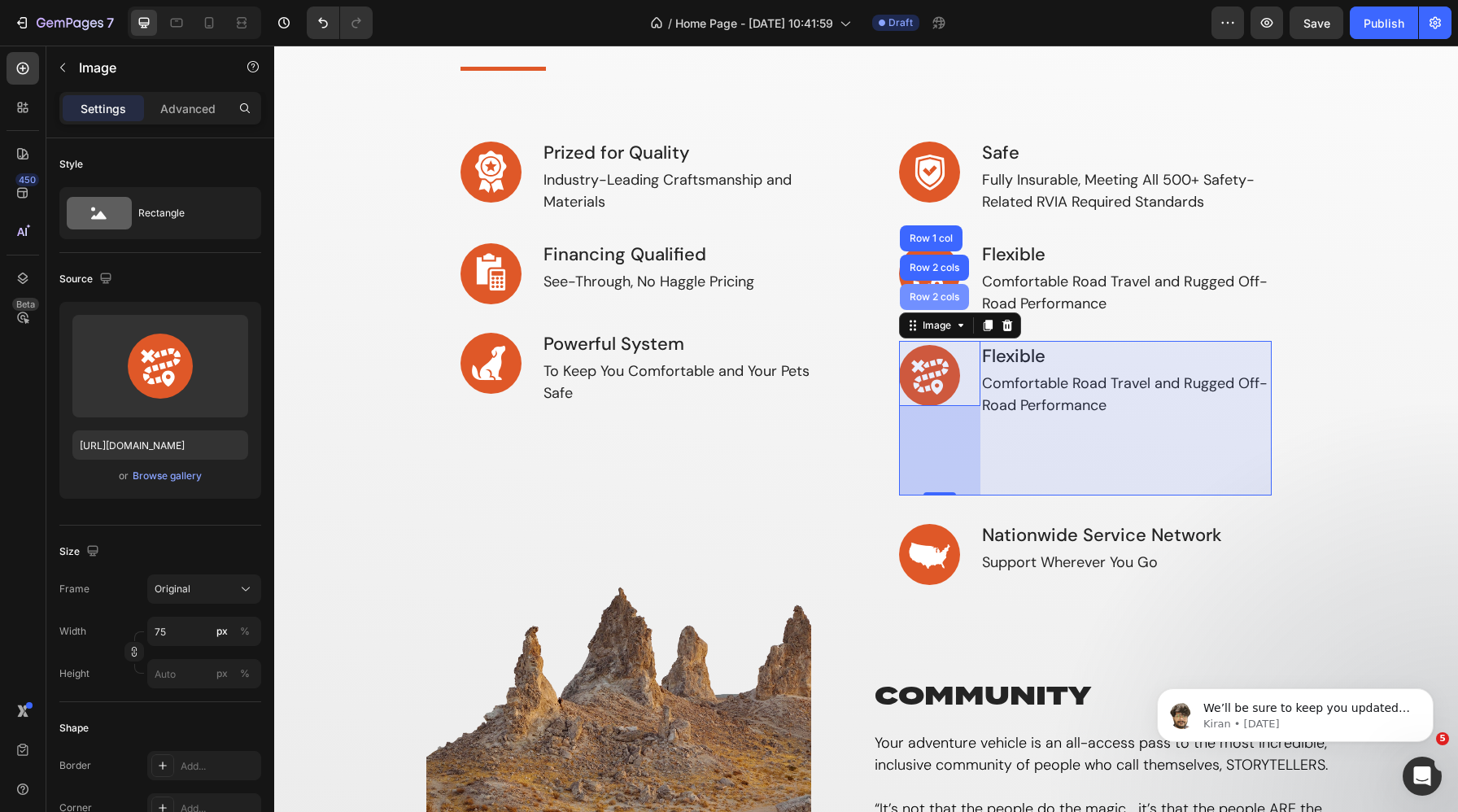
click at [935, 293] on div "Row 2 cols" at bounding box center [934, 297] width 56 height 10
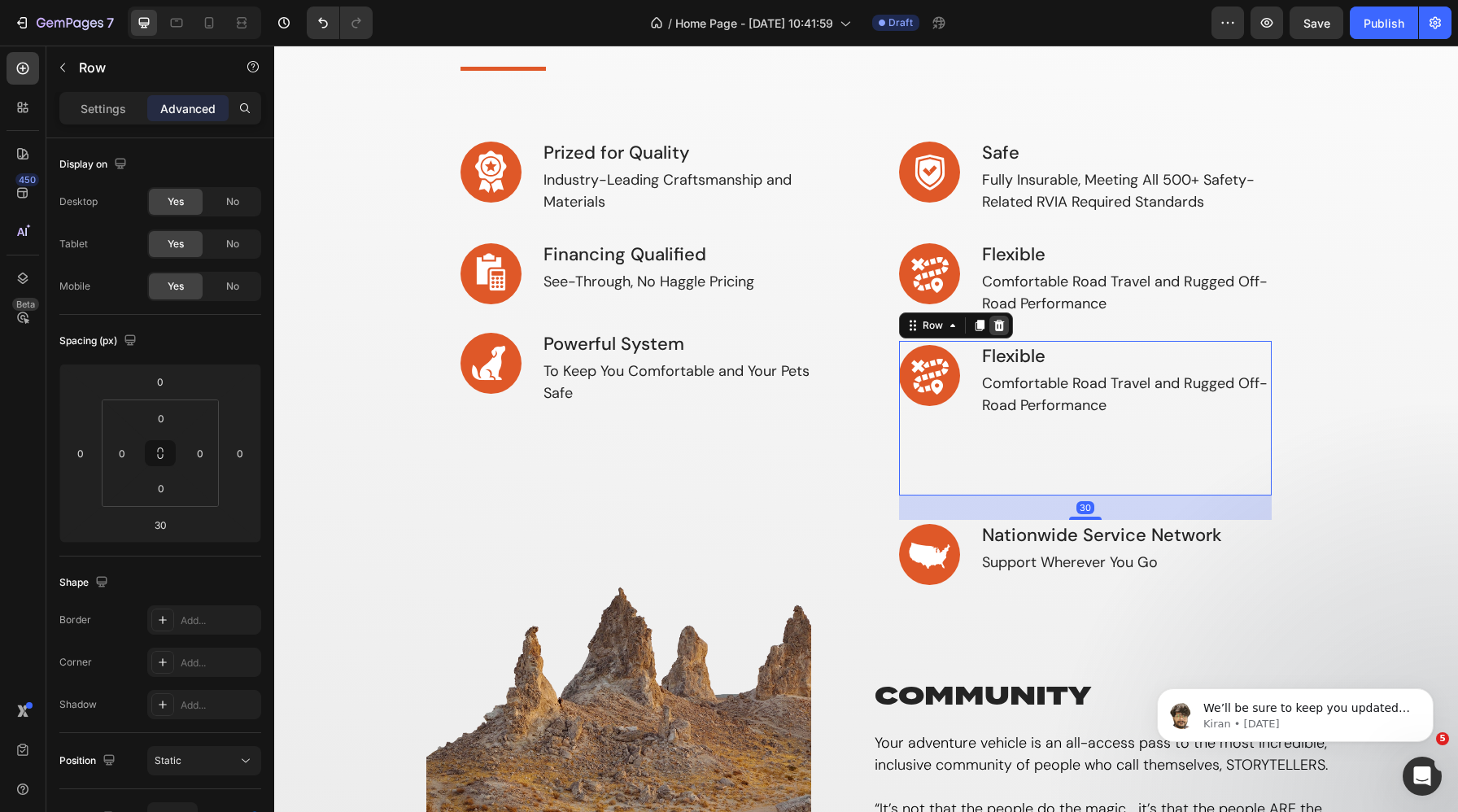
click at [1000, 323] on icon at bounding box center [999, 325] width 11 height 12
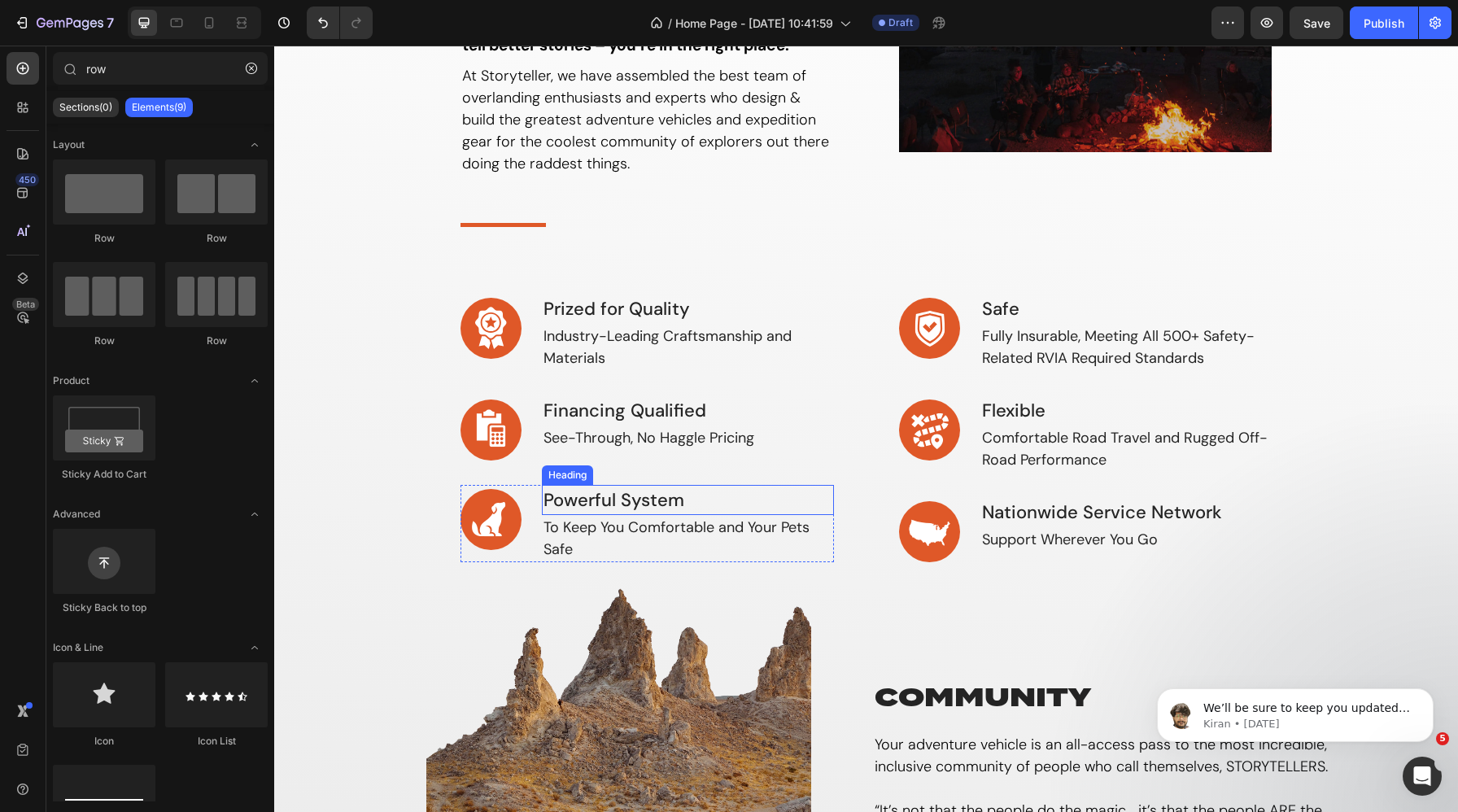
scroll to position [0, 0]
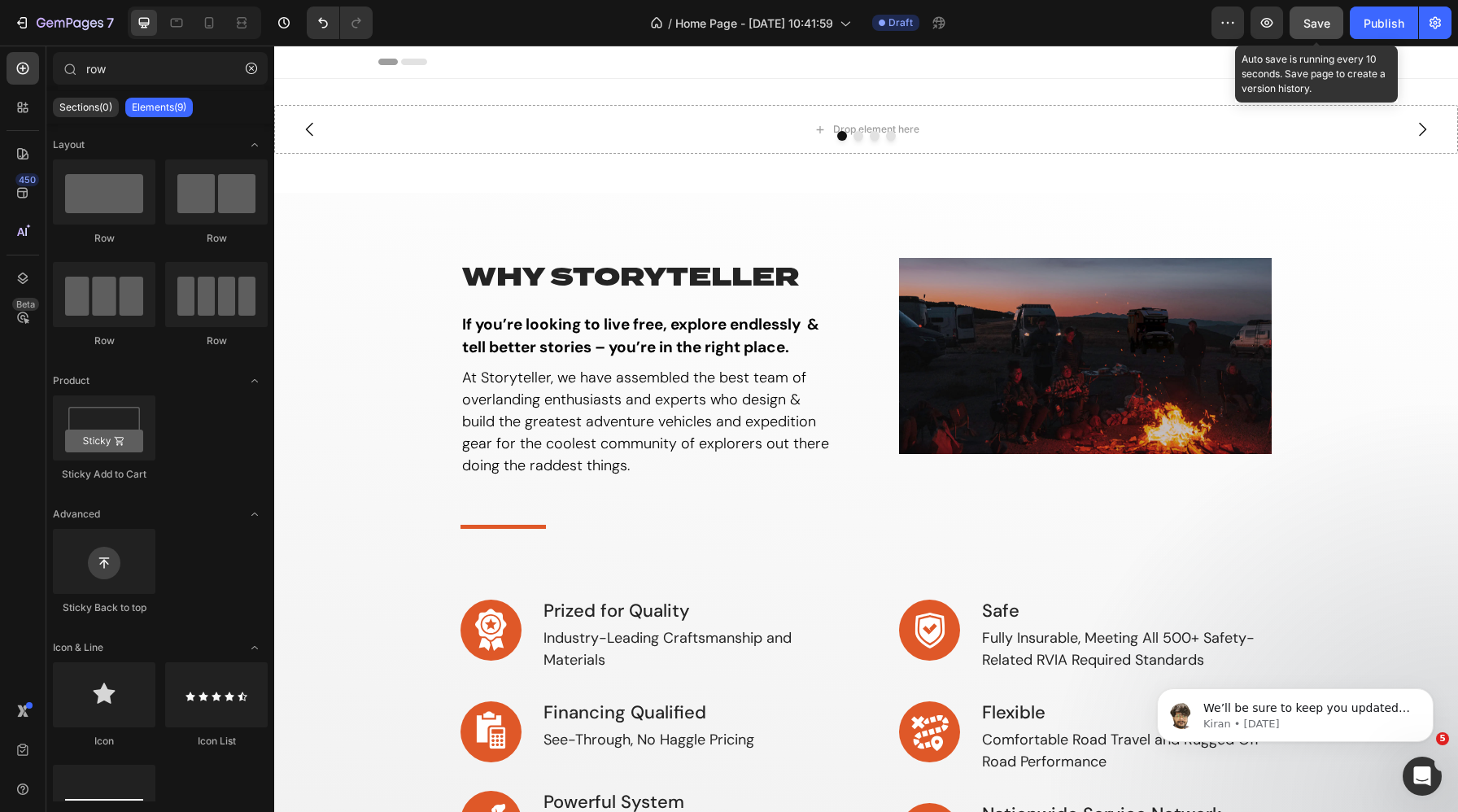
click at [1306, 19] on span "Save" at bounding box center [1316, 23] width 26 height 14
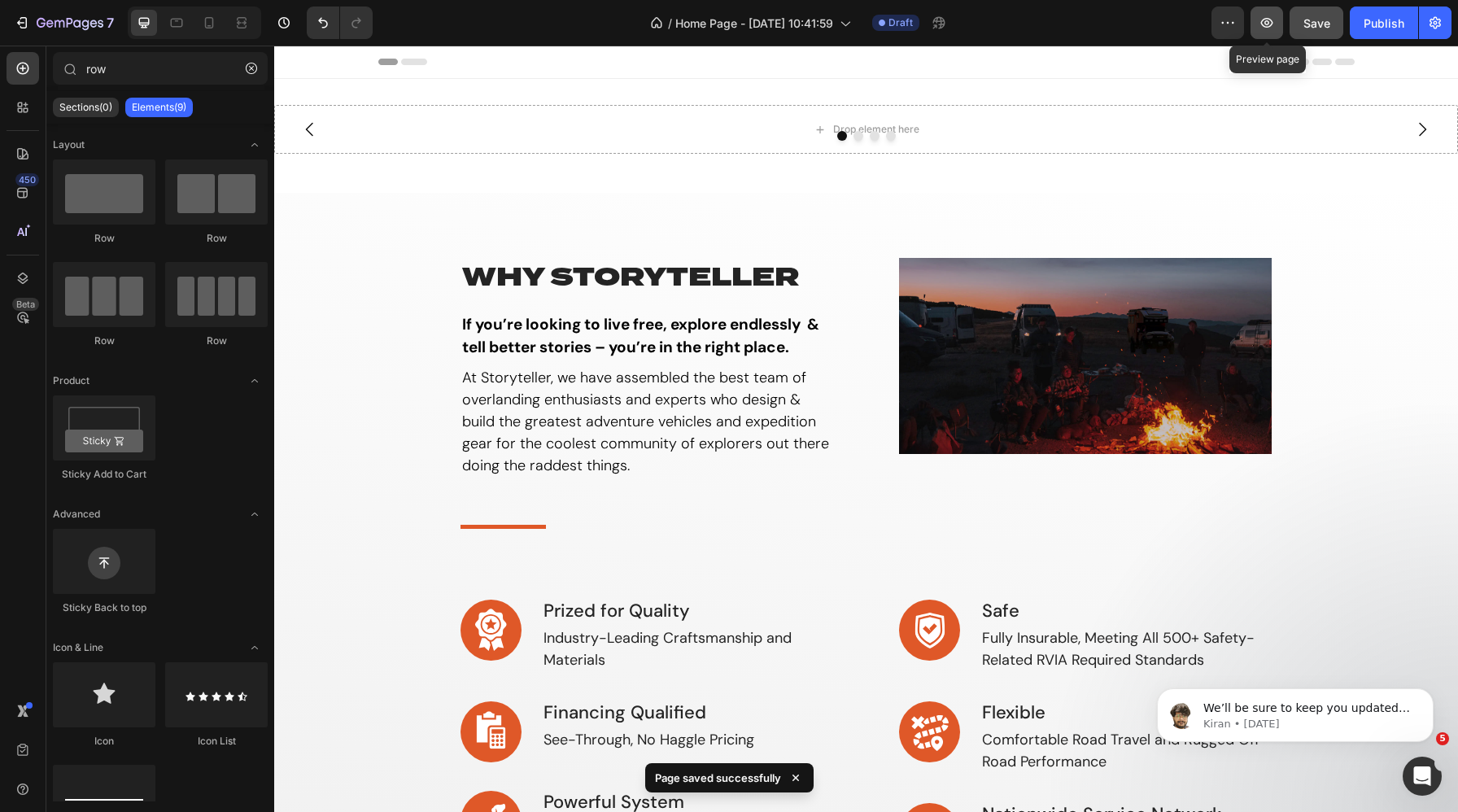
click at [1265, 17] on icon "button" at bounding box center [1267, 23] width 17 height 17
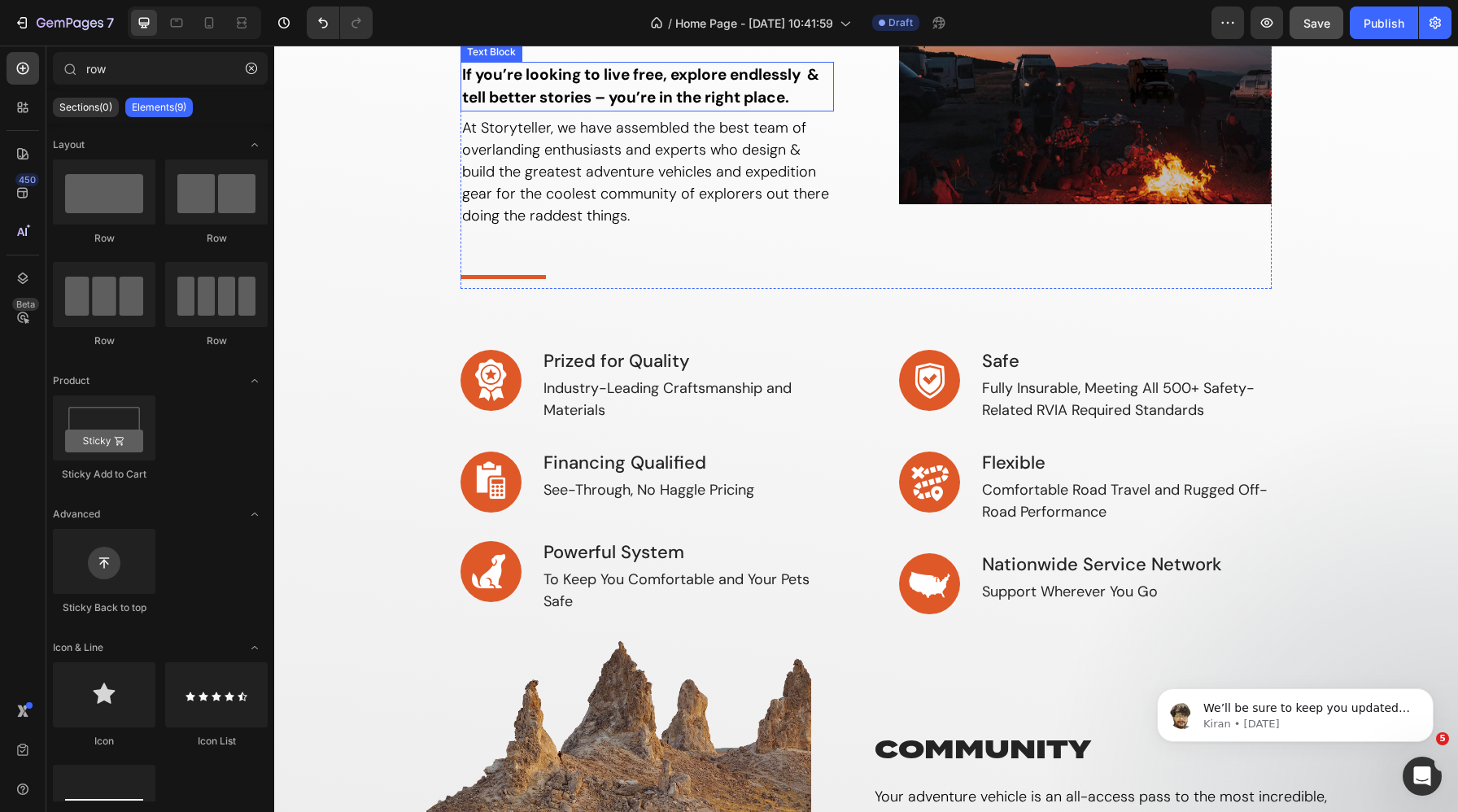
scroll to position [269, 0]
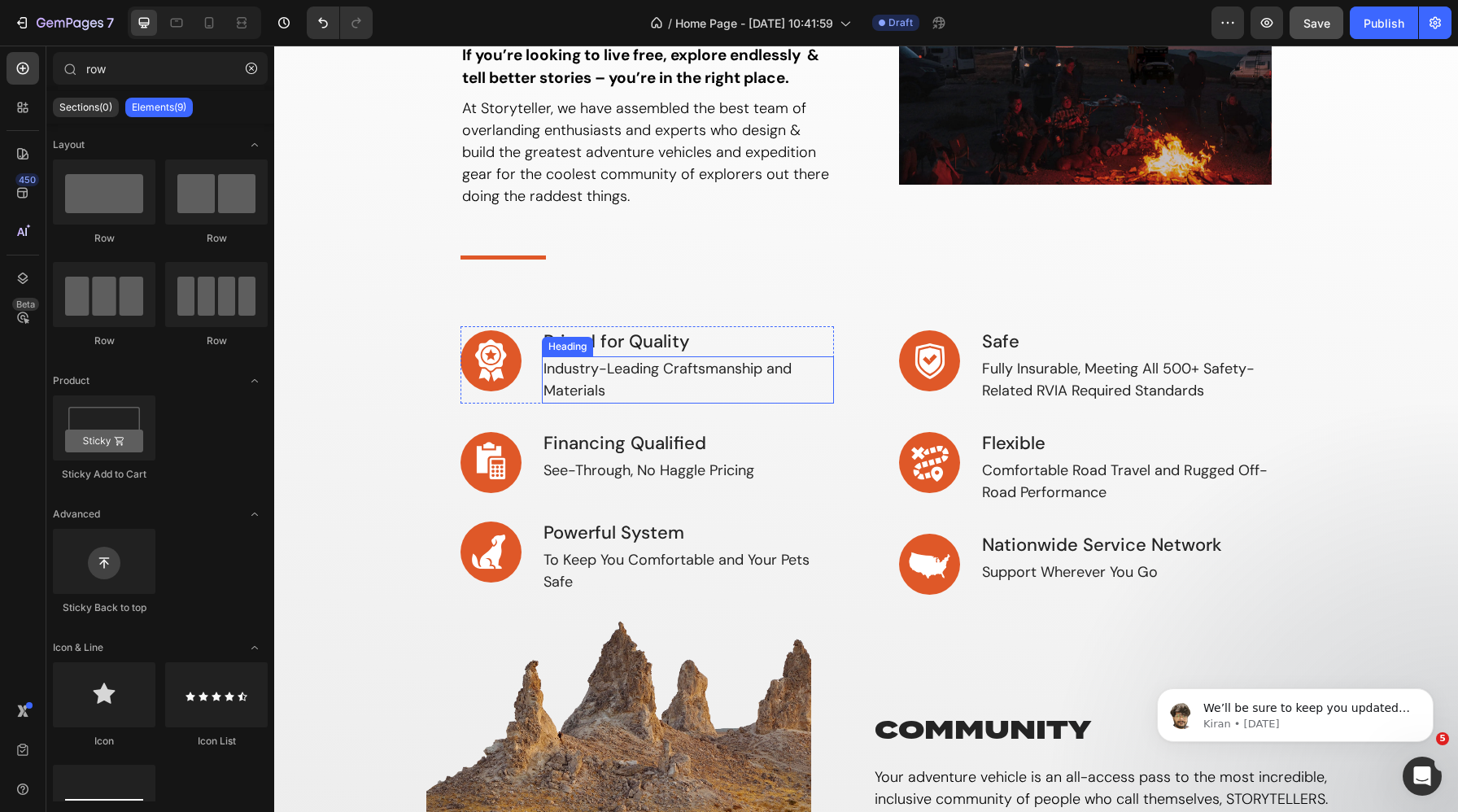
click at [661, 388] on p "Industry-Leading Craftsmanship and Materials" at bounding box center [688, 380] width 289 height 44
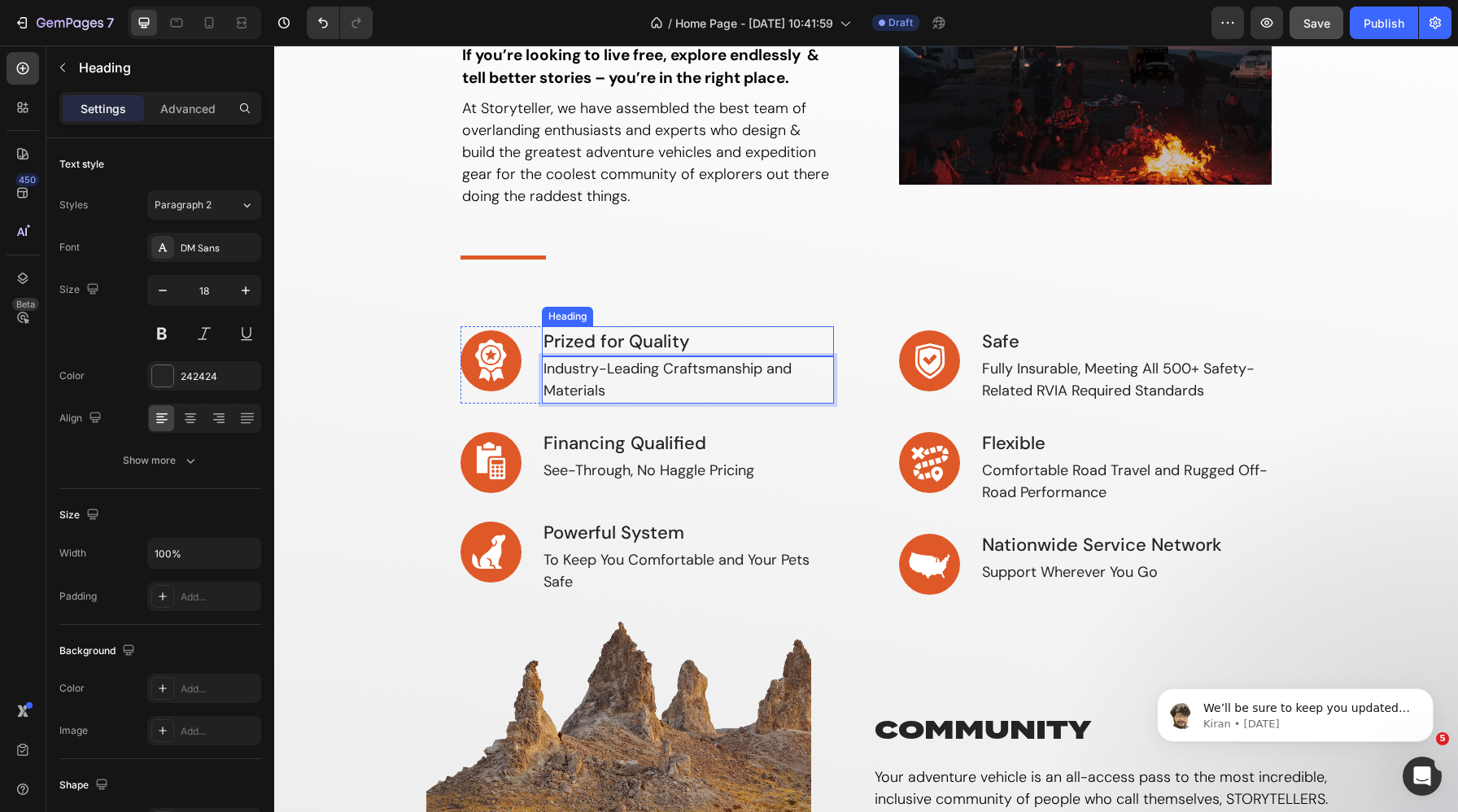
click at [689, 341] on h3 "Prized for Quality" at bounding box center [688, 341] width 293 height 30
drag, startPoint x: 719, startPoint y: 343, endPoint x: 524, endPoint y: 336, distance: 195.1
click at [524, 336] on div "Image Prized for Quality Heading 0 Industry-Leading Craftsmanship and Materials…" at bounding box center [648, 365] width 374 height 77
click at [653, 343] on p "Prized for Quality" at bounding box center [688, 340] width 289 height 26
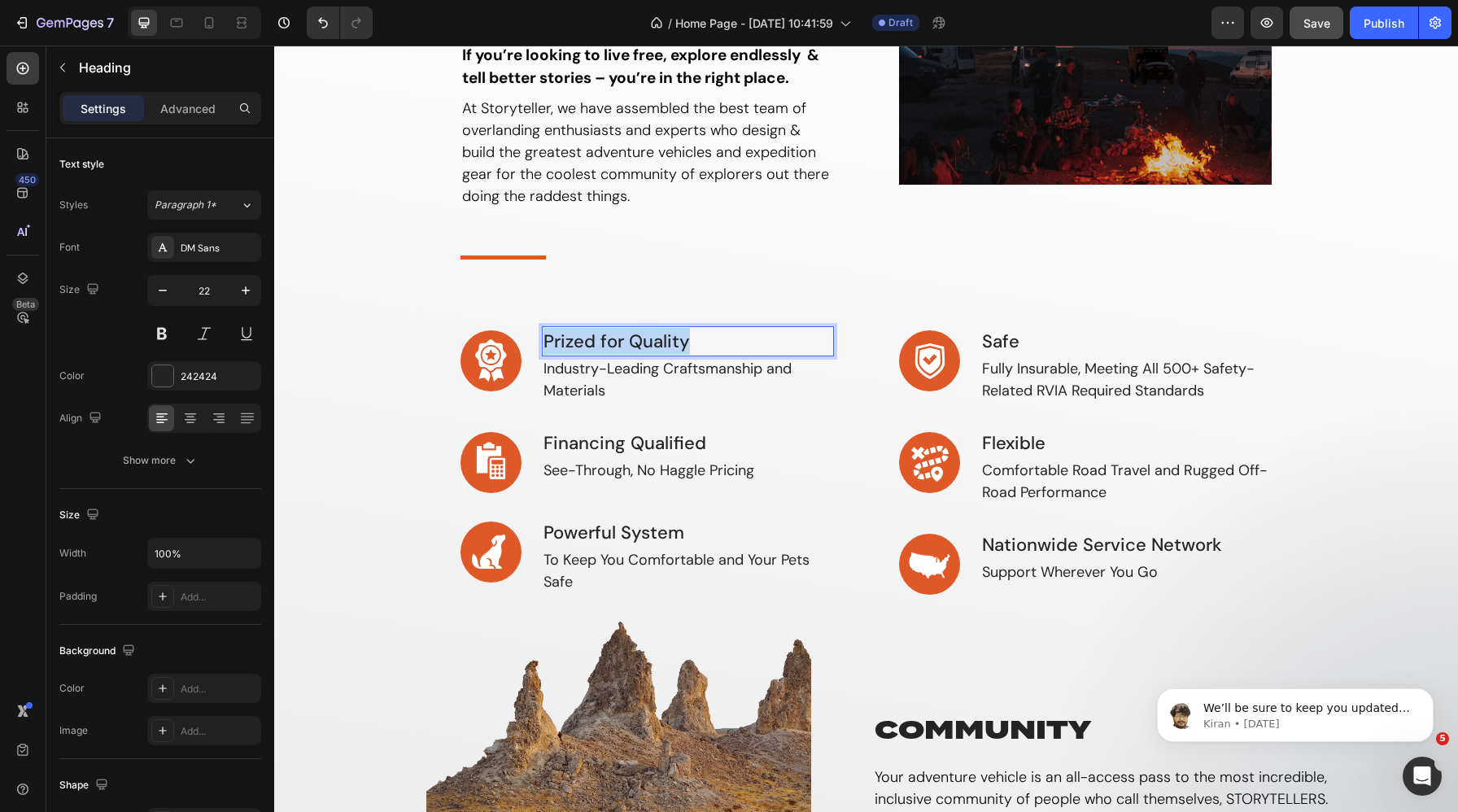
copy p "Prized for Quality"
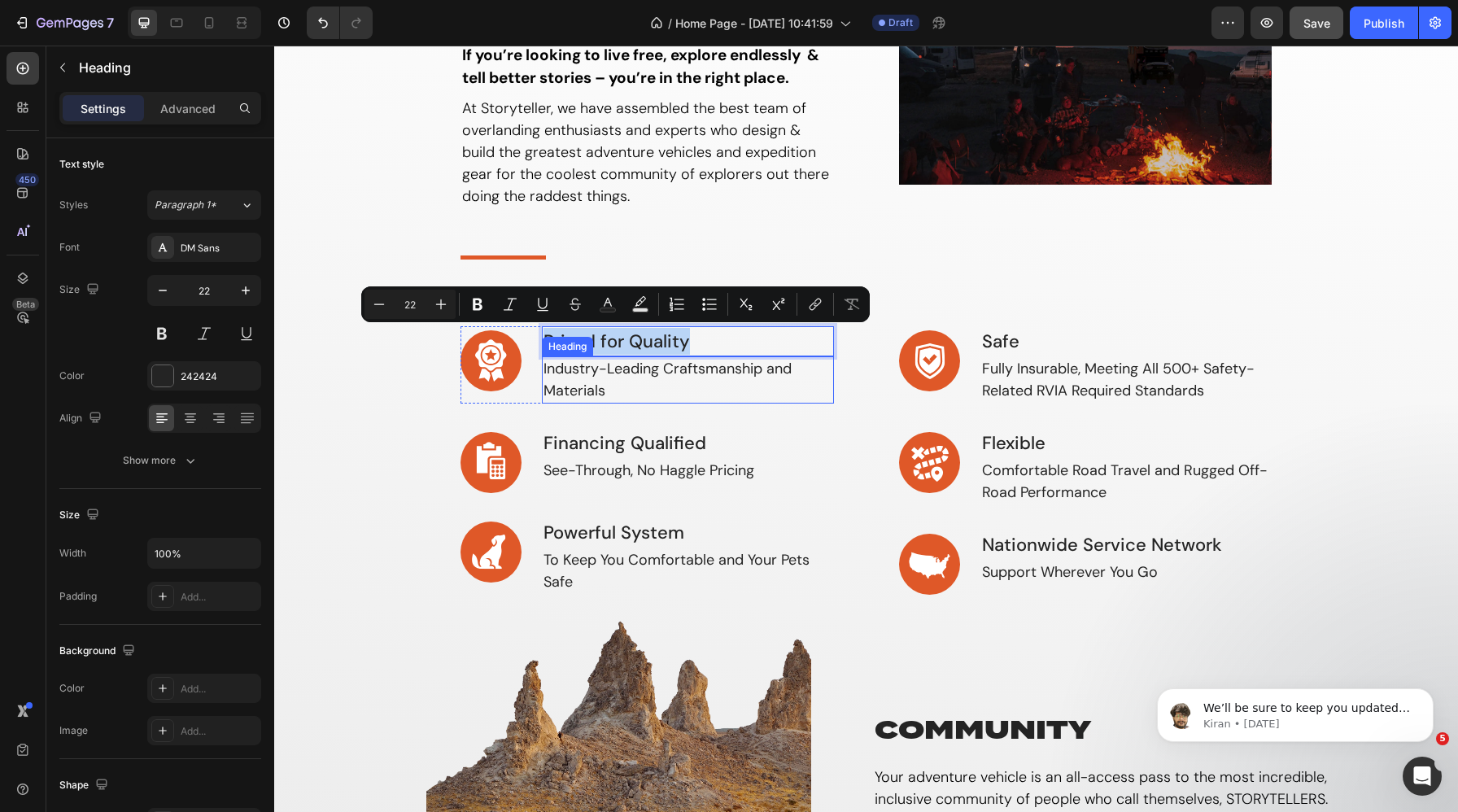
click at [625, 393] on p "Industry-Leading Craftsmanship and Materials" at bounding box center [688, 380] width 289 height 44
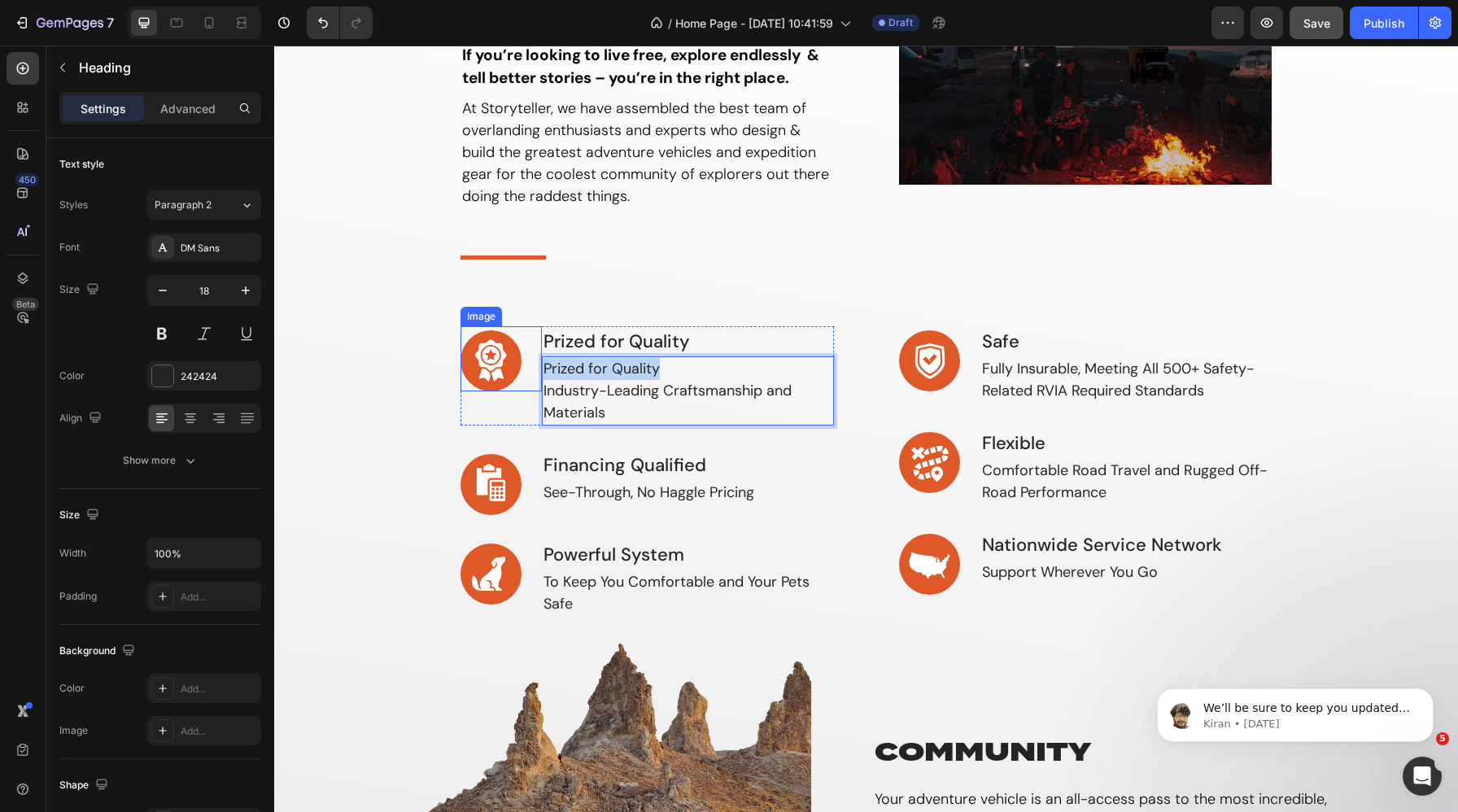
drag, startPoint x: 666, startPoint y: 369, endPoint x: 510, endPoint y: 369, distance: 156.0
click at [510, 369] on div "Image Prized for Quality Heading ⁠⁠⁠⁠⁠⁠⁠Prized for Quality Industry-Leading Cra…" at bounding box center [648, 376] width 374 height 99
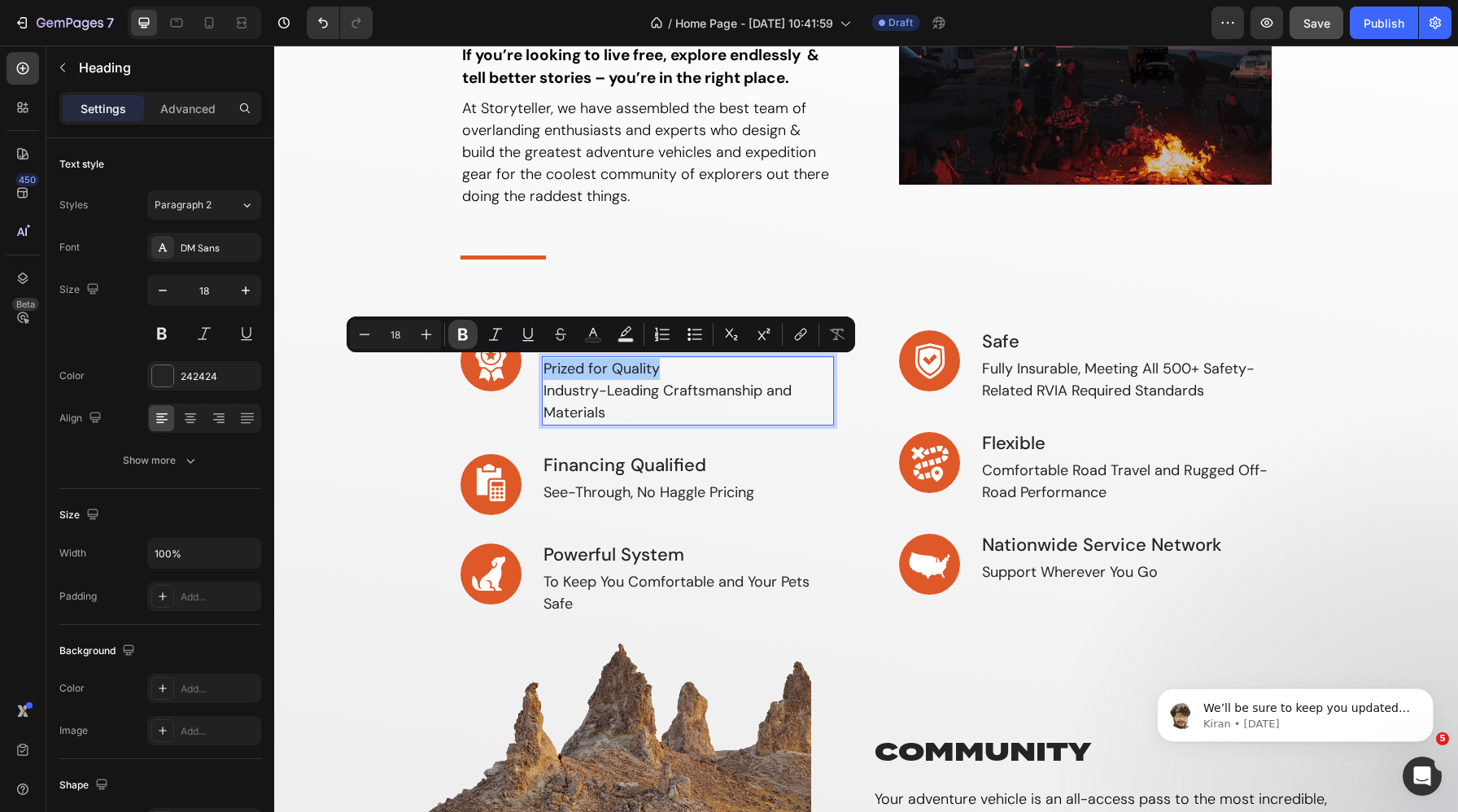
click at [463, 335] on icon "Editor contextual toolbar" at bounding box center [463, 335] width 10 height 12
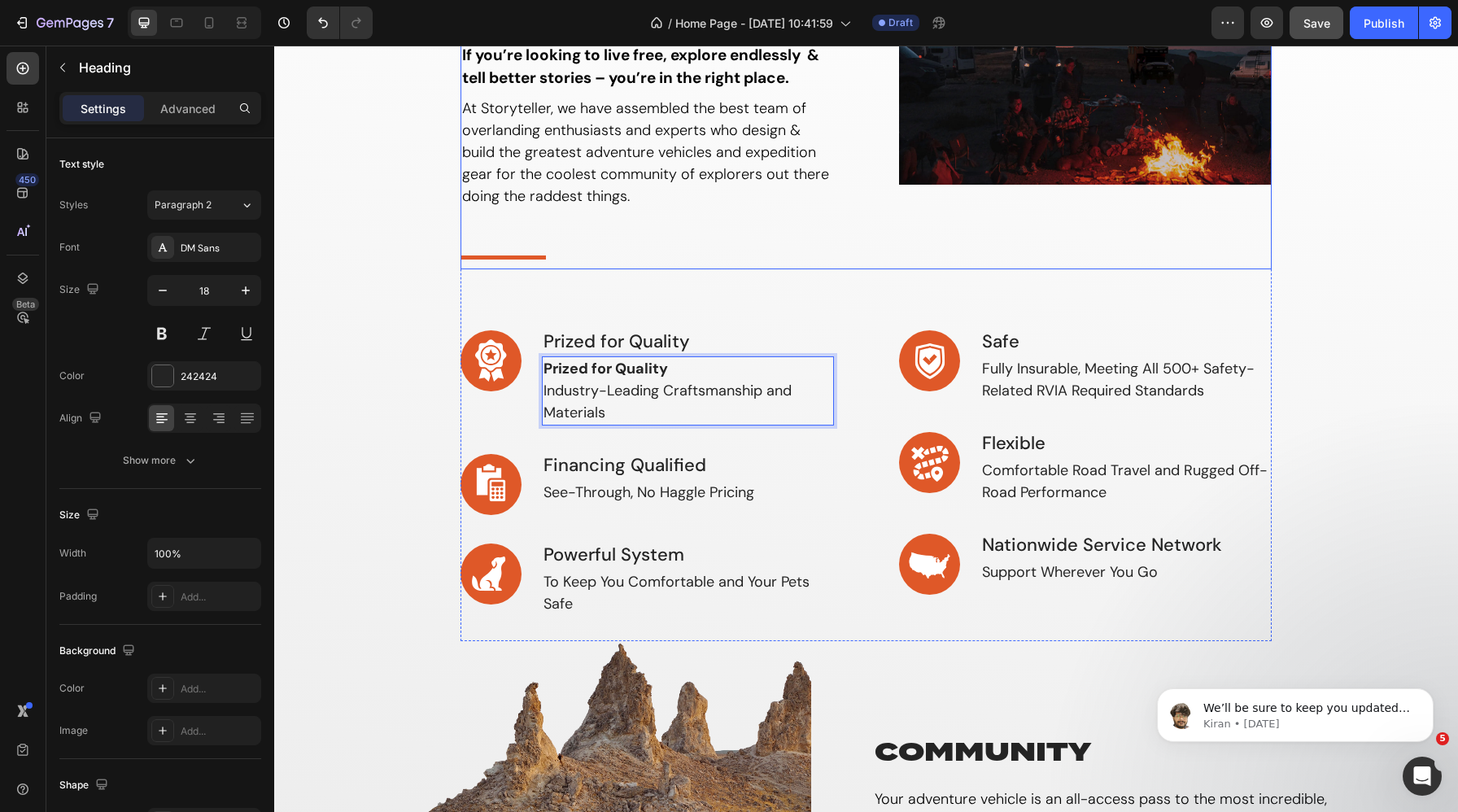
click at [724, 230] on div "why storyteller Heading If you’re looking to live free, explore endlessly & tel…" at bounding box center [648, 128] width 374 height 281
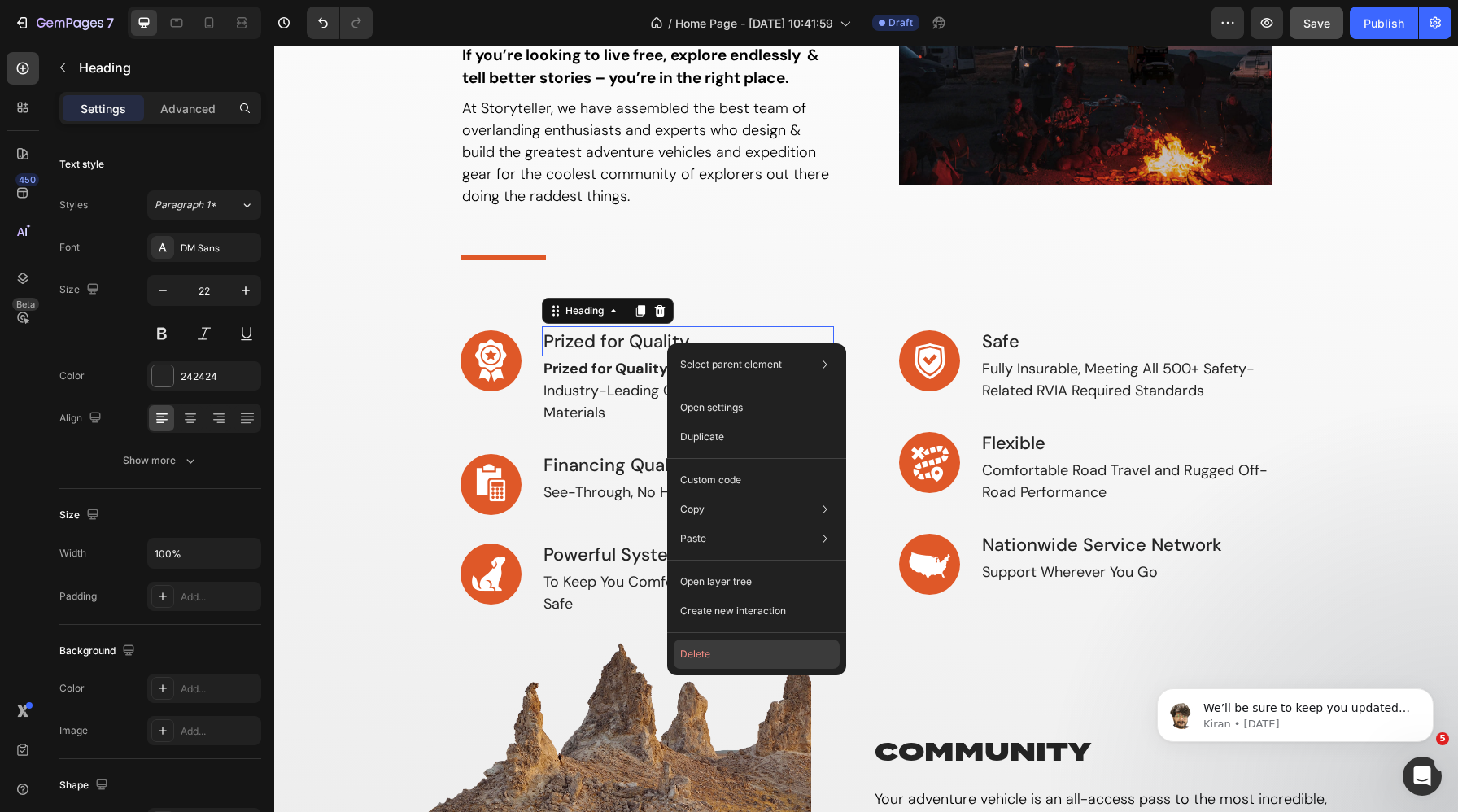
click at [717, 650] on button "Delete" at bounding box center [757, 654] width 166 height 29
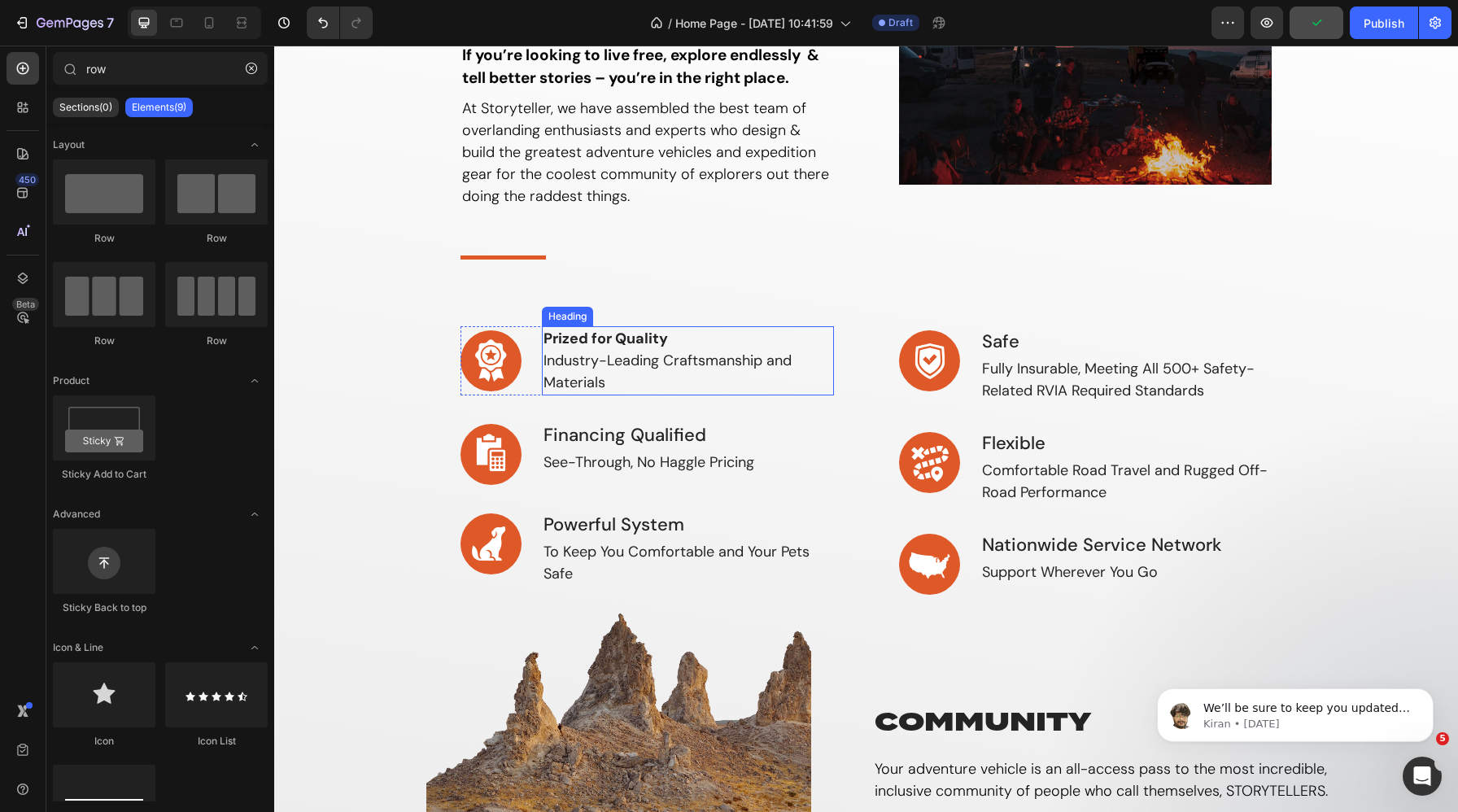
click at [704, 353] on p "⁠⁠⁠⁠⁠⁠⁠ Prized for Quality Industry-Leading Craftsmanship and Materials" at bounding box center [688, 360] width 289 height 66
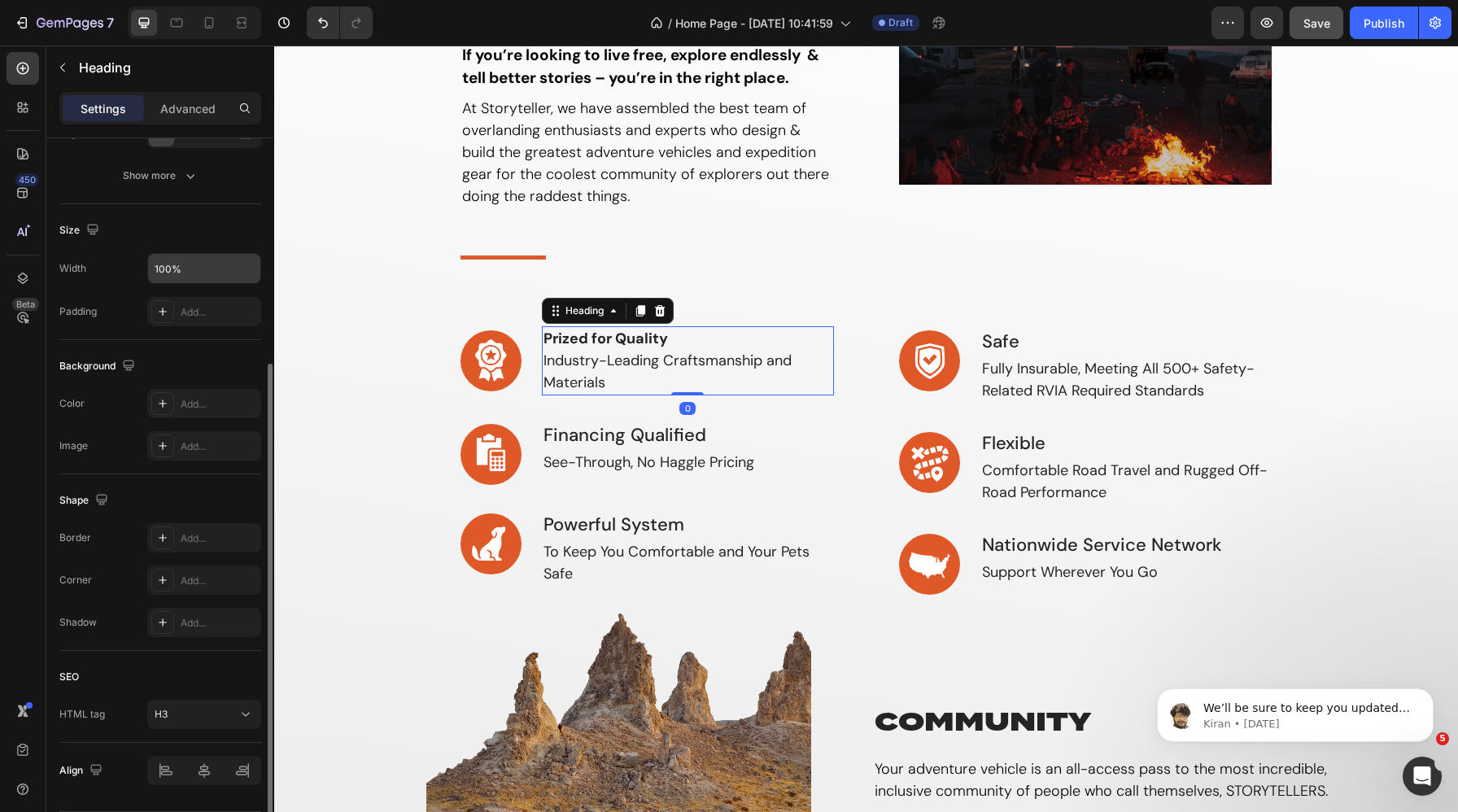
scroll to position [336, 0]
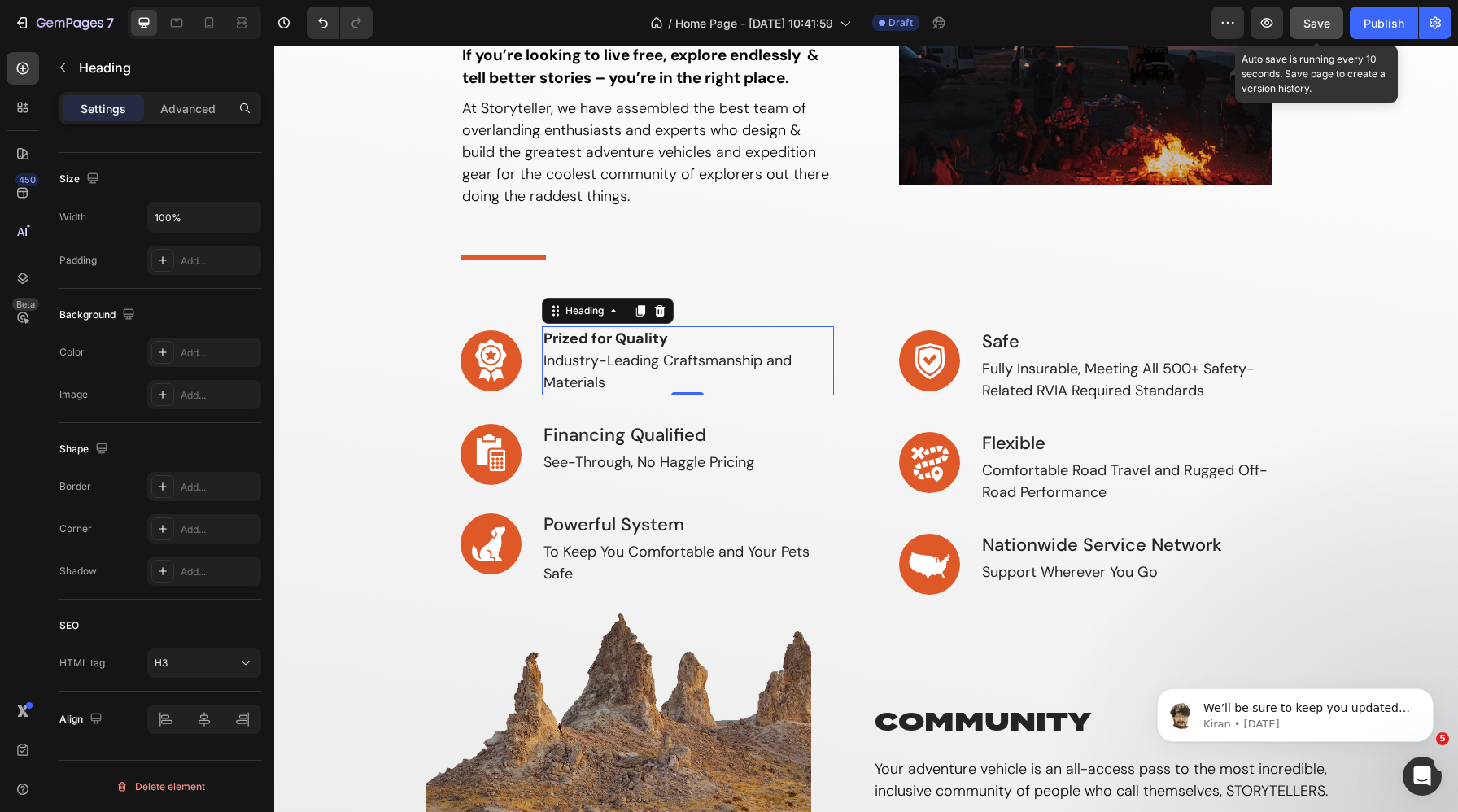
click at [1312, 17] on span "Save" at bounding box center [1316, 23] width 26 height 14
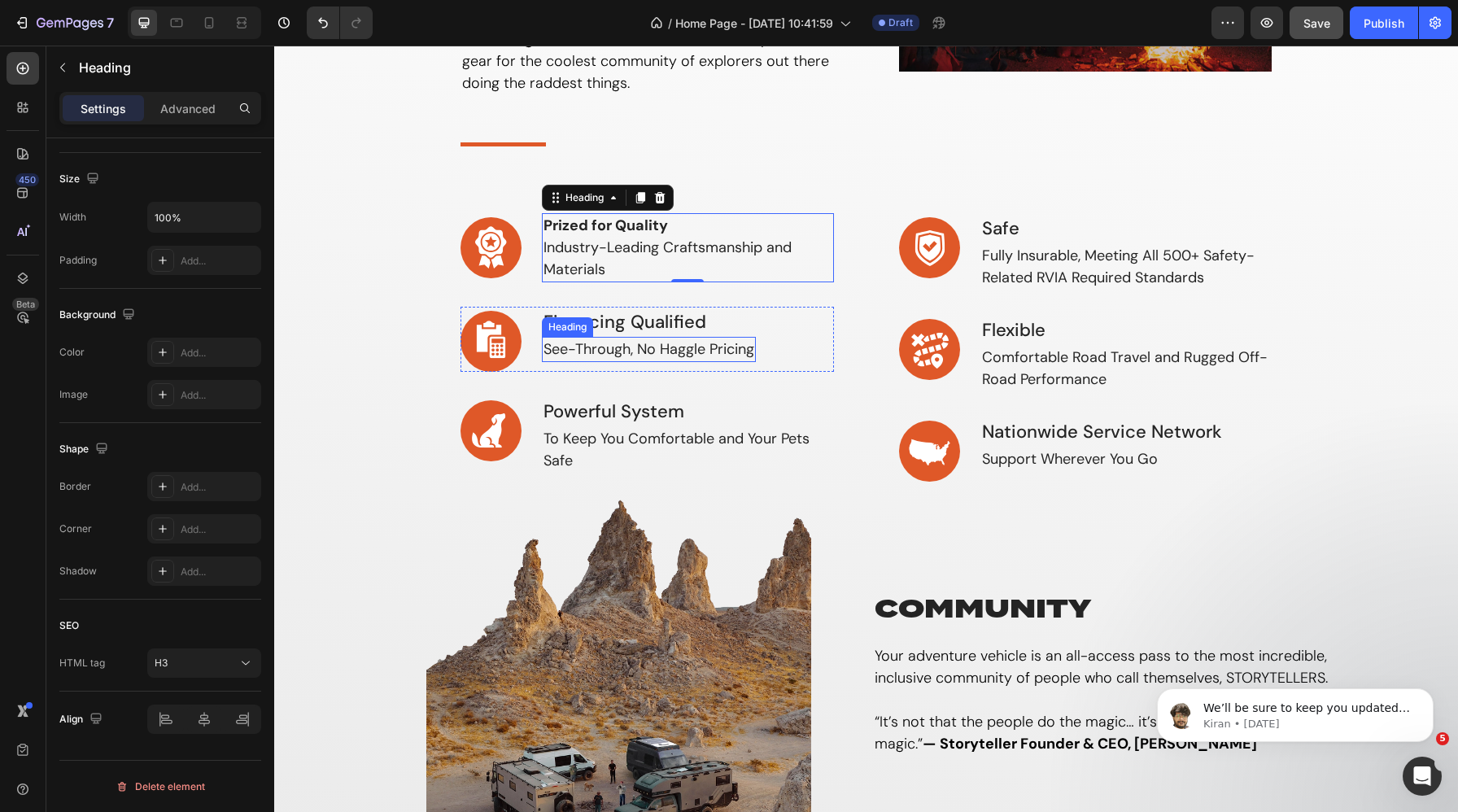
scroll to position [384, 0]
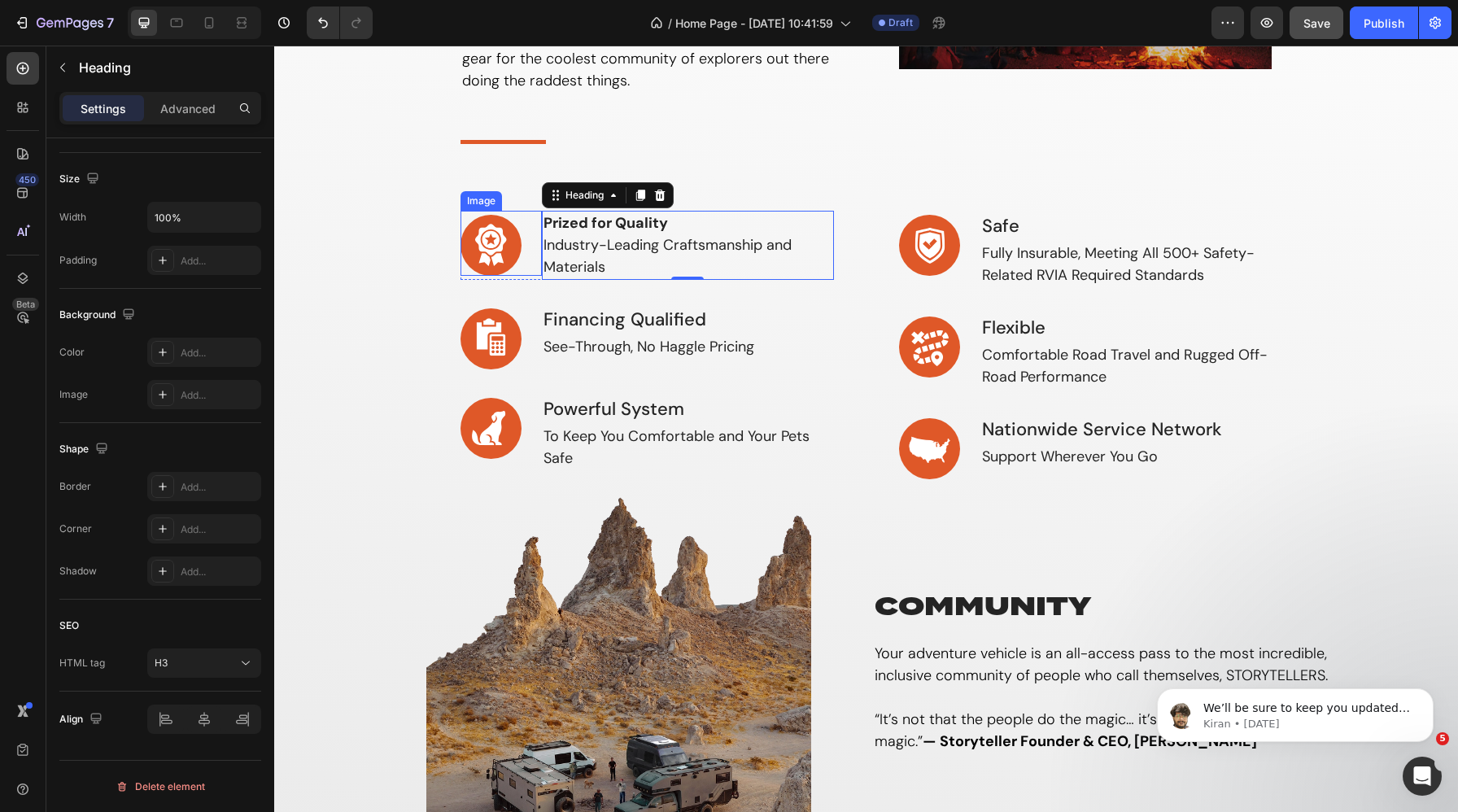
click at [480, 196] on div "Image" at bounding box center [481, 201] width 35 height 15
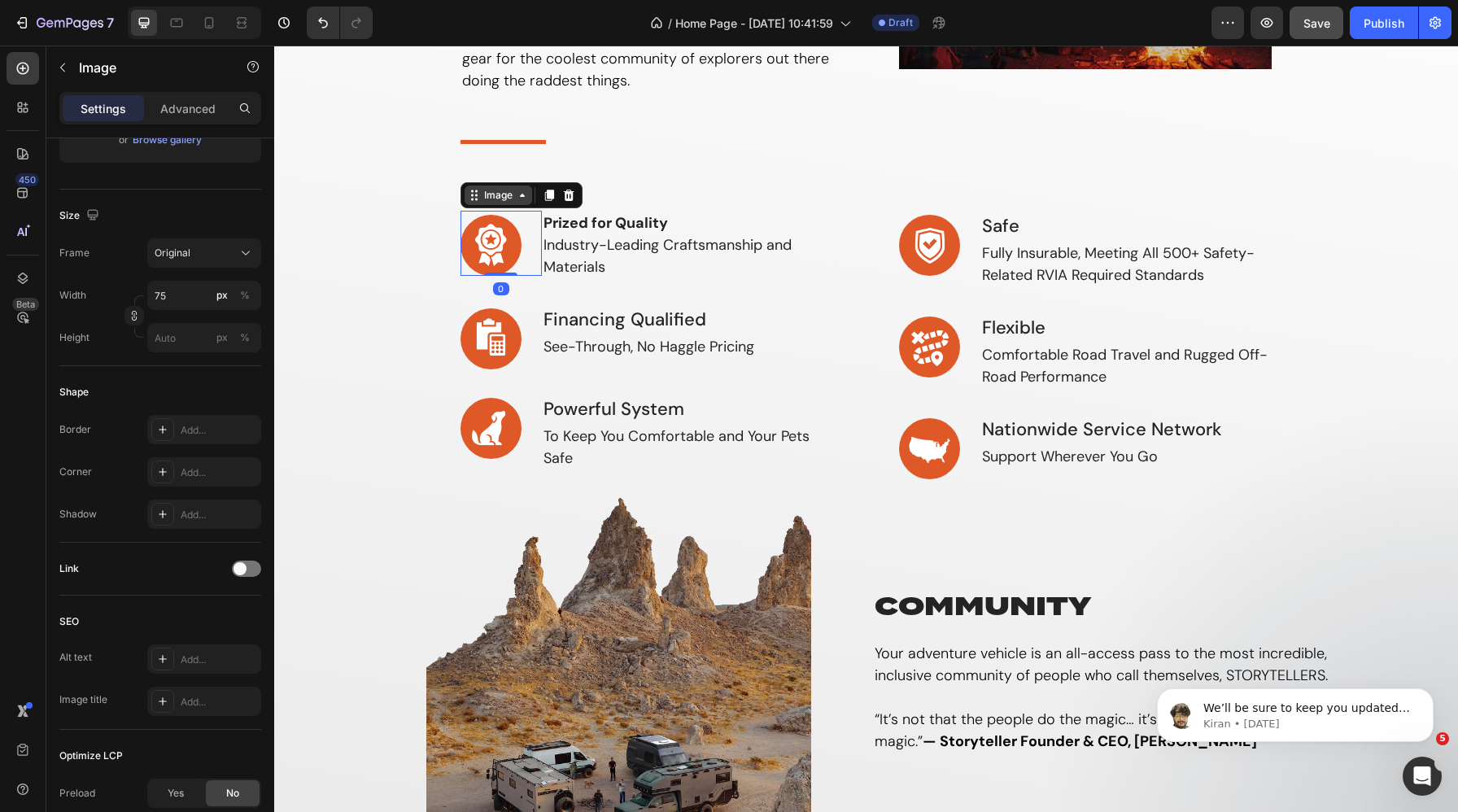
scroll to position [0, 0]
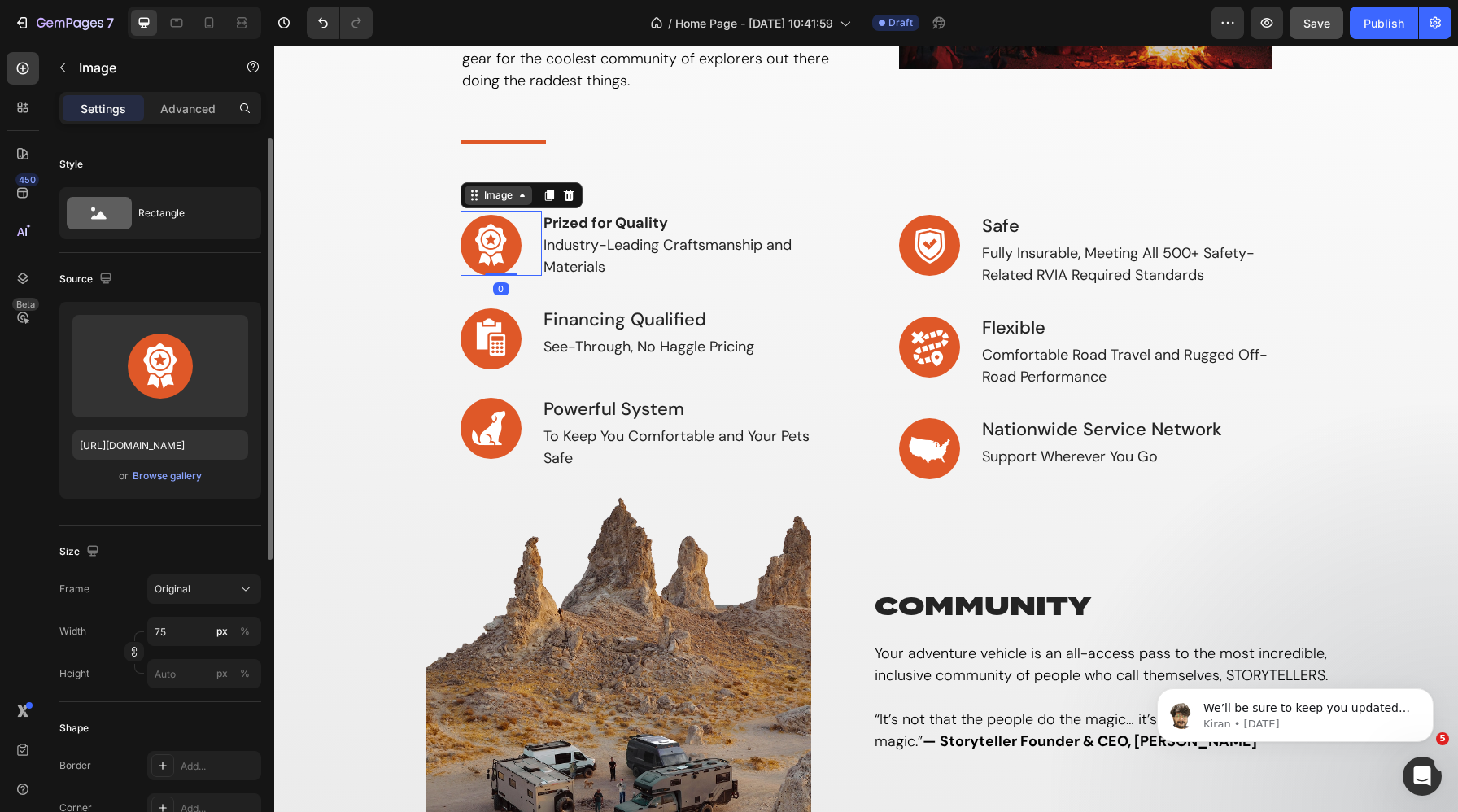
click at [508, 192] on div "Image" at bounding box center [499, 195] width 35 height 15
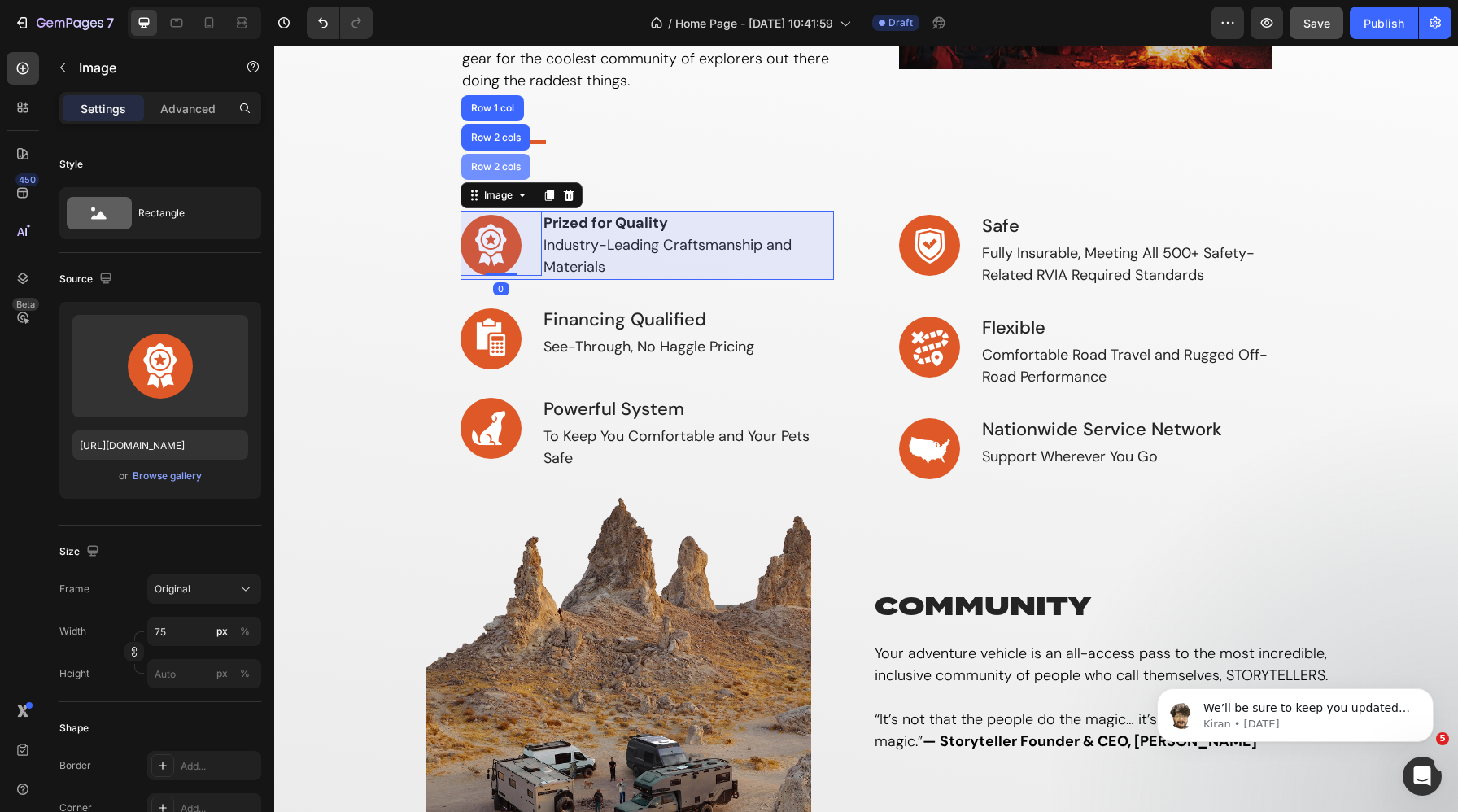
click at [509, 157] on div "Row 2 cols" at bounding box center [496, 166] width 69 height 26
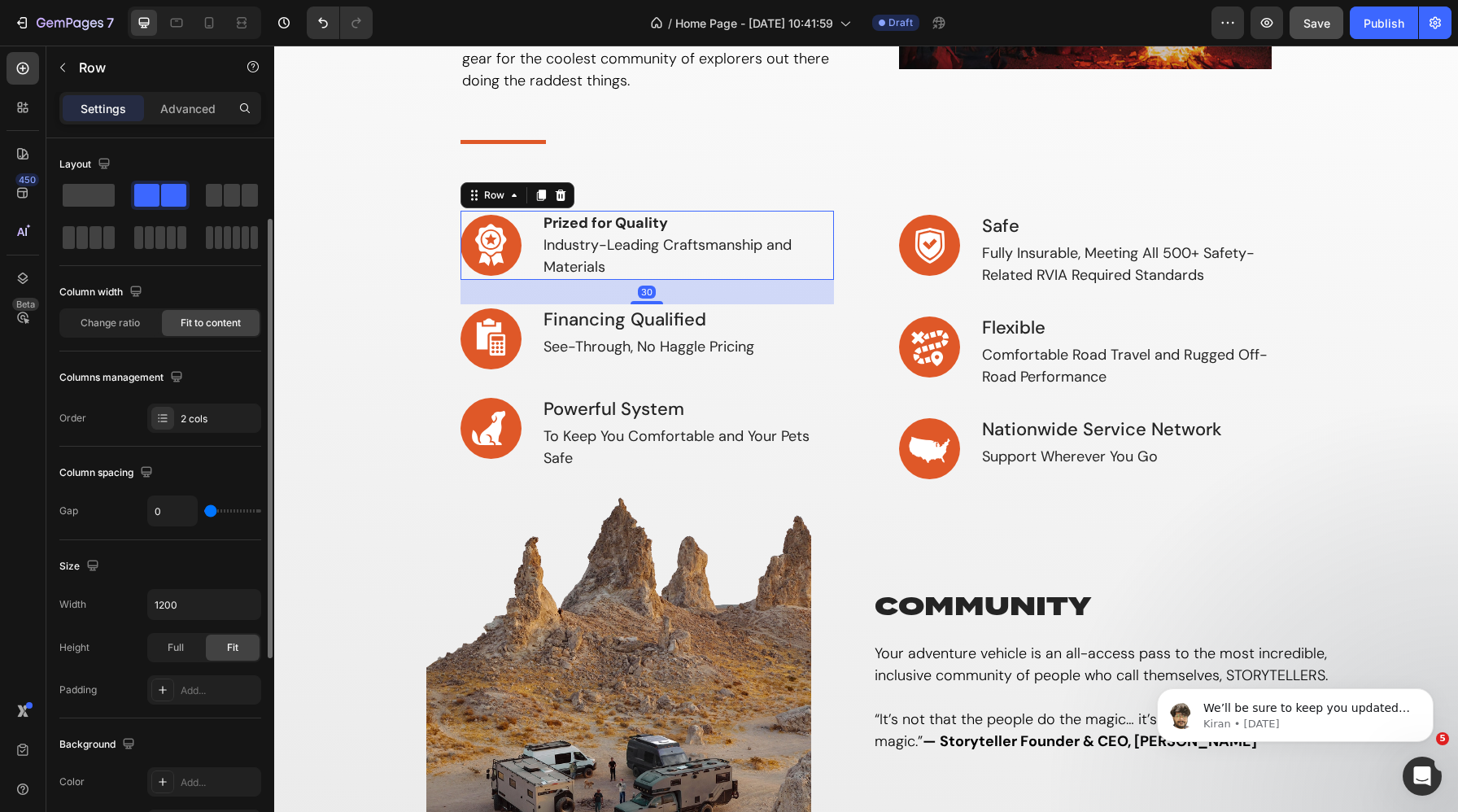
scroll to position [458, 0]
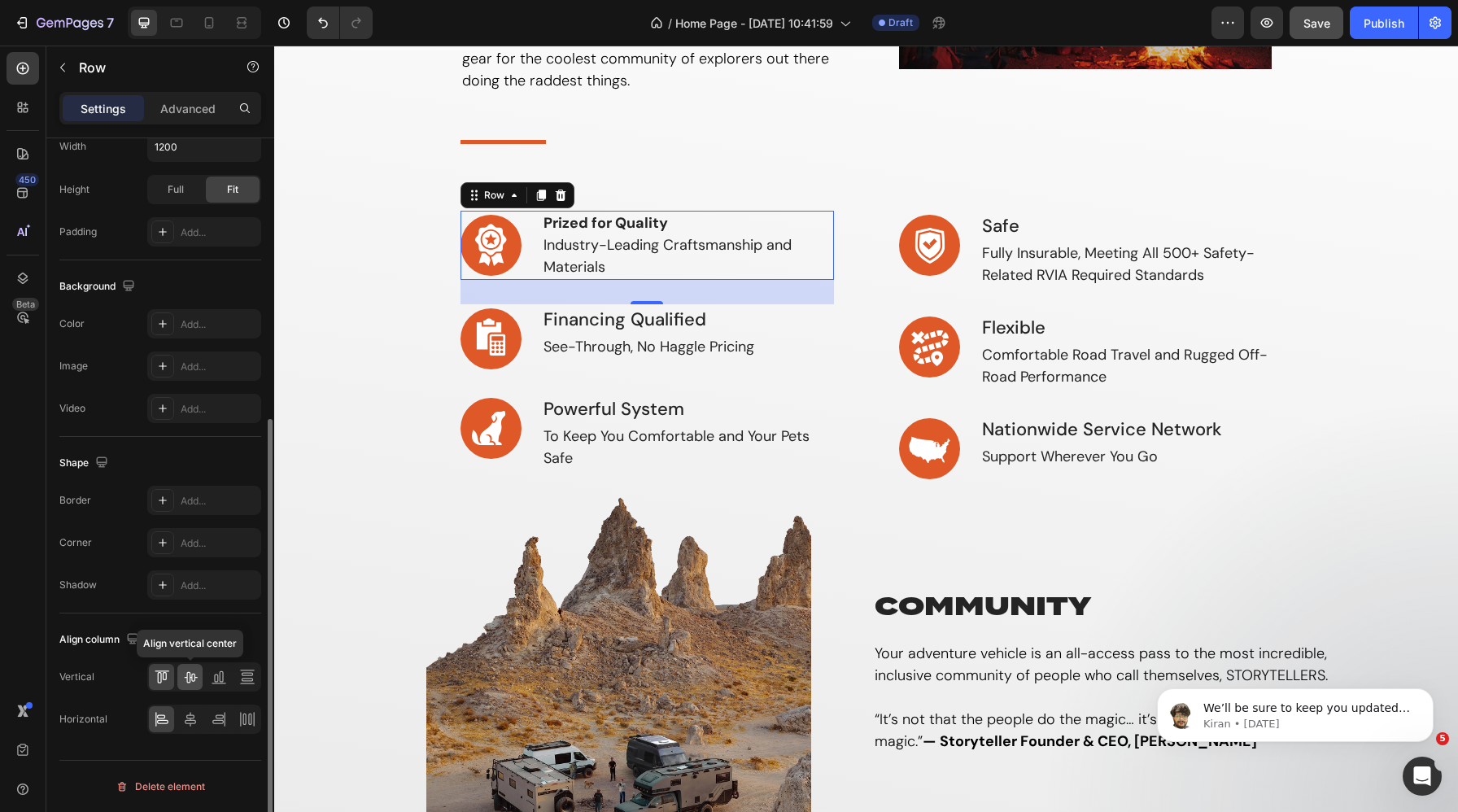
click at [191, 674] on icon at bounding box center [190, 678] width 13 height 12
click at [595, 243] on p "⁠⁠⁠⁠⁠⁠⁠ Prized for Quality Industry-Leading Craftsmanship and Materials" at bounding box center [688, 245] width 289 height 66
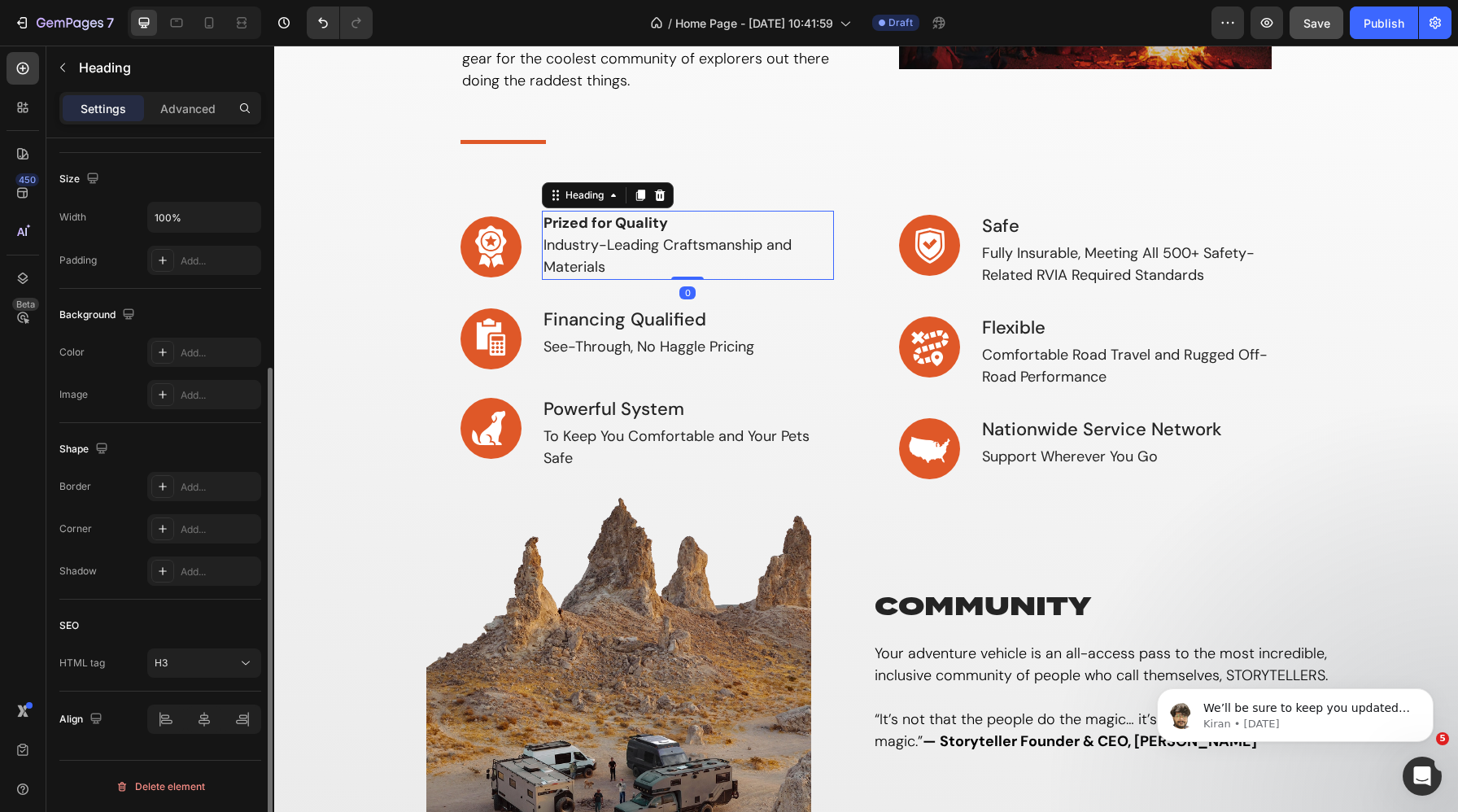
scroll to position [0, 0]
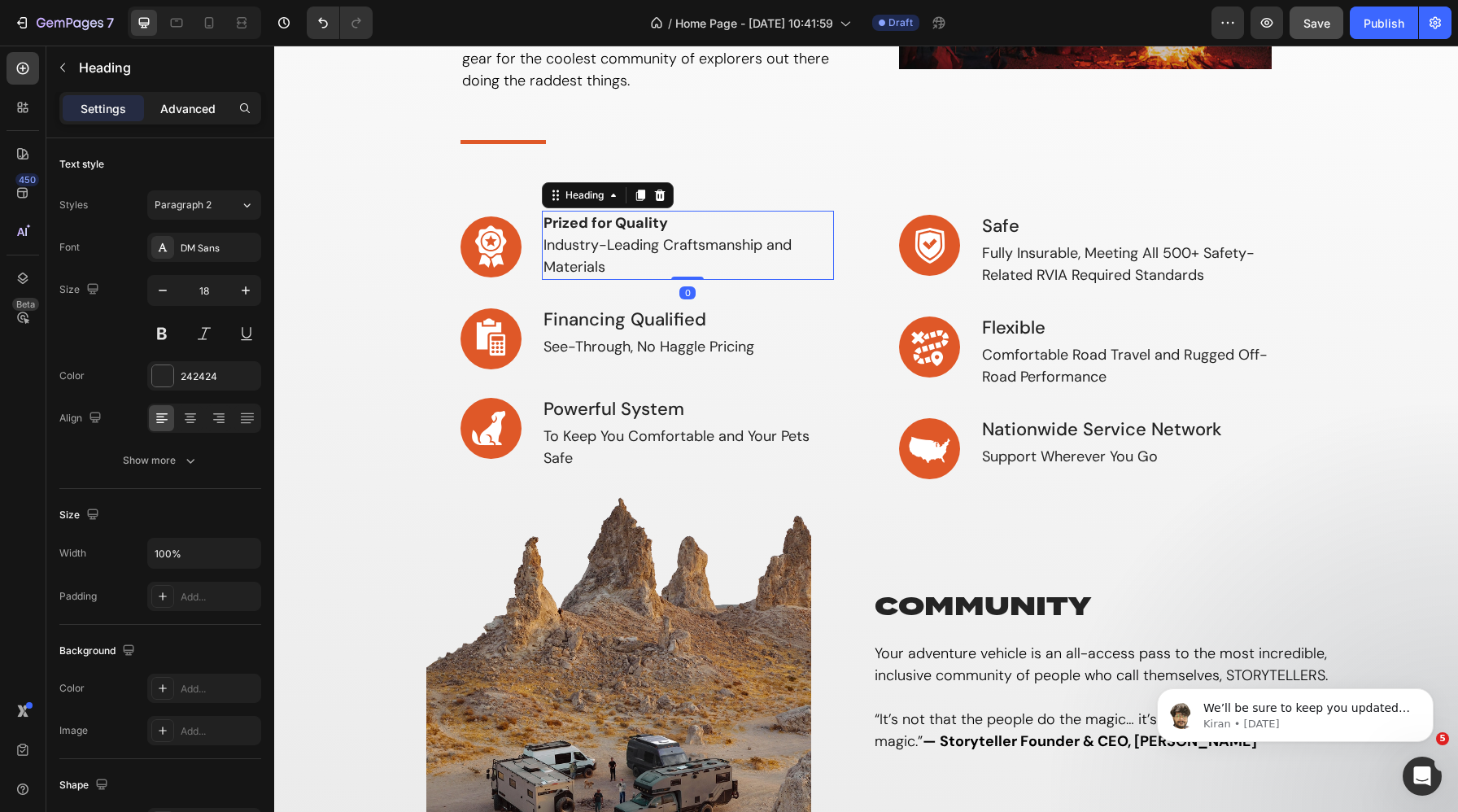
click at [207, 113] on p "Advanced" at bounding box center [188, 108] width 56 height 17
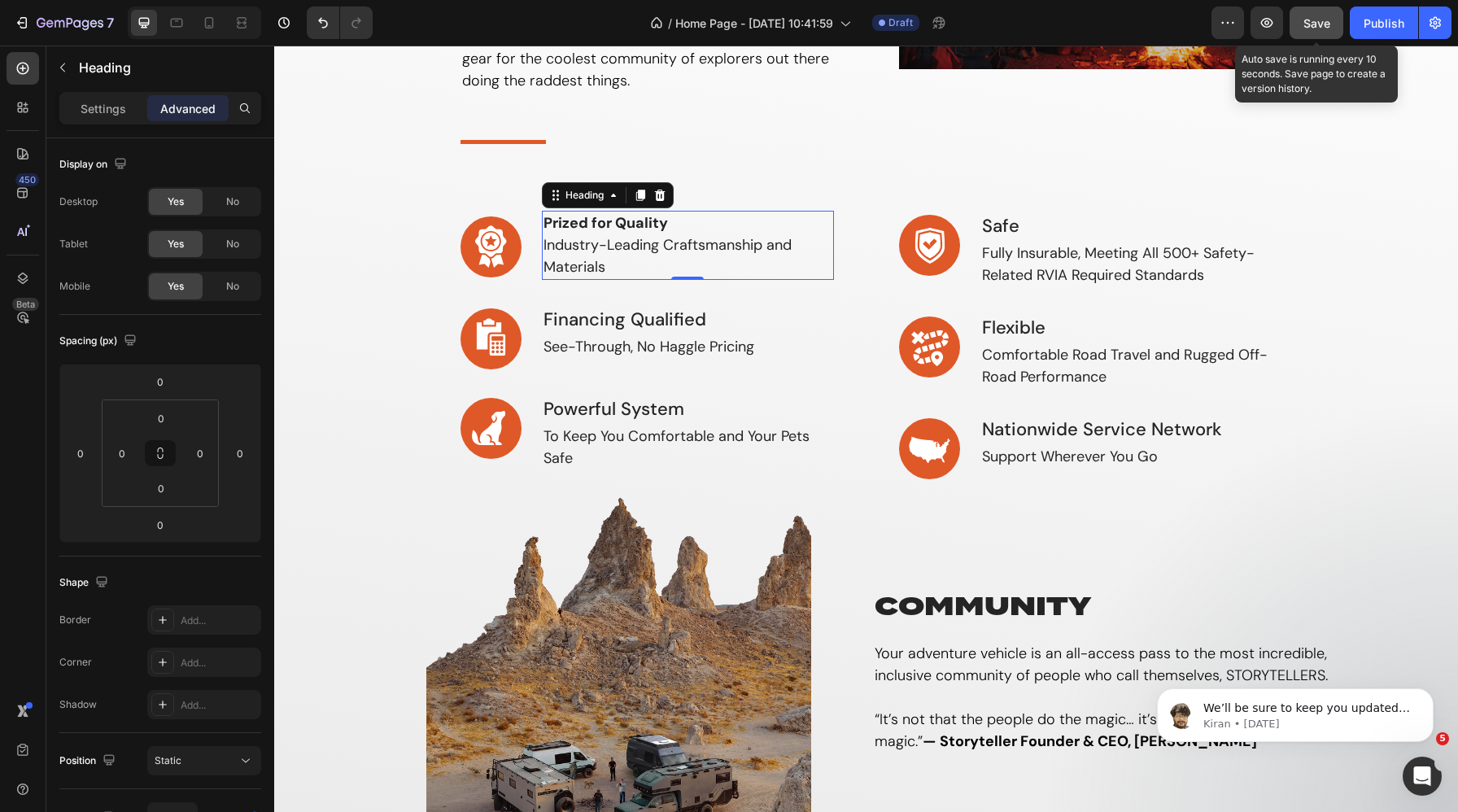
click at [1302, 24] on button "Save" at bounding box center [1316, 23] width 54 height 32
